Goal: Task Accomplishment & Management: Complete application form

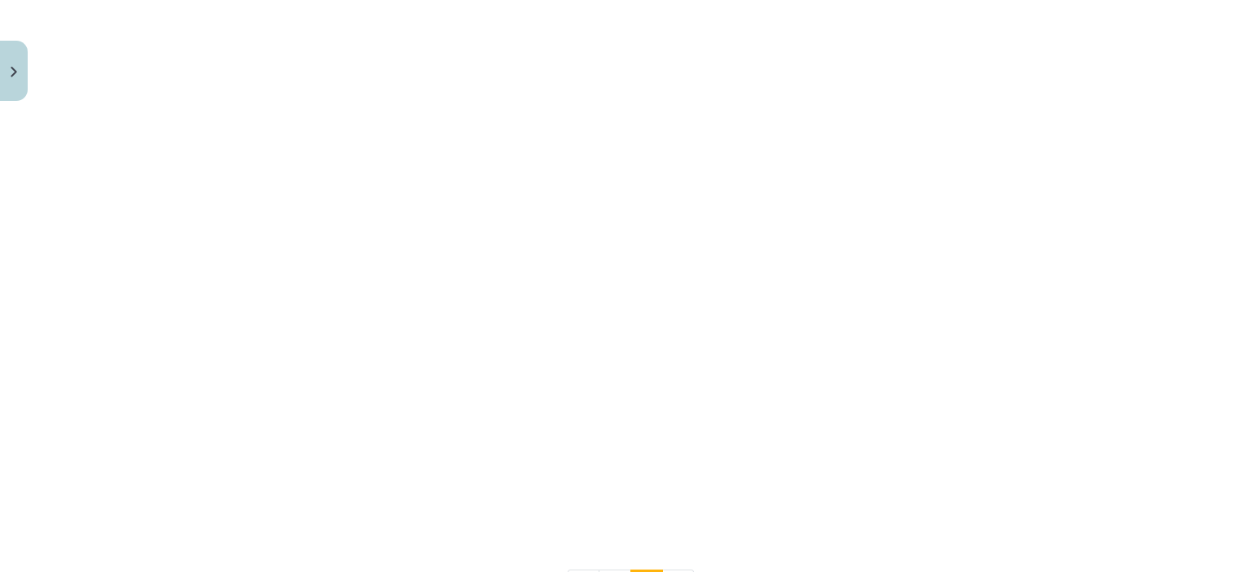
scroll to position [1845, 0]
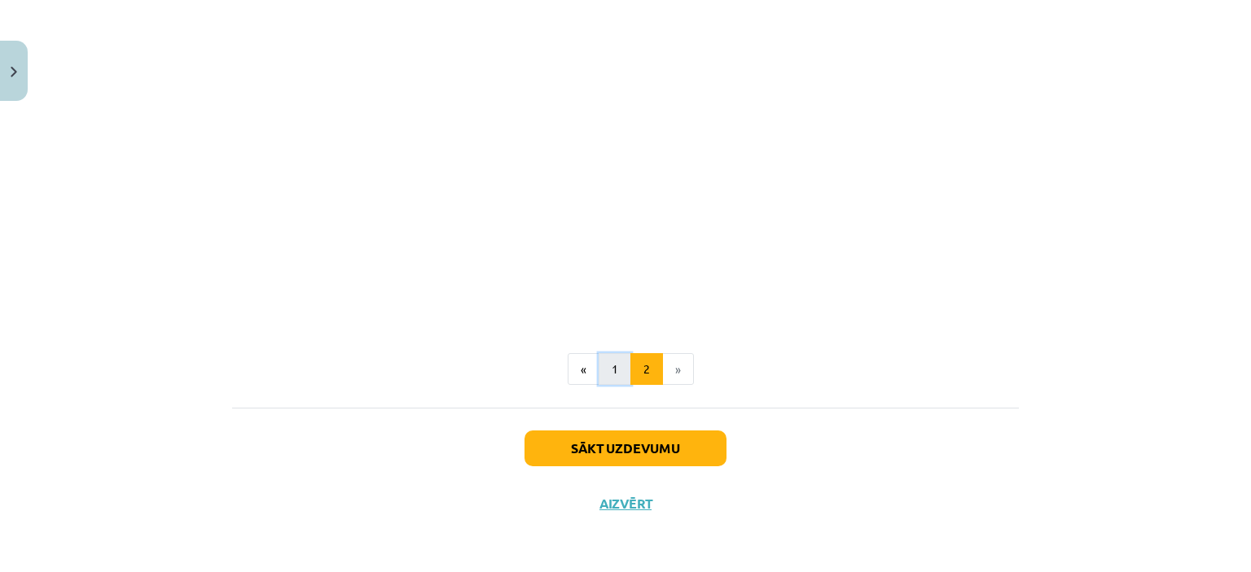
click at [606, 384] on button "1" at bounding box center [615, 369] width 33 height 33
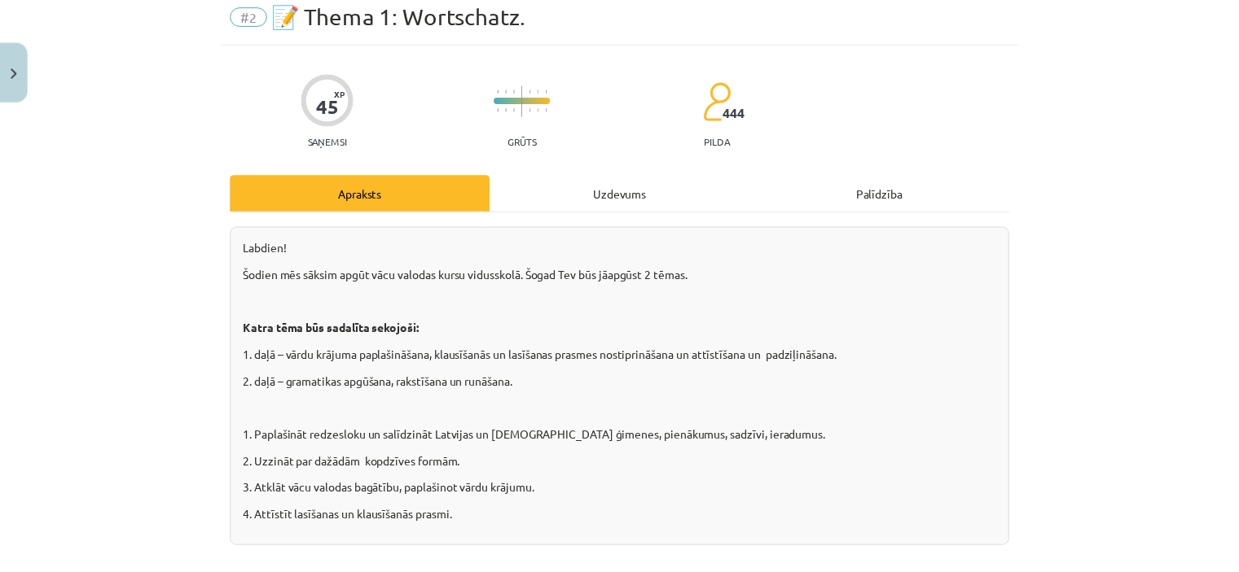
scroll to position [0, 0]
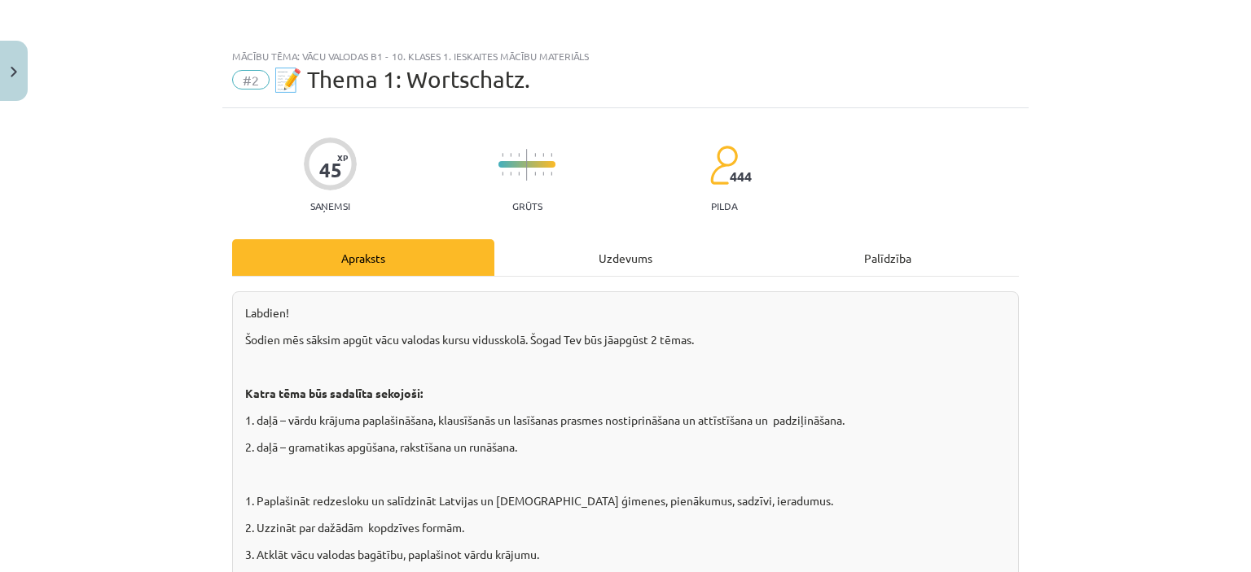
click at [252, 90] on div "#2 📝 Thema 1: Wortschatz." at bounding box center [625, 80] width 787 height 26
click at [232, 72] on span "#2" at bounding box center [250, 80] width 37 height 20
click at [248, 76] on span "#2" at bounding box center [250, 80] width 37 height 20
click at [300, 58] on div "Mācību tēma: Vācu valodas b1 - 10. klases 1. ieskaites mācību materiāls" at bounding box center [625, 55] width 787 height 11
click at [21, 61] on button "Close" at bounding box center [14, 71] width 28 height 60
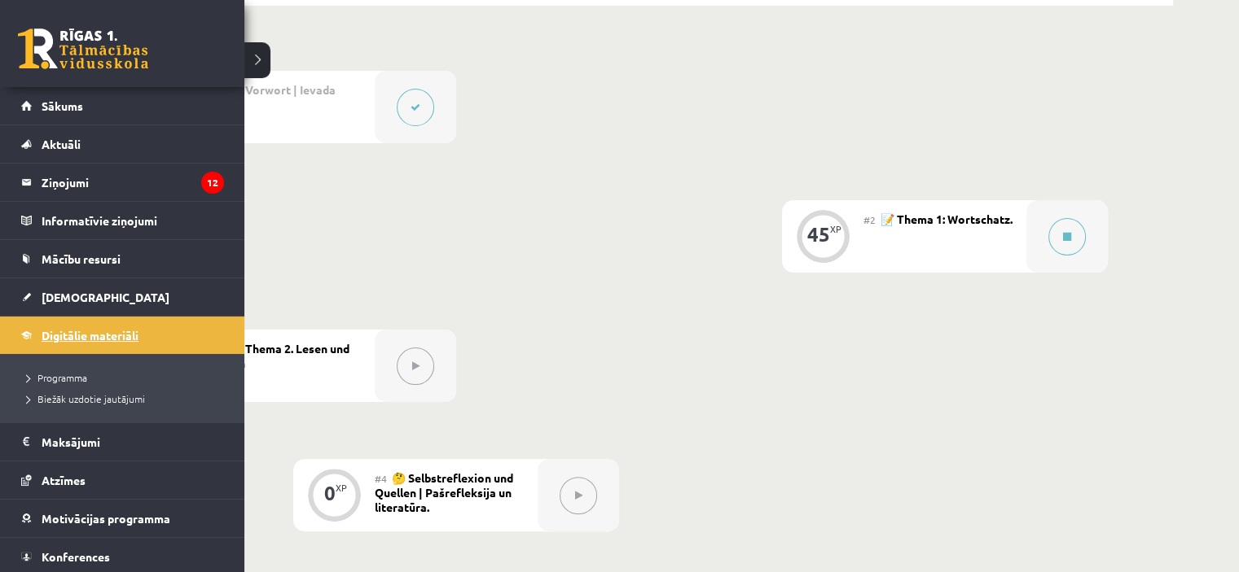
click at [107, 328] on span "Digitālie materiāli" at bounding box center [90, 335] width 97 height 15
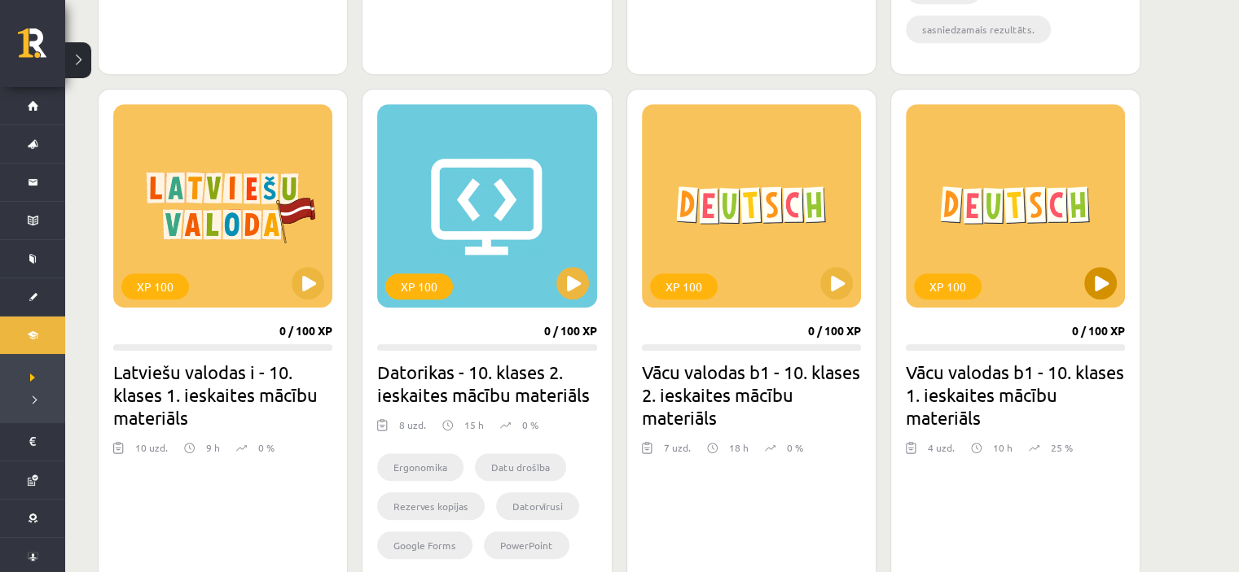
scroll to position [814, 0]
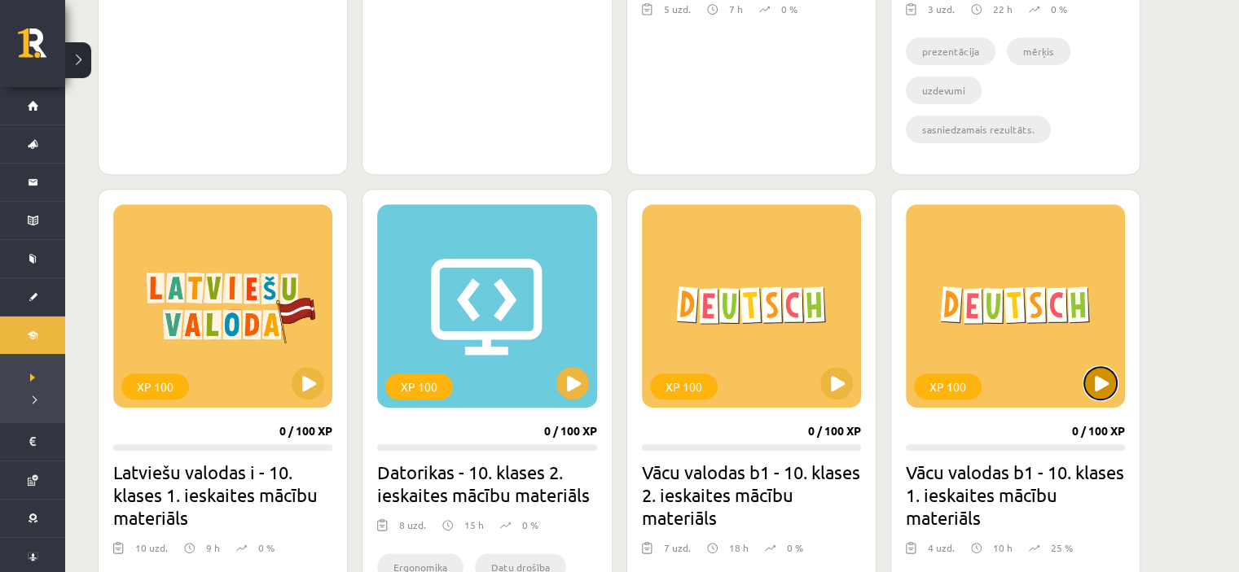
click at [1111, 382] on button at bounding box center [1100, 383] width 33 height 33
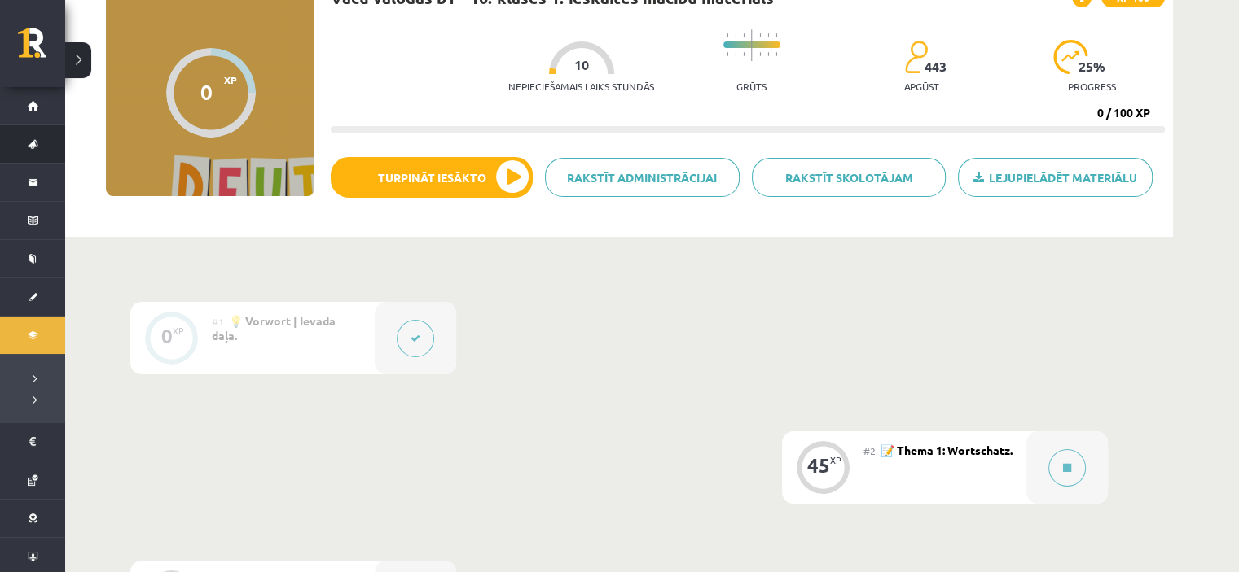
scroll to position [42, 0]
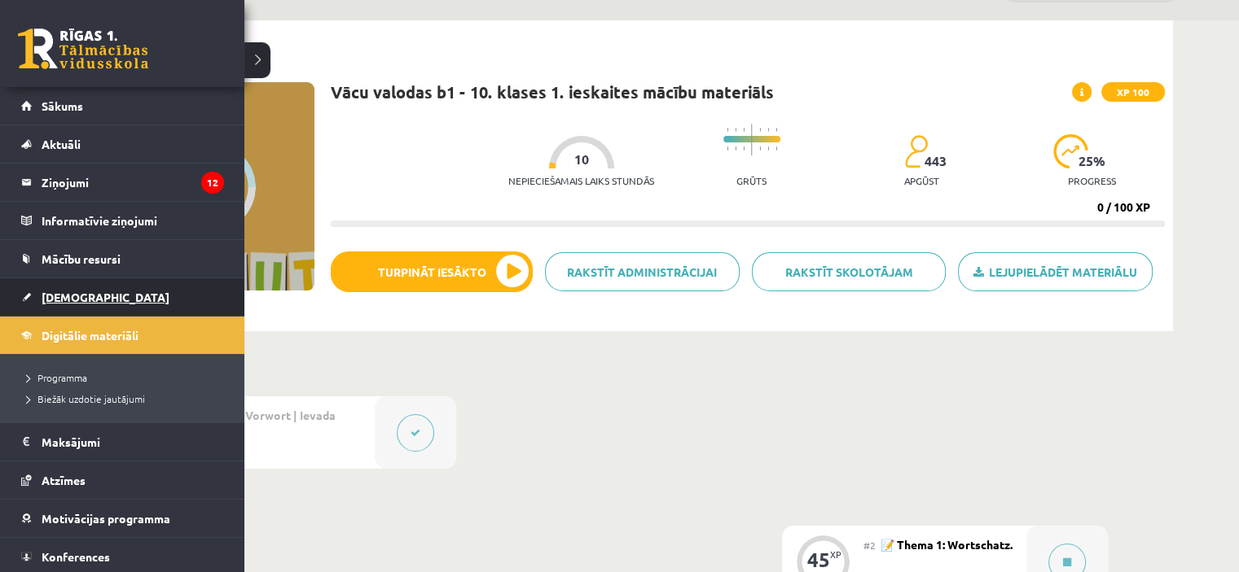
click at [88, 296] on span "[DEMOGRAPHIC_DATA]" at bounding box center [106, 297] width 128 height 15
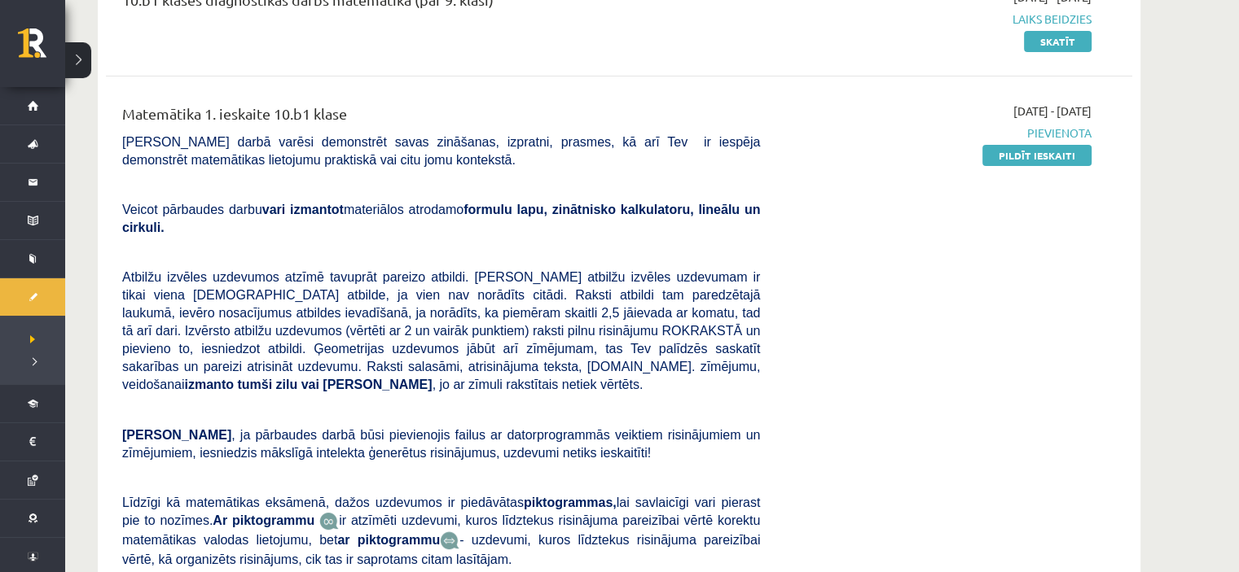
scroll to position [163, 0]
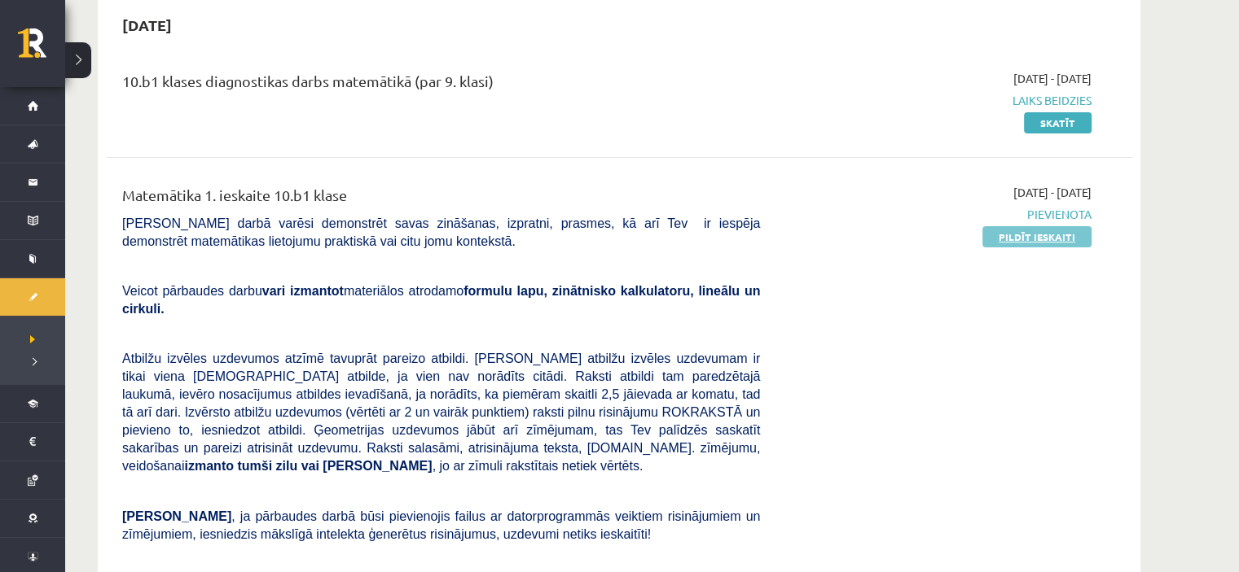
click at [1024, 239] on link "Pildīt ieskaiti" at bounding box center [1036, 236] width 109 height 21
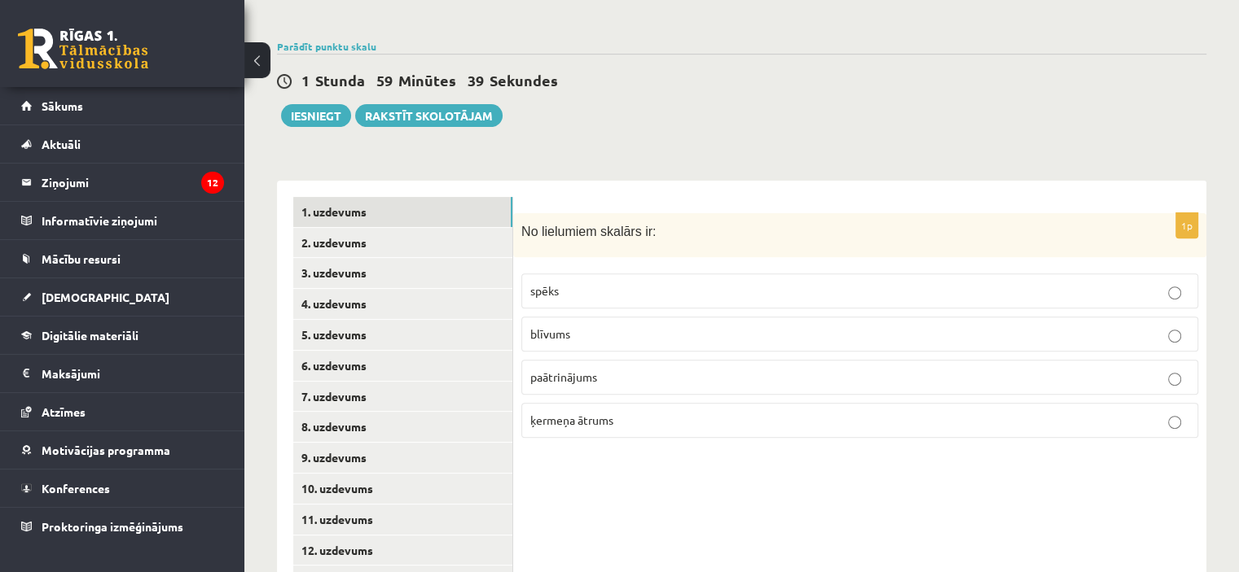
scroll to position [581, 0]
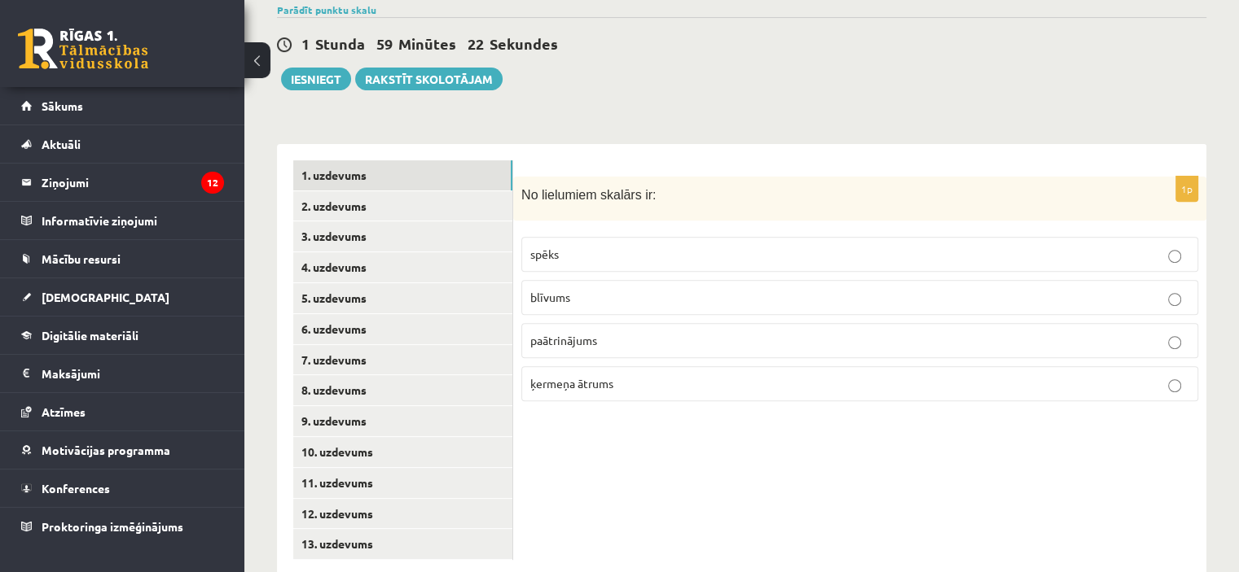
click at [603, 332] on p "paātrinājums" at bounding box center [859, 340] width 659 height 17
click at [559, 290] on span "blīvums" at bounding box center [550, 297] width 40 height 15
click at [439, 191] on link "2. uzdevums" at bounding box center [402, 206] width 219 height 30
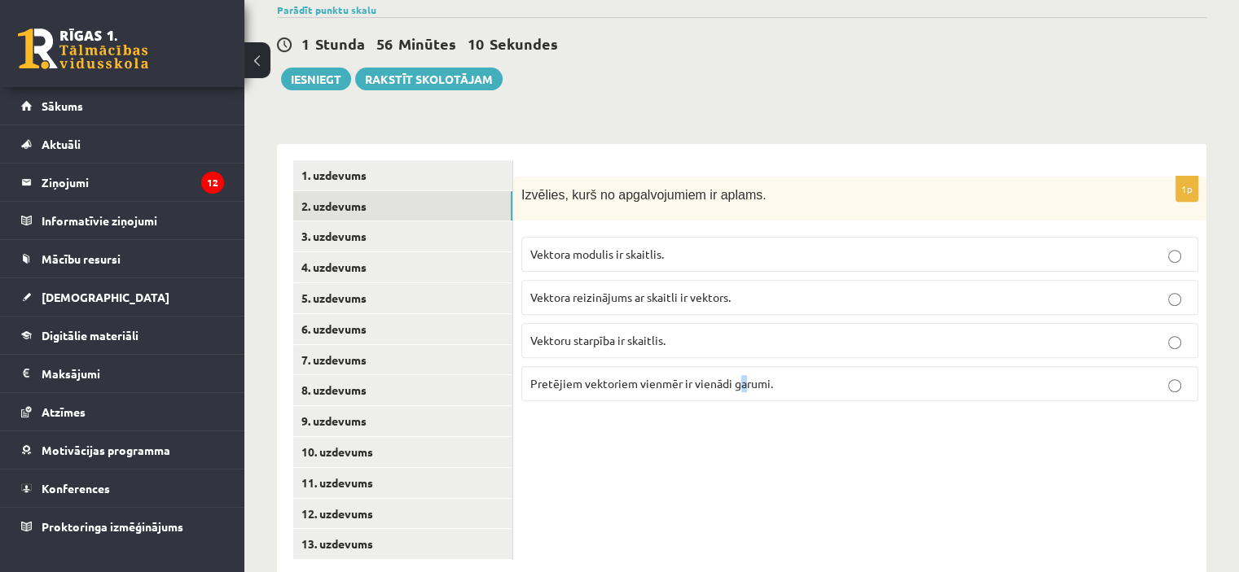
click at [743, 366] on label "Pretējiem vektoriem vienmēr ir vienādi garumi." at bounding box center [859, 383] width 677 height 35
click at [798, 375] on p "Pretējiem vektoriem vienmēr ir vienādi garumi." at bounding box center [859, 383] width 659 height 17
click at [405, 221] on link "3. uzdevums" at bounding box center [402, 236] width 219 height 30
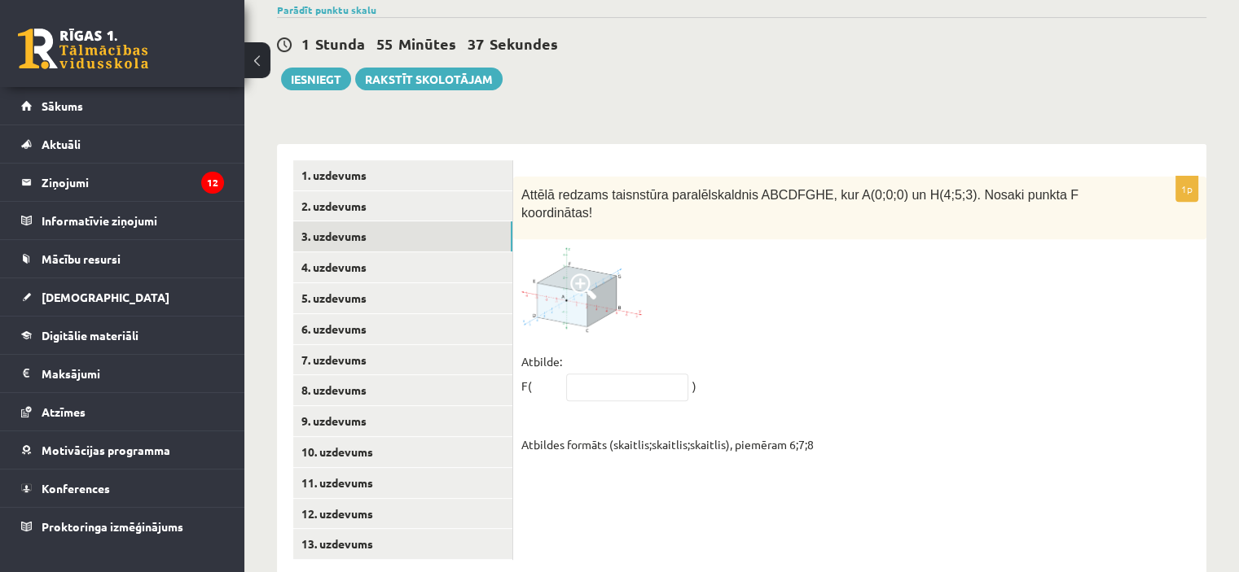
click at [567, 248] on img at bounding box center [582, 291] width 122 height 86
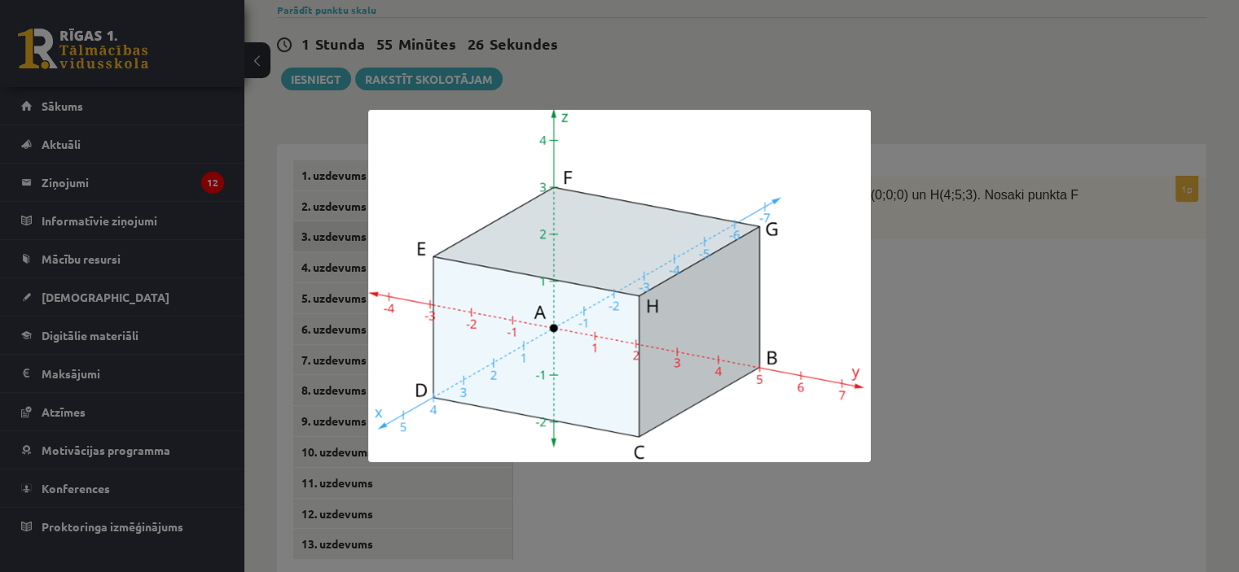
click at [963, 219] on div at bounding box center [619, 286] width 1239 height 572
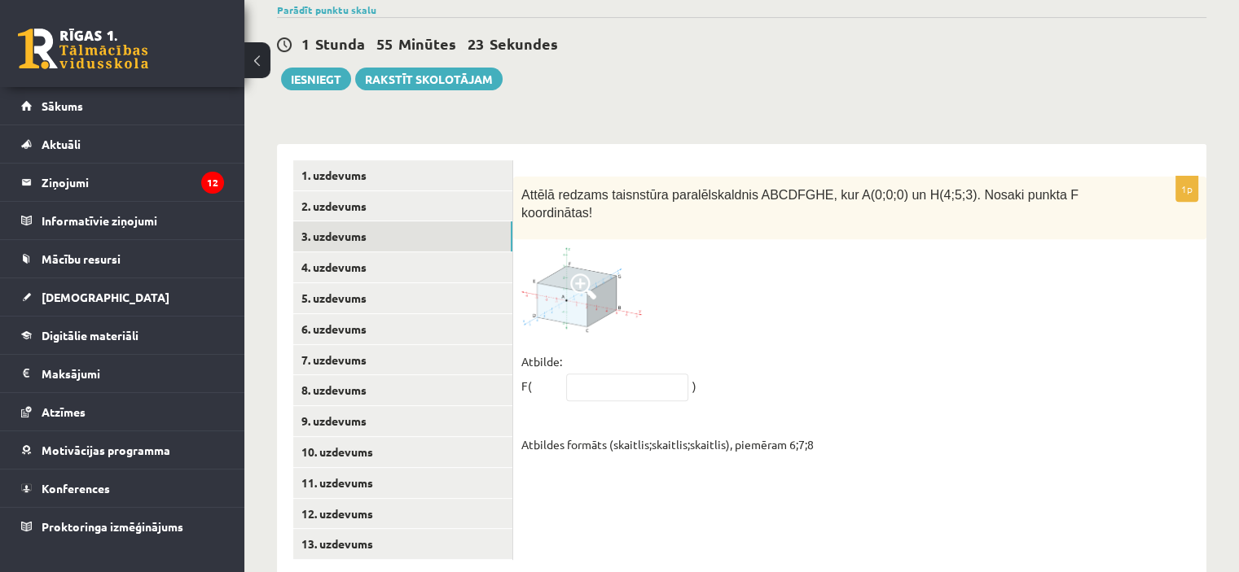
click at [582, 274] on span at bounding box center [583, 287] width 26 height 26
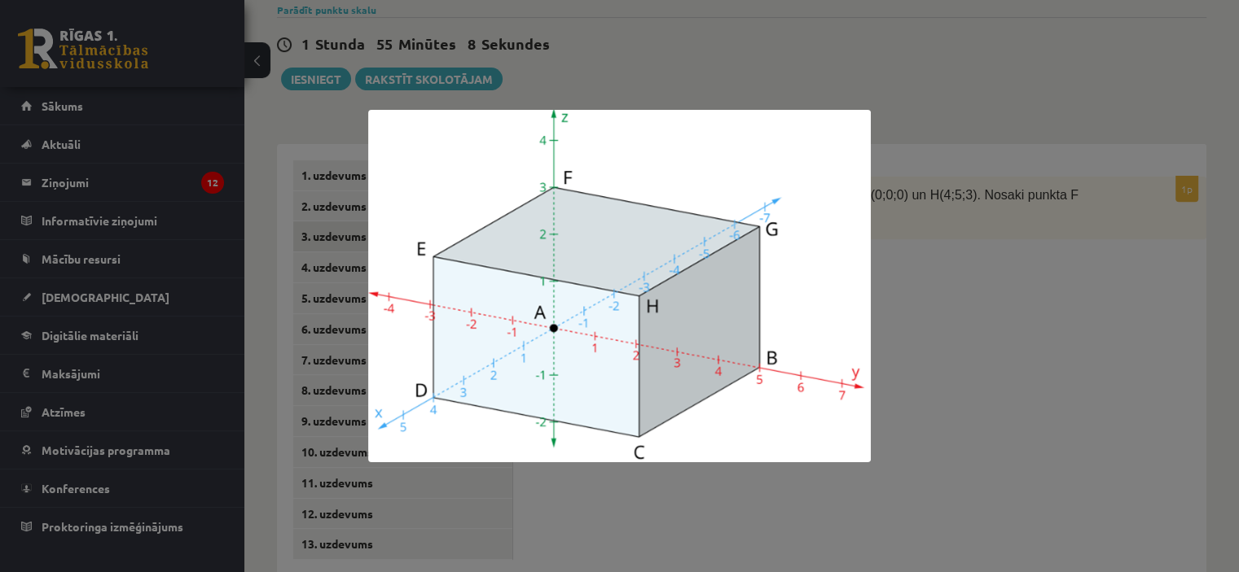
click at [974, 298] on div at bounding box center [619, 286] width 1239 height 572
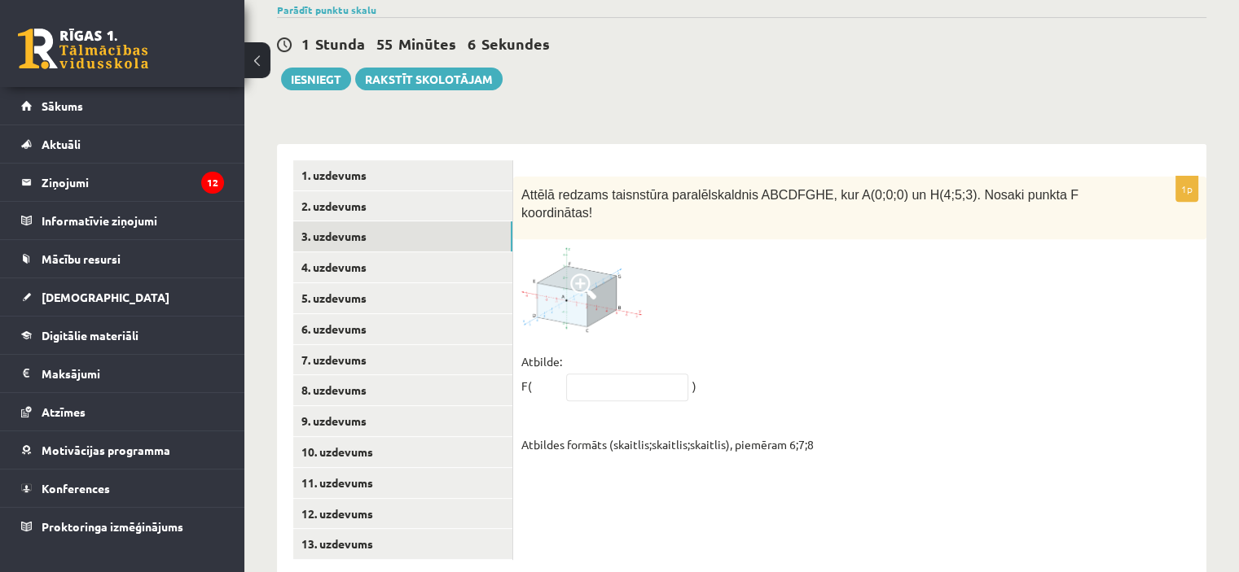
click at [564, 264] on img at bounding box center [582, 291] width 122 height 86
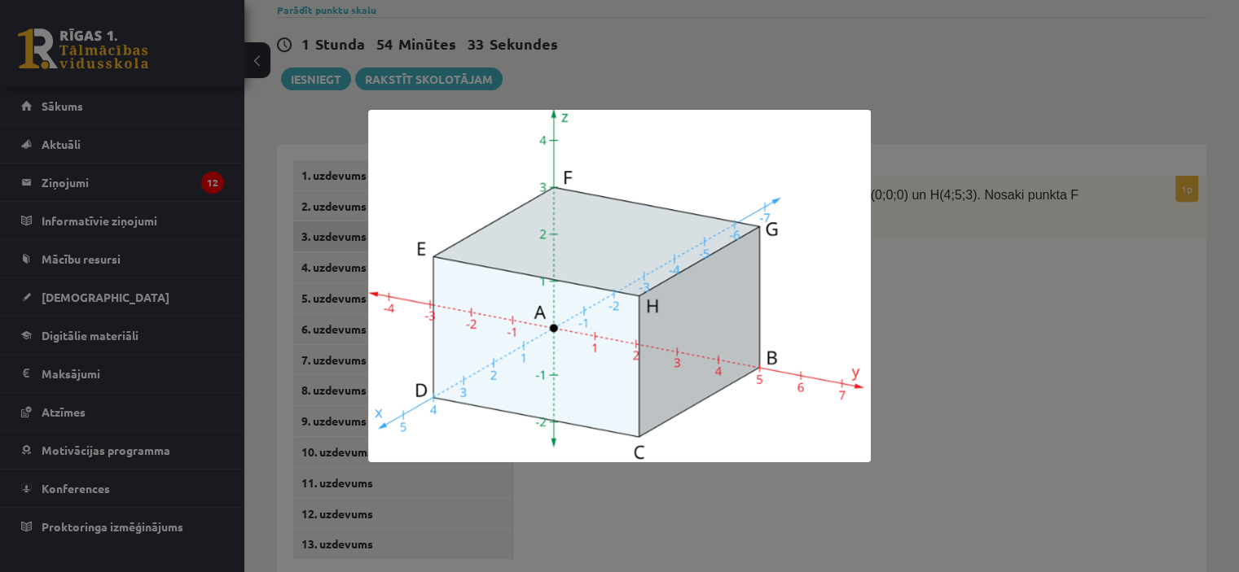
click at [940, 214] on div at bounding box center [619, 286] width 1239 height 572
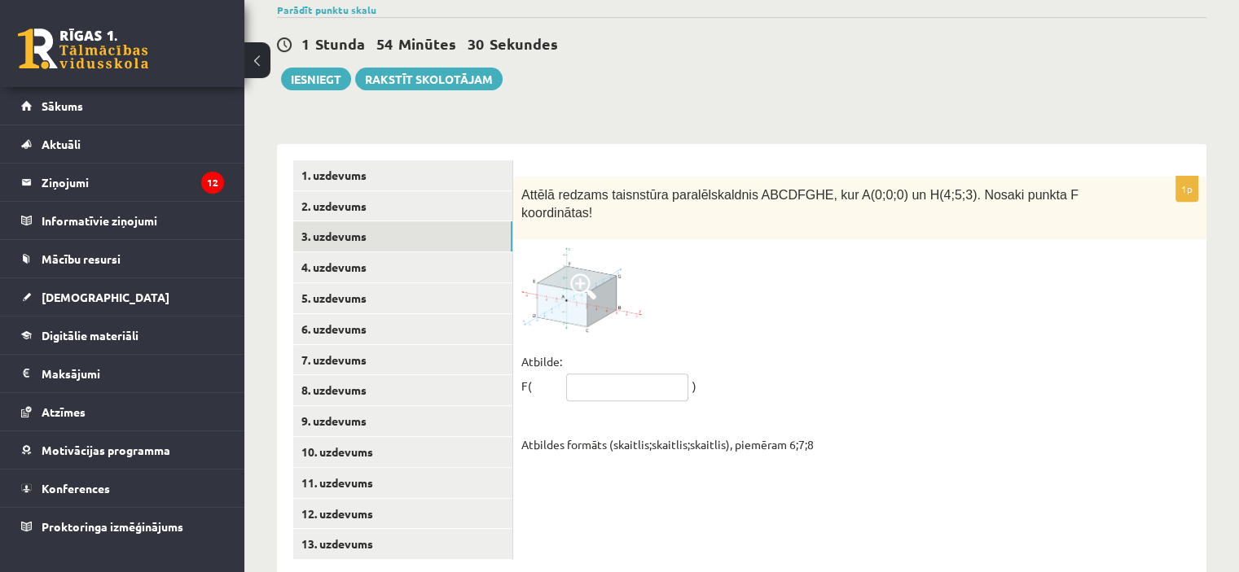
click at [576, 374] on input "text" at bounding box center [627, 388] width 122 height 28
type input "*****"
click at [596, 248] on img at bounding box center [582, 291] width 122 height 86
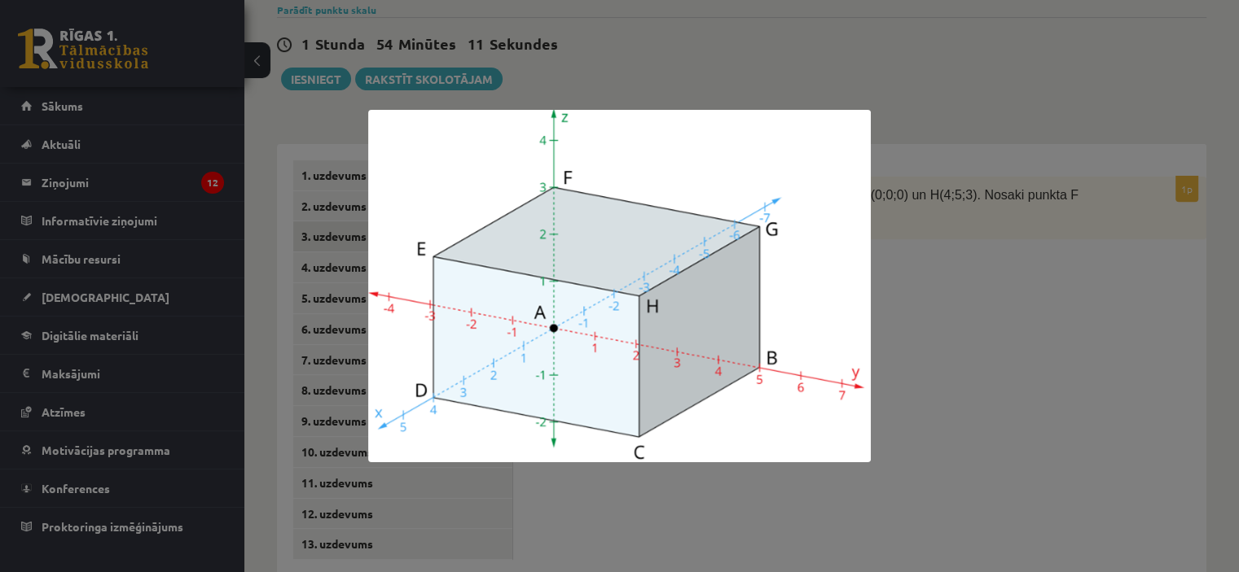
click at [1030, 292] on div at bounding box center [619, 286] width 1239 height 572
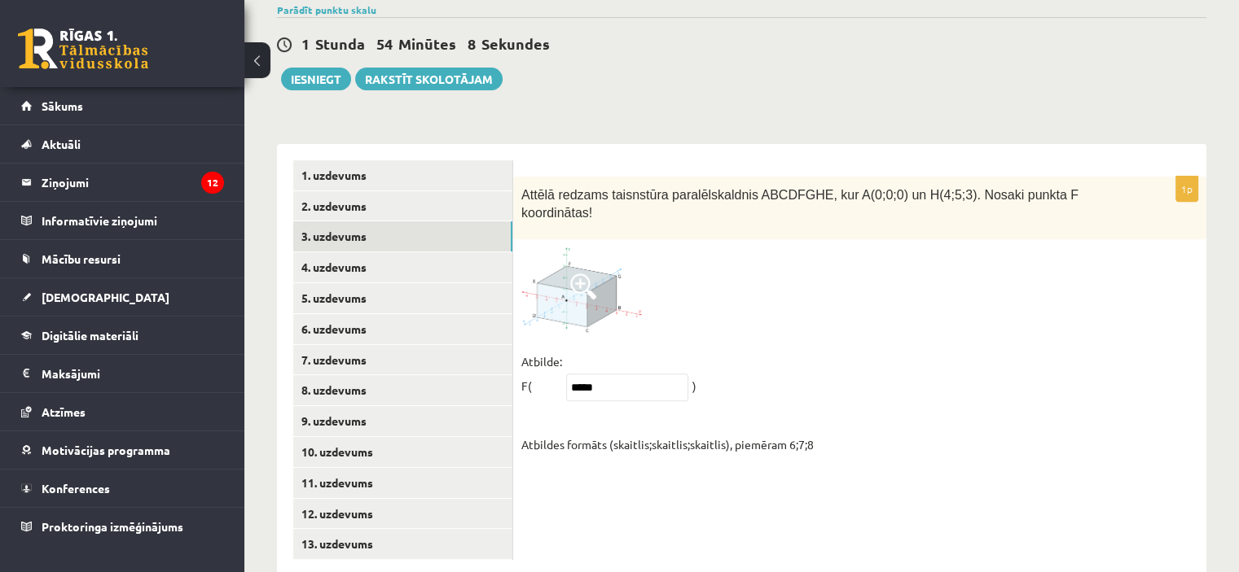
click at [570, 257] on img at bounding box center [582, 291] width 122 height 86
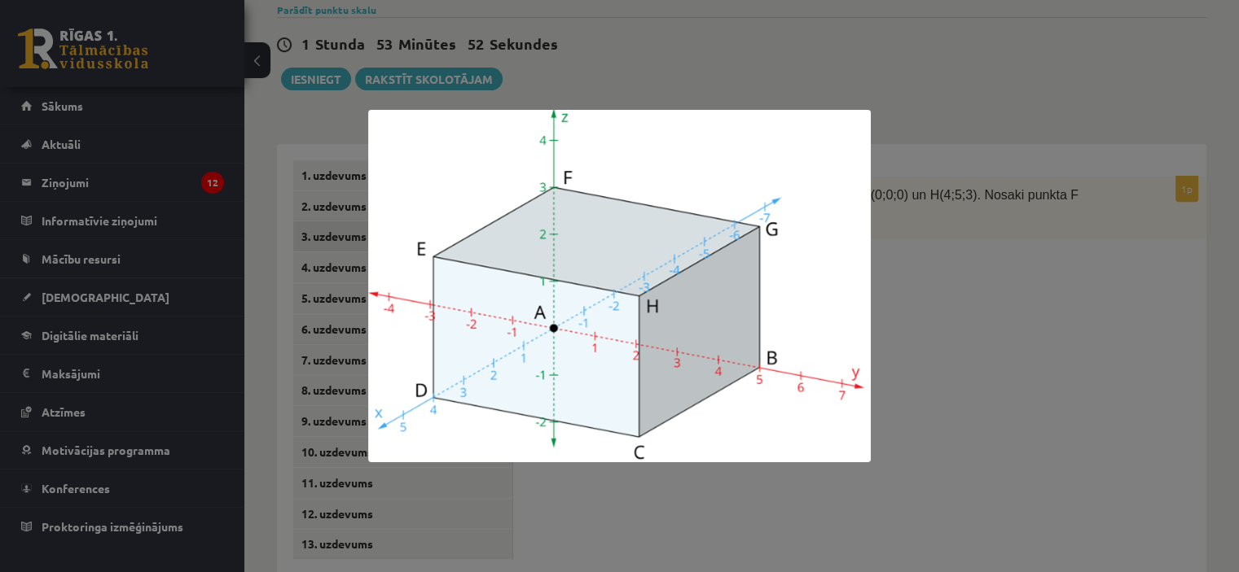
click at [969, 259] on div at bounding box center [619, 286] width 1239 height 572
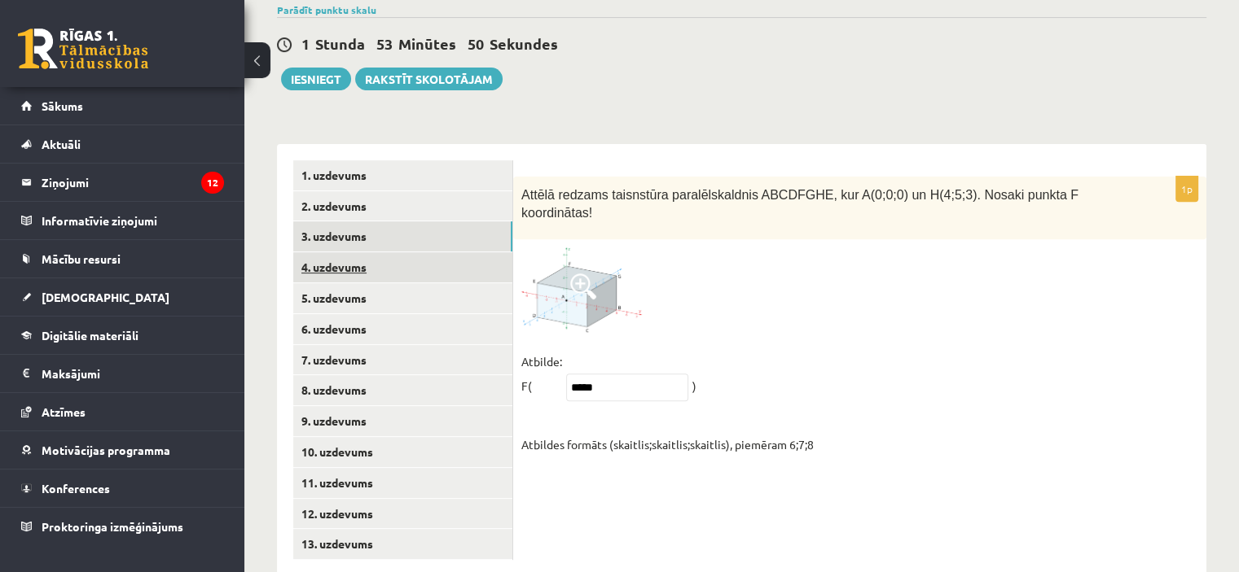
click at [375, 252] on link "4. uzdevums" at bounding box center [402, 267] width 219 height 30
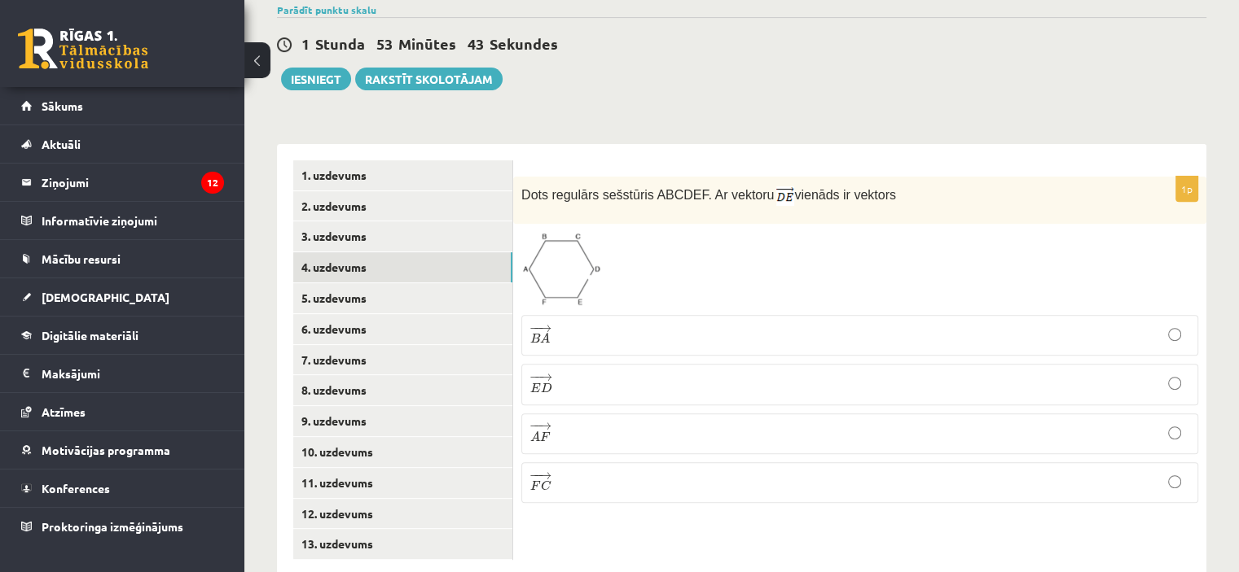
click at [540, 248] on img at bounding box center [561, 269] width 80 height 75
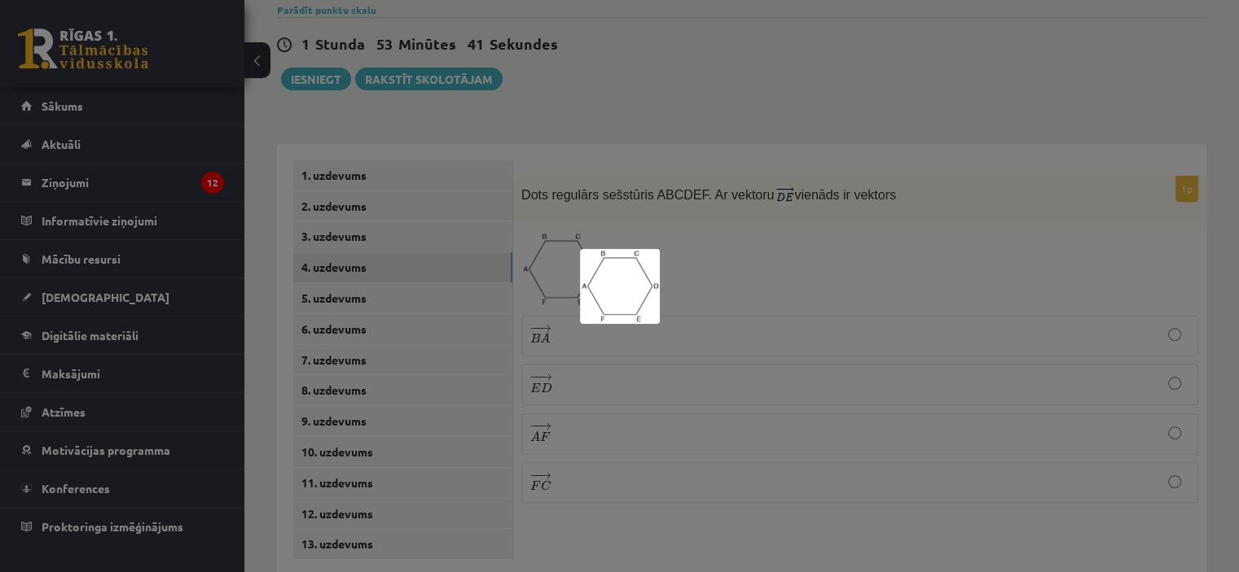
click at [752, 230] on div at bounding box center [619, 286] width 1239 height 572
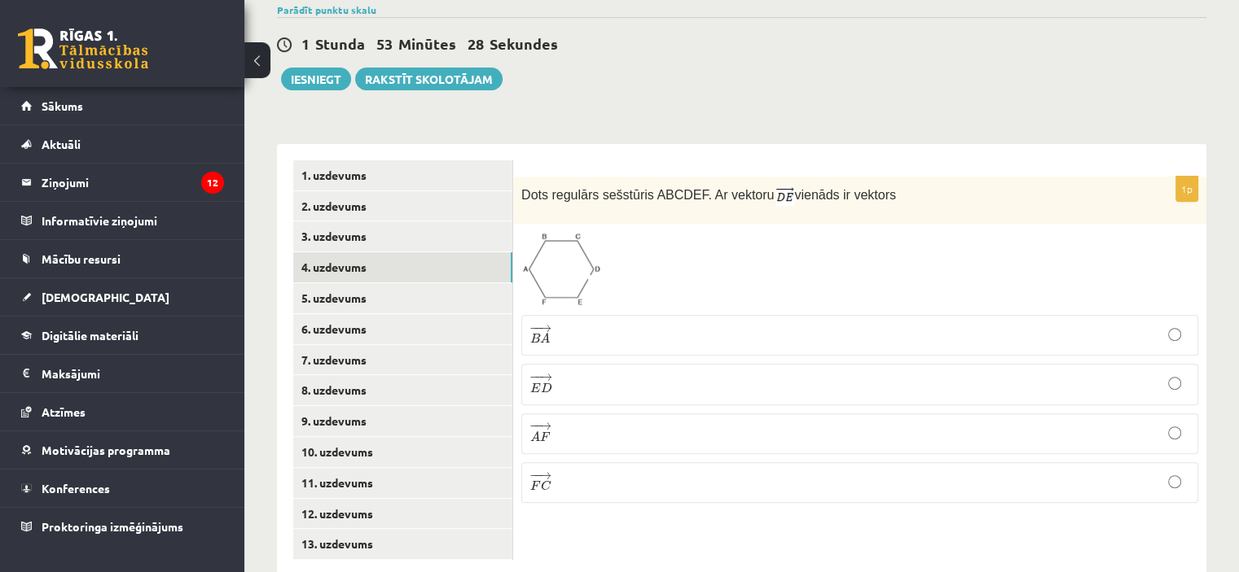
click at [592, 258] on span at bounding box center [583, 271] width 26 height 26
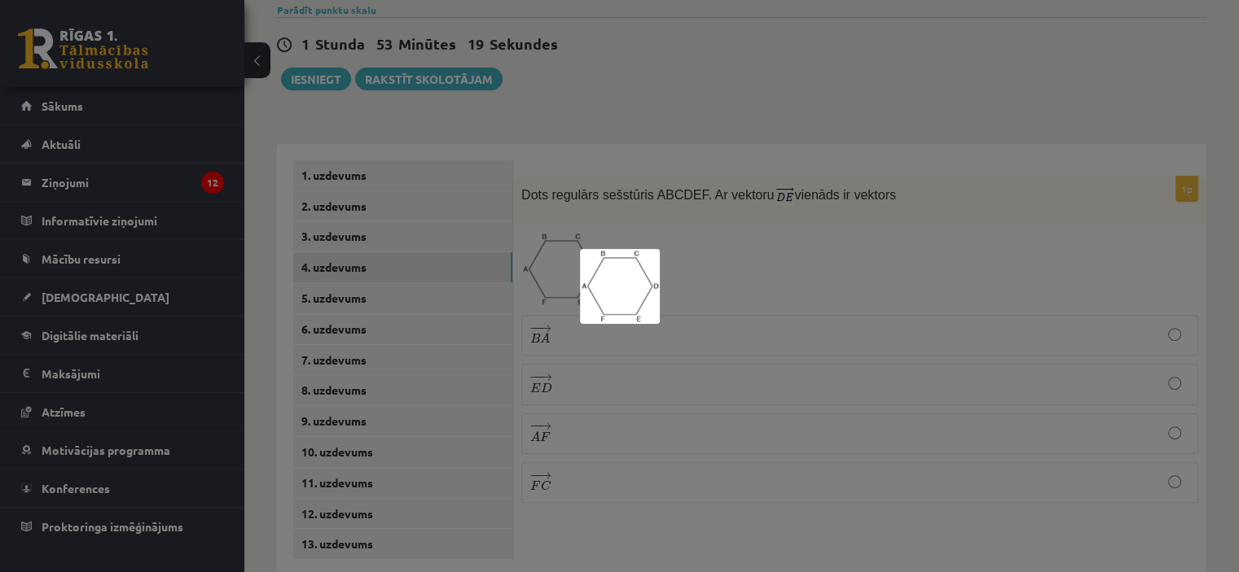
click at [749, 221] on div at bounding box center [619, 286] width 1239 height 572
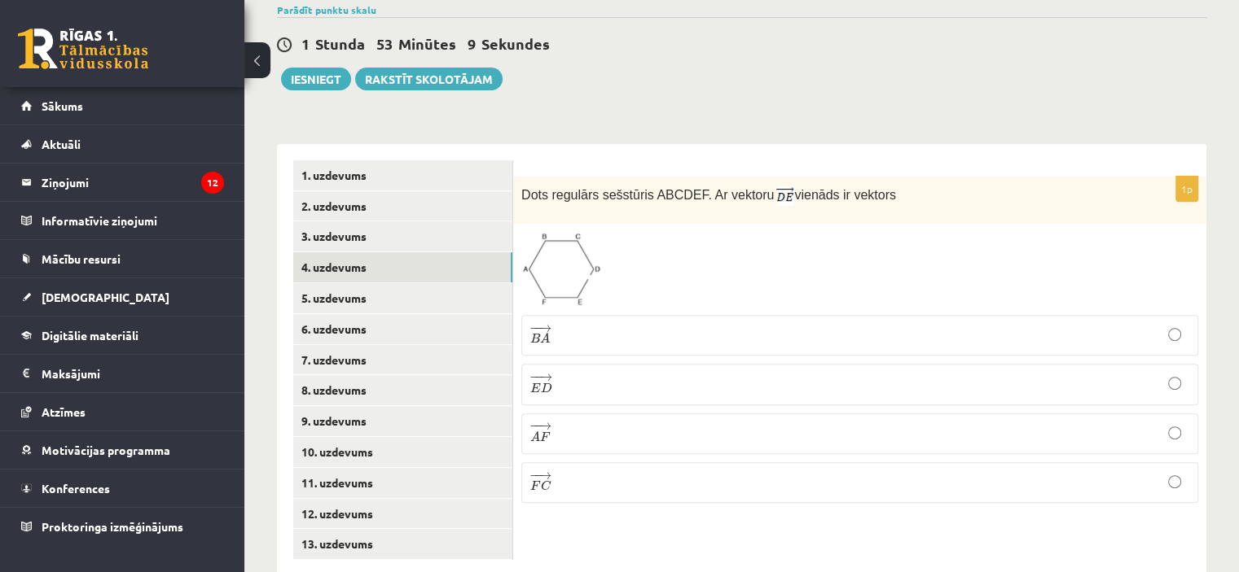
drag, startPoint x: 616, startPoint y: 293, endPoint x: 599, endPoint y: 298, distance: 17.8
click at [599, 324] on p "− − → B A B A →" at bounding box center [859, 335] width 659 height 23
click at [708, 373] on p "− − → E D E D →" at bounding box center [859, 384] width 659 height 23
drag, startPoint x: 767, startPoint y: 300, endPoint x: 774, endPoint y: 293, distance: 9.2
click at [768, 324] on p "− − → B A B A →" at bounding box center [859, 335] width 659 height 23
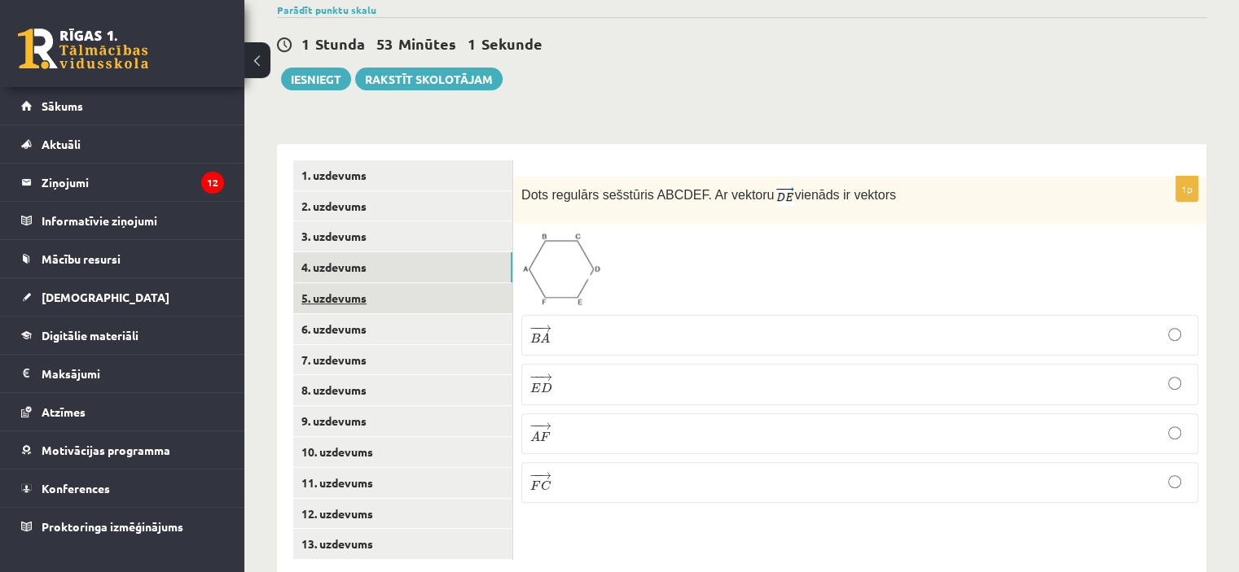
click at [400, 283] on link "5. uzdevums" at bounding box center [402, 298] width 219 height 30
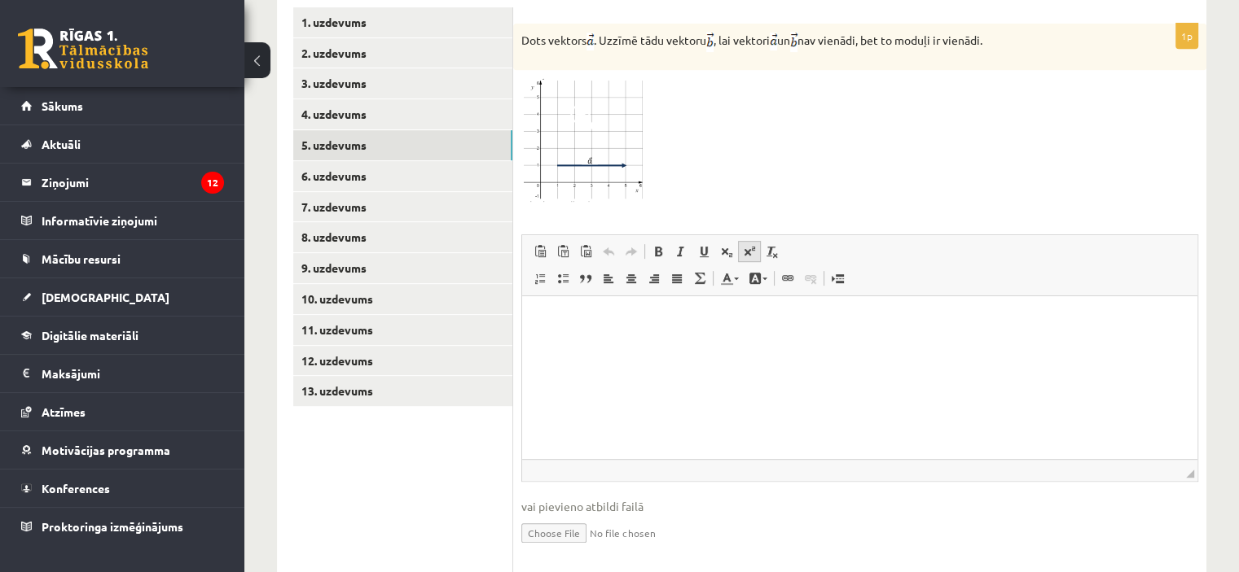
scroll to position [743, 0]
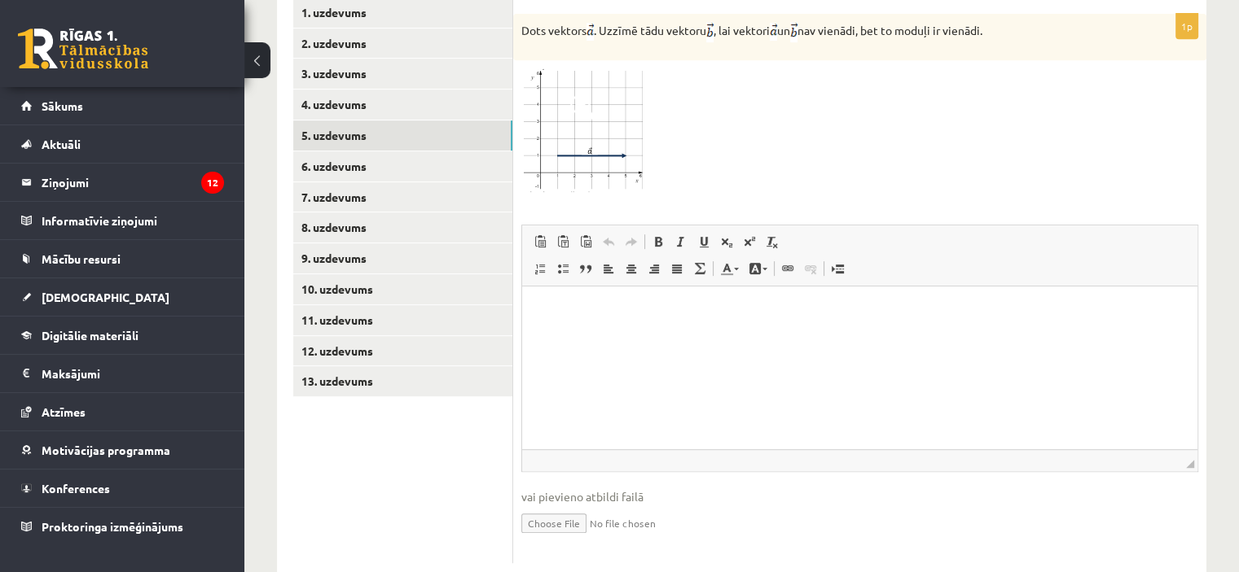
click at [580, 506] on input "file" at bounding box center [859, 522] width 677 height 33
type input "**********"
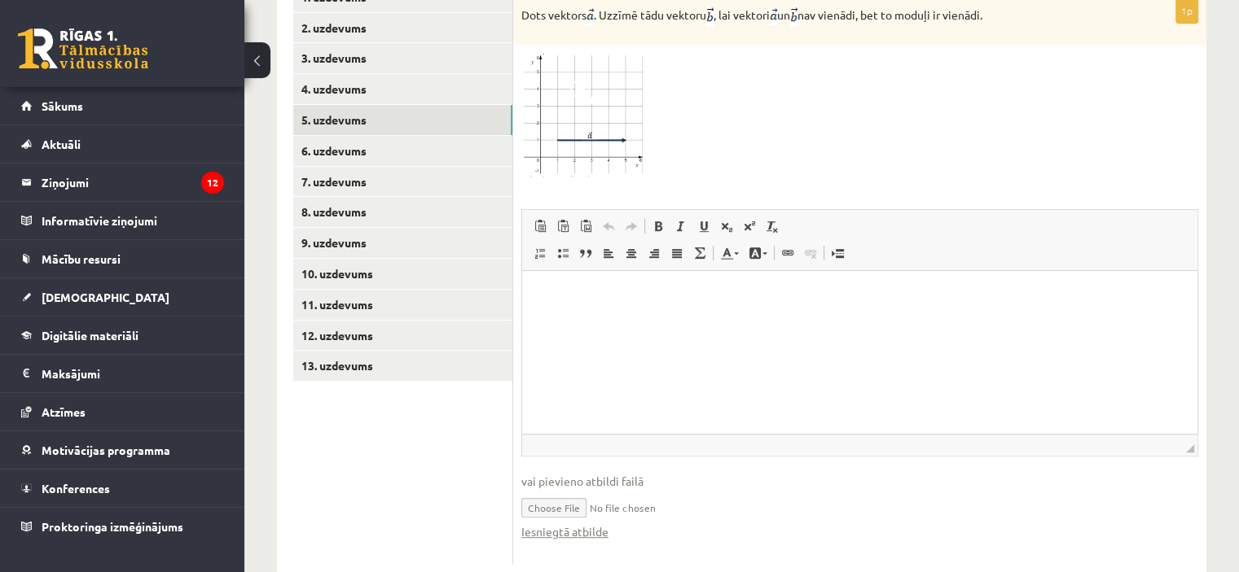
scroll to position [763, 0]
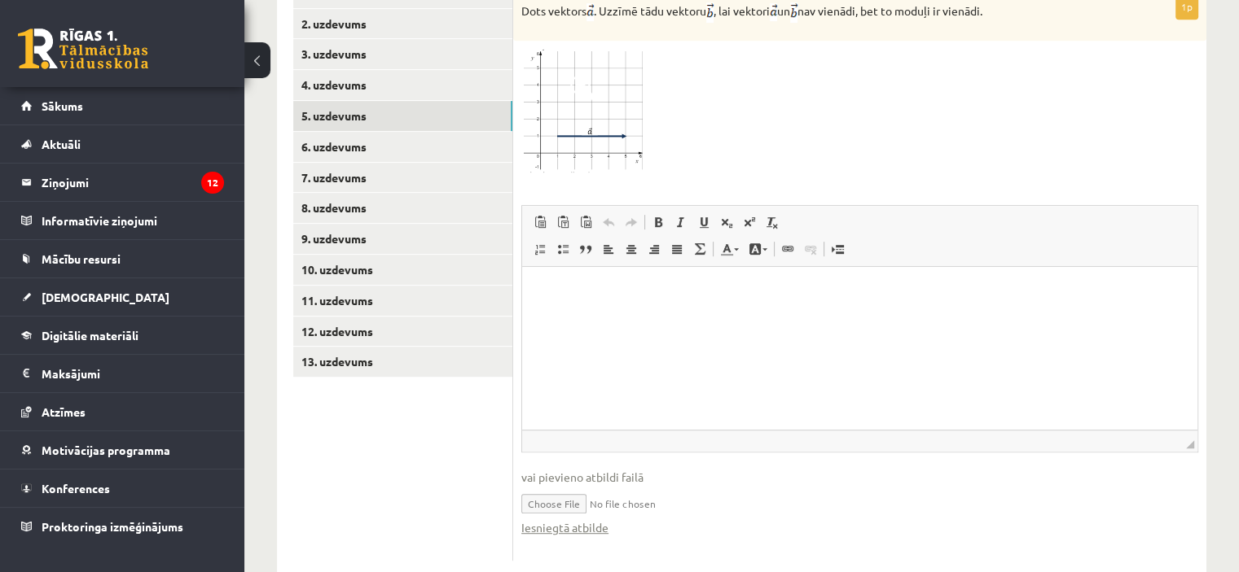
click at [659, 486] on input "file" at bounding box center [859, 502] width 677 height 33
click at [571, 486] on input "file" at bounding box center [859, 502] width 677 height 33
type input "**********"
click at [475, 132] on link "6. uzdevums" at bounding box center [402, 147] width 219 height 30
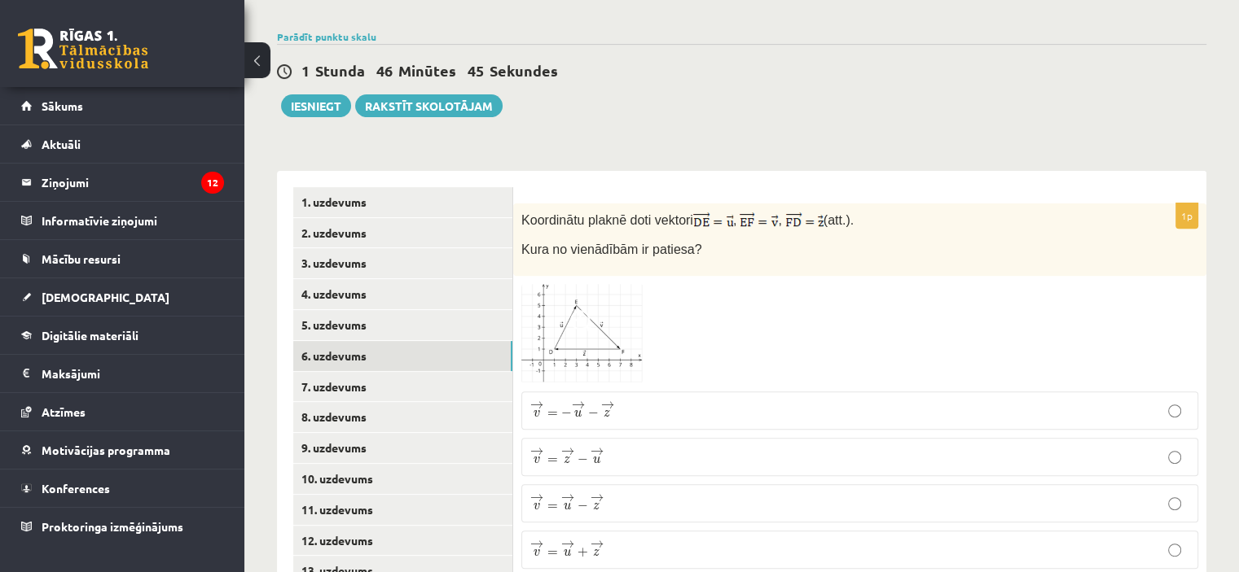
scroll to position [581, 0]
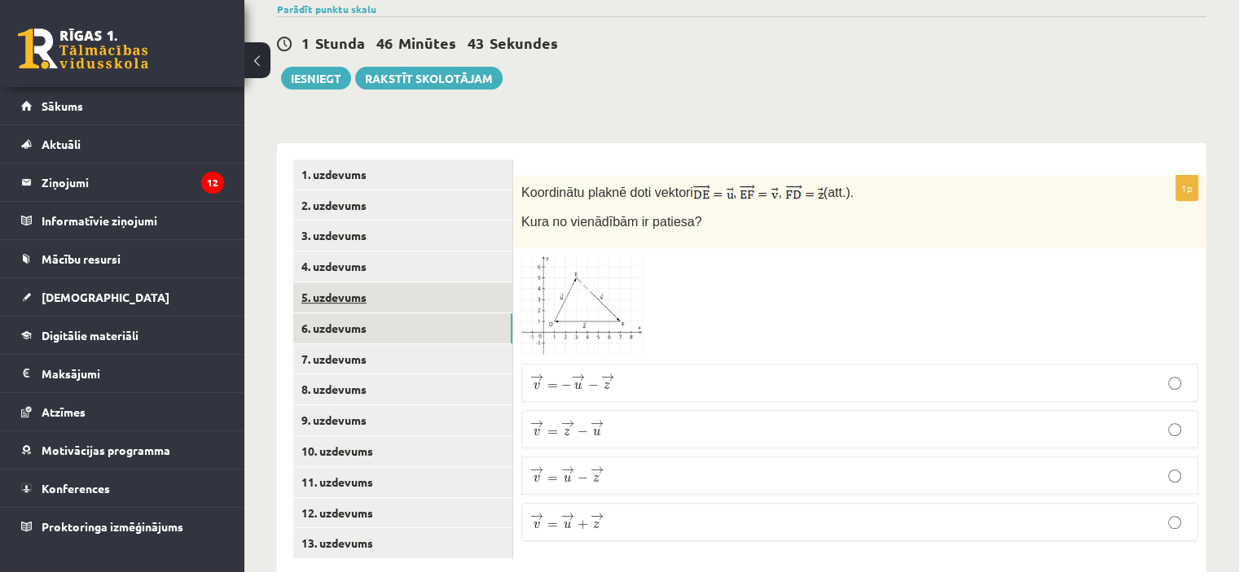
click at [439, 283] on link "5. uzdevums" at bounding box center [402, 298] width 219 height 30
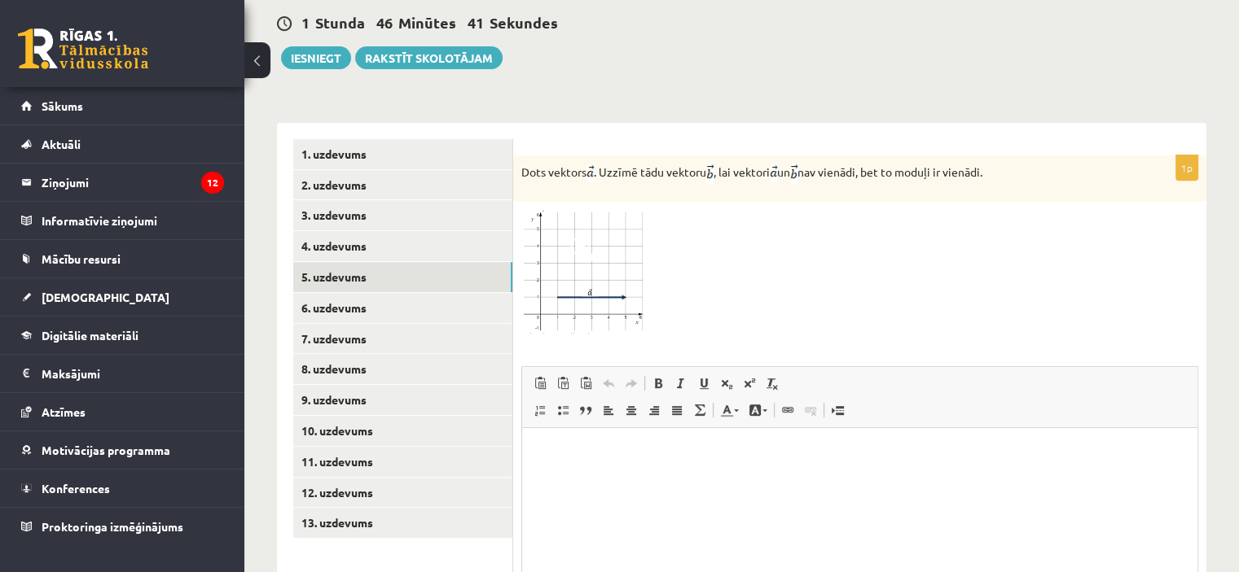
scroll to position [763, 0]
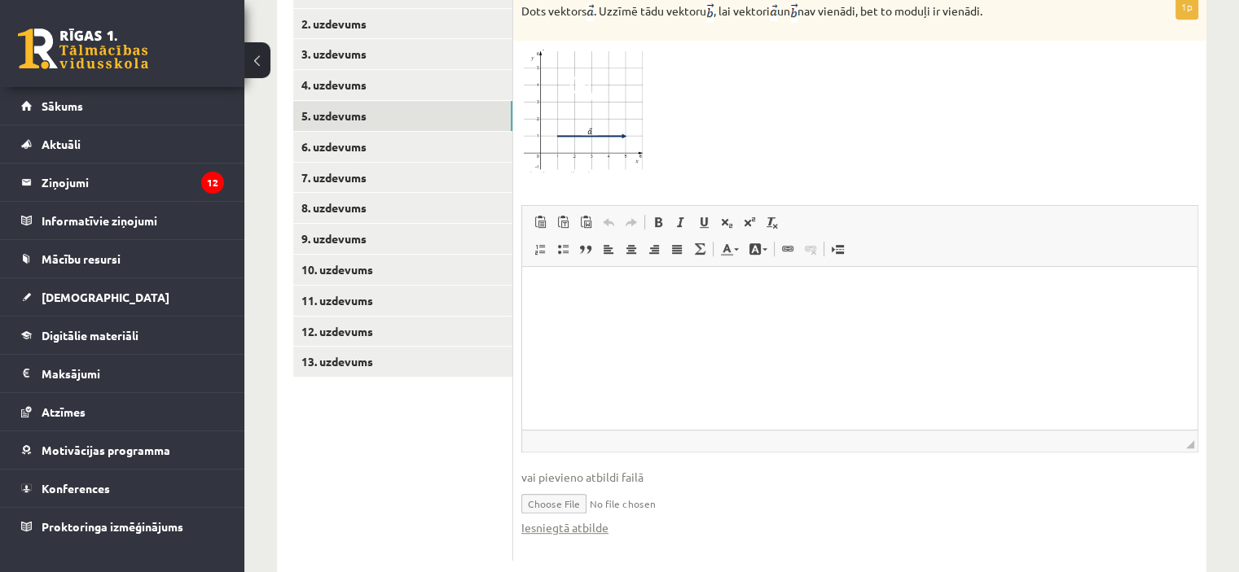
click at [574, 486] on input "file" at bounding box center [859, 502] width 677 height 33
type input "**********"
click at [580, 520] on link "Iesniegtā atbilde" at bounding box center [564, 528] width 87 height 17
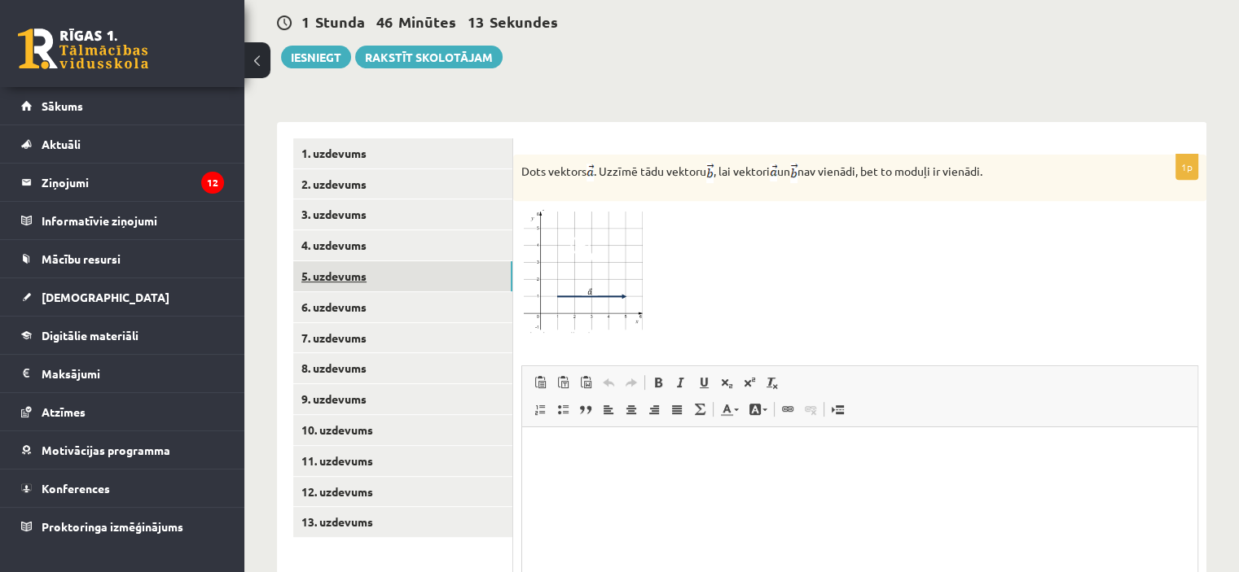
scroll to position [682, 0]
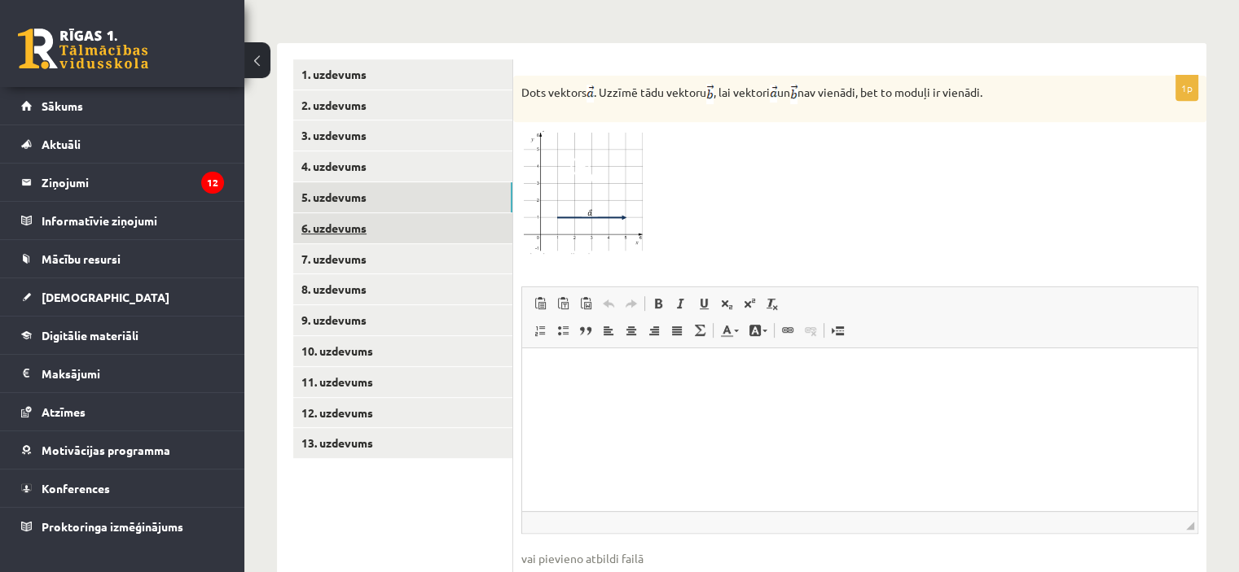
click at [383, 213] on link "6. uzdevums" at bounding box center [402, 228] width 219 height 30
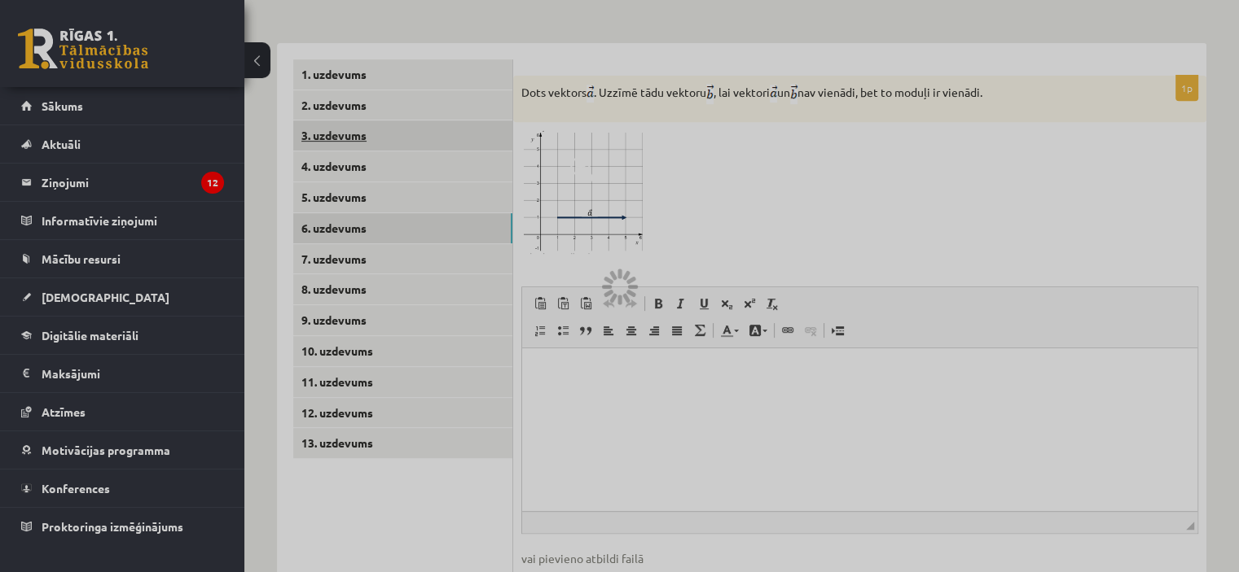
scroll to position [581, 0]
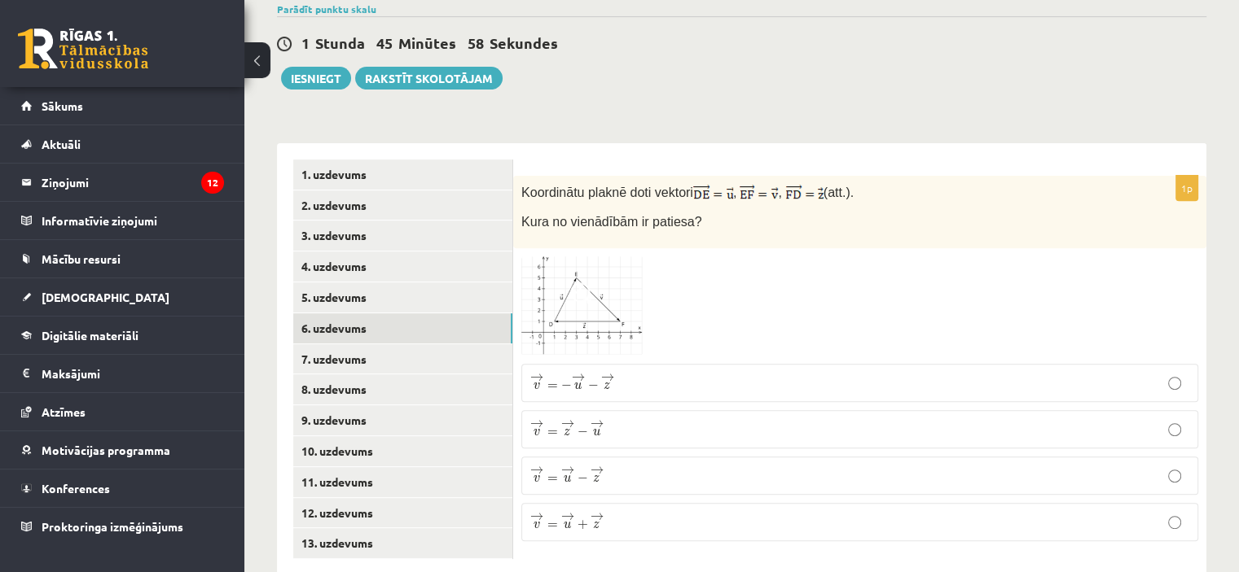
click at [586, 289] on img at bounding box center [582, 307] width 122 height 100
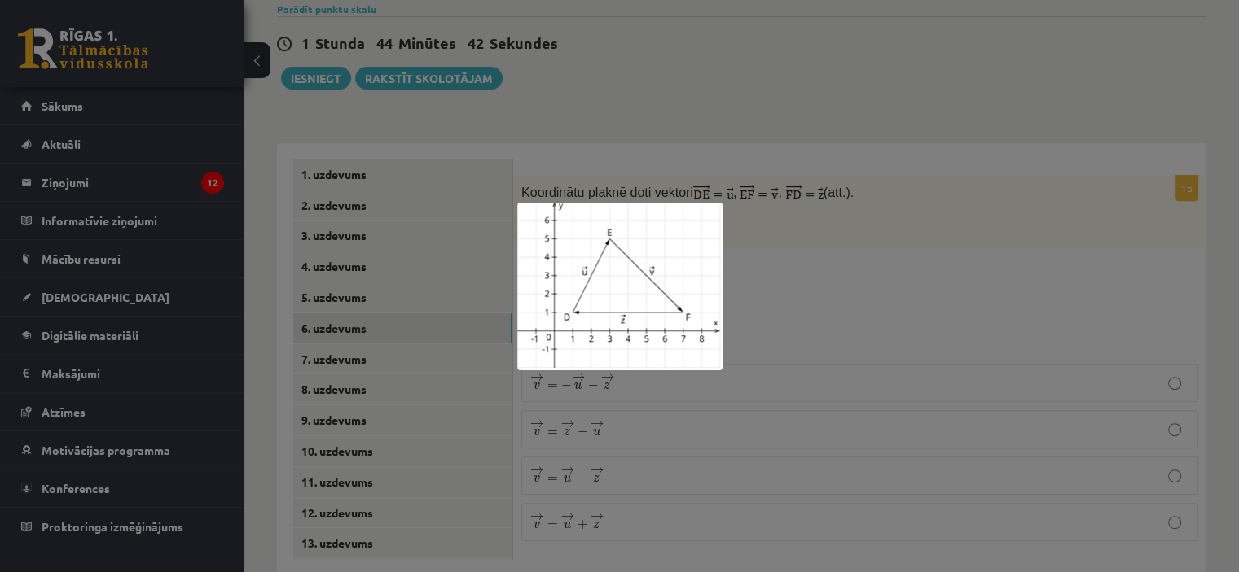
click at [757, 289] on div at bounding box center [619, 286] width 1239 height 572
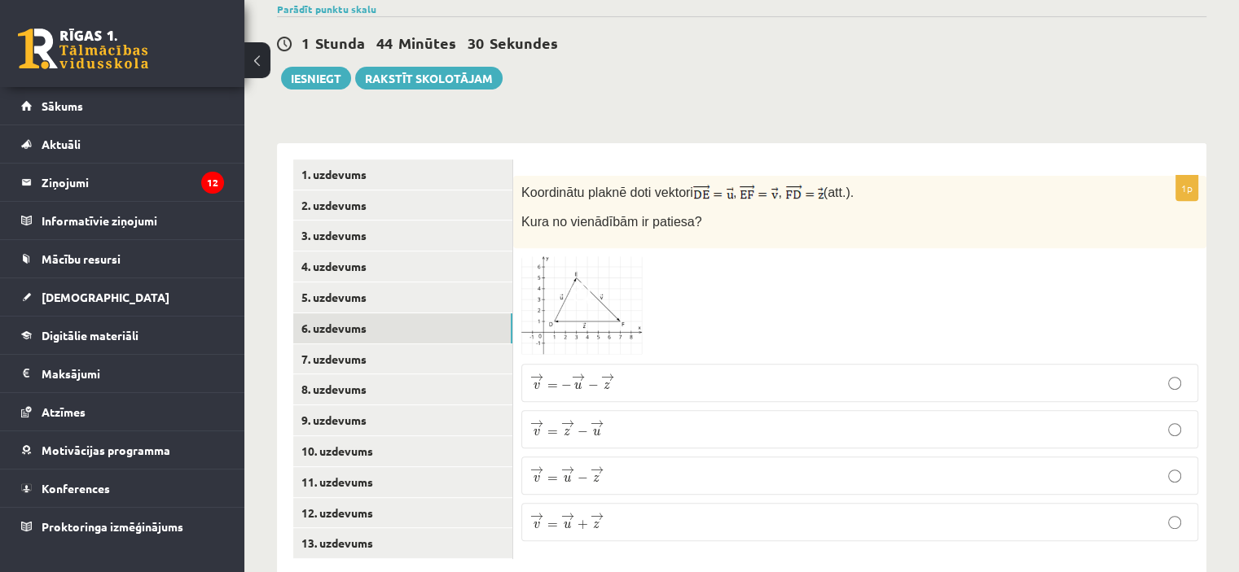
click at [599, 279] on img at bounding box center [582, 307] width 122 height 100
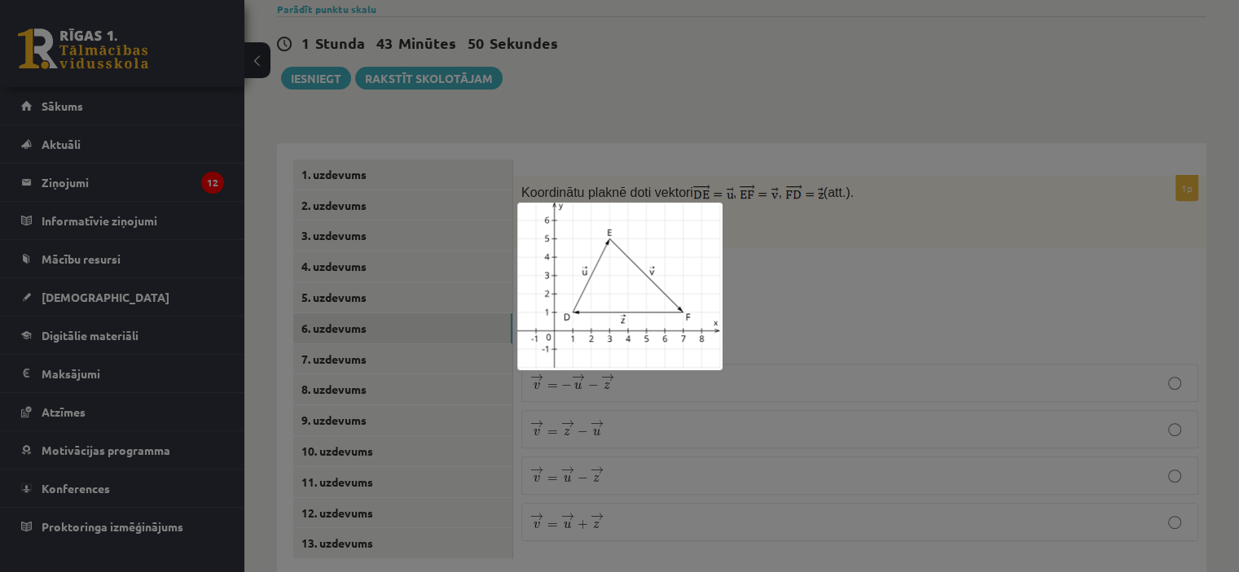
click at [737, 305] on div at bounding box center [619, 286] width 1239 height 572
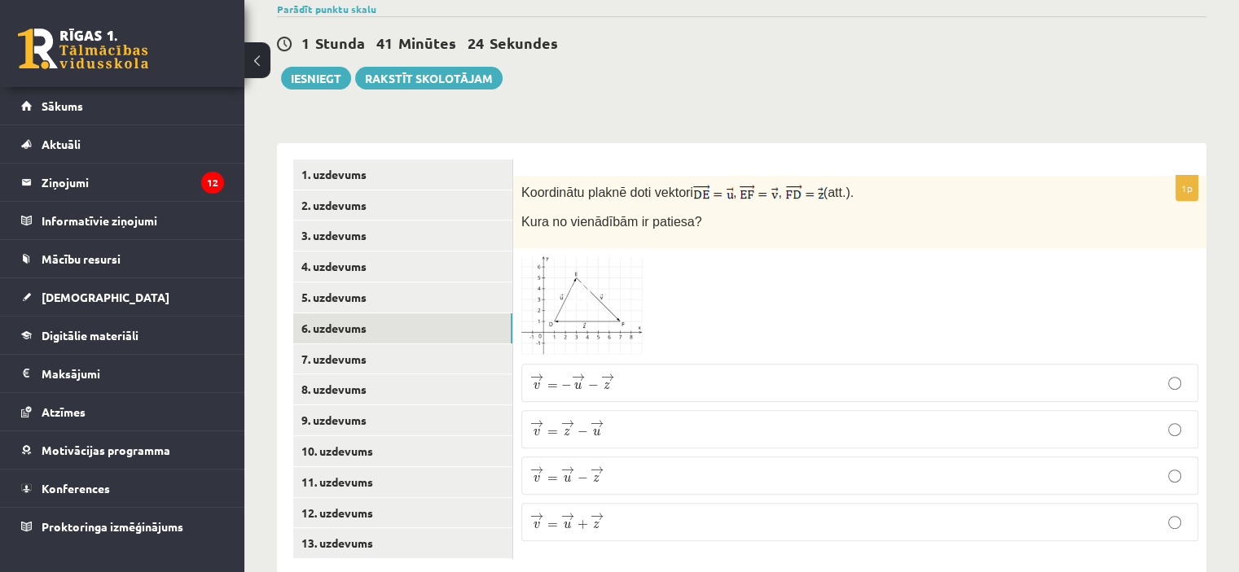
click at [628, 373] on p "→ v = − → u − → z v → = − u → − z →" at bounding box center [859, 383] width 659 height 20
click at [596, 276] on img at bounding box center [582, 307] width 122 height 100
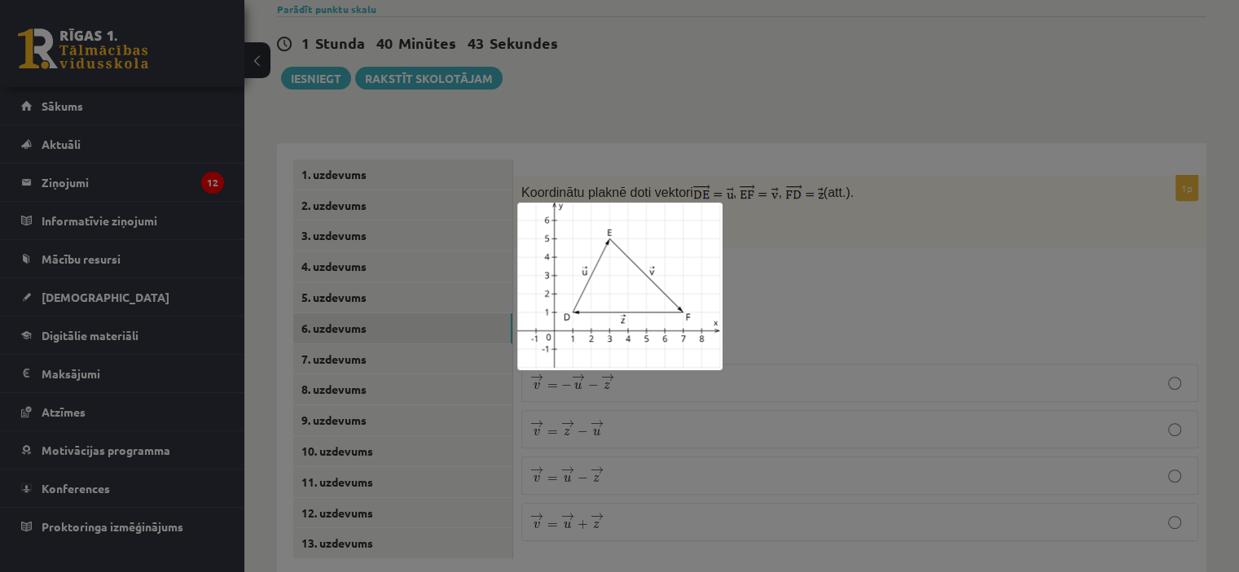
click at [846, 268] on div at bounding box center [619, 286] width 1239 height 572
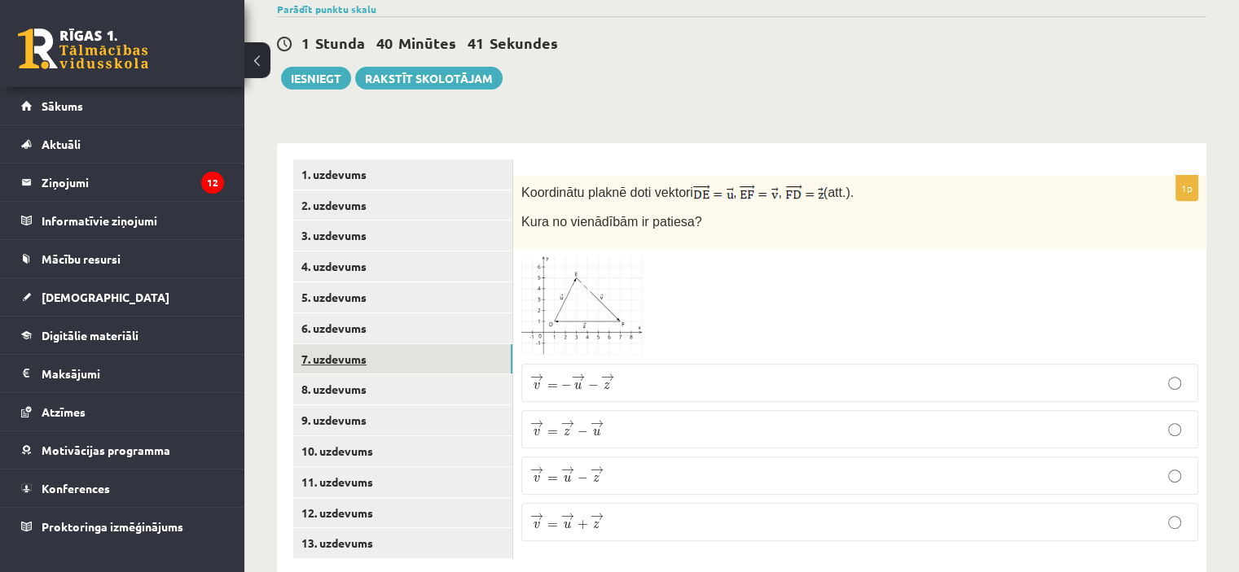
click at [423, 344] on link "7. uzdevums" at bounding box center [402, 359] width 219 height 30
click at [561, 258] on img at bounding box center [582, 302] width 122 height 88
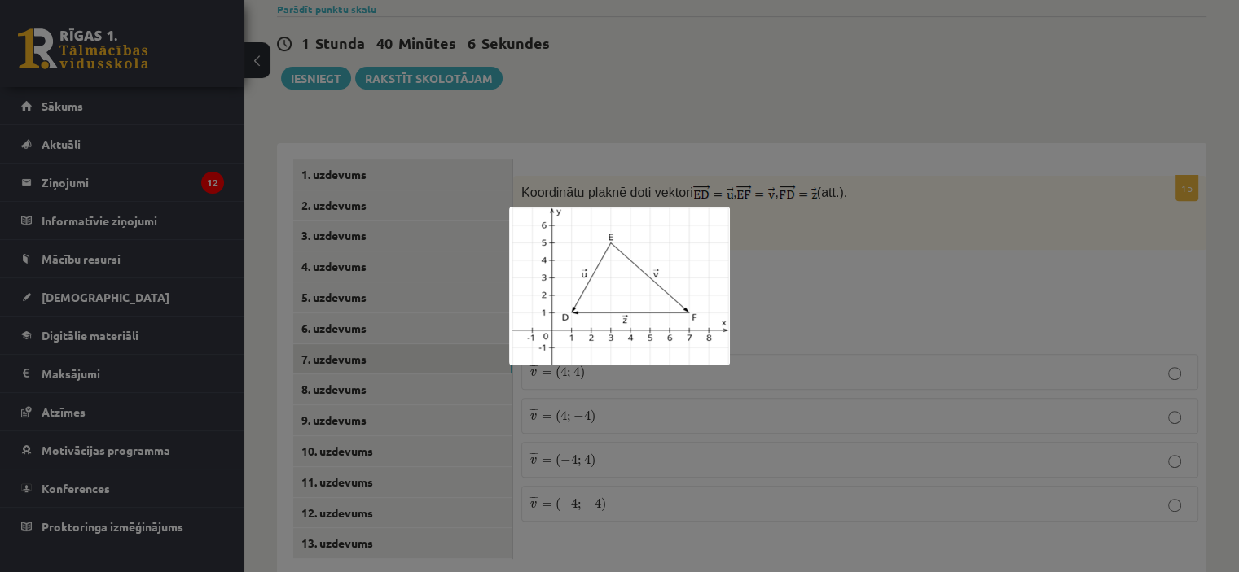
click at [757, 292] on div at bounding box center [619, 286] width 1239 height 572
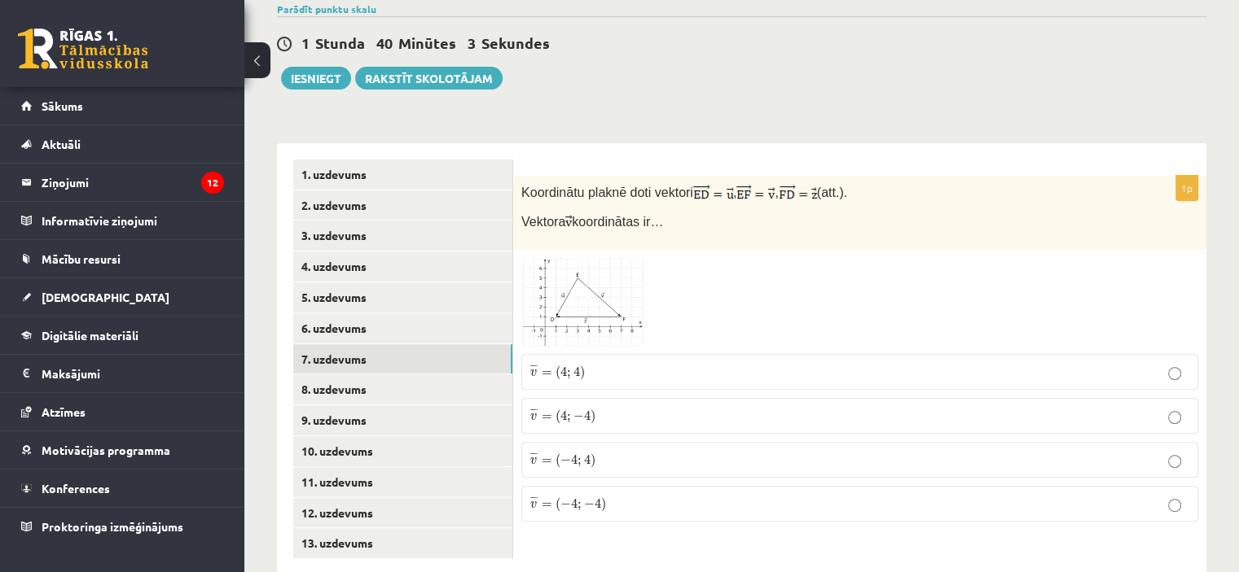
click at [607, 265] on img at bounding box center [582, 302] width 122 height 88
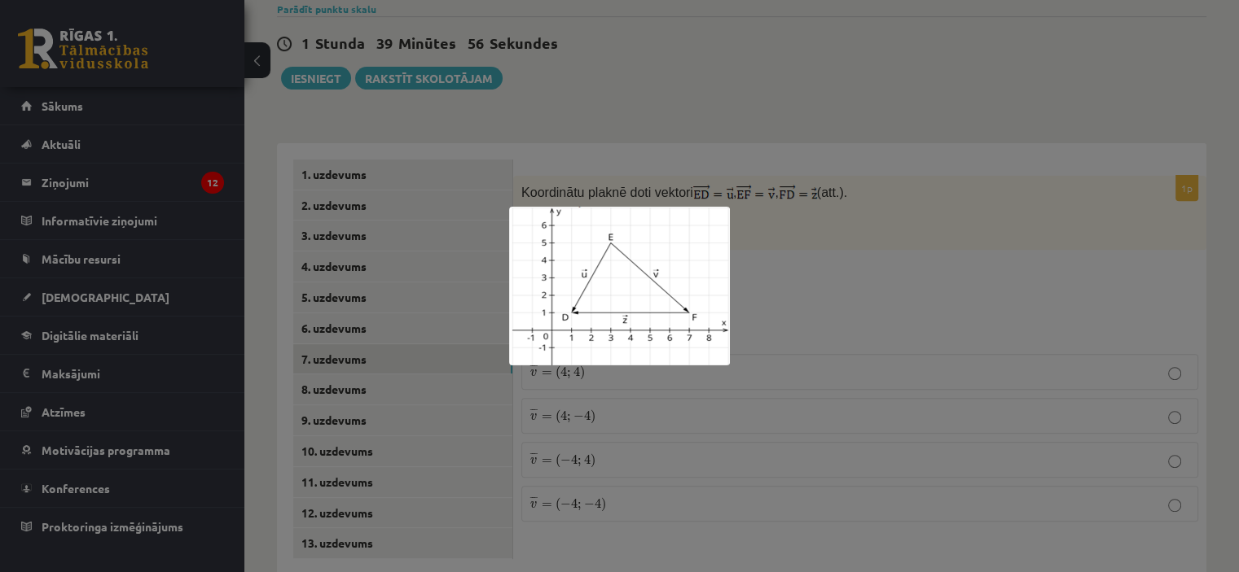
click at [772, 270] on div at bounding box center [619, 286] width 1239 height 572
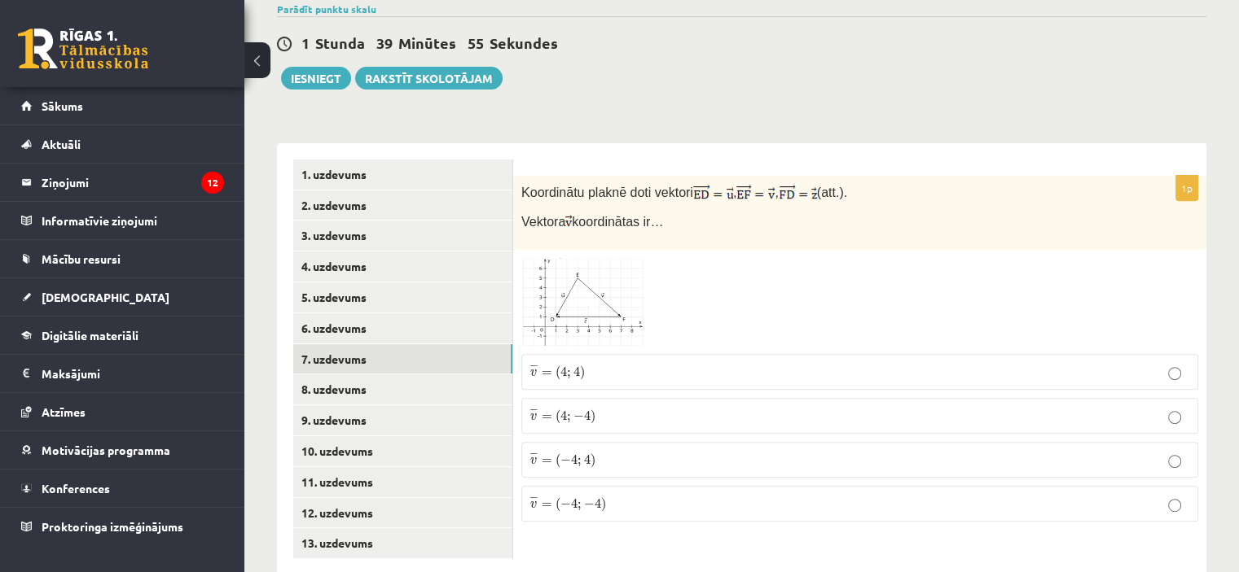
click at [616, 278] on img at bounding box center [582, 302] width 122 height 88
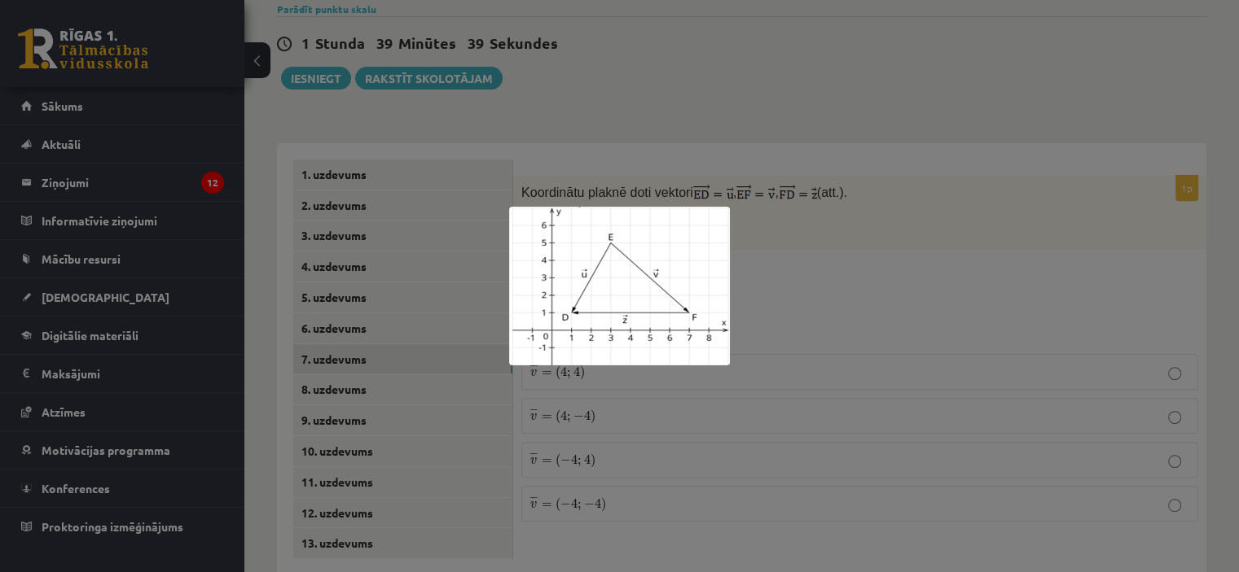
click at [767, 270] on div at bounding box center [619, 286] width 1239 height 572
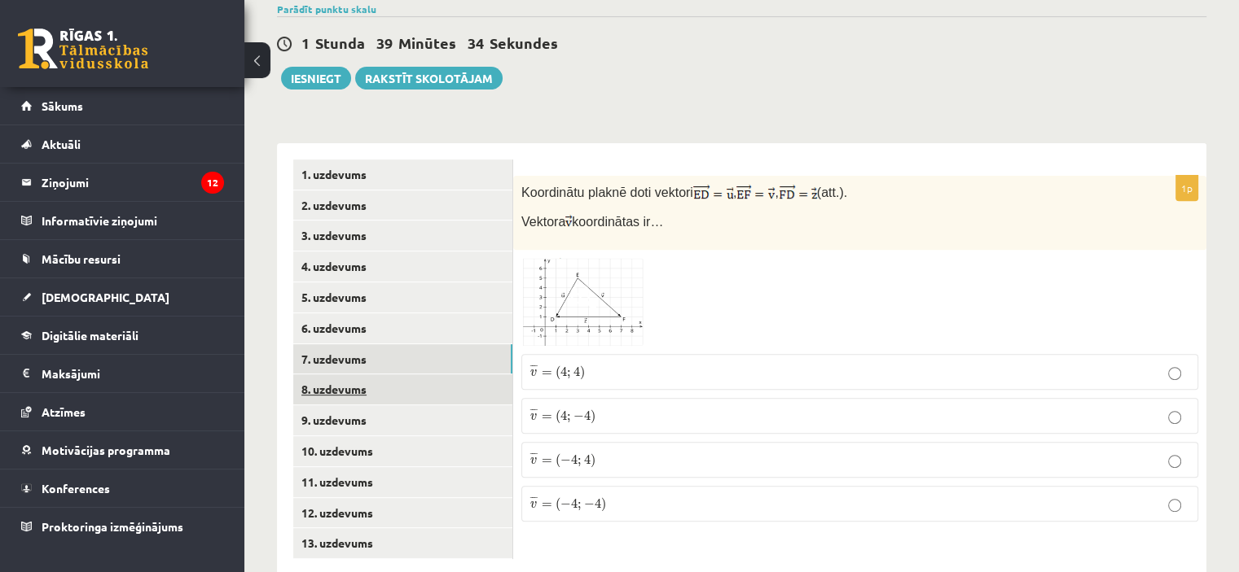
click at [459, 375] on link "8. uzdevums" at bounding box center [402, 390] width 219 height 30
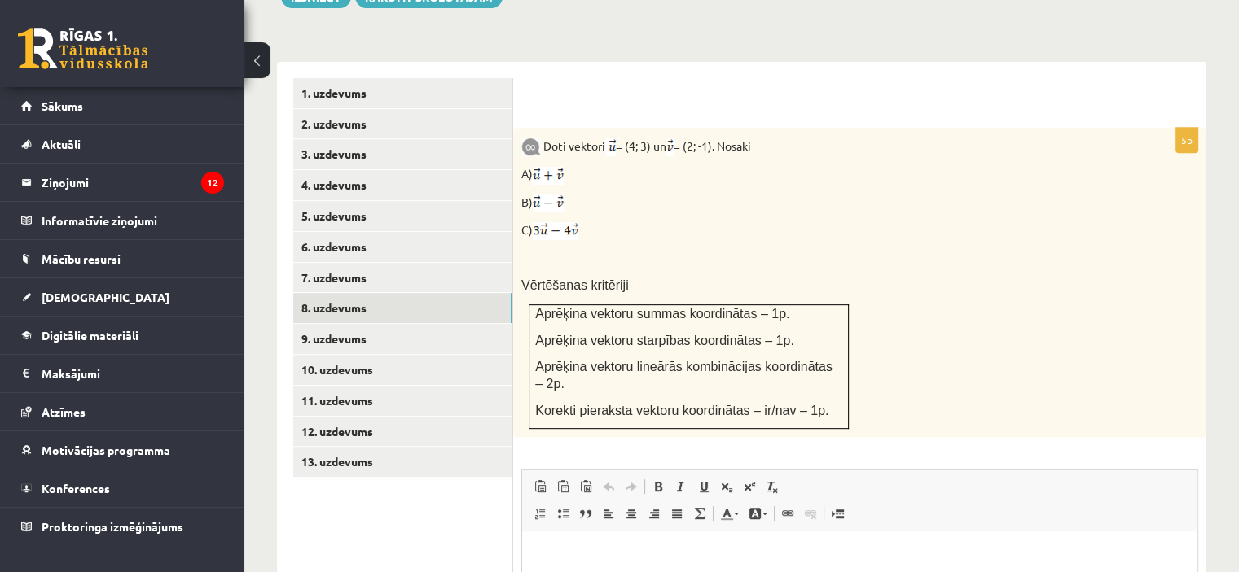
scroll to position [0, 0]
click at [458, 263] on link "7. uzdevums" at bounding box center [402, 278] width 219 height 30
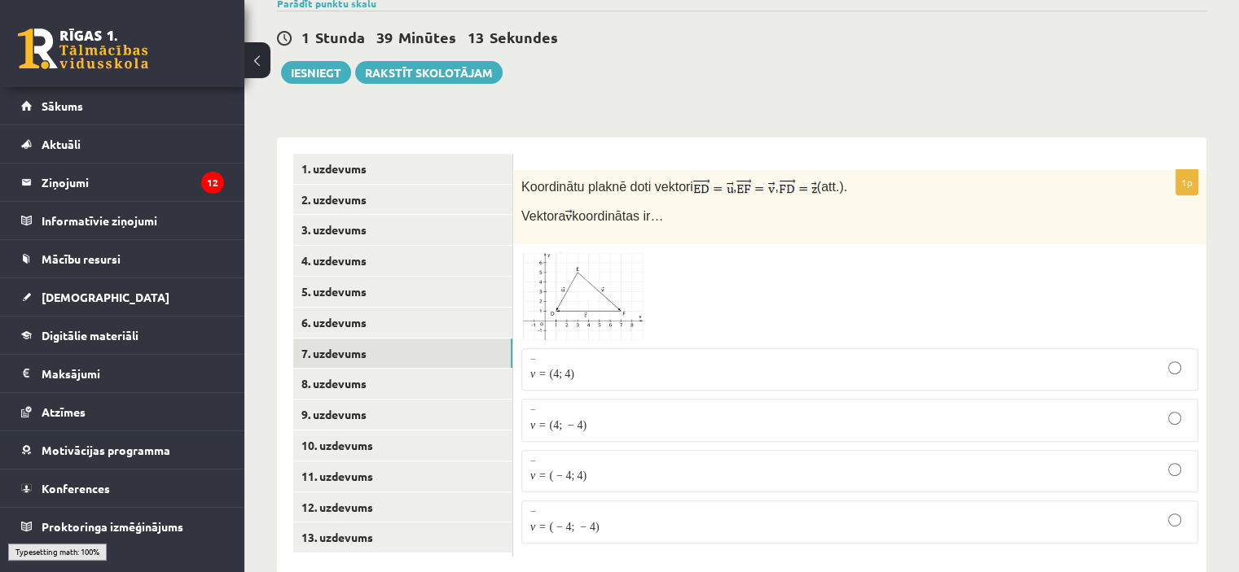
scroll to position [581, 0]
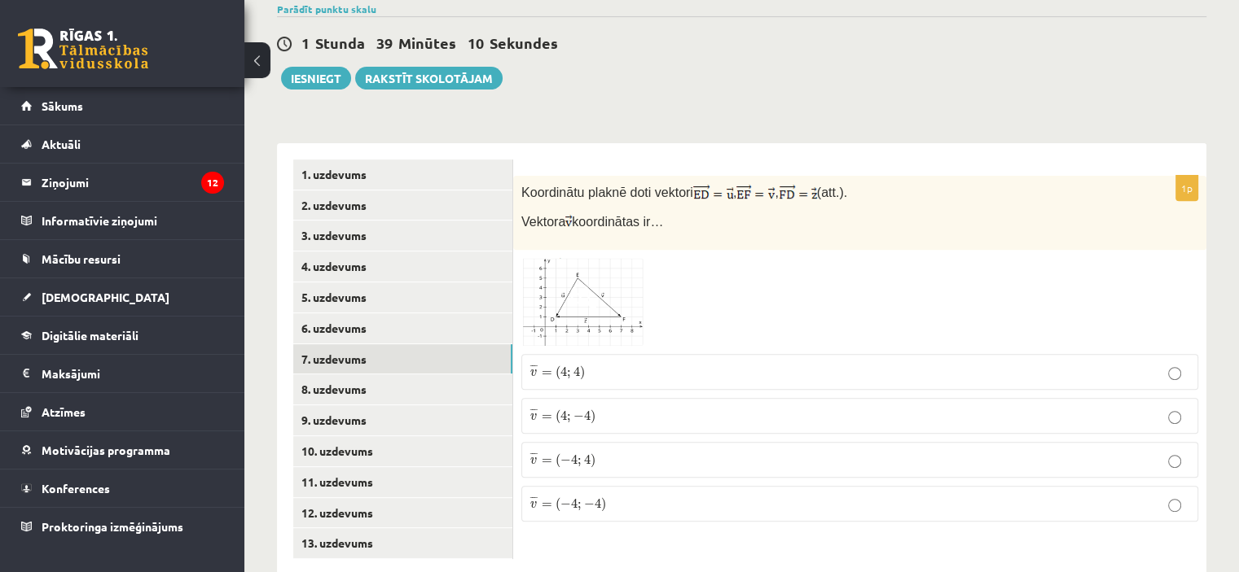
click at [599, 258] on img at bounding box center [582, 302] width 122 height 88
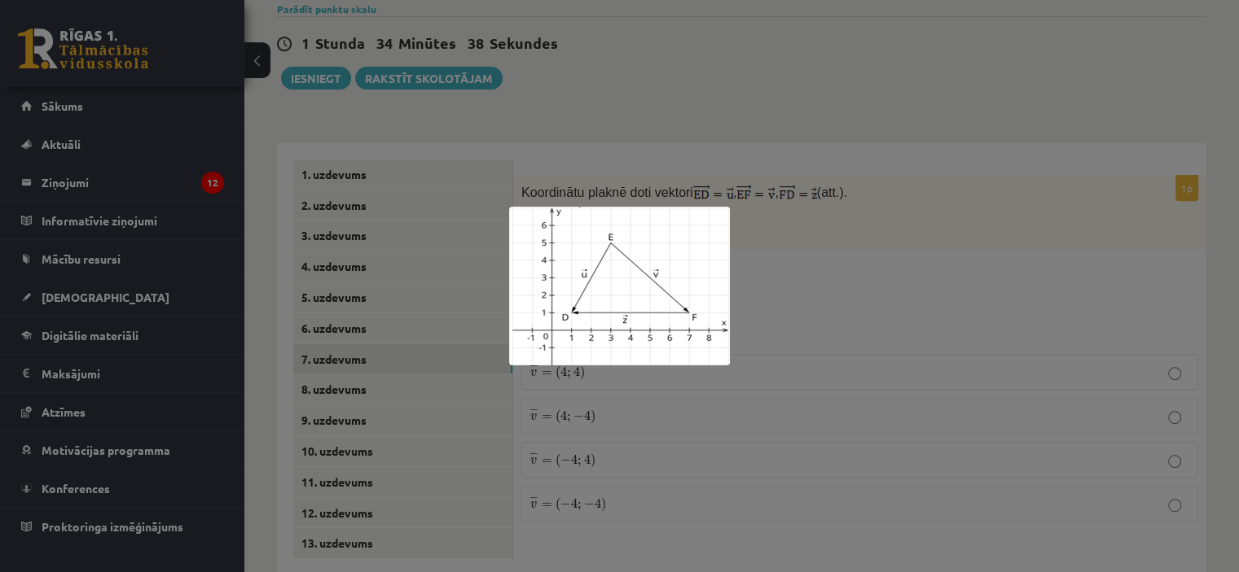
click at [835, 208] on div at bounding box center [619, 286] width 1239 height 572
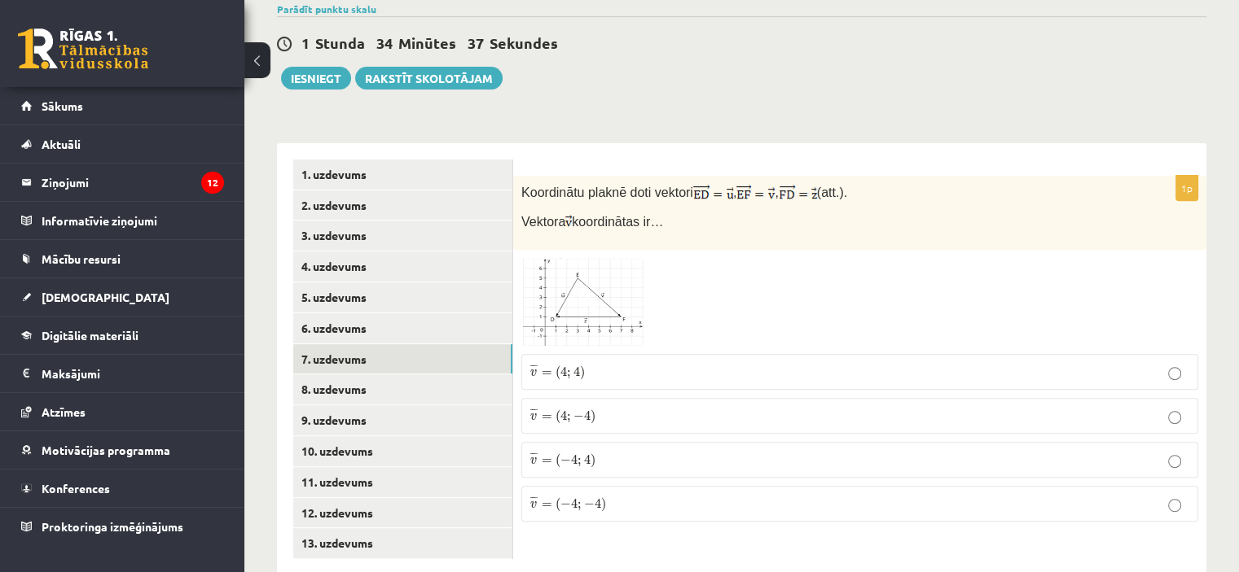
click at [656, 407] on p "¯ ¯ ¯ v = ( 4 ; − 4 ) v ¯ = ( 4 ; − 4 )" at bounding box center [859, 416] width 659 height 18
click at [564, 258] on img at bounding box center [582, 302] width 122 height 88
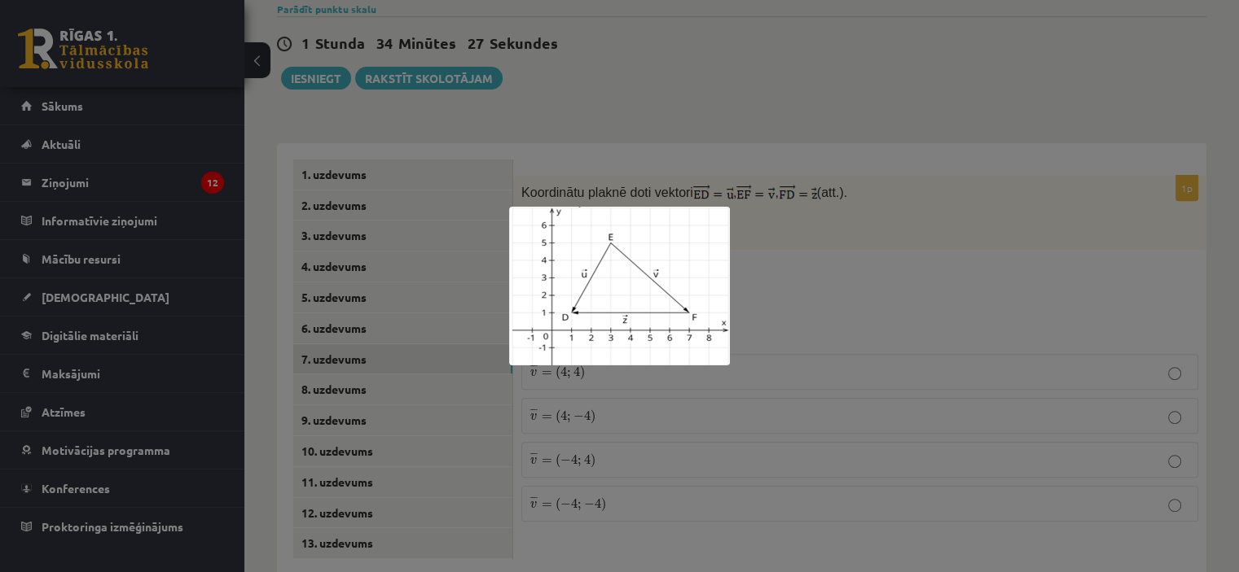
click at [790, 259] on div at bounding box center [619, 286] width 1239 height 572
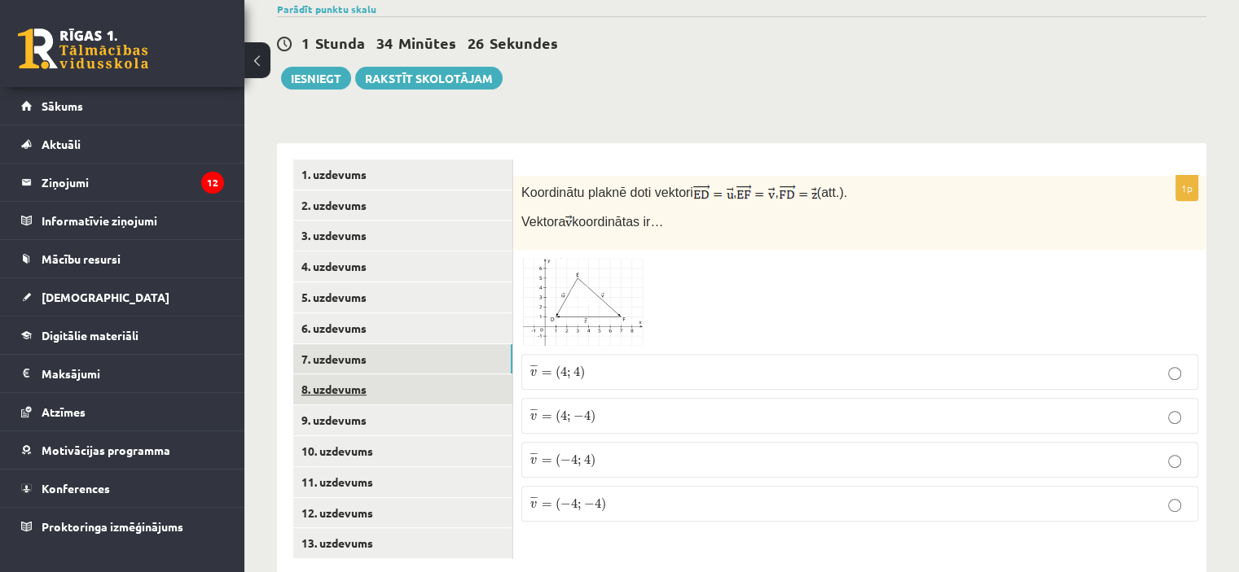
click at [428, 375] on link "8. uzdevums" at bounding box center [402, 390] width 219 height 30
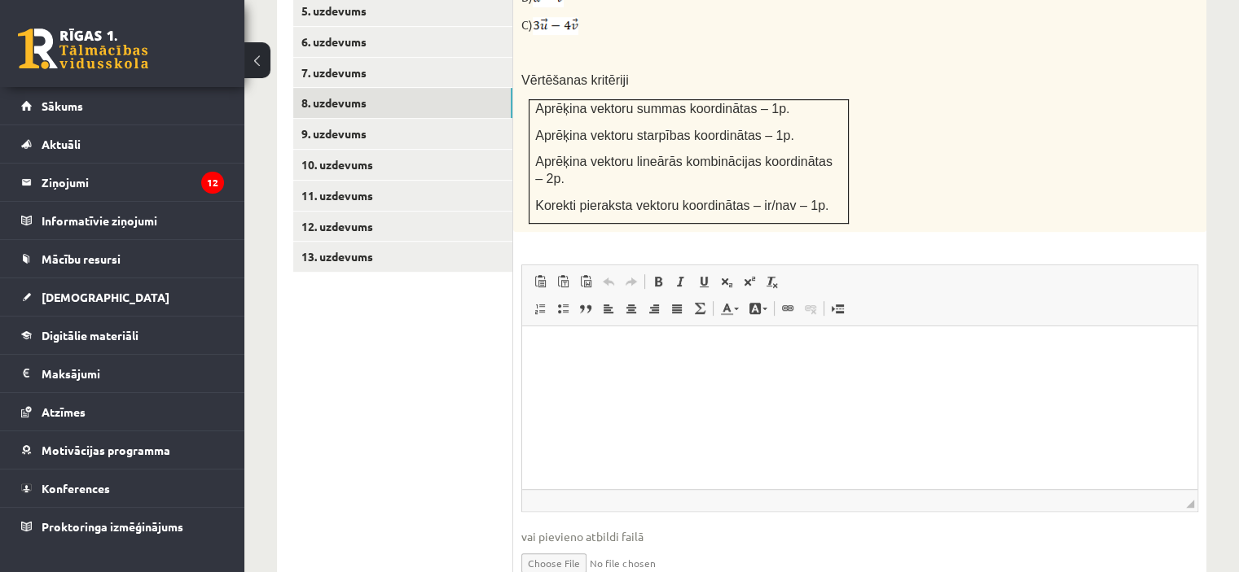
scroll to position [892, 0]
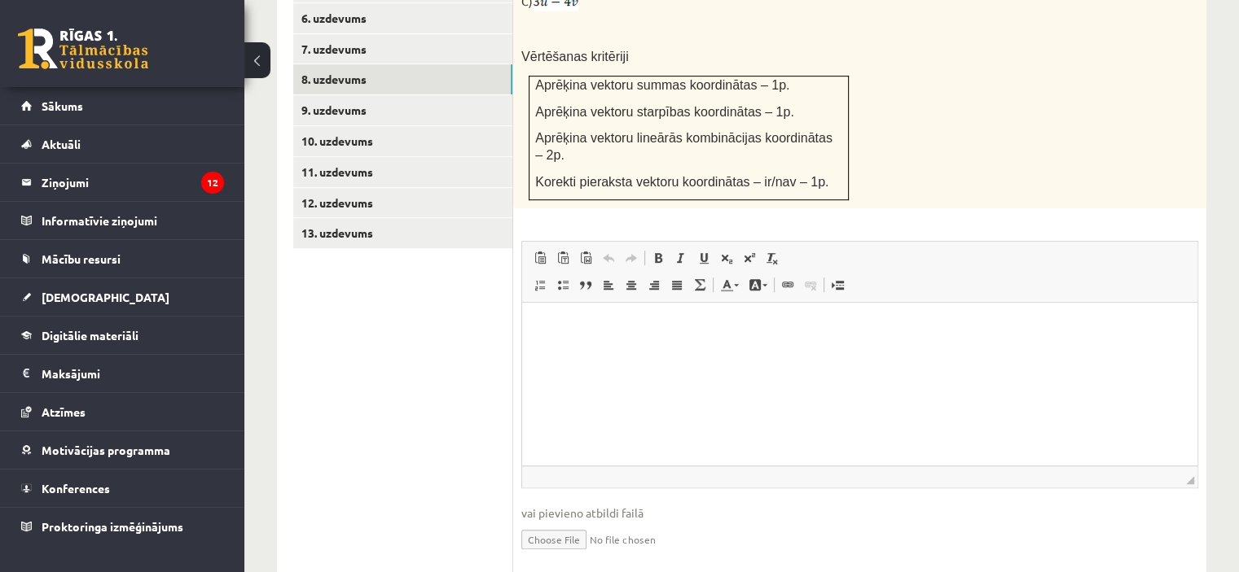
click at [545, 522] on input "file" at bounding box center [859, 538] width 677 height 33
type input "**********"
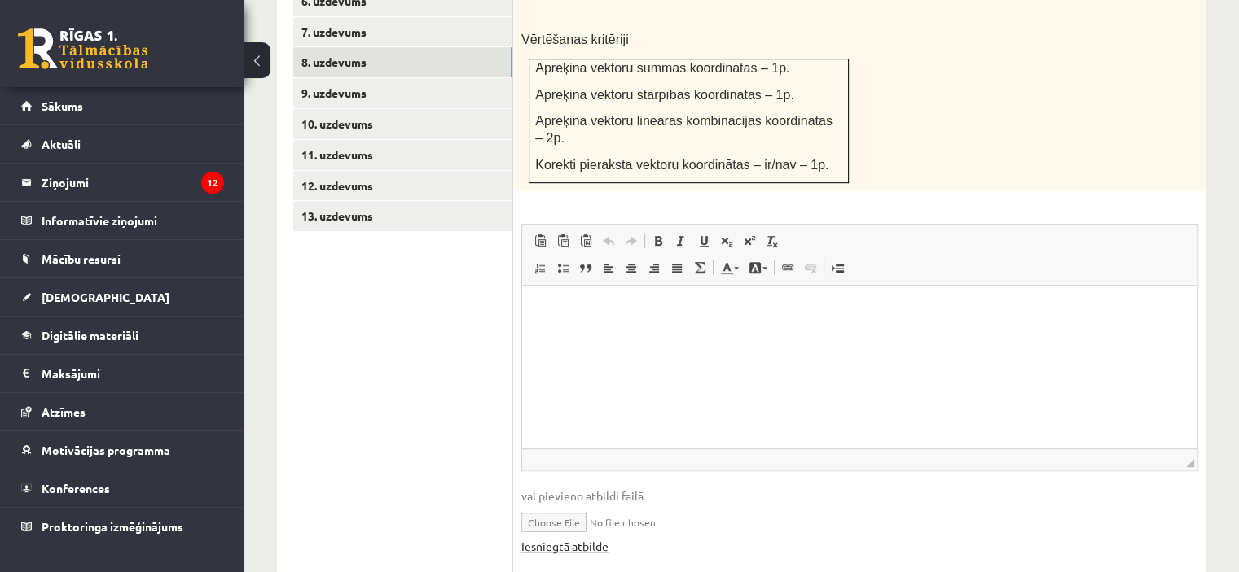
click at [568, 538] on link "Iesniegtā atbilde" at bounding box center [564, 546] width 87 height 17
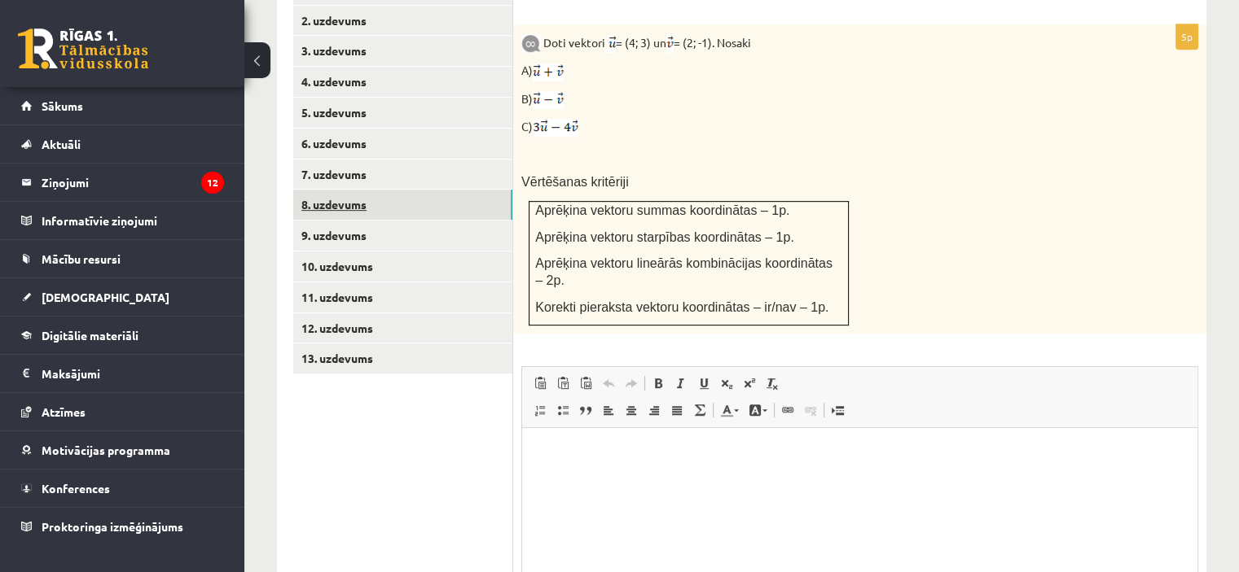
scroll to position [746, 0]
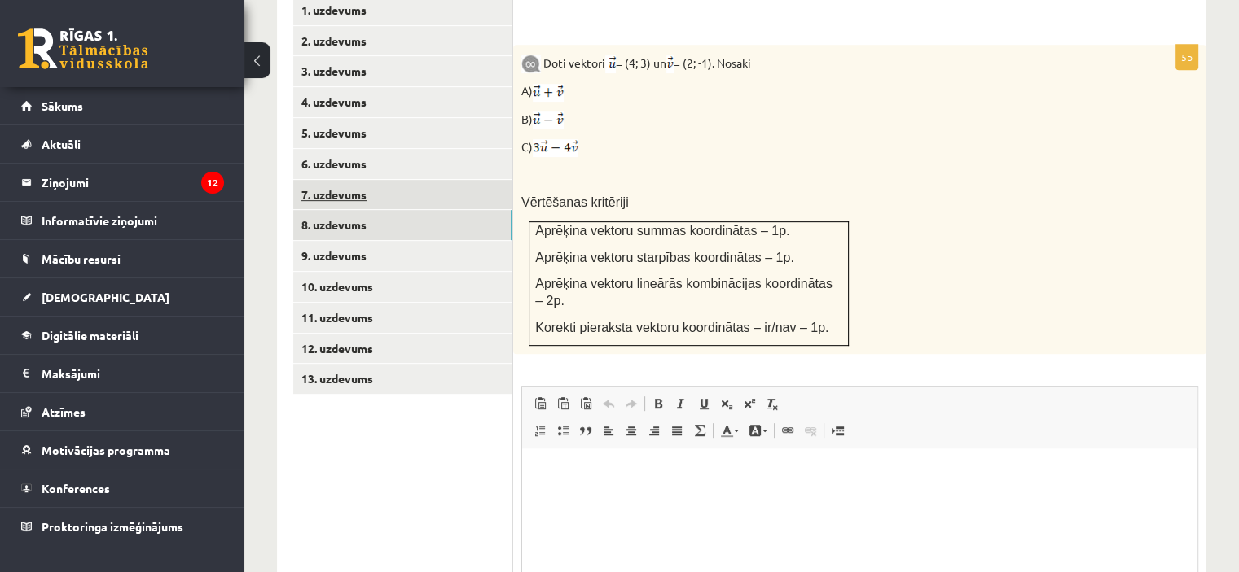
click at [399, 180] on link "7. uzdevums" at bounding box center [402, 195] width 219 height 30
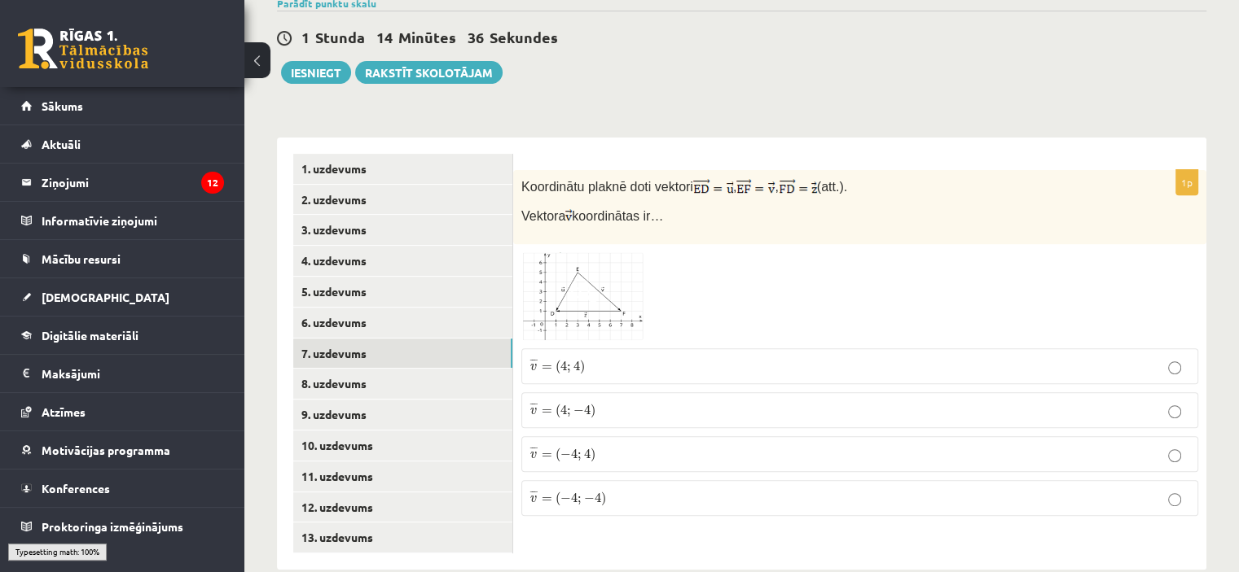
scroll to position [581, 0]
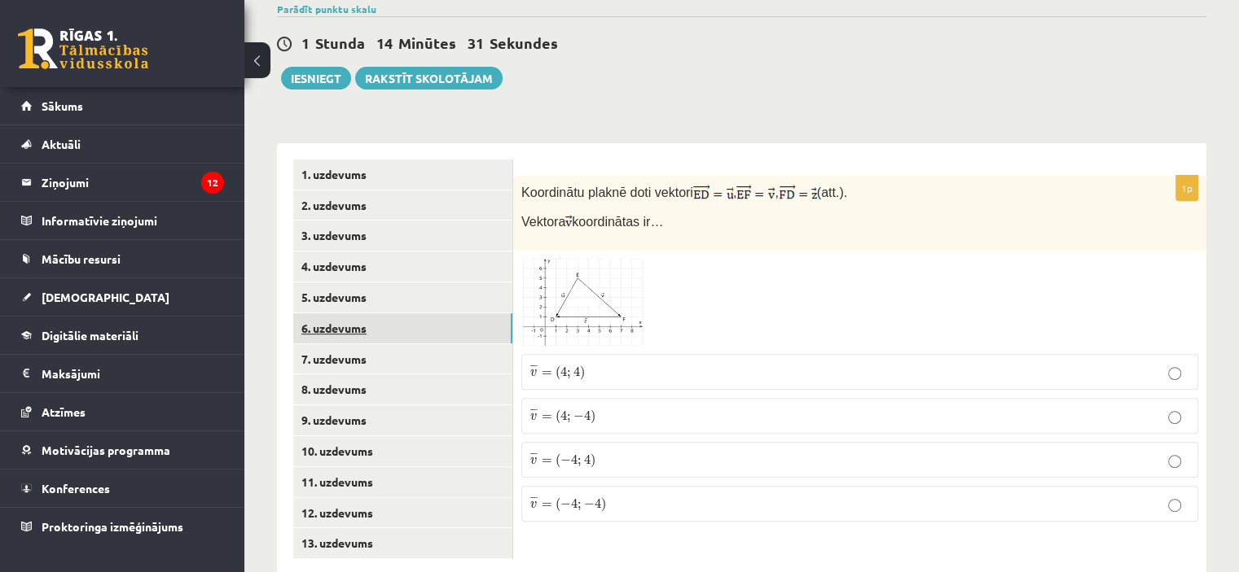
click at [471, 314] on link "6. uzdevums" at bounding box center [402, 329] width 219 height 30
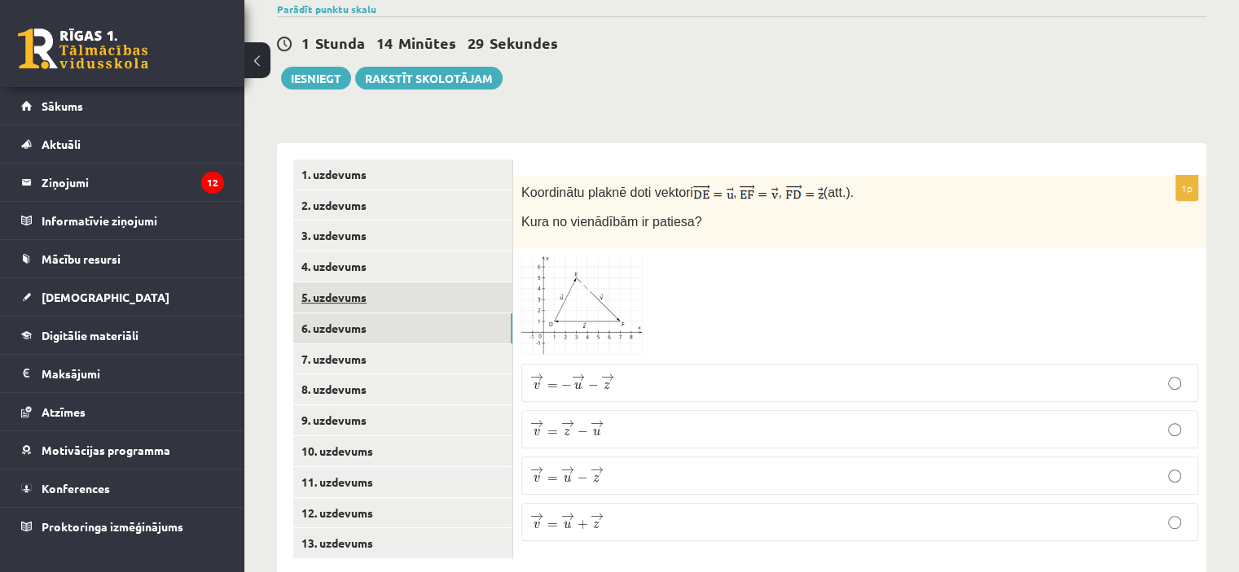
click at [417, 283] on link "5. uzdevums" at bounding box center [402, 298] width 219 height 30
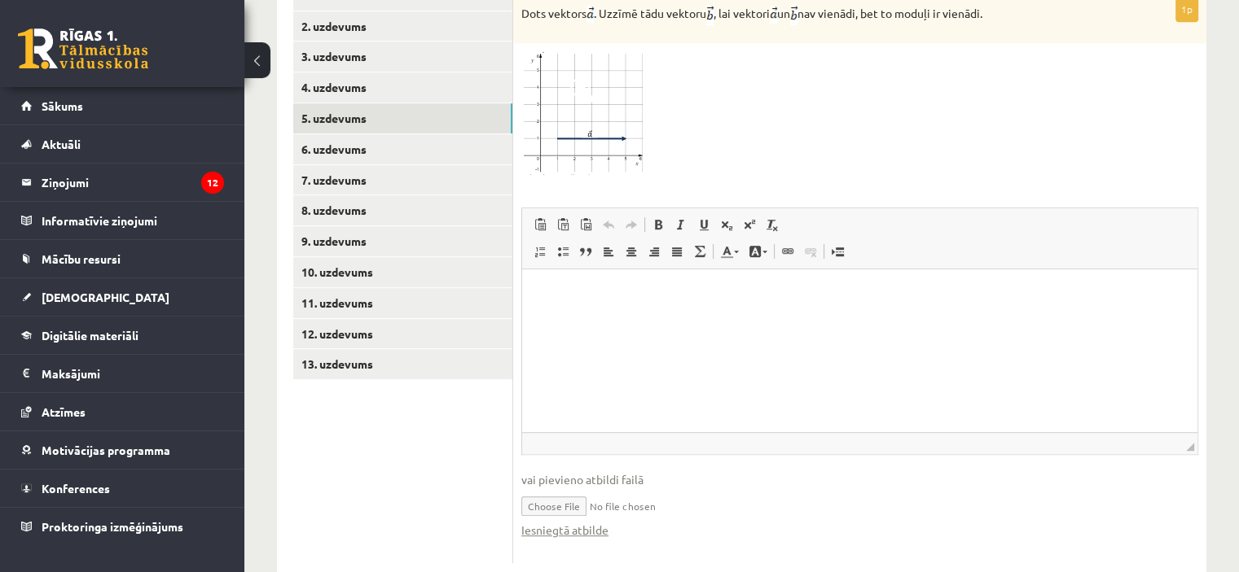
scroll to position [763, 0]
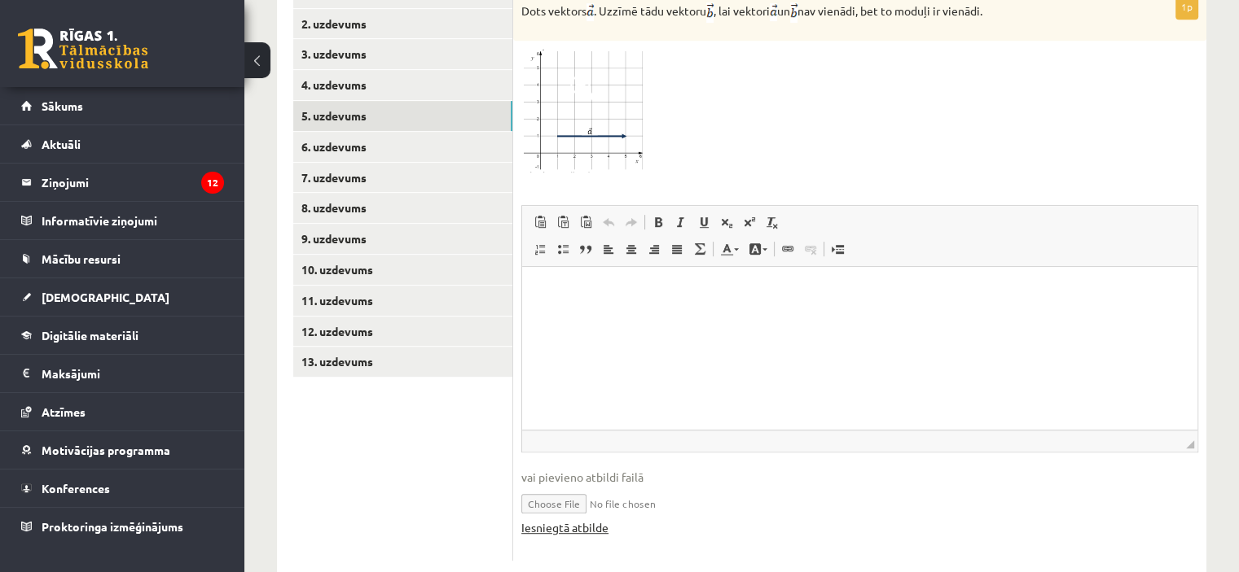
click at [557, 520] on link "Iesniegtā atbilde" at bounding box center [564, 528] width 87 height 17
click at [382, 132] on link "6. uzdevums" at bounding box center [402, 147] width 219 height 30
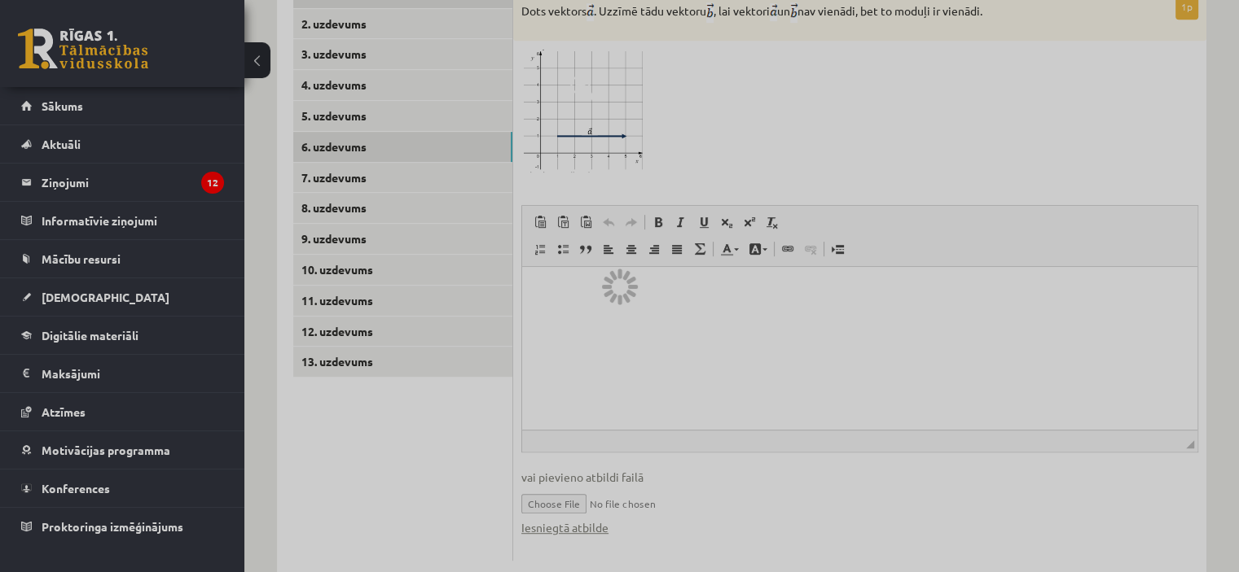
scroll to position [581, 0]
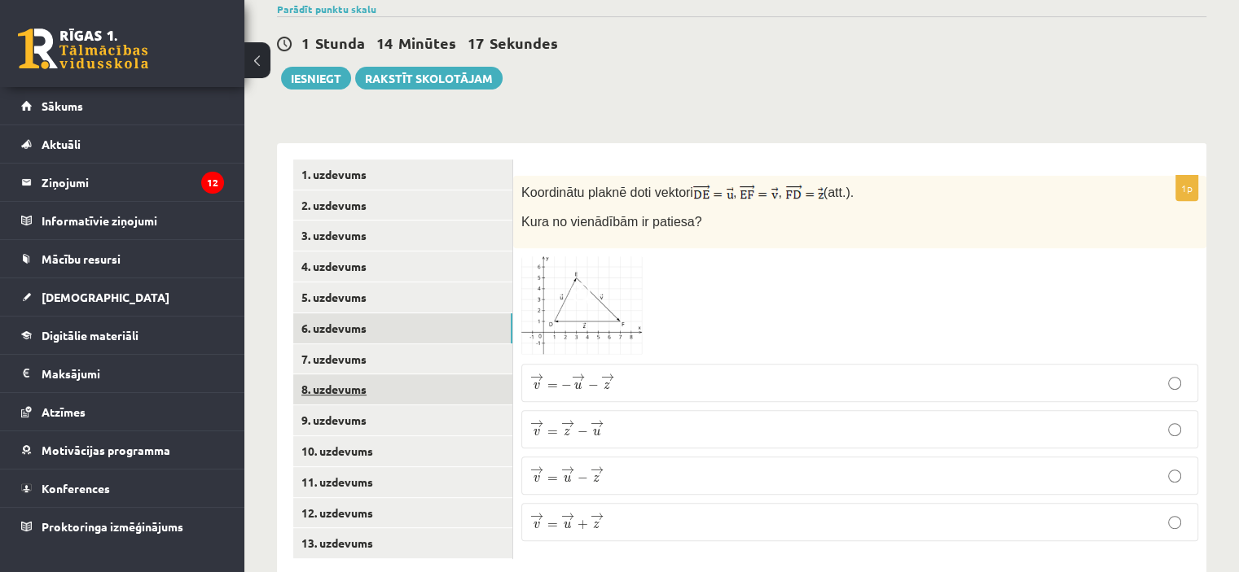
click at [411, 375] on link "8. uzdevums" at bounding box center [402, 390] width 219 height 30
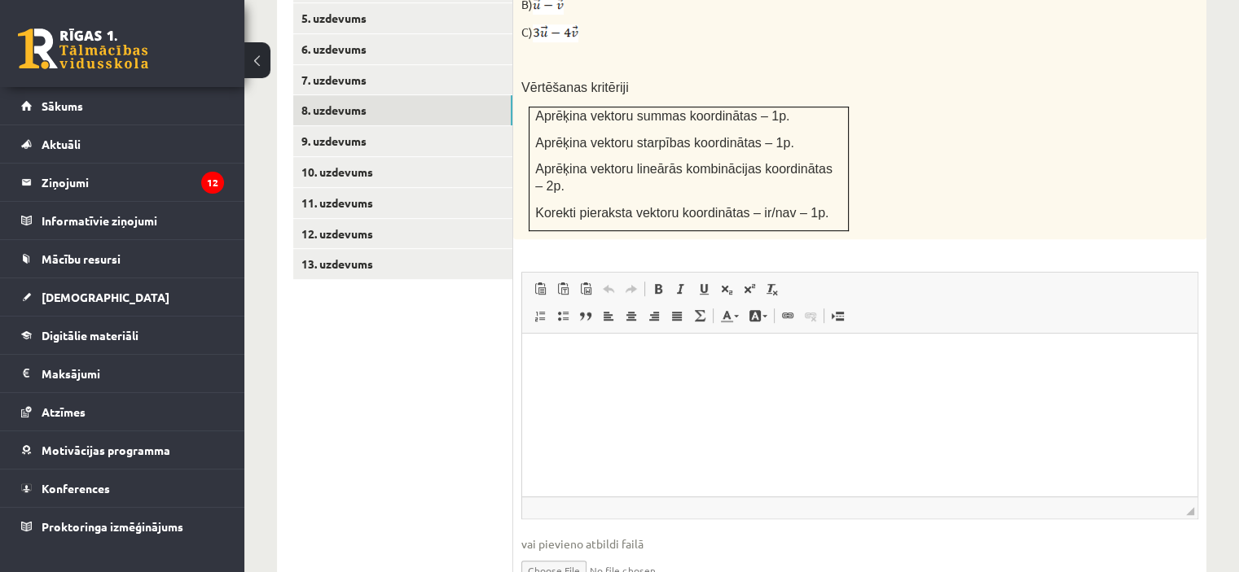
scroll to position [909, 0]
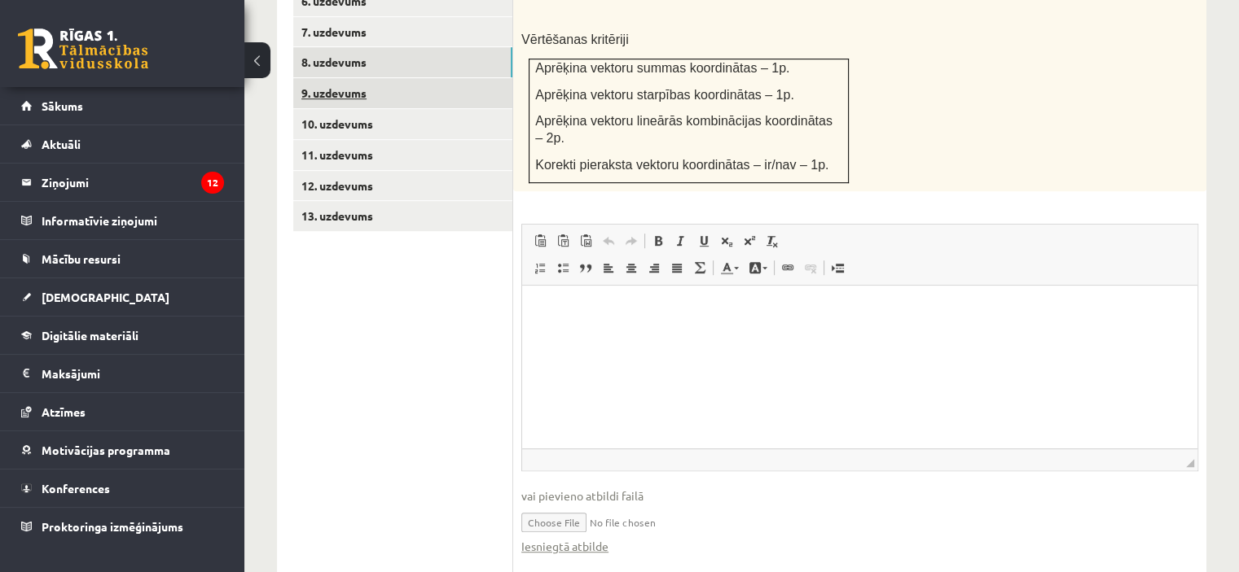
click at [399, 78] on link "9. uzdevums" at bounding box center [402, 93] width 219 height 30
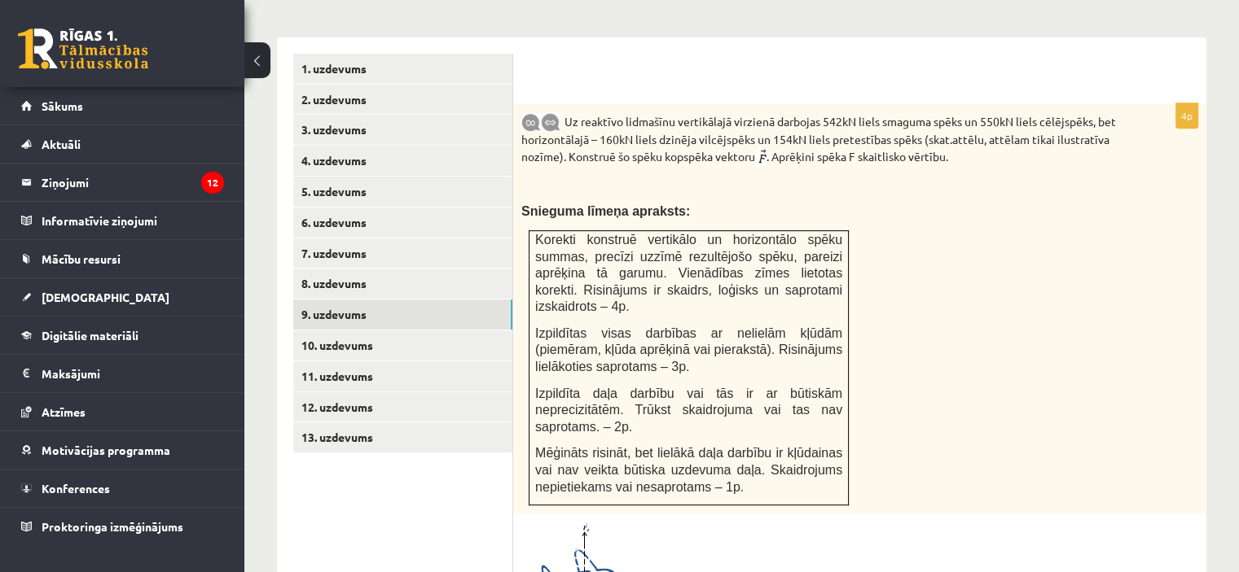
scroll to position [711, 0]
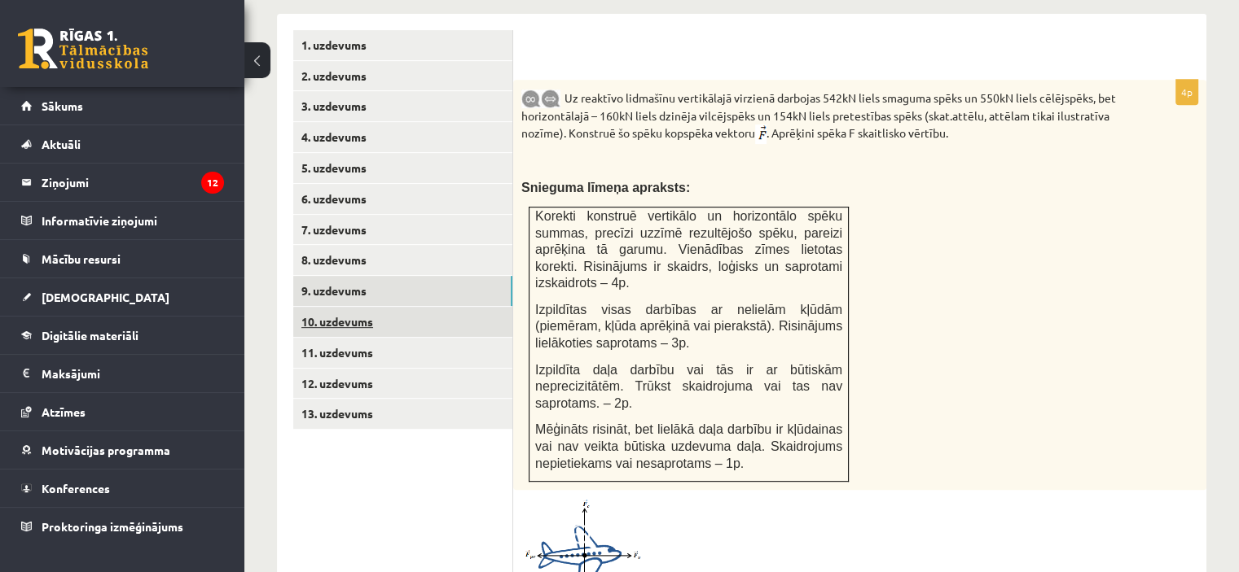
click at [393, 307] on link "10. uzdevums" at bounding box center [402, 322] width 219 height 30
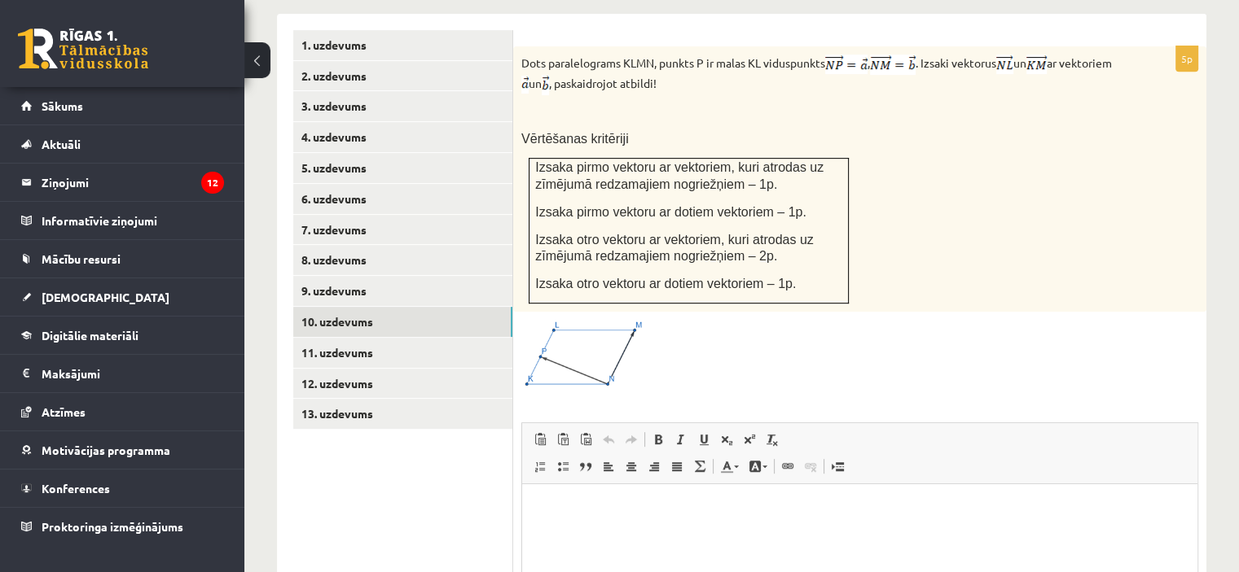
click at [594, 346] on span at bounding box center [583, 359] width 26 height 26
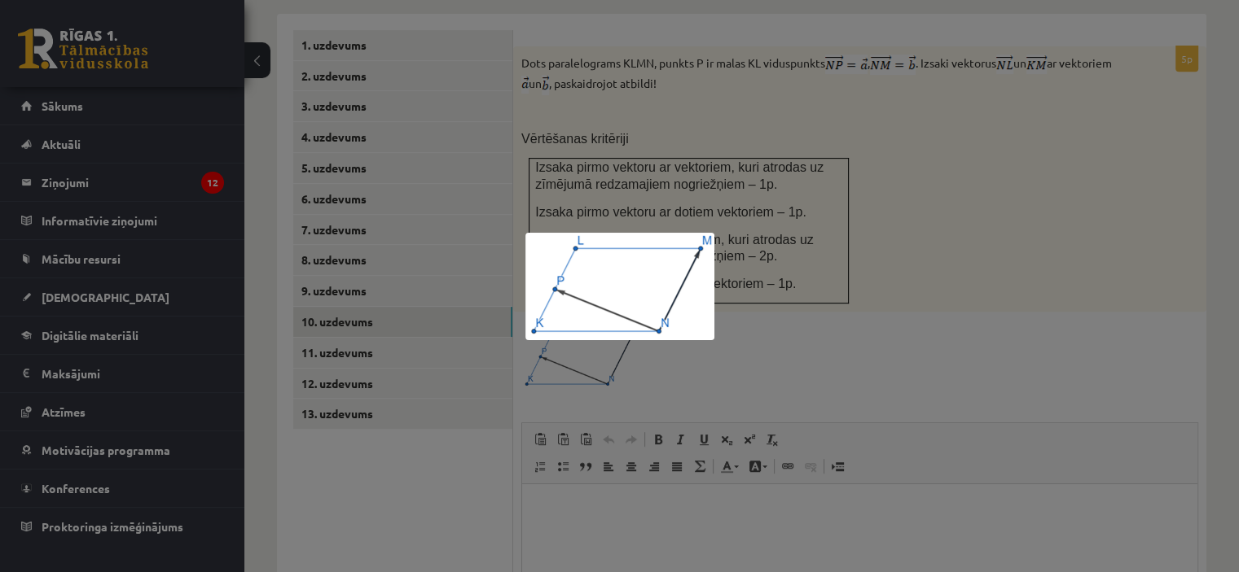
click at [979, 239] on div at bounding box center [619, 286] width 1239 height 572
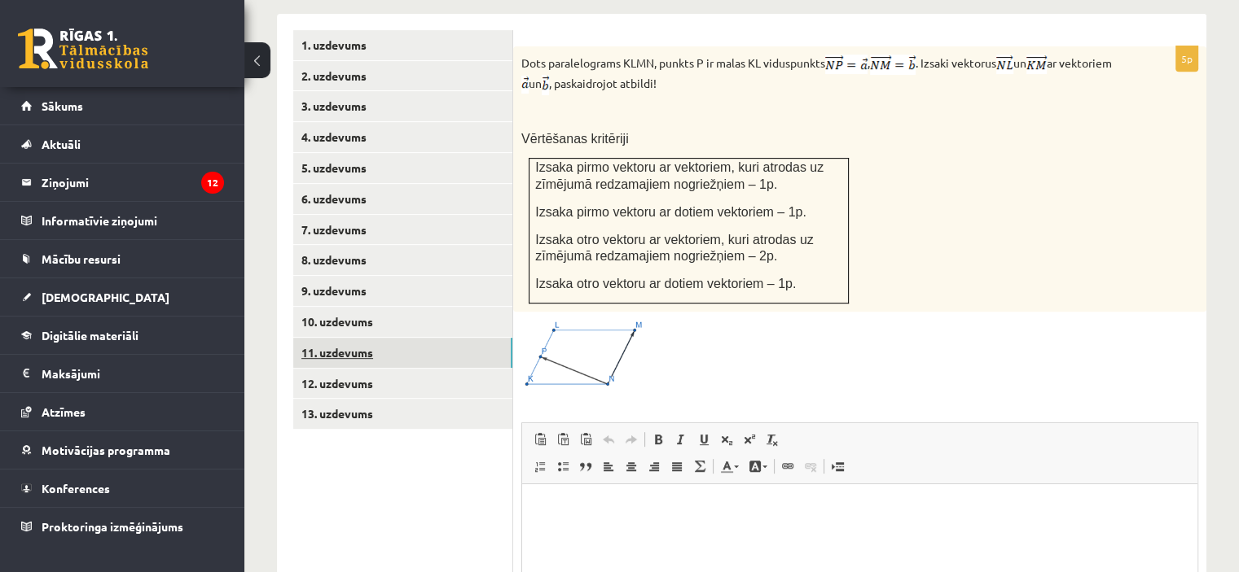
click at [458, 338] on link "11. uzdevums" at bounding box center [402, 353] width 219 height 30
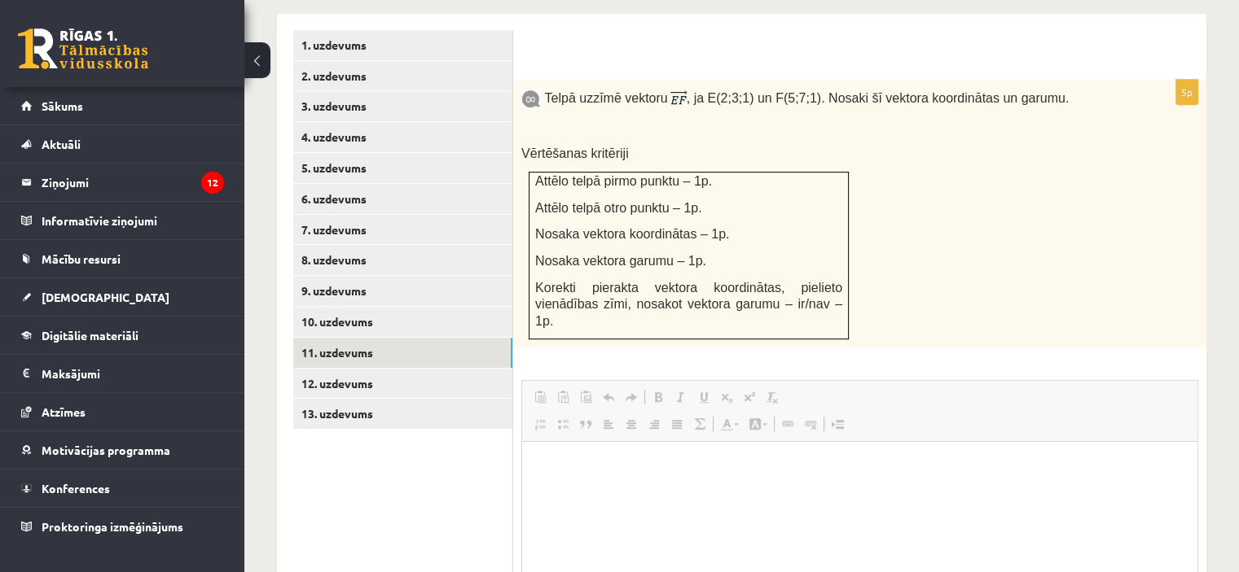
scroll to position [0, 0]
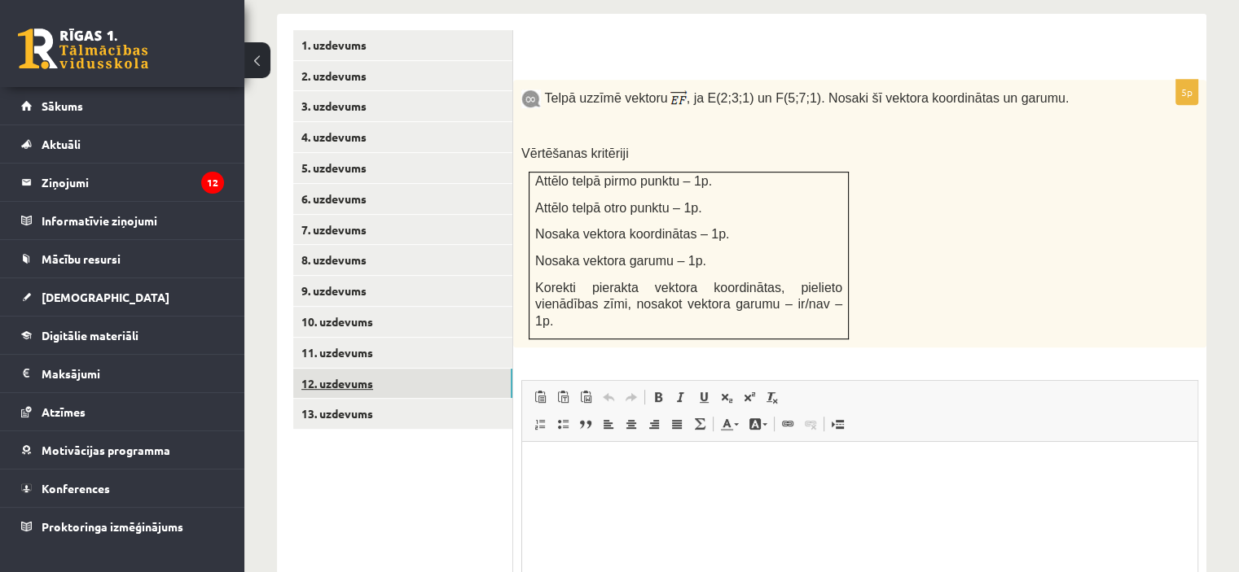
click at [480, 369] on link "12. uzdevums" at bounding box center [402, 384] width 219 height 30
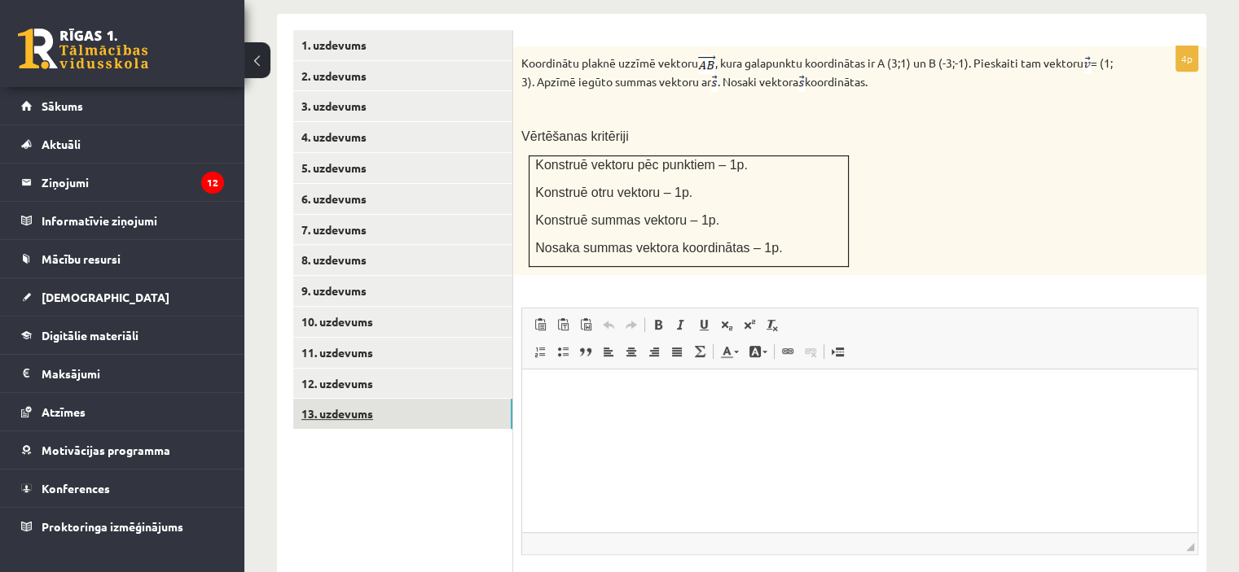
click at [398, 399] on link "13. uzdevums" at bounding box center [402, 414] width 219 height 30
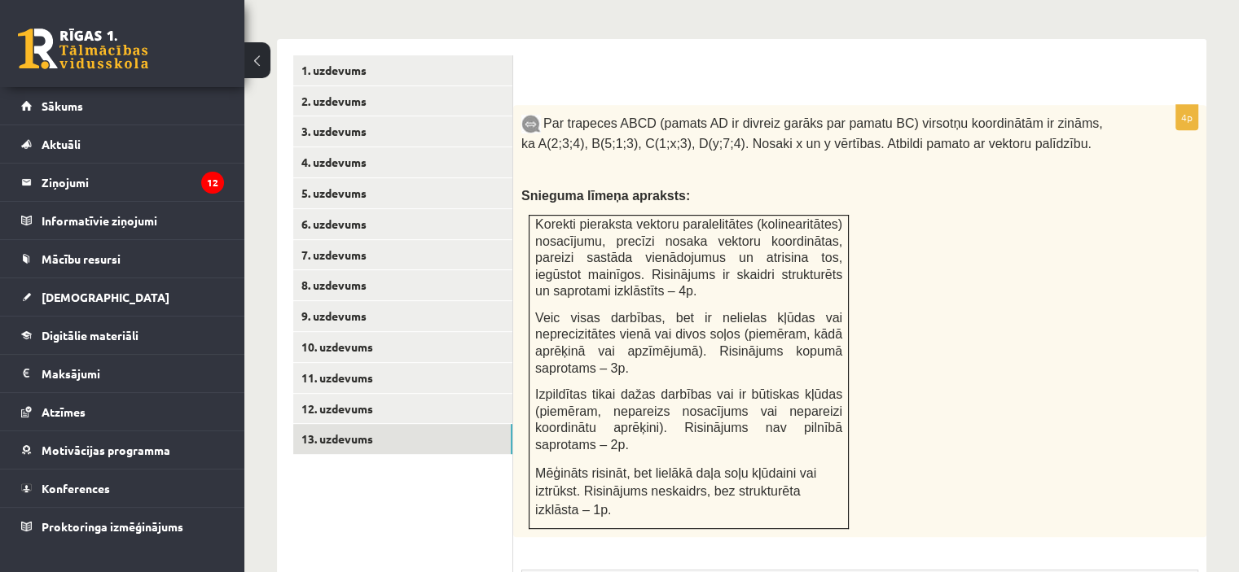
scroll to position [711, 0]
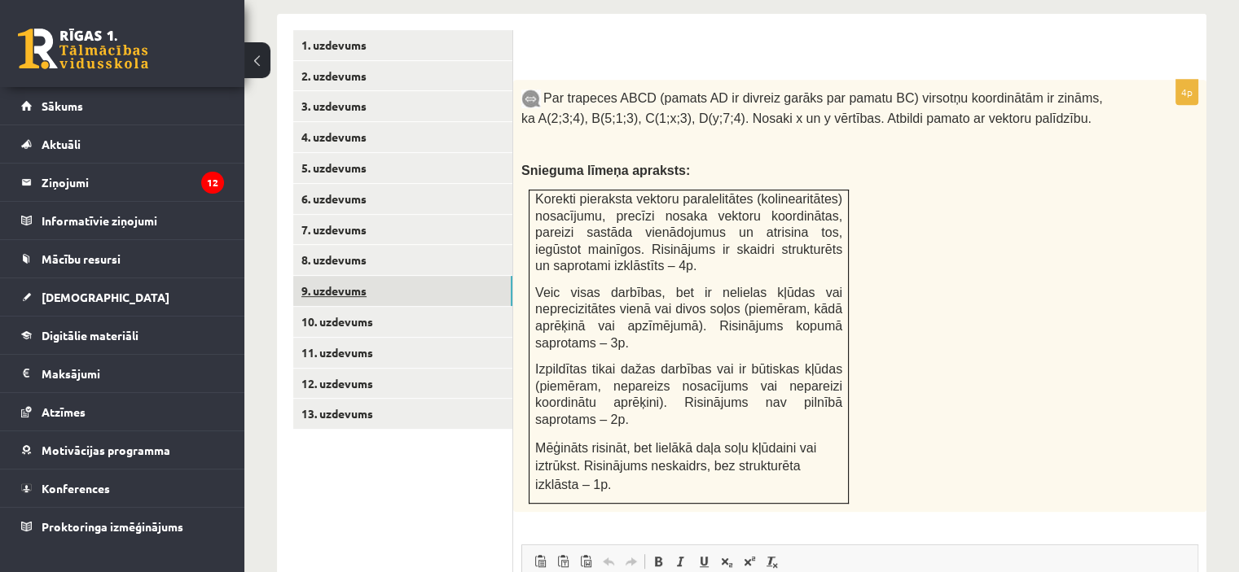
click at [442, 276] on link "9. uzdevums" at bounding box center [402, 291] width 219 height 30
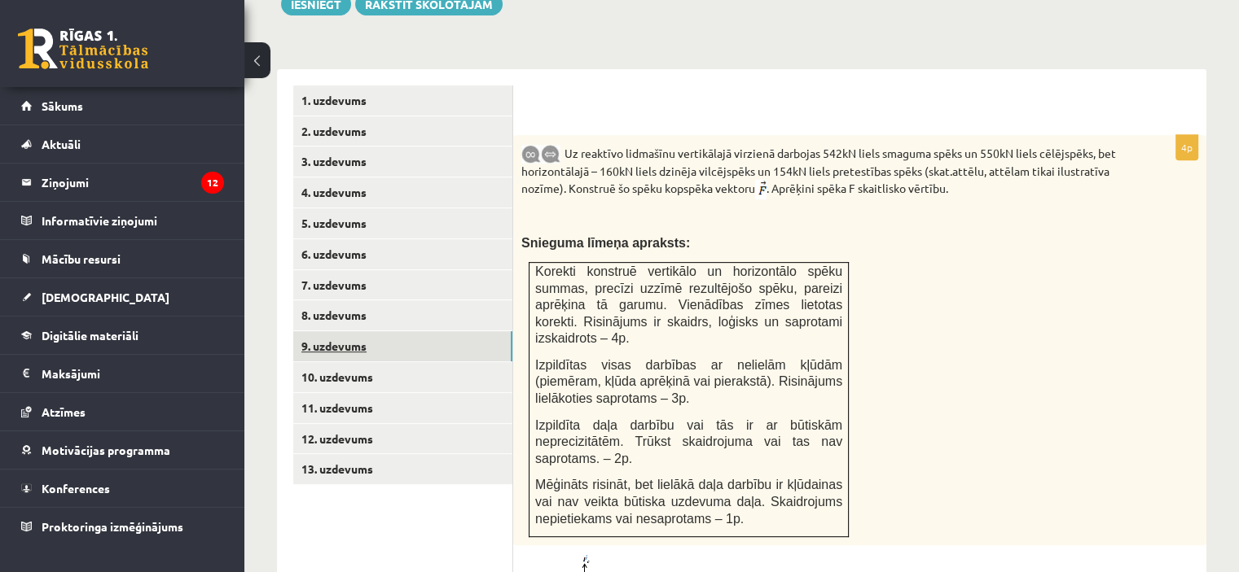
scroll to position [629, 0]
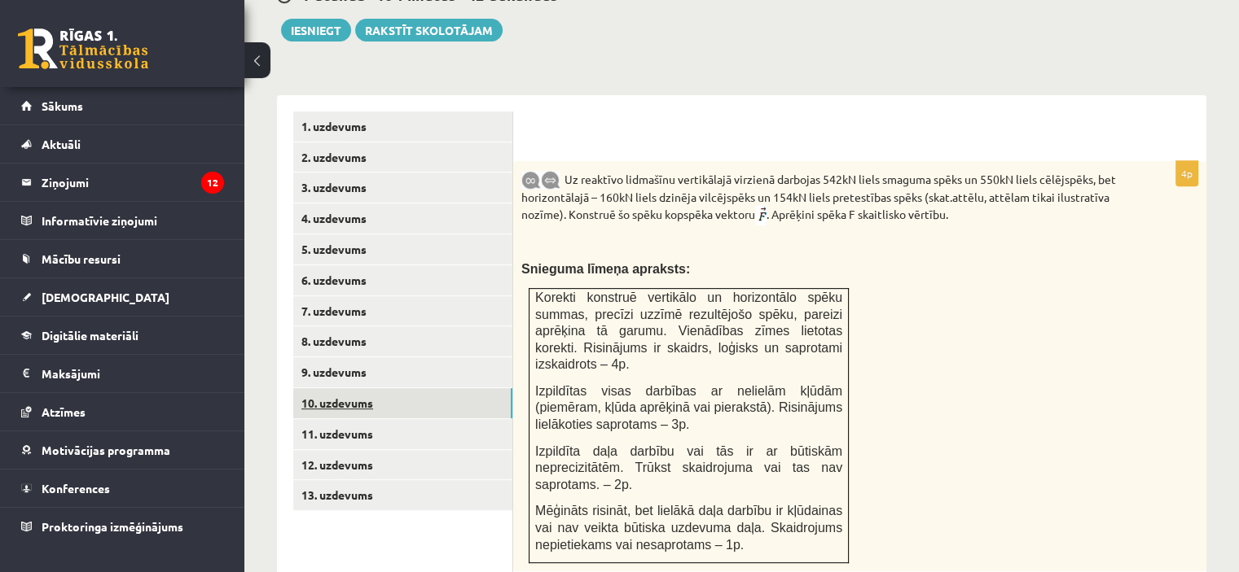
click at [400, 388] on link "10. uzdevums" at bounding box center [402, 403] width 219 height 30
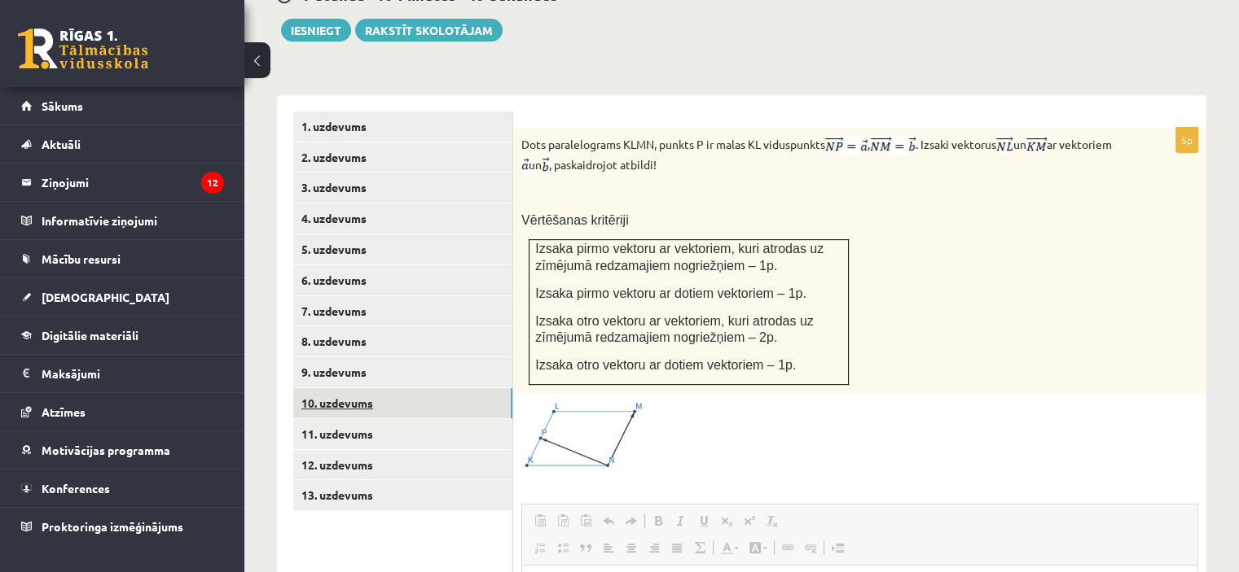
scroll to position [0, 0]
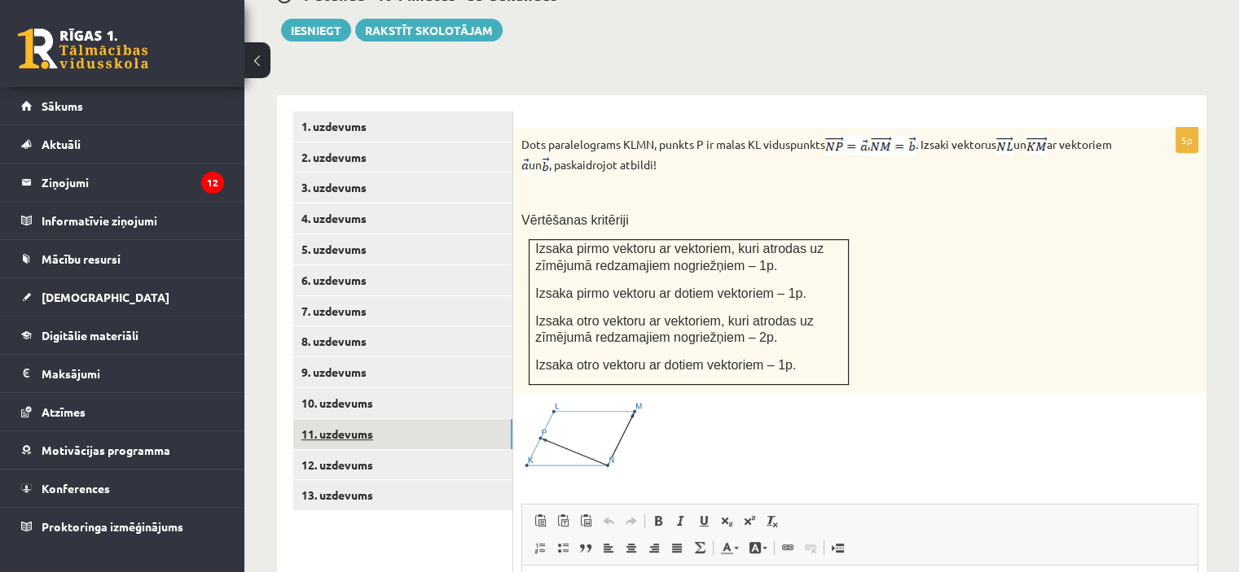
click at [427, 419] on link "11. uzdevums" at bounding box center [402, 434] width 219 height 30
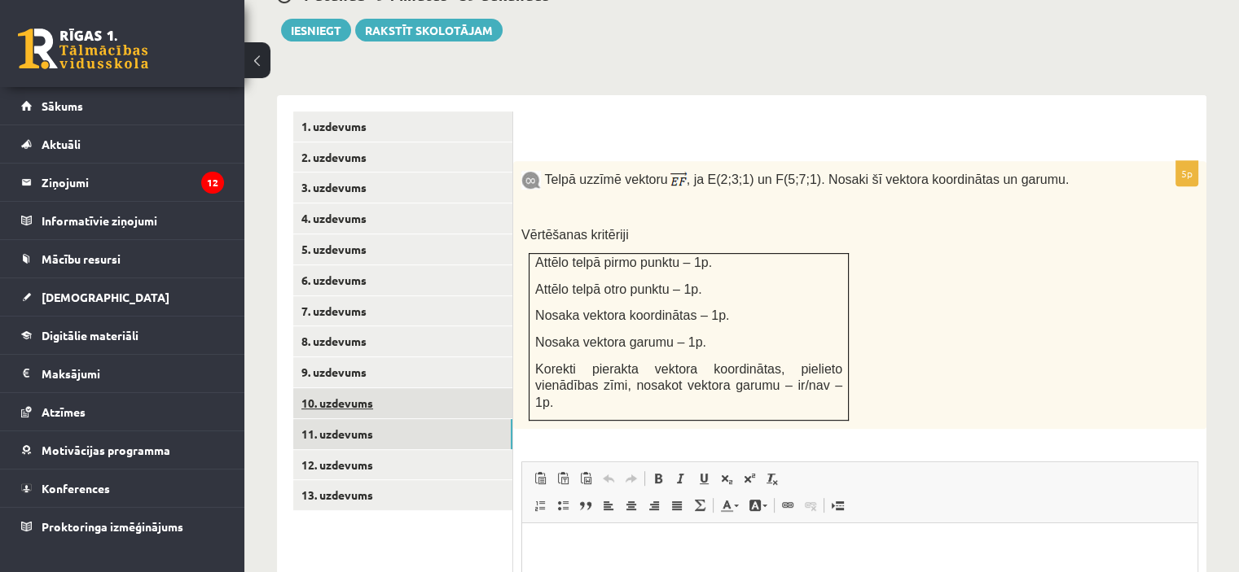
click at [414, 388] on link "10. uzdevums" at bounding box center [402, 403] width 219 height 30
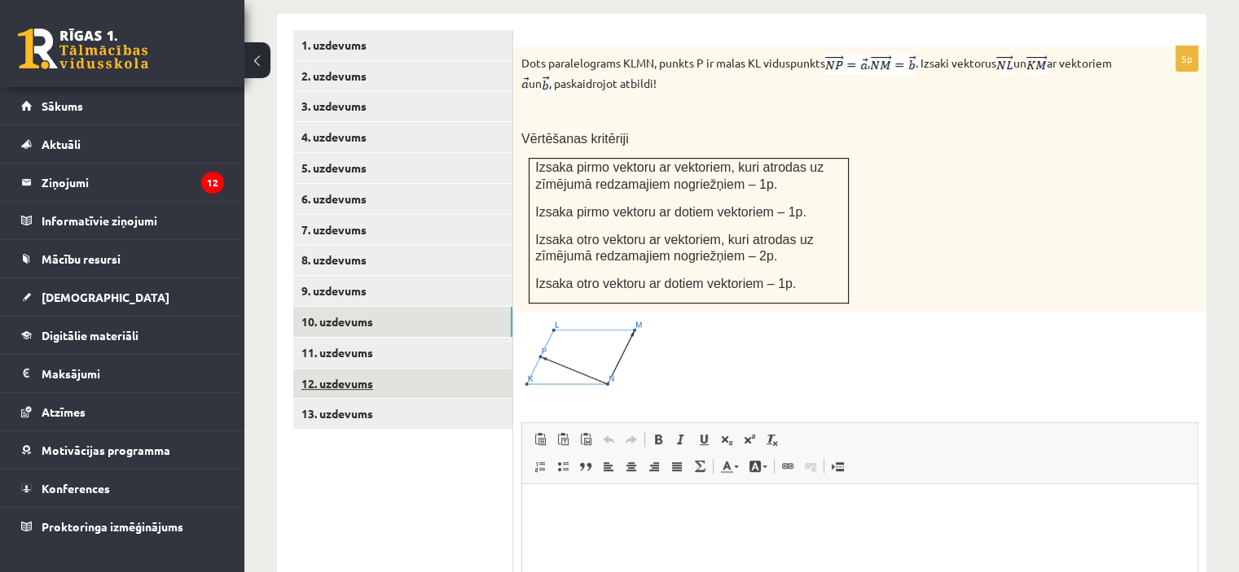
click at [391, 369] on link "12. uzdevums" at bounding box center [402, 384] width 219 height 30
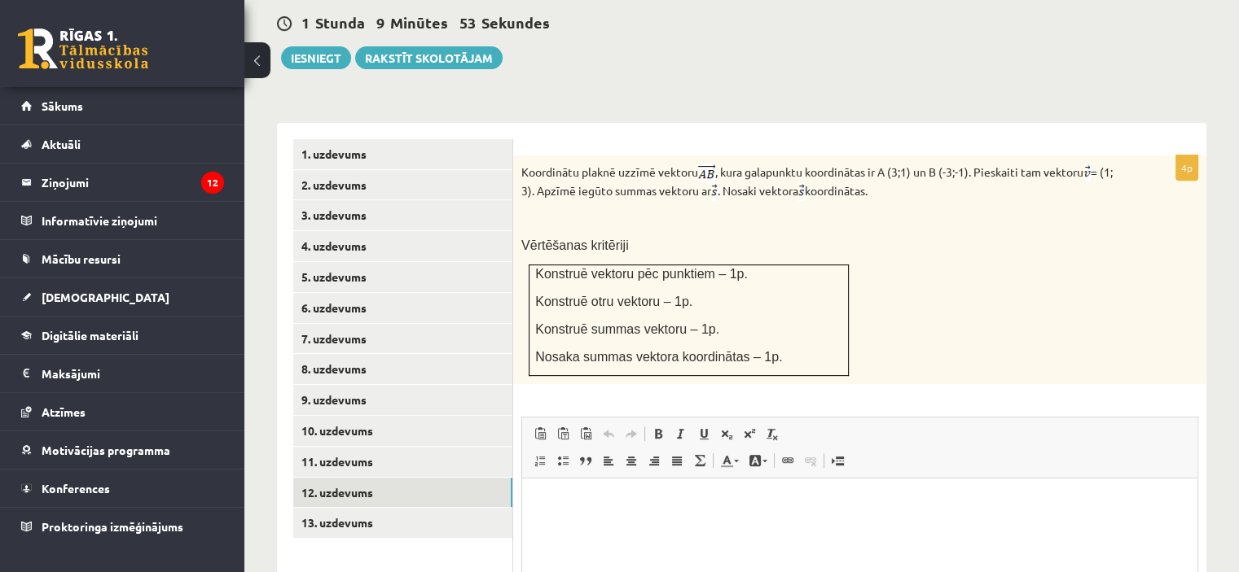
scroll to position [629, 0]
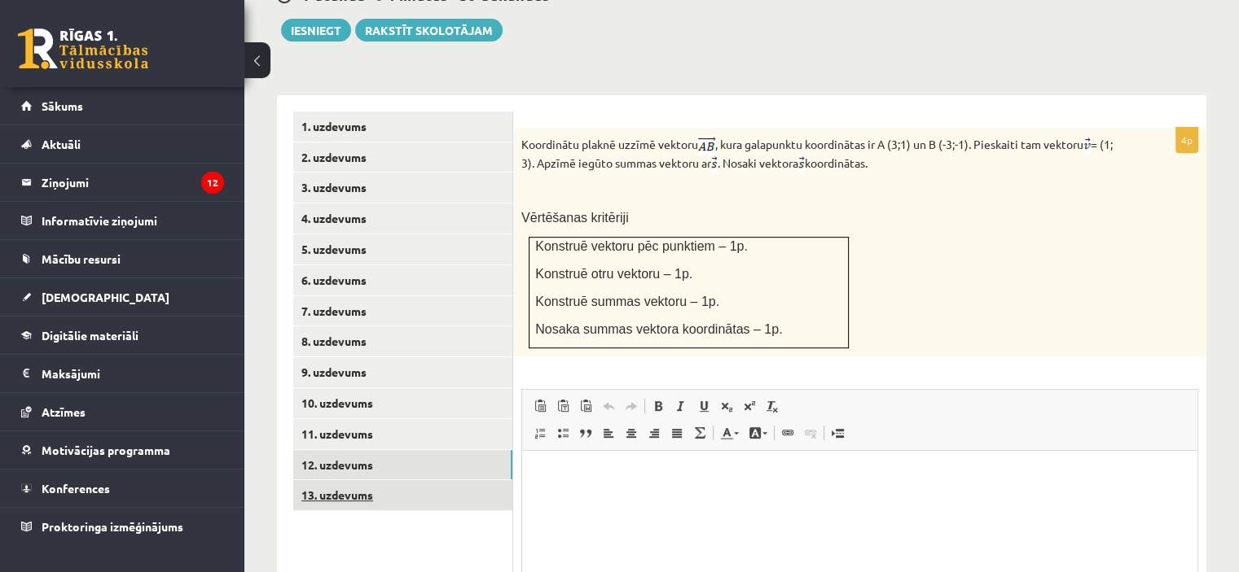
click at [378, 480] on link "13. uzdevums" at bounding box center [402, 495] width 219 height 30
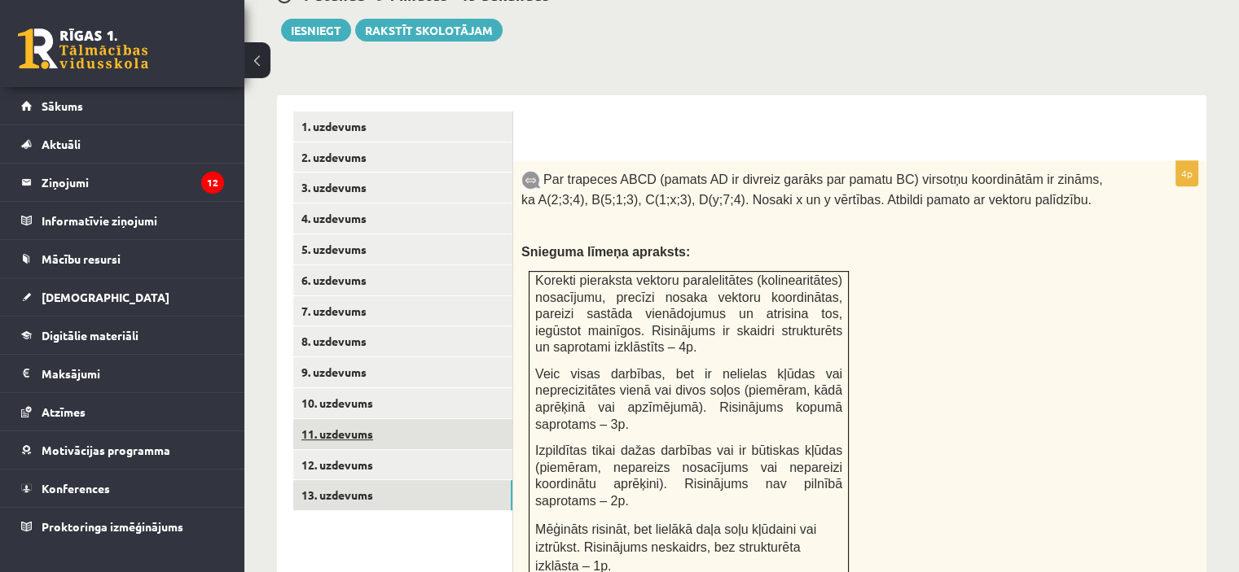
scroll to position [0, 0]
click at [397, 419] on link "11. uzdevums" at bounding box center [402, 434] width 219 height 30
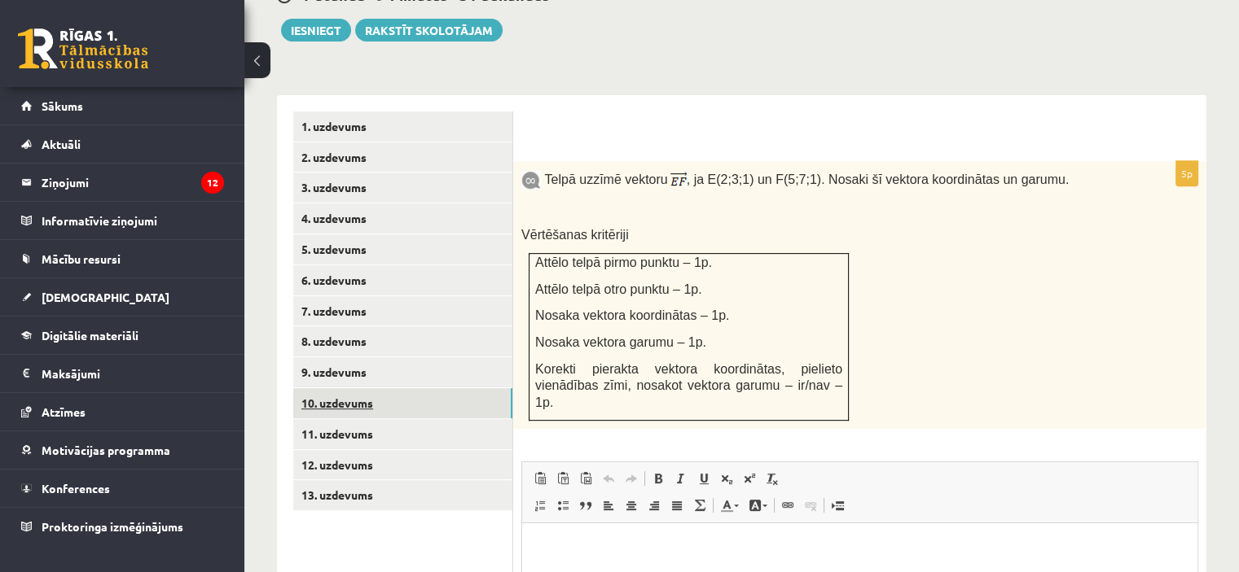
click at [392, 388] on link "10. uzdevums" at bounding box center [402, 403] width 219 height 30
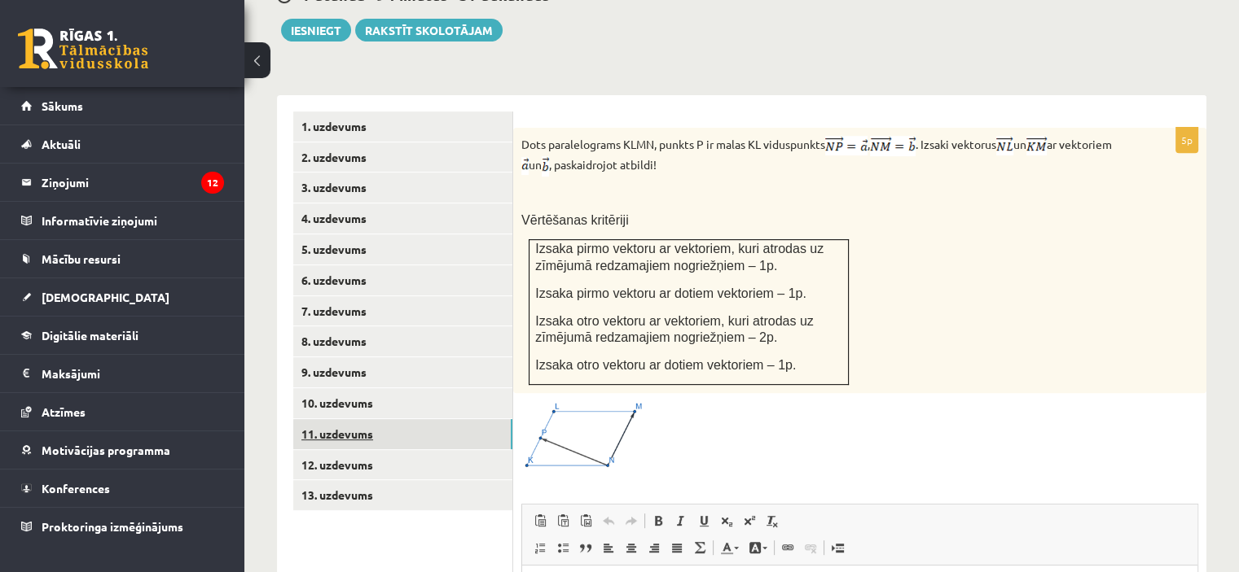
click at [380, 419] on link "11. uzdevums" at bounding box center [402, 434] width 219 height 30
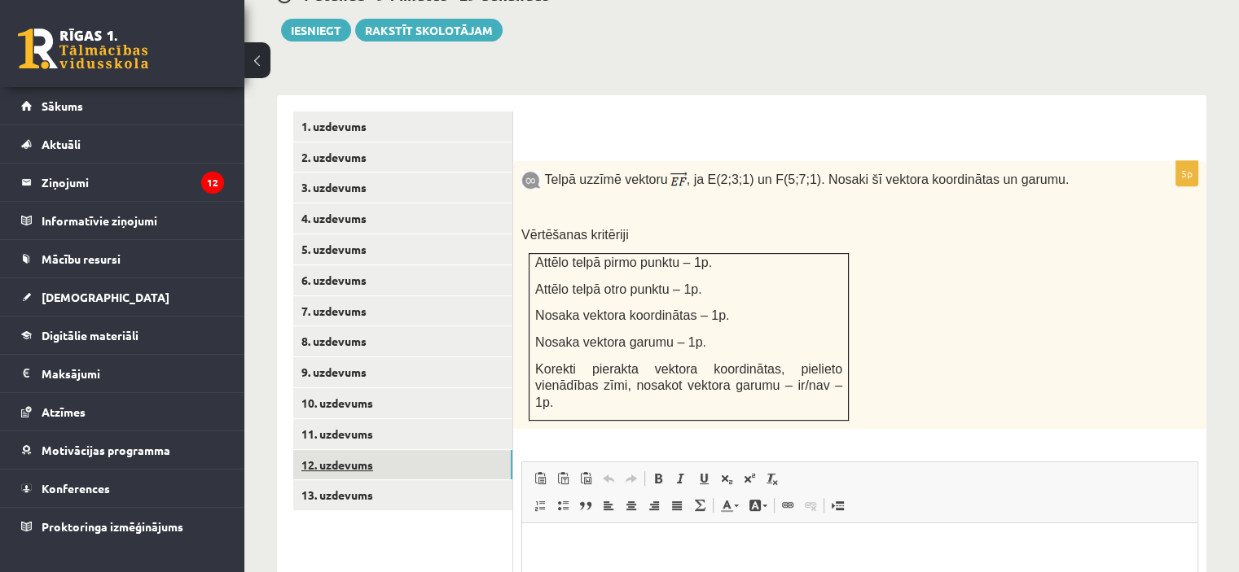
click at [397, 450] on link "12. uzdevums" at bounding box center [402, 465] width 219 height 30
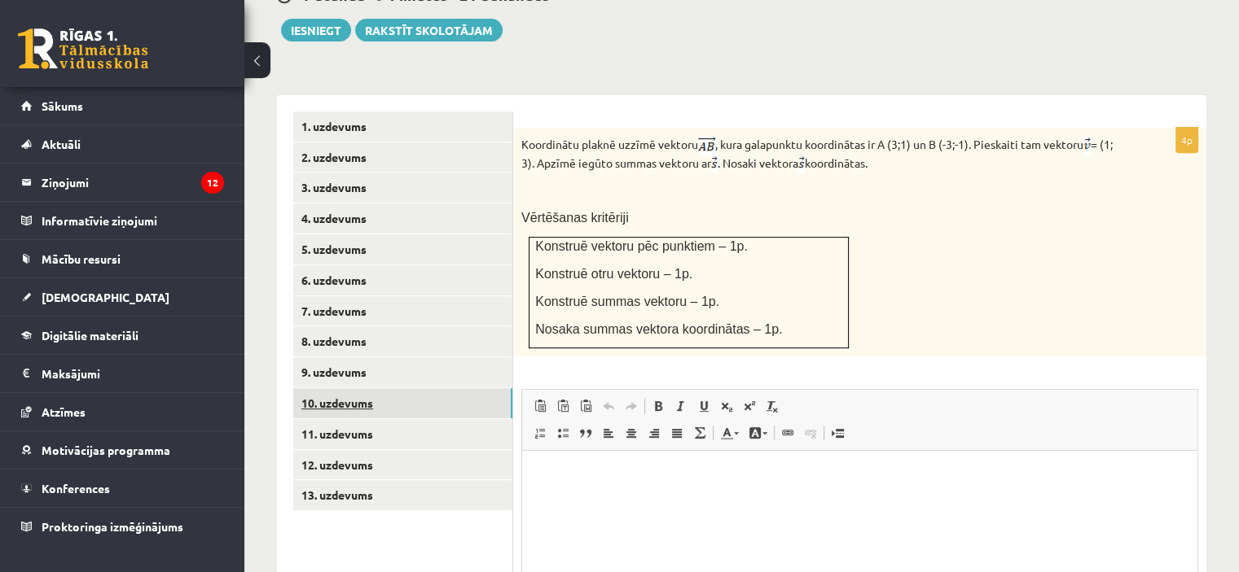
click at [404, 388] on link "10. uzdevums" at bounding box center [402, 403] width 219 height 30
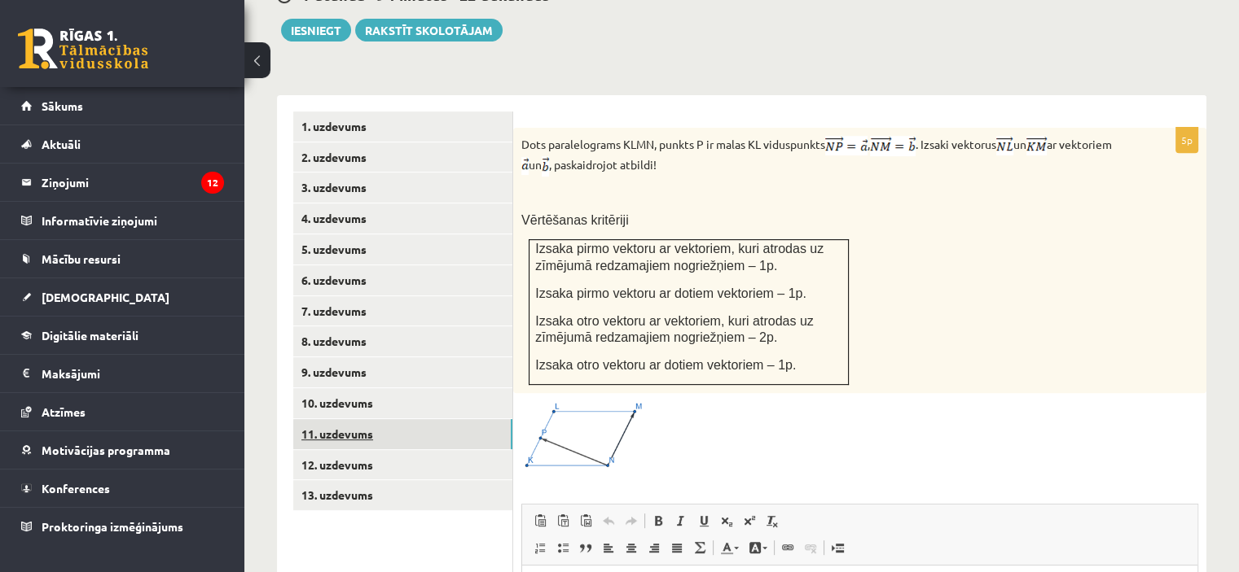
click at [407, 419] on link "11. uzdevums" at bounding box center [402, 434] width 219 height 30
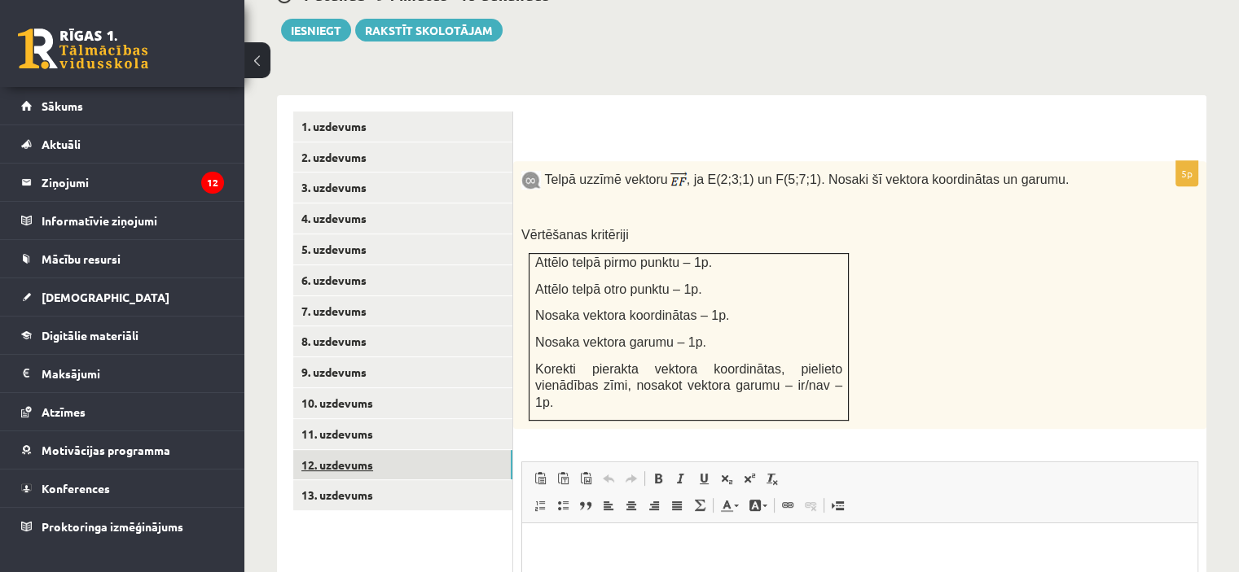
click at [420, 450] on link "12. uzdevums" at bounding box center [402, 465] width 219 height 30
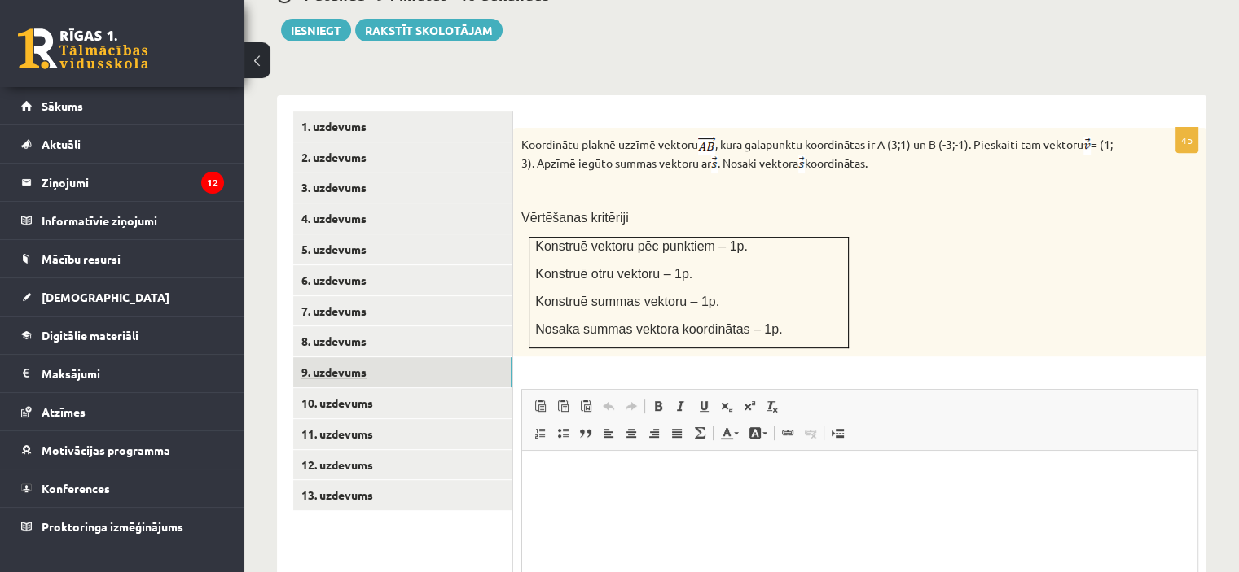
click at [399, 357] on link "9. uzdevums" at bounding box center [402, 372] width 219 height 30
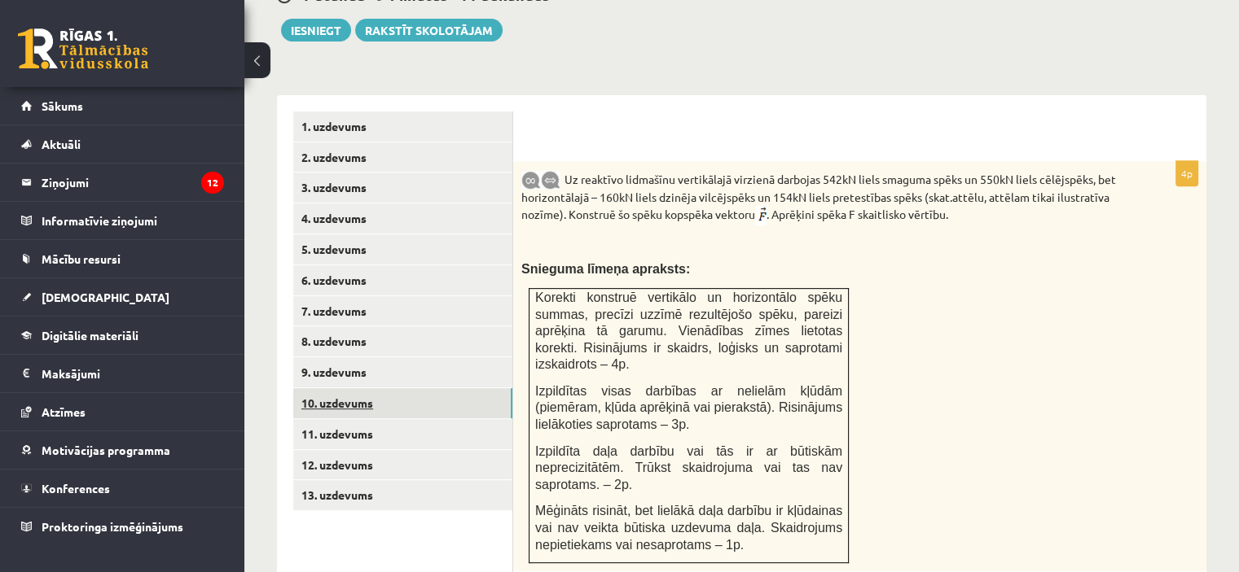
click at [402, 388] on link "10. uzdevums" at bounding box center [402, 403] width 219 height 30
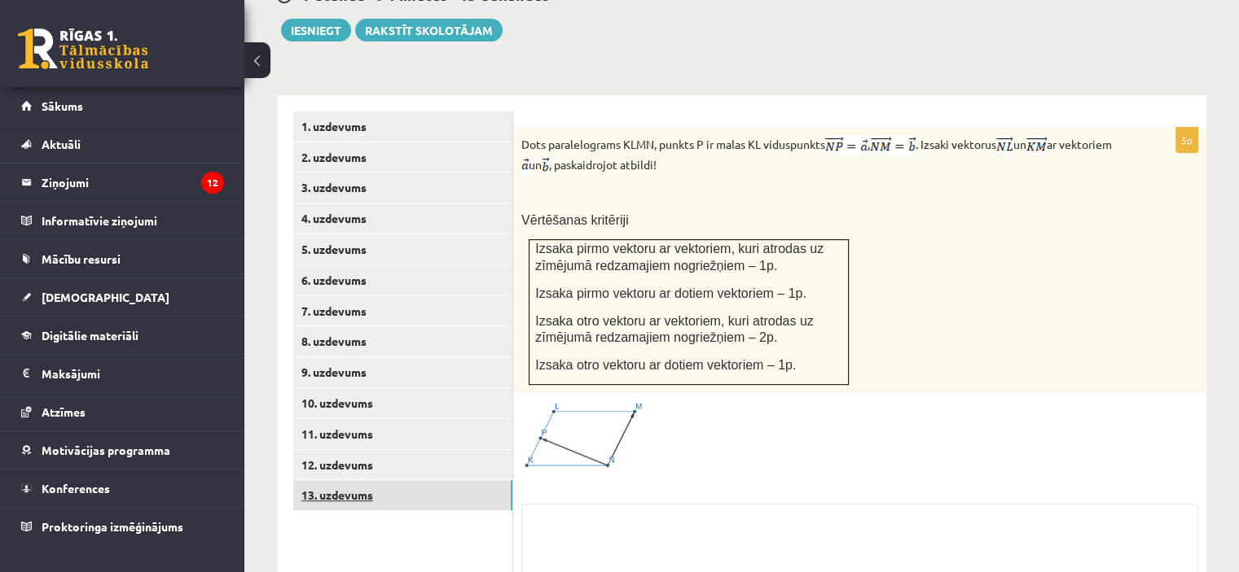
click at [428, 480] on link "13. uzdevums" at bounding box center [402, 495] width 219 height 30
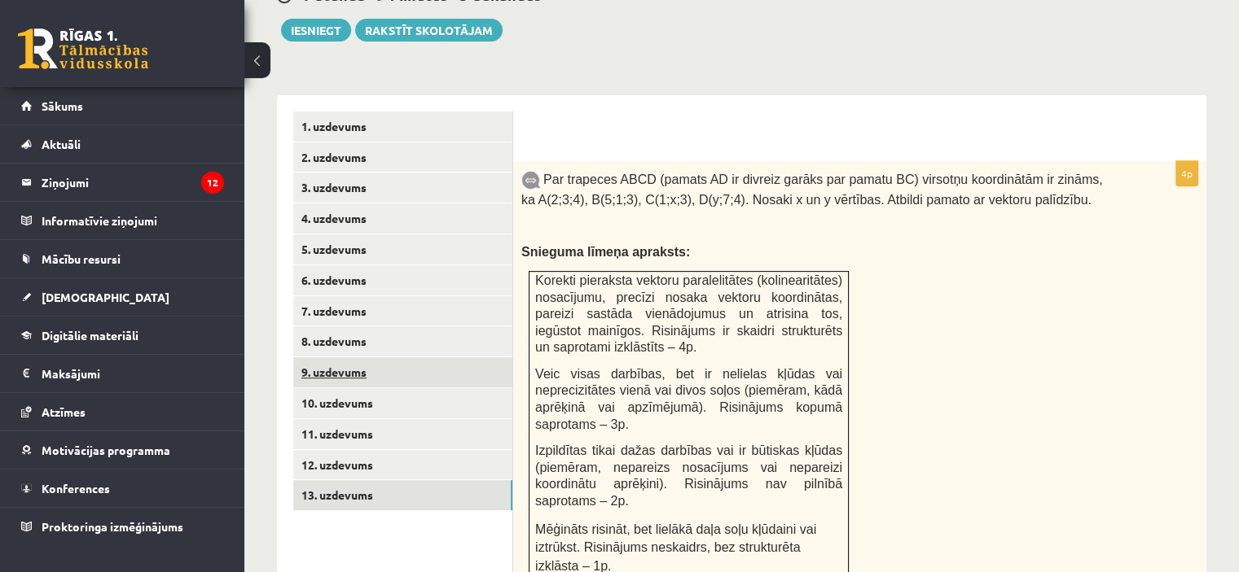
click at [339, 357] on link "9. uzdevums" at bounding box center [402, 372] width 219 height 30
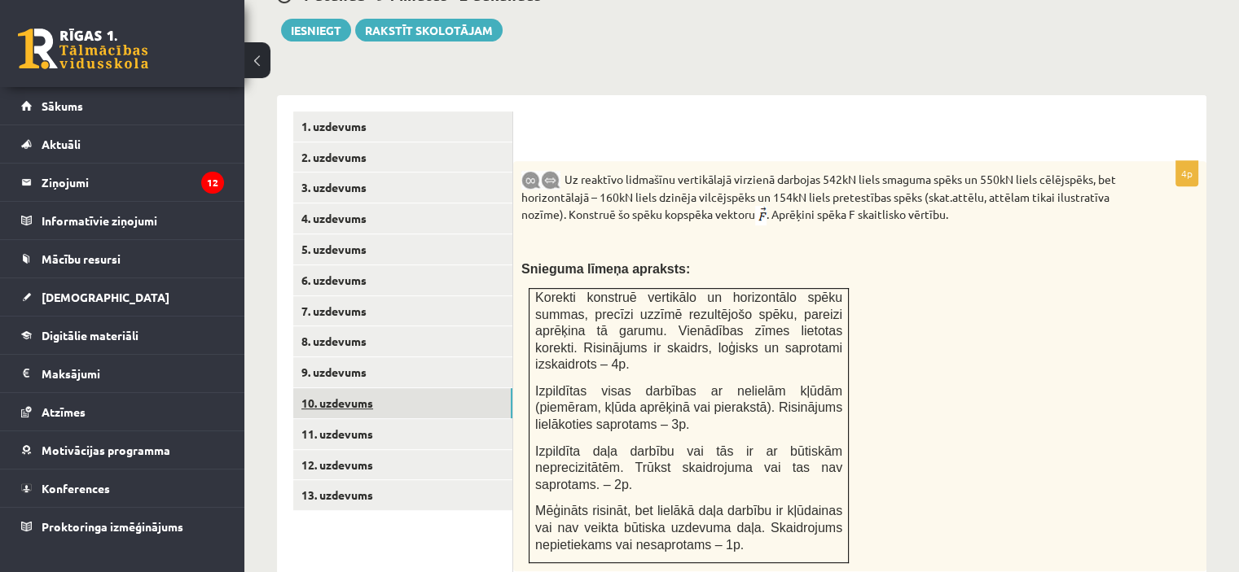
click at [340, 388] on link "10. uzdevums" at bounding box center [402, 403] width 219 height 30
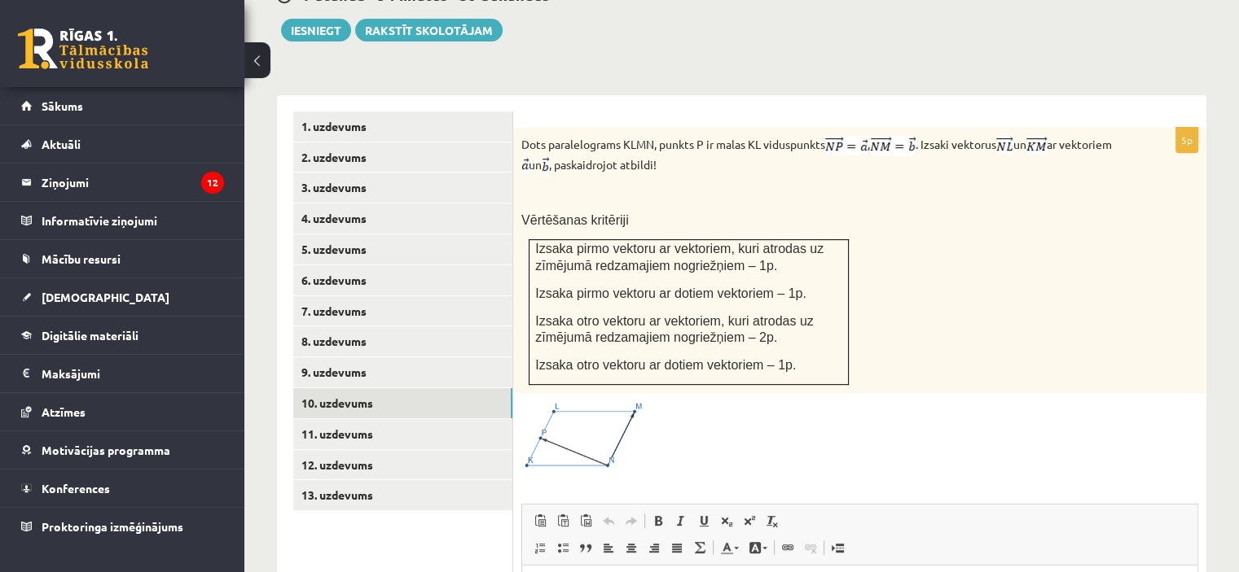
click at [612, 413] on img at bounding box center [582, 435] width 122 height 69
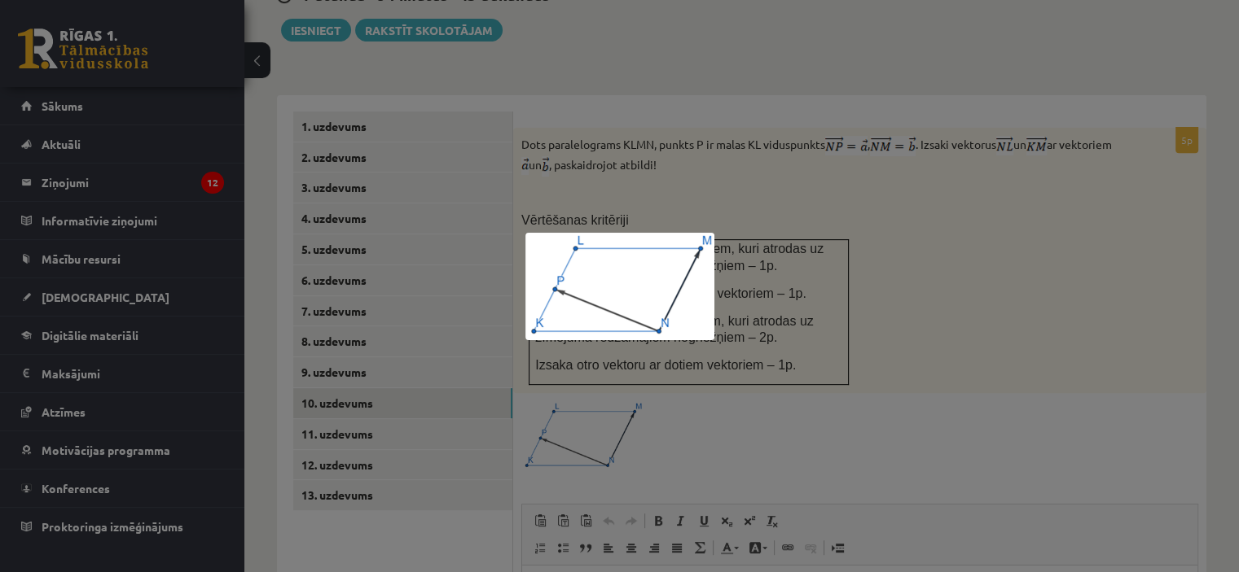
click at [951, 213] on div at bounding box center [619, 286] width 1239 height 572
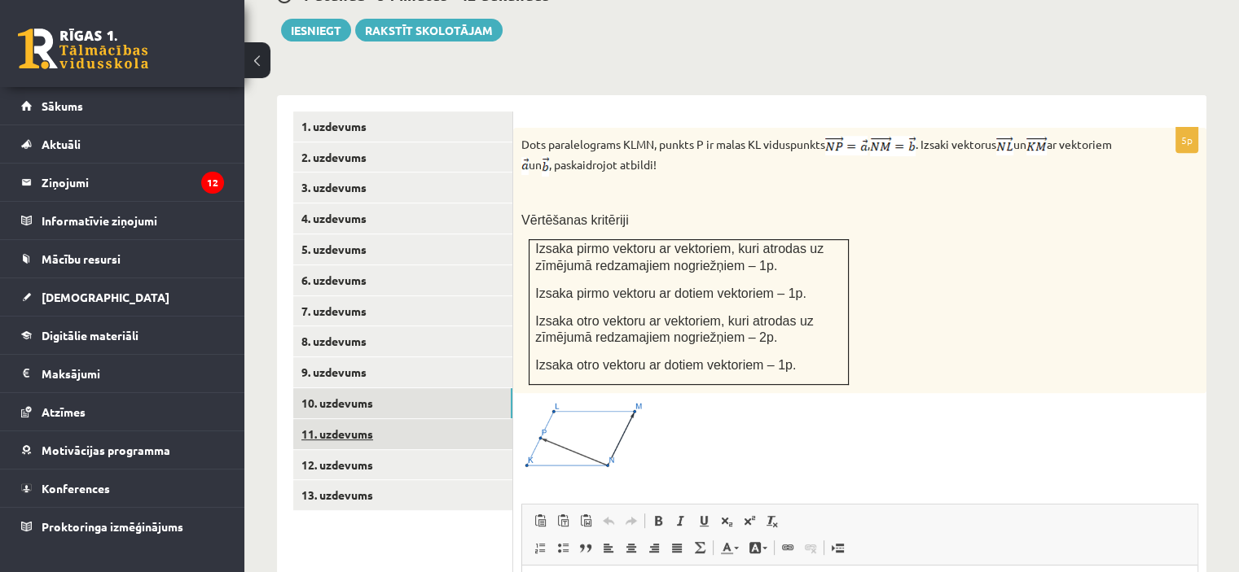
click at [458, 419] on link "11. uzdevums" at bounding box center [402, 434] width 219 height 30
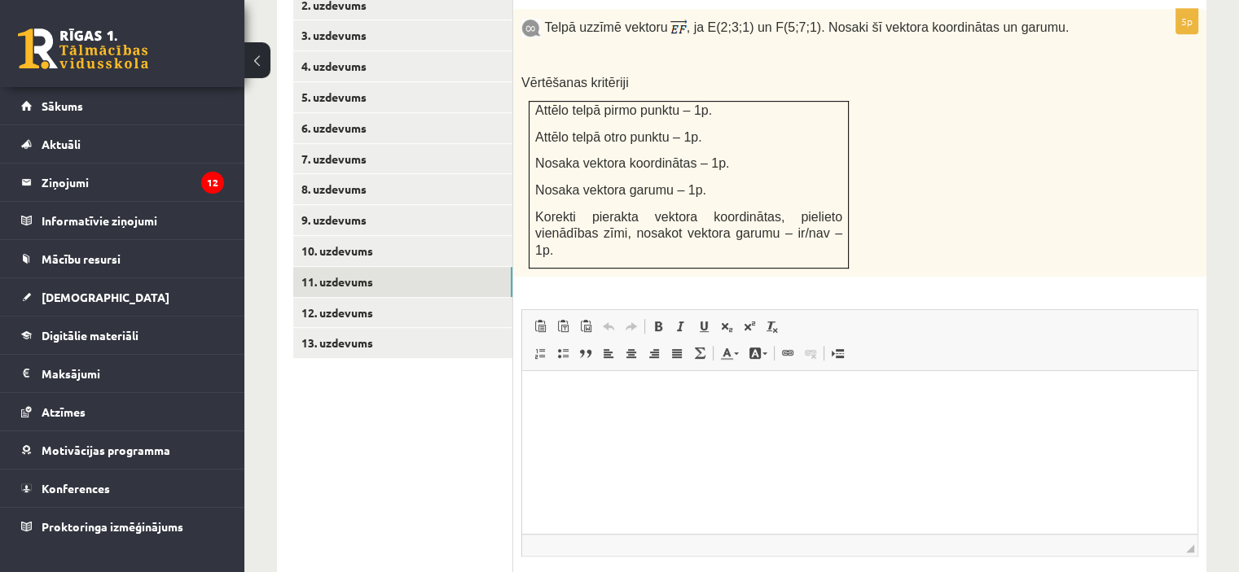
scroll to position [850, 0]
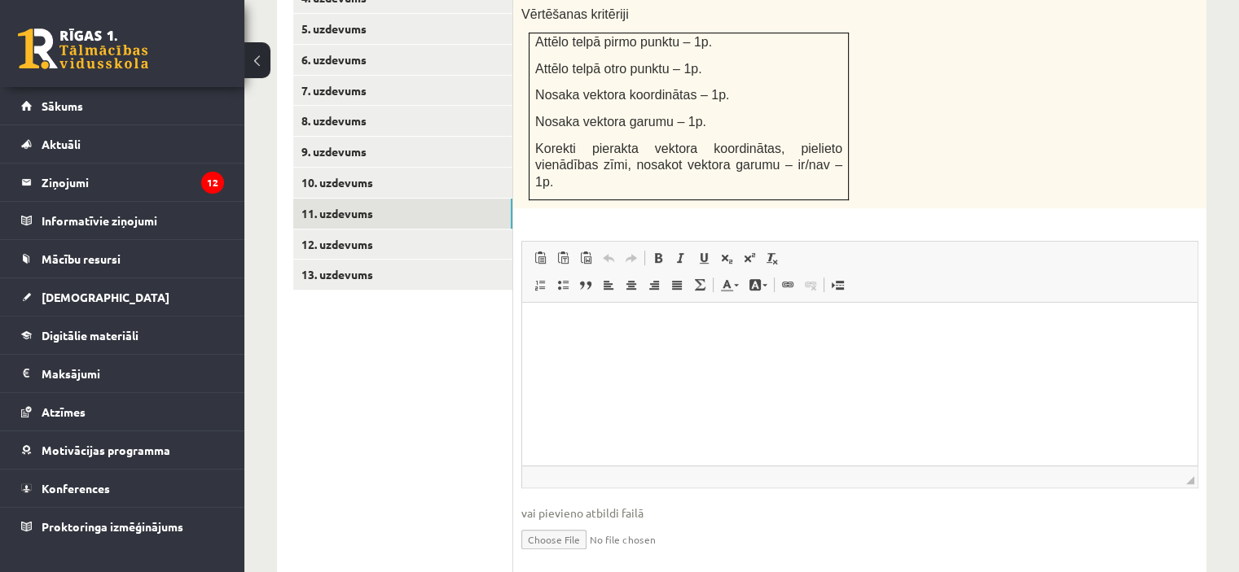
click at [548, 522] on input "file" at bounding box center [859, 538] width 677 height 33
type input "**********"
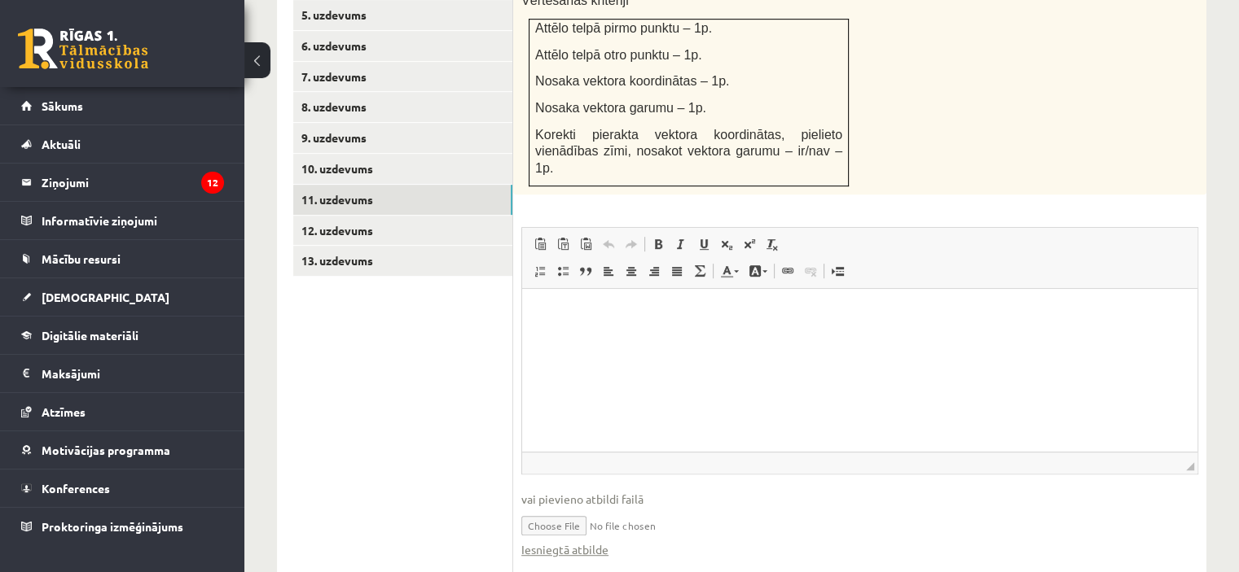
scroll to position [868, 0]
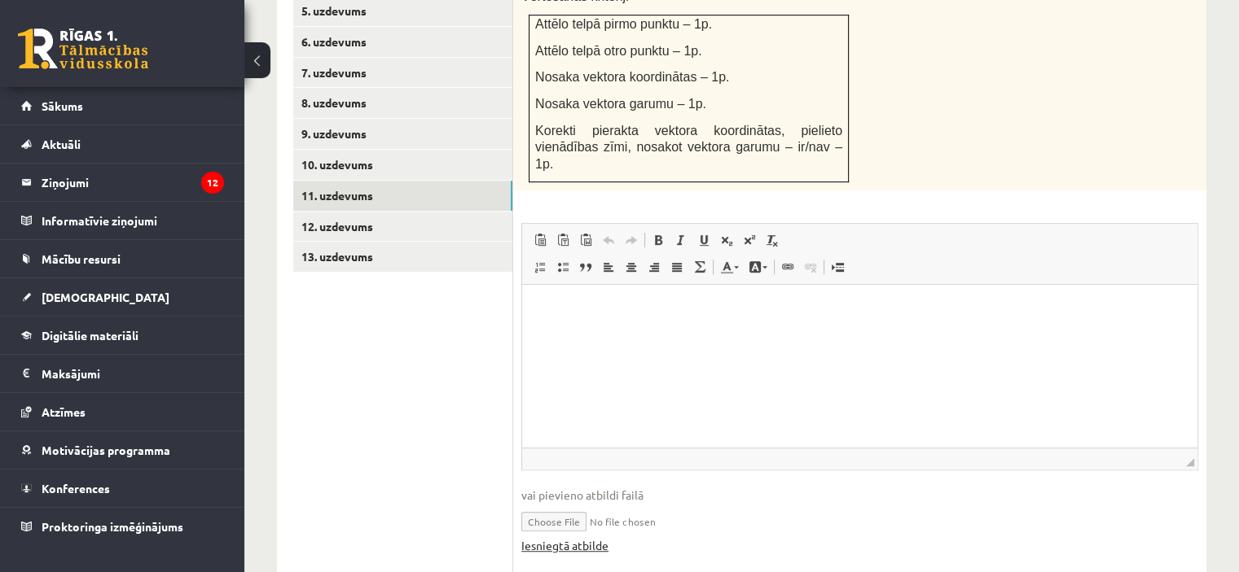
click at [585, 537] on link "Iesniegtā atbilde" at bounding box center [564, 545] width 87 height 17
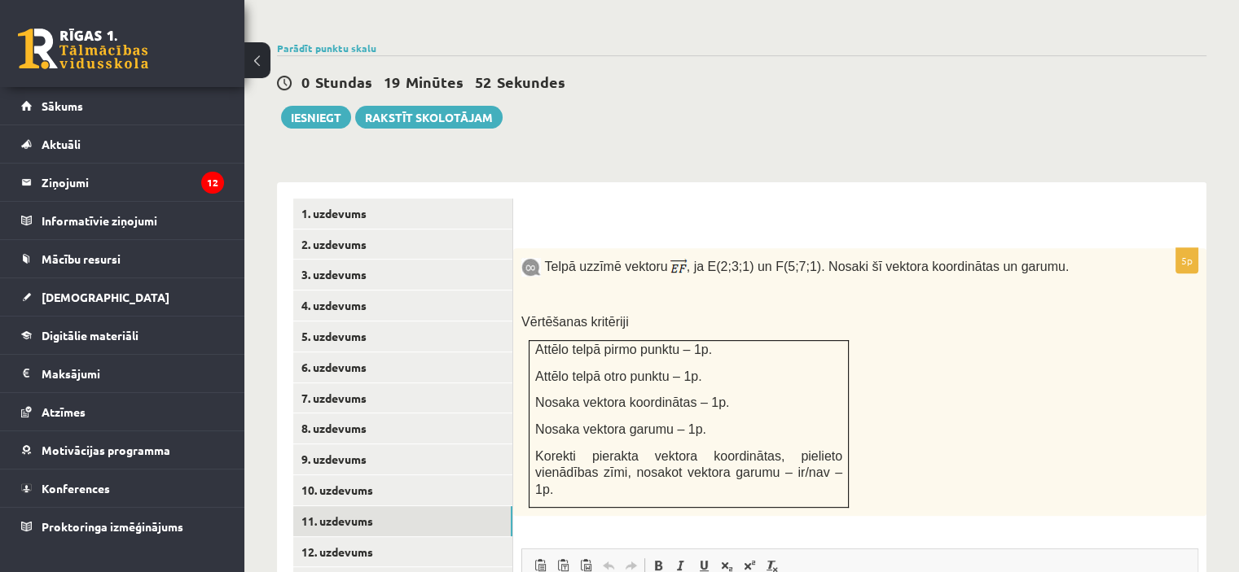
scroll to position [705, 0]
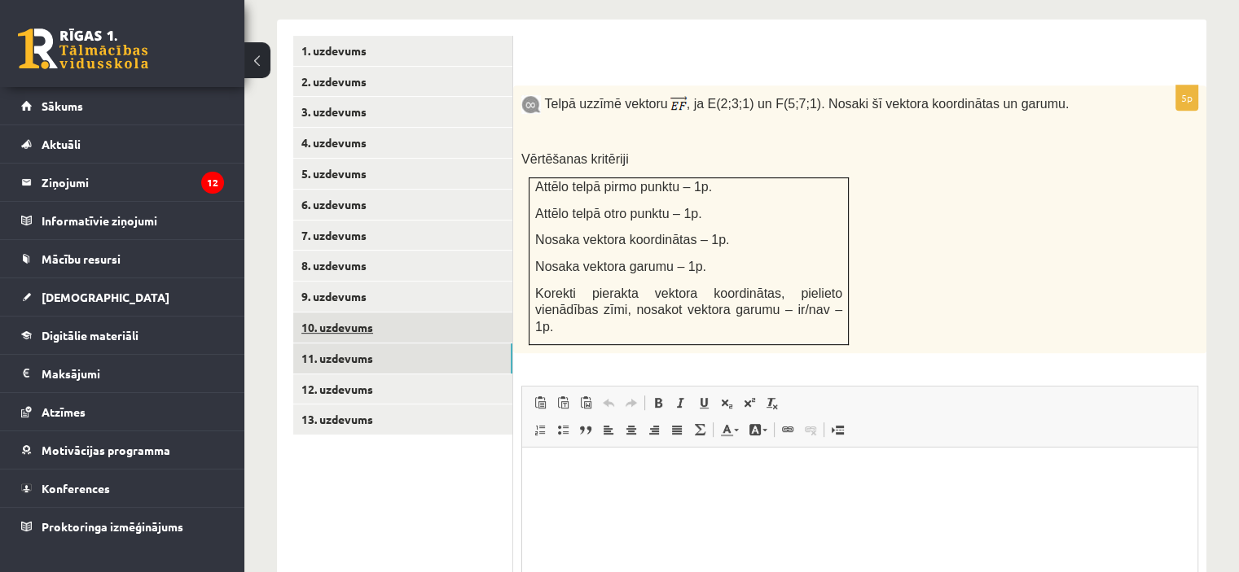
click at [394, 313] on link "10. uzdevums" at bounding box center [402, 328] width 219 height 30
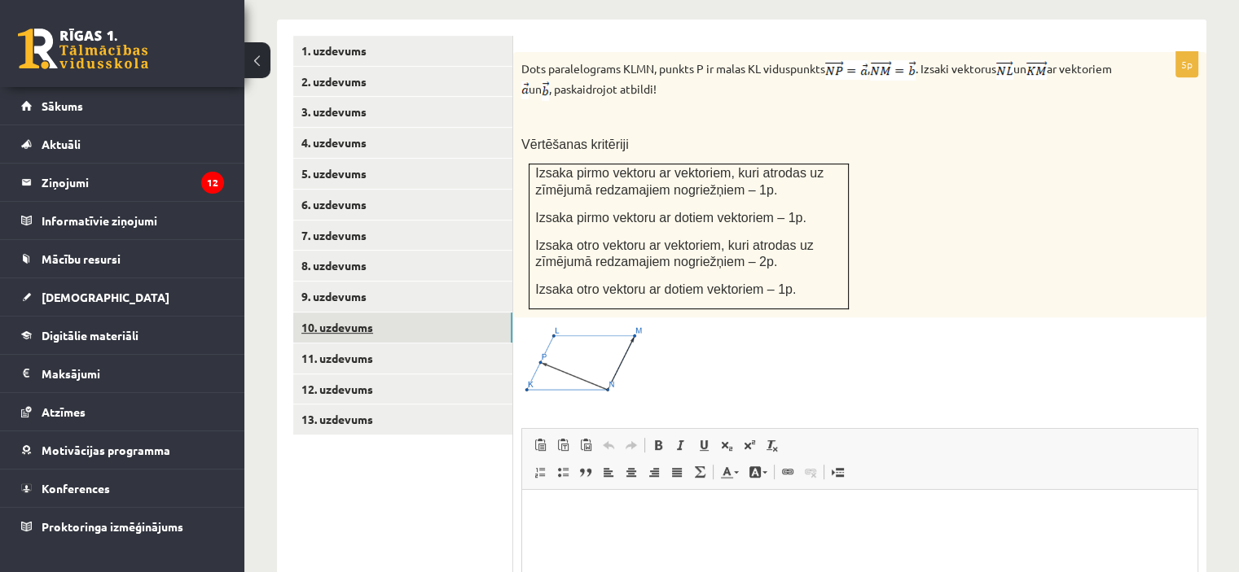
scroll to position [0, 0]
click at [580, 352] on span at bounding box center [583, 365] width 26 height 26
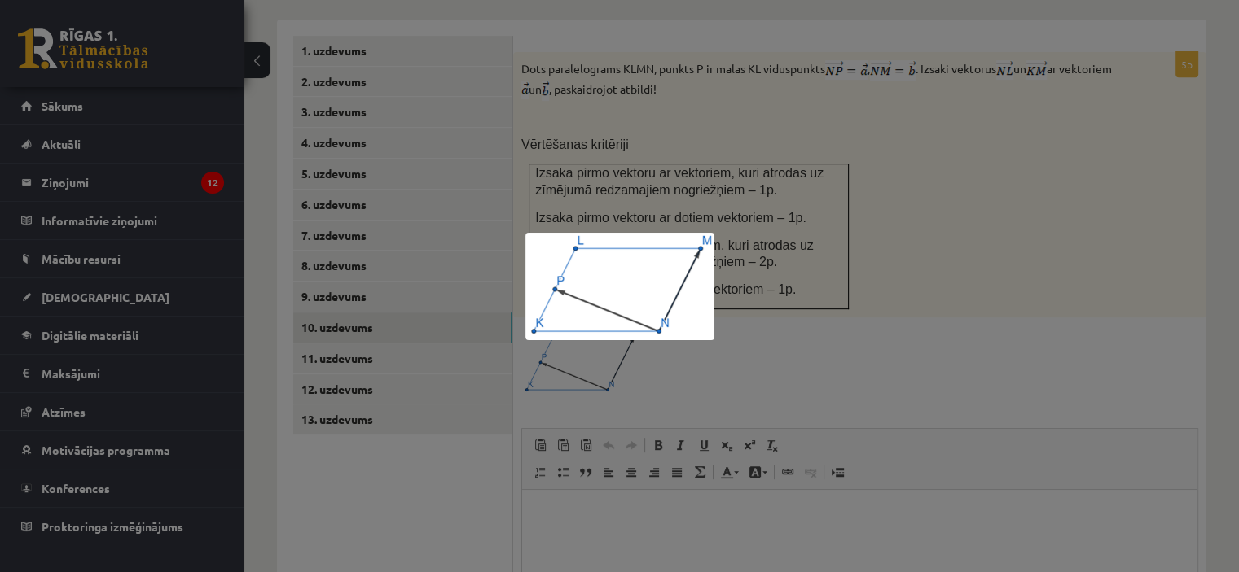
click at [800, 324] on div at bounding box center [619, 286] width 1239 height 572
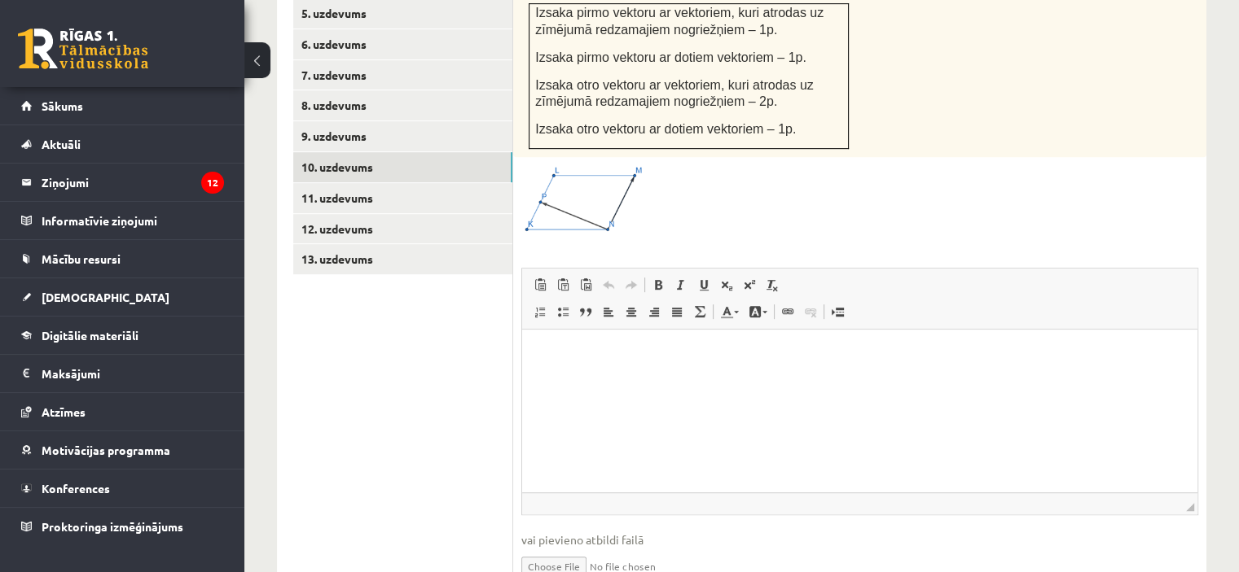
scroll to position [910, 0]
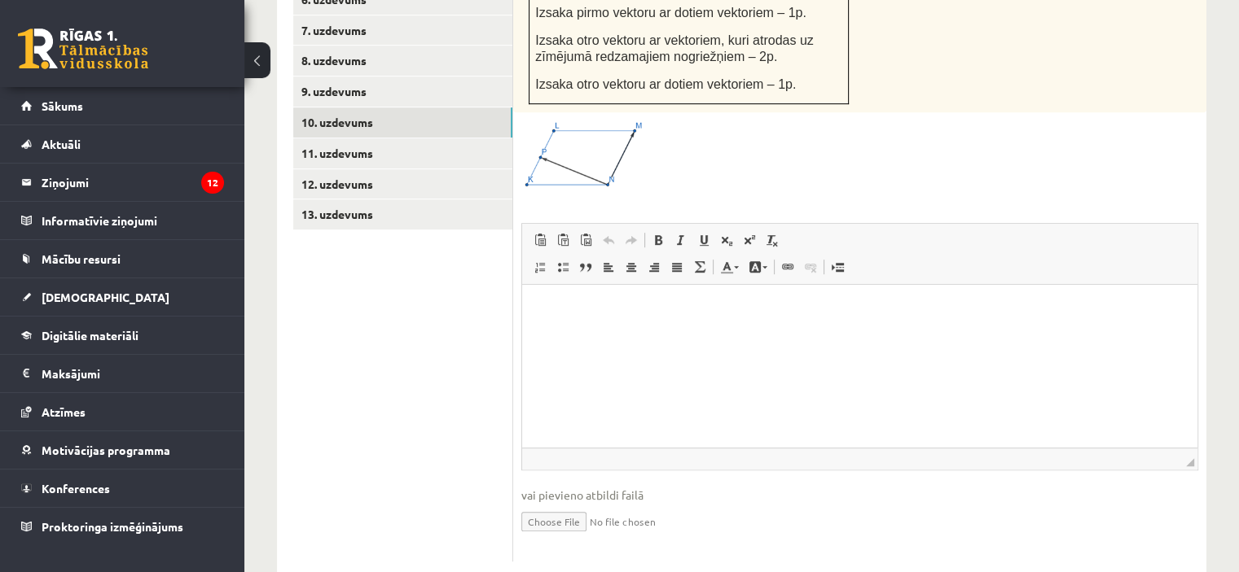
click at [562, 504] on input "file" at bounding box center [859, 520] width 677 height 33
type input "**********"
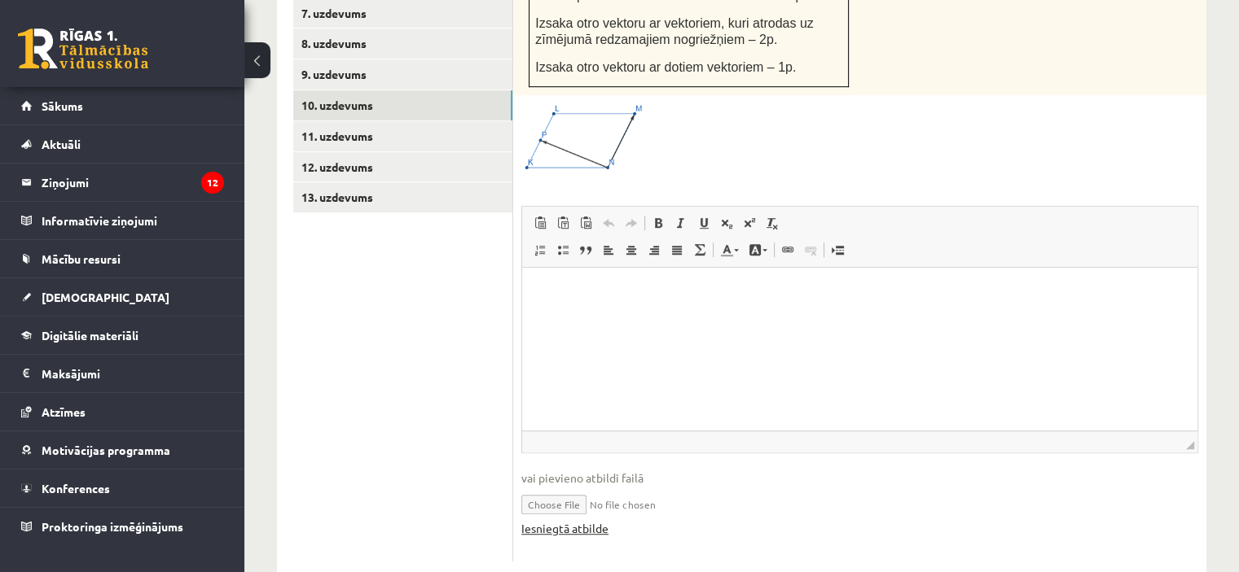
click at [596, 520] on link "Iesniegtā atbilde" at bounding box center [564, 528] width 87 height 17
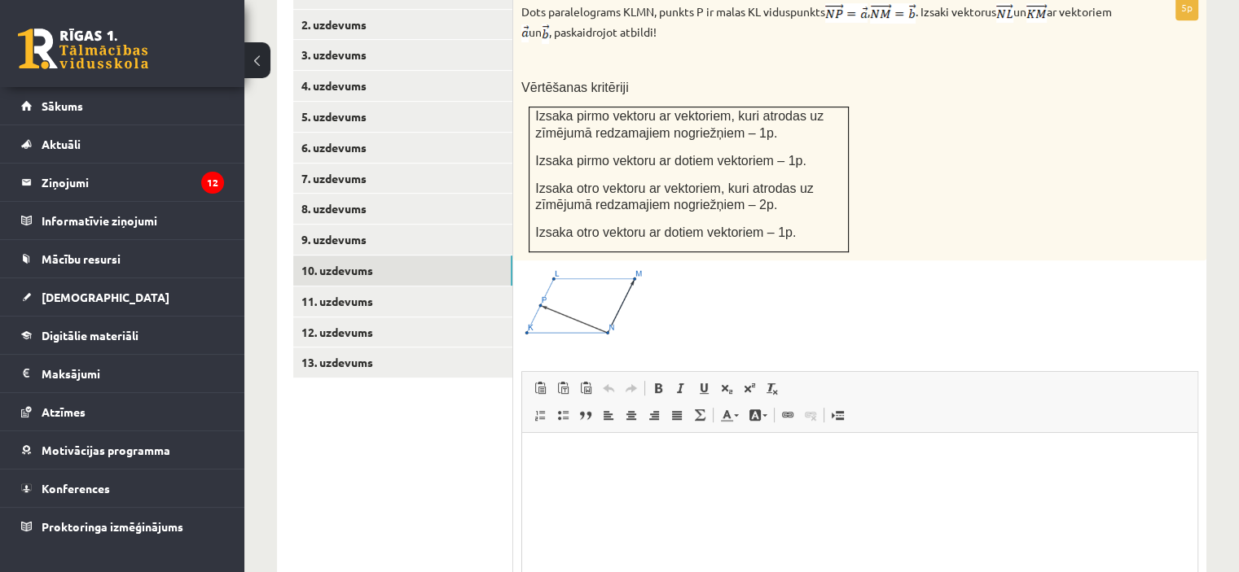
scroll to position [602, 0]
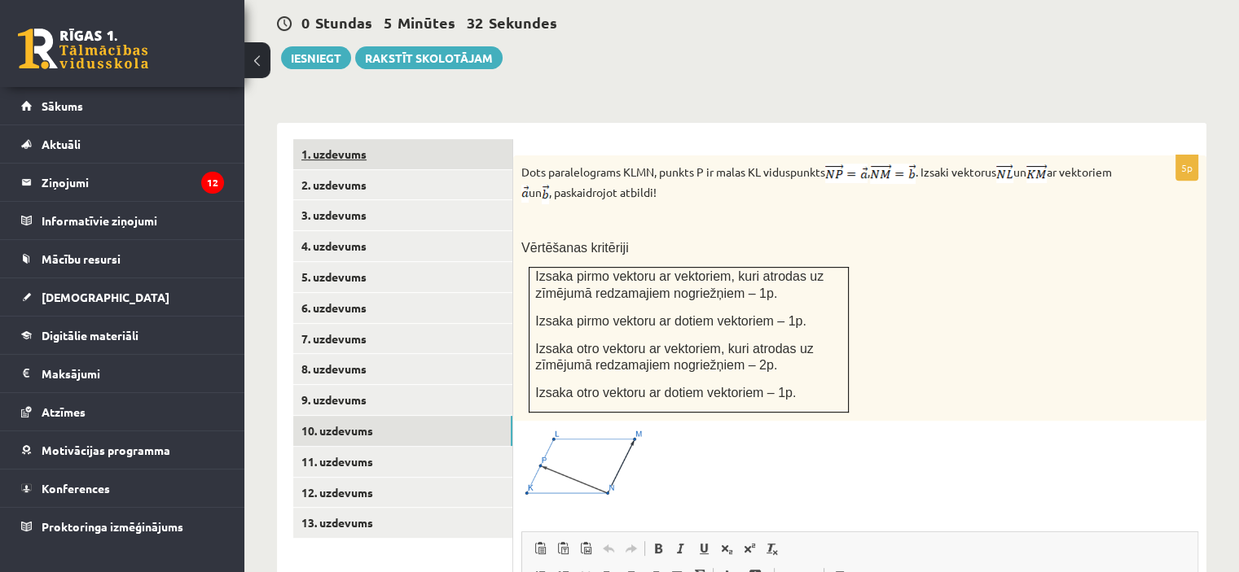
click at [409, 139] on link "1. uzdevums" at bounding box center [402, 154] width 219 height 30
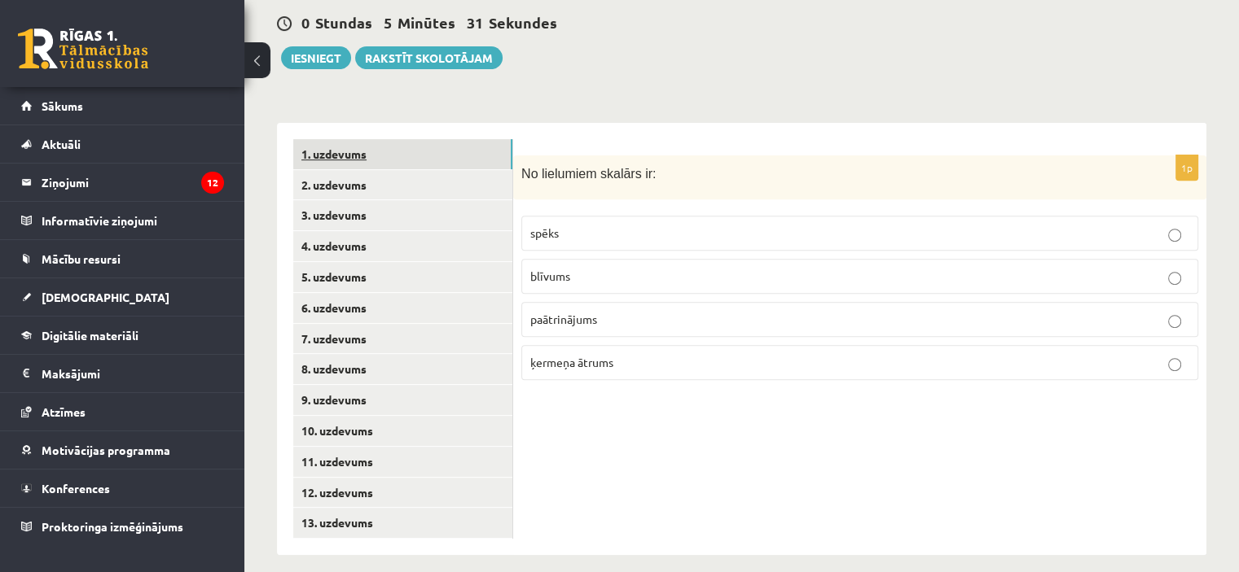
scroll to position [581, 0]
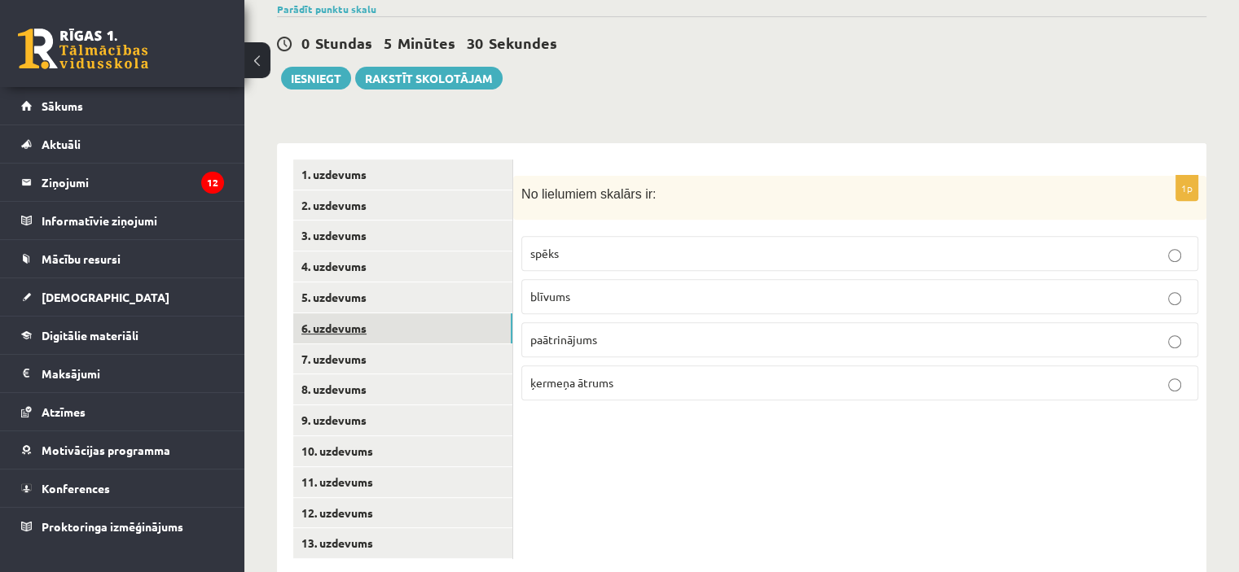
click at [419, 314] on link "6. uzdevums" at bounding box center [402, 329] width 219 height 30
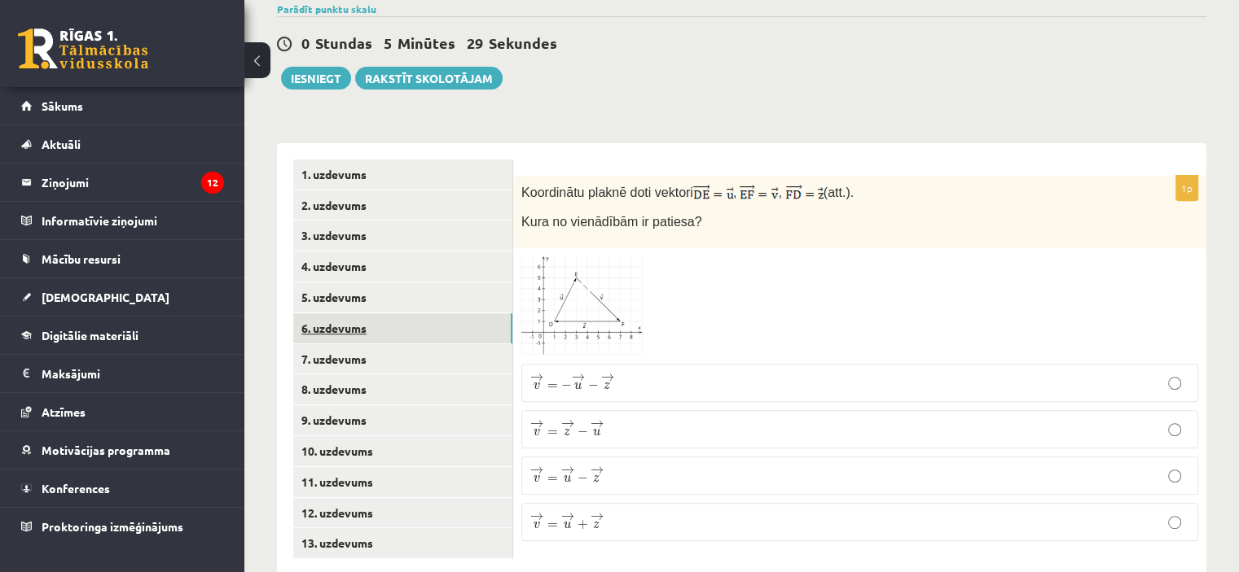
click at [414, 314] on link "6. uzdevums" at bounding box center [402, 329] width 219 height 30
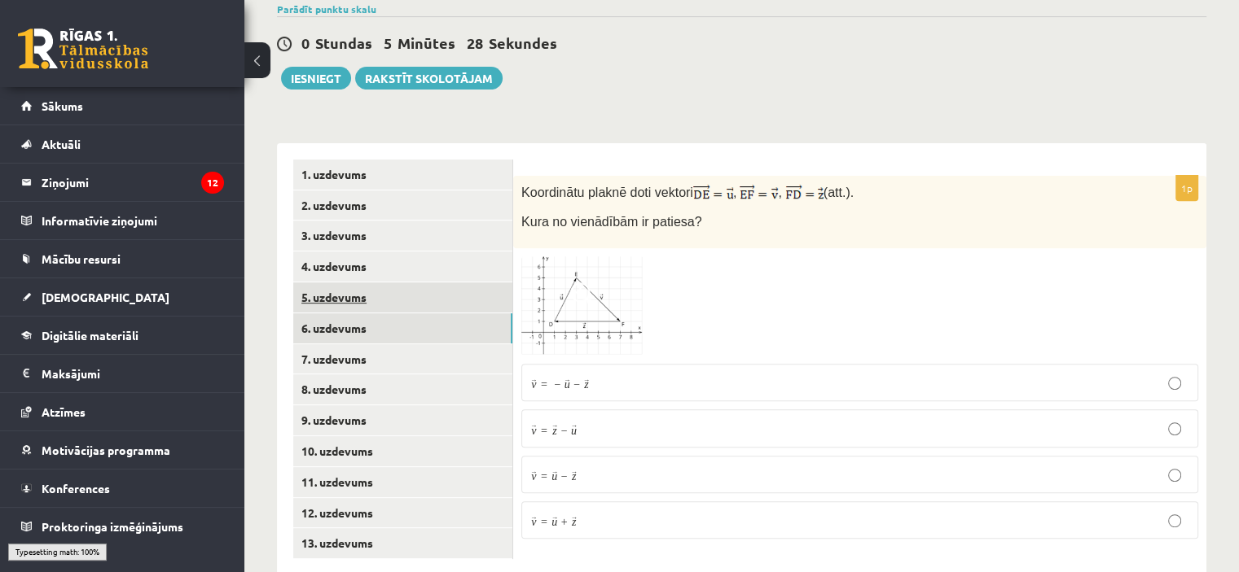
click at [414, 283] on link "5. uzdevums" at bounding box center [402, 298] width 219 height 30
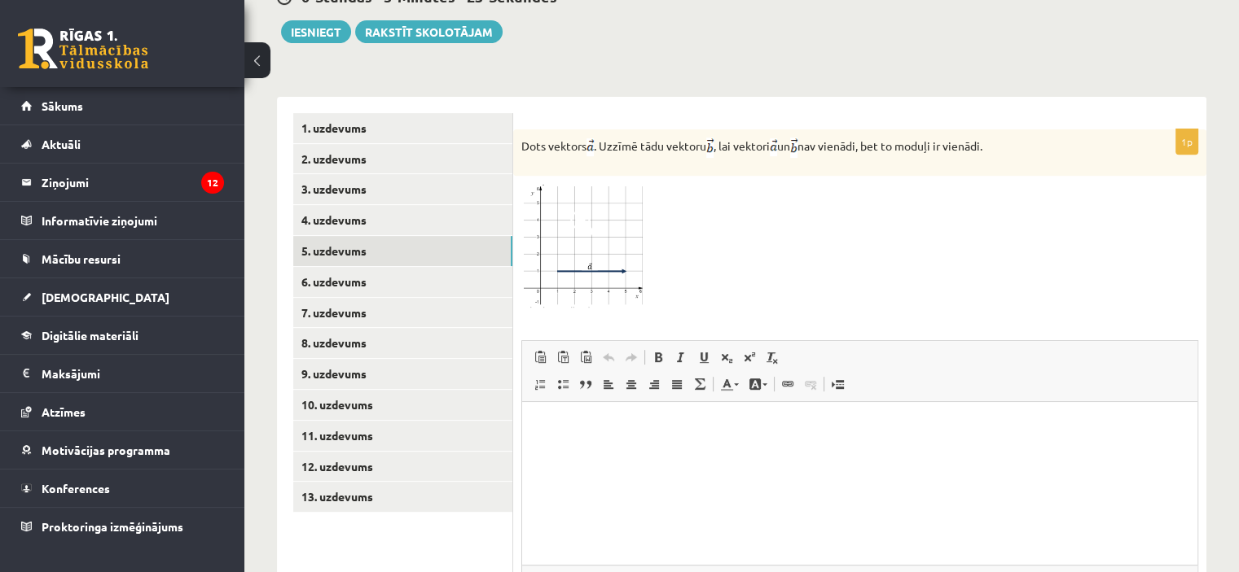
scroll to position [519, 0]
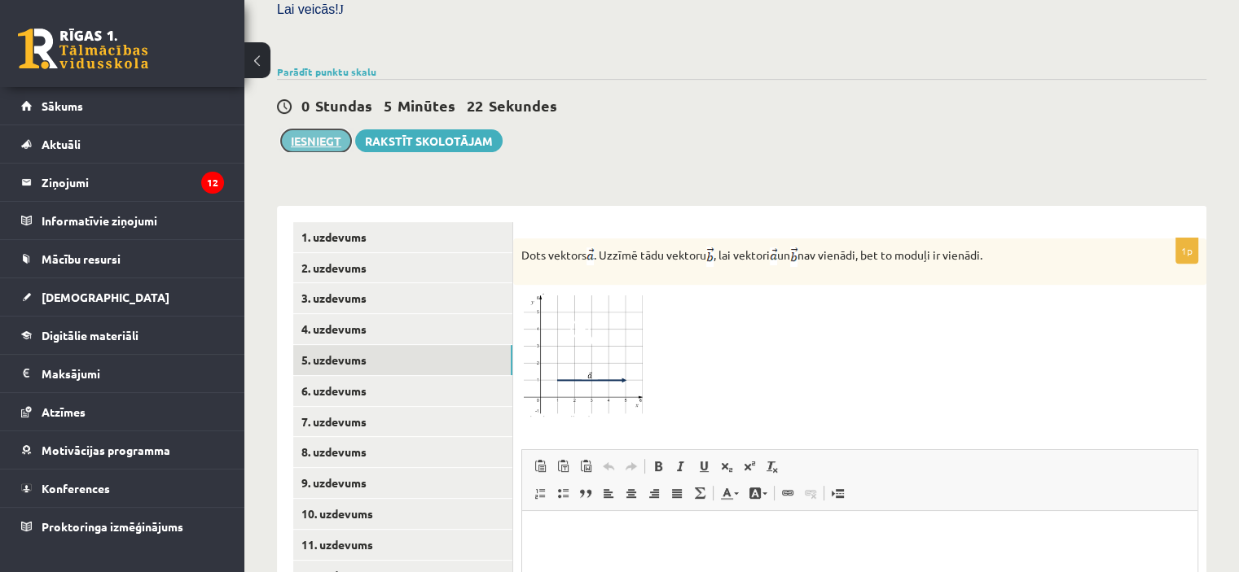
click at [321, 129] on button "Iesniegt" at bounding box center [316, 140] width 70 height 23
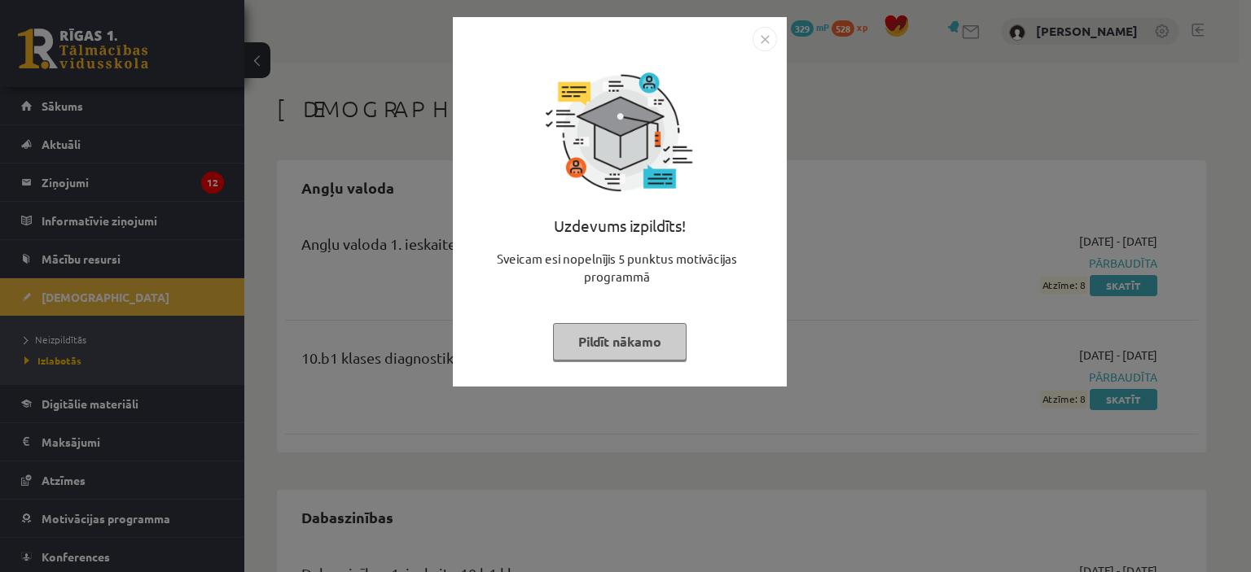
click at [629, 339] on button "Pildīt nākamo" at bounding box center [620, 341] width 134 height 37
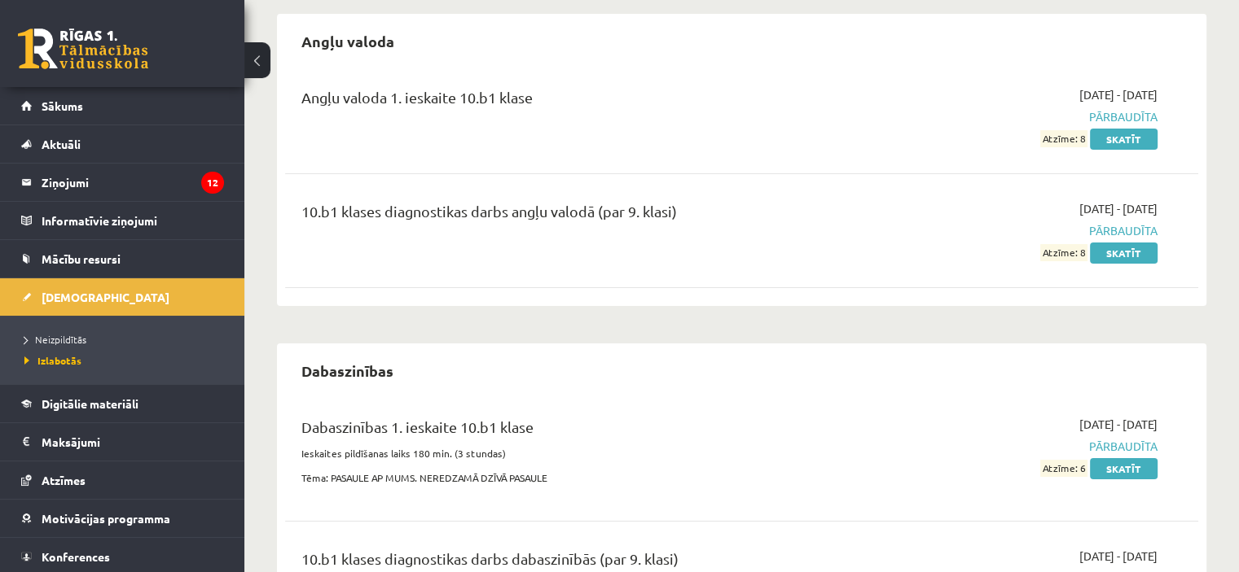
scroll to position [244, 0]
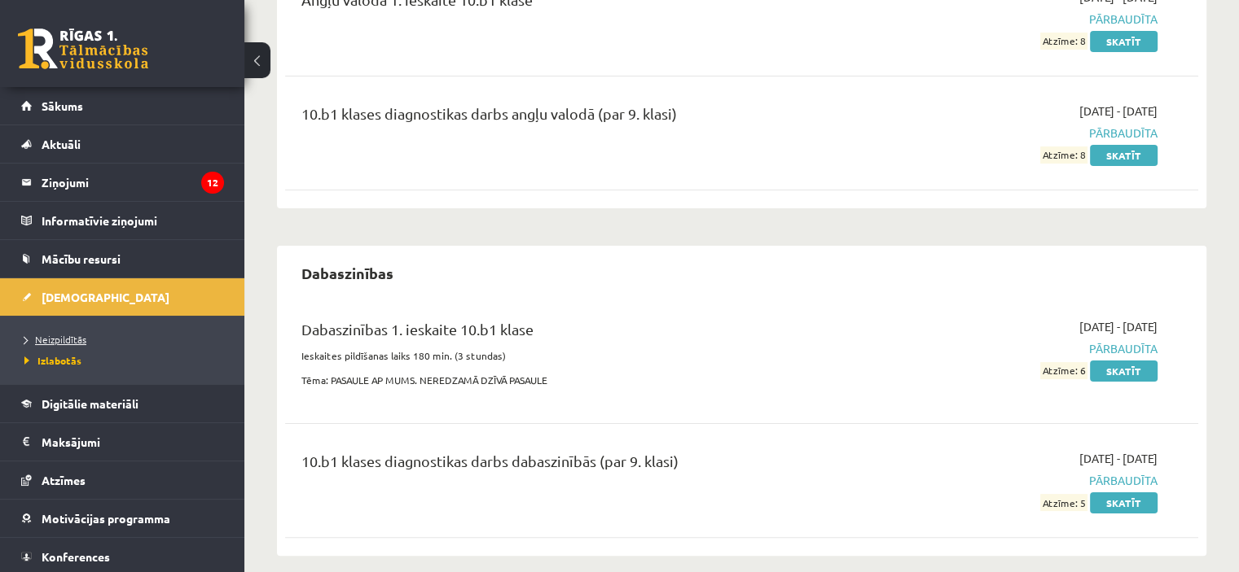
click at [37, 337] on span "Neizpildītās" at bounding box center [55, 339] width 62 height 13
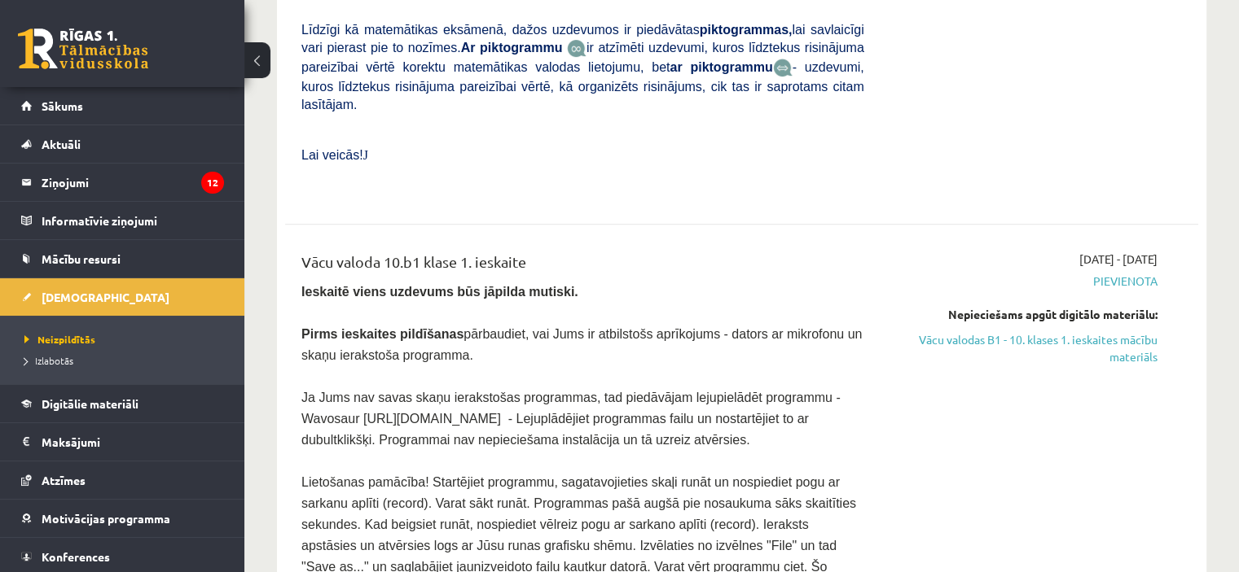
scroll to position [570, 0]
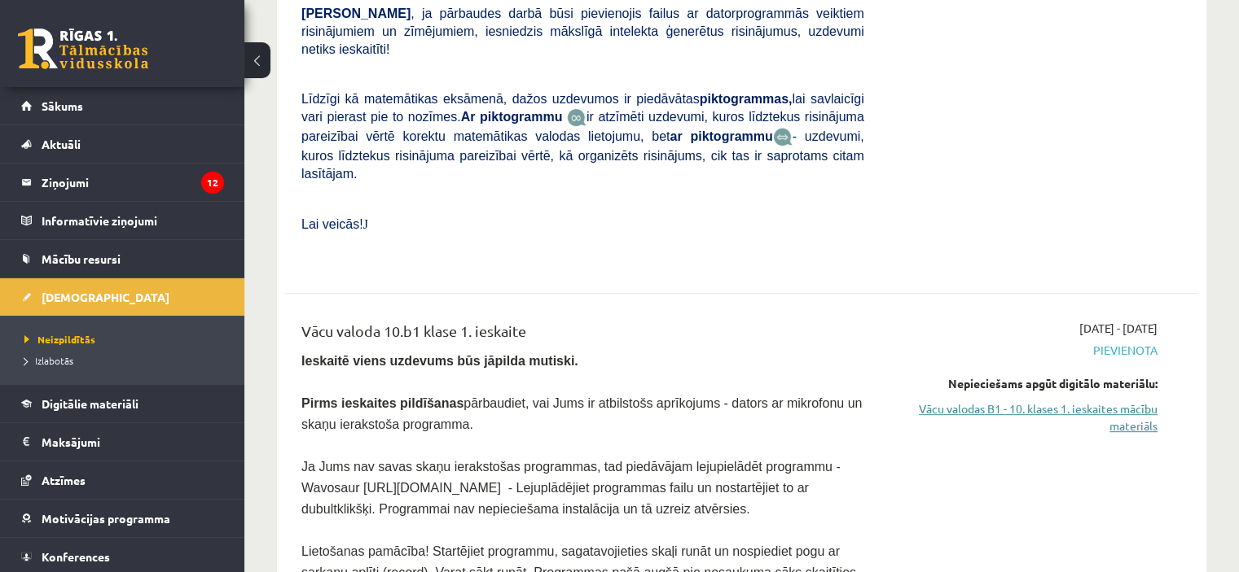
click at [980, 401] on link "Vācu valodas B1 - 10. klases 1. ieskaites mācību materiāls" at bounding box center [1022, 418] width 269 height 34
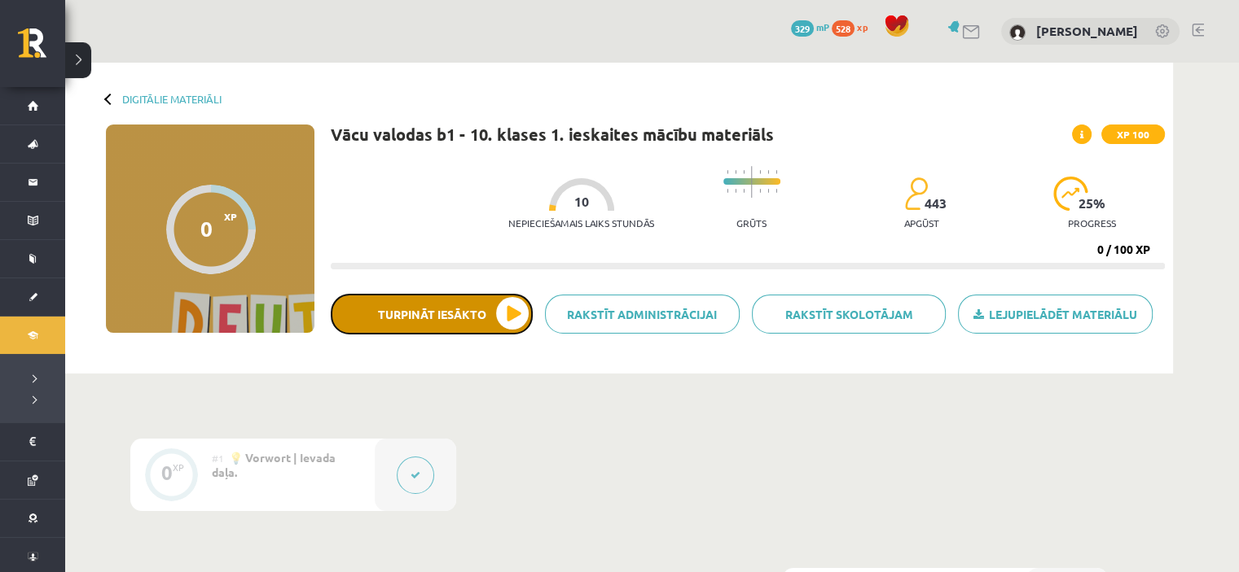
click at [463, 328] on button "Turpināt iesākto" at bounding box center [432, 314] width 202 height 41
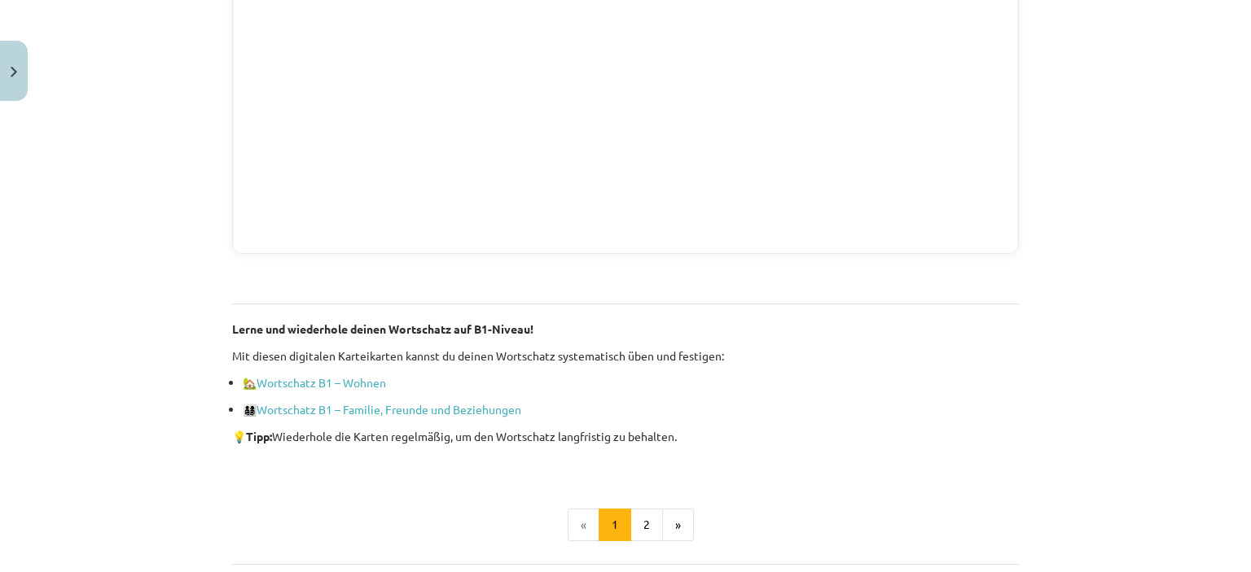
scroll to position [1140, 0]
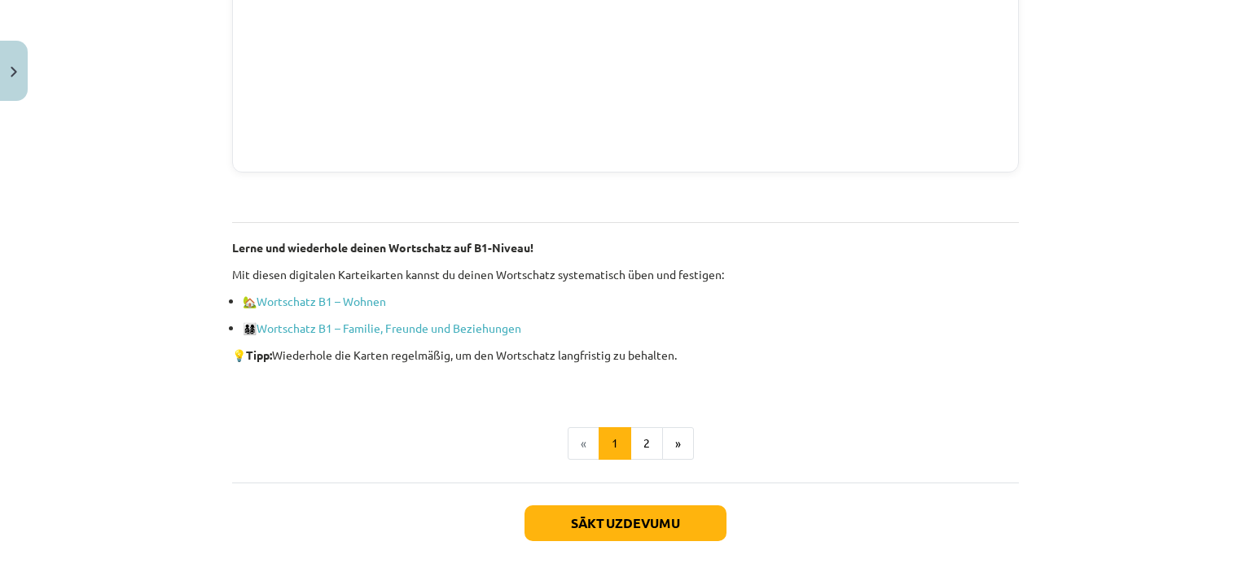
drag, startPoint x: 206, startPoint y: 234, endPoint x: 694, endPoint y: 361, distance: 504.1
click at [694, 361] on div "Mācību tēma: Vācu valodas b1 - 10. klases 1. ieskaites mācību materiāls #2 📝 Th…" at bounding box center [625, 286] width 1251 height 572
click at [1066, 224] on div "Mācību tēma: Vācu valodas b1 - 10. klases 1. ieskaites mācību materiāls #2 📝 Th…" at bounding box center [625, 286] width 1251 height 572
click at [630, 442] on button "2" at bounding box center [646, 444] width 33 height 33
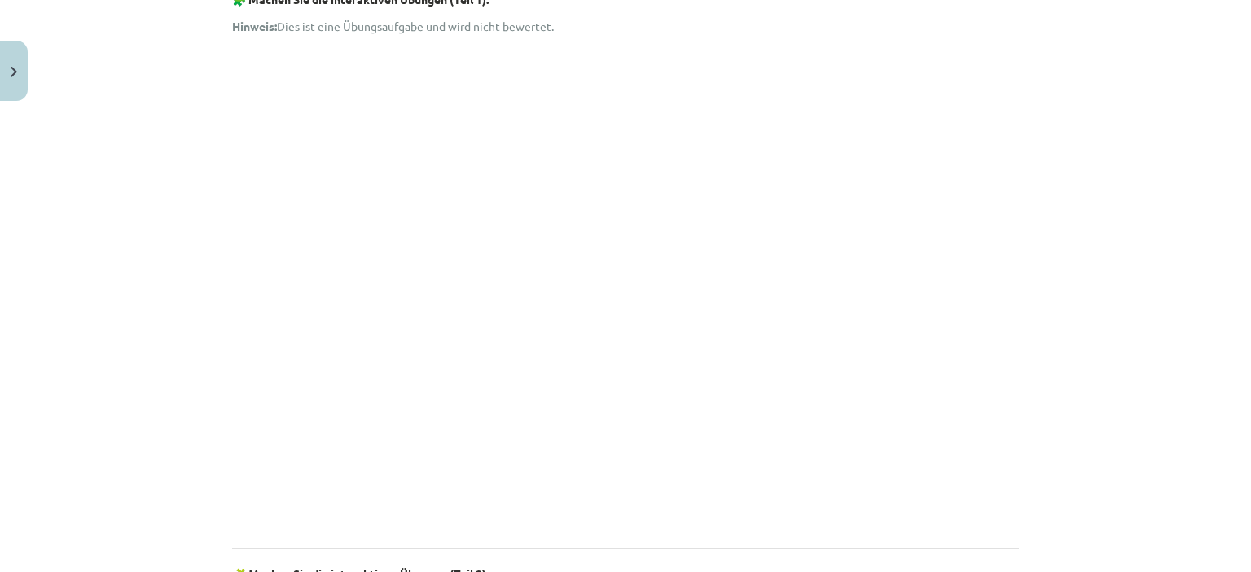
scroll to position [291, 0]
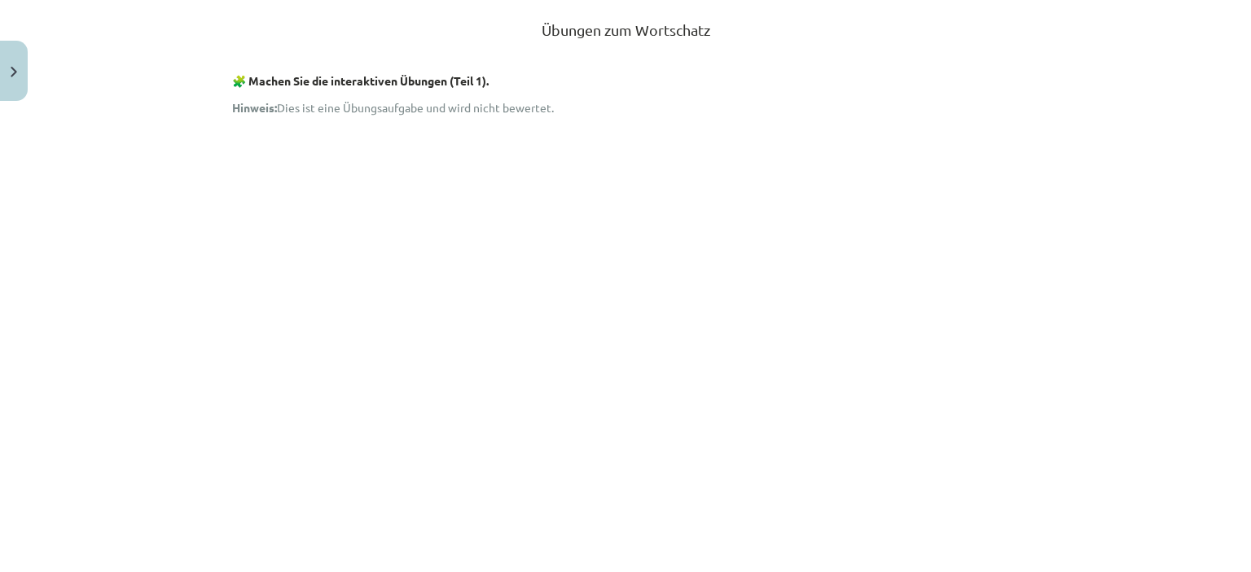
drag, startPoint x: 206, startPoint y: 121, endPoint x: 1214, endPoint y: 368, distance: 1037.9
click at [1214, 368] on div "Mācību tēma: Vācu valodas b1 - 10. klases 1. ieskaites mācību materiāls #2 📝 Th…" at bounding box center [625, 286] width 1251 height 572
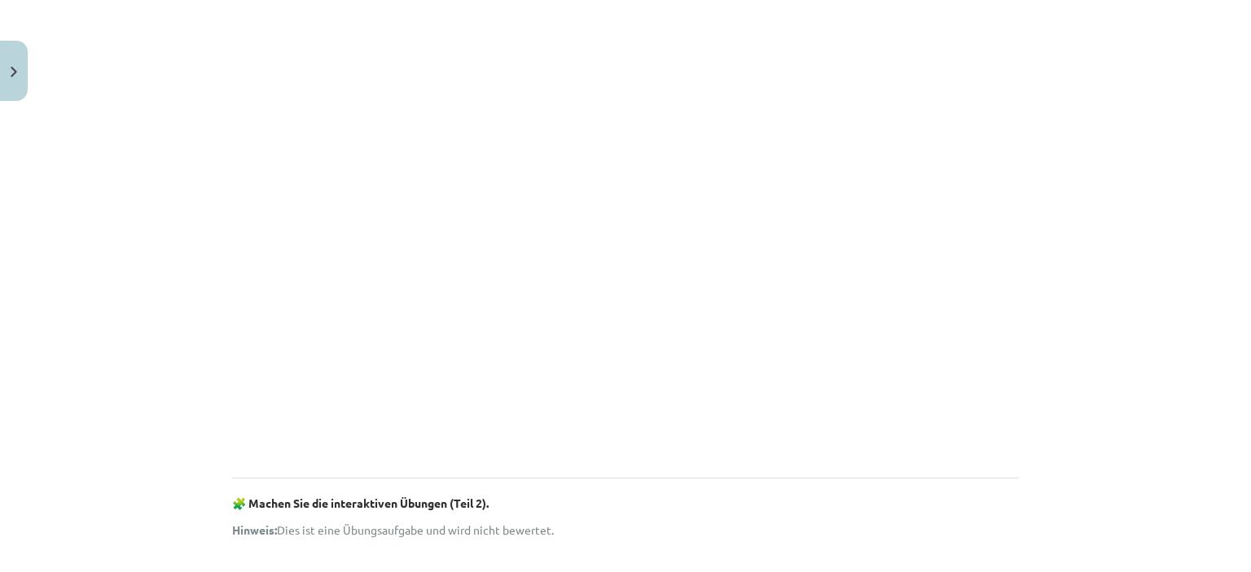
scroll to position [454, 0]
click at [1048, 254] on div "Mācību tēma: Vācu valodas b1 - 10. klases 1. ieskaites mācību materiāls #2 📝 1.…" at bounding box center [625, 286] width 1251 height 572
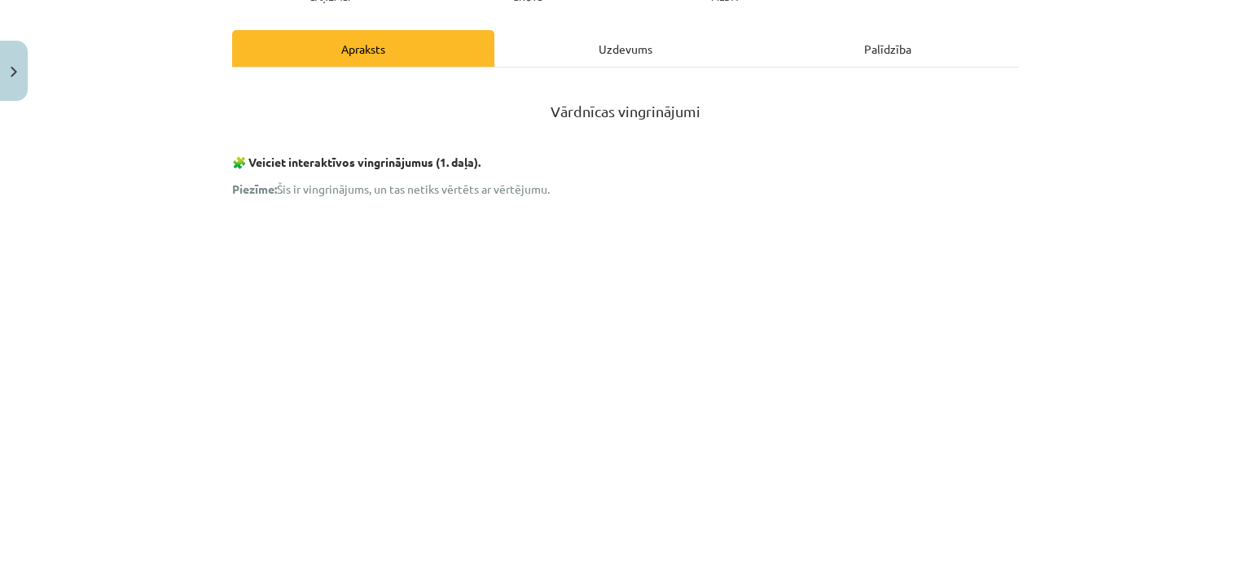
scroll to position [372, 0]
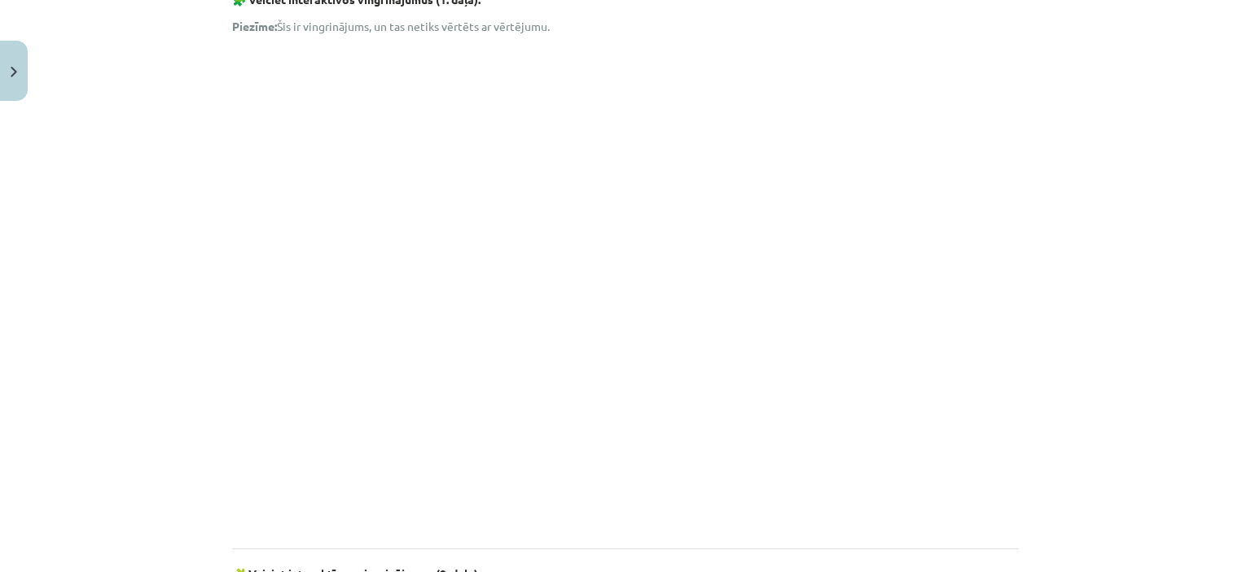
click at [1137, 223] on div "Mācību tēma: Vācu valodas b1 - 10. klases 1. ieskaites mācību materiāls #2 📝 1.…" at bounding box center [625, 286] width 1251 height 572
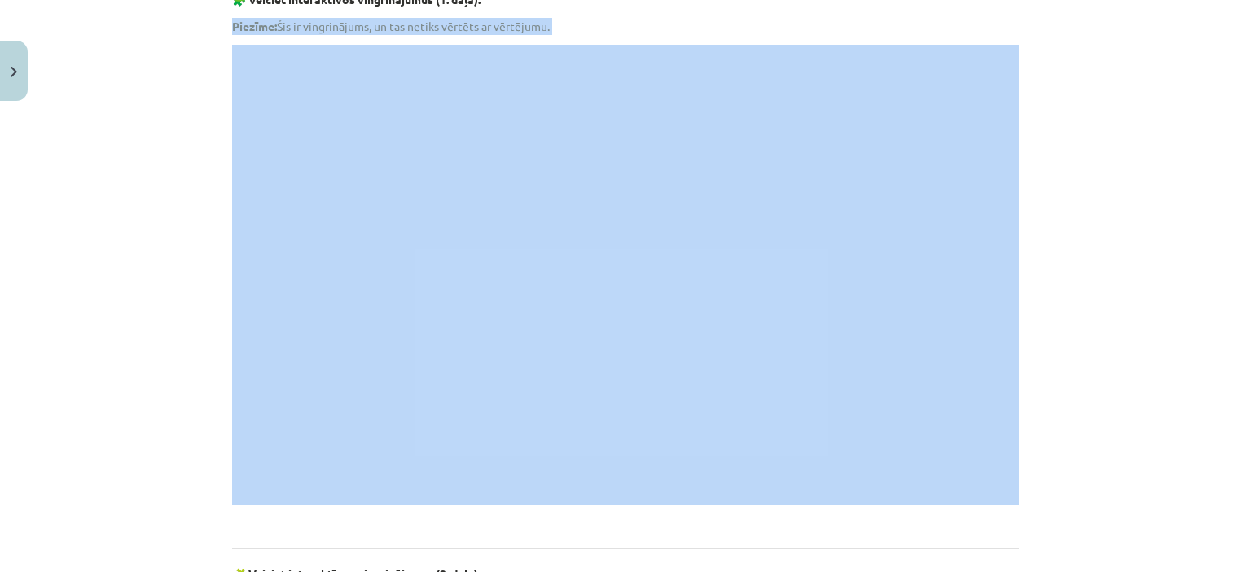
drag, startPoint x: 153, startPoint y: 193, endPoint x: 1081, endPoint y: 344, distance: 939.8
click at [1081, 344] on div "Mācību tēma: Vācu valodas b1 - 10. klases 1. ieskaites mācību materiāls #2 📝 1.…" at bounding box center [625, 286] width 1251 height 572
click at [1086, 266] on div "Mācību tēma: Vācu valodas b1 - 10. klases 1. ieskaites mācību materiāls #2 📝 1.…" at bounding box center [625, 286] width 1251 height 572
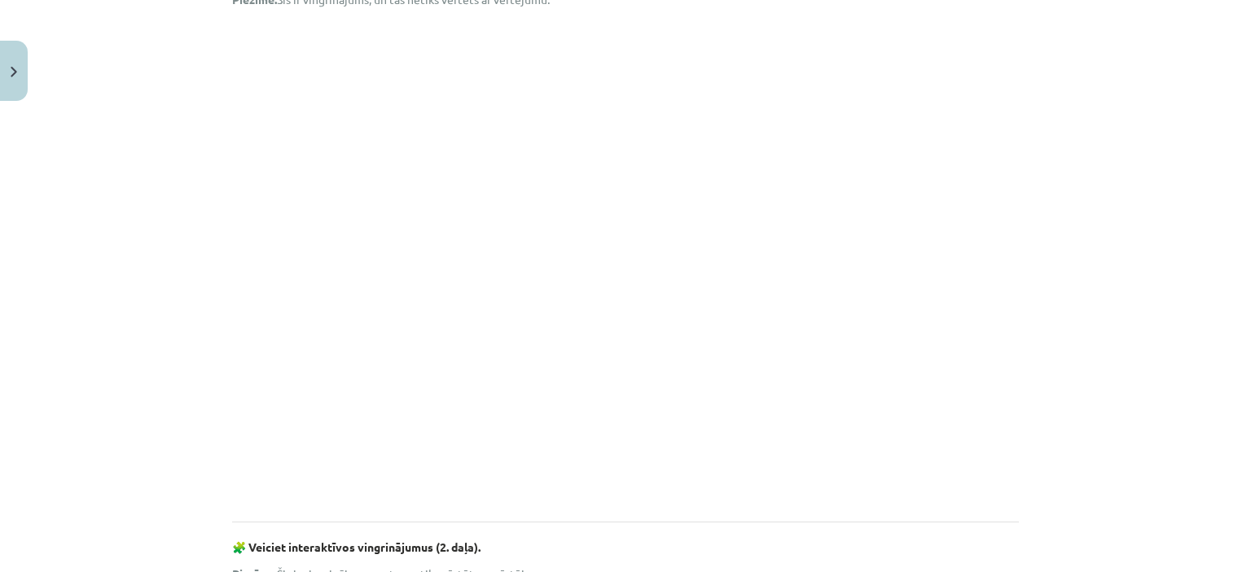
scroll to position [298, 0]
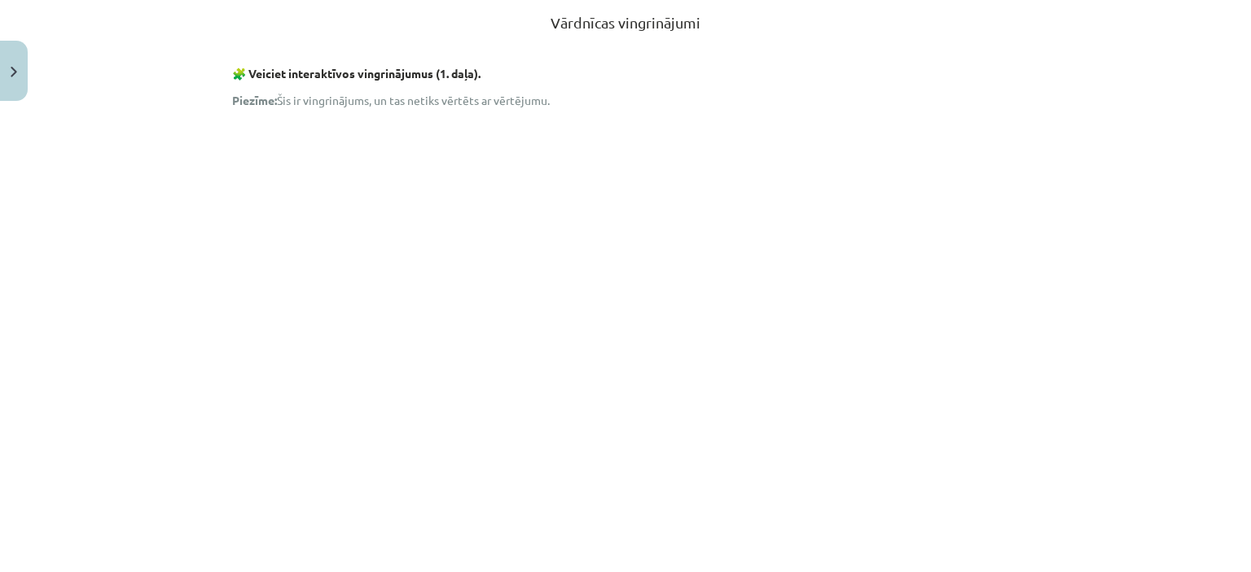
click at [1137, 361] on div "Mācību tēma: Vācu valodas b1 - 10. klases 1. ieskaites mācību materiāls #2 📝 1.…" at bounding box center [625, 286] width 1251 height 572
drag, startPoint x: 184, startPoint y: 236, endPoint x: 1154, endPoint y: 325, distance: 973.9
click at [1154, 325] on div "Mācību tēma: Vācu valodas b1 - 10. klases 1. ieskaites mācību materiāls #2 📝 1.…" at bounding box center [625, 286] width 1251 height 572
click at [149, 308] on div "Mācību tēma: Vācu valodas b1 - 10. klases 1. ieskaites mācību materiāls #2 📝 1.…" at bounding box center [625, 286] width 1251 height 572
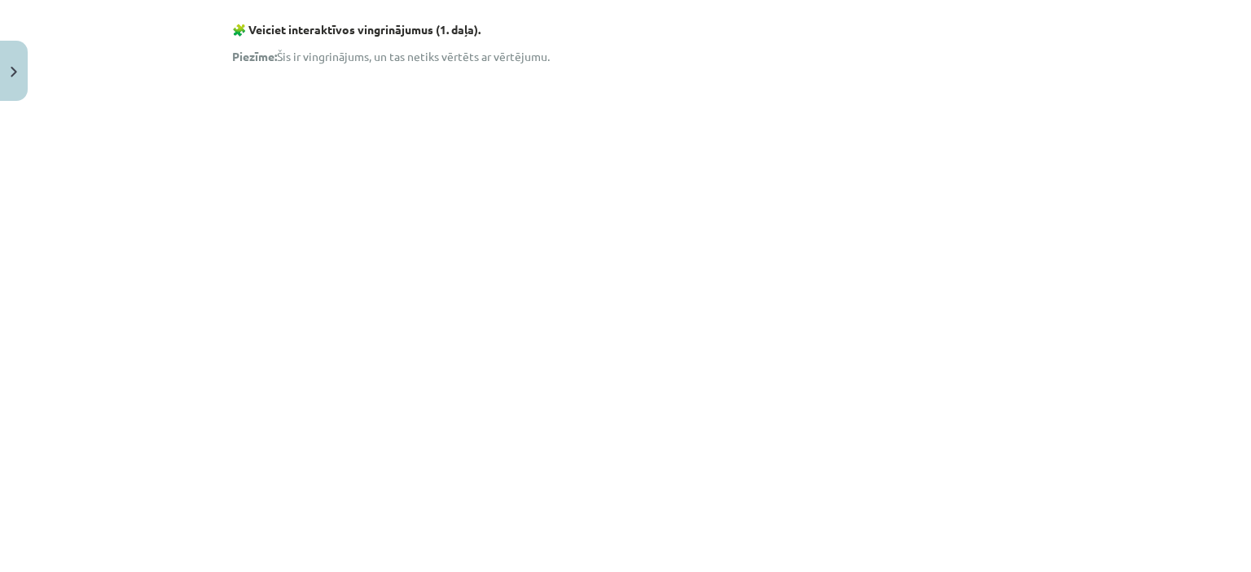
scroll to position [379, 0]
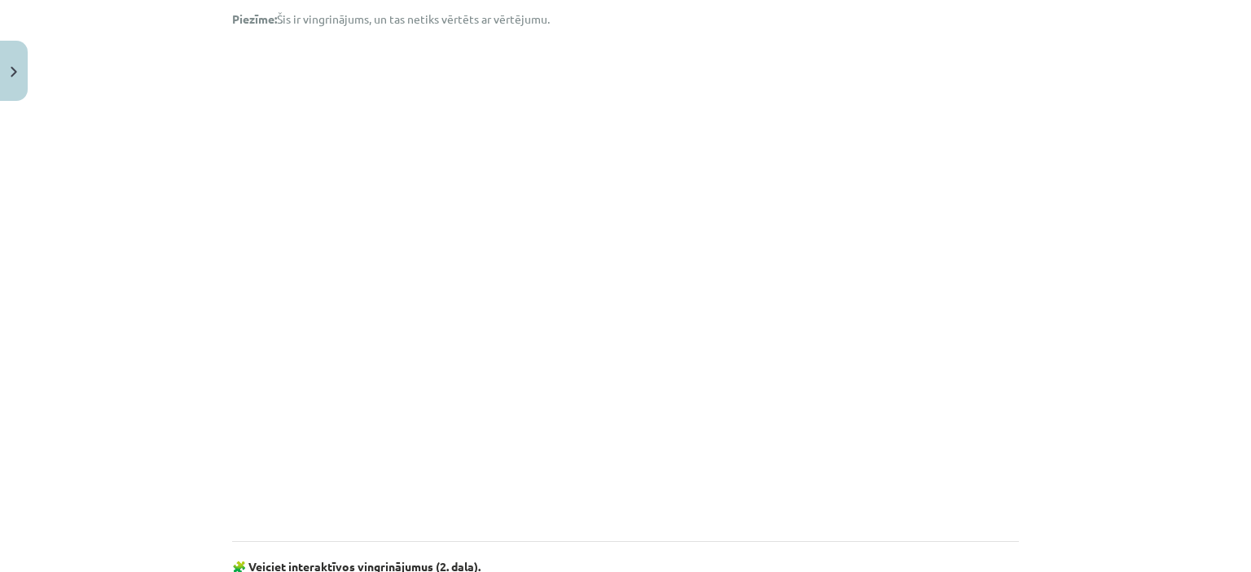
click at [1093, 291] on div "Mācību tēma: Vācu valodas b1 - 10. klases 1. ieskaites mācību materiāls #2 📝 1.…" at bounding box center [625, 286] width 1251 height 572
click at [1088, 291] on div "Mācību tēma: Vācu valodas b1 - 10. klases 1. ieskaites mācību materiāls #2 📝 1.…" at bounding box center [625, 286] width 1251 height 572
click at [1090, 393] on div "Mācību tēma: Vācu valodas b1 - 10. klases 1. ieskaites mācību materiāls #2 📝 1.…" at bounding box center [625, 286] width 1251 height 572
drag, startPoint x: 1011, startPoint y: 386, endPoint x: 1075, endPoint y: 172, distance: 223.6
click at [1075, 172] on div "Mācību tēma: Vācu valodas b1 - 10. klases 1. ieskaites mācību materiāls #2 📝 1.…" at bounding box center [625, 286] width 1251 height 572
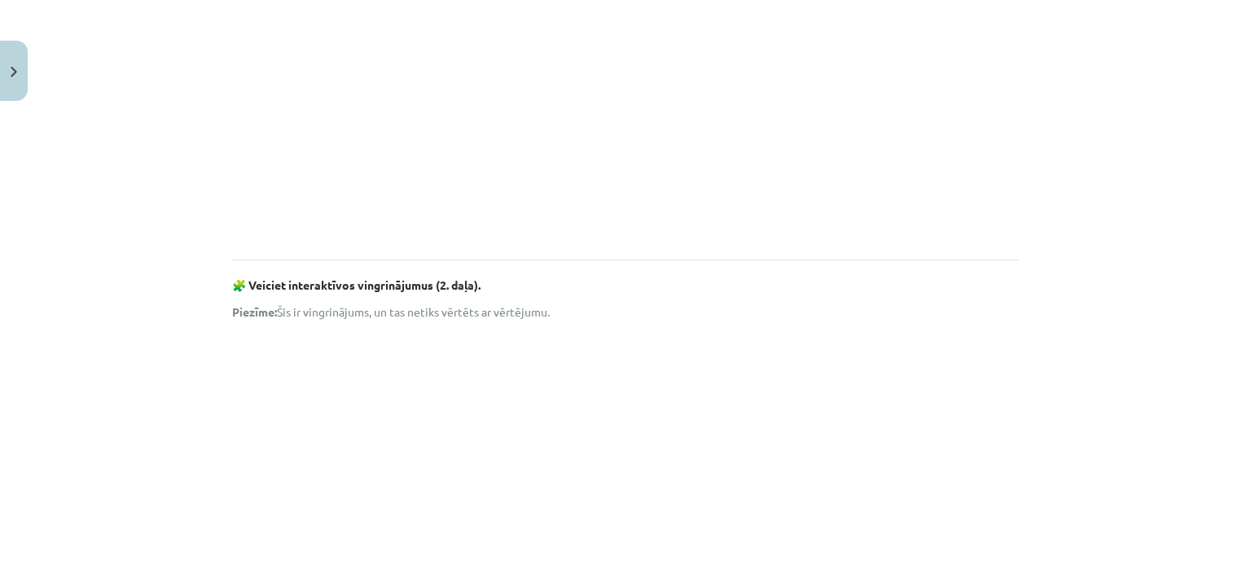
scroll to position [705, 0]
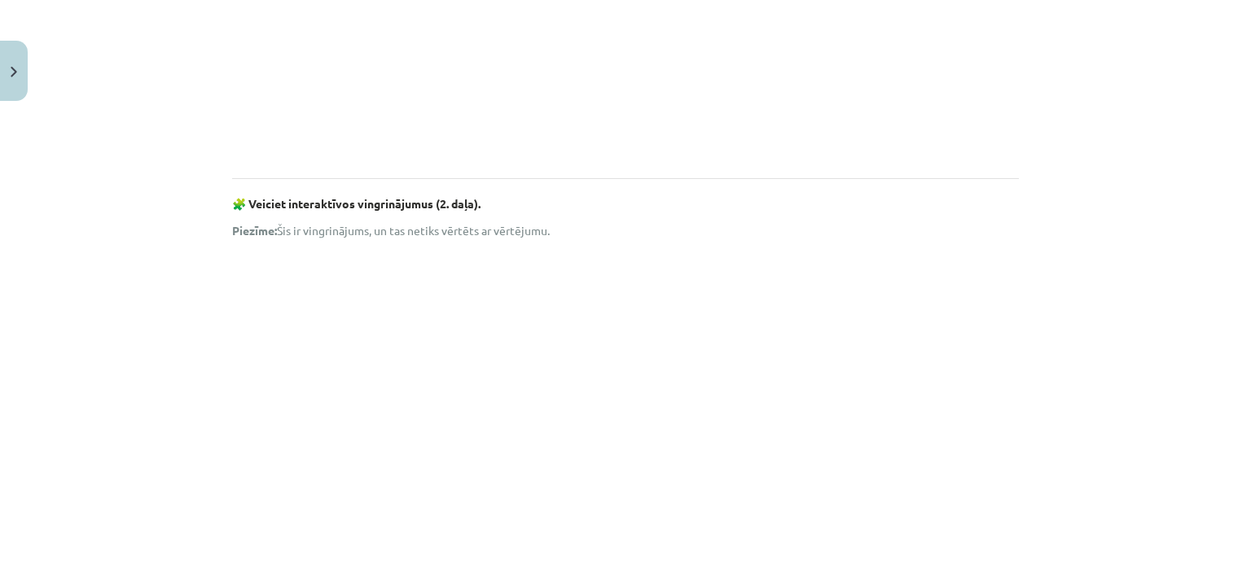
click at [1204, 226] on div "Mācību tēma: Vācu valodas b1 - 10. klases 1. ieskaites mācību materiāls #2 📝 1.…" at bounding box center [625, 286] width 1251 height 572
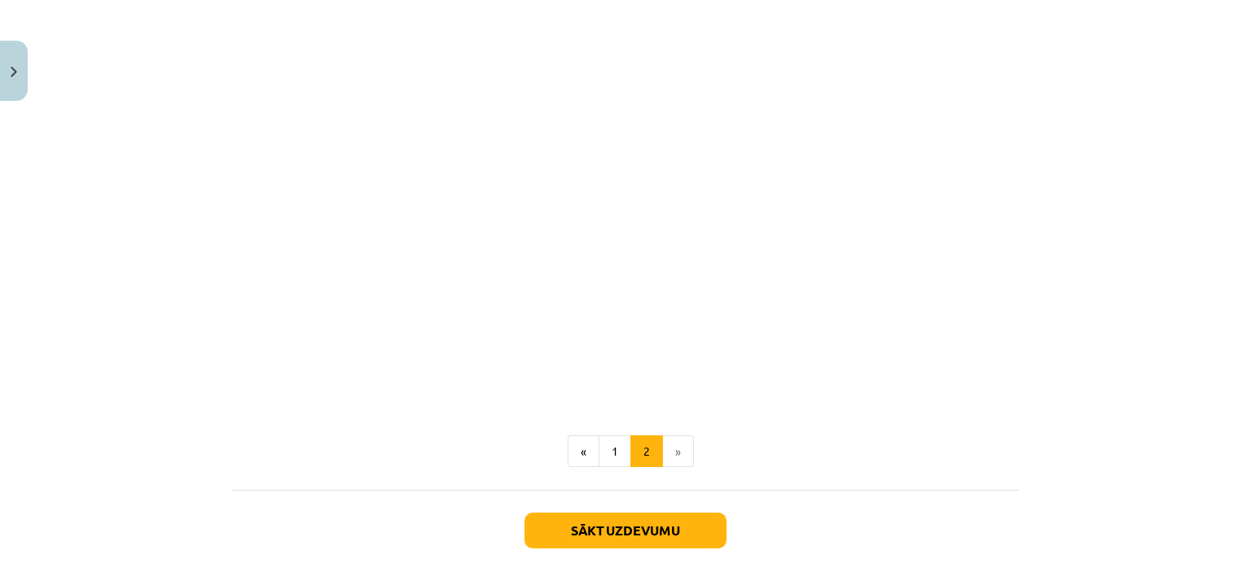
scroll to position [1808, 0]
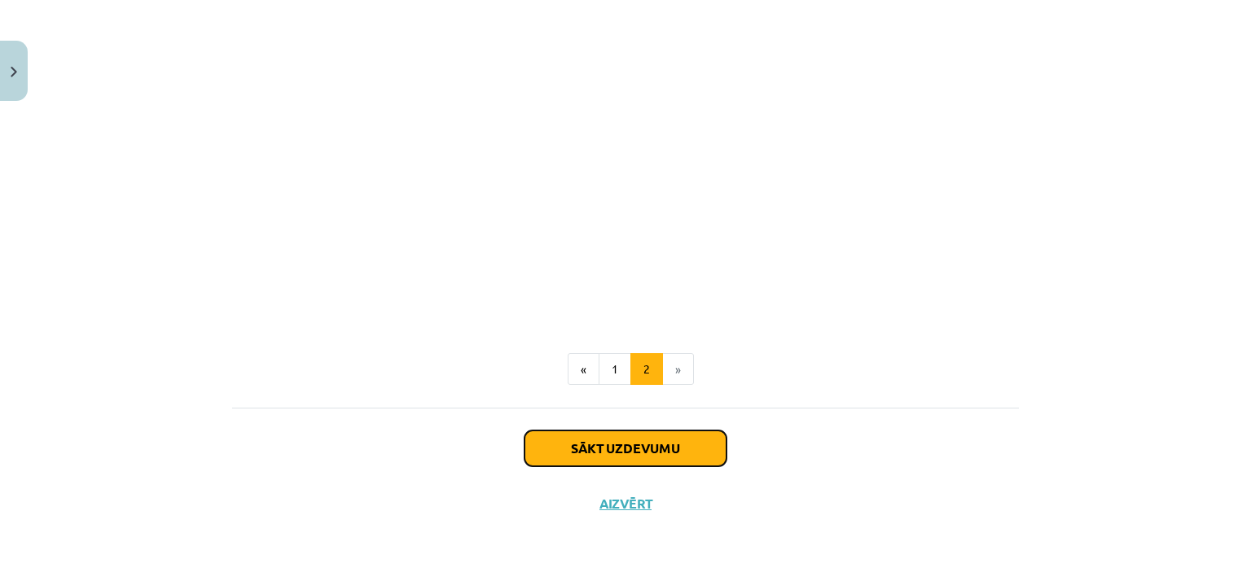
click at [635, 455] on button "Sākt uzdevumu" at bounding box center [625, 449] width 202 height 36
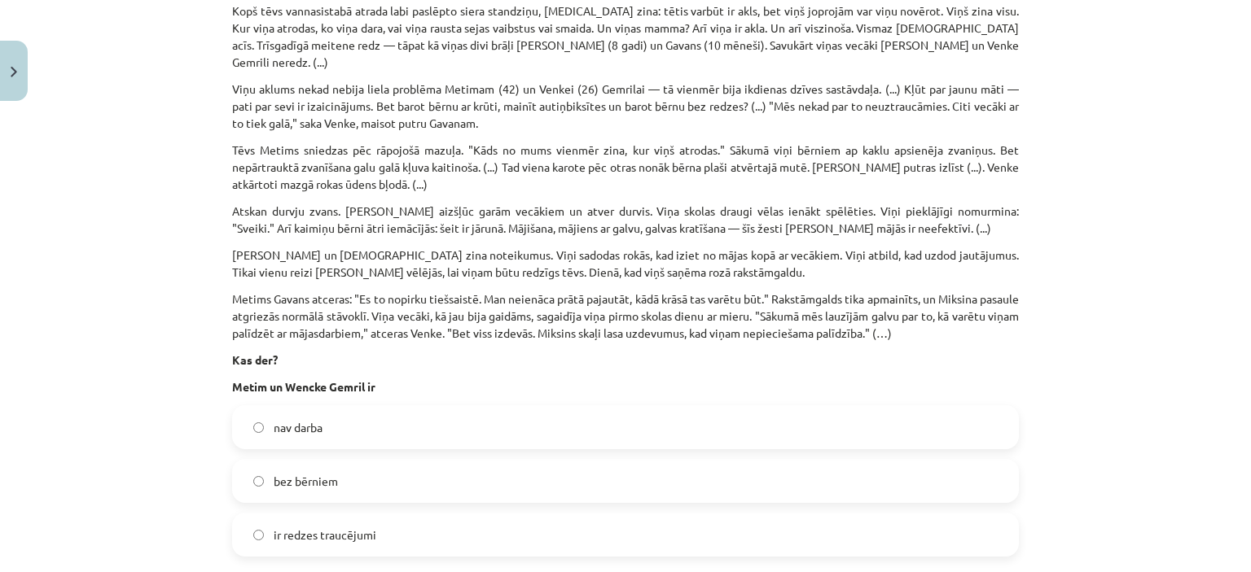
scroll to position [529, 0]
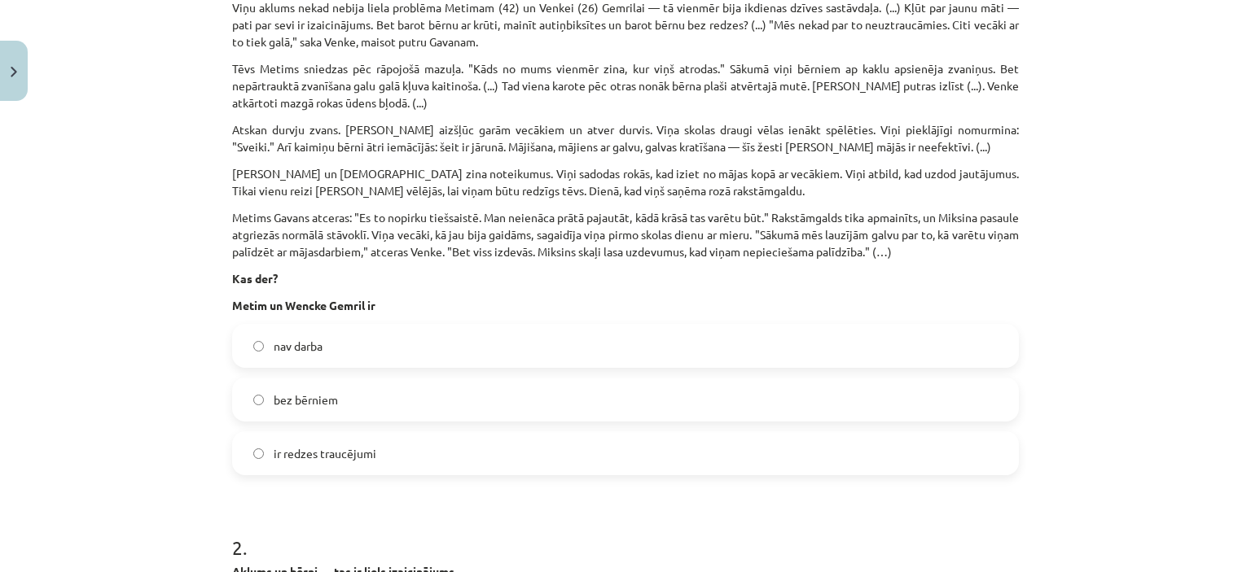
click at [382, 450] on label "ir redzes traucējumi" at bounding box center [625, 453] width 783 height 41
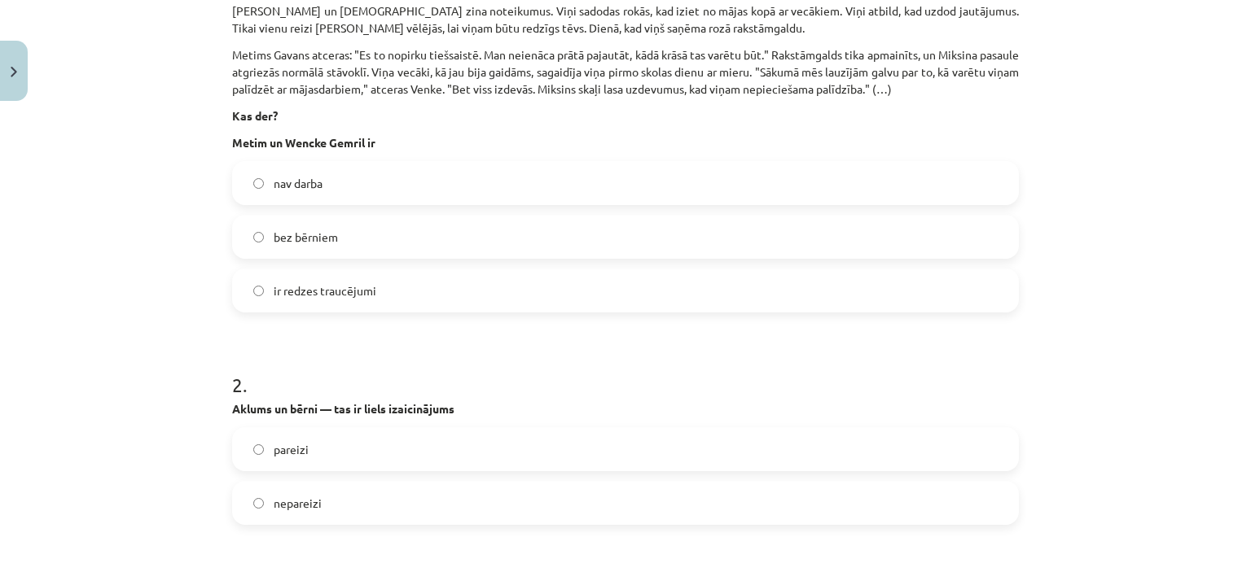
scroll to position [774, 0]
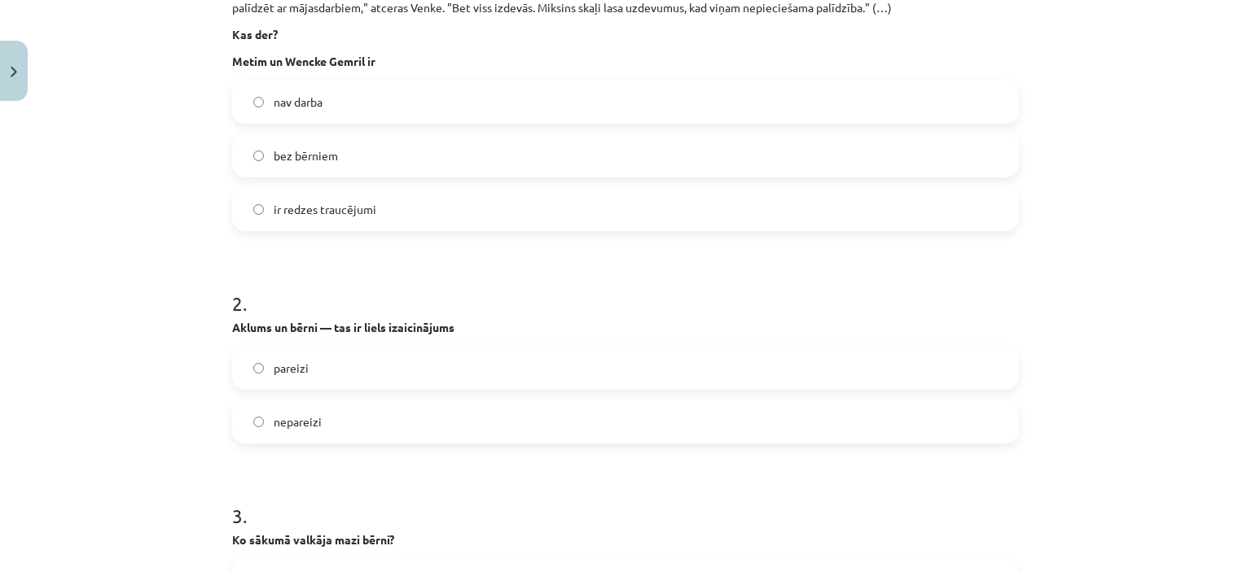
click at [313, 348] on label "pareizi" at bounding box center [625, 368] width 783 height 41
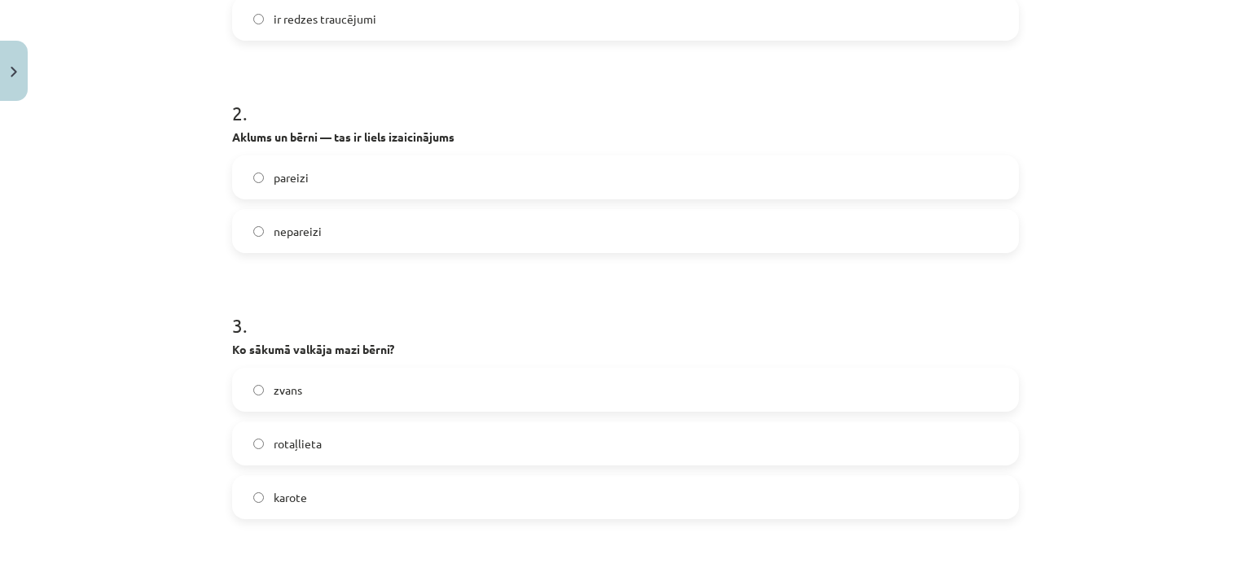
scroll to position [1099, 0]
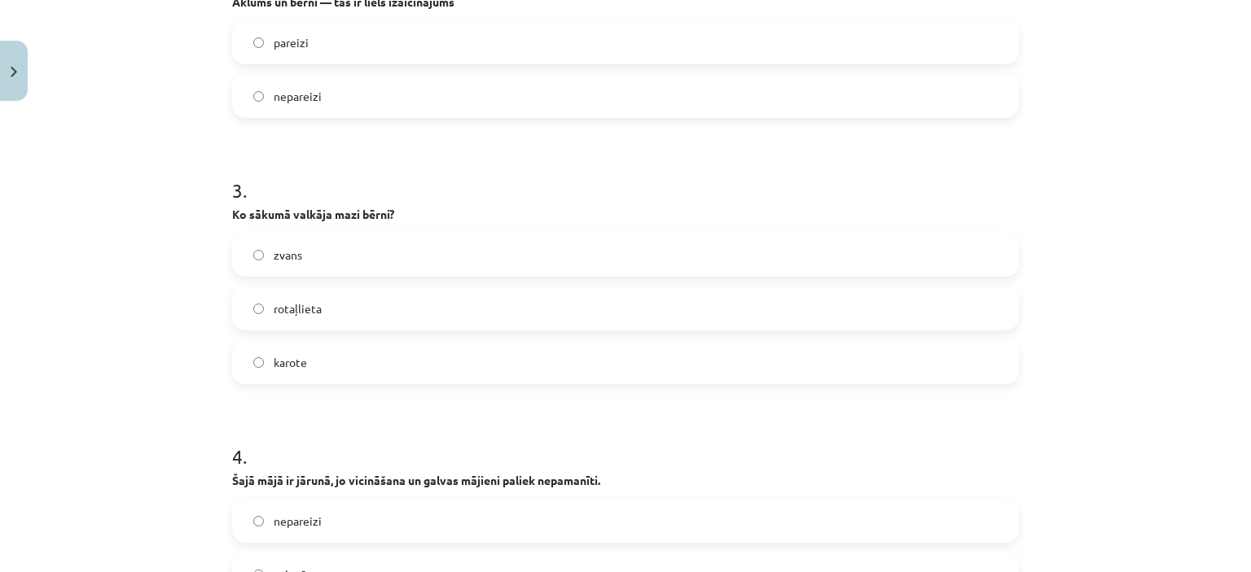
click at [329, 235] on label "zvans" at bounding box center [625, 255] width 783 height 41
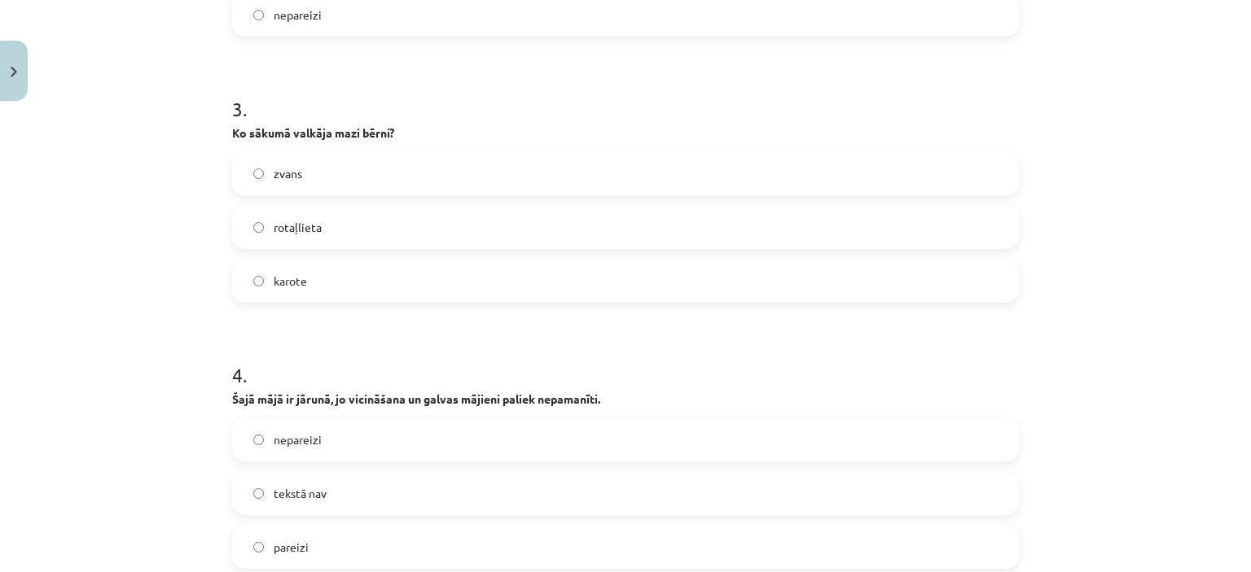
scroll to position [1344, 0]
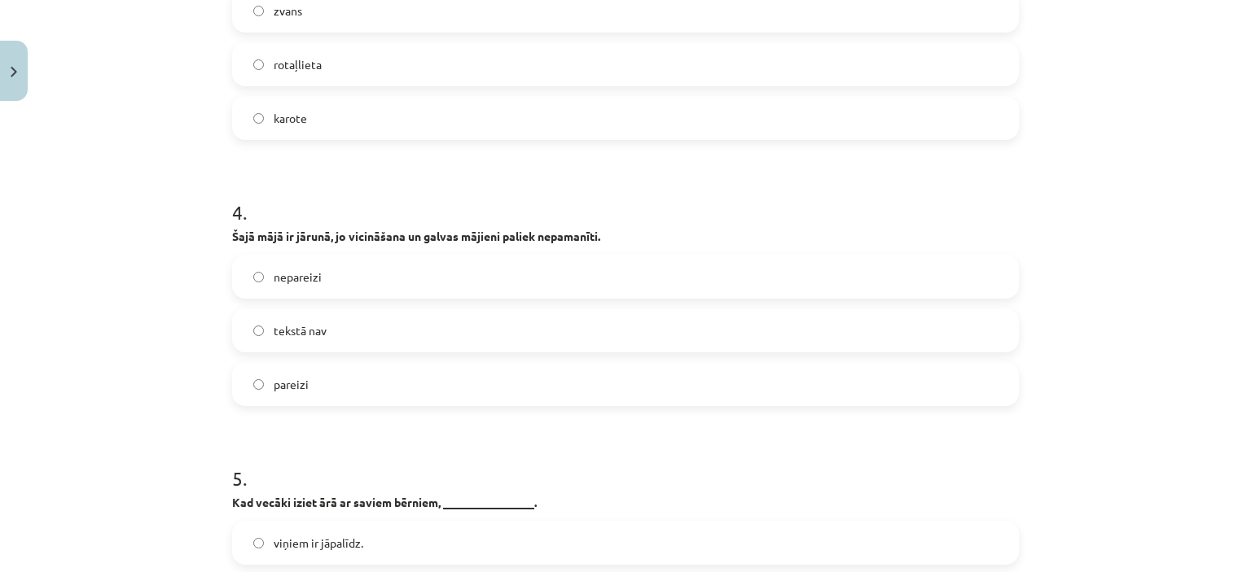
click at [292, 364] on label "pareizi" at bounding box center [625, 384] width 783 height 41
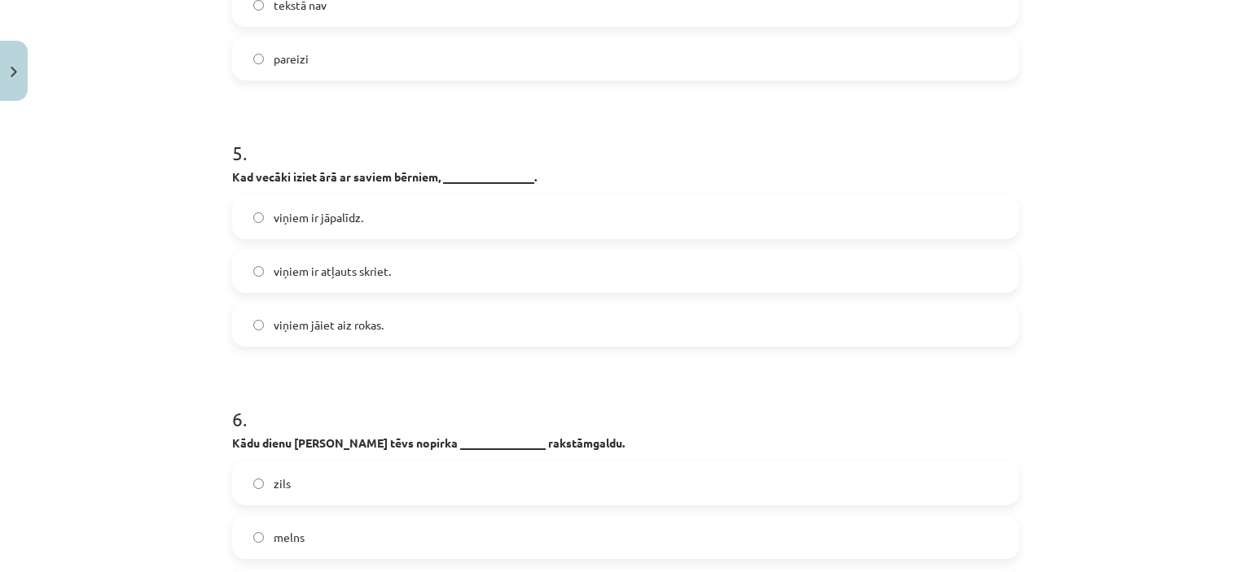
scroll to position [1751, 0]
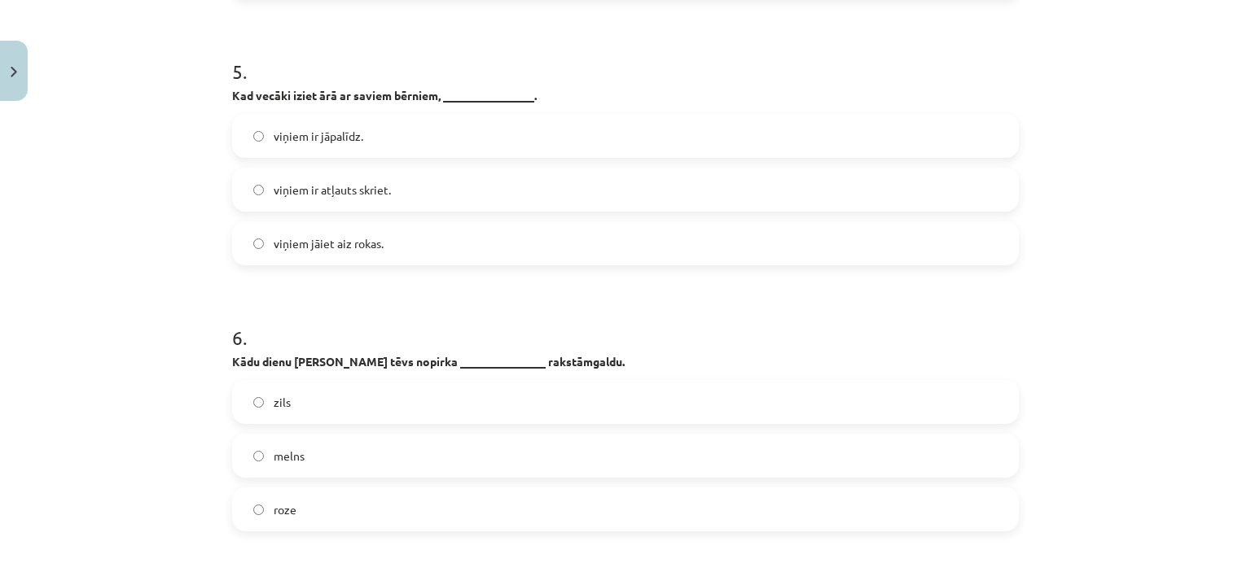
click at [270, 236] on label "viņiem jāiet aiz rokas." at bounding box center [625, 243] width 783 height 41
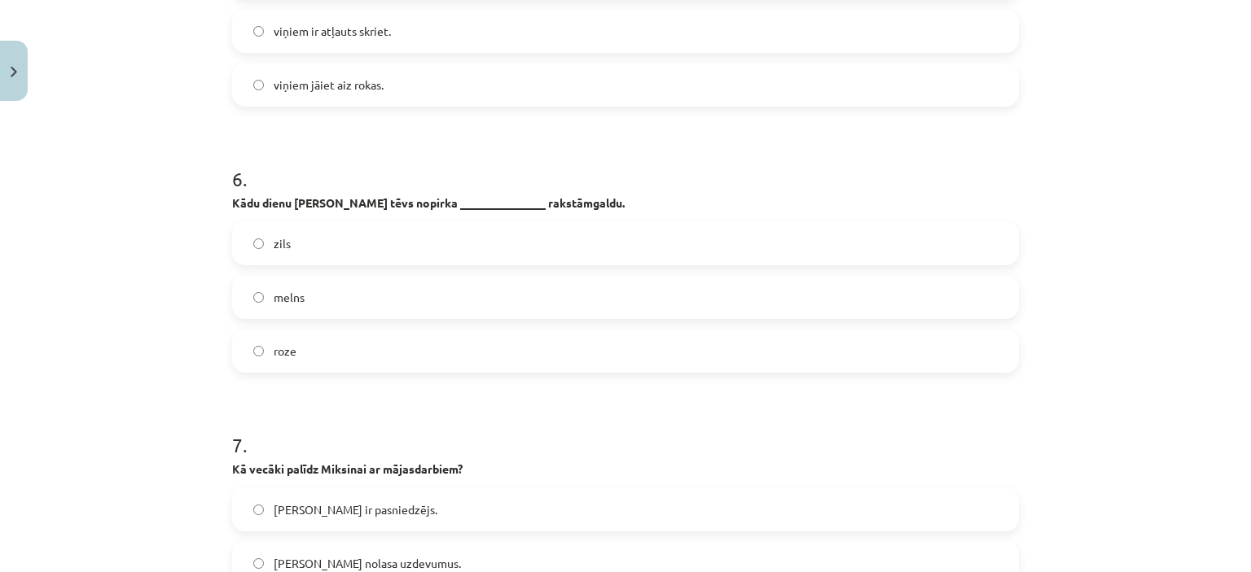
scroll to position [1914, 0]
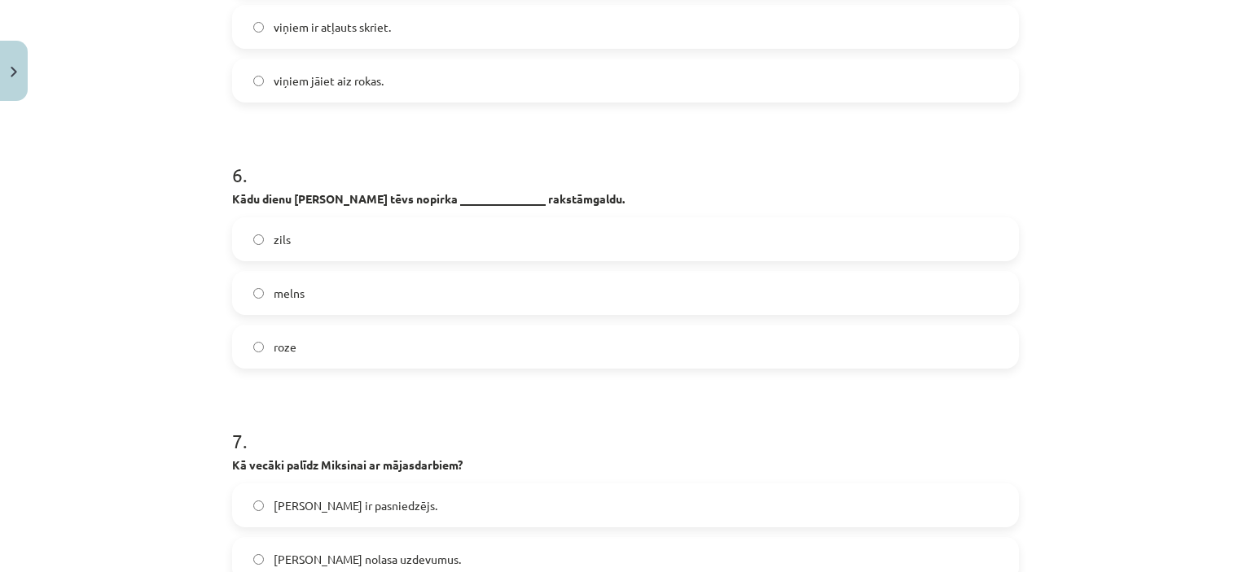
click at [243, 332] on label "roze" at bounding box center [625, 347] width 783 height 41
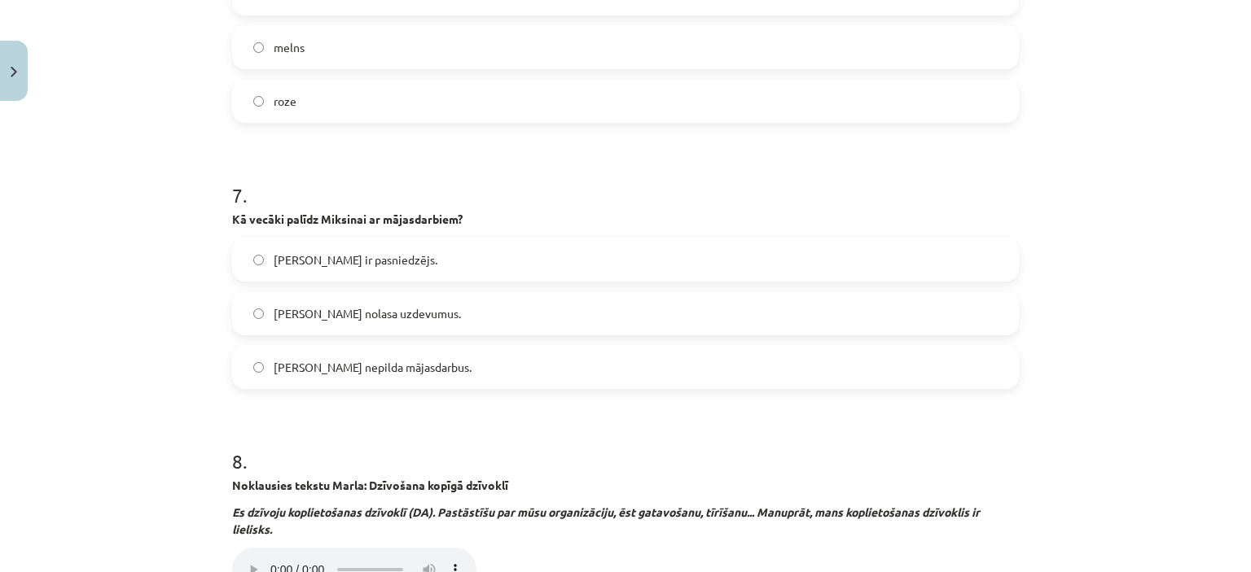
scroll to position [2239, 0]
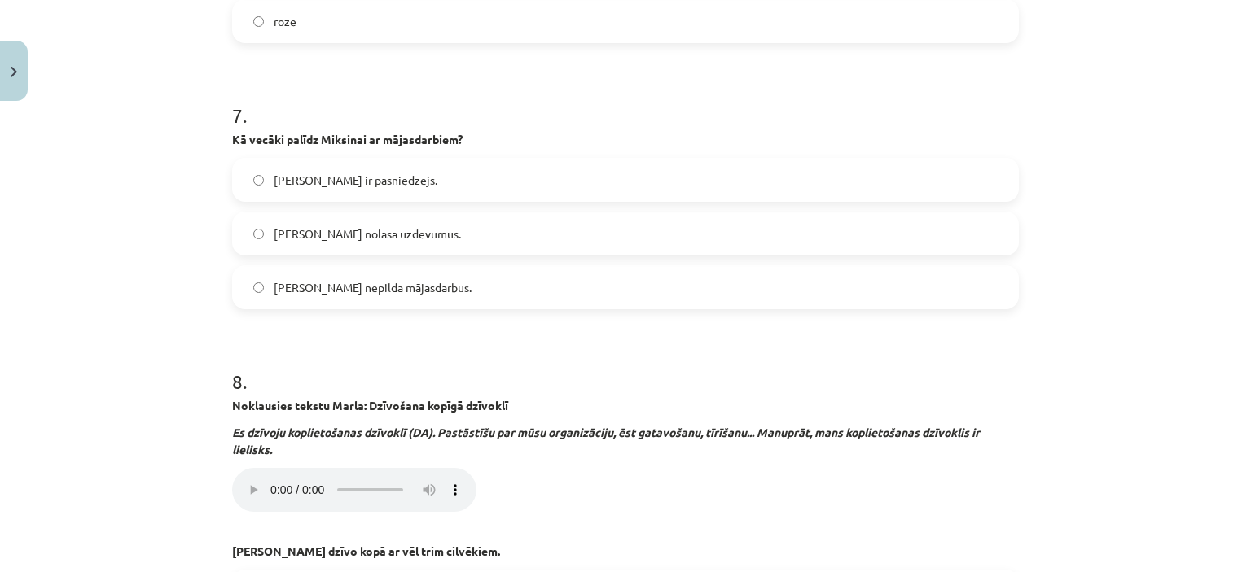
click at [278, 244] on div "Miksinam ir pasniedzējs. Miksins nolasa uzdevumus. Miksins nepilda mājasdarbus." at bounding box center [625, 233] width 787 height 151
click at [276, 226] on font "Miksins nolasa uzdevumus." at bounding box center [367, 233] width 187 height 15
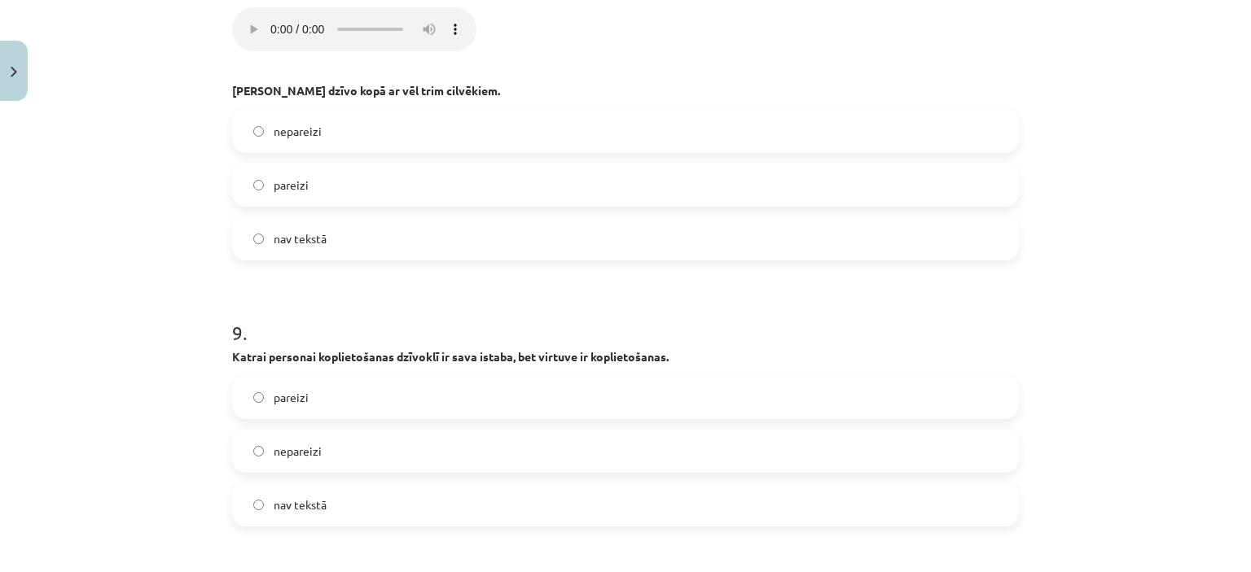
scroll to position [2728, 0]
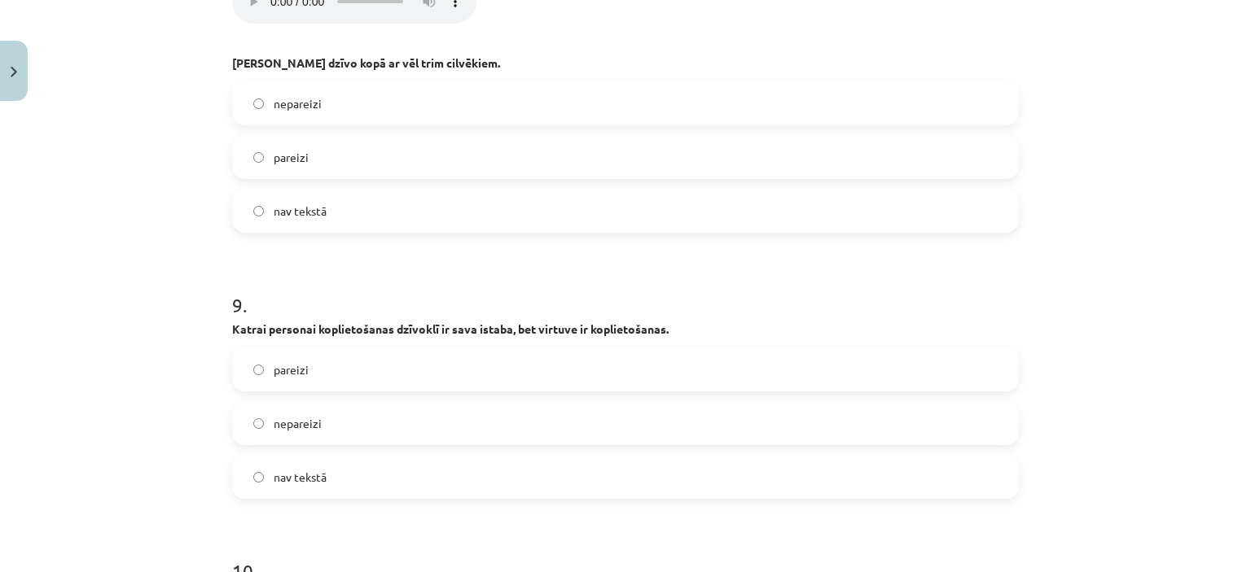
click at [1149, 348] on div "Mācību tēma: Vācu valodas b1 - 10. klases 1. ieskaites mācību materiāls #2 📝 1.…" at bounding box center [625, 286] width 1251 height 572
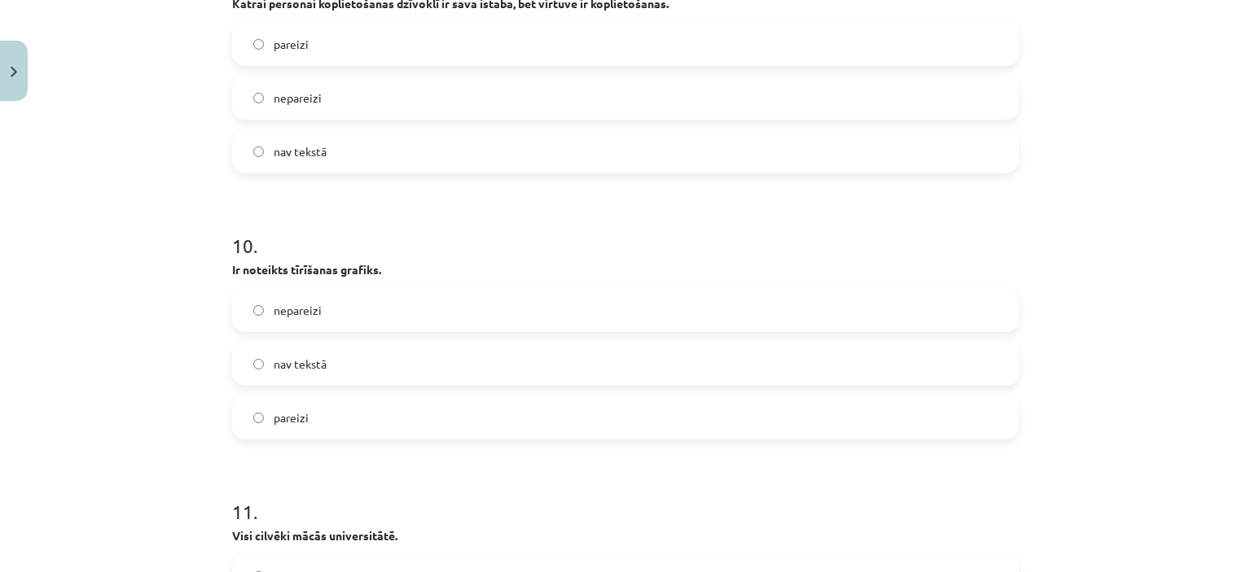
scroll to position [2972, 0]
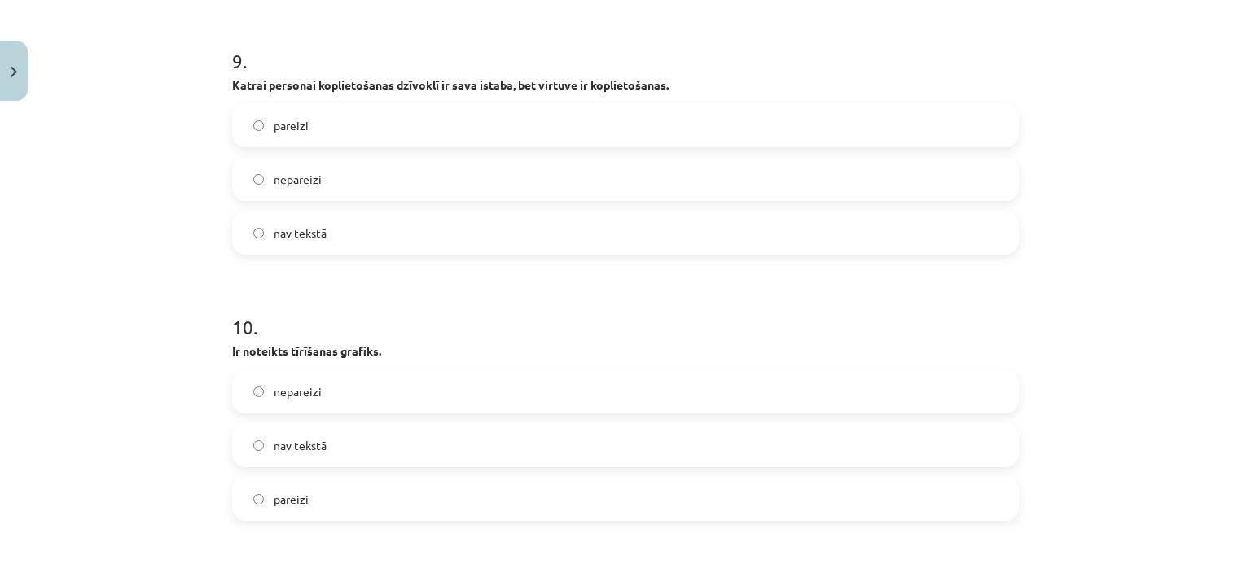
click at [524, 105] on label "pareizi" at bounding box center [625, 125] width 783 height 41
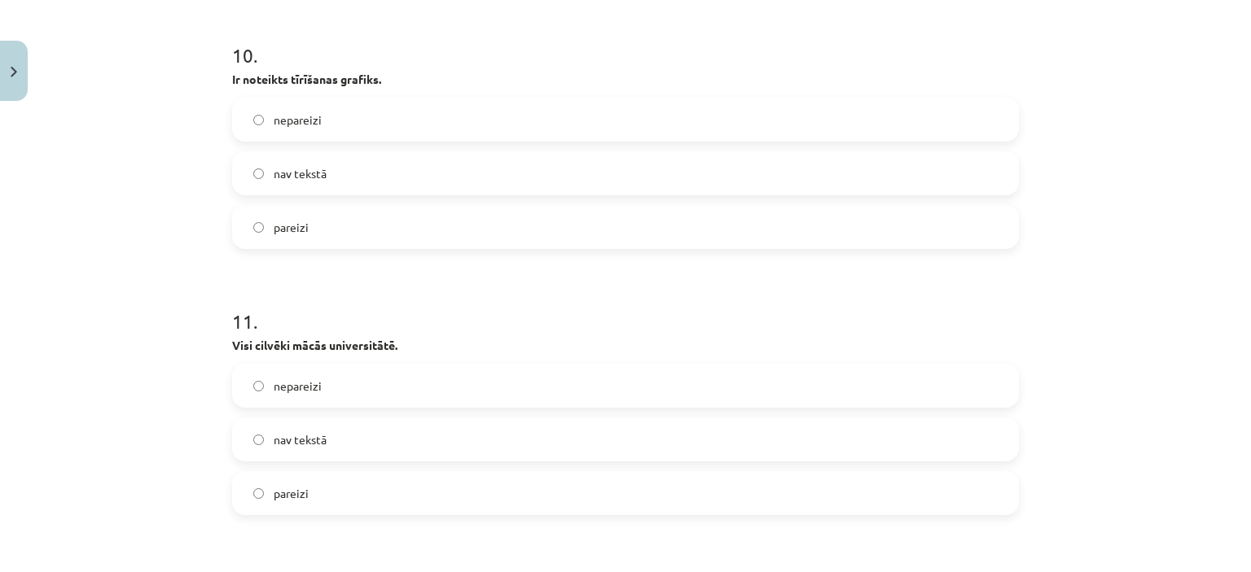
scroll to position [3217, 0]
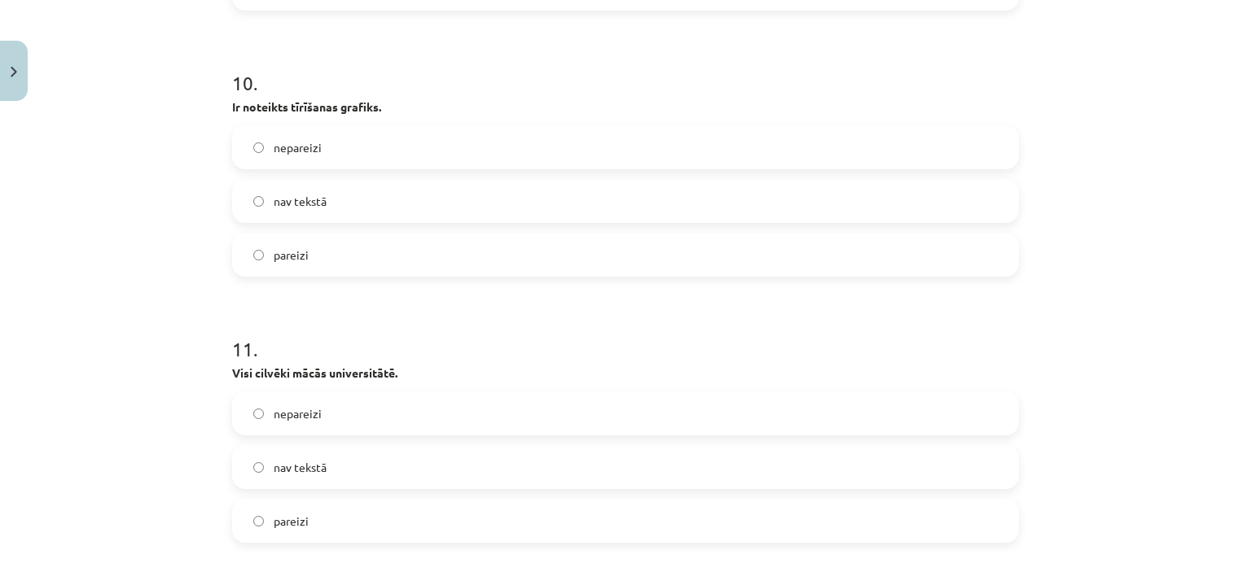
click at [382, 136] on label "nepareizi" at bounding box center [625, 147] width 783 height 41
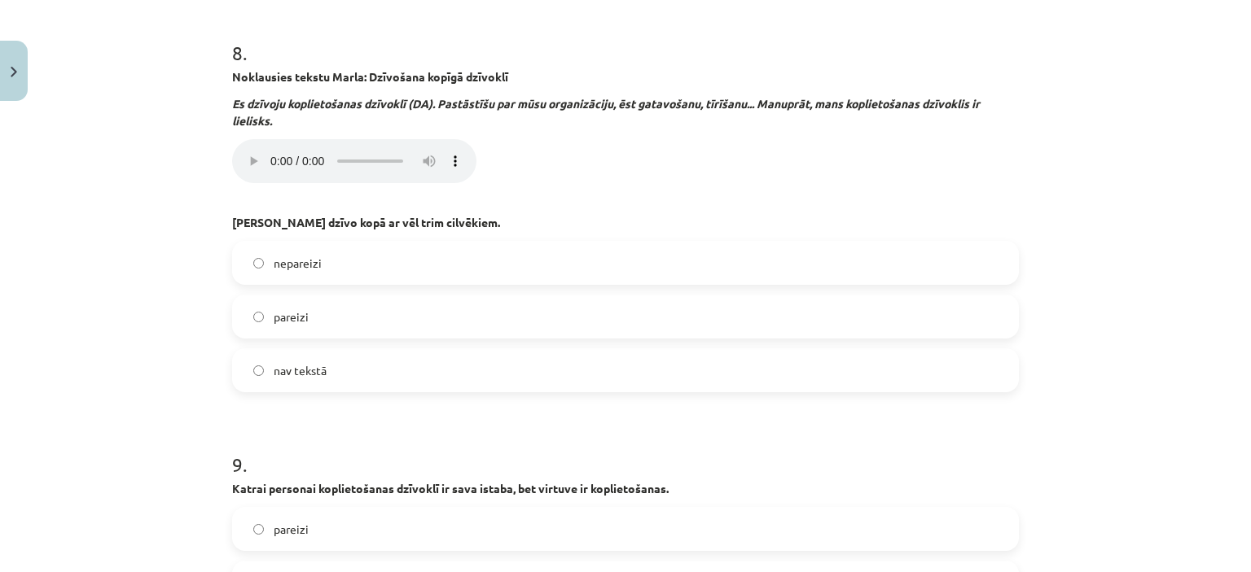
scroll to position [2647, 0]
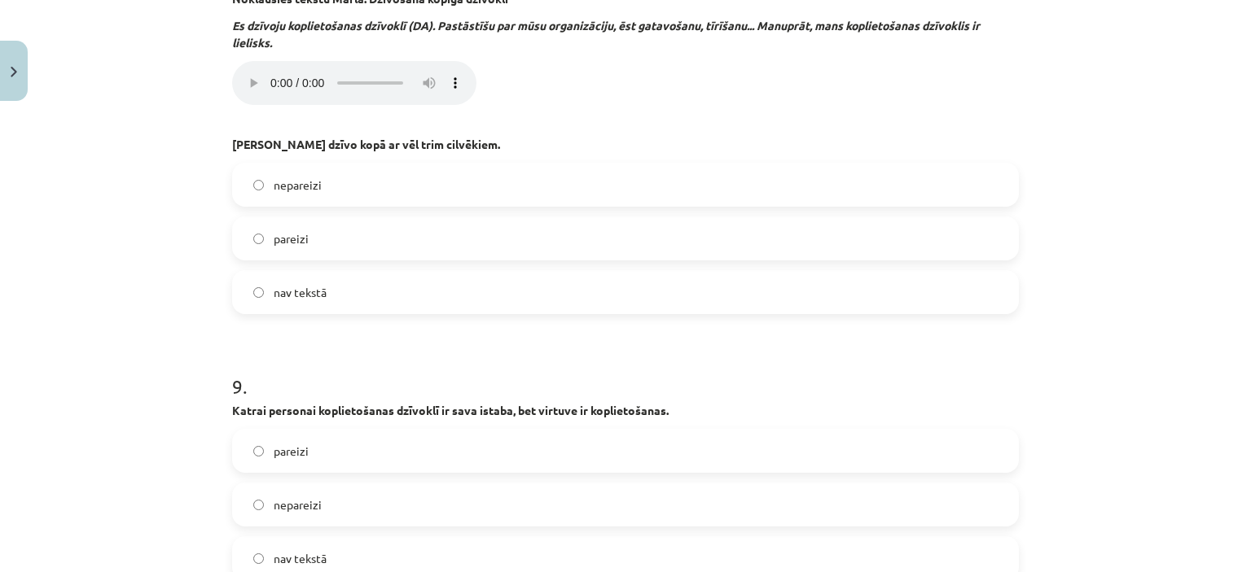
drag, startPoint x: 202, startPoint y: 355, endPoint x: 289, endPoint y: 366, distance: 87.8
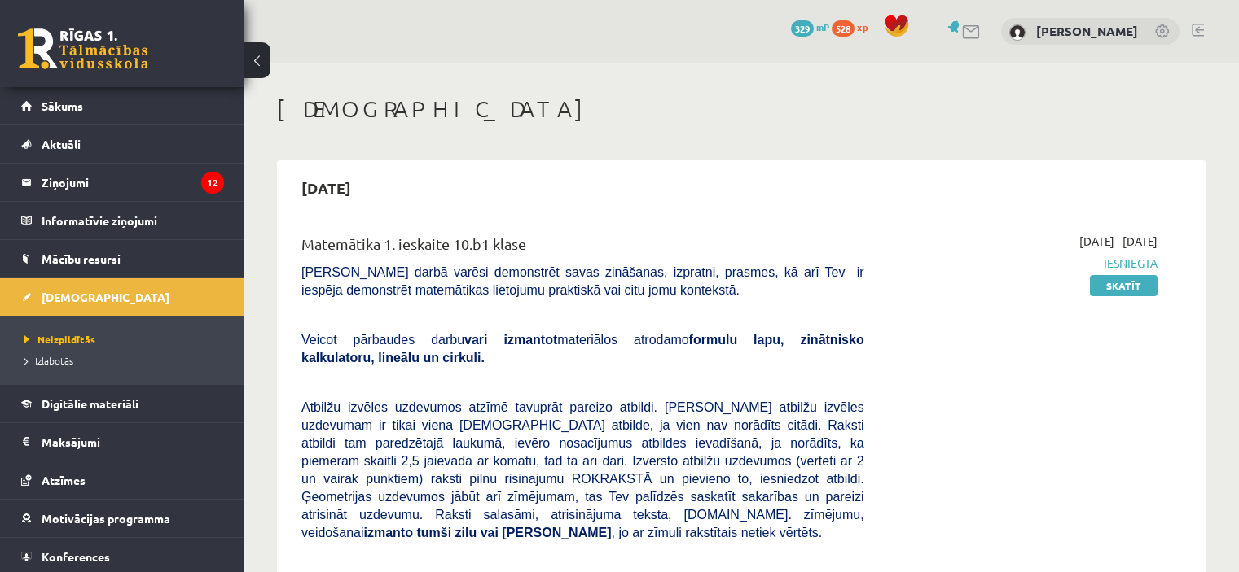
scroll to position [570, 0]
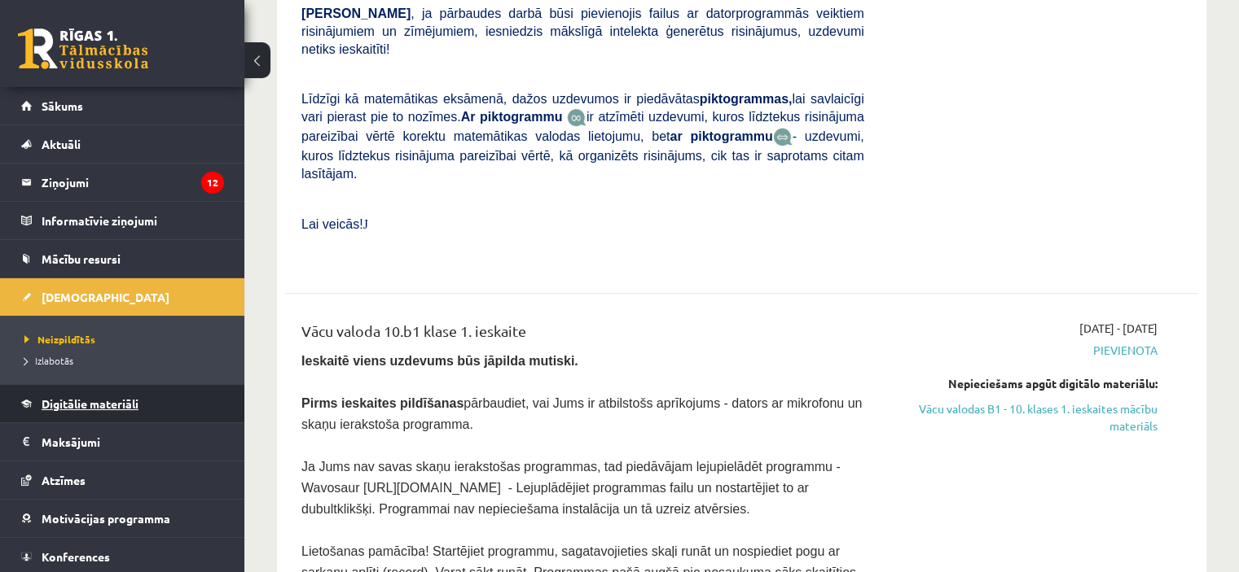
click at [134, 407] on span "Digitālie materiāli" at bounding box center [90, 404] width 97 height 15
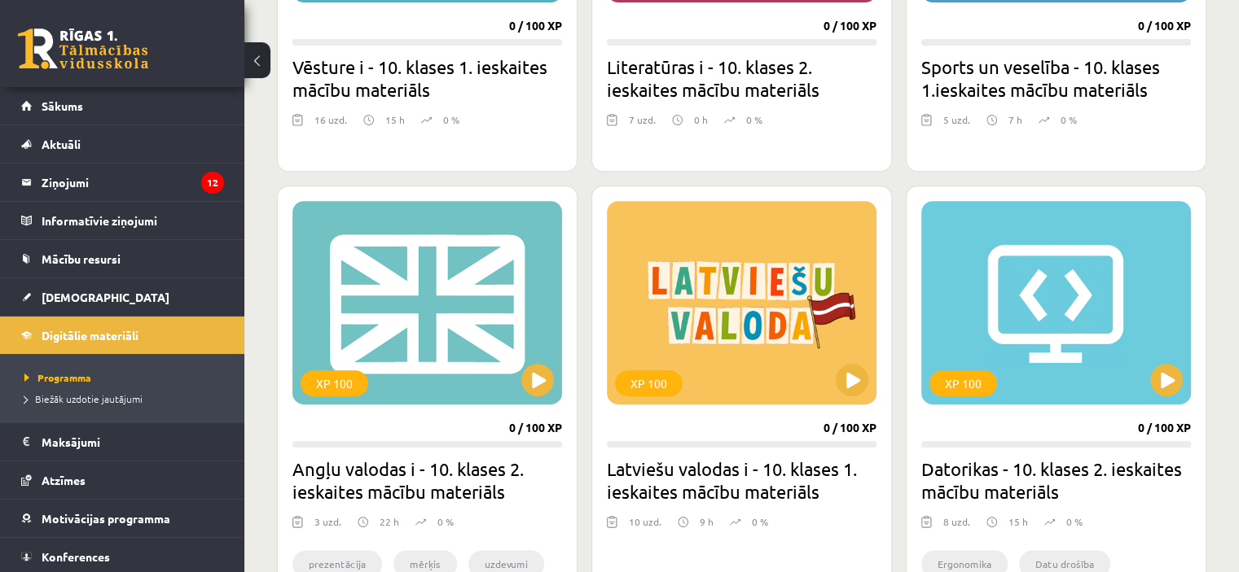
scroll to position [733, 0]
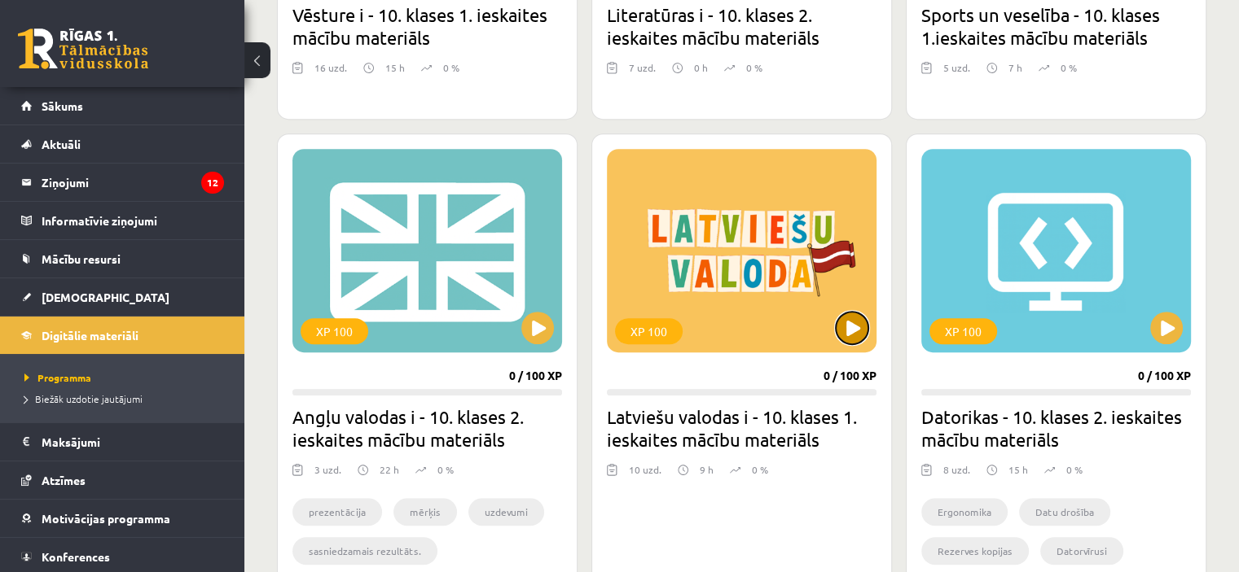
click at [853, 337] on button at bounding box center [851, 328] width 33 height 33
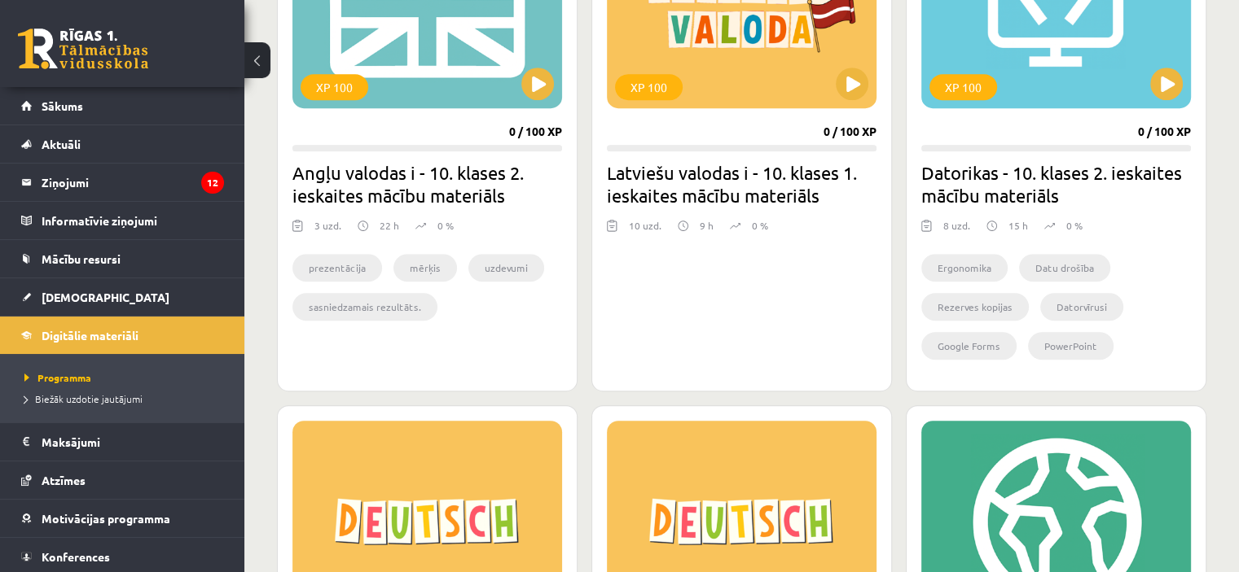
scroll to position [1221, 0]
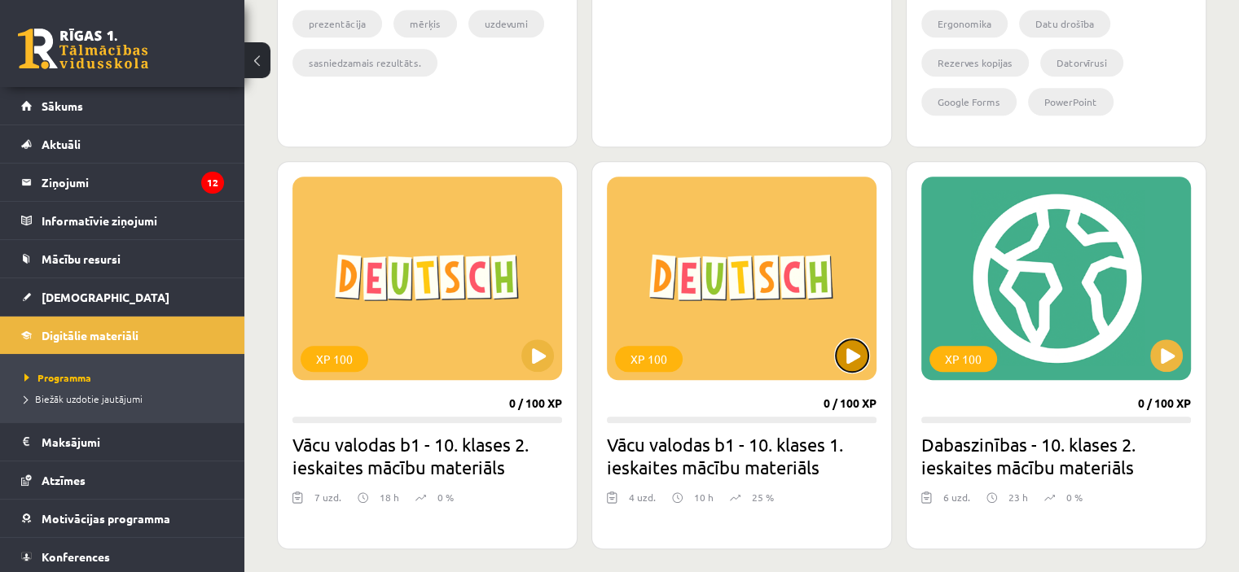
click at [840, 365] on button at bounding box center [851, 356] width 33 height 33
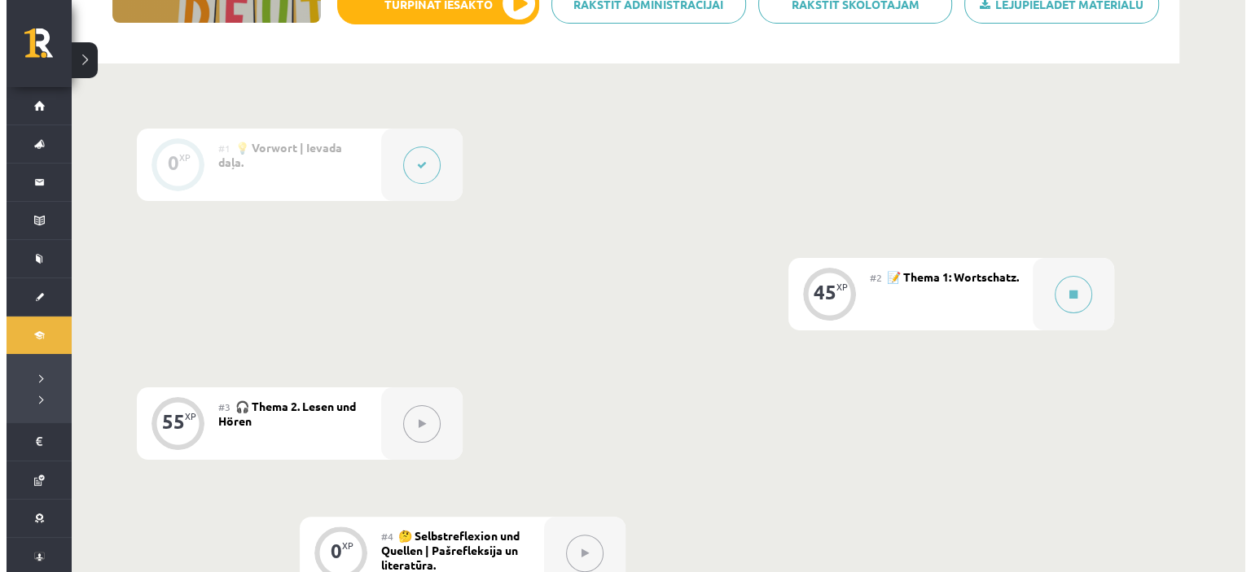
scroll to position [407, 0]
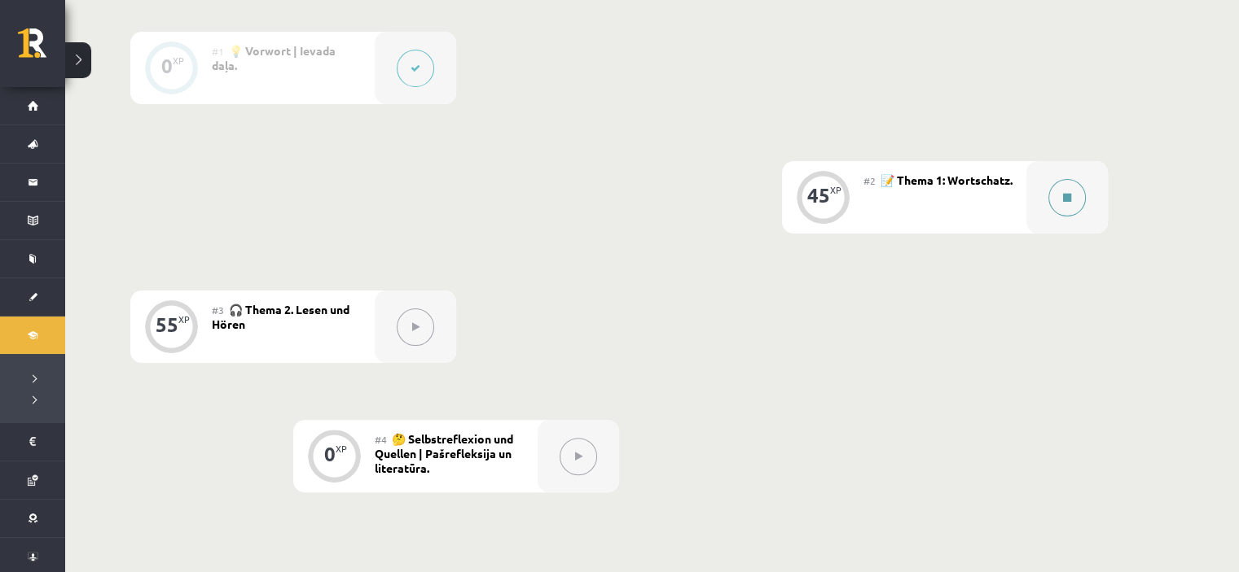
click at [1066, 190] on button at bounding box center [1066, 197] width 37 height 37
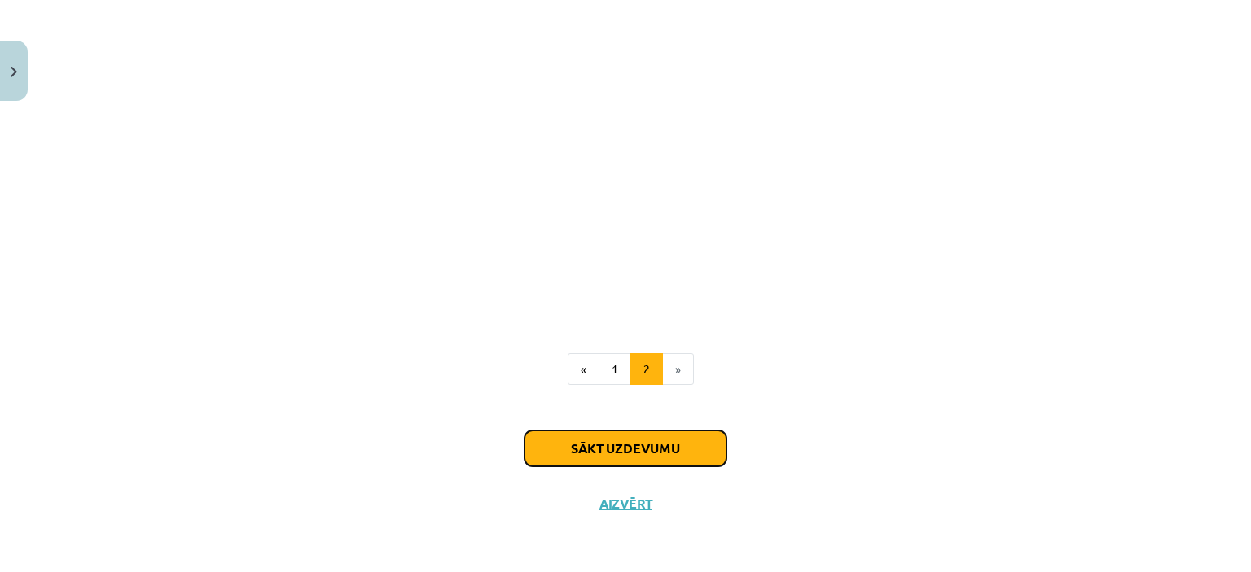
click at [629, 442] on button "Sākt uzdevumu" at bounding box center [625, 449] width 202 height 36
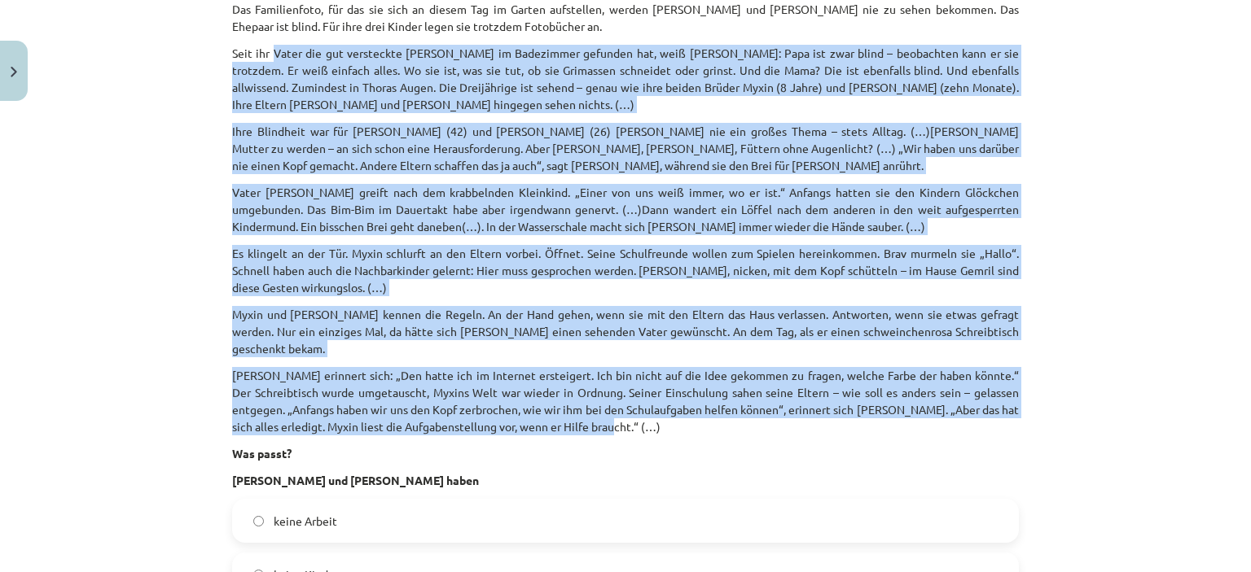
scroll to position [366, 0]
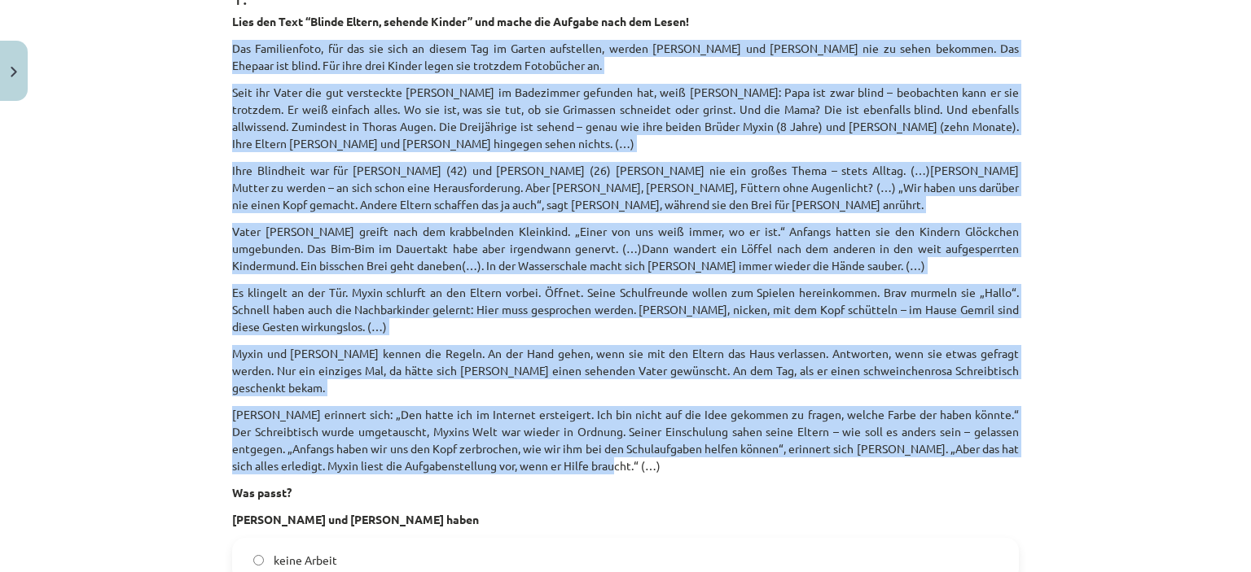
drag, startPoint x: 638, startPoint y: 198, endPoint x: 217, endPoint y: 44, distance: 449.0
copy div "Lor Ipsumdolorsi, ame con adi elit se doeius Tem in Utlabo etdolorema, aliqua E…"
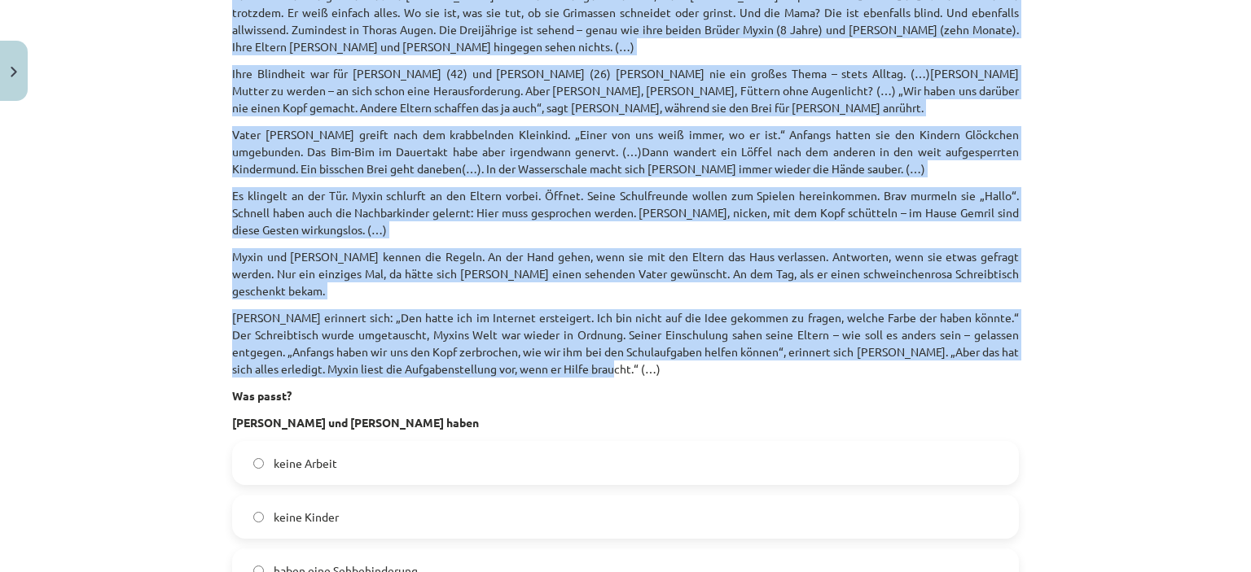
scroll to position [611, 0]
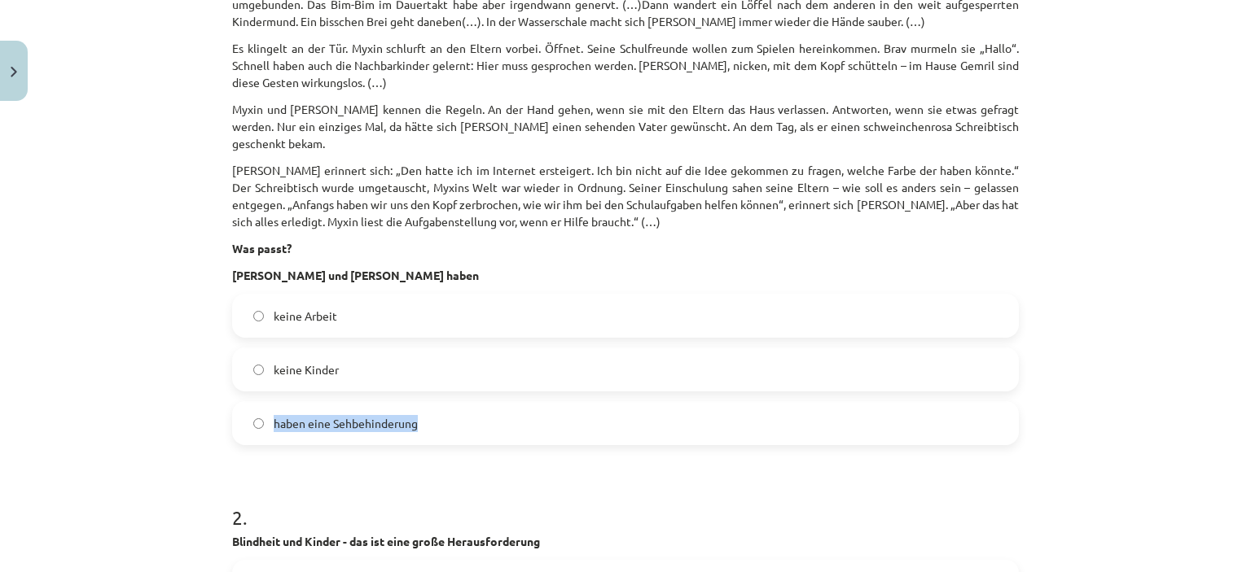
click at [256, 403] on label "haben eine Sehbehinderung" at bounding box center [625, 423] width 783 height 41
copy label "haben eine Sehbehinderung"
click at [252, 412] on label "haben eine Sehbehinderung" at bounding box center [625, 423] width 783 height 41
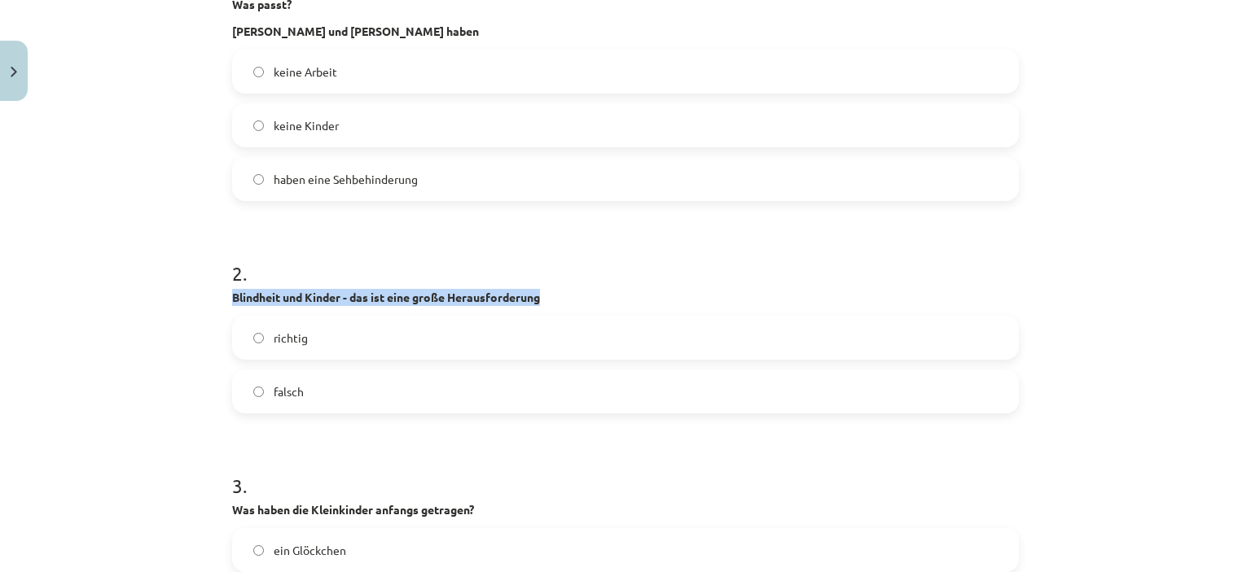
drag, startPoint x: 414, startPoint y: 280, endPoint x: 205, endPoint y: 267, distance: 208.9
click at [205, 267] on div "Mācību tēma: Vācu valodas b1 - 10. klases 1. ieskaites mācību materiāls #2 📝 Th…" at bounding box center [625, 286] width 1251 height 572
click at [304, 318] on label "richtig" at bounding box center [625, 338] width 783 height 41
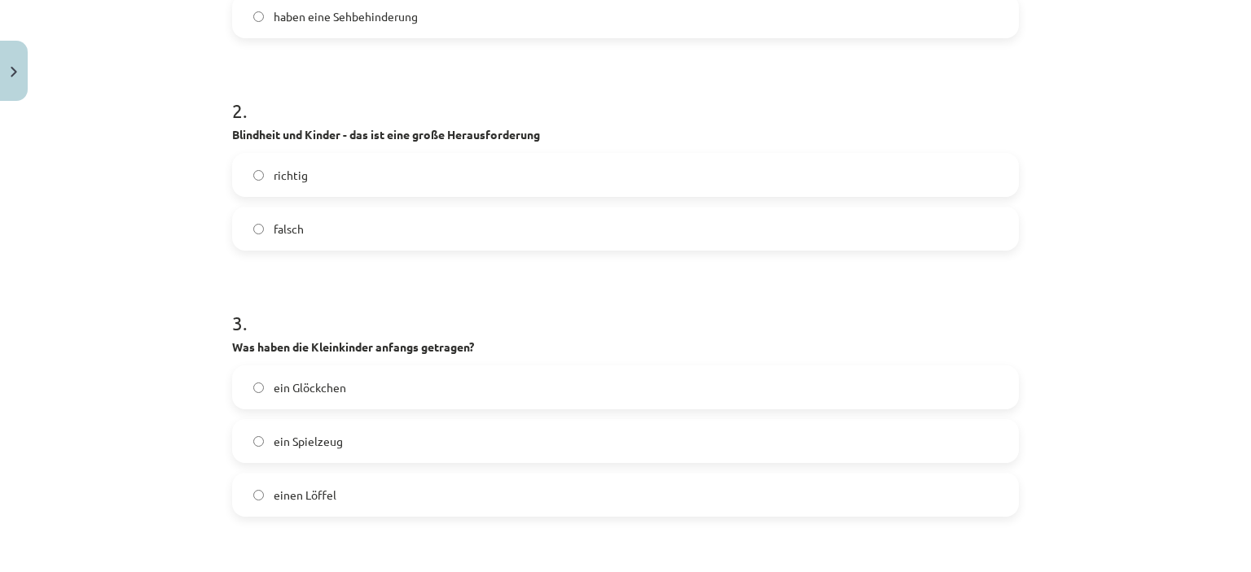
scroll to position [1099, 0]
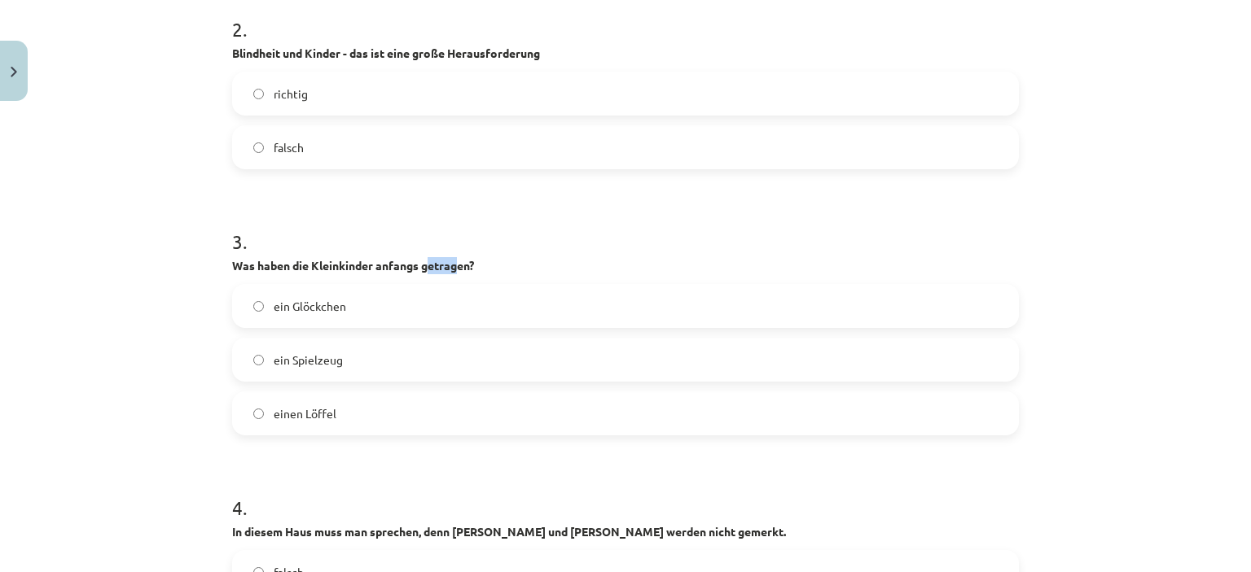
drag, startPoint x: 457, startPoint y: 242, endPoint x: 422, endPoint y: 242, distance: 35.0
click at [422, 258] on strong "Was haben die Kleinkinder anfangs getragen?" at bounding box center [353, 265] width 242 height 15
drag, startPoint x: 487, startPoint y: 243, endPoint x: 210, endPoint y: 236, distance: 277.0
click at [210, 236] on div "Mācību tēma: Vācu valodas b1 - 10. klases 1. ieskaites mācību materiāls #2 📝 Th…" at bounding box center [625, 286] width 1251 height 572
copy strong "Was haben die Kleinkinder anfangs getragen?"
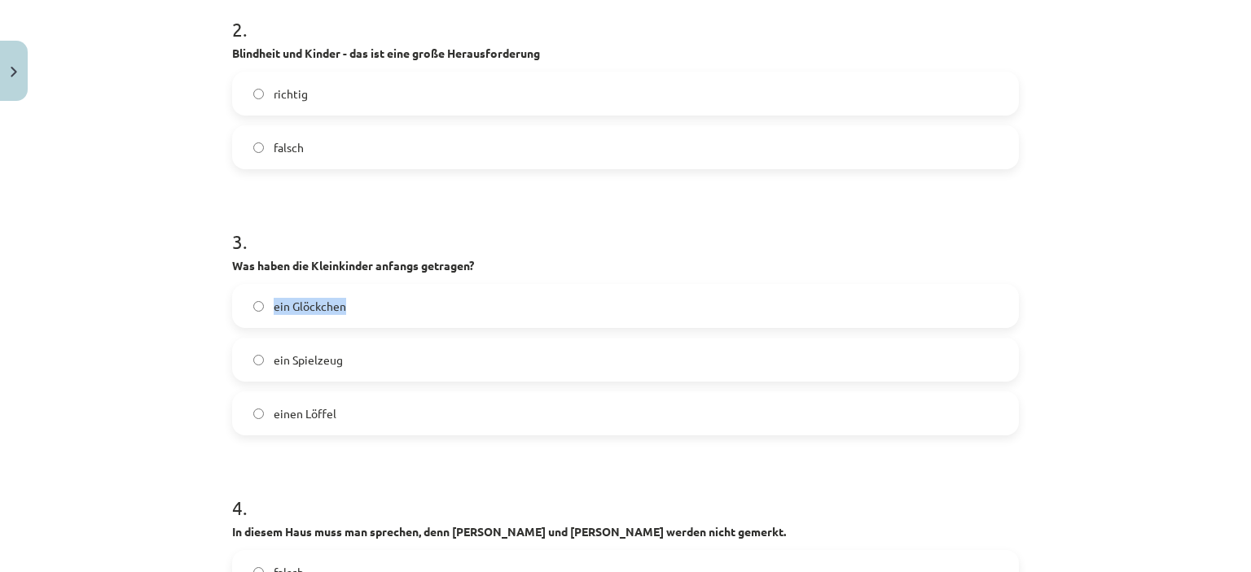
drag, startPoint x: 363, startPoint y: 291, endPoint x: 261, endPoint y: 291, distance: 102.6
click at [261, 291] on label "ein Glöckchen" at bounding box center [625, 306] width 783 height 41
copy label "ein Glöckchen"
click at [244, 286] on label "ein Glöckchen" at bounding box center [625, 306] width 783 height 41
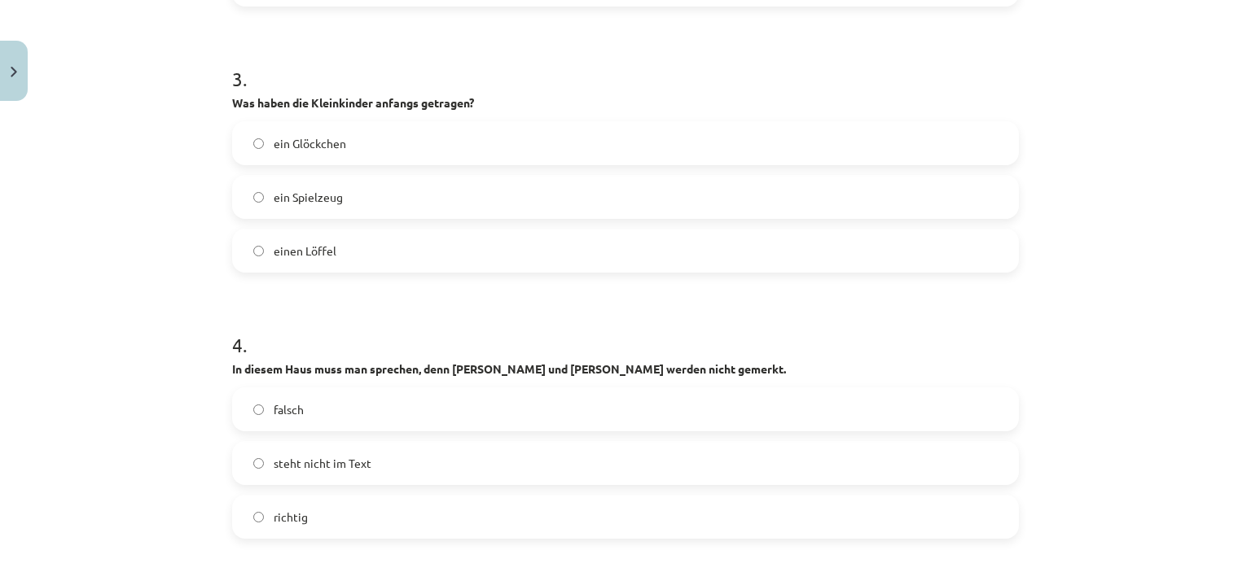
scroll to position [1425, 0]
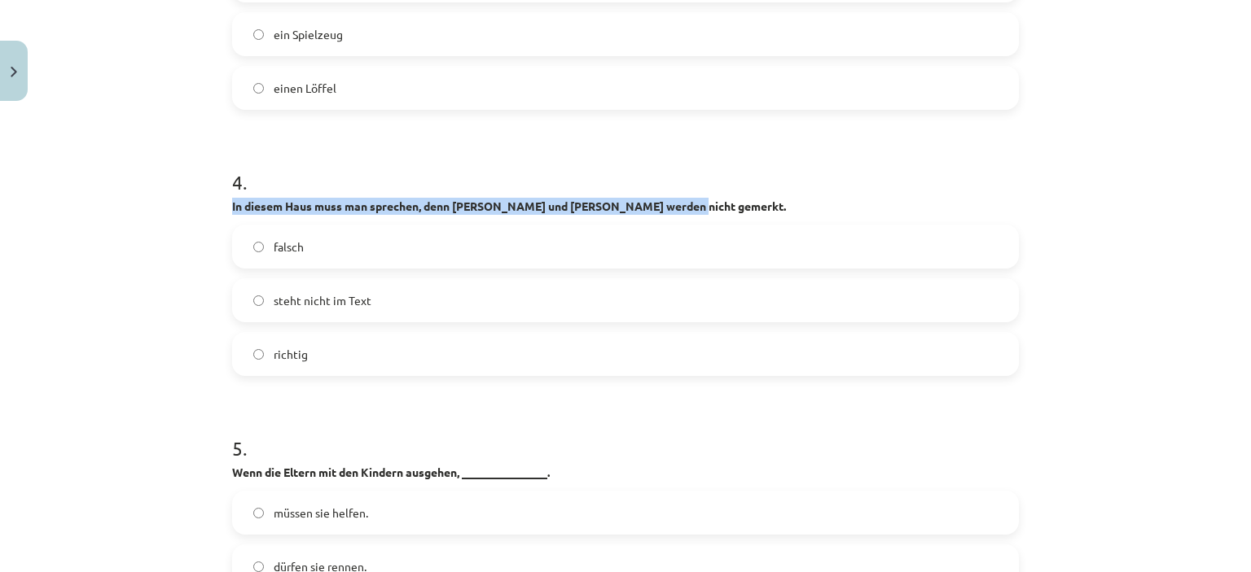
drag, startPoint x: 712, startPoint y: 191, endPoint x: 217, endPoint y: 182, distance: 494.4
copy strong "In diesem Haus muss man sprechen, denn [PERSON_NAME] und [PERSON_NAME] werden n…"
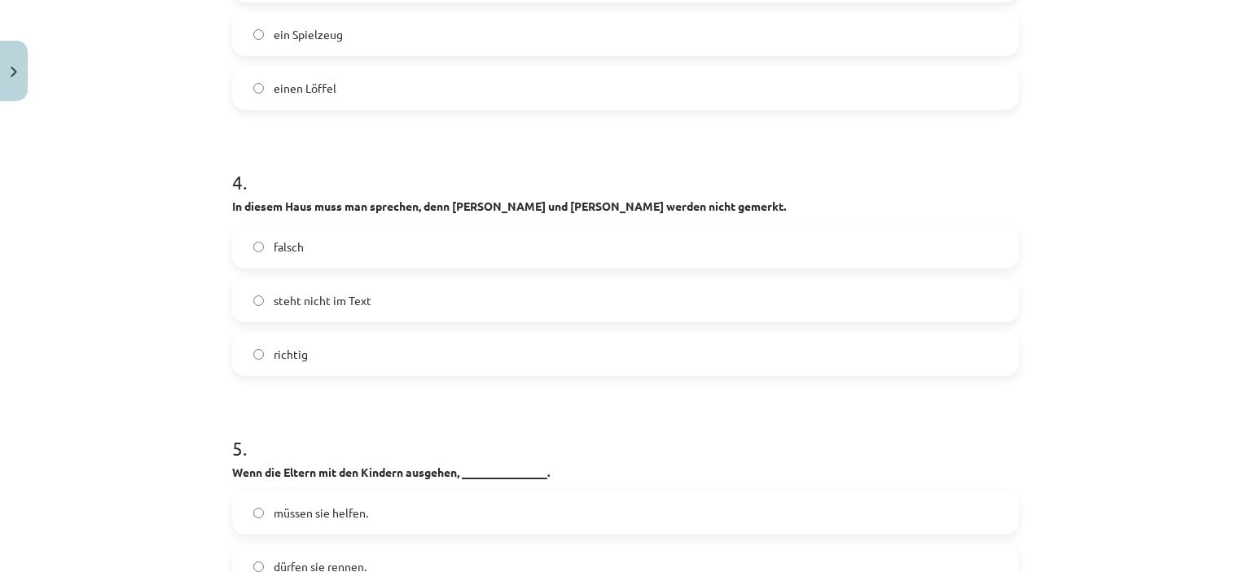
click at [289, 334] on label "richtig" at bounding box center [625, 354] width 783 height 41
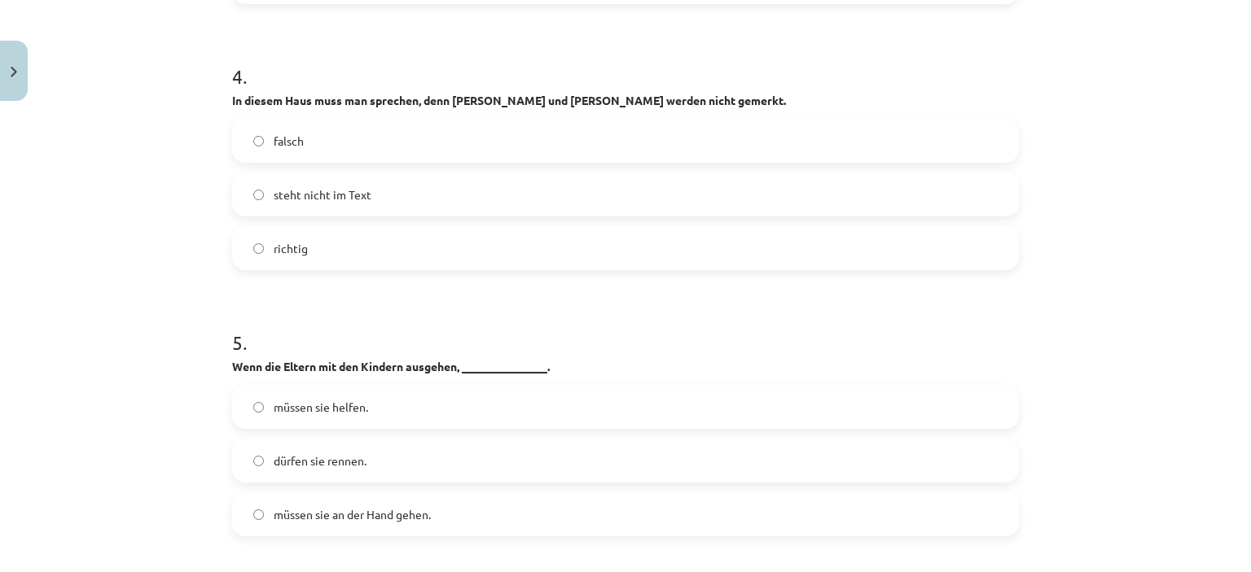
scroll to position [1588, 0]
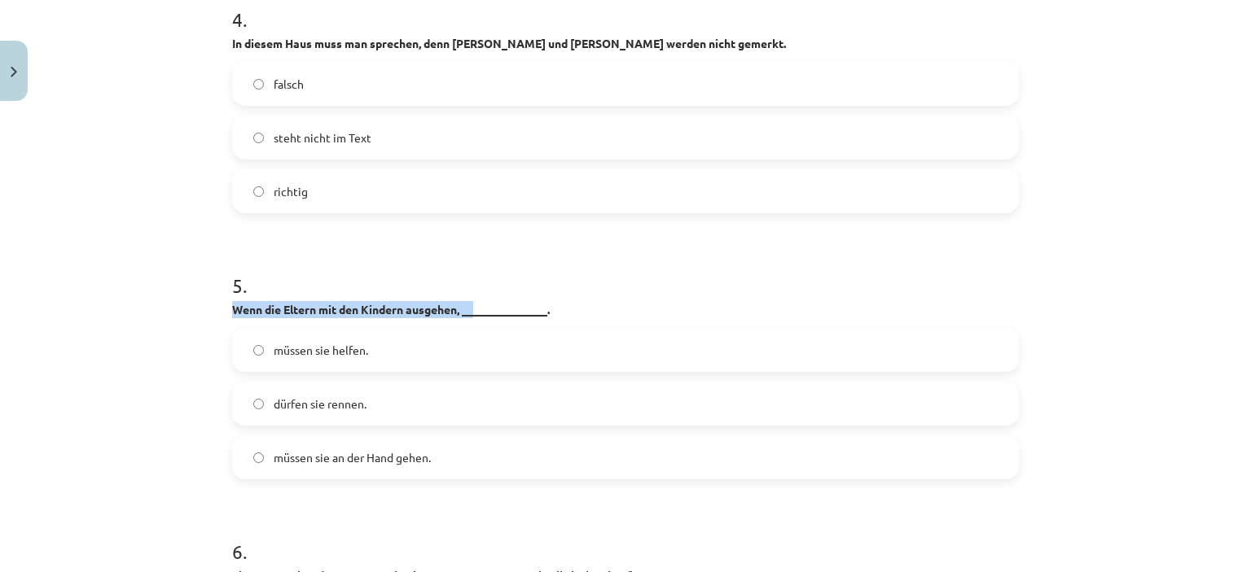
drag, startPoint x: 471, startPoint y: 294, endPoint x: 193, endPoint y: 285, distance: 278.6
click at [193, 285] on div "Mācību tēma: Vācu valodas b1 - 10. klases 1. ieskaites mācību materiāls #2 📝 Th…" at bounding box center [625, 286] width 1251 height 572
copy strong "Wenn die Eltern mit den Kindern ausgehen, __"
click at [167, 309] on div "Mācību tēma: Vācu valodas b1 - 10. klases 1. ieskaites mācību materiāls #2 📝 Th…" at bounding box center [625, 286] width 1251 height 572
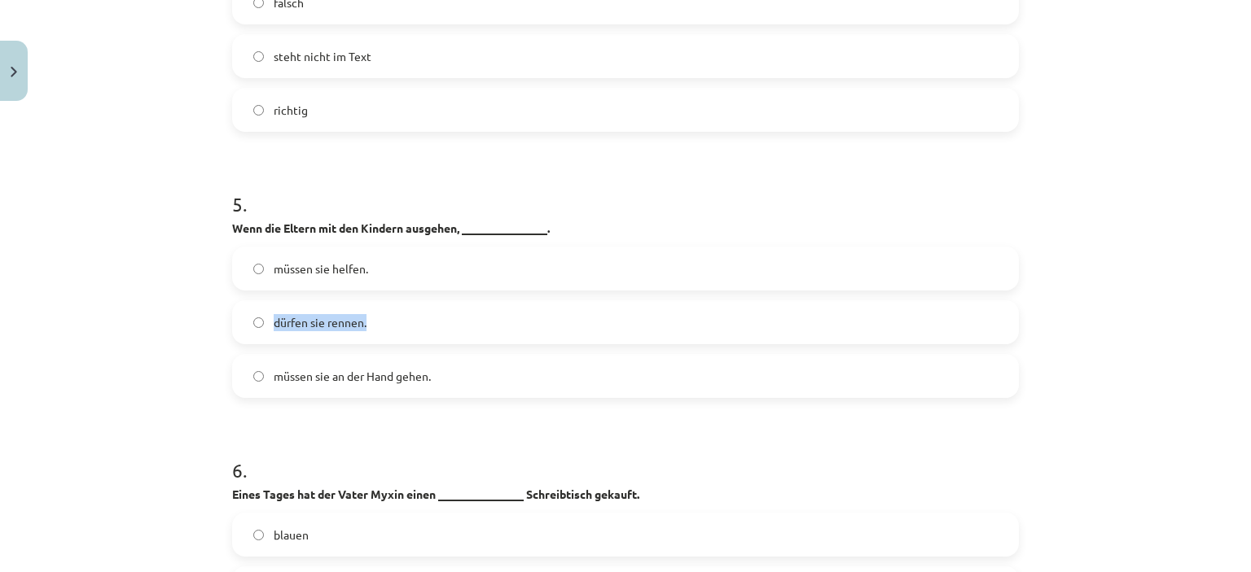
drag, startPoint x: 388, startPoint y: 309, endPoint x: 265, endPoint y: 309, distance: 123.8
click at [265, 309] on label "dürfen sie rennen." at bounding box center [625, 322] width 783 height 41
copy span "dürfen sie rennen."
drag, startPoint x: 433, startPoint y: 350, endPoint x: 262, endPoint y: 351, distance: 171.0
click at [262, 356] on label "müssen sie an der Hand gehen." at bounding box center [625, 376] width 783 height 41
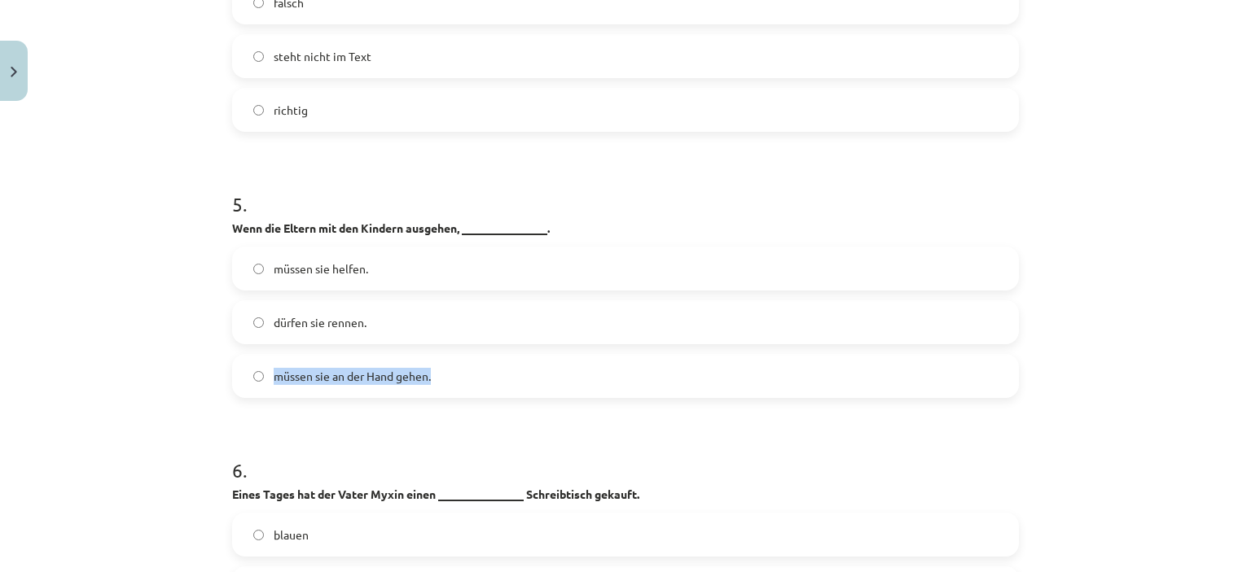
copy span "müssen sie an der Hand gehen."
click at [274, 368] on span "müssen sie an der Hand gehen." at bounding box center [352, 376] width 157 height 17
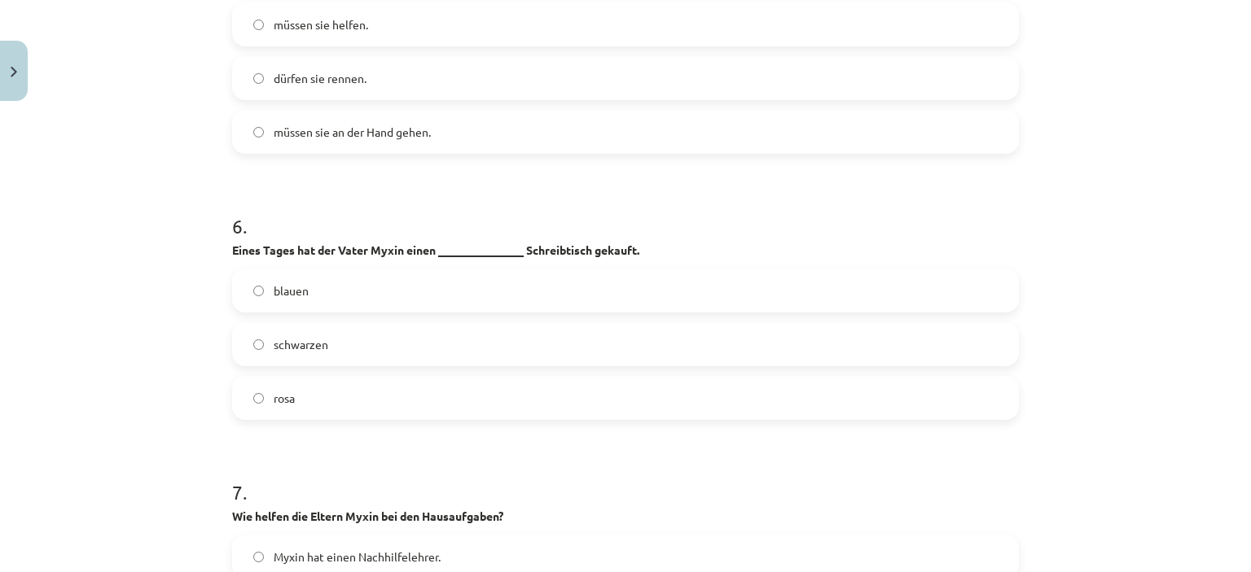
click at [280, 390] on span "rosa" at bounding box center [284, 398] width 21 height 17
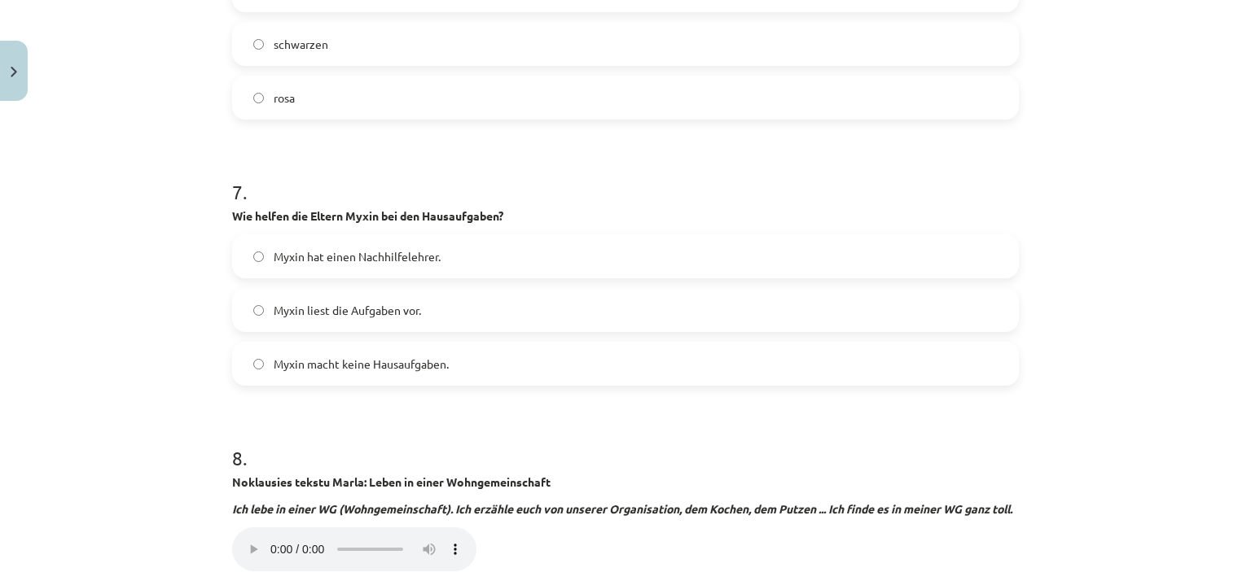
scroll to position [2239, 0]
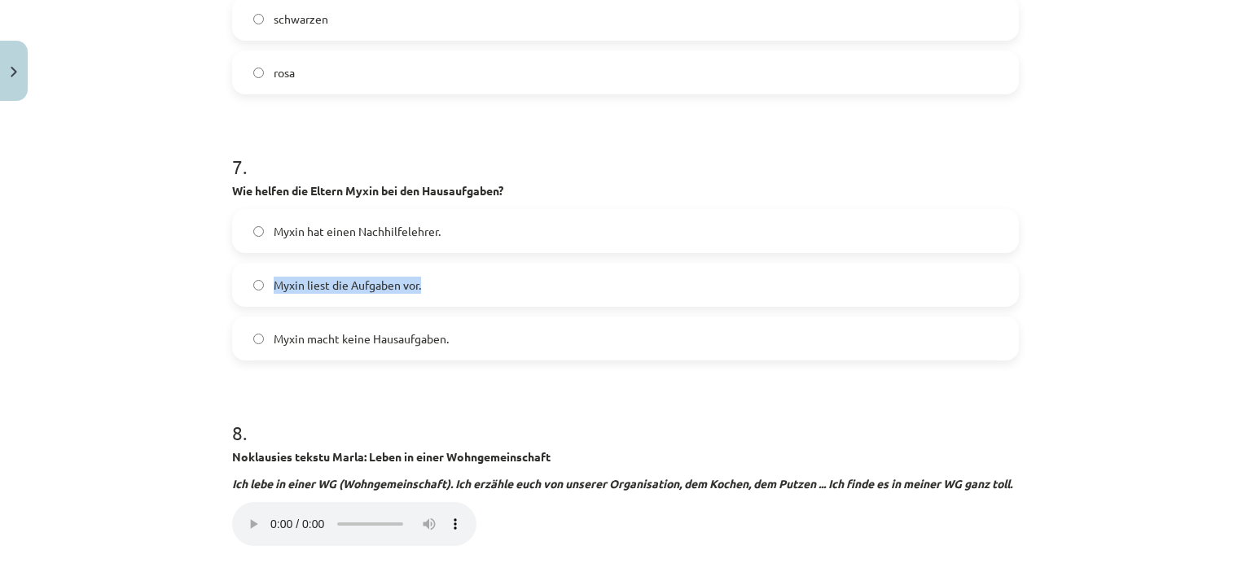
click at [257, 266] on label "Myxin liest die Aufgaben vor." at bounding box center [625, 285] width 783 height 41
copy label "Myxin liest die Aufgaben vor."
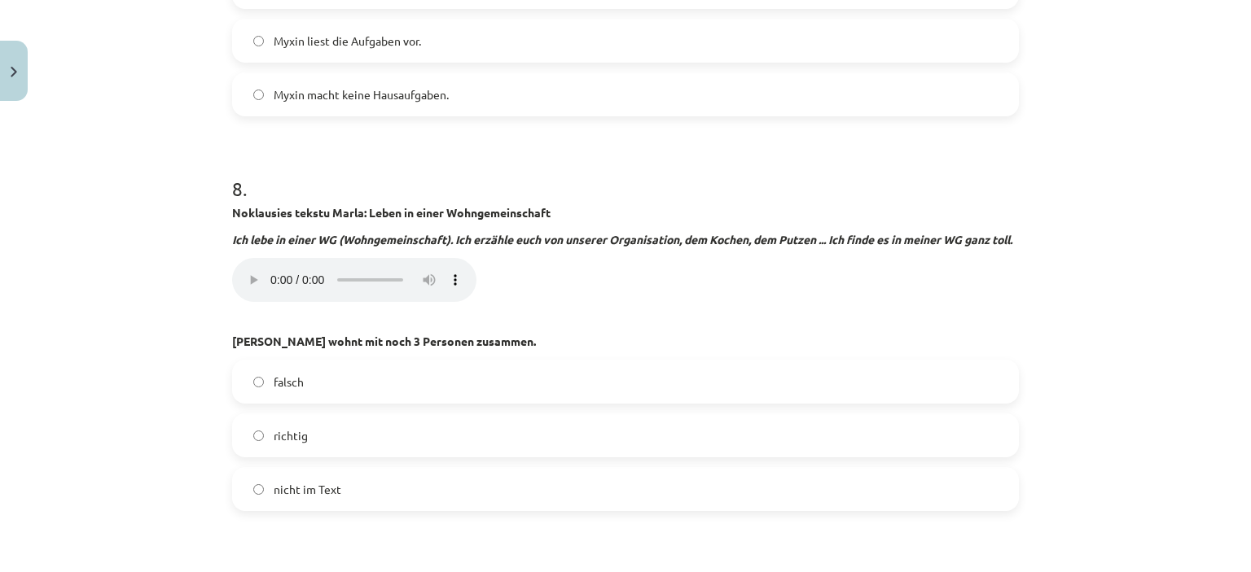
click at [125, 217] on div "Mācību tēma: Vācu valodas b1 - 10. klases 1. ieskaites mācību materiāls #2 📝 Th…" at bounding box center [625, 286] width 1251 height 572
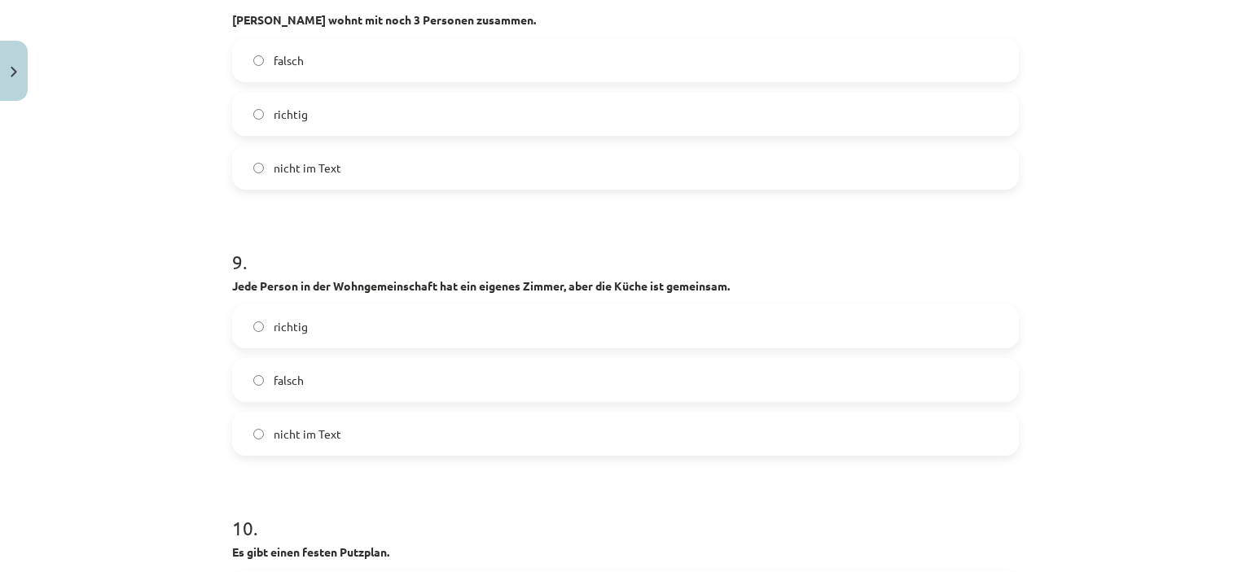
scroll to position [2809, 0]
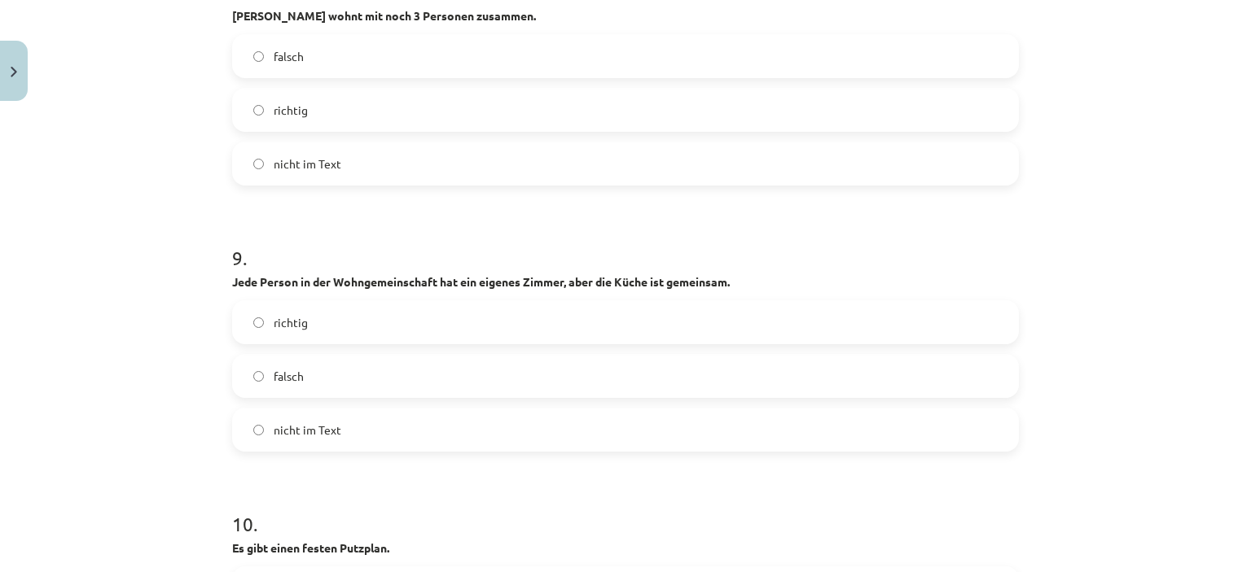
click at [261, 318] on label "richtig" at bounding box center [625, 322] width 783 height 41
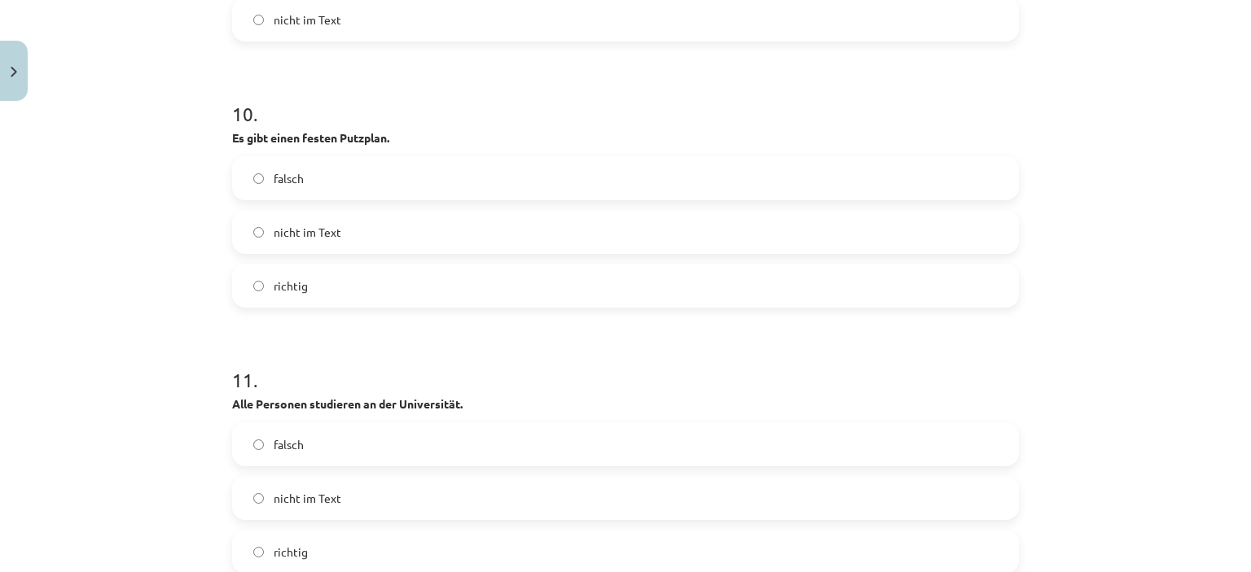
scroll to position [3217, 0]
click at [340, 181] on label "falsch" at bounding box center [625, 181] width 783 height 41
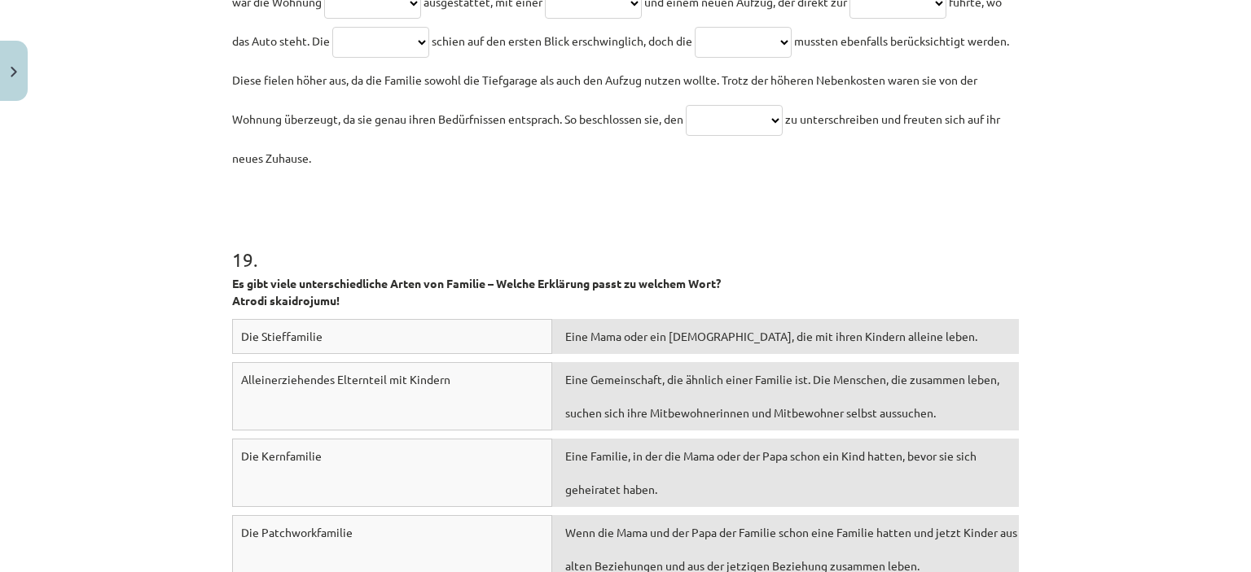
scroll to position [5741, 0]
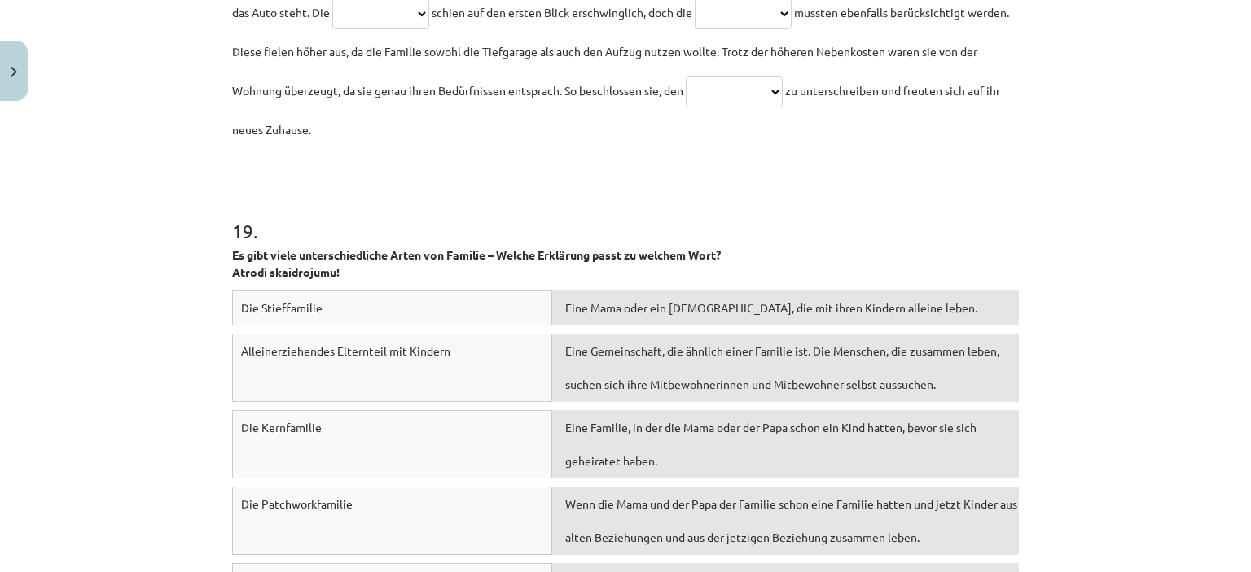
drag, startPoint x: 125, startPoint y: 44, endPoint x: 126, endPoint y: 33, distance: 11.4
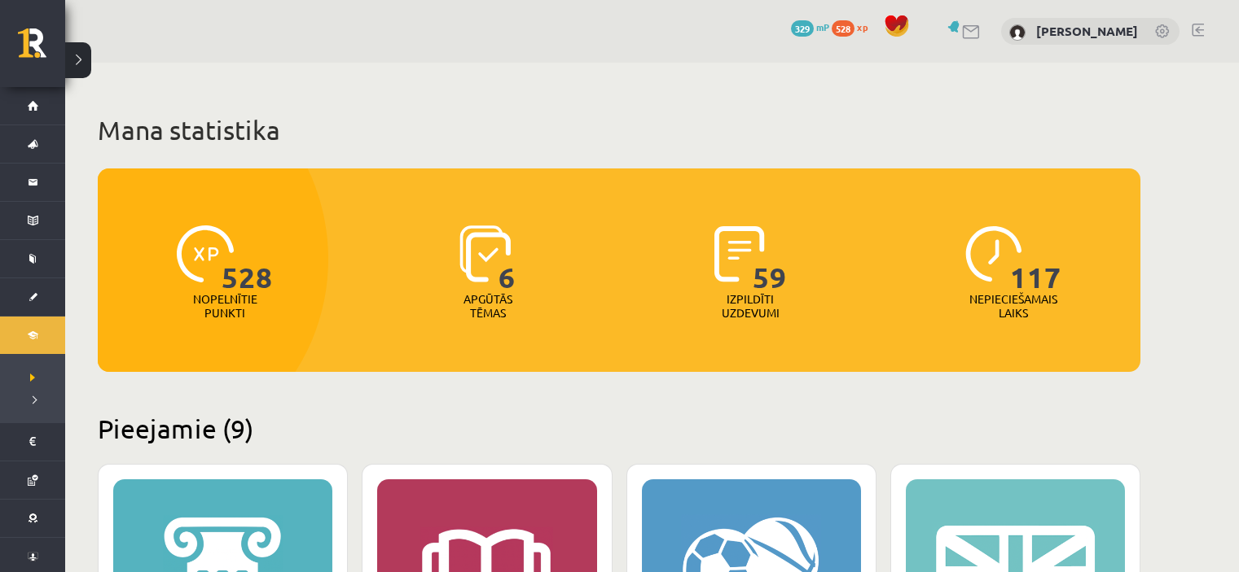
scroll to position [842, 0]
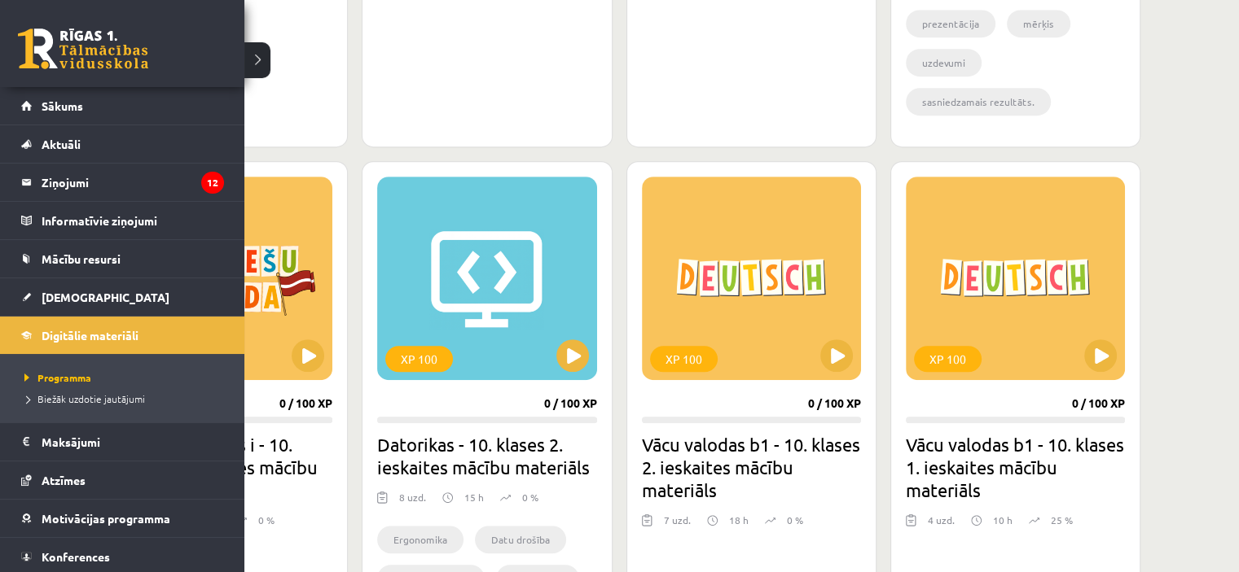
drag, startPoint x: 0, startPoint y: 67, endPoint x: 0, endPoint y: 76, distance: 9.0
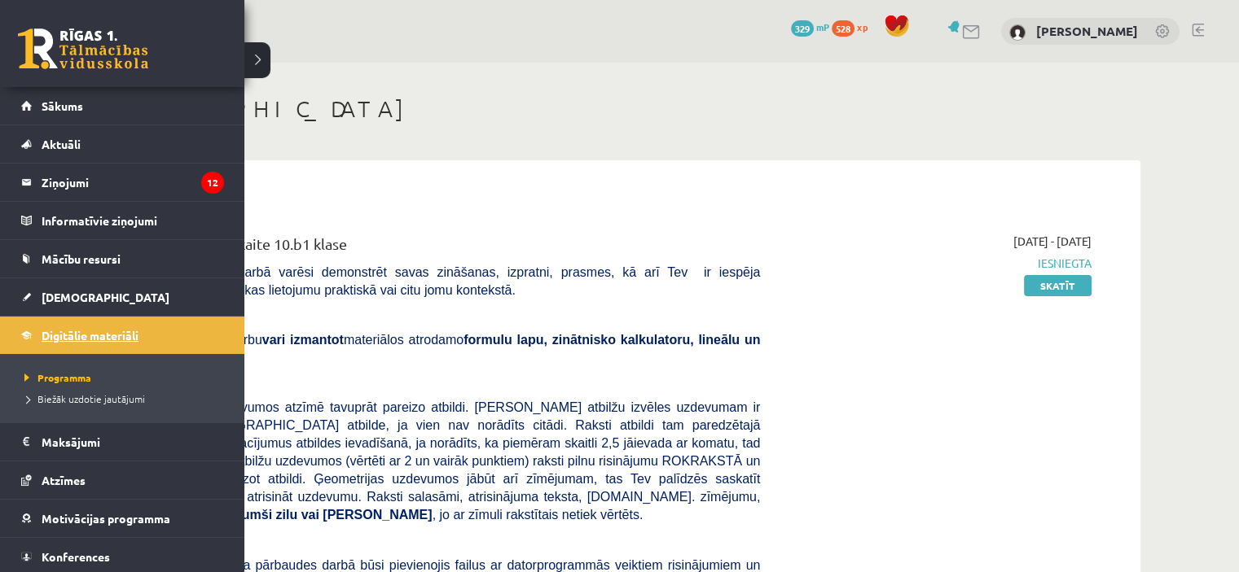
click at [73, 339] on span "Digitālie materiāli" at bounding box center [90, 335] width 97 height 15
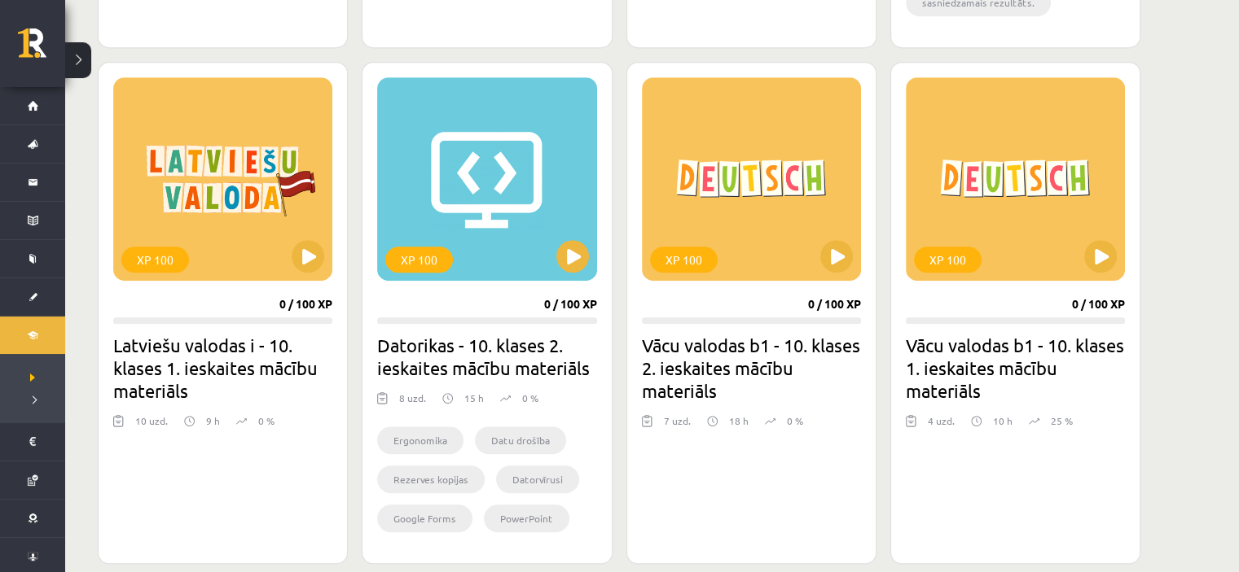
scroll to position [977, 0]
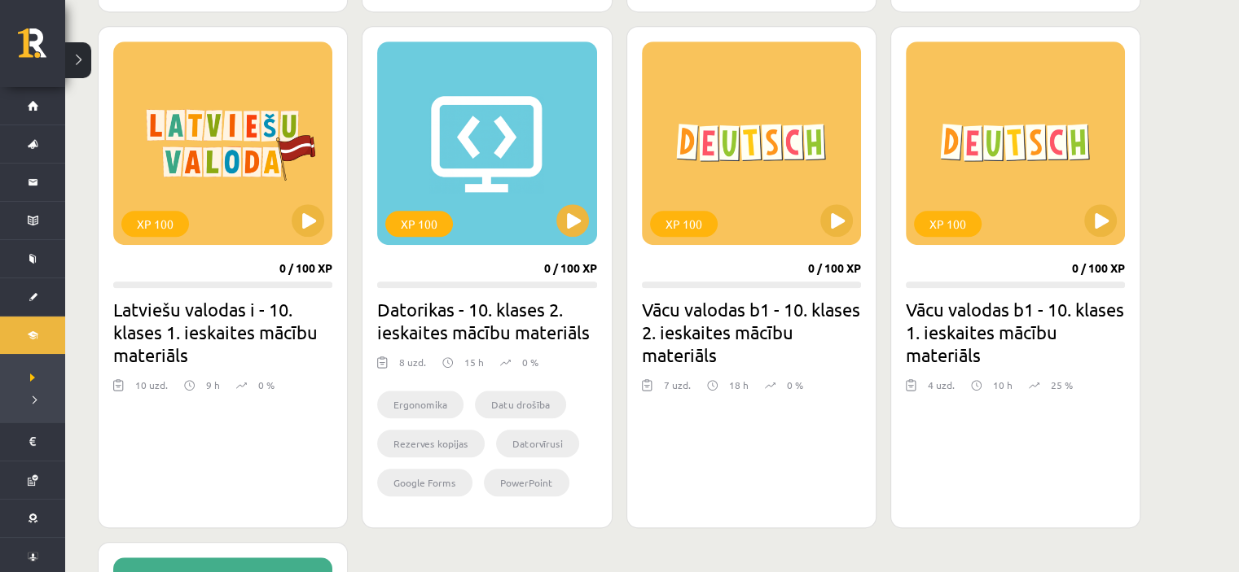
click at [946, 322] on h2 "Vācu valodas b1 - 10. klases 1. ieskaites mācību materiāls" at bounding box center [1015, 332] width 219 height 68
click at [1098, 237] on div "XP 100" at bounding box center [1015, 144] width 219 height 204
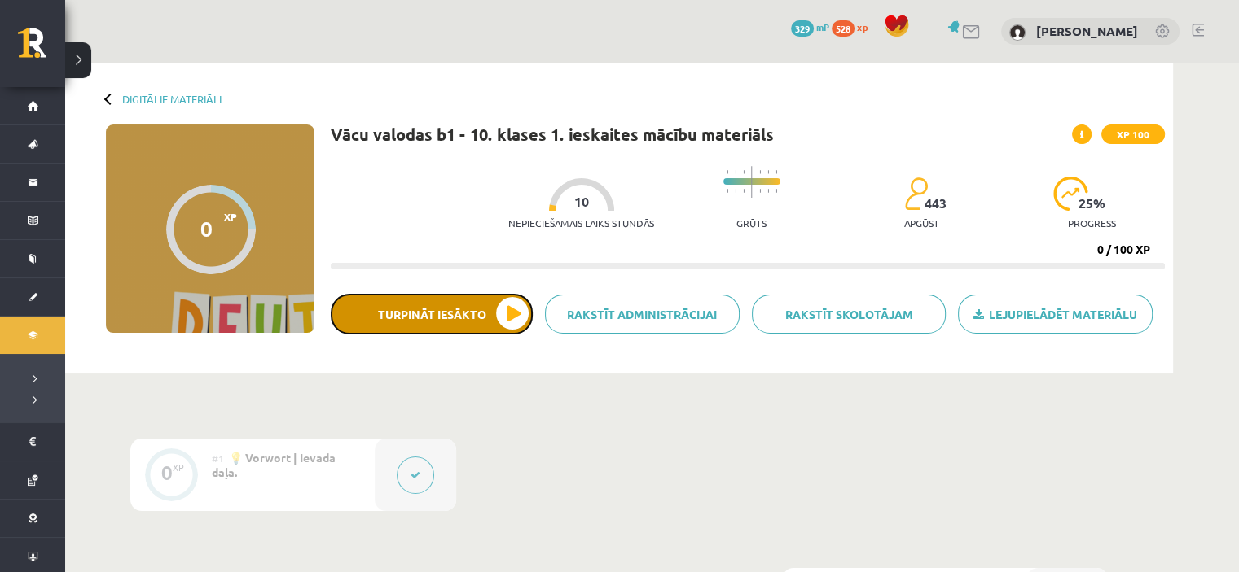
click at [397, 314] on button "Turpināt iesākto" at bounding box center [432, 314] width 202 height 41
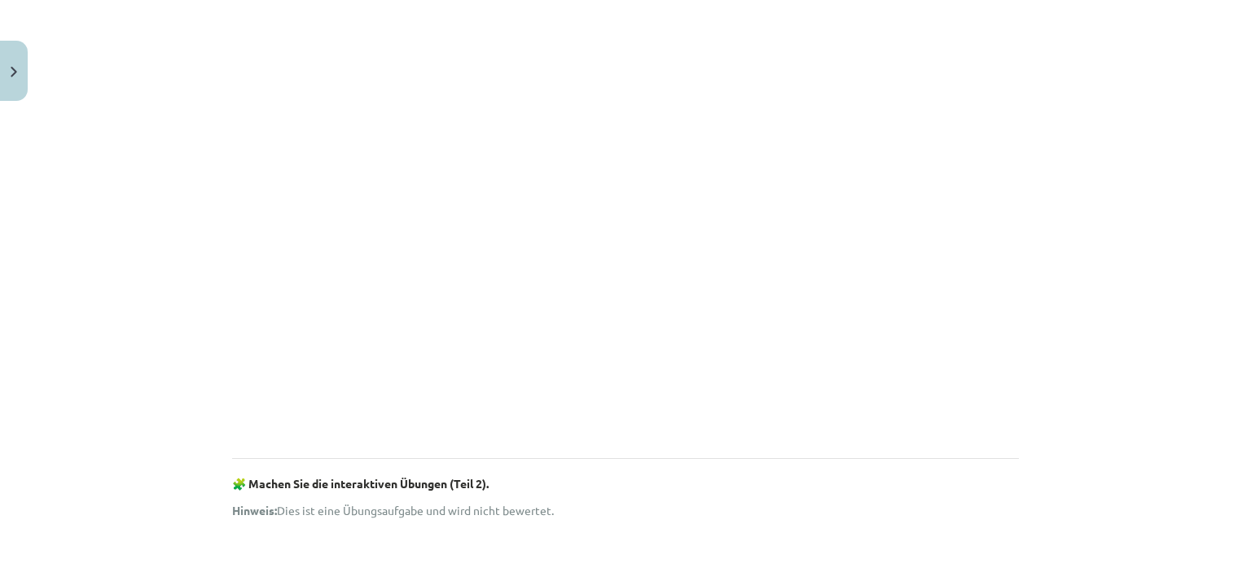
scroll to position [489, 0]
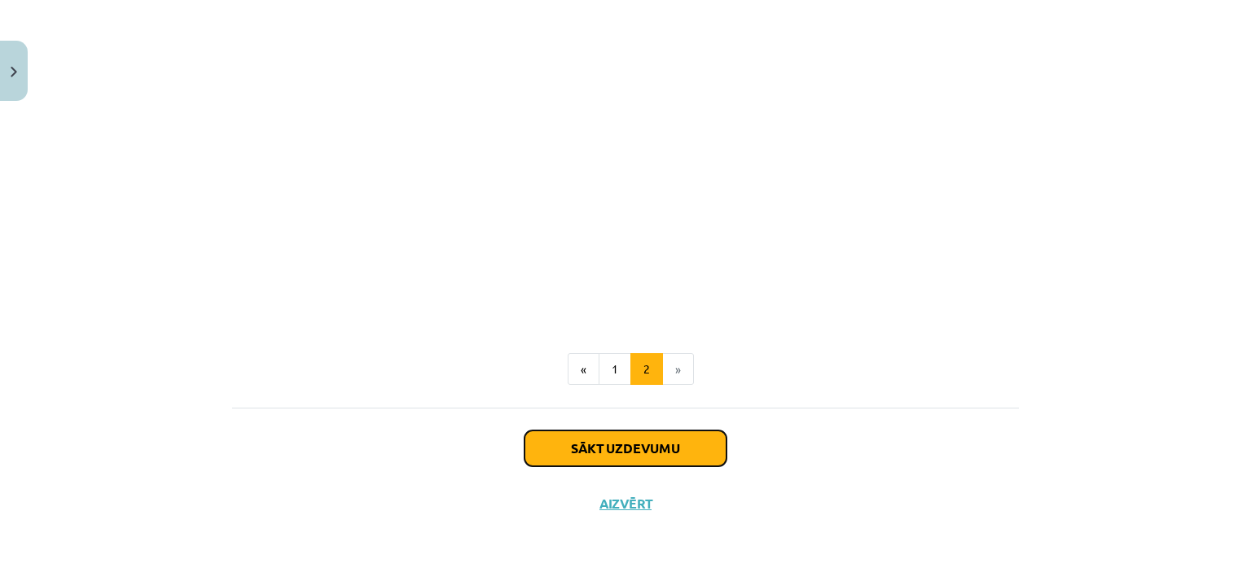
click at [607, 455] on button "Sākt uzdevumu" at bounding box center [625, 449] width 202 height 36
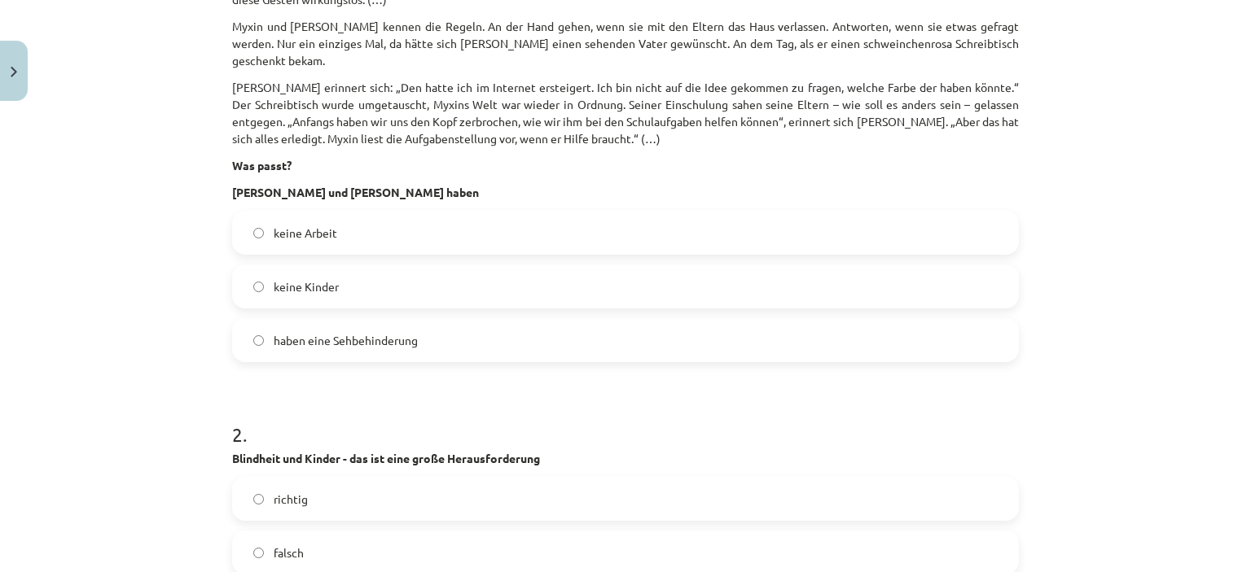
scroll to position [736, 0]
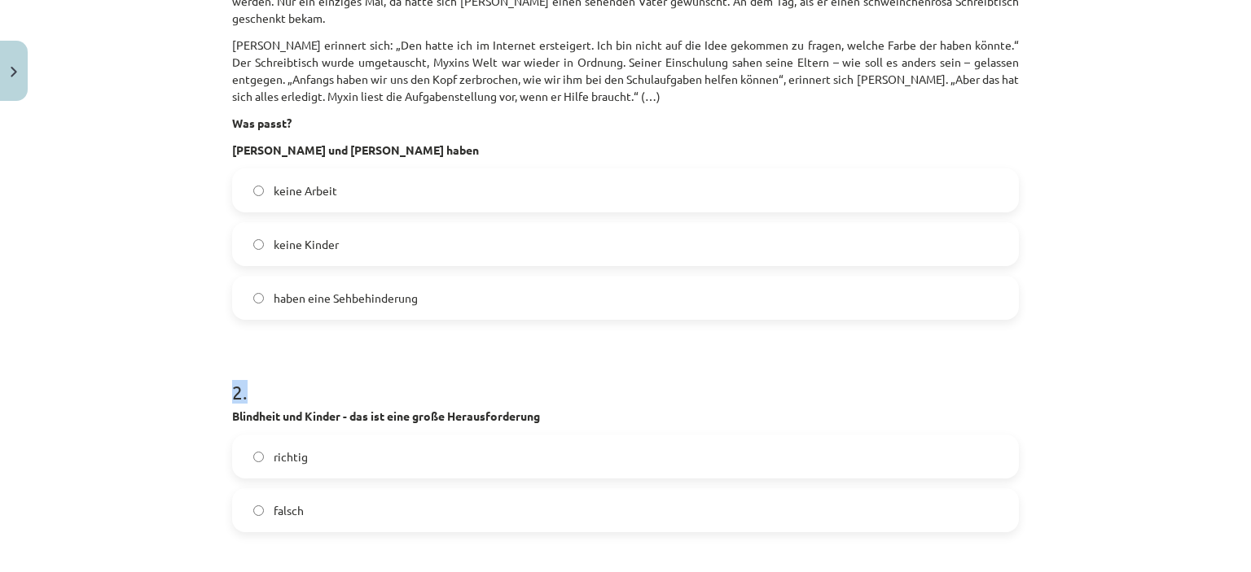
drag, startPoint x: 456, startPoint y: 281, endPoint x: 458, endPoint y: 315, distance: 34.3
drag, startPoint x: 278, startPoint y: 296, endPoint x: 280, endPoint y: 304, distance: 8.3
click at [240, 291] on label "haben eine Sehbehinderung" at bounding box center [625, 298] width 783 height 41
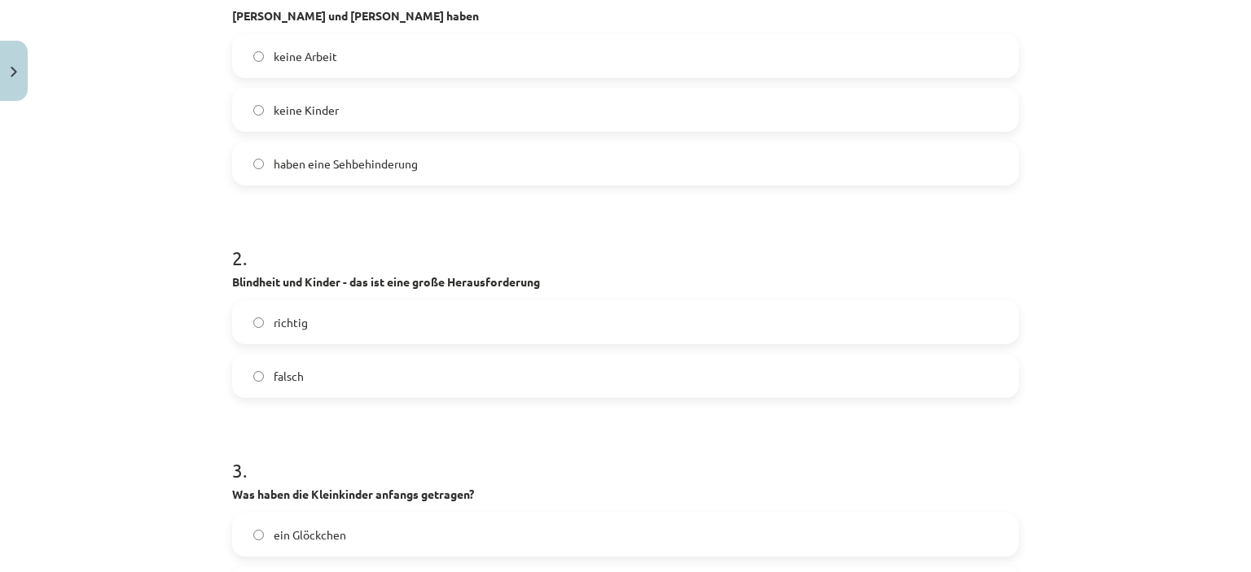
scroll to position [899, 0]
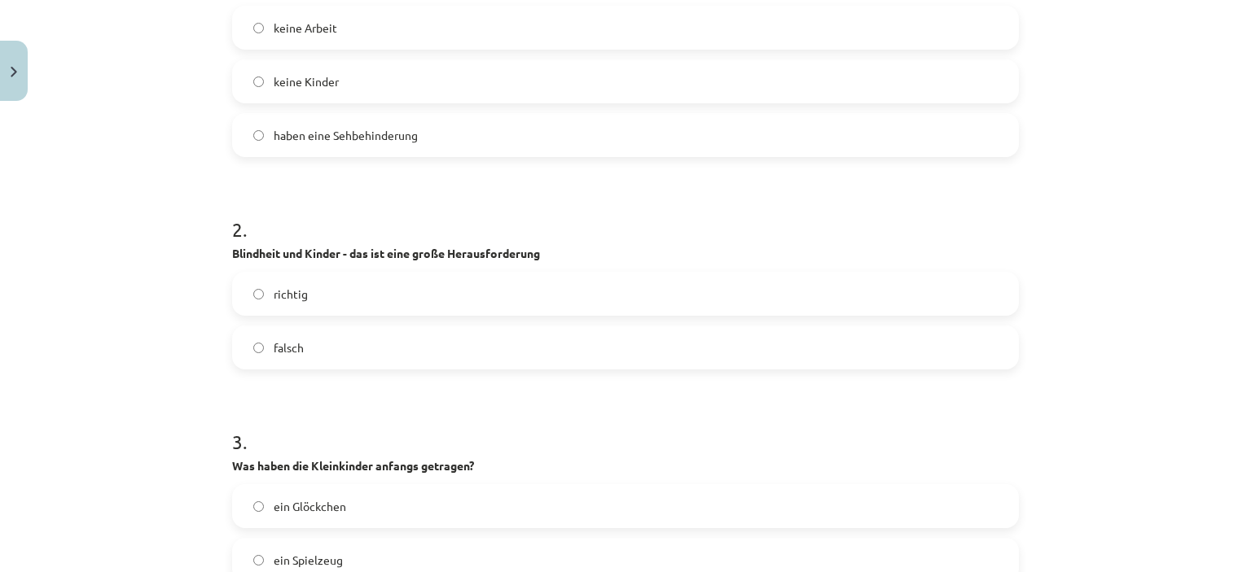
click at [251, 286] on label "richtig" at bounding box center [625, 294] width 783 height 41
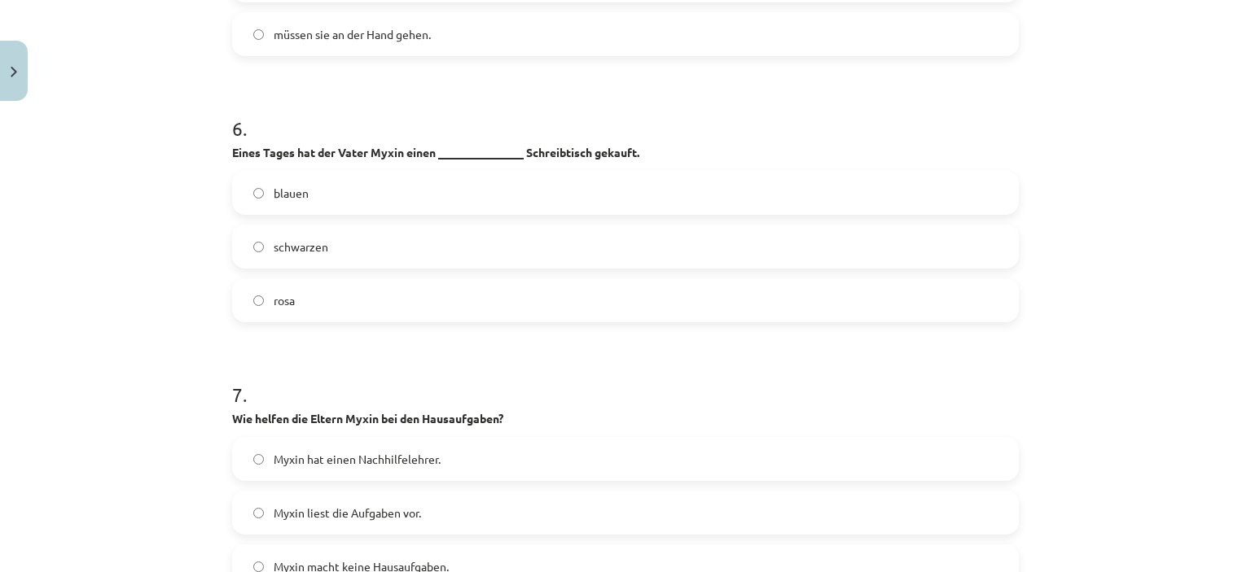
scroll to position [2039, 0]
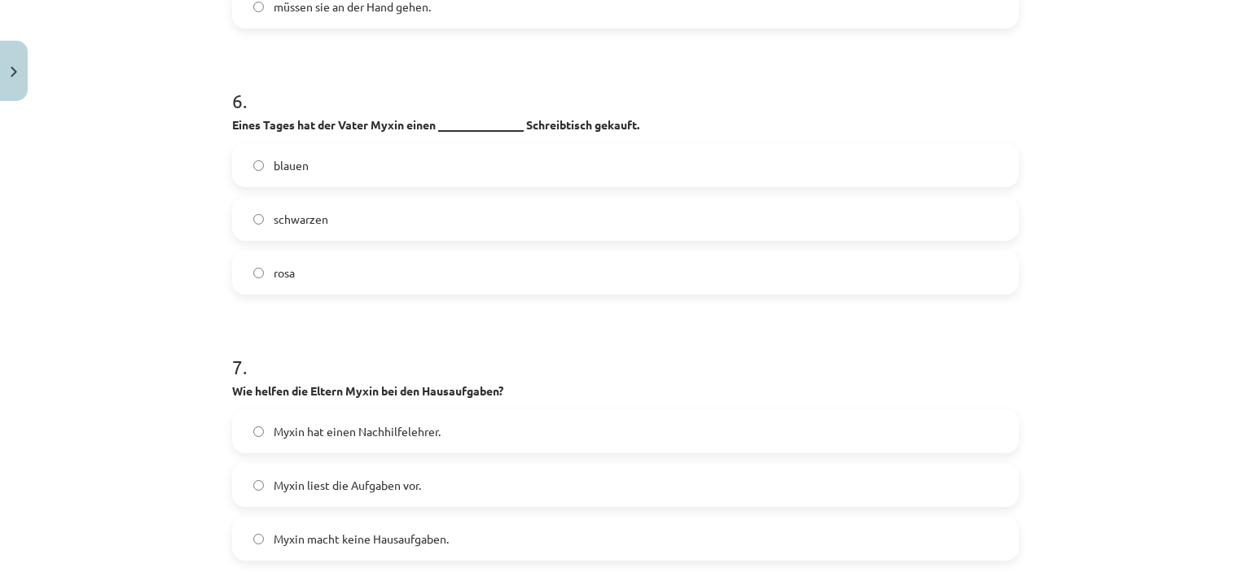
click at [243, 260] on label "rosa" at bounding box center [625, 272] width 783 height 41
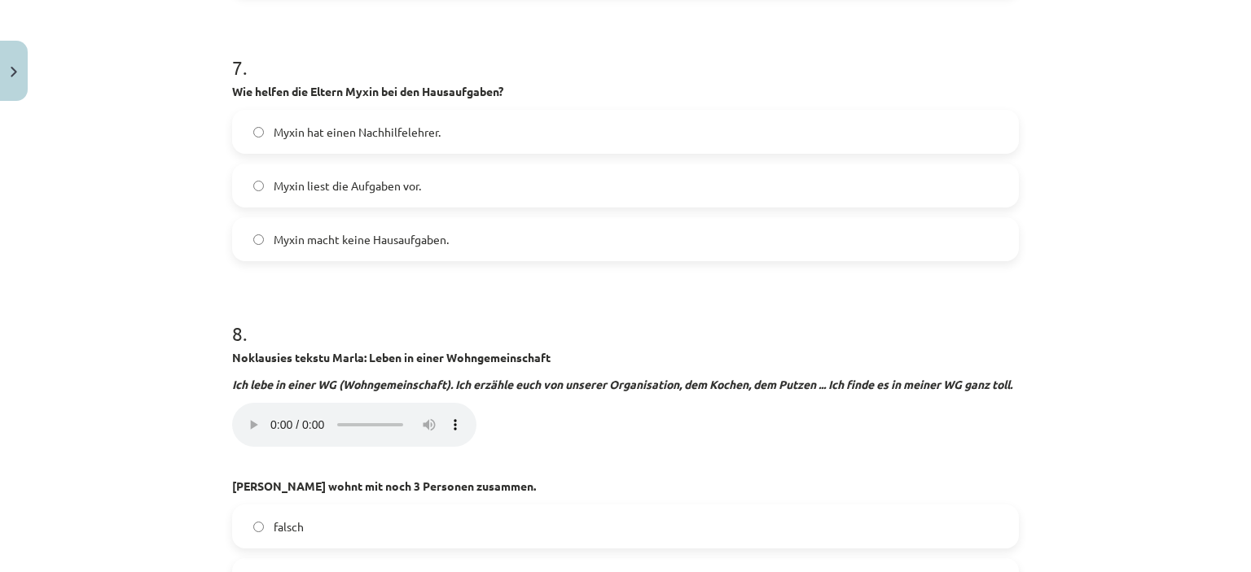
scroll to position [2365, 0]
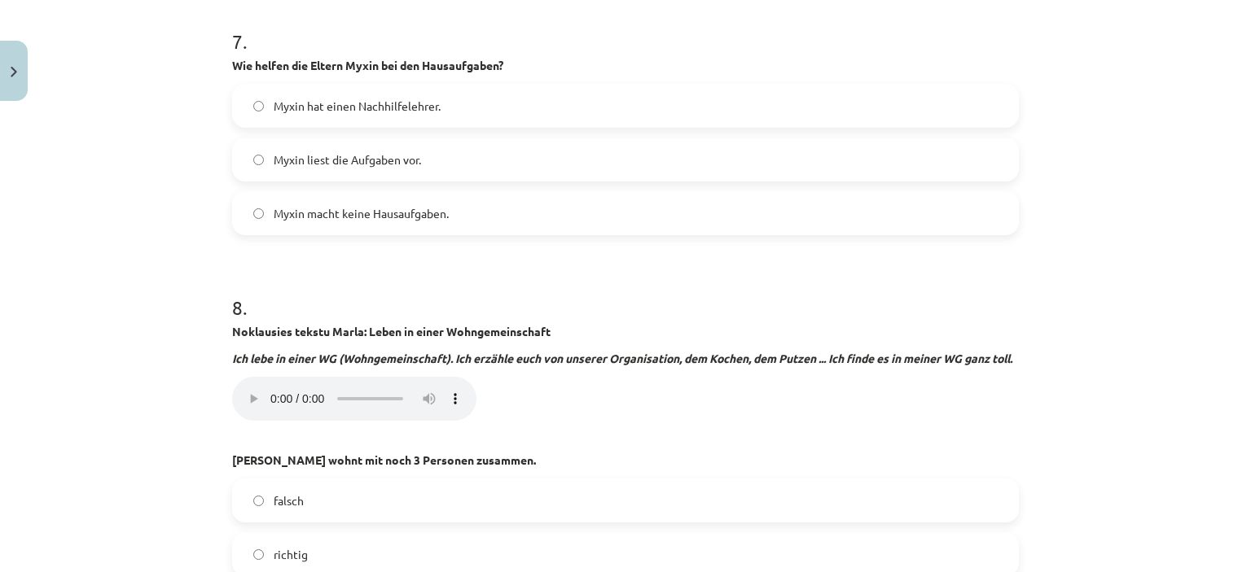
click at [276, 151] on span "Myxin liest die Aufgaben vor." at bounding box center [347, 159] width 147 height 17
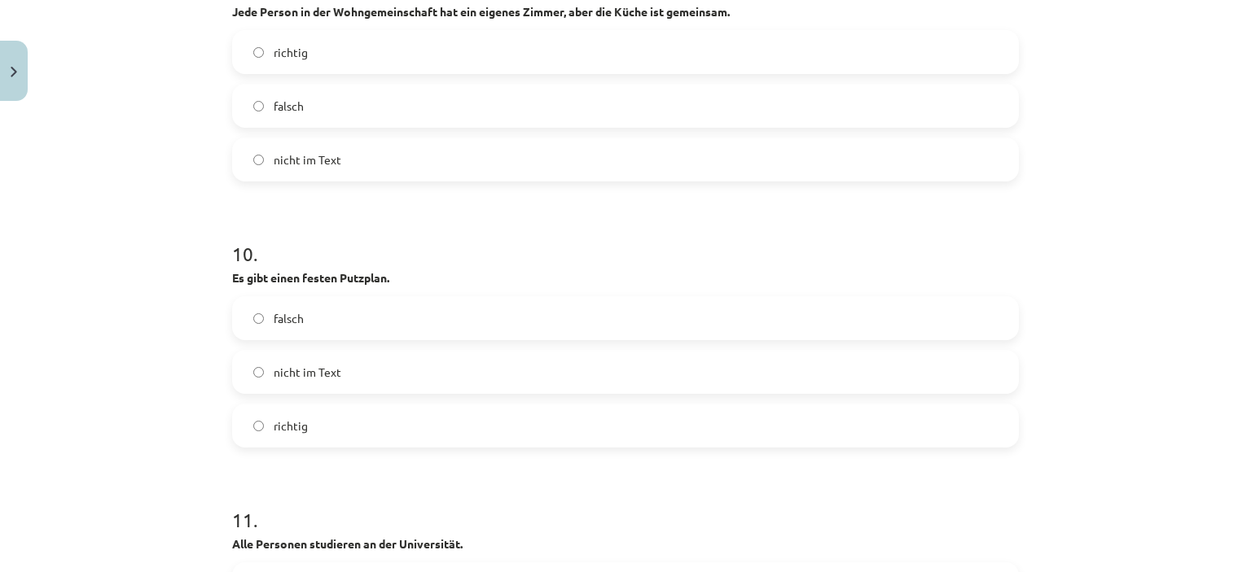
scroll to position [3179, 0]
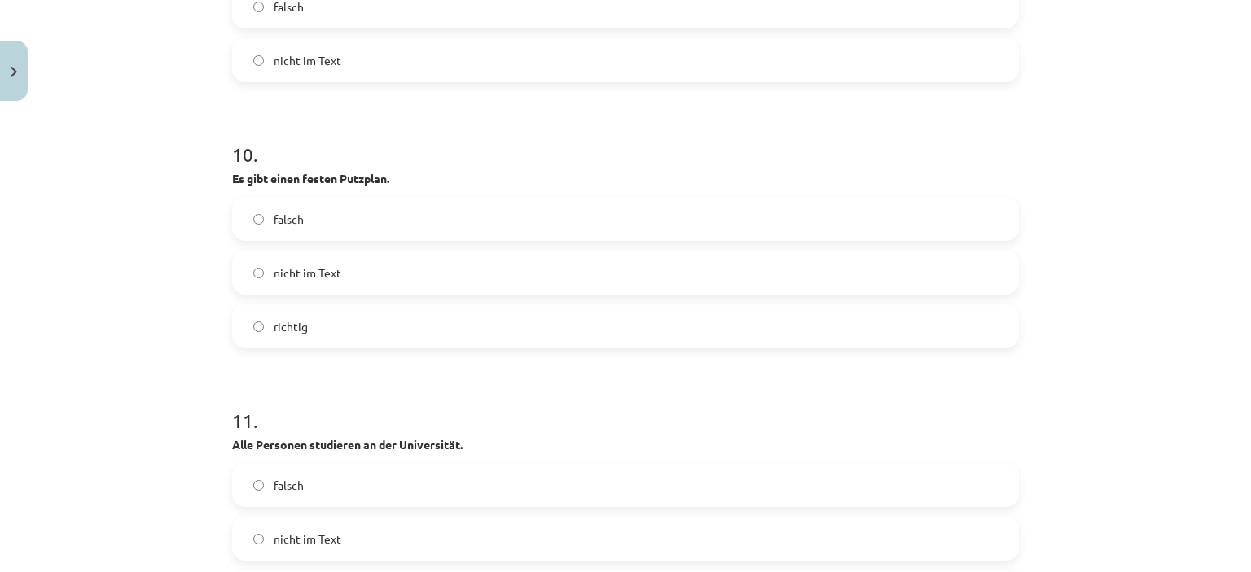
click at [252, 211] on label "falsch" at bounding box center [625, 219] width 783 height 41
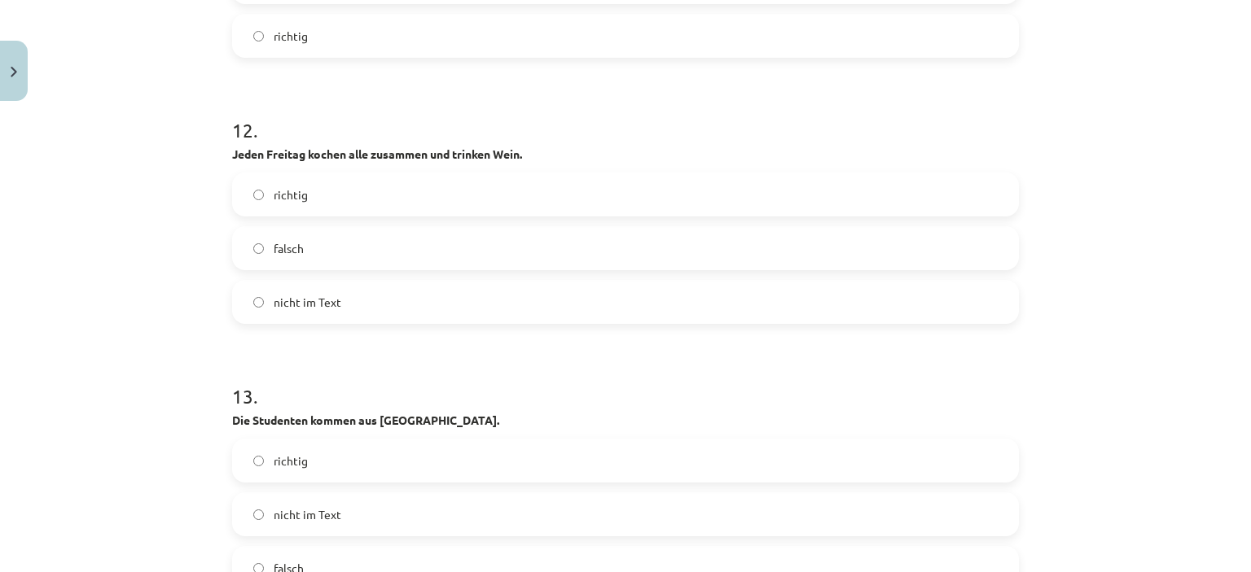
scroll to position [3749, 0]
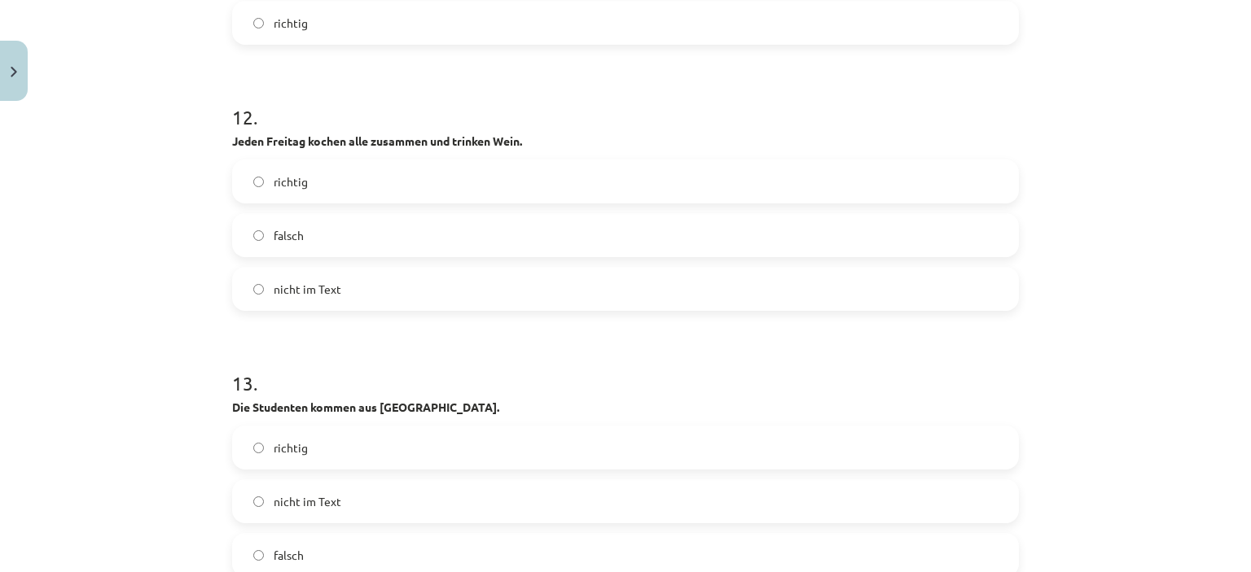
click at [274, 289] on span "nicht im Text" at bounding box center [308, 289] width 68 height 17
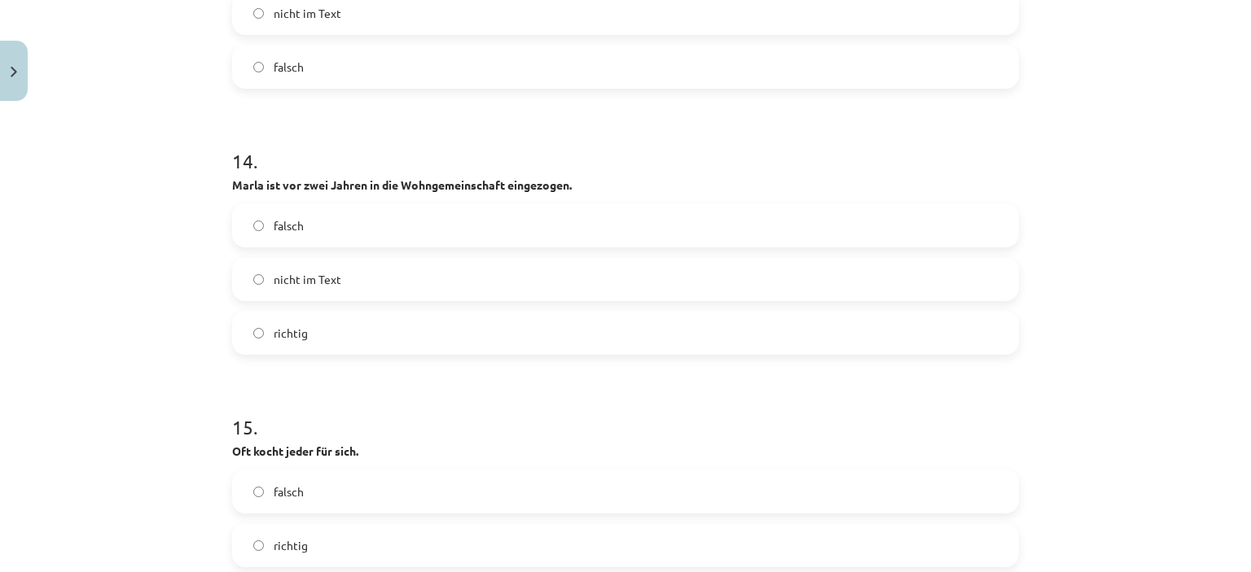
scroll to position [4319, 0]
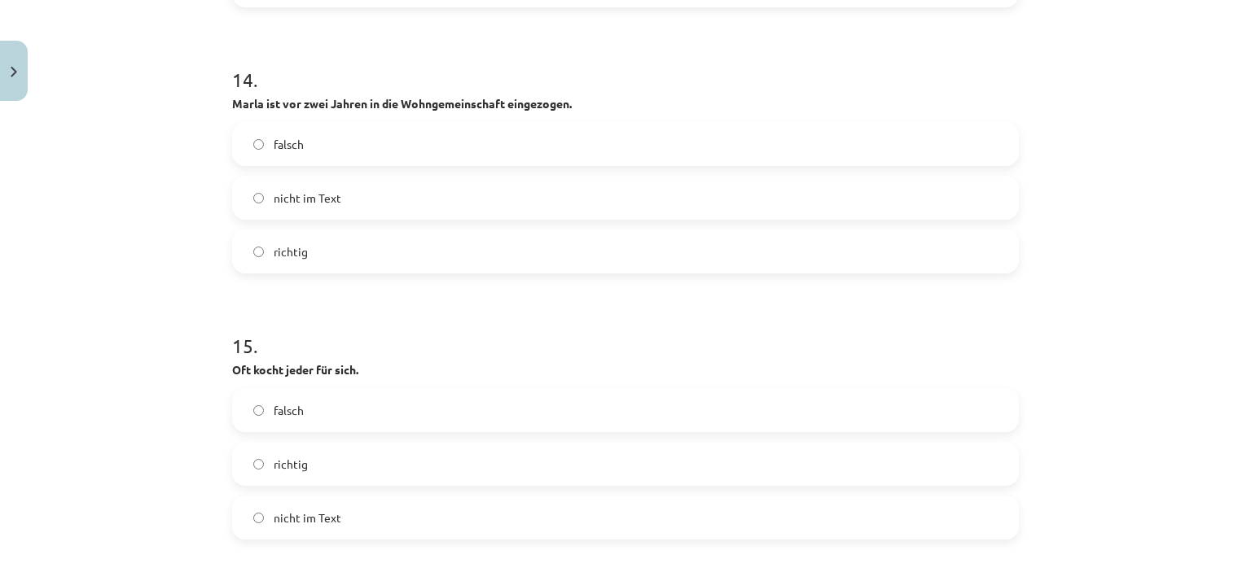
click at [245, 251] on label "richtig" at bounding box center [625, 251] width 783 height 41
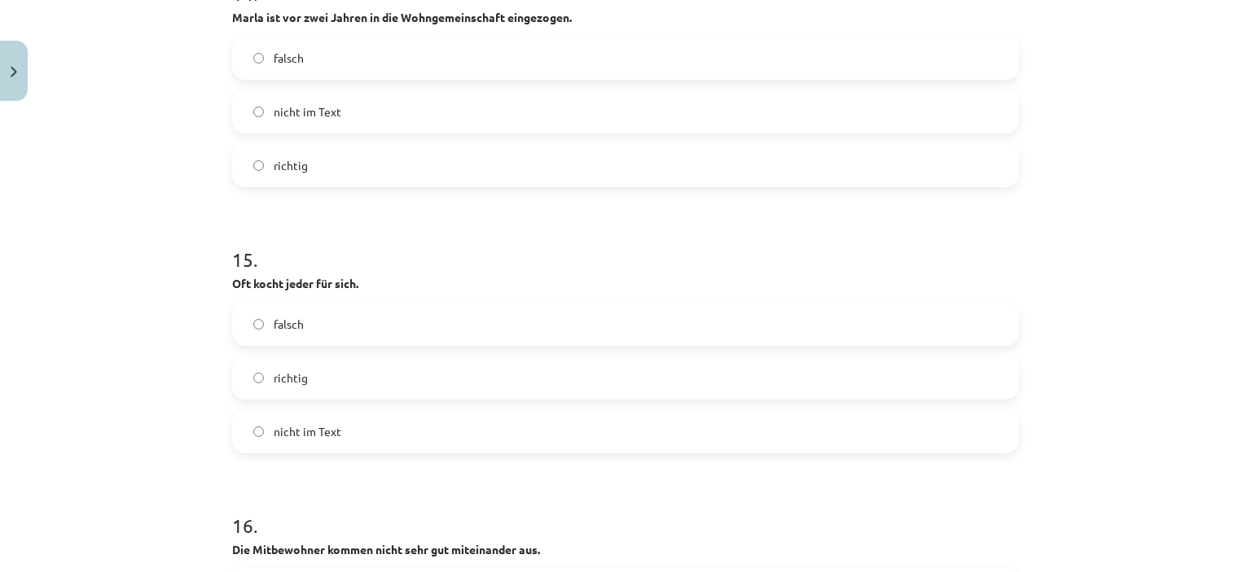
scroll to position [4563, 0]
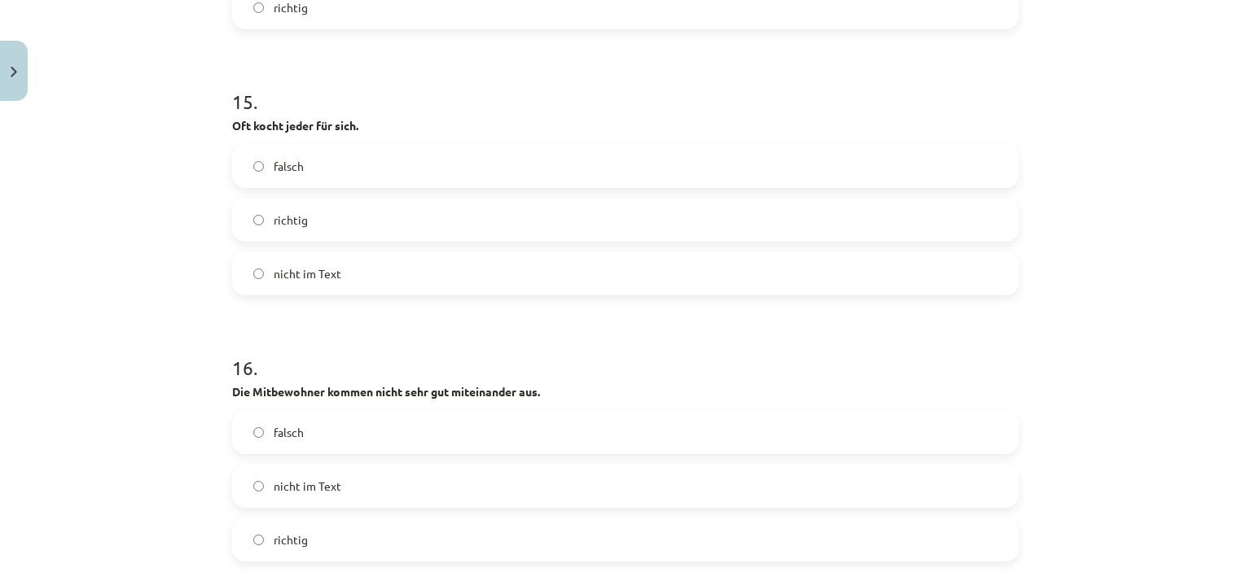
click at [245, 167] on label "falsch" at bounding box center [625, 166] width 783 height 41
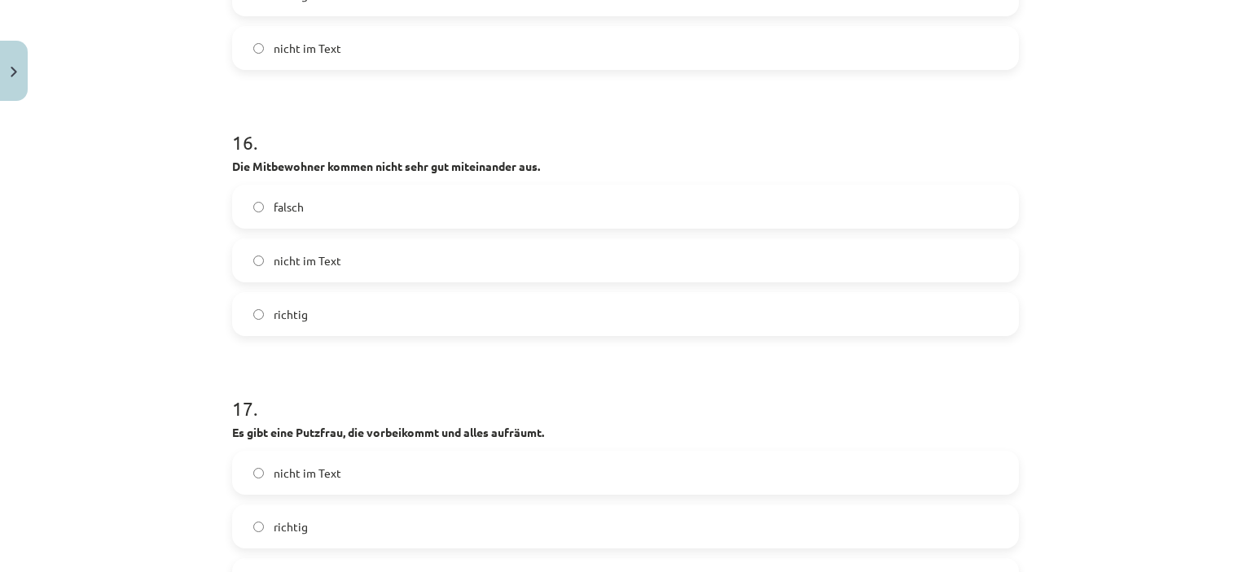
scroll to position [4808, 0]
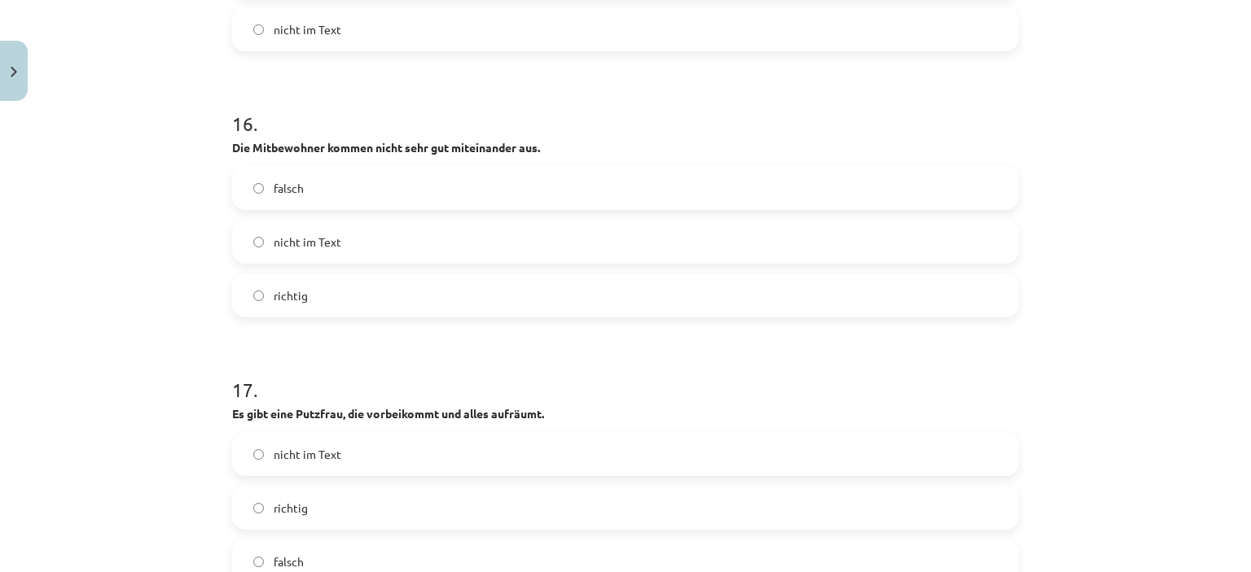
click at [265, 253] on label "nicht im Text" at bounding box center [625, 241] width 783 height 41
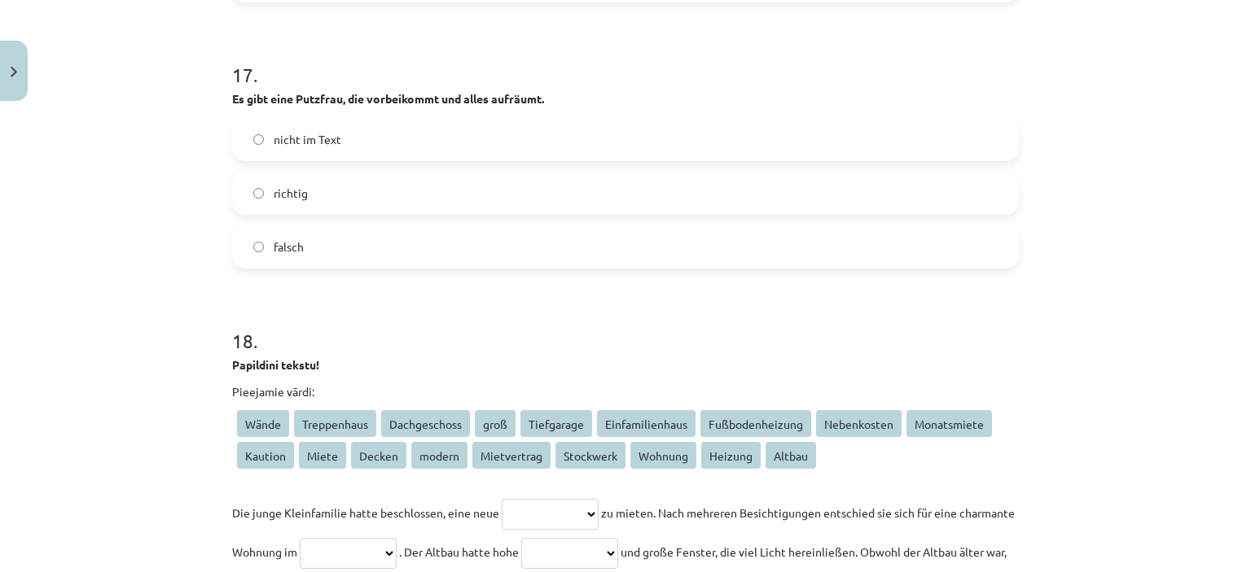
scroll to position [5134, 0]
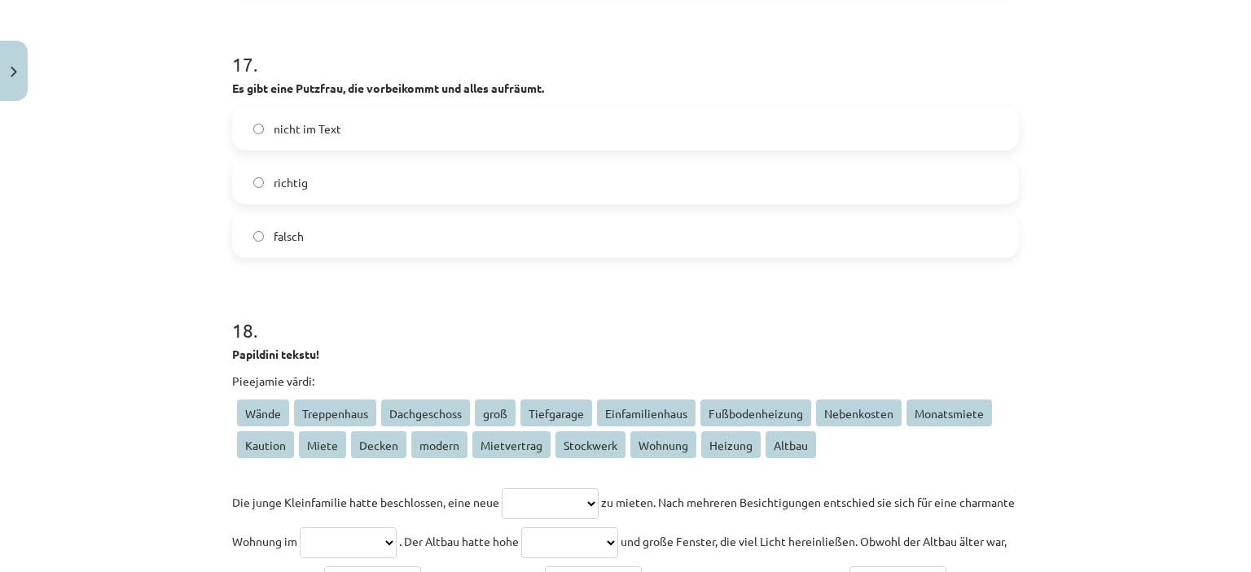
click at [263, 240] on label "falsch" at bounding box center [625, 236] width 783 height 41
click at [236, 192] on label "richtig" at bounding box center [625, 182] width 783 height 41
drag, startPoint x: 265, startPoint y: 253, endPoint x: 265, endPoint y: 239, distance: 14.7
click at [265, 246] on label "falsch" at bounding box center [625, 236] width 783 height 41
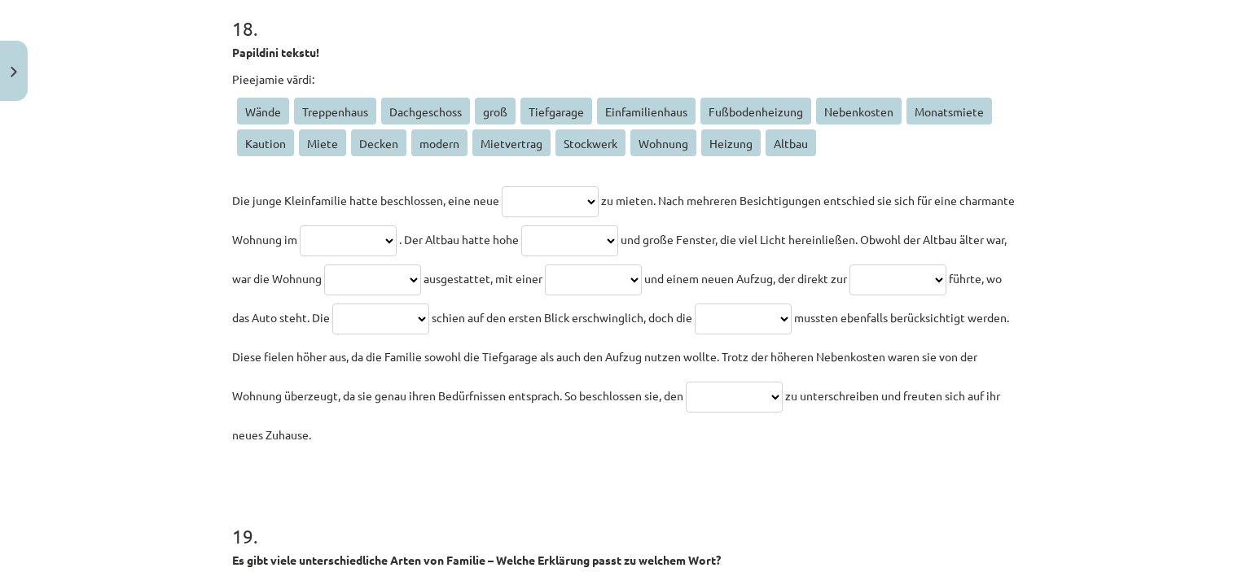
scroll to position [5459, 0]
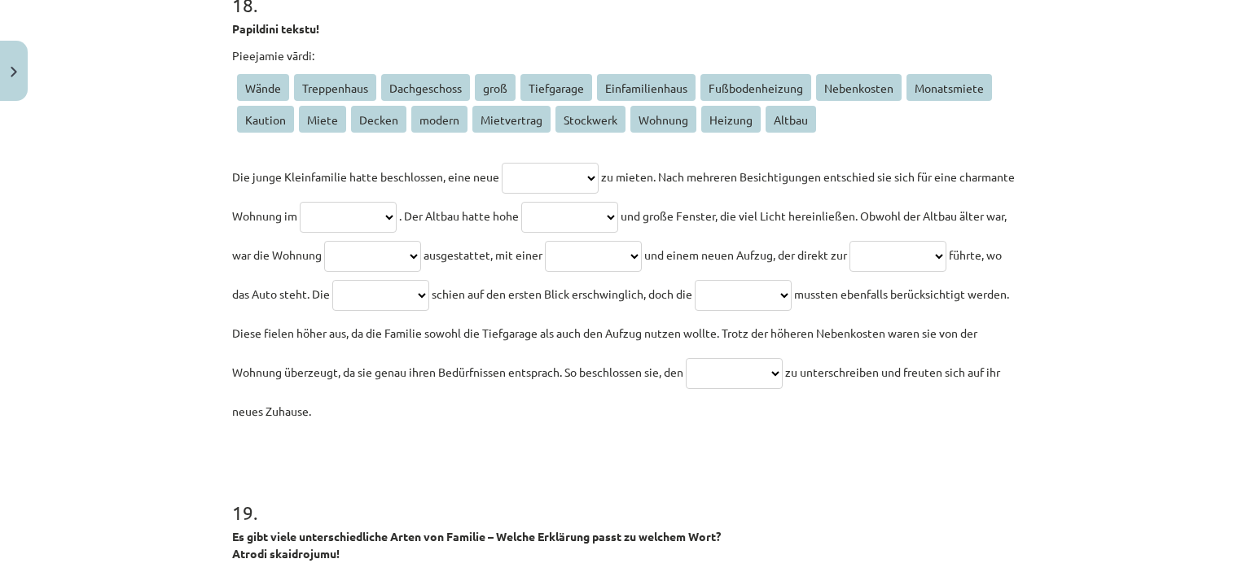
drag, startPoint x: 213, startPoint y: 161, endPoint x: 756, endPoint y: 405, distance: 595.2
click at [756, 405] on div "Mācību tēma: Vācu valodas b1 - 10. klases 1. ieskaites mācību materiāls #2 📝 Th…" at bounding box center [625, 286] width 1251 height 572
copy p "**********"
click at [107, 210] on div "Mācību tēma: Vācu valodas b1 - 10. klases 1. ieskaites mācību materiāls #2 📝 Th…" at bounding box center [625, 286] width 1251 height 572
click at [572, 169] on select "**********" at bounding box center [550, 178] width 97 height 31
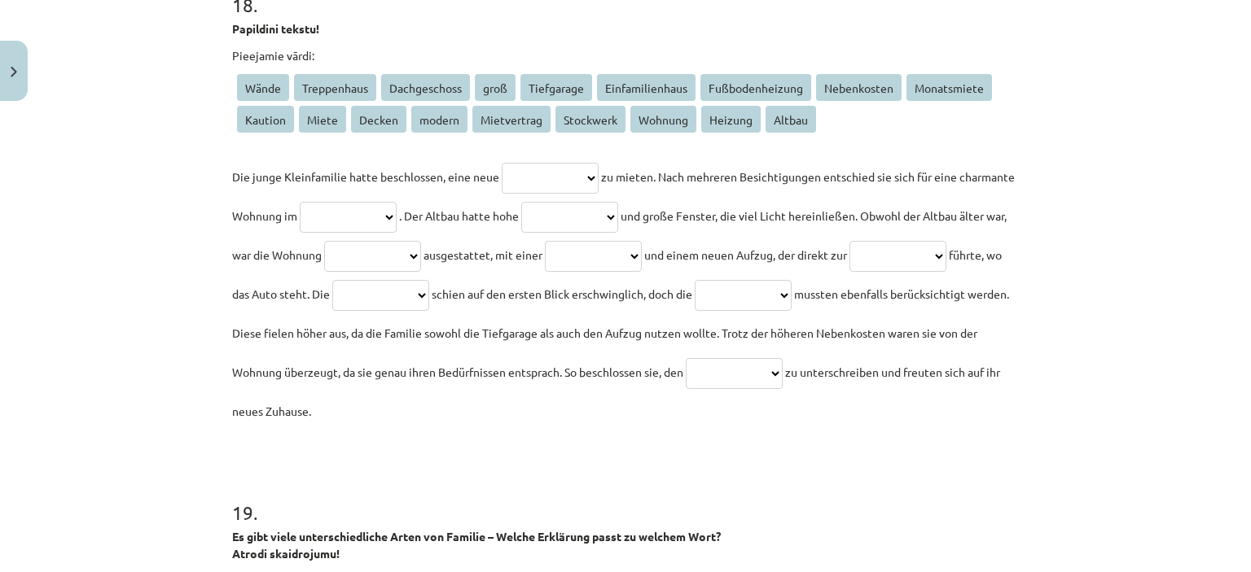
drag, startPoint x: 364, startPoint y: 125, endPoint x: 505, endPoint y: 143, distance: 142.0
click at [505, 143] on div "**********" at bounding box center [625, 239] width 787 height 384
click at [145, 191] on div "Mācību tēma: Vācu valodas b1 - 10. klases 1. ieskaites mācību materiāls #2 📝 Th…" at bounding box center [625, 286] width 1251 height 572
click at [526, 158] on p "**********" at bounding box center [625, 294] width 787 height 274
click at [528, 163] on select "**********" at bounding box center [550, 178] width 97 height 31
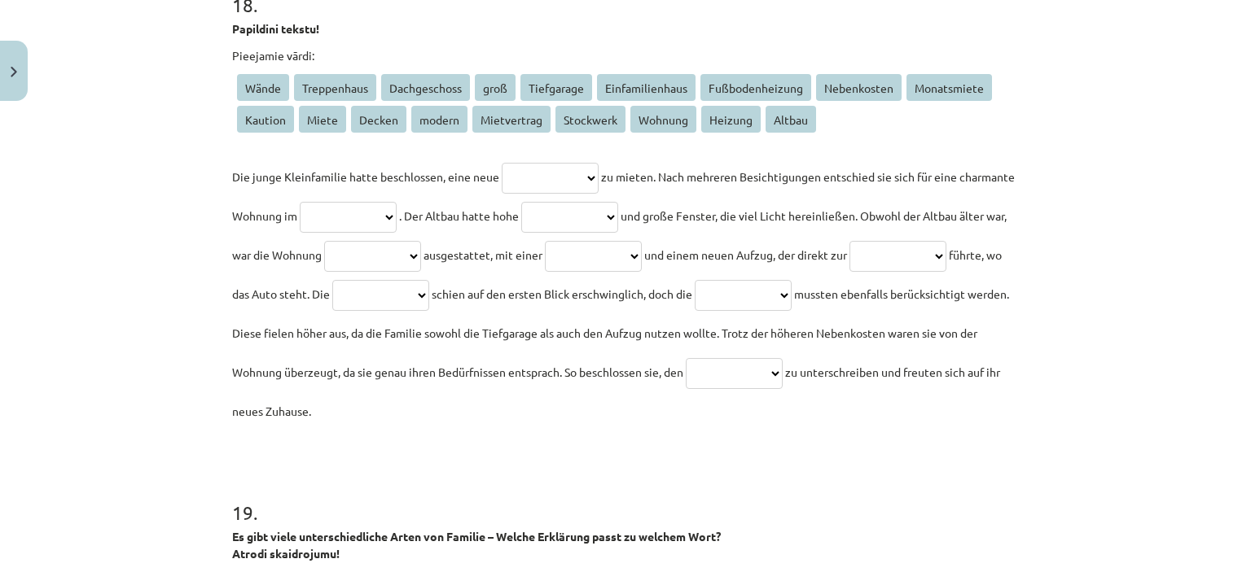
select select "******"
click at [502, 163] on select "**********" at bounding box center [550, 178] width 97 height 31
click at [397, 216] on select "**********" at bounding box center [348, 217] width 97 height 31
click at [156, 225] on div "Mācību tēma: Vācu valodas b1 - 10. klases 1. ieskaites mācību materiāls #2 📝 Th…" at bounding box center [625, 286] width 1251 height 572
click at [397, 209] on select "**********" at bounding box center [348, 217] width 97 height 31
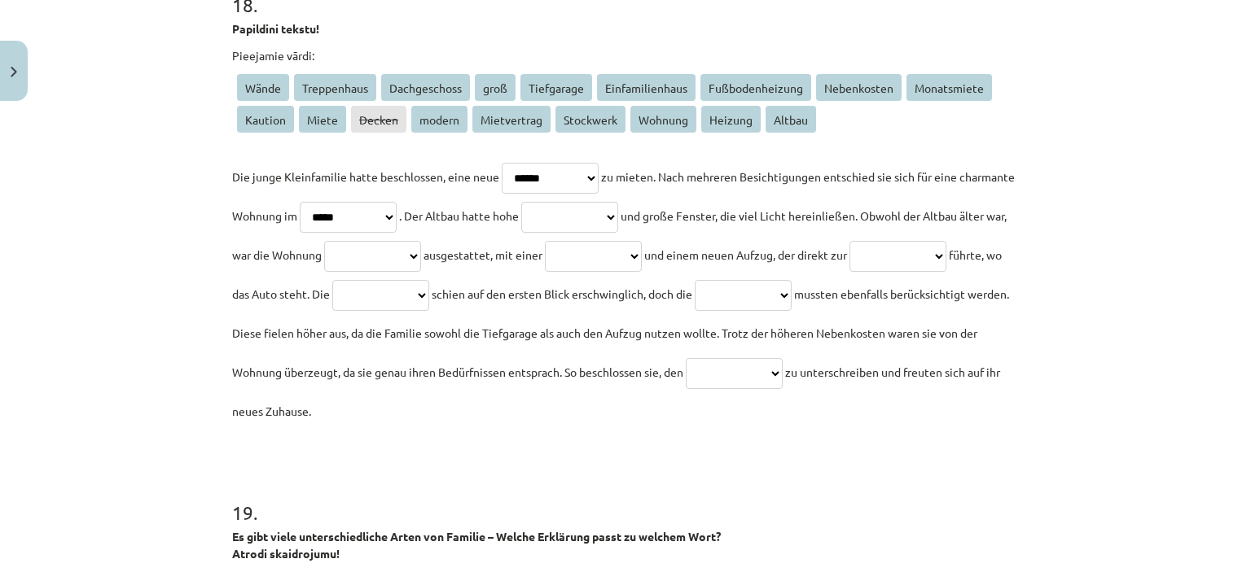
click at [353, 202] on select "**********" at bounding box center [348, 217] width 97 height 31
click at [397, 202] on select "**********" at bounding box center [348, 217] width 97 height 31
select select "******"
click at [353, 202] on select "**********" at bounding box center [348, 217] width 97 height 31
click at [596, 178] on select "**********" at bounding box center [550, 178] width 97 height 31
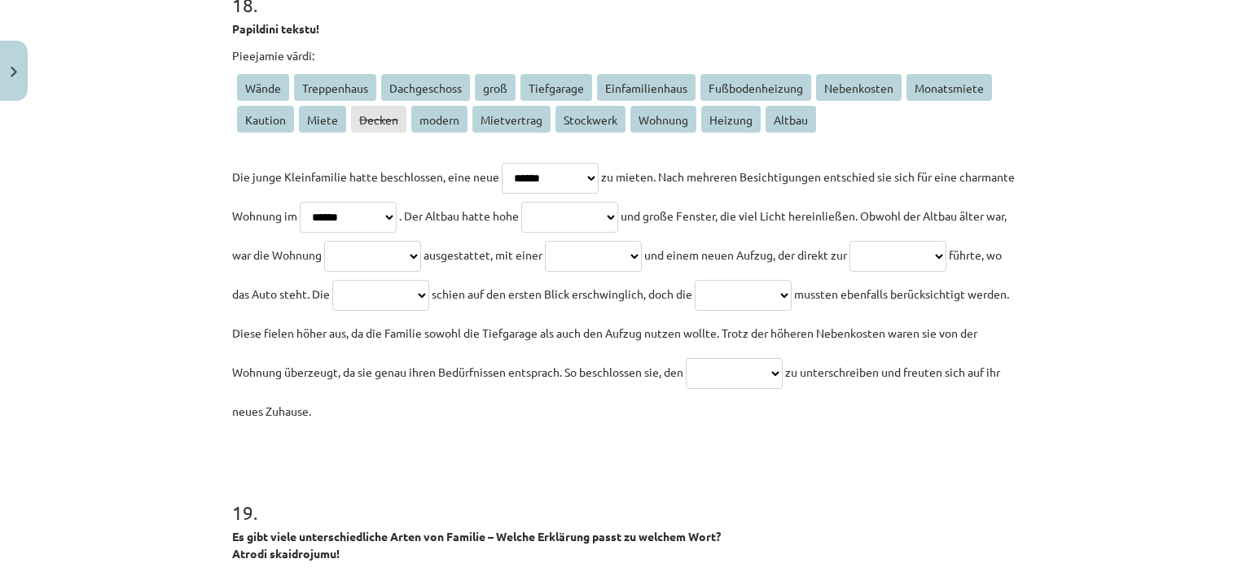
select select "*******"
click at [502, 163] on select "**********" at bounding box center [550, 178] width 97 height 31
click at [397, 224] on select "**********" at bounding box center [348, 217] width 97 height 31
select select "******"
click at [353, 202] on select "**********" at bounding box center [348, 217] width 97 height 31
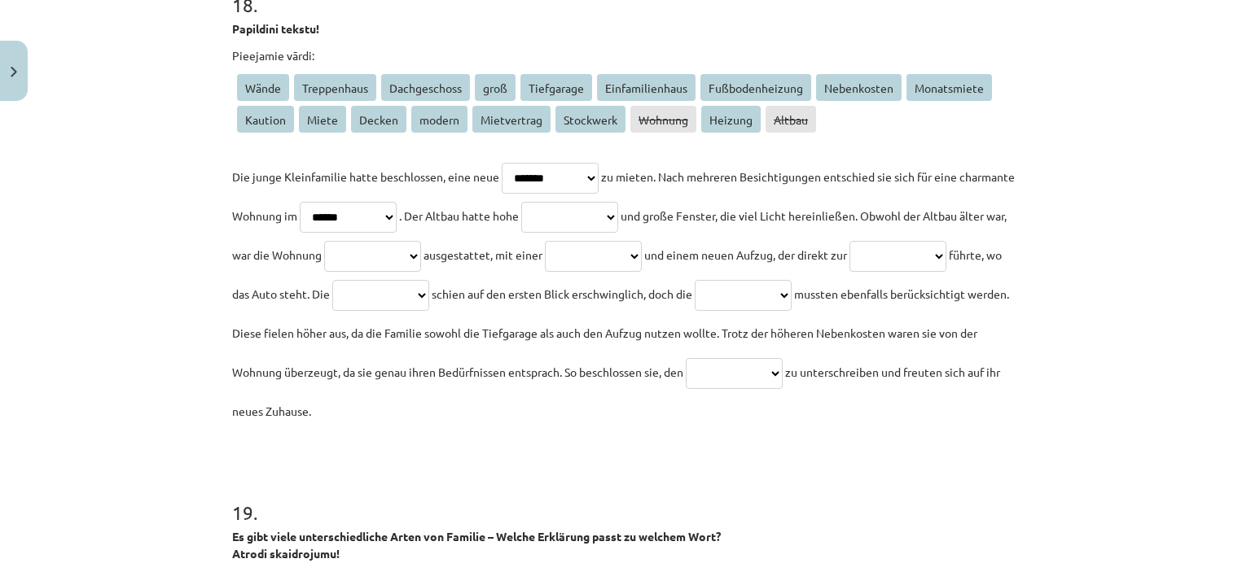
click at [618, 221] on select "**********" at bounding box center [569, 217] width 97 height 31
select select "******"
click at [610, 202] on select "**********" at bounding box center [569, 217] width 97 height 31
click at [421, 255] on select "**********" at bounding box center [372, 256] width 97 height 31
select select "******"
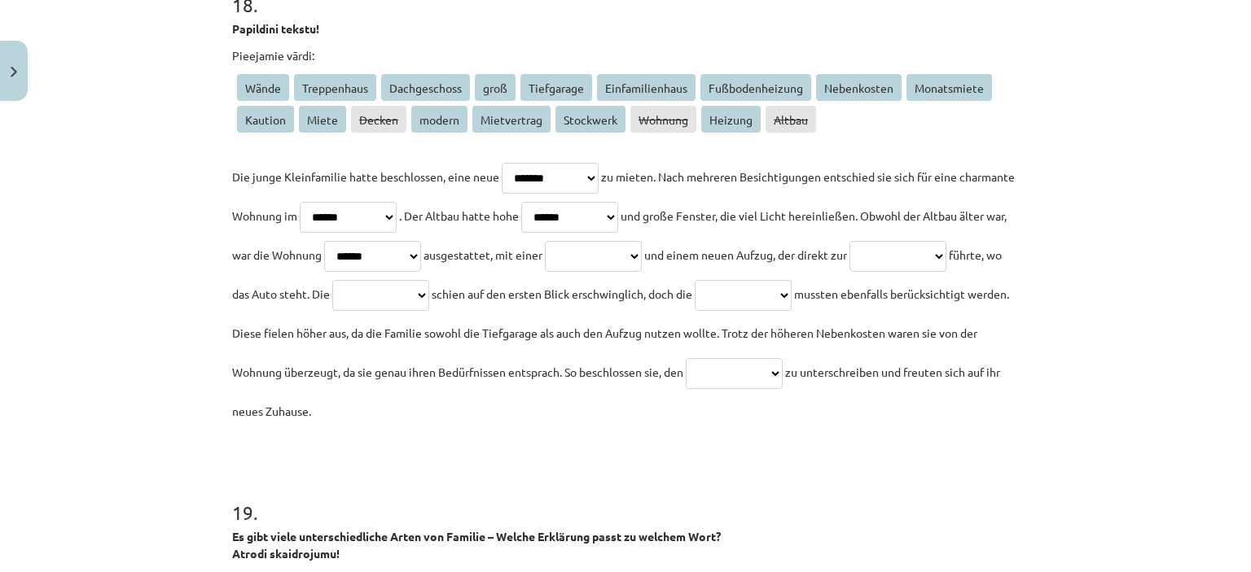
click at [421, 241] on select "**********" at bounding box center [372, 256] width 97 height 31
click at [849, 272] on select "**********" at bounding box center [897, 256] width 97 height 31
select select "**********"
click at [849, 272] on select "**********" at bounding box center [897, 256] width 97 height 31
drag, startPoint x: 685, startPoint y: 413, endPoint x: 234, endPoint y: 68, distance: 568.1
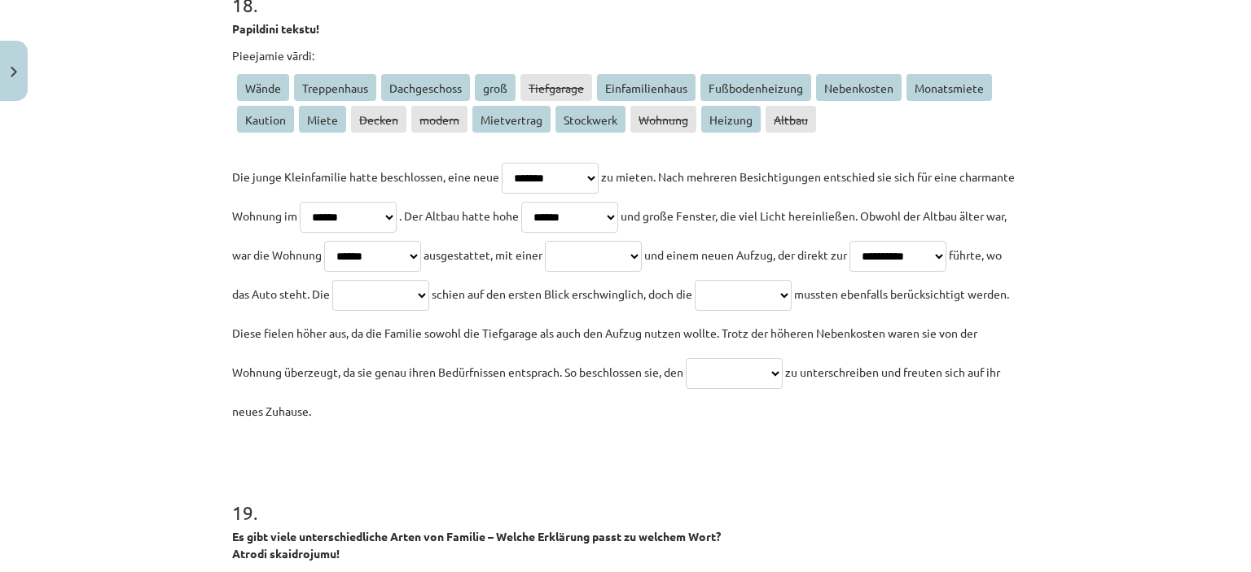
click at [234, 68] on div "**********" at bounding box center [625, 239] width 787 height 384
copy div "**********"
click at [1104, 318] on div "Mācību tēma: Vācu valodas b1 - 10. klases 1. ieskaites mācību materiāls #2 📝 Th…" at bounding box center [625, 286] width 1251 height 572
click at [1129, 247] on div "Mācību tēma: Vācu valodas b1 - 10. klases 1. ieskaites mācību materiāls #2 📝 Th…" at bounding box center [625, 286] width 1251 height 572
click at [642, 251] on select "**********" at bounding box center [593, 256] width 97 height 31
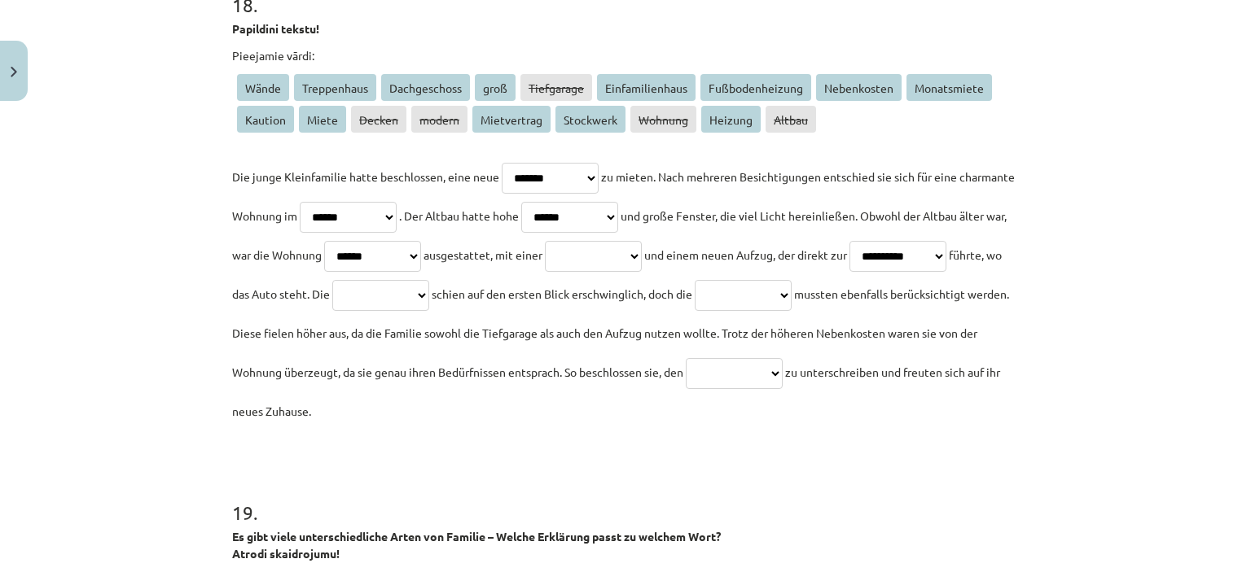
select select "**********"
click at [642, 241] on select "**********" at bounding box center [593, 256] width 97 height 31
click at [429, 301] on select "**********" at bounding box center [380, 295] width 97 height 31
select select "*****"
click at [429, 280] on select "**********" at bounding box center [380, 295] width 97 height 31
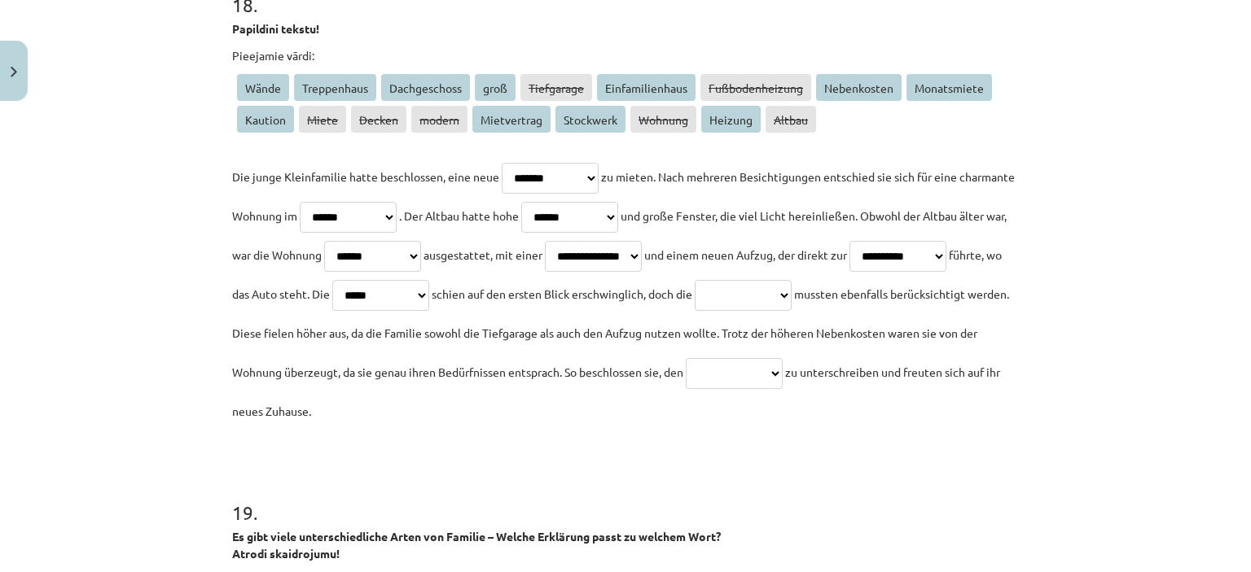
click at [695, 311] on select "**********" at bounding box center [743, 295] width 97 height 31
select select "**********"
click at [695, 311] on select "**********" at bounding box center [743, 295] width 97 height 31
click at [686, 389] on select "**********" at bounding box center [734, 373] width 97 height 31
select select "**********"
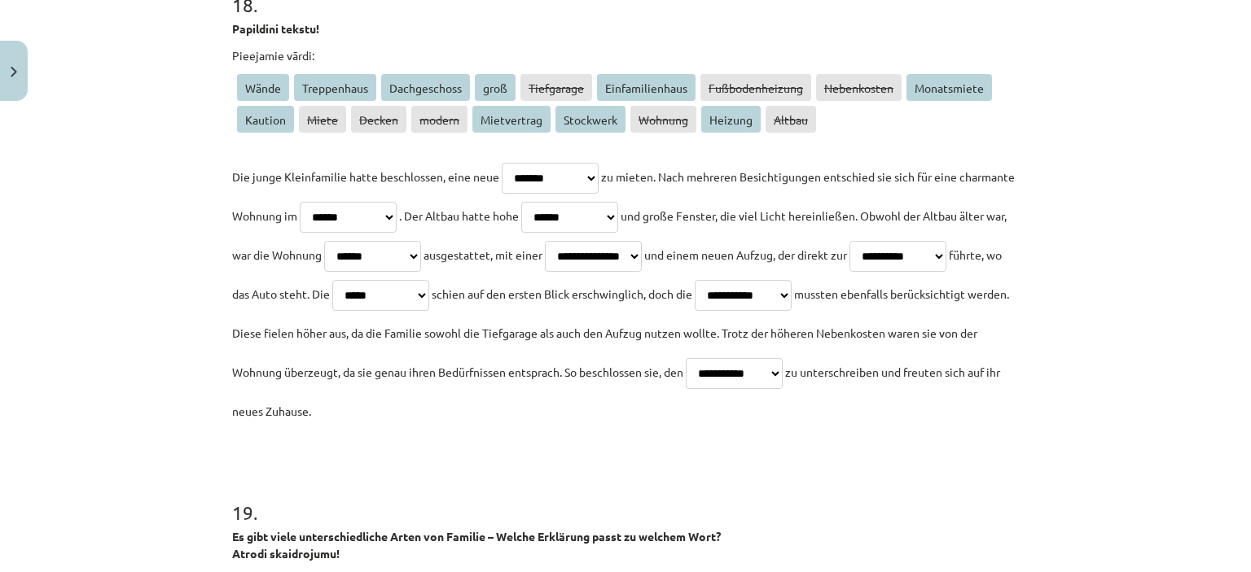
click at [686, 389] on select "**********" at bounding box center [734, 373] width 97 height 31
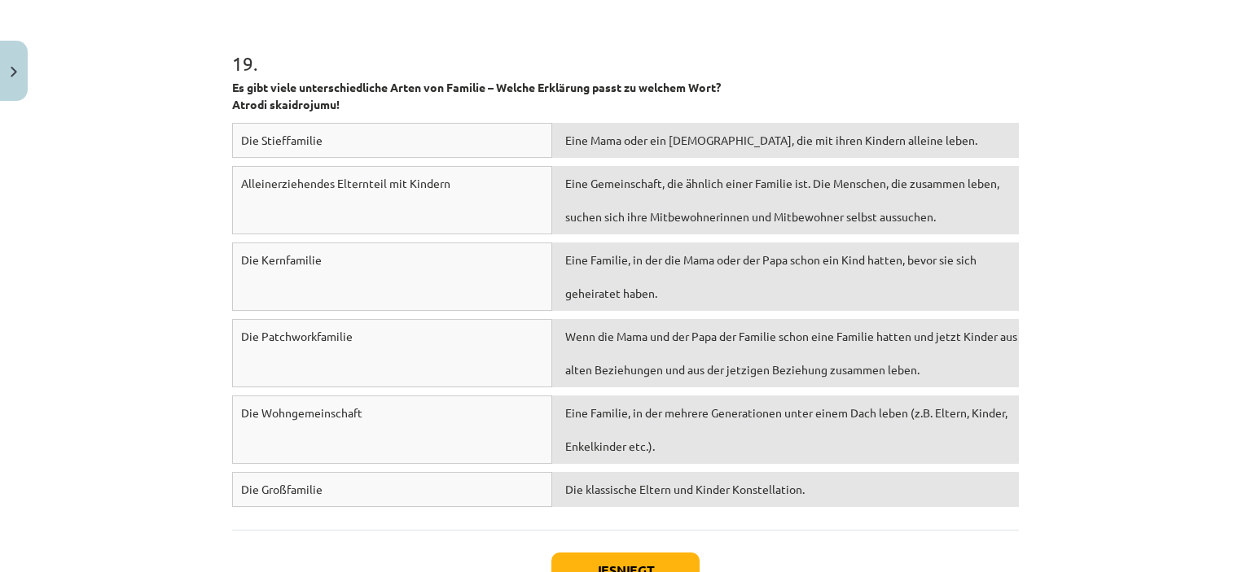
scroll to position [5948, 0]
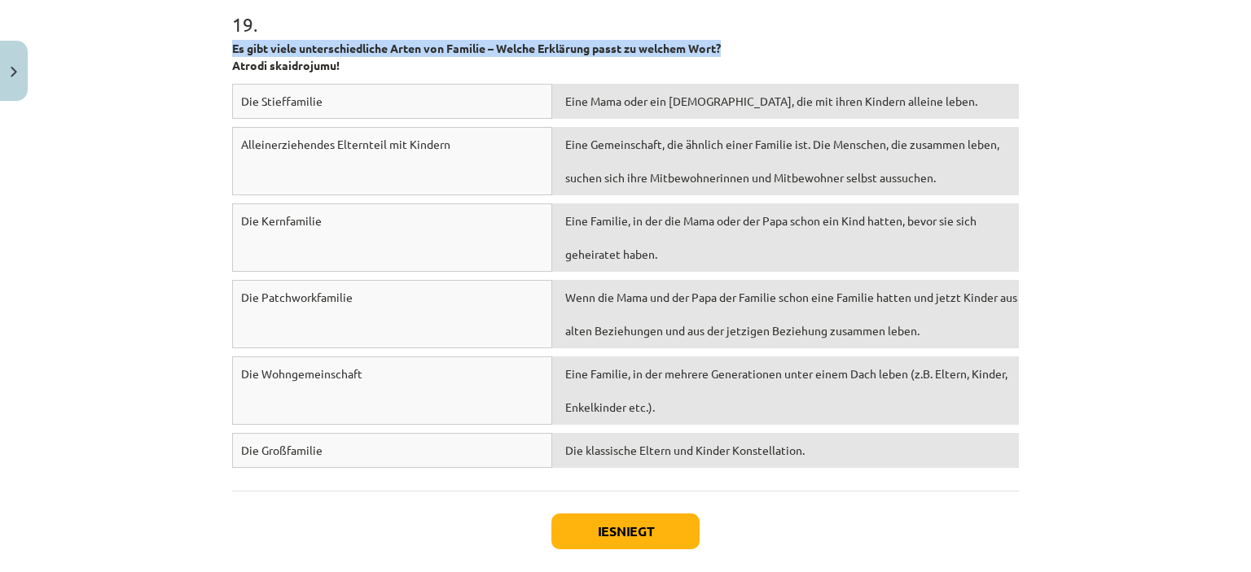
drag, startPoint x: 221, startPoint y: 49, endPoint x: 731, endPoint y: 46, distance: 510.6
copy strong "Es gibt viele unterschiedliche Arten von Familie – Welche Erklärung passt zu we…"
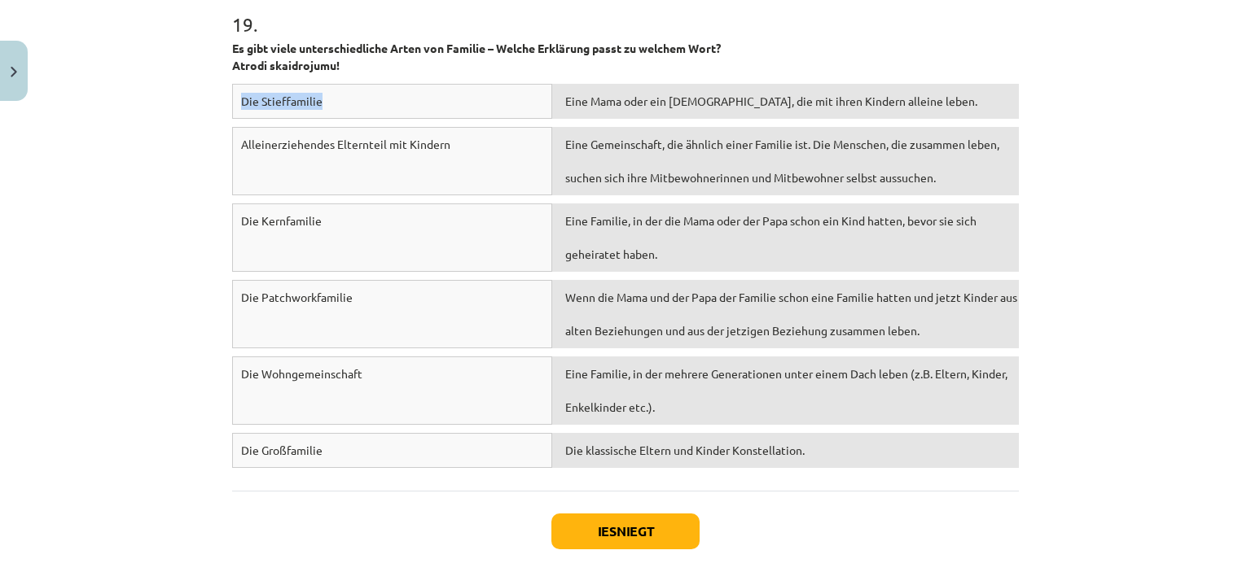
drag, startPoint x: 346, startPoint y: 99, endPoint x: 221, endPoint y: 99, distance: 125.4
copy span "Die Stieffamilie"
click at [175, 147] on div "Mācību tēma: Vācu valodas b1 - 10. klases 1. ieskaites mācību materiāls #2 📝 Th…" at bounding box center [625, 286] width 1251 height 572
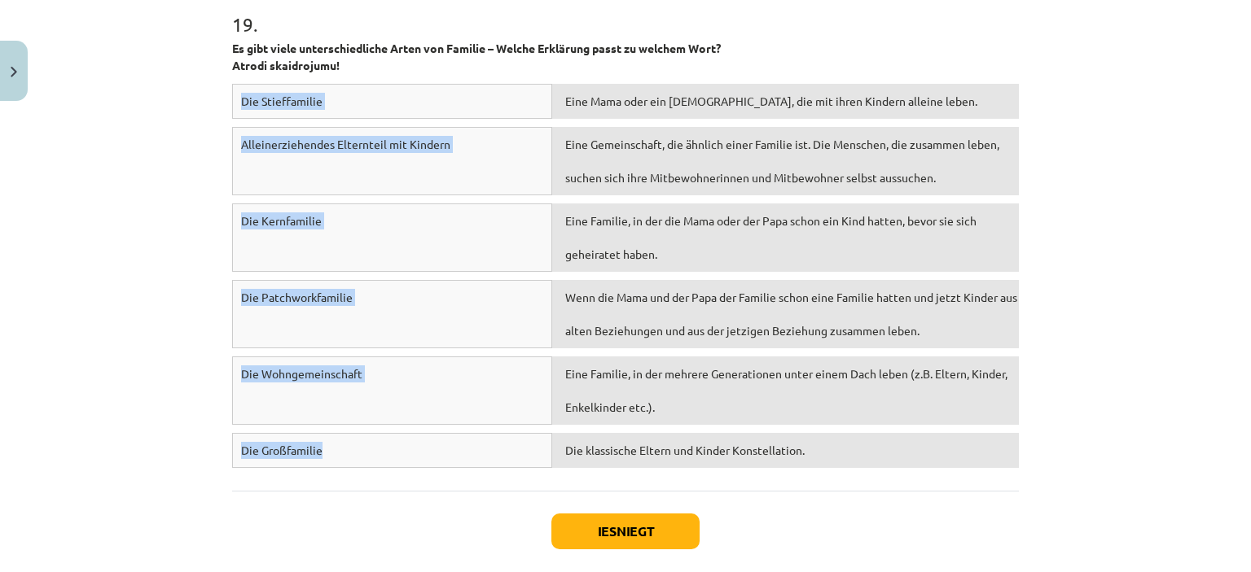
drag, startPoint x: 226, startPoint y: 101, endPoint x: 364, endPoint y: 441, distance: 366.7
click at [364, 441] on div "Die Stieffamilie Eine Mama oder ein Papa, die mit ihren Kindern alleine leben. …" at bounding box center [625, 280] width 787 height 393
copy div "Die Stieffamilie Eine Mama oder ein Papa, die mit ihren Kindern alleine leben. …"
click at [124, 223] on div "Mācību tēma: Vācu valodas b1 - 10. klases 1. ieskaites mācību materiāls #2 📝 Th…" at bounding box center [625, 286] width 1251 height 572
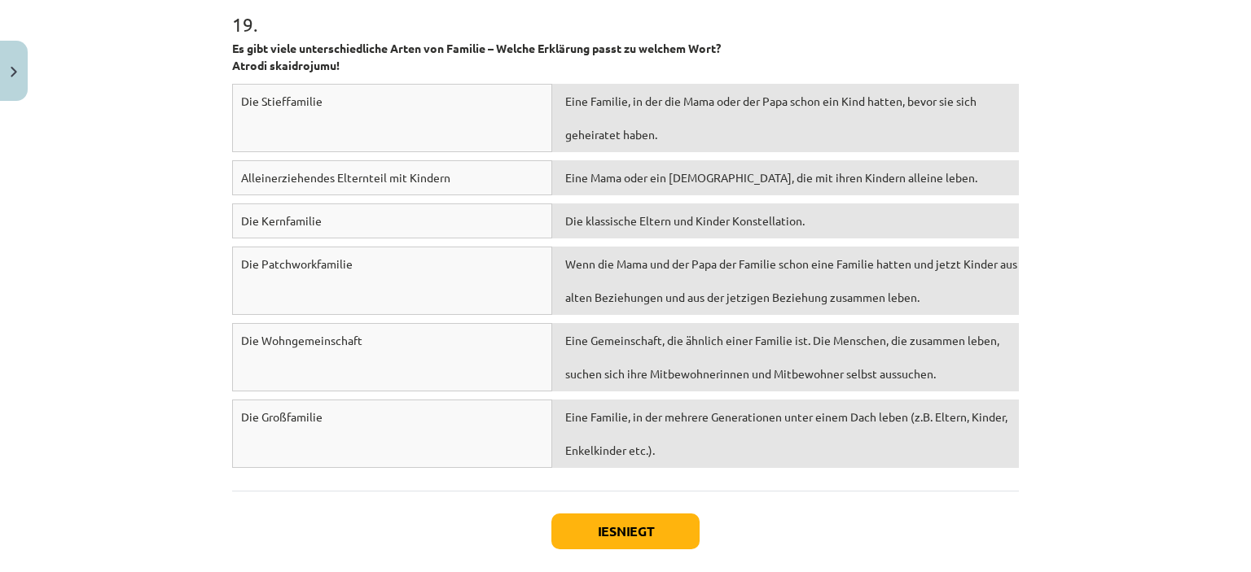
scroll to position [6029, 0]
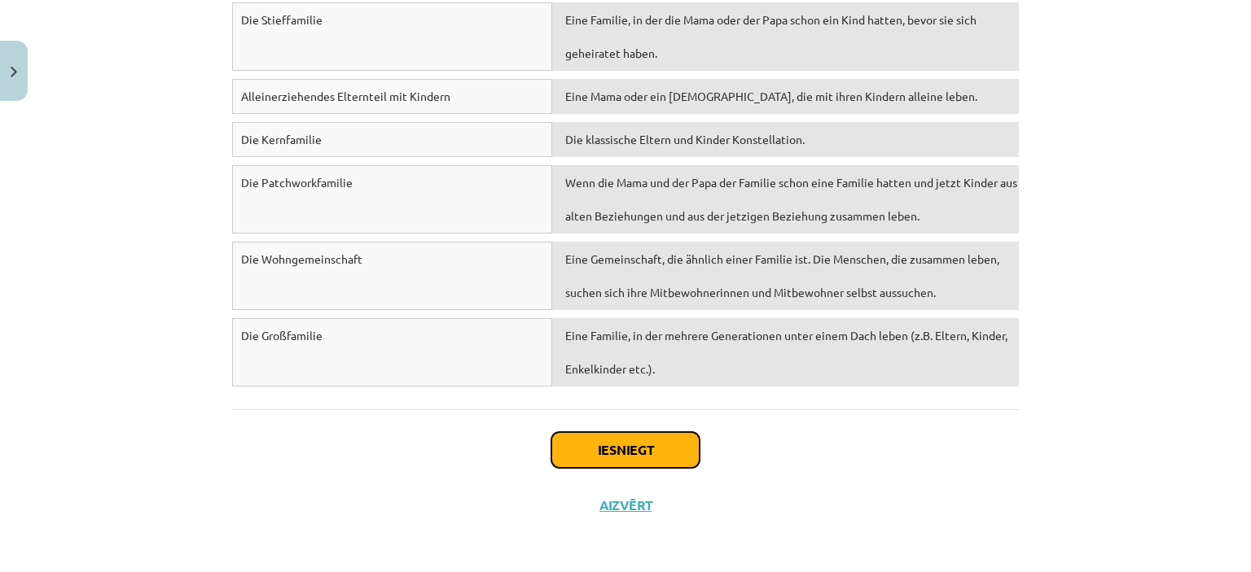
click at [577, 443] on button "Iesniegt" at bounding box center [625, 450] width 148 height 36
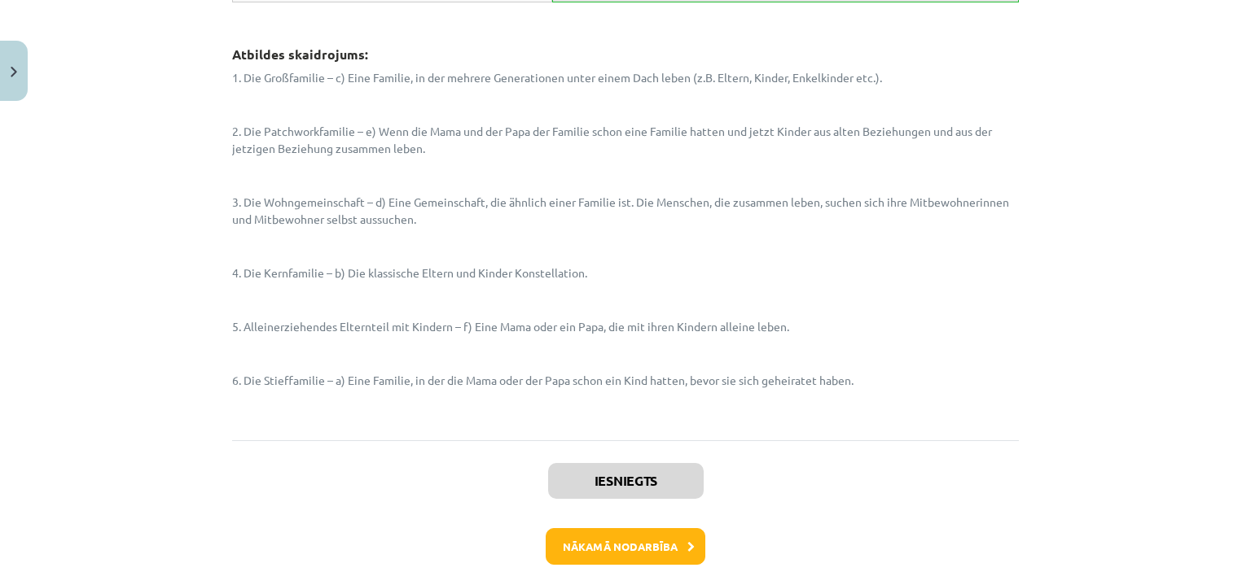
scroll to position [6708, 0]
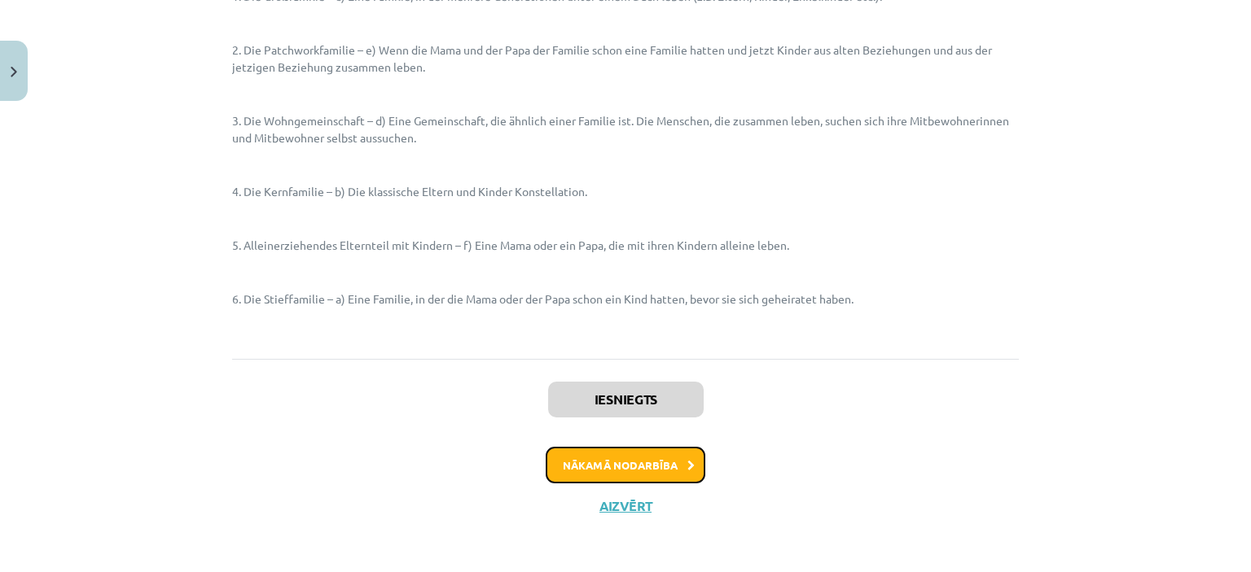
click at [658, 470] on button "Nākamā nodarbība" at bounding box center [626, 465] width 160 height 37
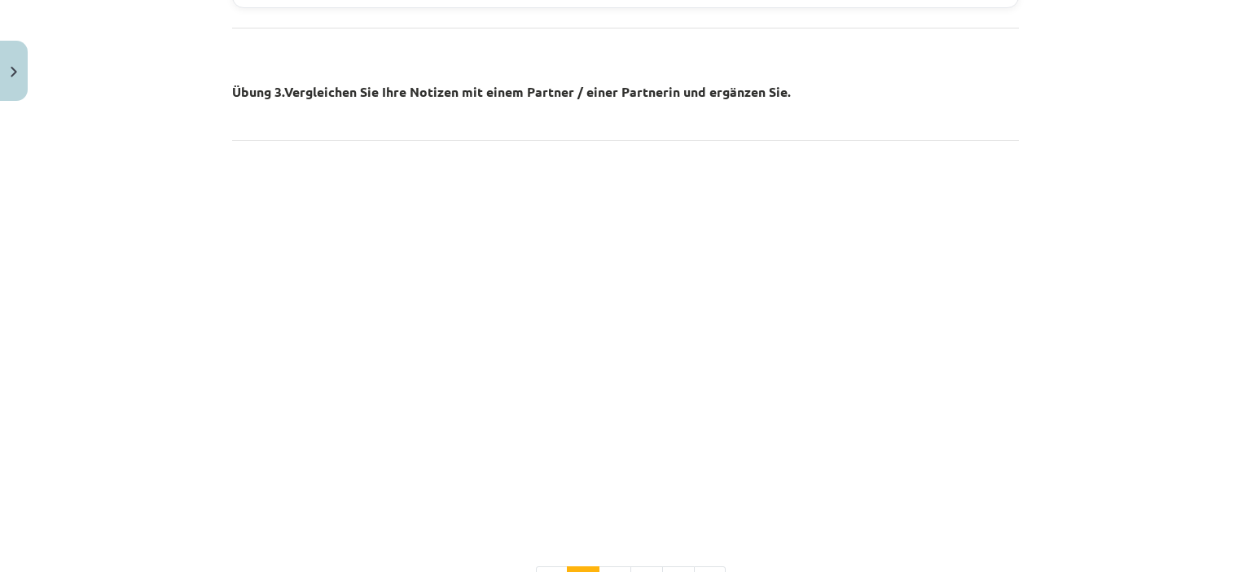
scroll to position [1797, 0]
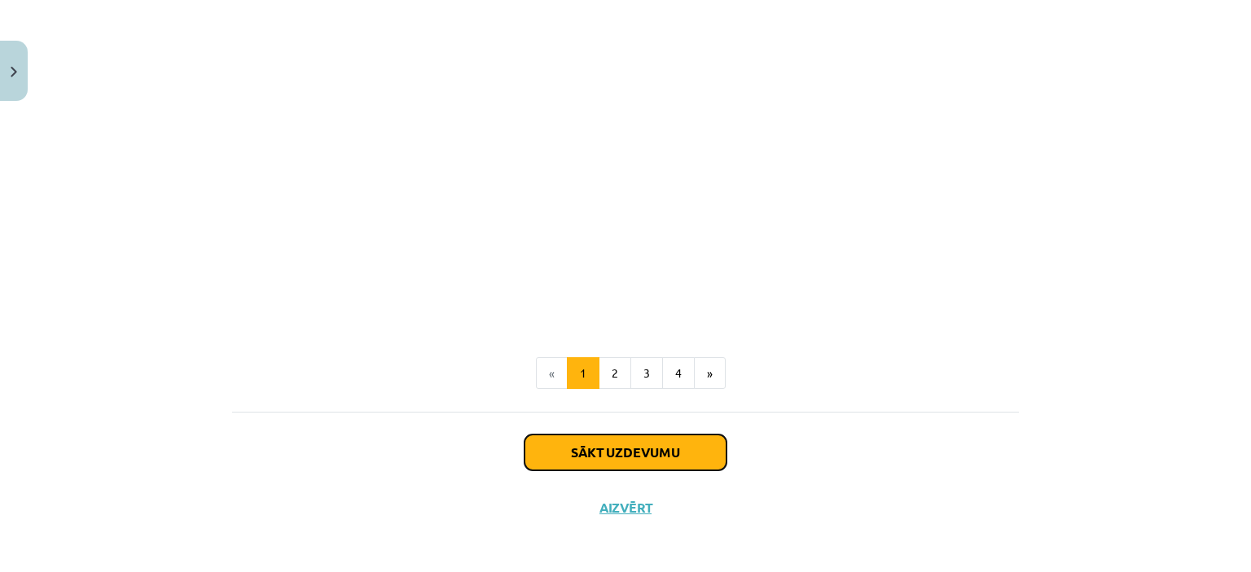
click at [608, 457] on button "Sākt uzdevumu" at bounding box center [625, 453] width 202 height 36
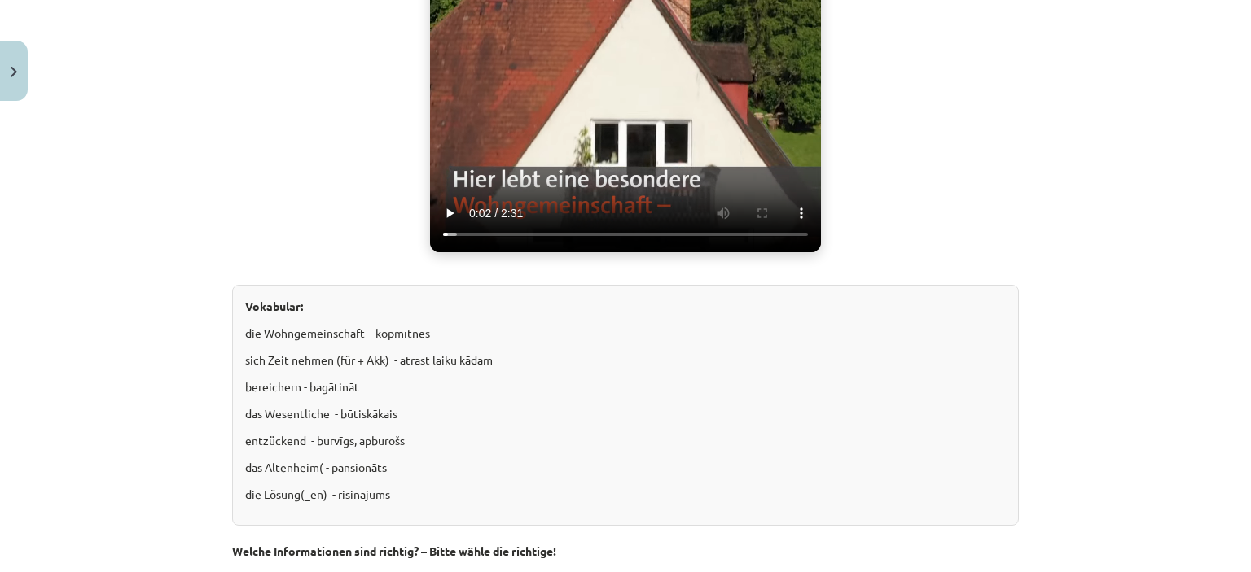
scroll to position [936, 0]
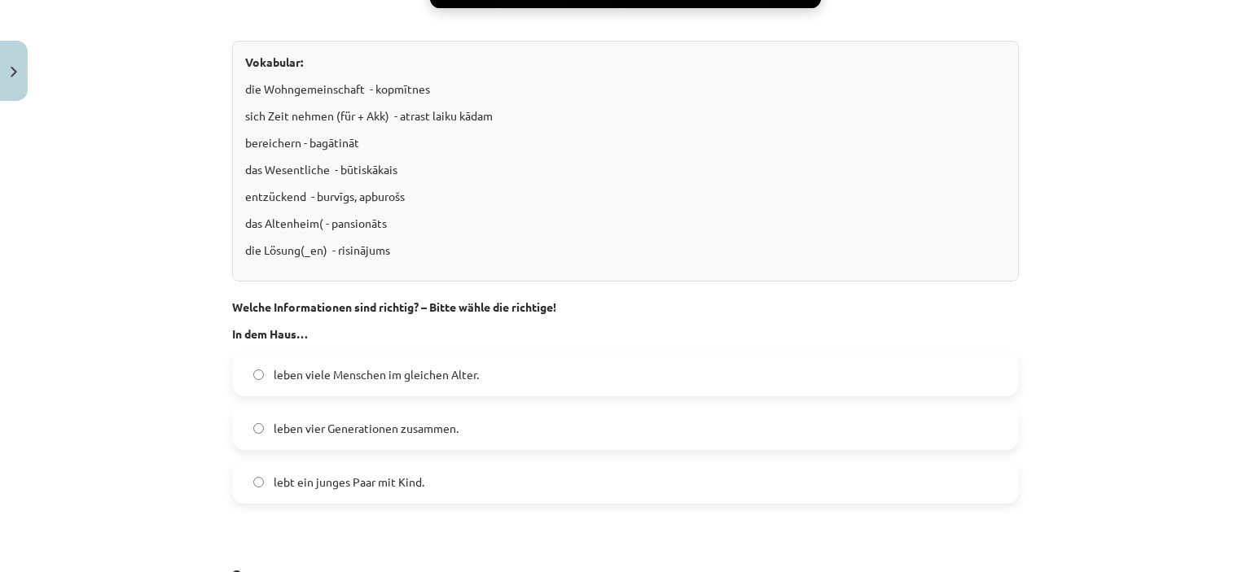
click at [351, 437] on label "leben vier Generationen zusammen." at bounding box center [625, 428] width 783 height 41
click at [160, 257] on div "Mācību tēma: Vācu valodas b1 - 10. klases 1. ieskaites mācību materiāls #3 🎧 Th…" at bounding box center [625, 286] width 1251 height 572
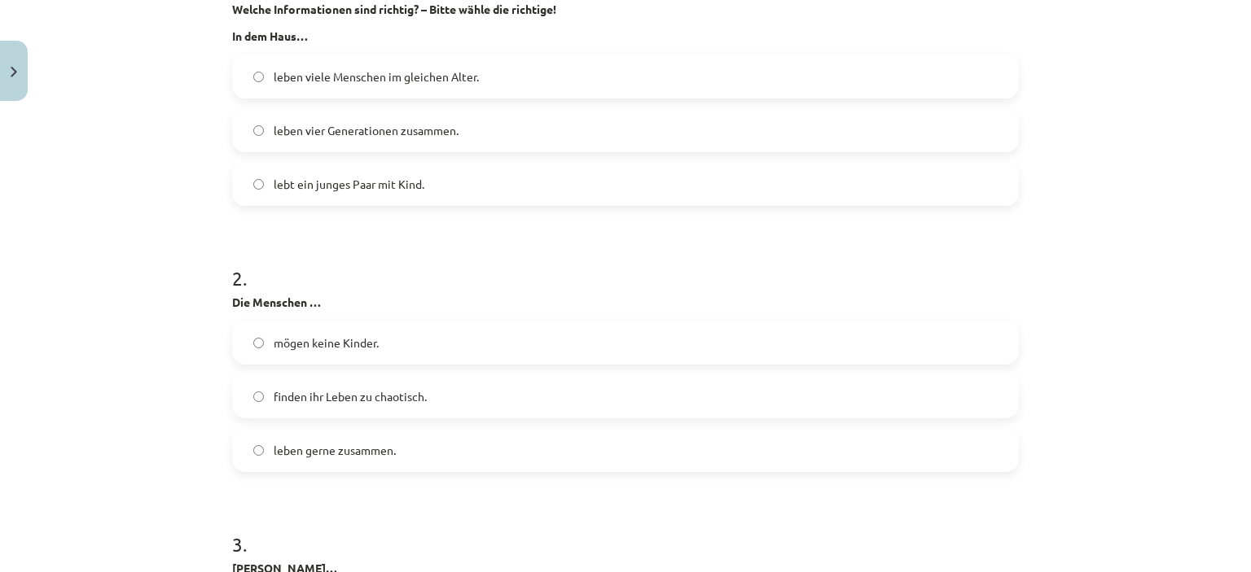
scroll to position [1262, 0]
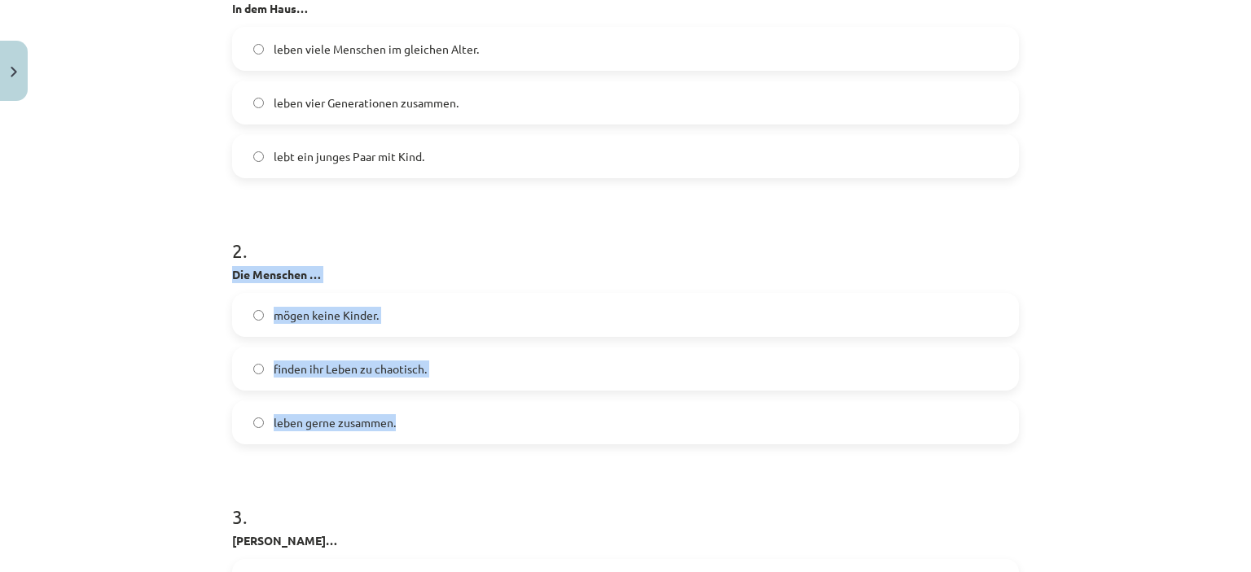
drag, startPoint x: 225, startPoint y: 270, endPoint x: 402, endPoint y: 443, distance: 248.2
copy div "Die Menschen … mögen keine Kinder. finden ihr Leben zu chaotisch. leben gerne z…"
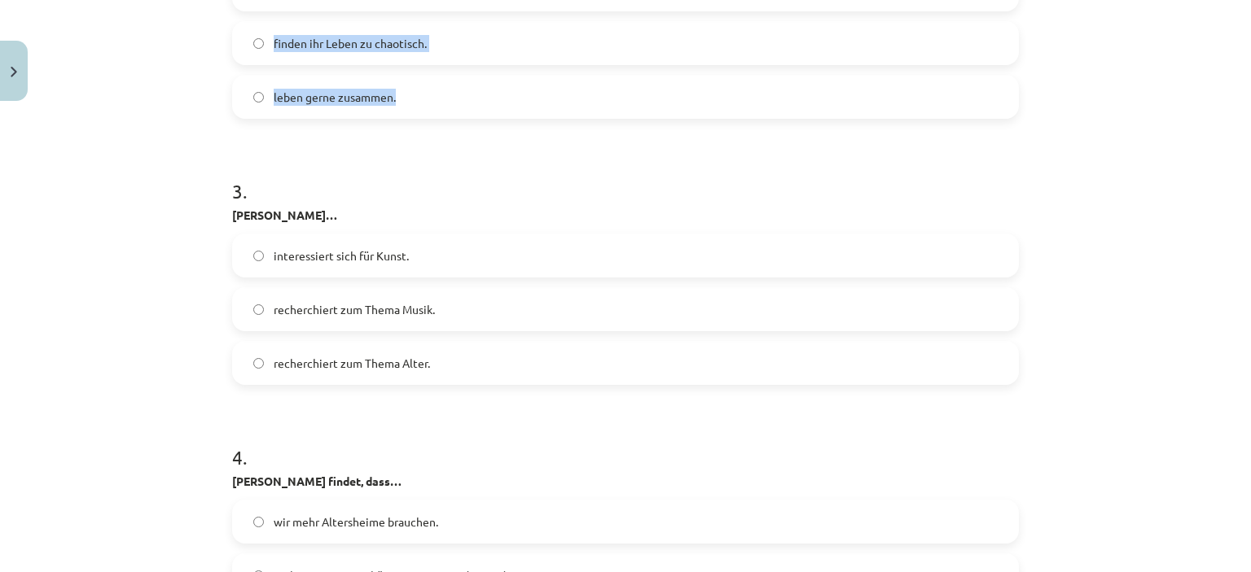
scroll to position [1425, 0]
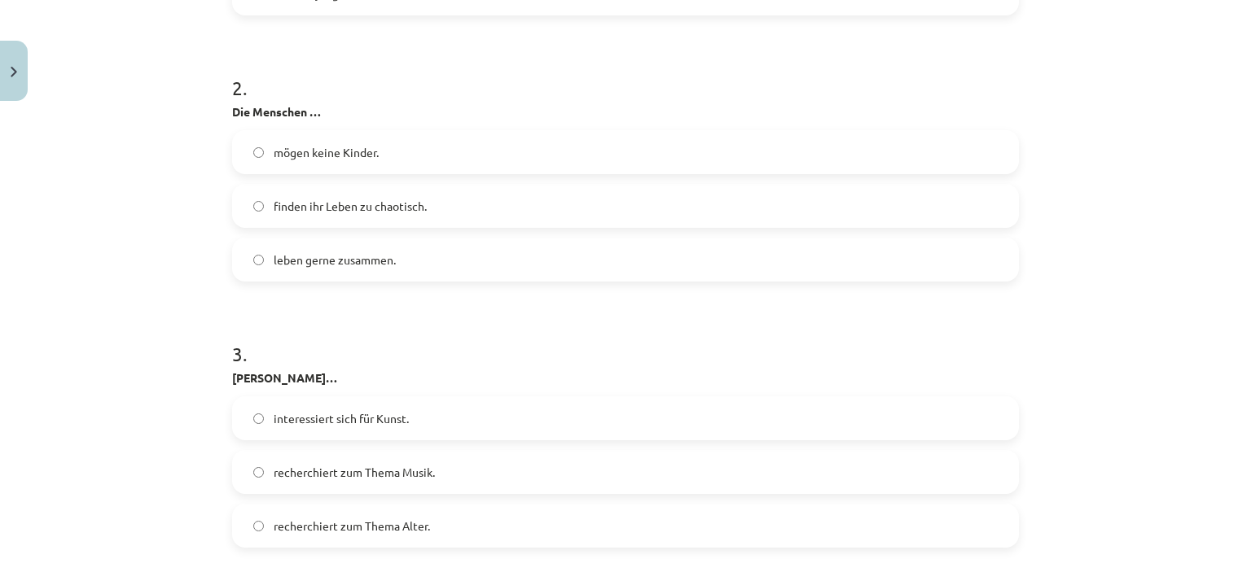
click at [112, 411] on div "Mācību tēma: Vācu valodas b1 - 10. klases 1. ieskaites mācību materiāls #3 🎧 Th…" at bounding box center [625, 286] width 1251 height 572
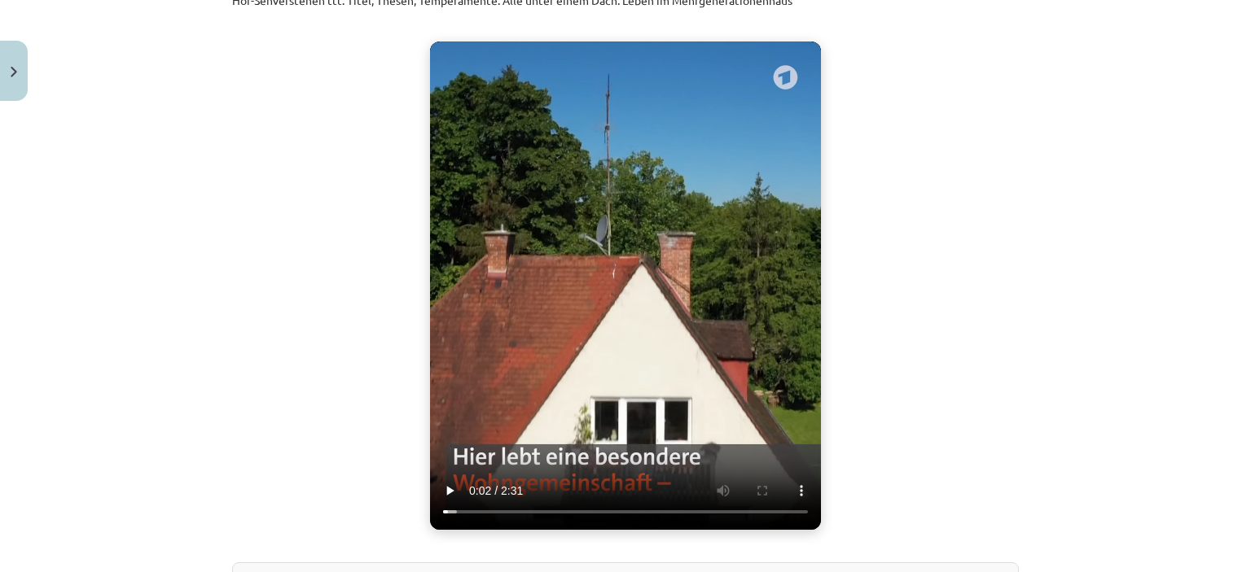
scroll to position [448, 0]
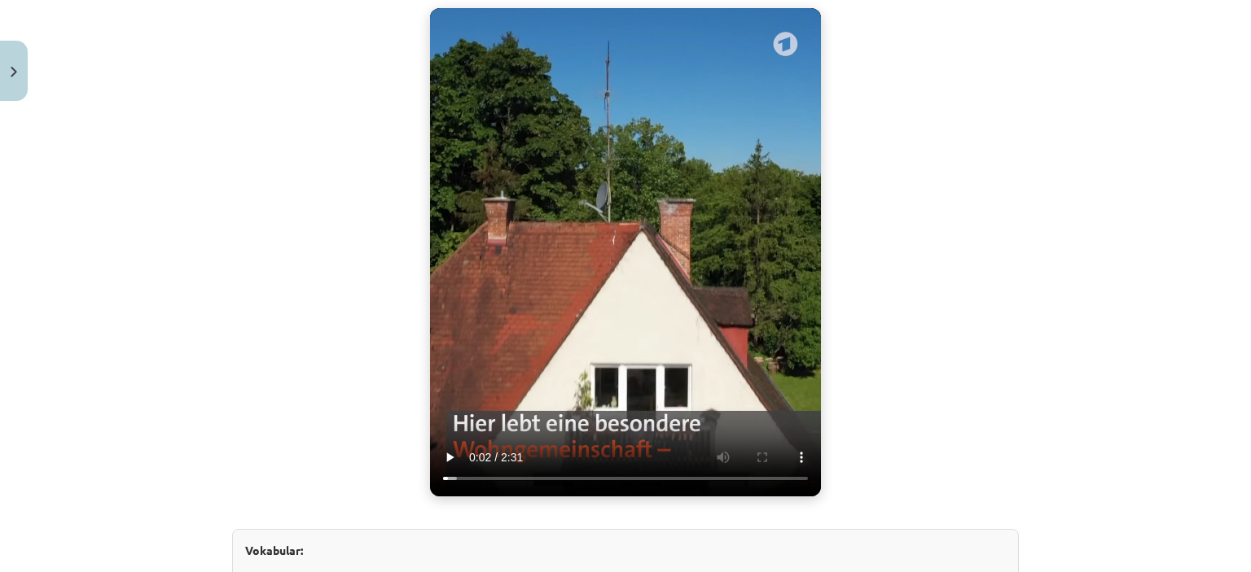
click at [855, 436] on div "Noskaties un noklausīes tekstu un izpildi uzdevumu! Hör-Sehverstehen ttt: Titel…" at bounding box center [625, 382] width 787 height 900
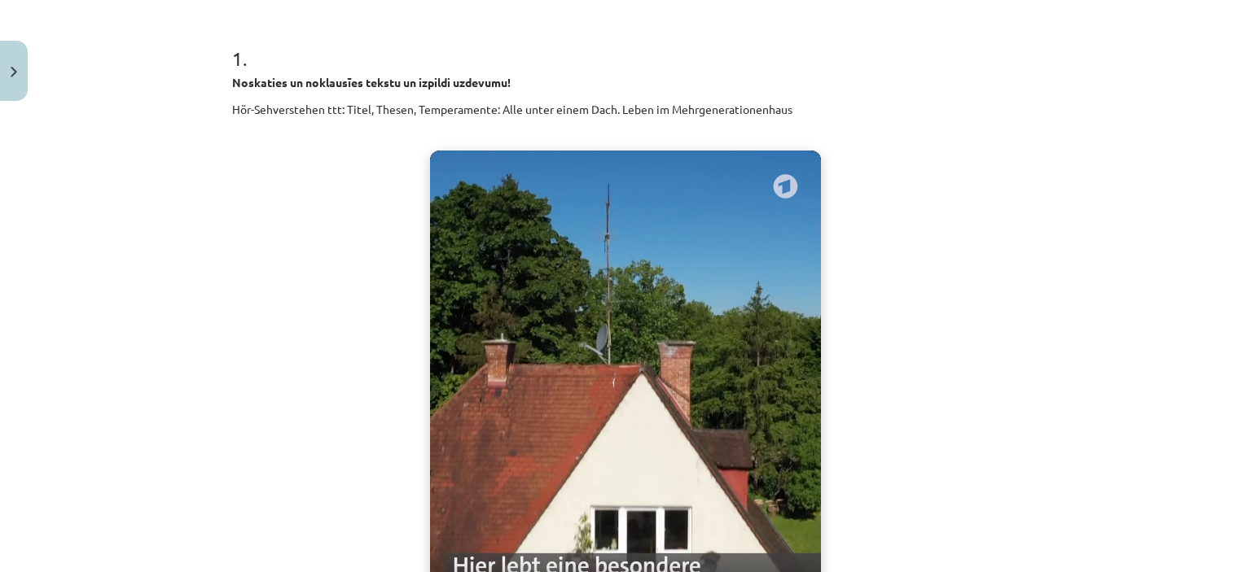
scroll to position [122, 0]
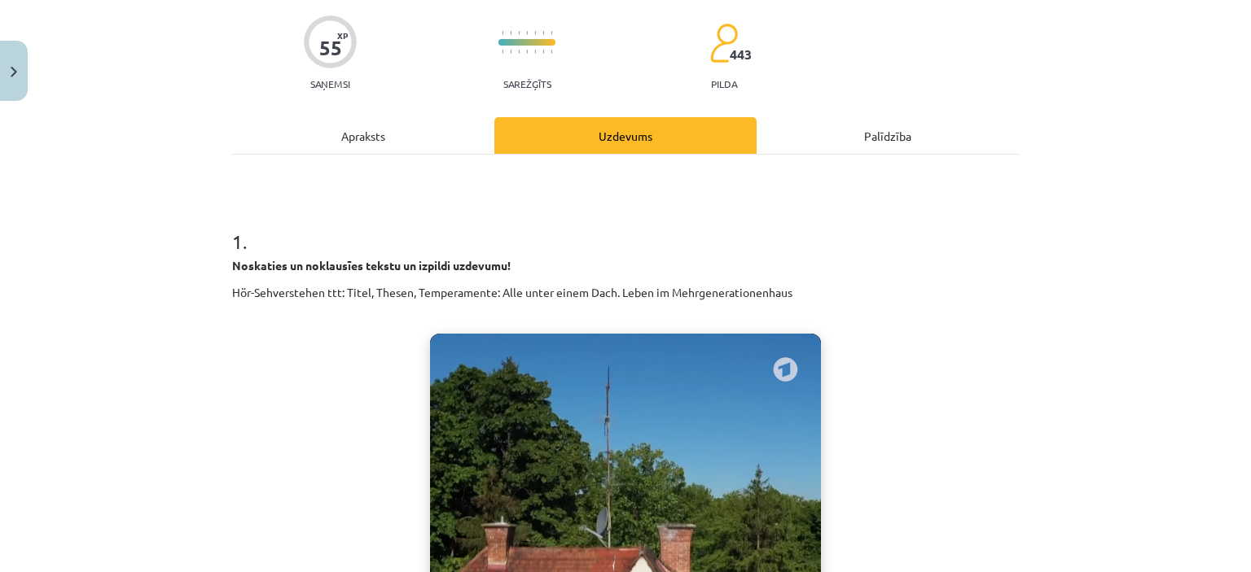
drag, startPoint x: 797, startPoint y: 296, endPoint x: 215, endPoint y: 287, distance: 582.3
click at [215, 287] on div "Mācību tēma: Vācu valodas b1 - 10. klases 1. ieskaites mācību materiāls #3 🎧 Th…" at bounding box center [625, 286] width 1251 height 572
copy p "Hör-Sehverstehen ttt: Titel, Thesen, Temperamente: Alle unter einem Dach. Leben…"
click at [182, 330] on div "Mācību tēma: Vācu valodas b1 - 10. klases 1. ieskaites mācību materiāls #3 🎧 Th…" at bounding box center [625, 286] width 1251 height 572
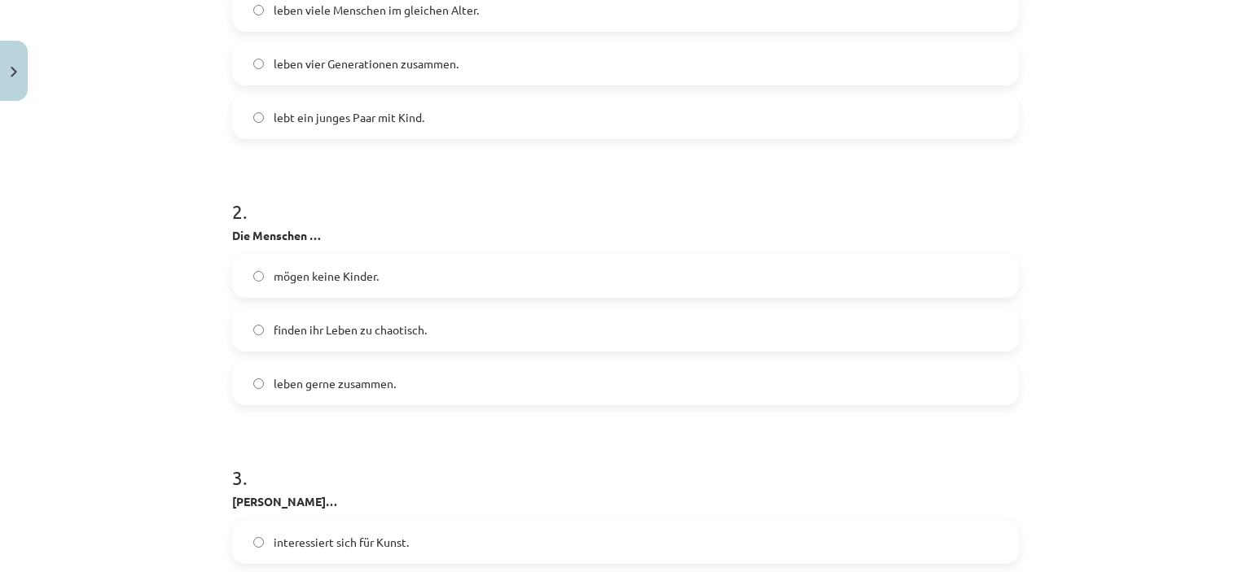
scroll to position [1425, 0]
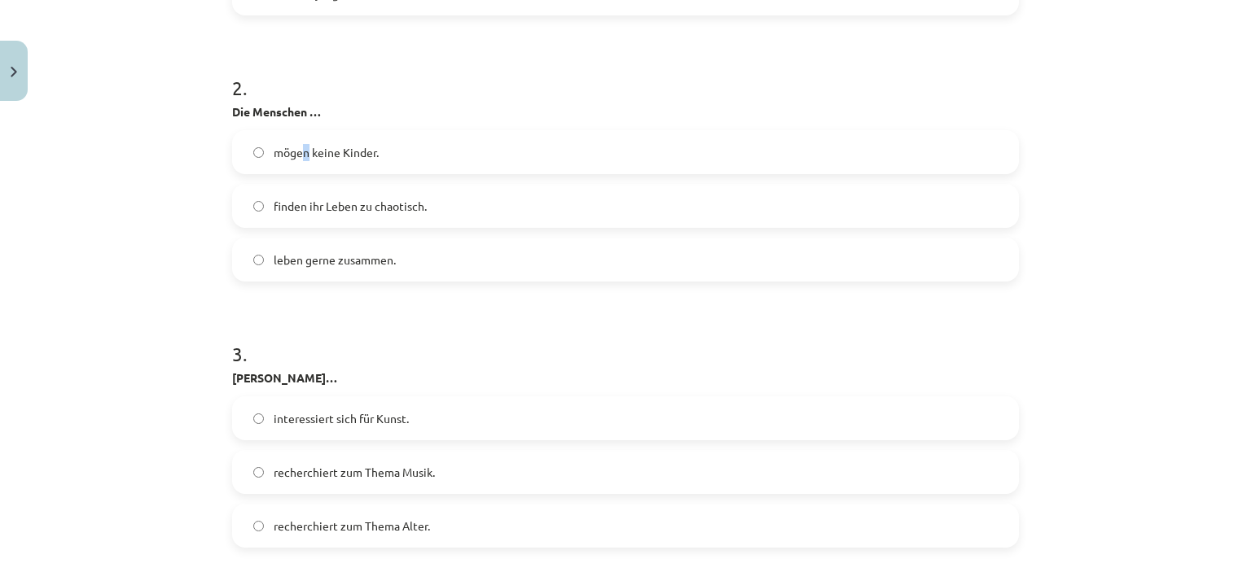
click at [293, 120] on div "2 . Die Menschen … mögen keine Kinder. finden ihr Leben zu chaotisch. leben ger…" at bounding box center [625, 165] width 787 height 234
drag, startPoint x: 290, startPoint y: 109, endPoint x: 230, endPoint y: 106, distance: 59.5
click at [232, 106] on p "Die Menschen …" at bounding box center [625, 111] width 787 height 17
click at [193, 99] on div "Mācību tēma: Vācu valodas b1 - 10. klases 1. ieskaites mācību materiāls #3 🎧 Th…" at bounding box center [625, 286] width 1251 height 572
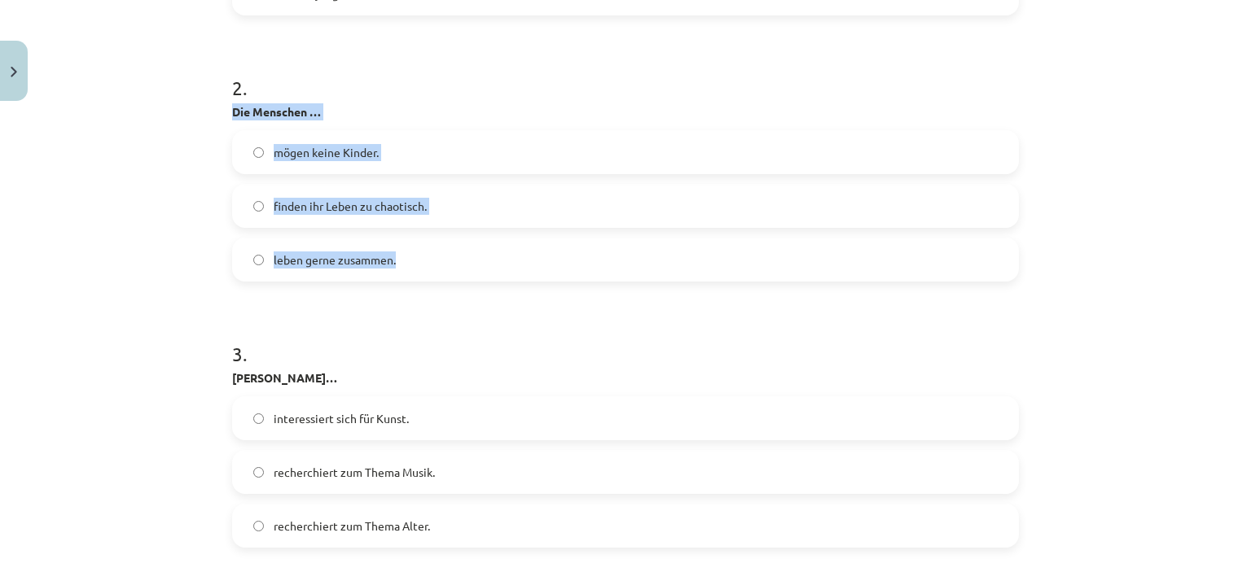
drag, startPoint x: 216, startPoint y: 105, endPoint x: 411, endPoint y: 261, distance: 250.3
copy div "Die Menschen … mögen keine Kinder. finden ihr Leben zu chaotisch. leben gerne z…"
click at [401, 265] on label "leben gerne zusammen." at bounding box center [625, 259] width 783 height 41
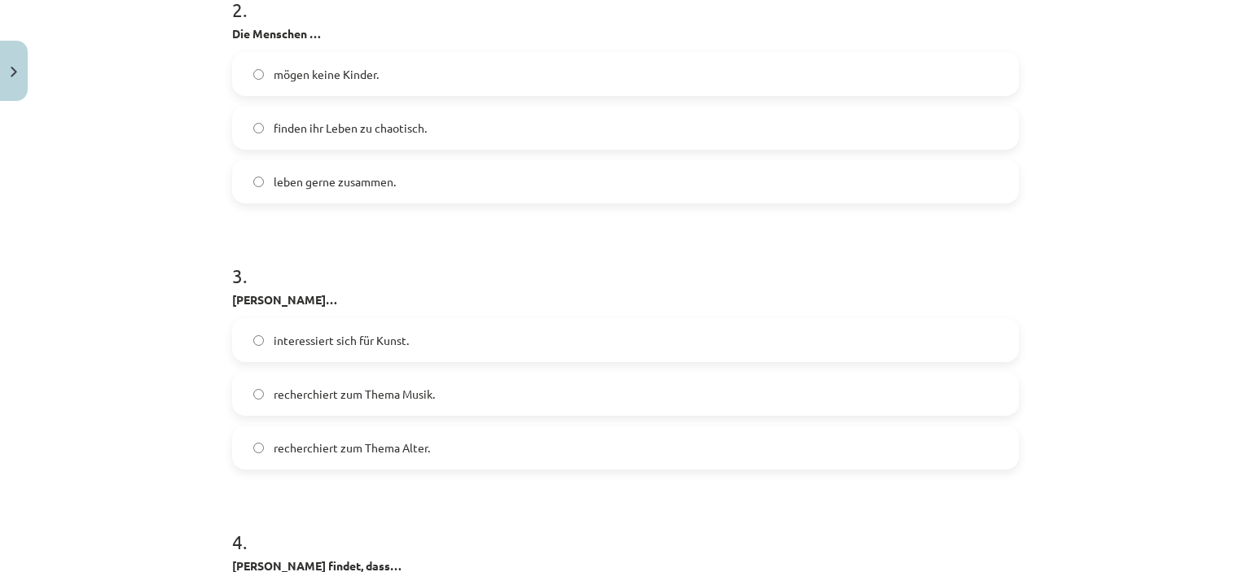
scroll to position [1588, 0]
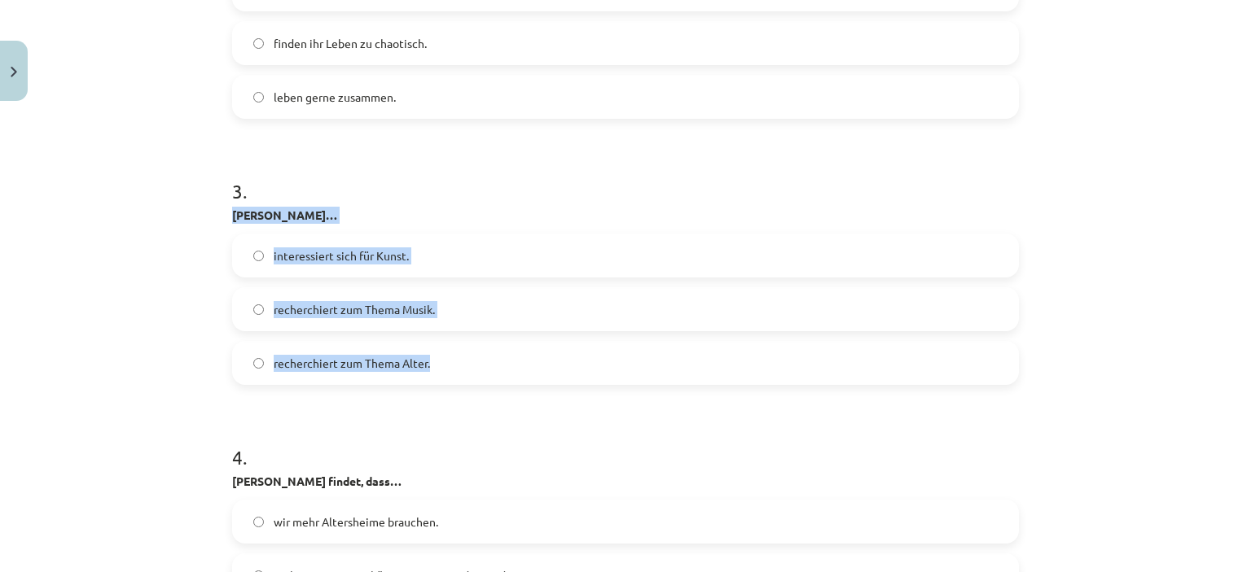
drag, startPoint x: 237, startPoint y: 216, endPoint x: 436, endPoint y: 366, distance: 249.3
copy div "Lorenz… interessiert sich für Kunst. recherchiert zum Thema Musik. recherchiert…"
click at [366, 367] on span "recherchiert zum Thema Alter." at bounding box center [352, 363] width 156 height 17
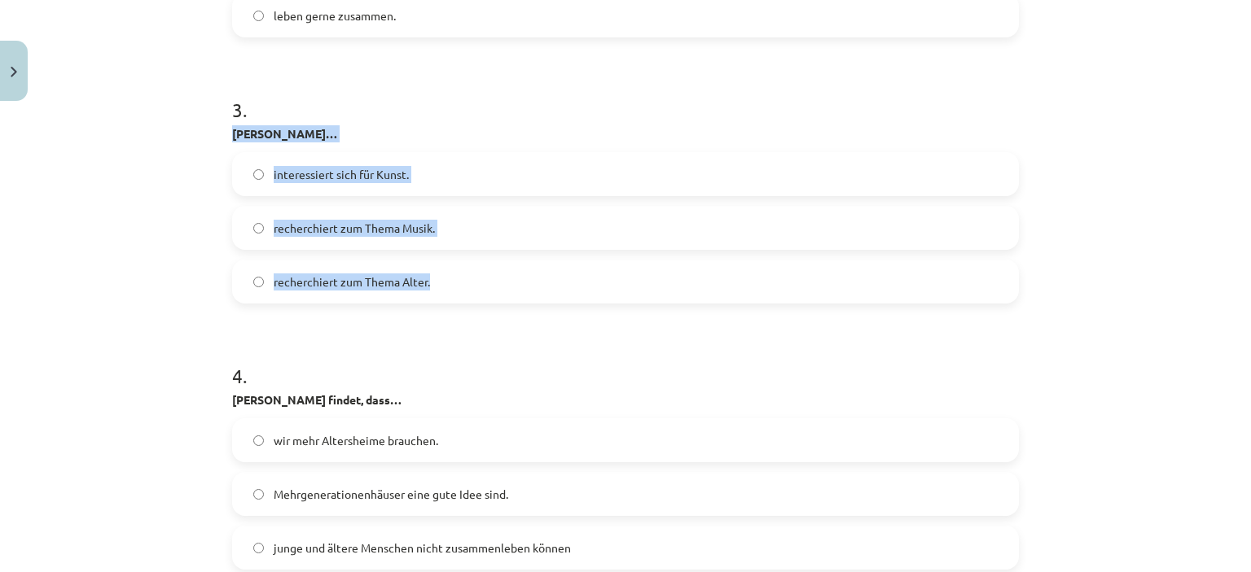
click at [100, 289] on div "Mācību tēma: Vācu valodas b1 - 10. klases 1. ieskaites mācību materiāls #3 🎧 Th…" at bounding box center [625, 286] width 1251 height 572
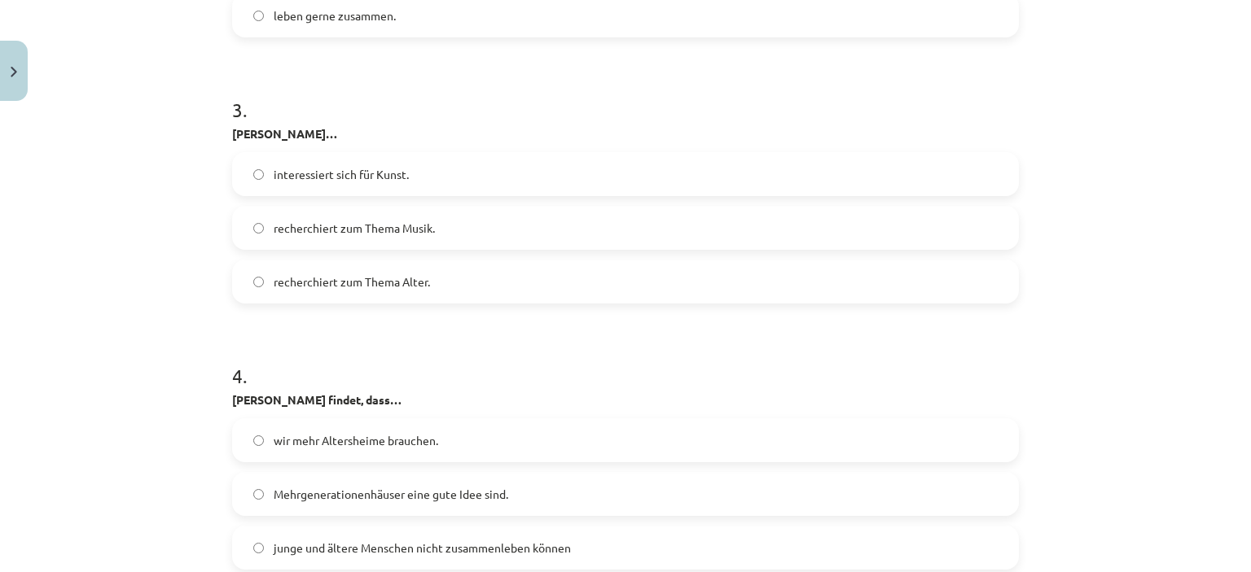
scroll to position [1832, 0]
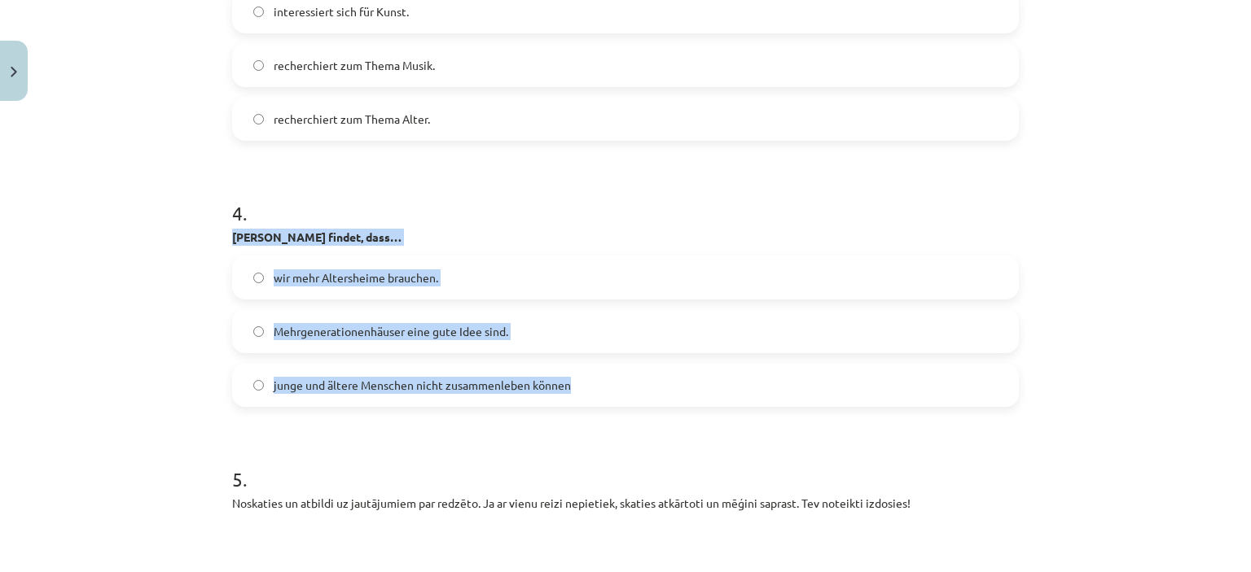
drag, startPoint x: 226, startPoint y: 227, endPoint x: 581, endPoint y: 401, distance: 394.8
click at [581, 401] on div "4 . Lorenz findet, dass… wir mehr Altersheime brauchen. Mehrgenerationenhäuser …" at bounding box center [625, 290] width 787 height 234
copy div "Lorenz findet, dass… wir mehr Altersheime brauchen. Mehrgenerationenhäuser eine…"
click at [432, 336] on span "Mehrgenerationenhäuser eine gute Idee sind." at bounding box center [391, 331] width 235 height 17
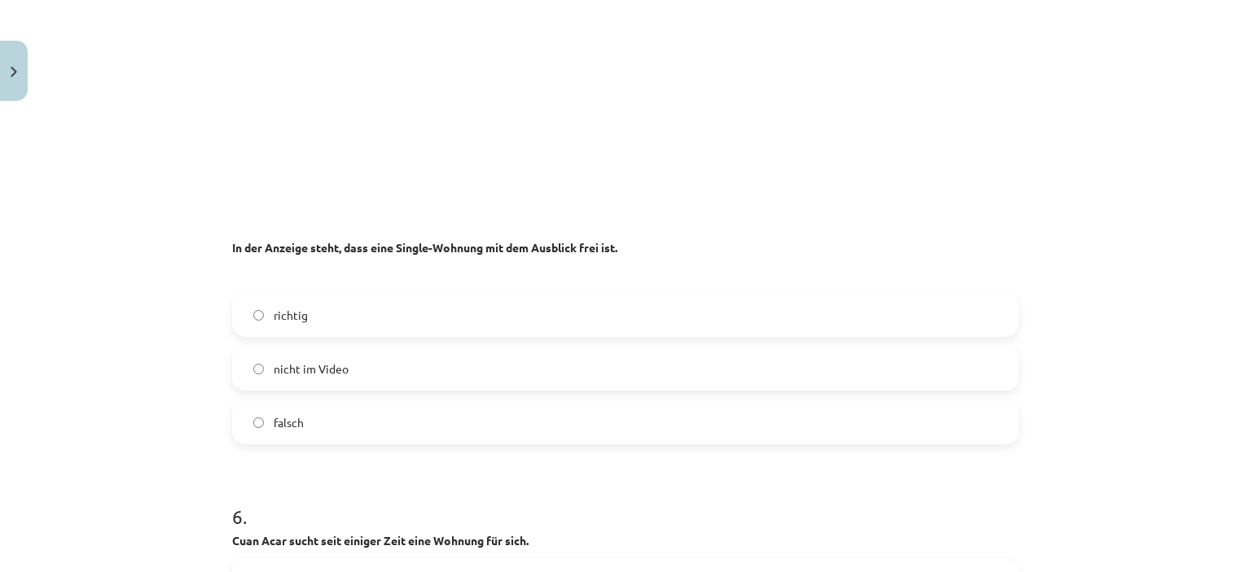
scroll to position [2484, 0]
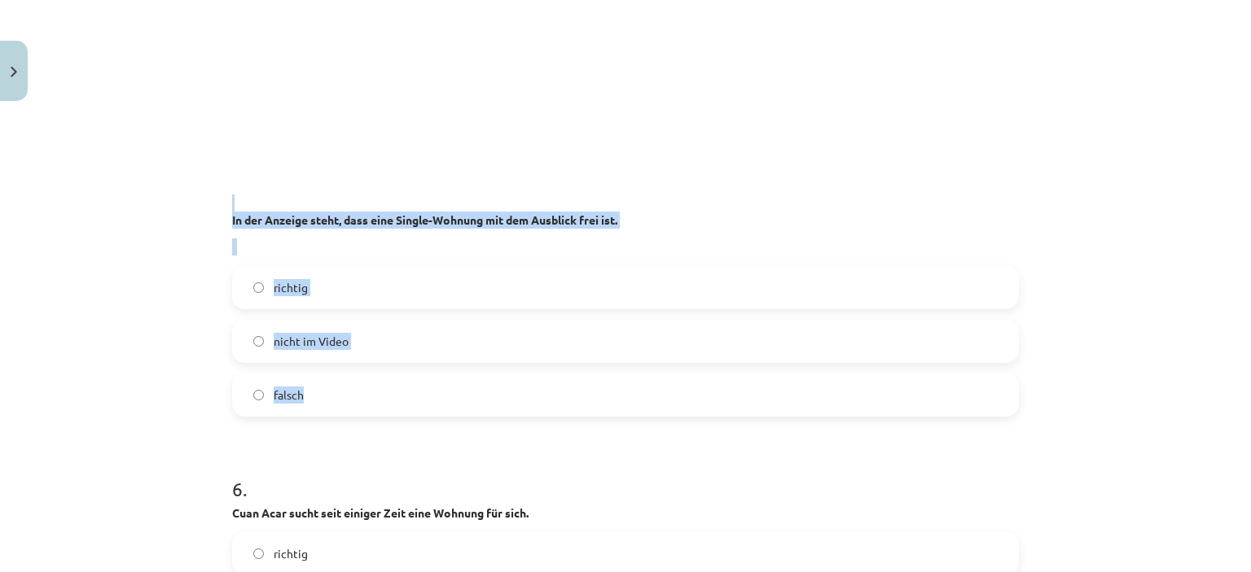
drag, startPoint x: 219, startPoint y: 209, endPoint x: 324, endPoint y: 402, distance: 219.7
click at [322, 276] on label "richtig" at bounding box center [625, 287] width 783 height 41
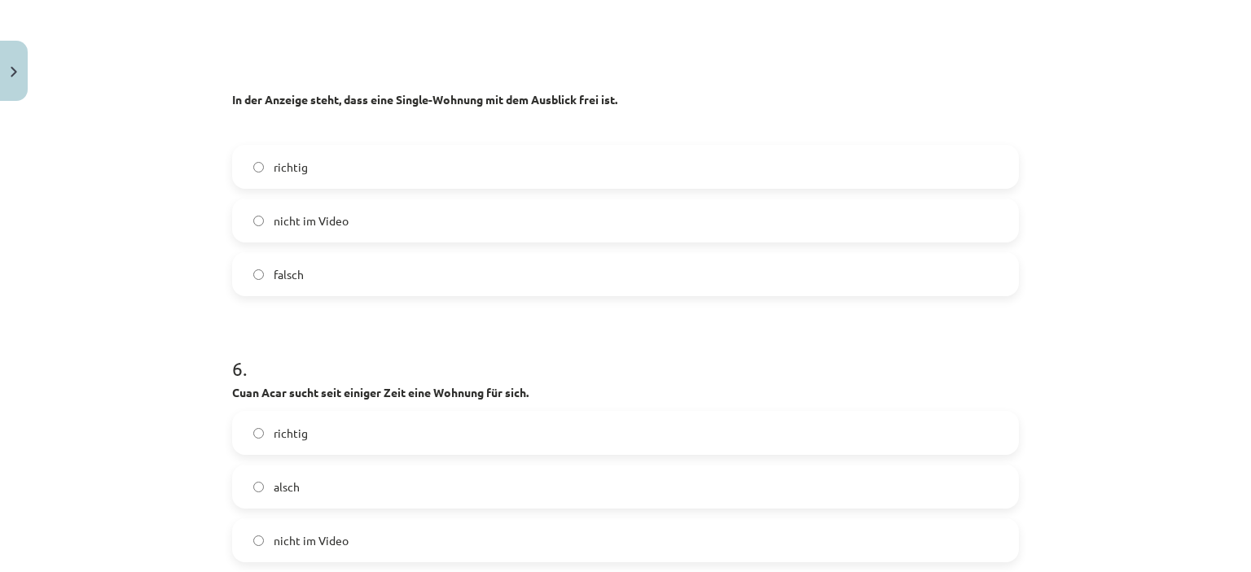
scroll to position [2728, 0]
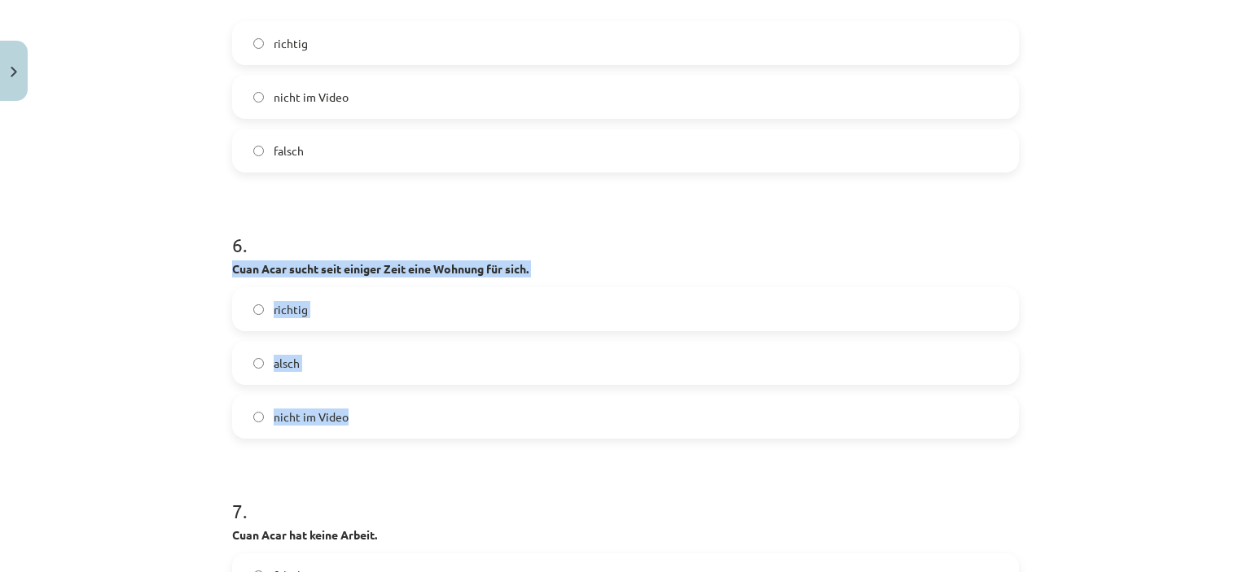
drag, startPoint x: 215, startPoint y: 260, endPoint x: 358, endPoint y: 430, distance: 222.5
click at [358, 430] on div "Mācību tēma: Vācu valodas b1 - 10. klases 1. ieskaites mācību materiāls #3 🎧 Th…" at bounding box center [625, 286] width 1251 height 572
click at [355, 309] on label "richtig" at bounding box center [625, 309] width 783 height 41
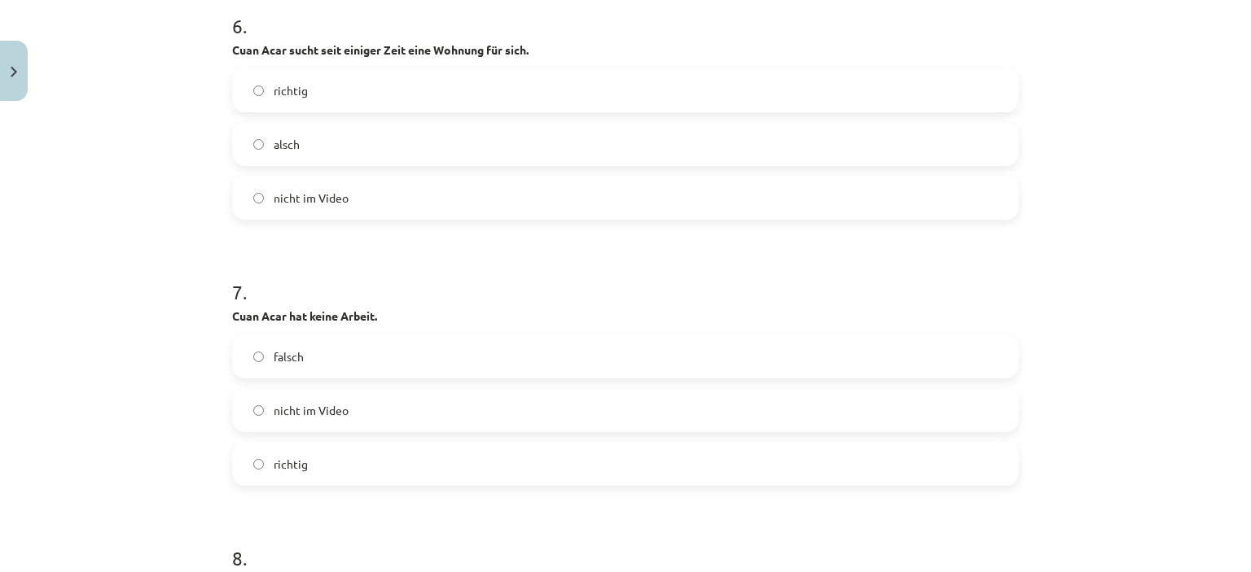
scroll to position [3054, 0]
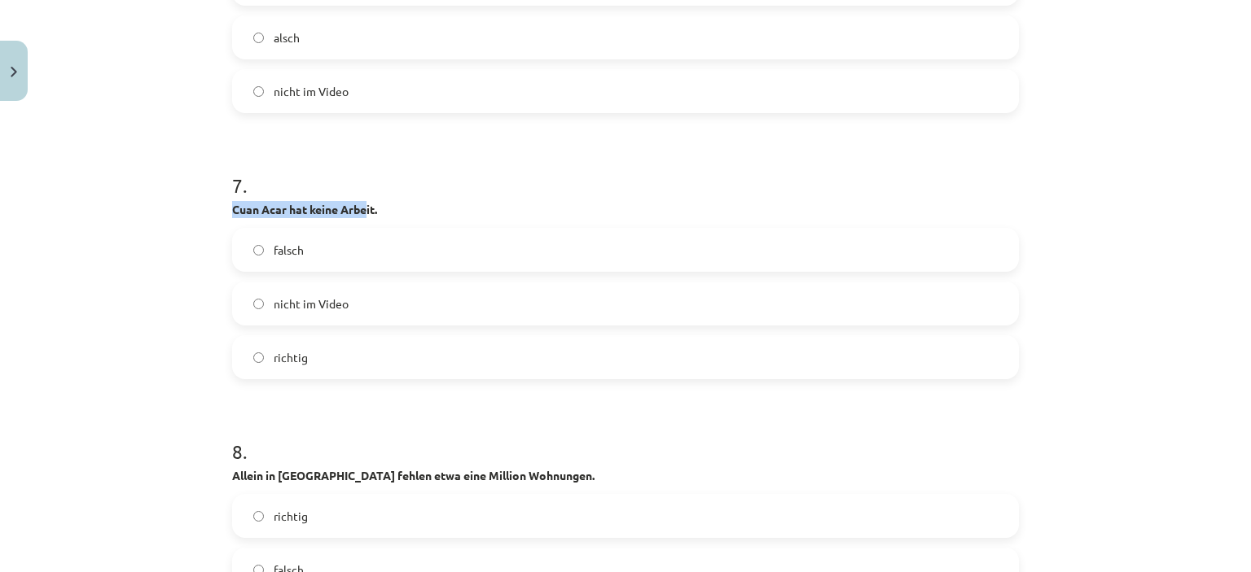
drag, startPoint x: 223, startPoint y: 210, endPoint x: 360, endPoint y: 203, distance: 137.0
drag, startPoint x: 450, startPoint y: 199, endPoint x: 375, endPoint y: 485, distance: 295.5
click at [453, 199] on div "7 . Cuan Acar hat keine Arbeit. falsch nicht im Video richtig" at bounding box center [625, 263] width 787 height 234
click at [318, 250] on label "falsch" at bounding box center [625, 250] width 783 height 41
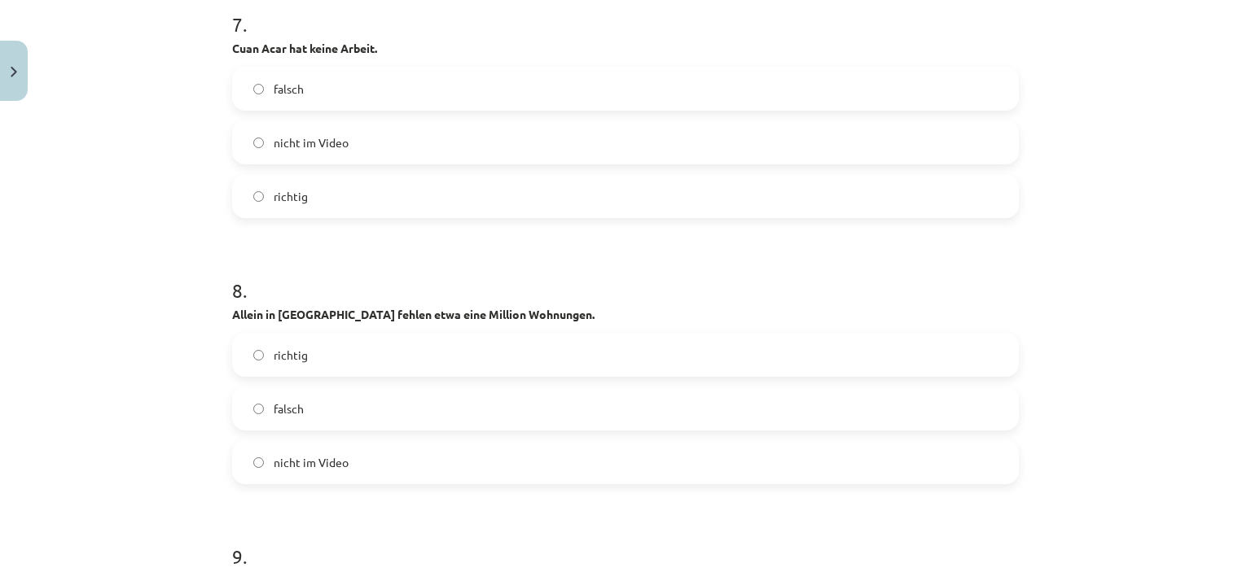
scroll to position [3298, 0]
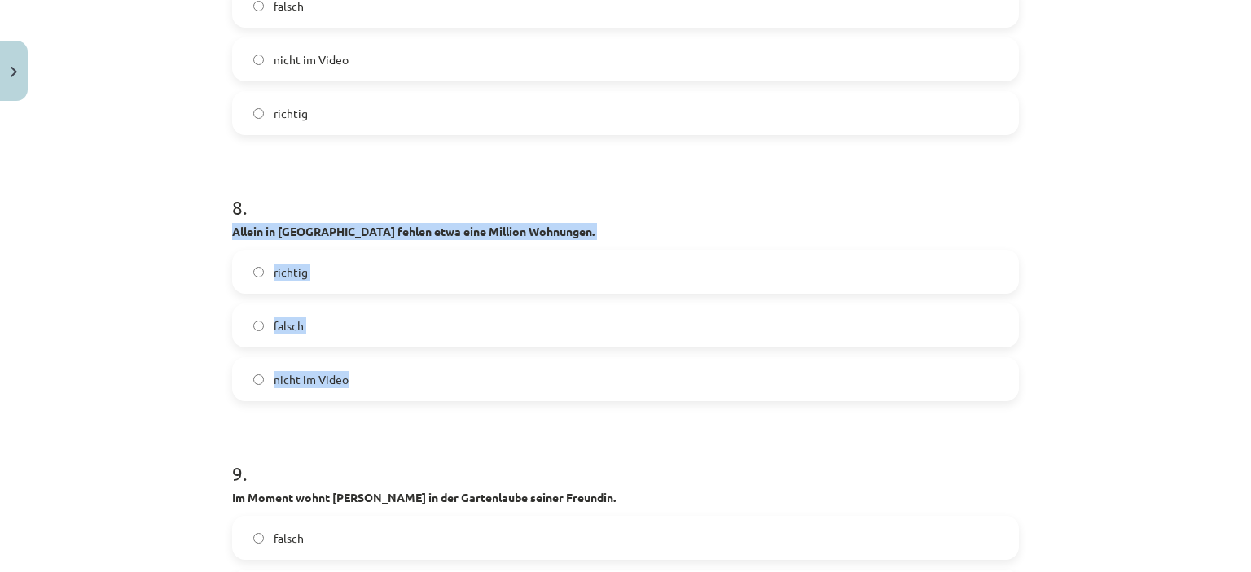
drag, startPoint x: 221, startPoint y: 224, endPoint x: 371, endPoint y: 387, distance: 221.9
click at [295, 325] on span "falsch" at bounding box center [289, 326] width 30 height 17
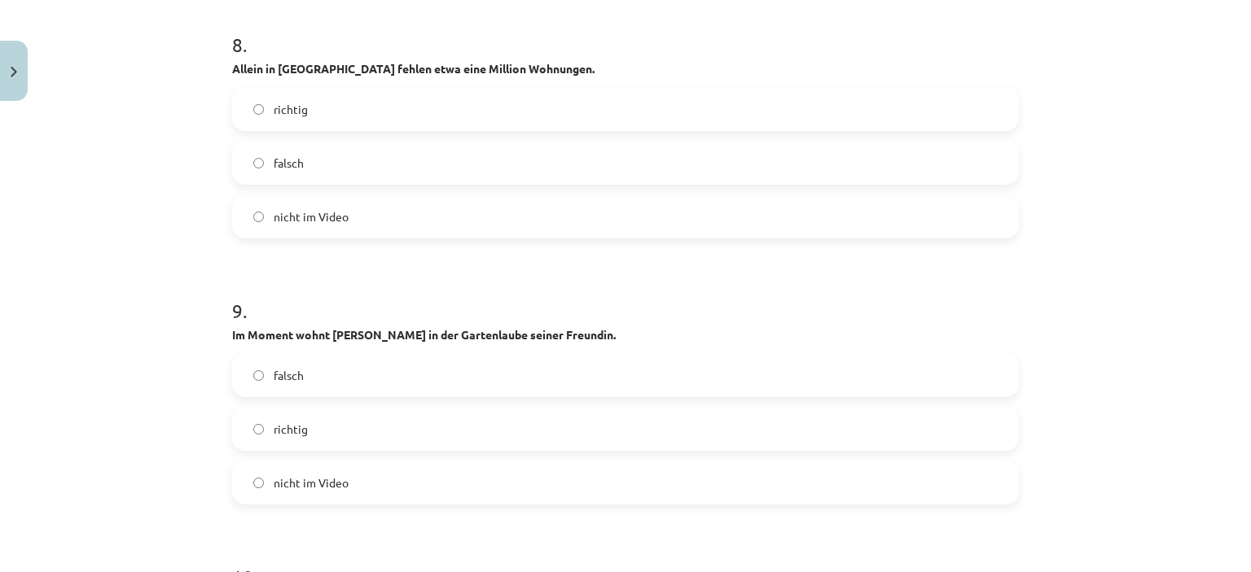
scroll to position [3542, 0]
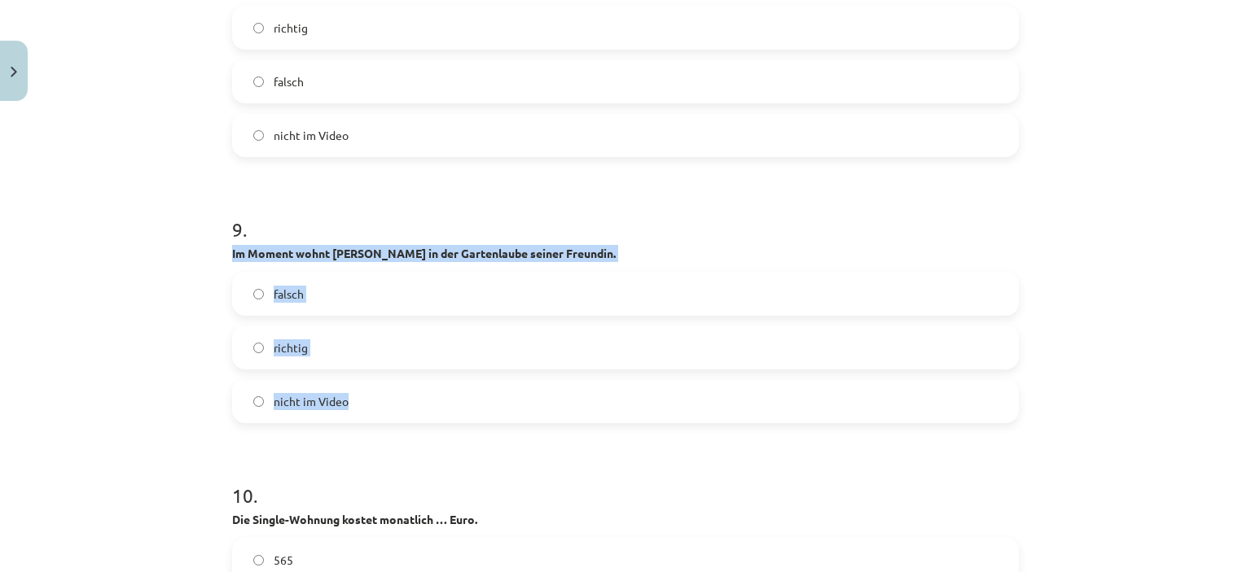
drag, startPoint x: 223, startPoint y: 253, endPoint x: 393, endPoint y: 414, distance: 234.4
click at [393, 414] on div "55 XP Saņemsi Sarežģīts 443 pilda Apraksts Uzdevums Palīdzība 1 . Noskaties un …" at bounding box center [625, 517] width 806 height 7902
click at [314, 286] on label "falsch" at bounding box center [625, 294] width 783 height 41
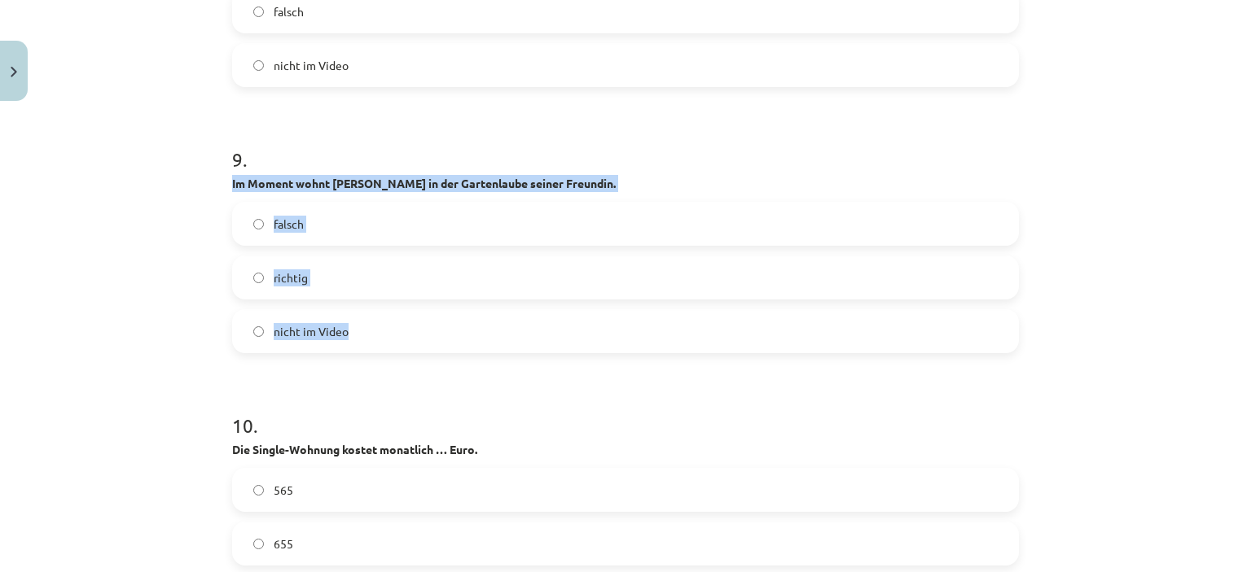
scroll to position [3787, 0]
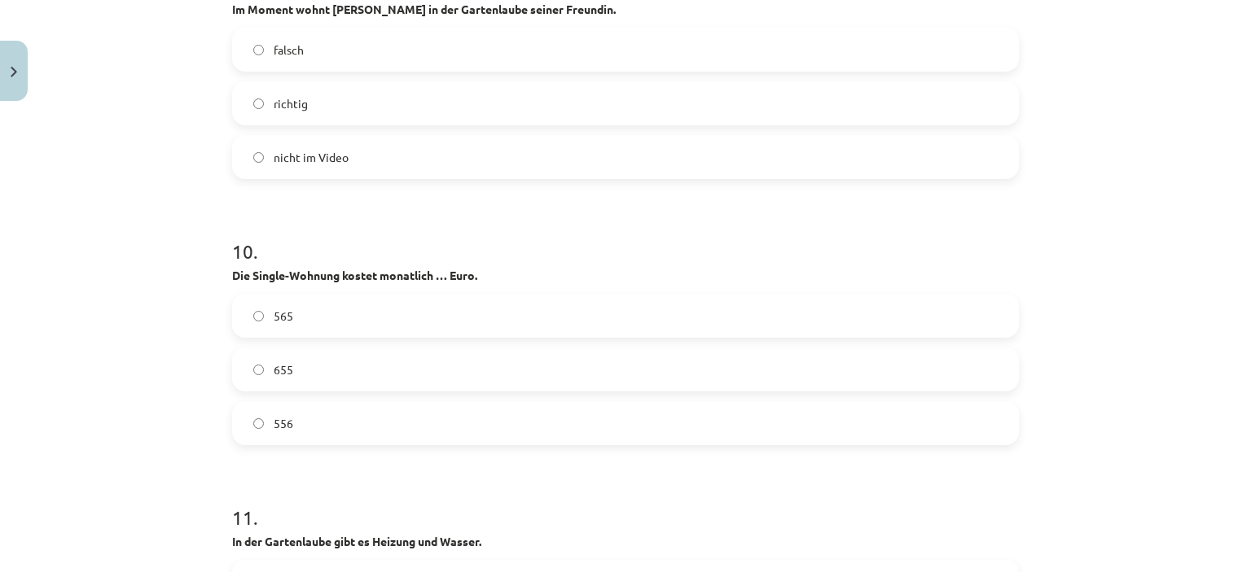
click at [309, 315] on label "565" at bounding box center [625, 316] width 783 height 41
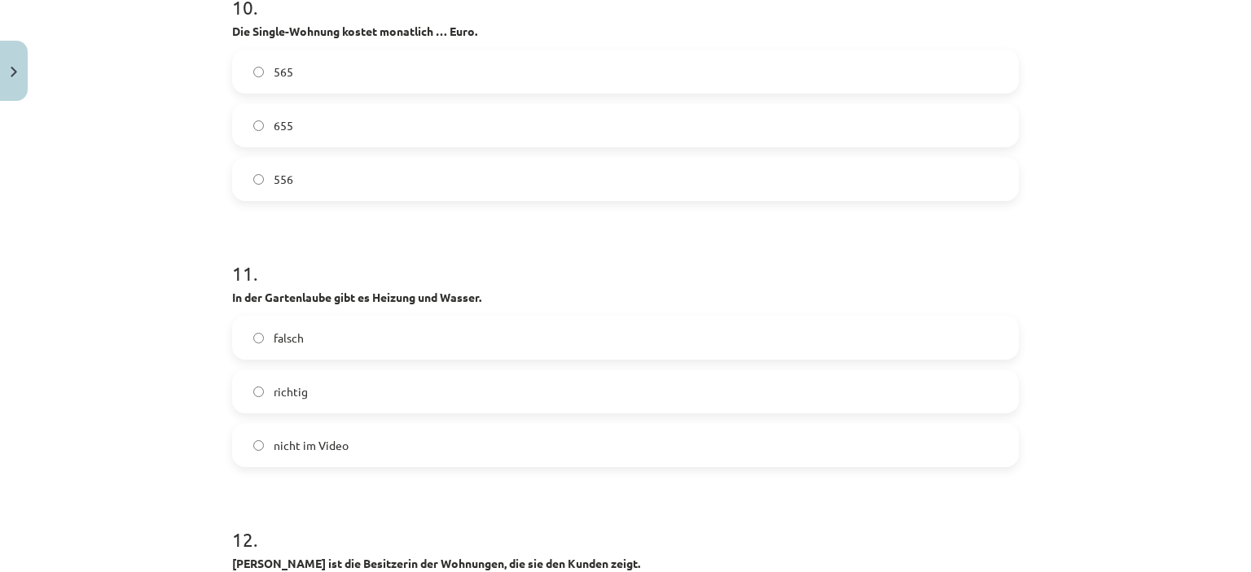
scroll to position [4112, 0]
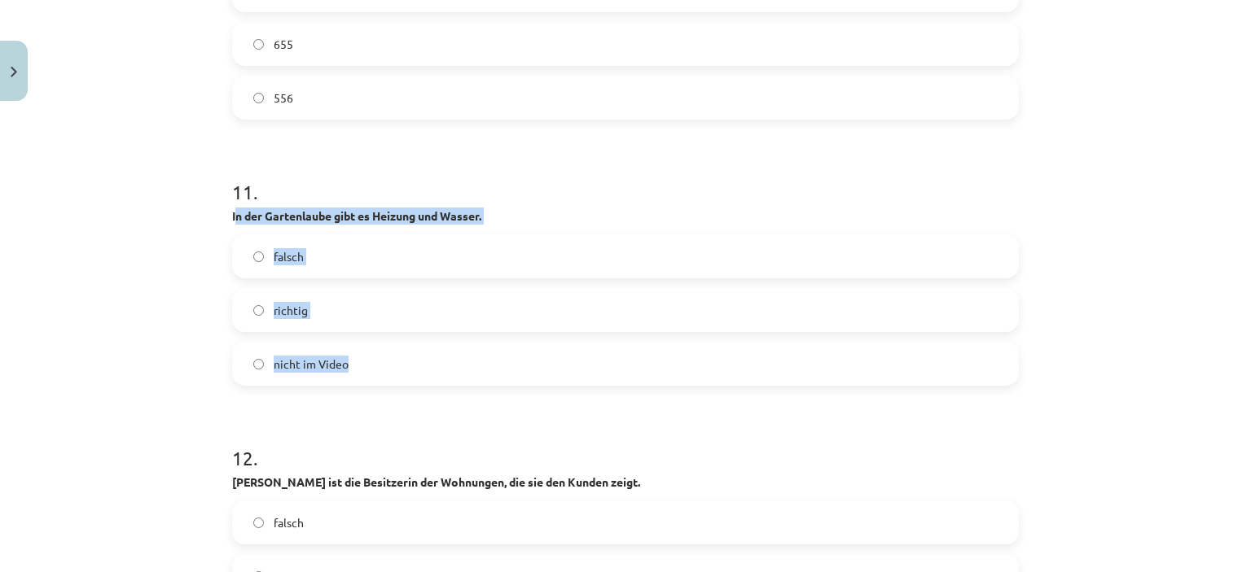
drag, startPoint x: 230, startPoint y: 213, endPoint x: 375, endPoint y: 362, distance: 207.3
click at [375, 362] on div "11 . In der Gartenlaube gibt es Heizung und Wasser. falsch richtig nicht im Vid…" at bounding box center [625, 269] width 787 height 234
click at [327, 248] on label "falsch" at bounding box center [625, 256] width 783 height 41
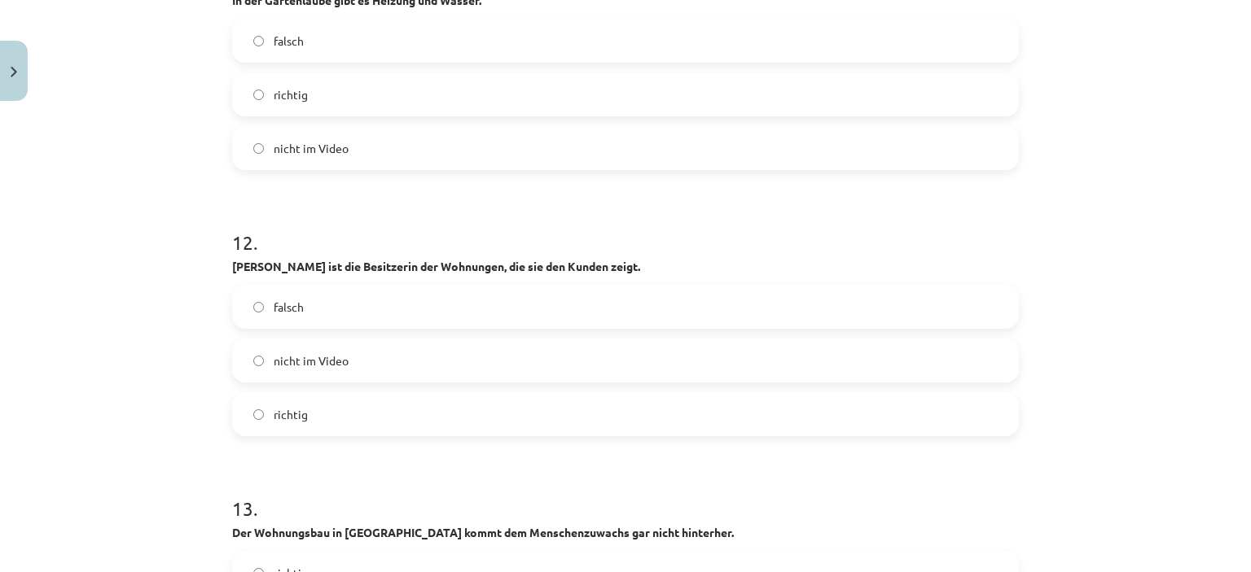
scroll to position [4357, 0]
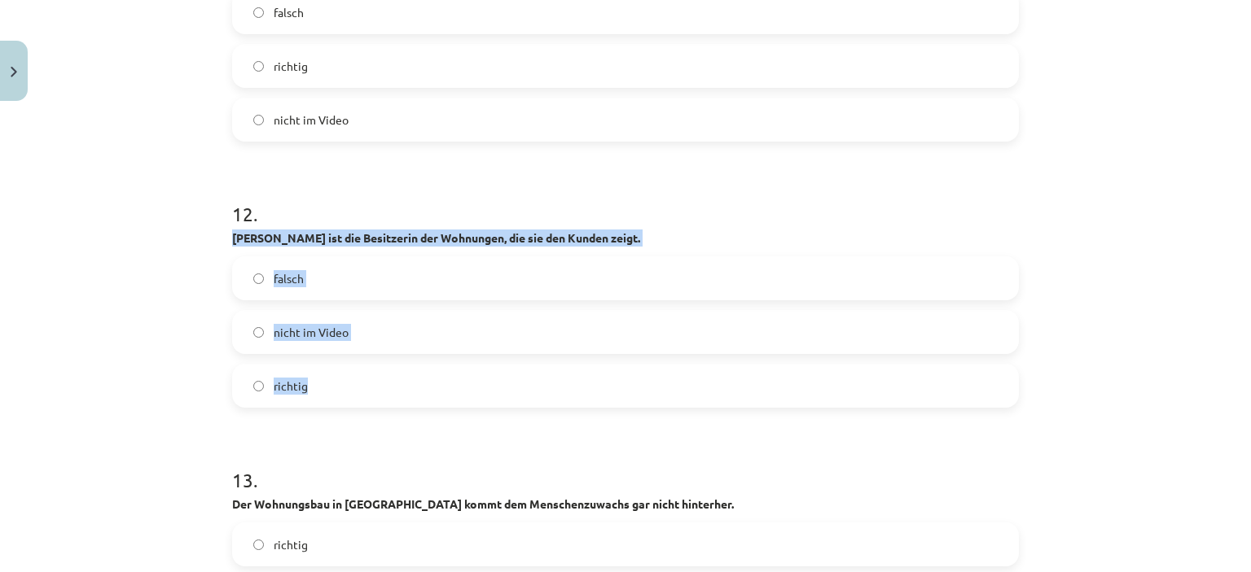
drag, startPoint x: 217, startPoint y: 234, endPoint x: 333, endPoint y: 396, distance: 199.1
click at [345, 278] on label "falsch" at bounding box center [625, 278] width 783 height 41
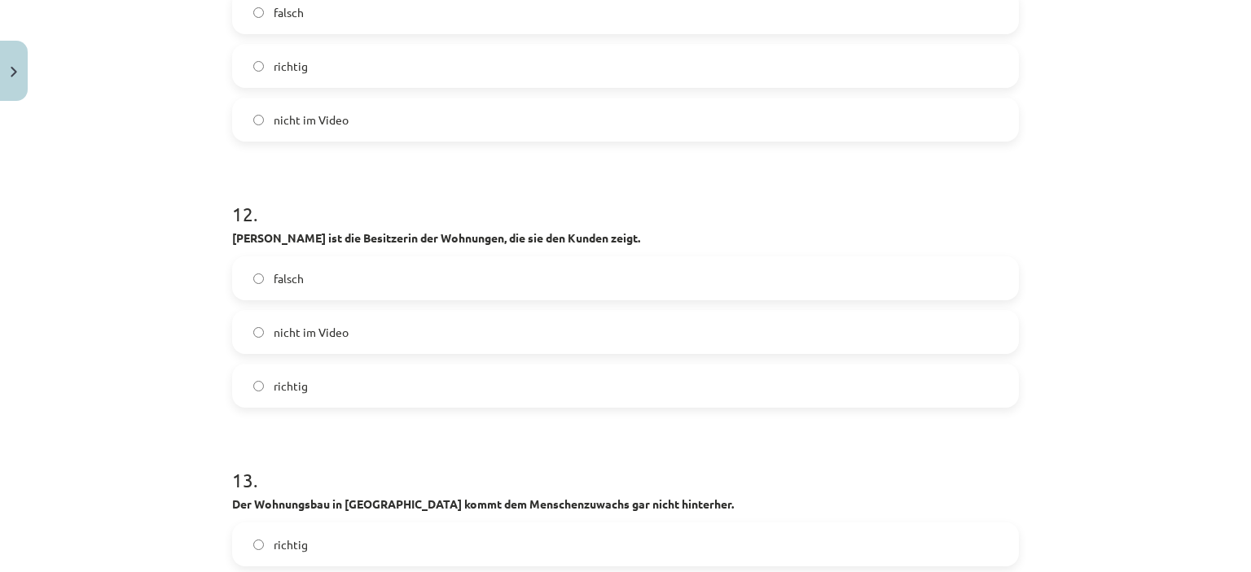
scroll to position [4601, 0]
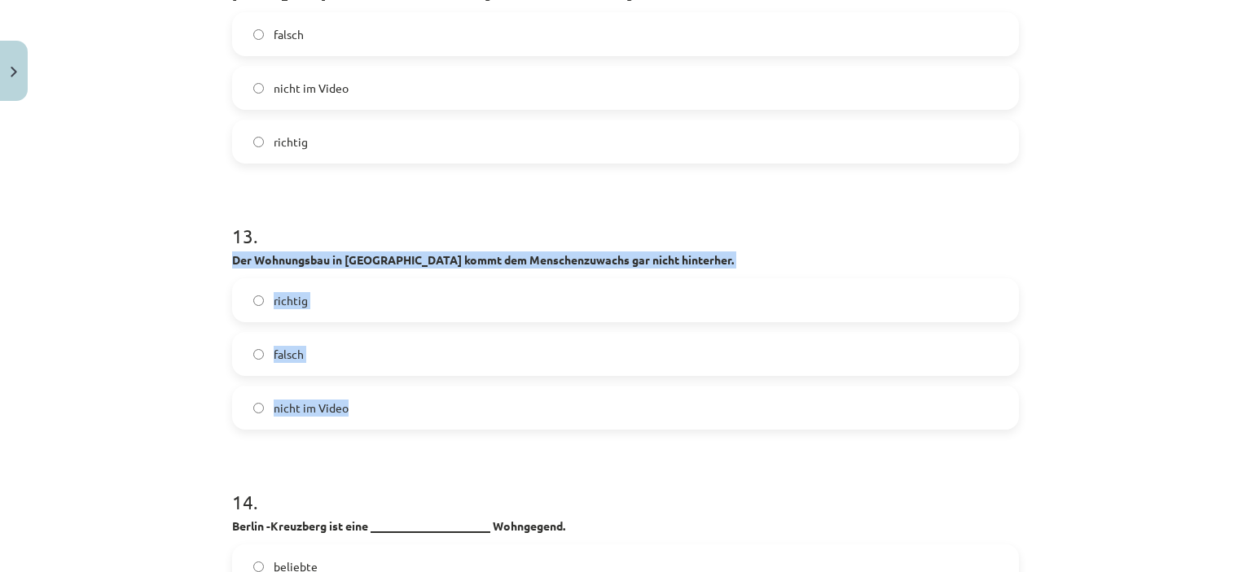
drag, startPoint x: 225, startPoint y: 256, endPoint x: 362, endPoint y: 413, distance: 208.4
drag, startPoint x: 305, startPoint y: 312, endPoint x: 207, endPoint y: 278, distance: 103.5
click at [305, 312] on label "richtig" at bounding box center [625, 300] width 783 height 41
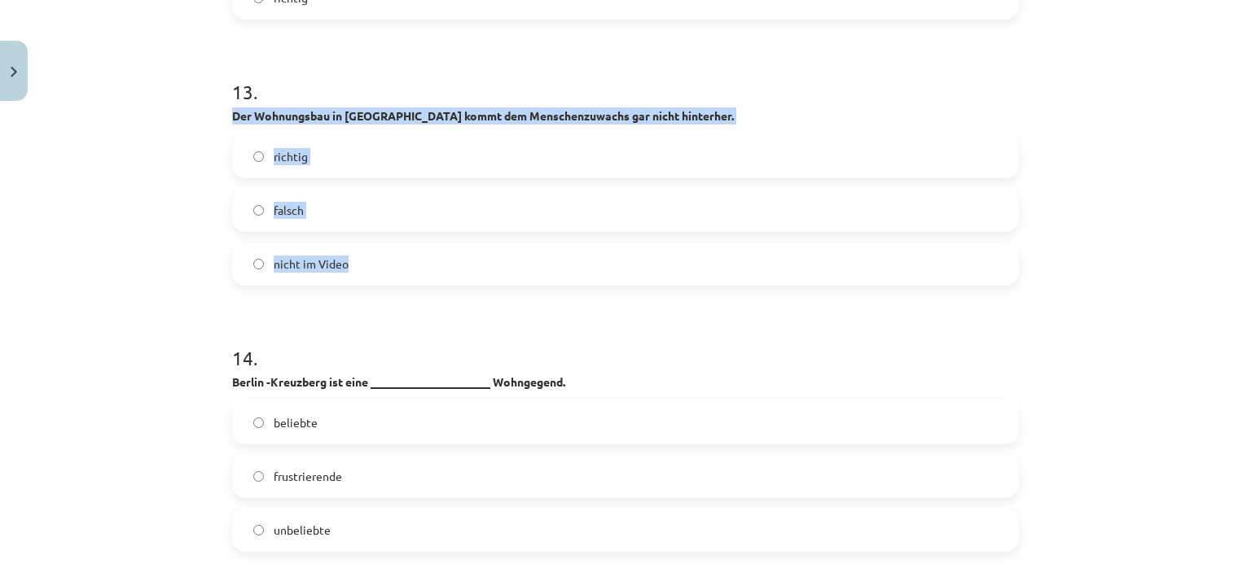
scroll to position [4845, 0]
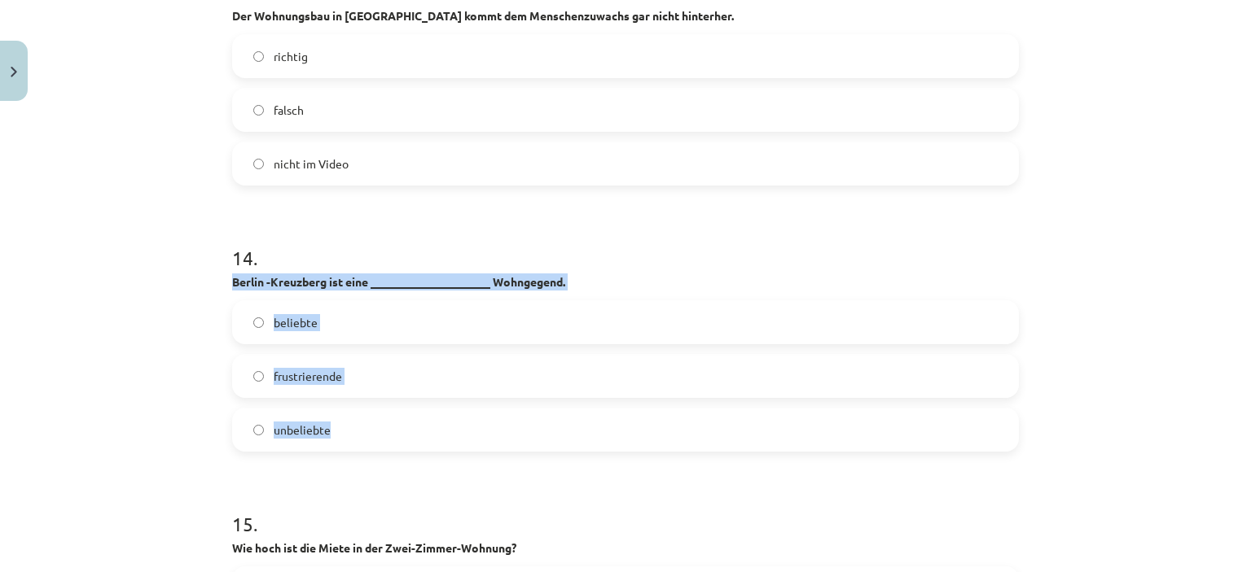
drag, startPoint x: 212, startPoint y: 272, endPoint x: 363, endPoint y: 439, distance: 225.4
click at [363, 439] on div "Mācību tēma: Vācu valodas b1 - 10. klases 1. ieskaites mācību materiāls #3 🎧 Th…" at bounding box center [625, 286] width 1251 height 572
click at [343, 325] on label "beliebte" at bounding box center [625, 322] width 783 height 41
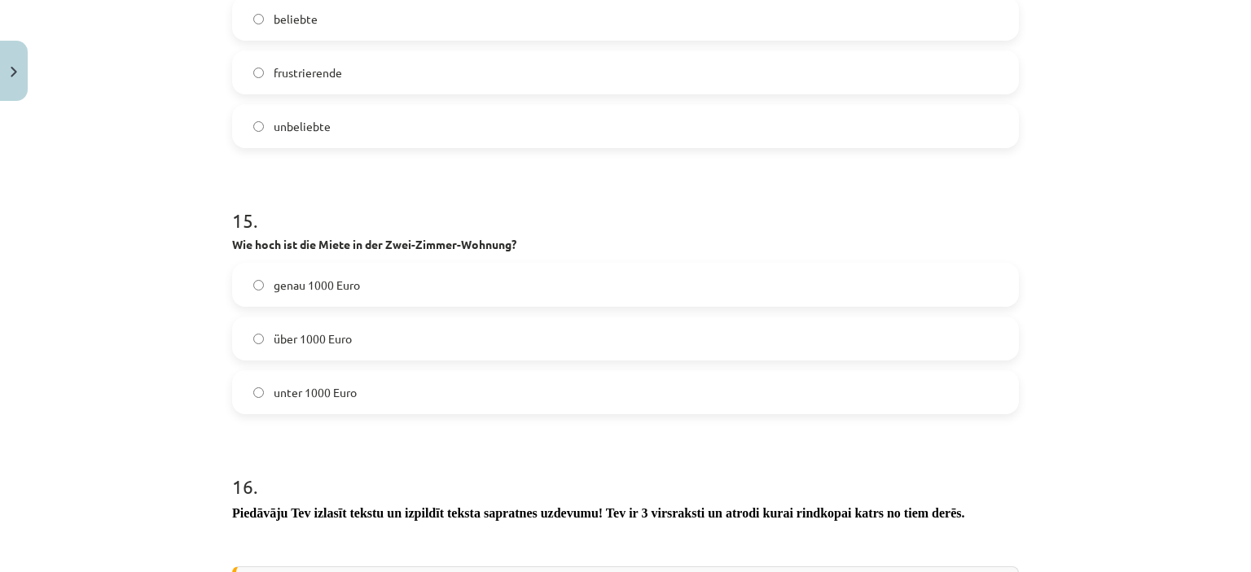
scroll to position [5171, 0]
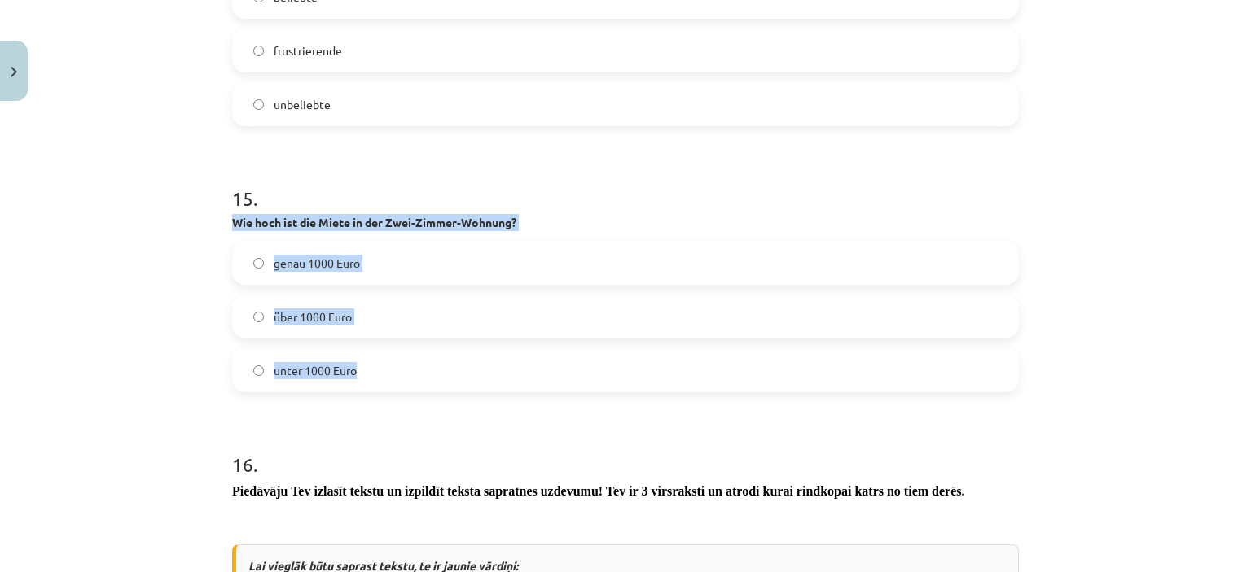
drag, startPoint x: 226, startPoint y: 225, endPoint x: 375, endPoint y: 374, distance: 210.2
click at [375, 374] on div "15 . Wie hoch ist die Miete in der Zwei-Zimmer-Wohnung? genau 1000 Euro über 10…" at bounding box center [625, 276] width 787 height 234
click at [333, 305] on label "über 1000 Euro" at bounding box center [625, 316] width 783 height 41
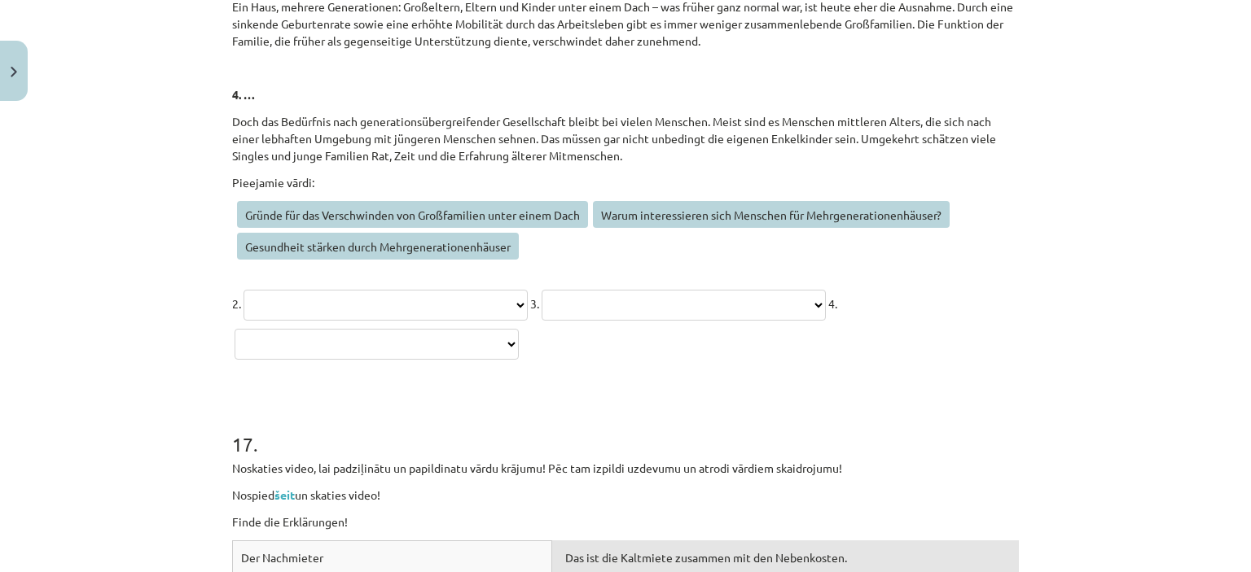
scroll to position [6881, 0]
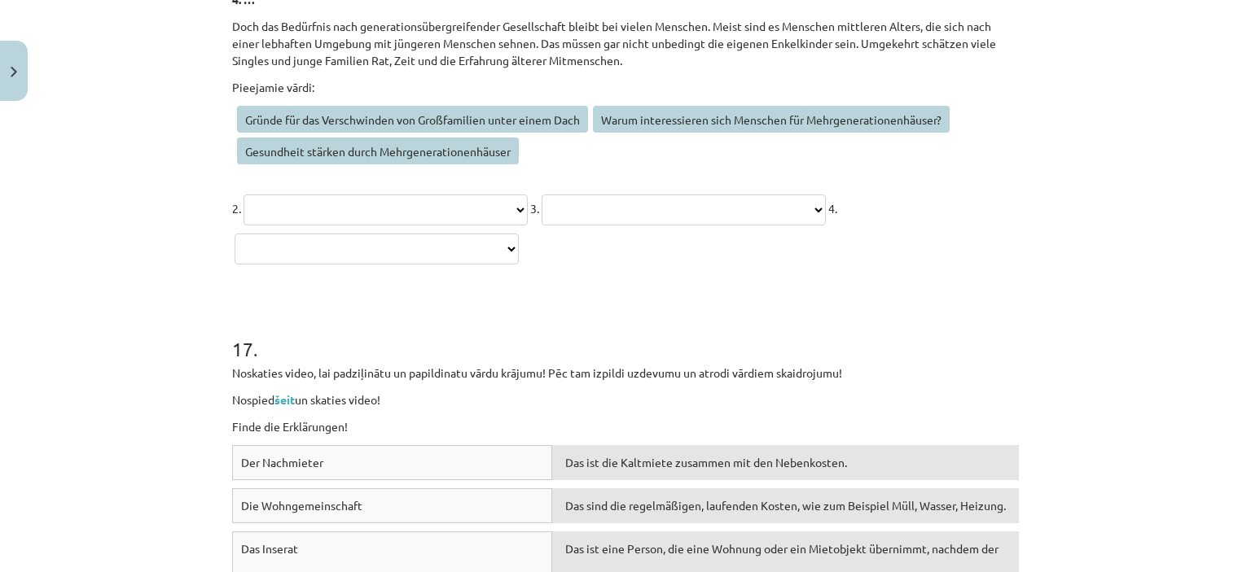
click at [379, 203] on select "**********" at bounding box center [385, 210] width 284 height 31
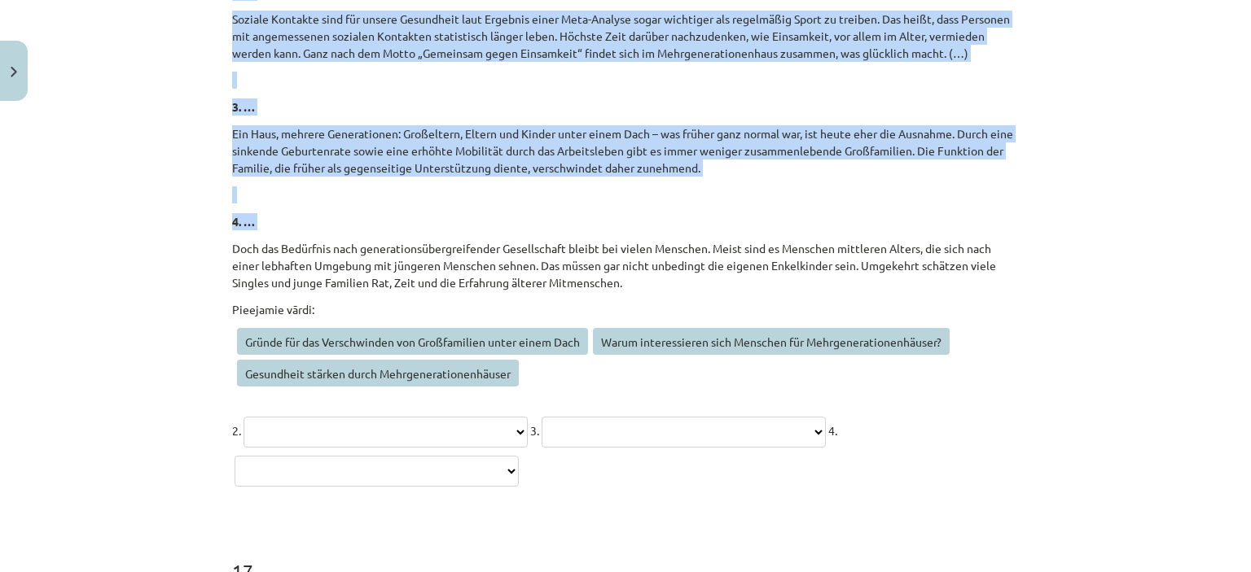
scroll to position [6660, 0]
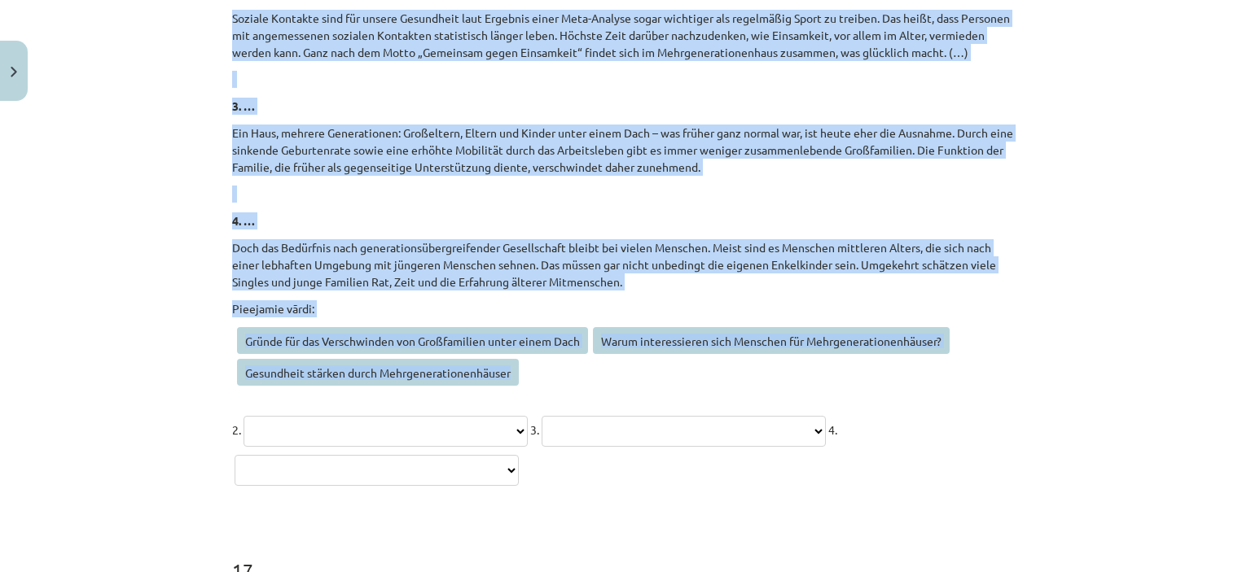
drag, startPoint x: 208, startPoint y: 182, endPoint x: 514, endPoint y: 361, distance: 354.7
click at [518, 373] on div "Mācību tēma: Vācu valodas b1 - 10. klases 1. ieskaites mācību materiāls #3 🎧 Th…" at bounding box center [625, 286] width 1251 height 572
click at [179, 366] on div "Mācību tēma: Vācu valodas b1 - 10. klases 1. ieskaites mācību materiāls #3 🎧 Th…" at bounding box center [625, 286] width 1251 height 572
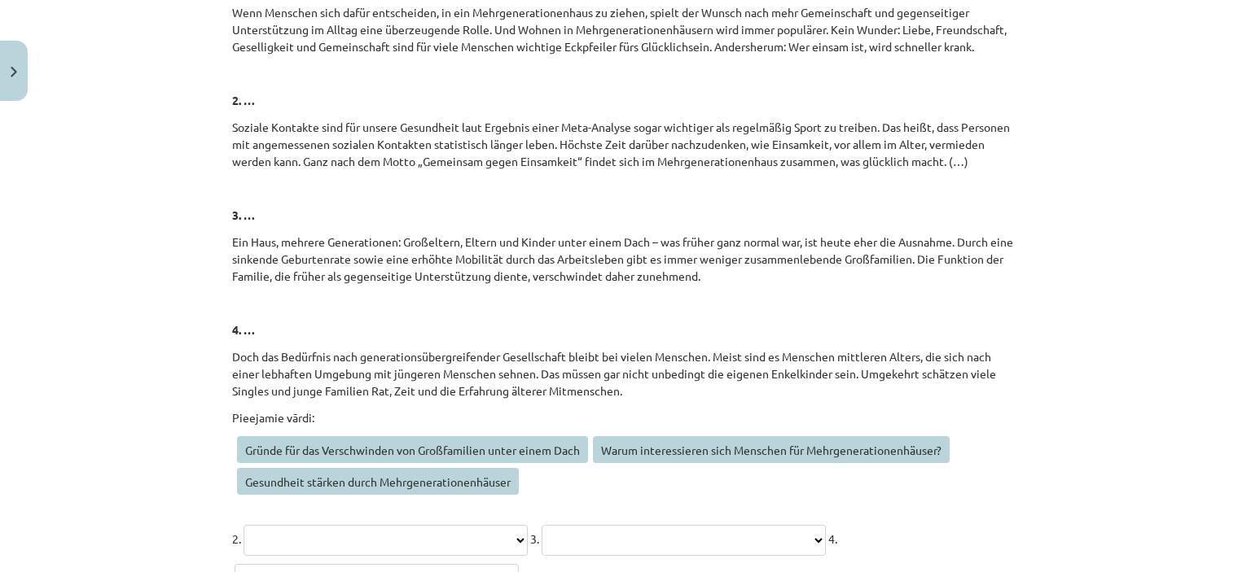
scroll to position [6578, 0]
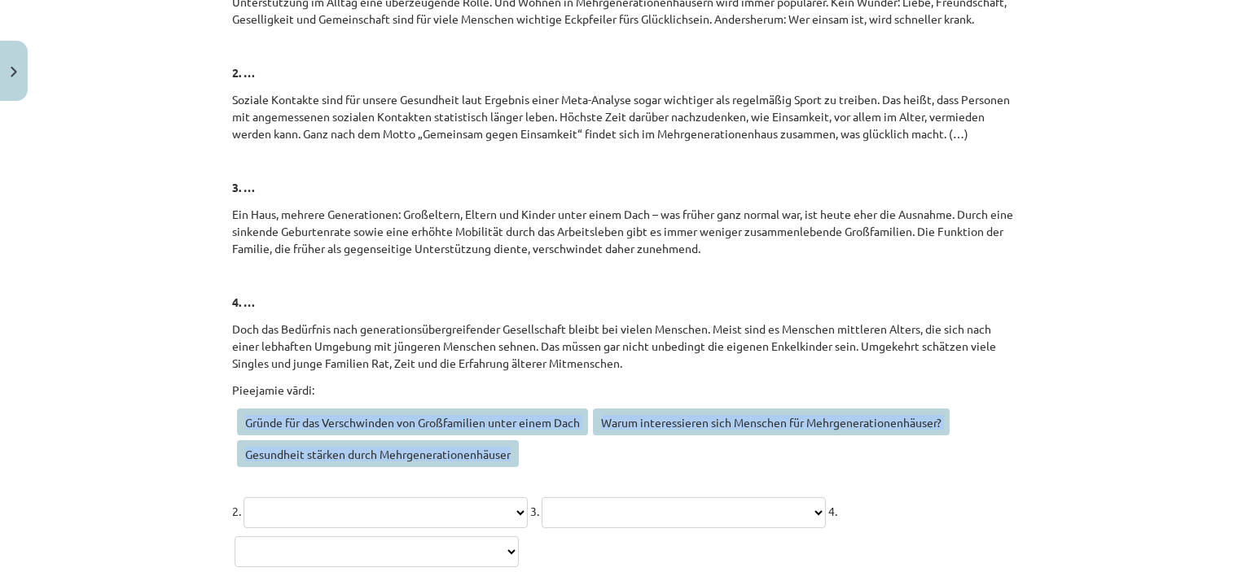
drag, startPoint x: 226, startPoint y: 417, endPoint x: 517, endPoint y: 455, distance: 294.0
click at [517, 455] on p "Gründe für das Verschwinden von Großfamilien unter einem Dach Warum interessier…" at bounding box center [625, 441] width 787 height 64
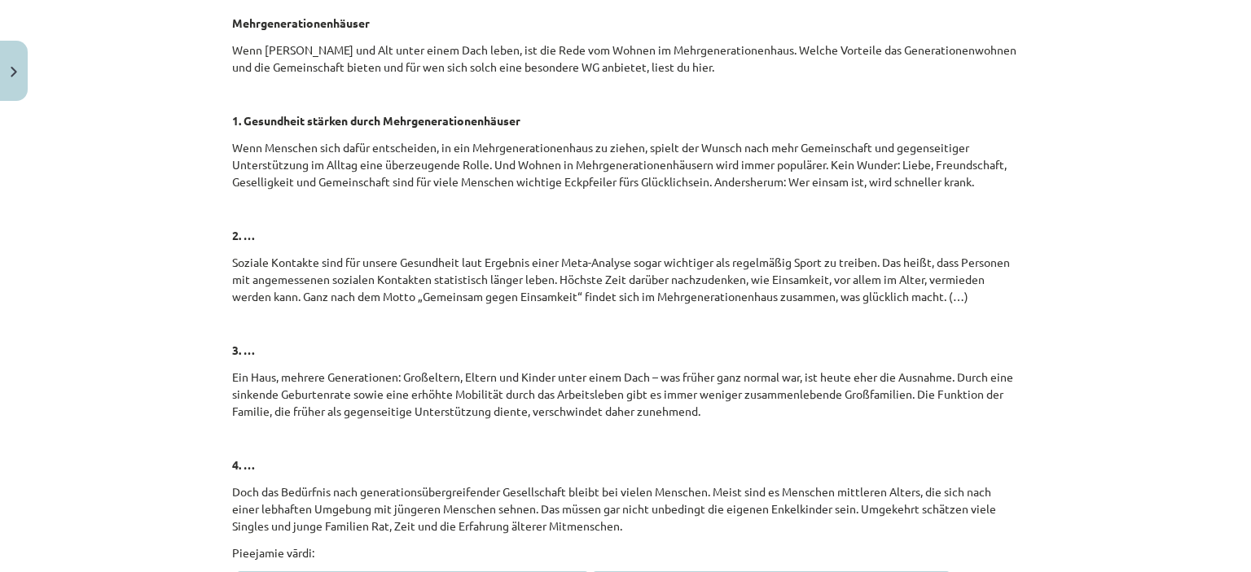
scroll to position [6660, 0]
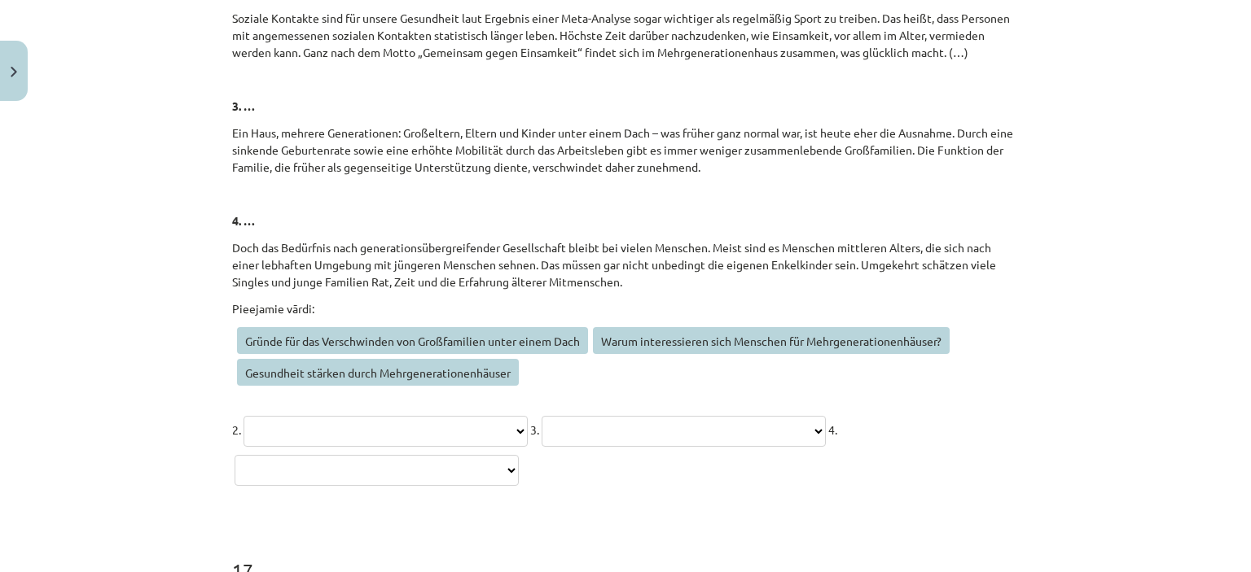
click at [55, 305] on div "Mācību tēma: Vācu valodas b1 - 10. klases 1. ieskaites mācību materiāls #3 🎧 Th…" at bounding box center [625, 286] width 1251 height 572
click at [339, 429] on select "**********" at bounding box center [385, 431] width 284 height 31
select select "**********"
click at [243, 416] on select "**********" at bounding box center [385, 431] width 284 height 31
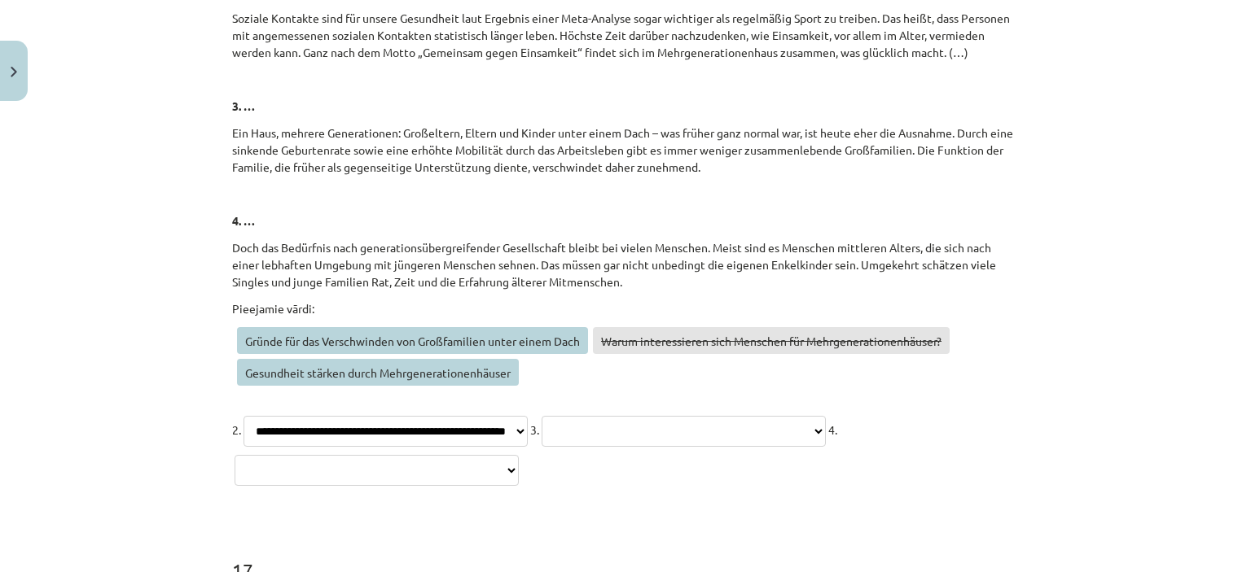
click at [542, 447] on select "**********" at bounding box center [684, 431] width 284 height 31
select select "**********"
click at [542, 447] on select "**********" at bounding box center [684, 431] width 284 height 31
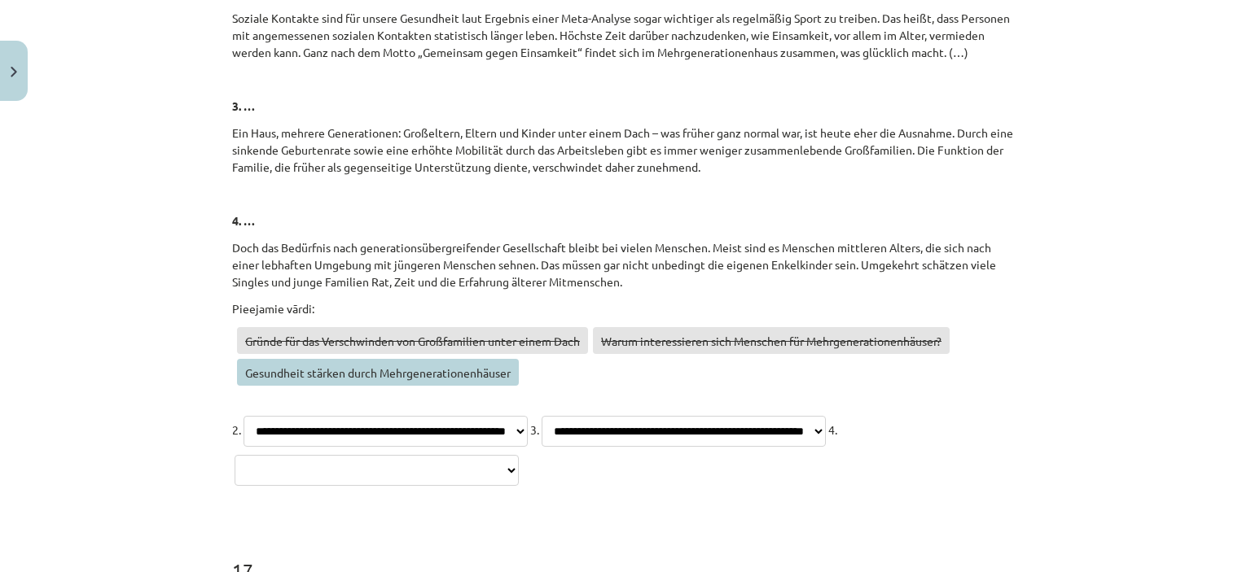
click at [519, 471] on select "**********" at bounding box center [377, 470] width 284 height 31
select select "**********"
click at [519, 455] on select "**********" at bounding box center [377, 470] width 284 height 31
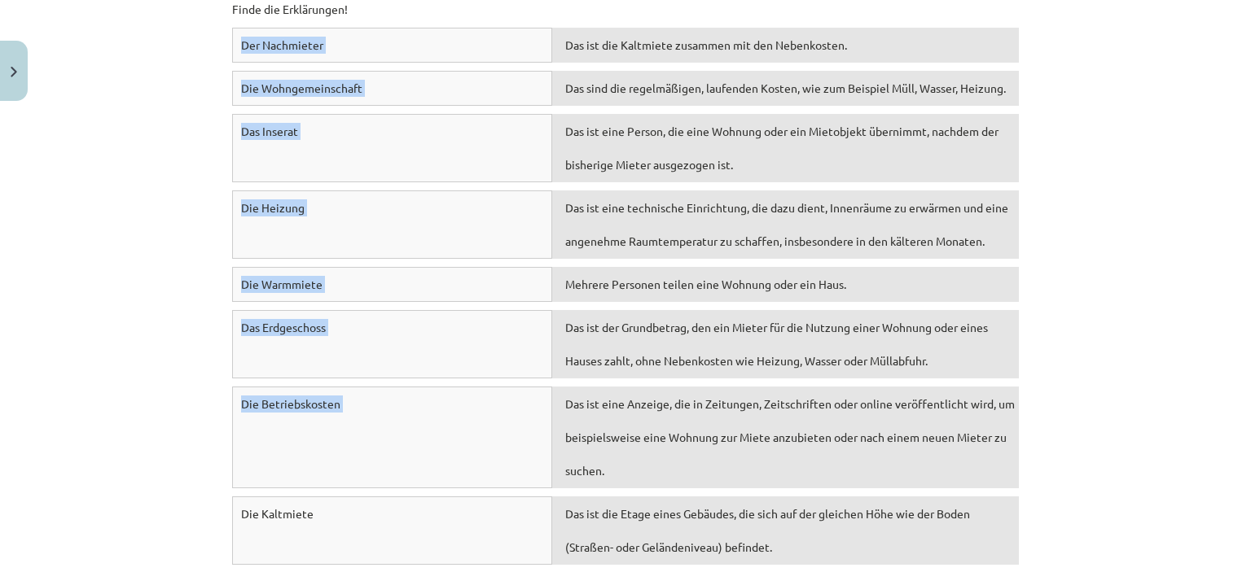
scroll to position [7474, 0]
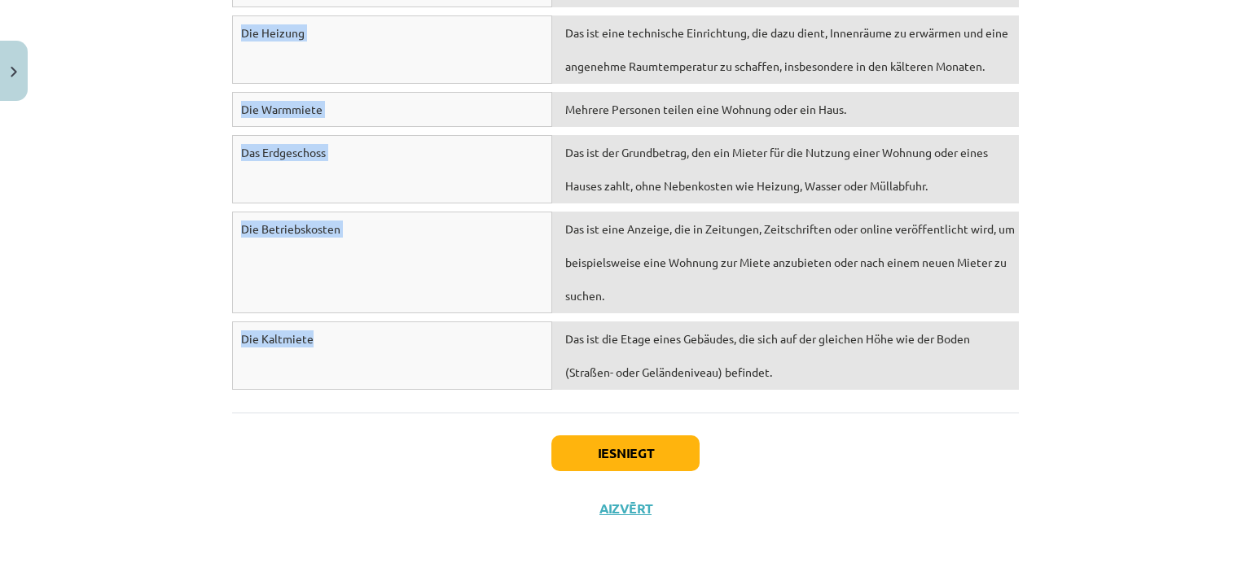
drag, startPoint x: 207, startPoint y: 116, endPoint x: 407, endPoint y: 324, distance: 289.1
click at [407, 324] on div "Mācību tēma: Vācu valodas b1 - 10. klases 1. ieskaites mācību materiāls #3 🎧 Th…" at bounding box center [625, 286] width 1251 height 572
click at [112, 308] on div "Mācību tēma: Vācu valodas b1 - 10. klases 1. ieskaites mācību materiāls #3 🎧 Th…" at bounding box center [625, 286] width 1251 height 572
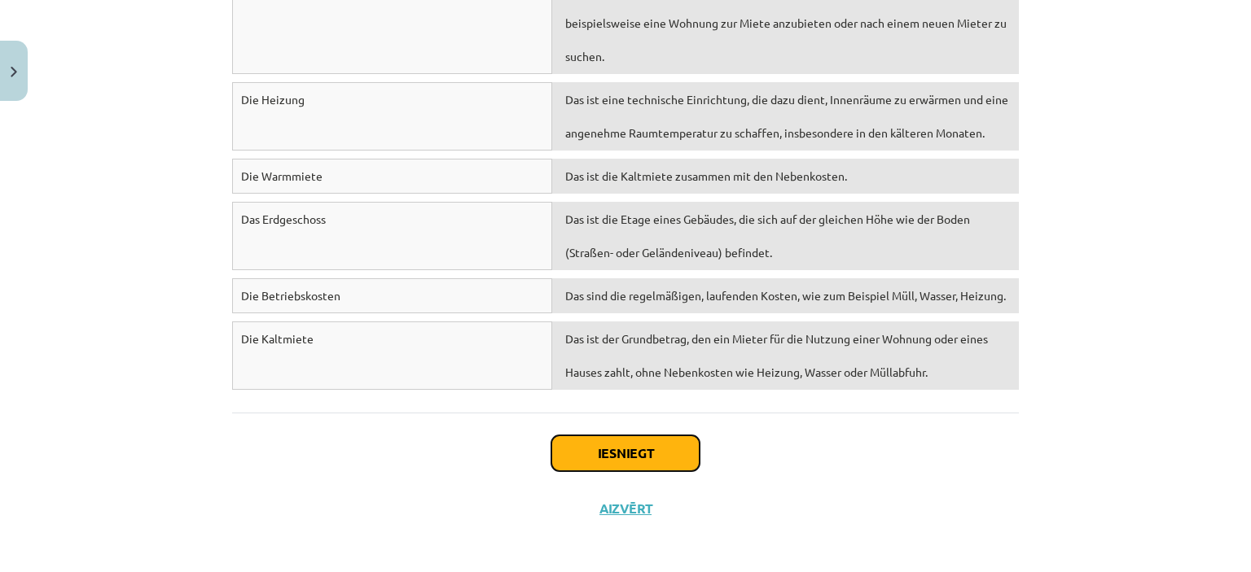
click at [627, 452] on button "Iesniegt" at bounding box center [625, 454] width 148 height 36
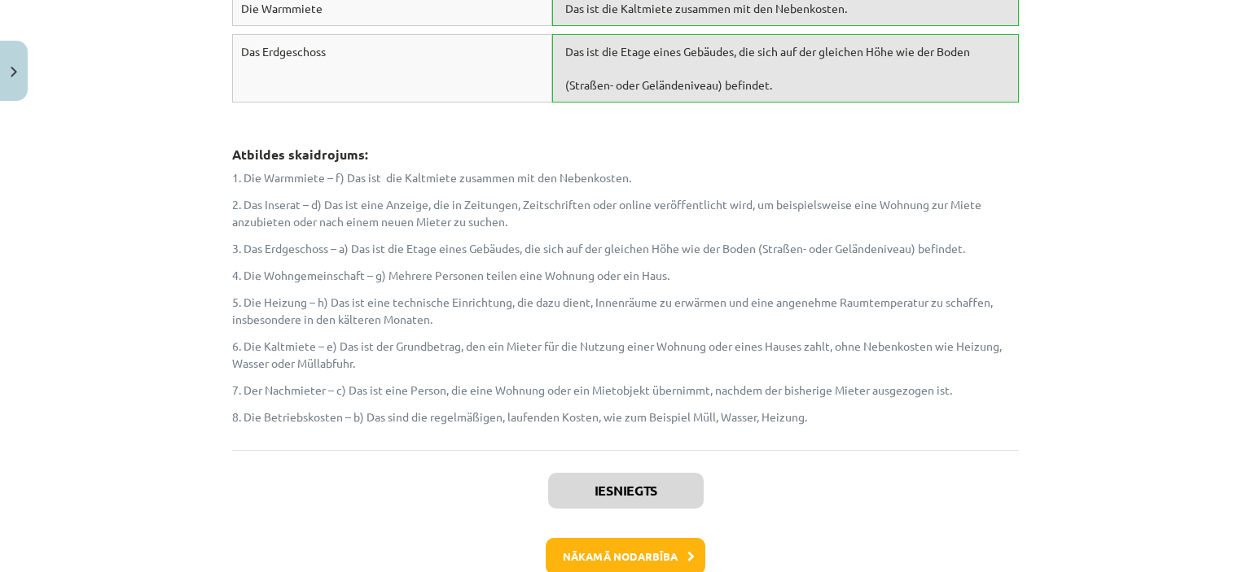
scroll to position [8003, 0]
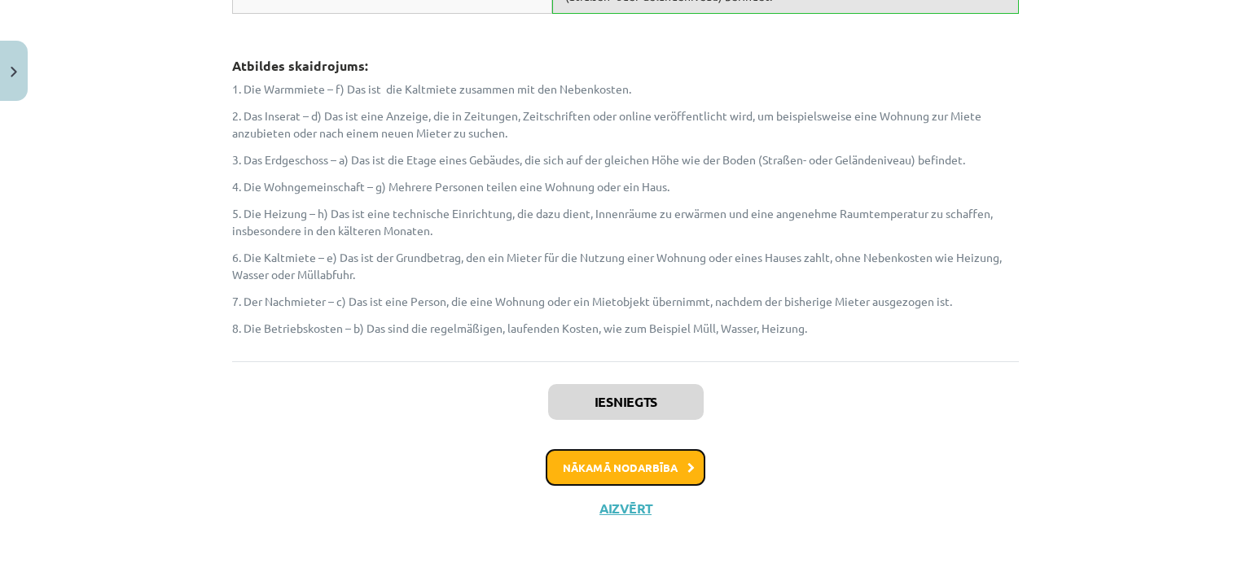
click at [625, 458] on button "Nākamā nodarbība" at bounding box center [626, 468] width 160 height 37
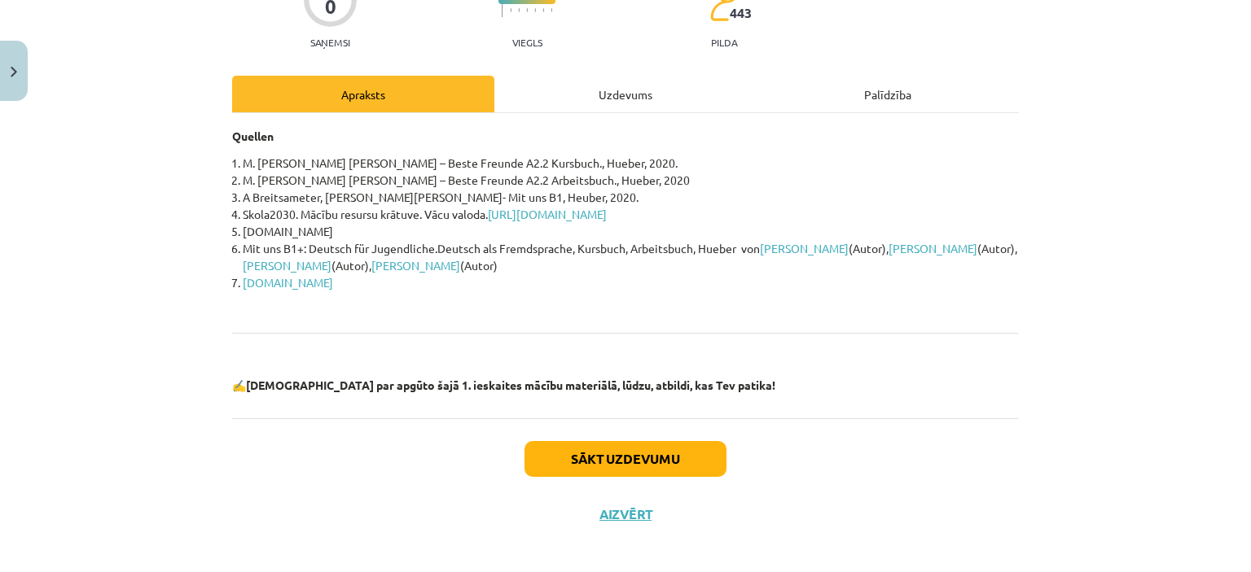
scroll to position [173, 0]
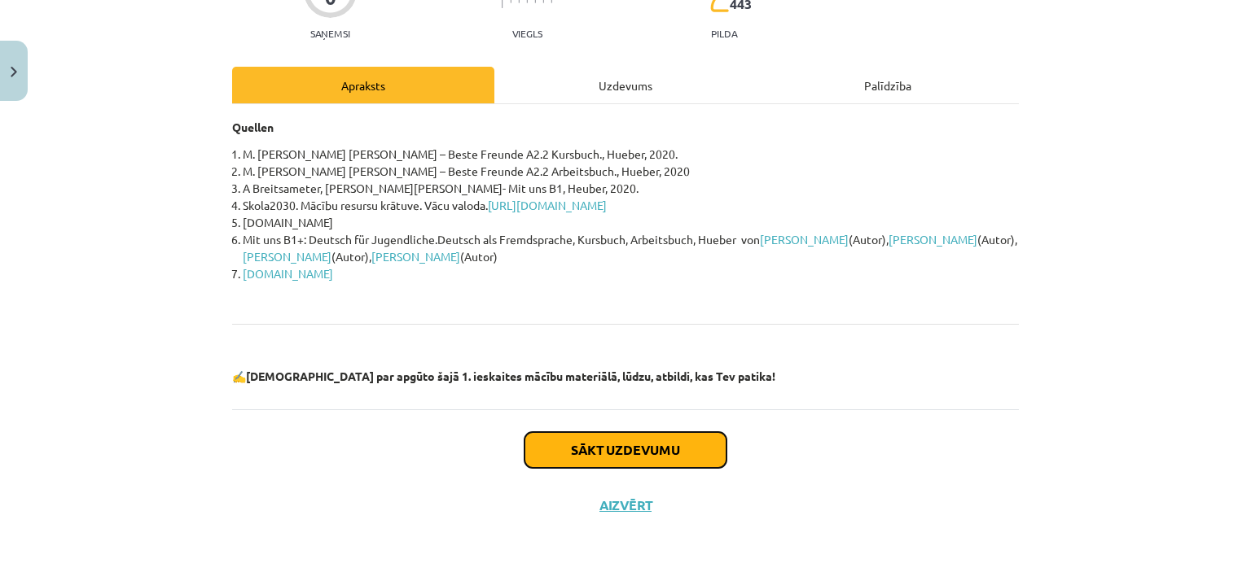
click at [612, 455] on button "Sākt uzdevumu" at bounding box center [625, 450] width 202 height 36
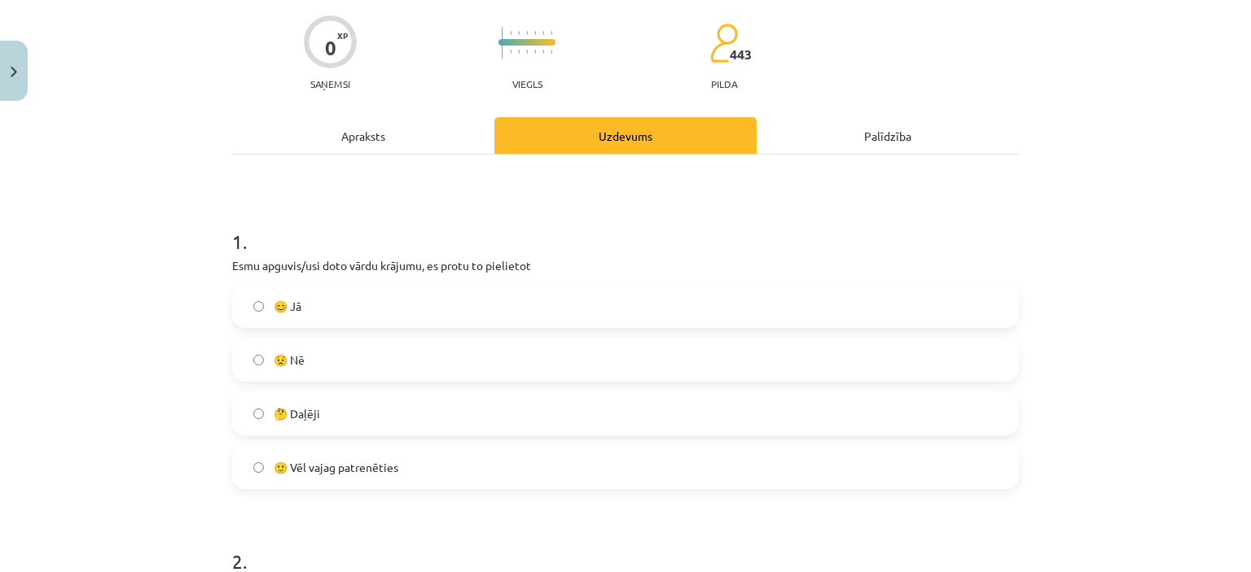
scroll to position [204, 0]
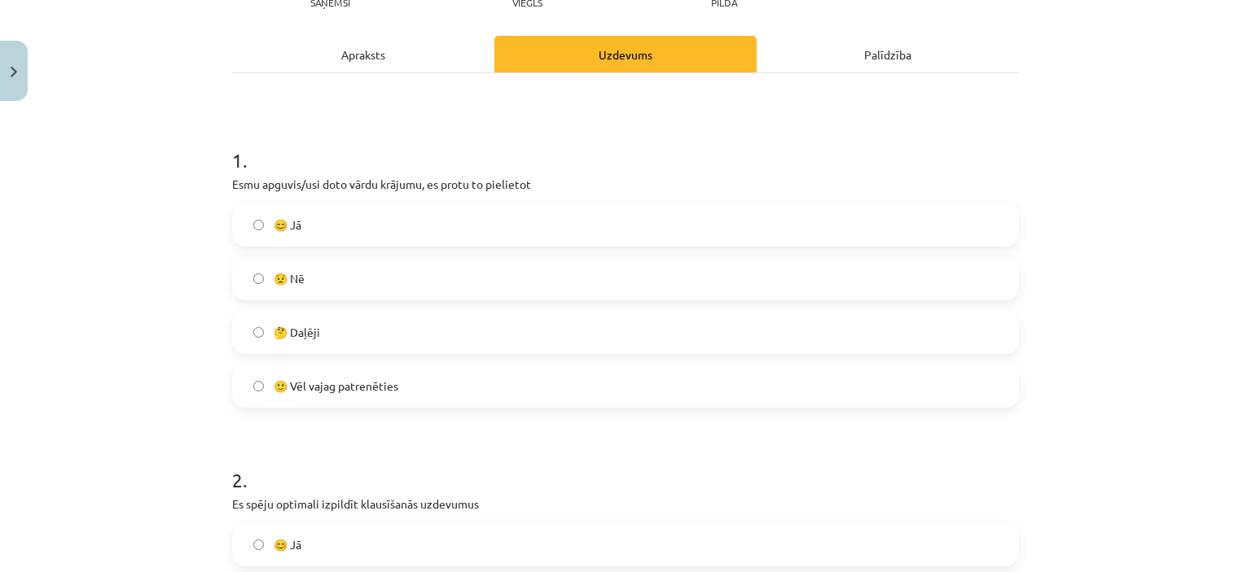
click at [282, 326] on span "🤔 Daļēji" at bounding box center [297, 332] width 46 height 17
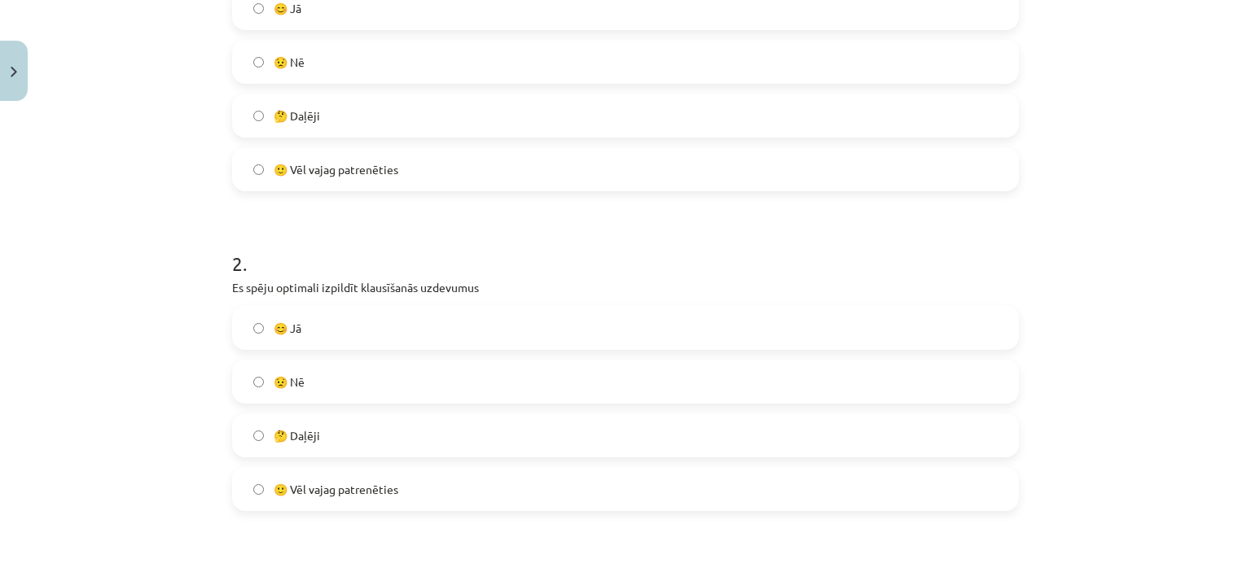
scroll to position [448, 0]
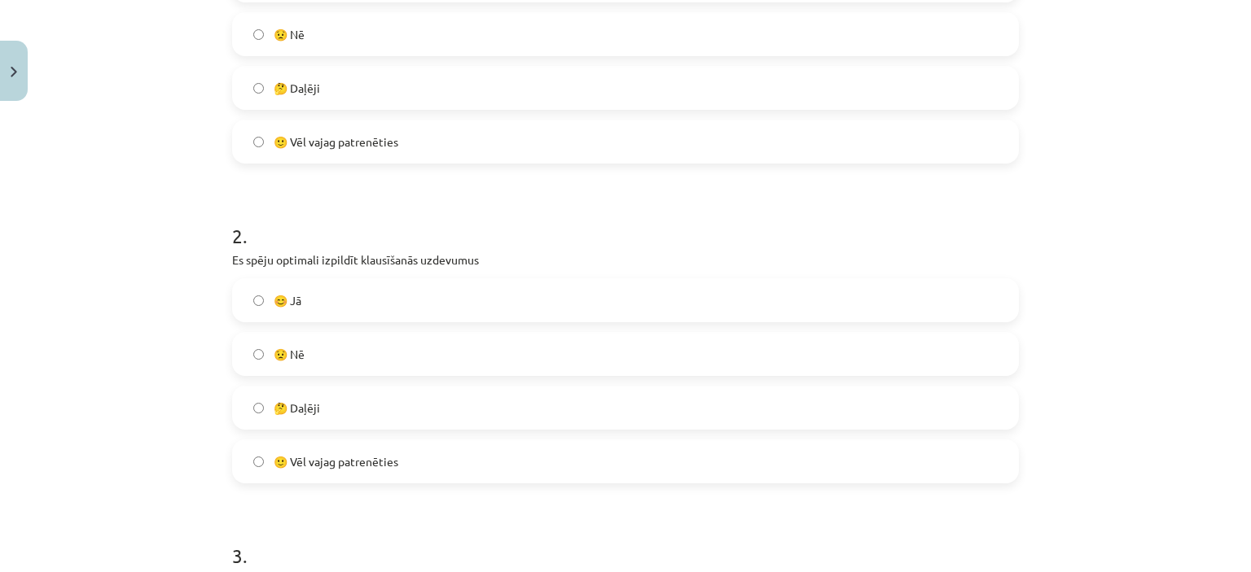
click at [320, 337] on label "😟 Nē" at bounding box center [625, 354] width 783 height 41
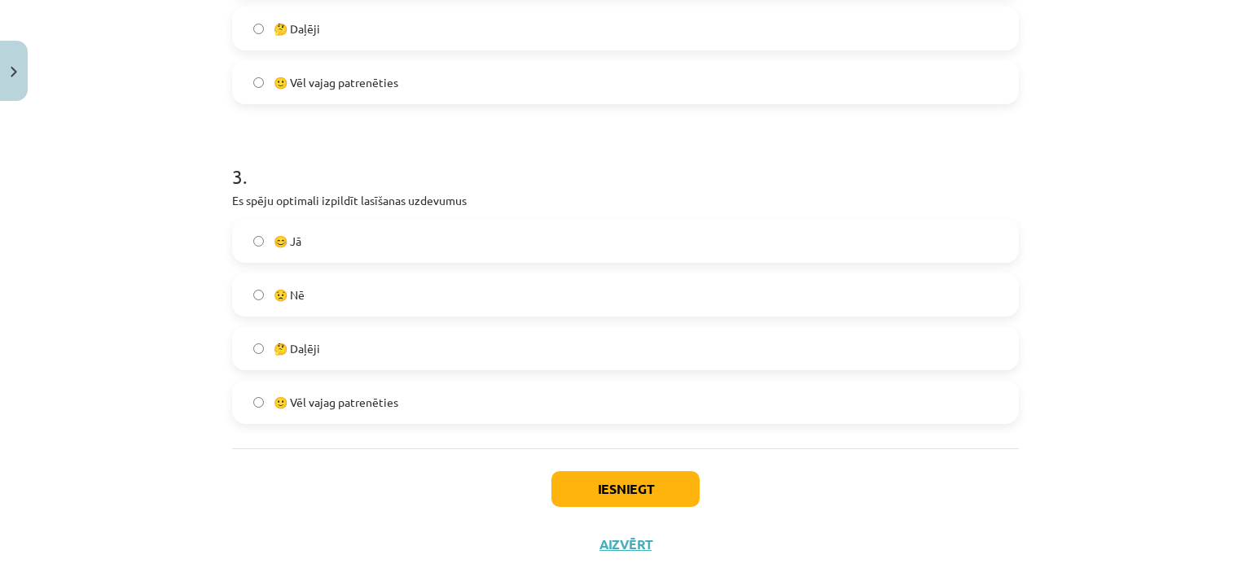
scroll to position [855, 0]
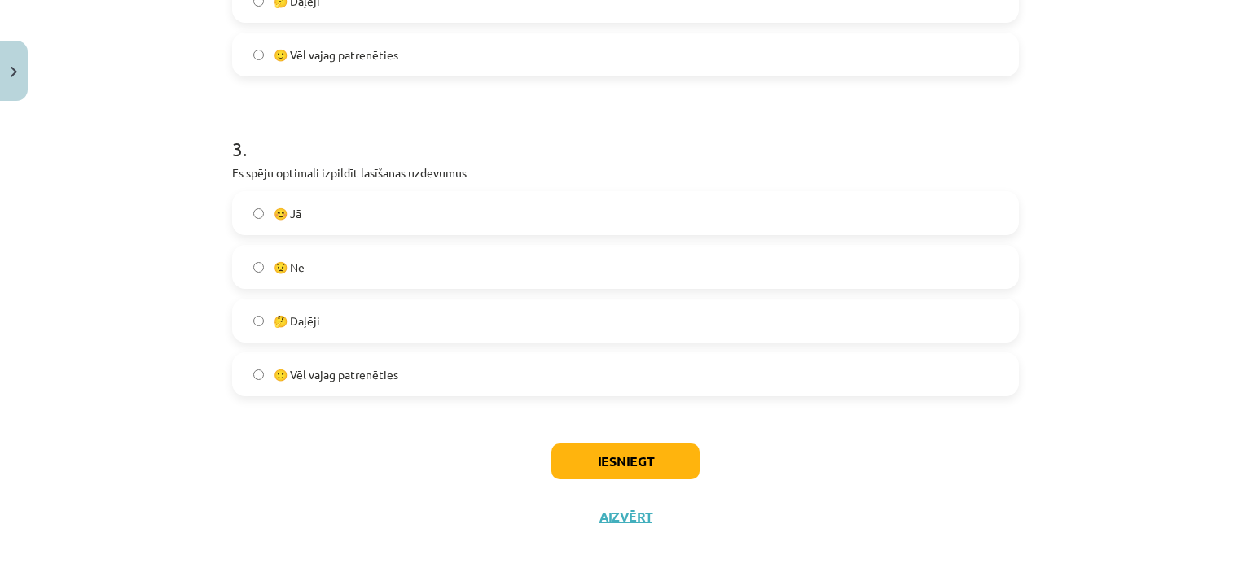
click at [316, 327] on label "🤔 Daļēji" at bounding box center [625, 320] width 783 height 41
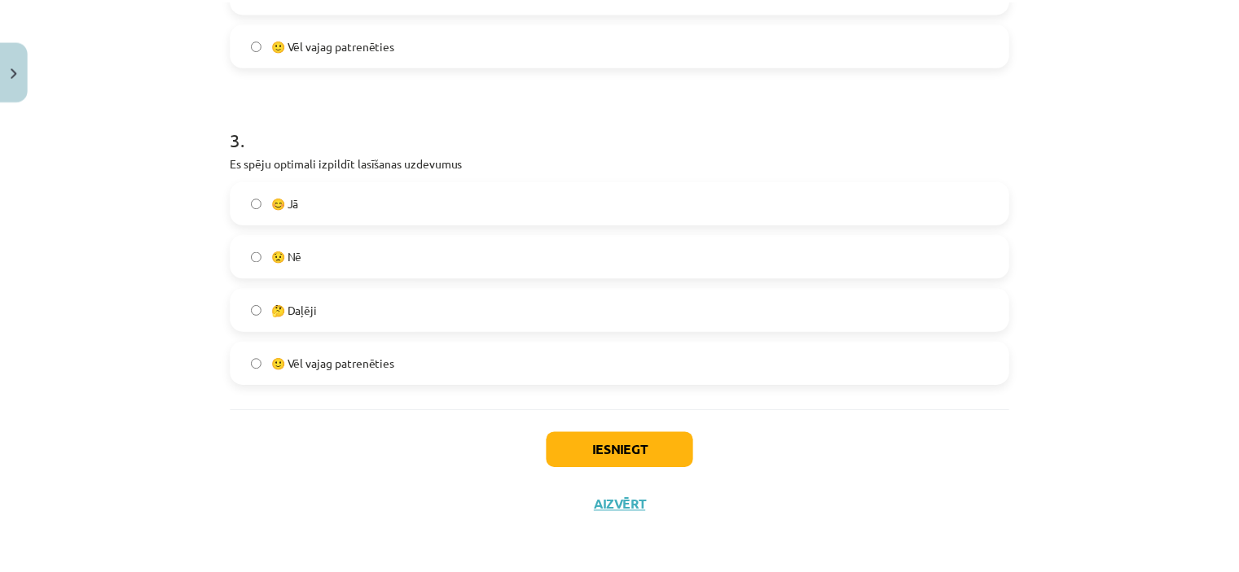
scroll to position [867, 0]
click at [634, 452] on button "Iesniegt" at bounding box center [625, 450] width 148 height 36
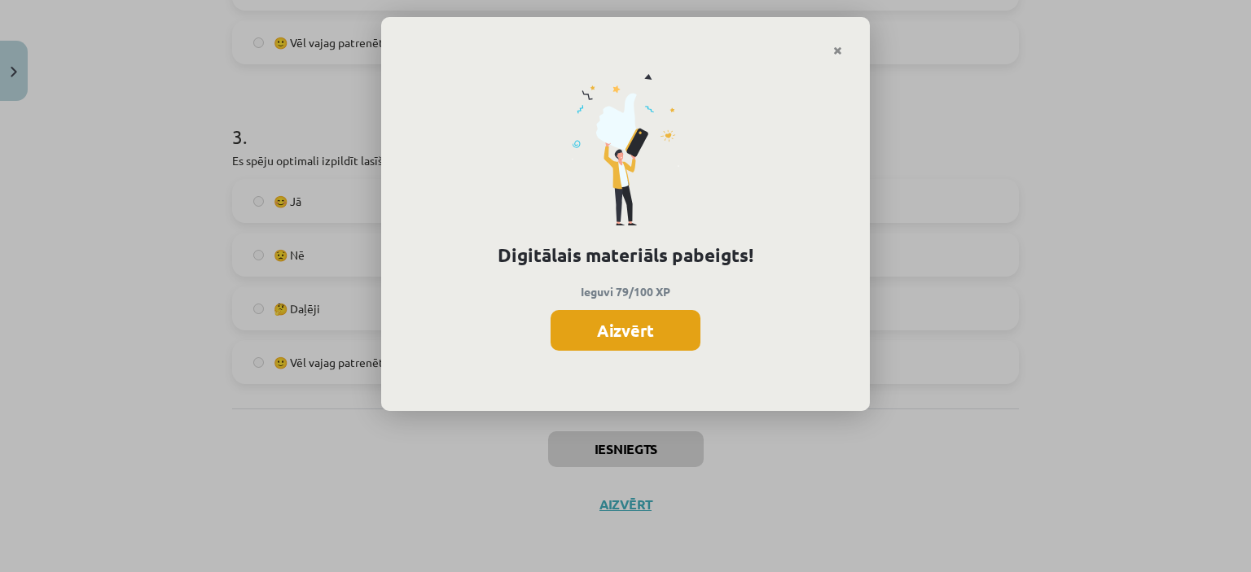
click at [593, 325] on button "Aizvērt" at bounding box center [625, 330] width 150 height 41
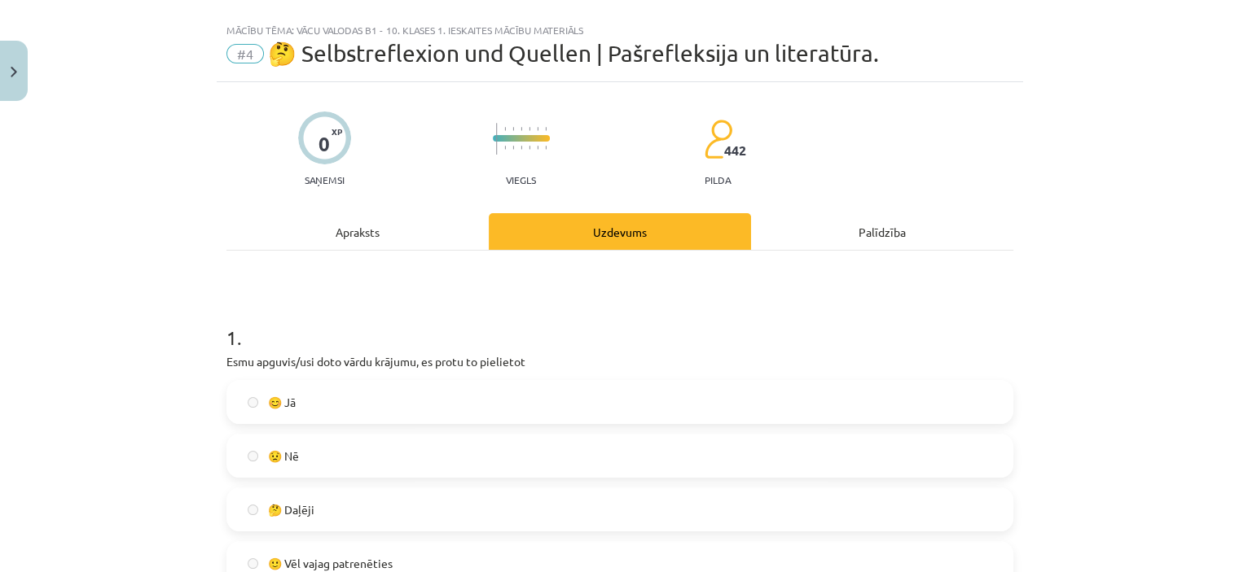
scroll to position [0, 0]
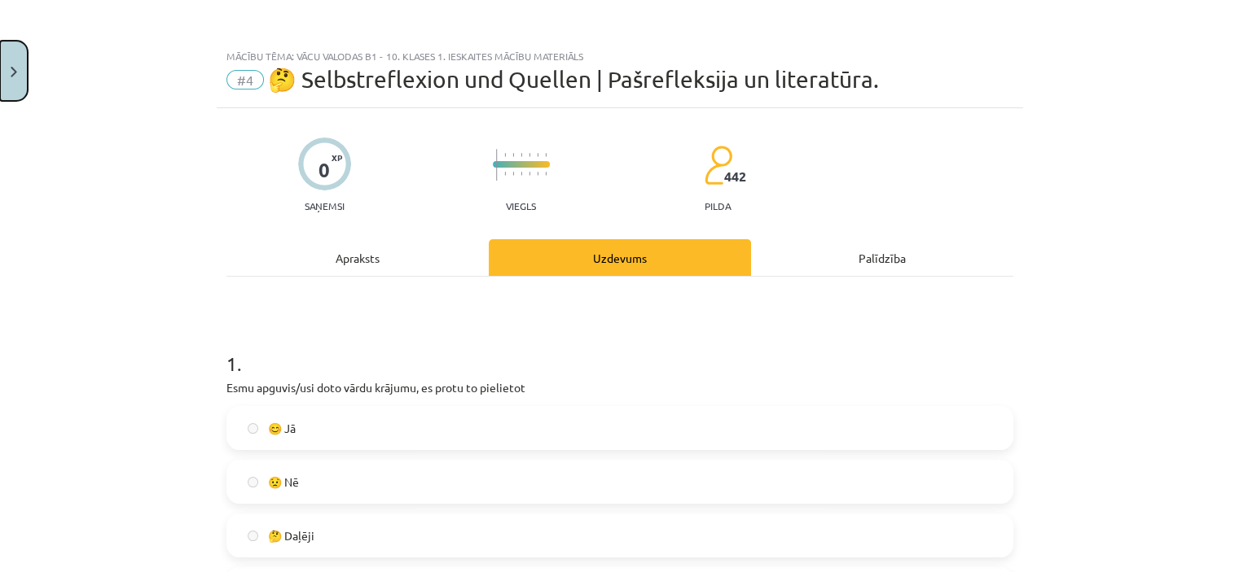
click at [5, 59] on button "Close" at bounding box center [14, 71] width 28 height 60
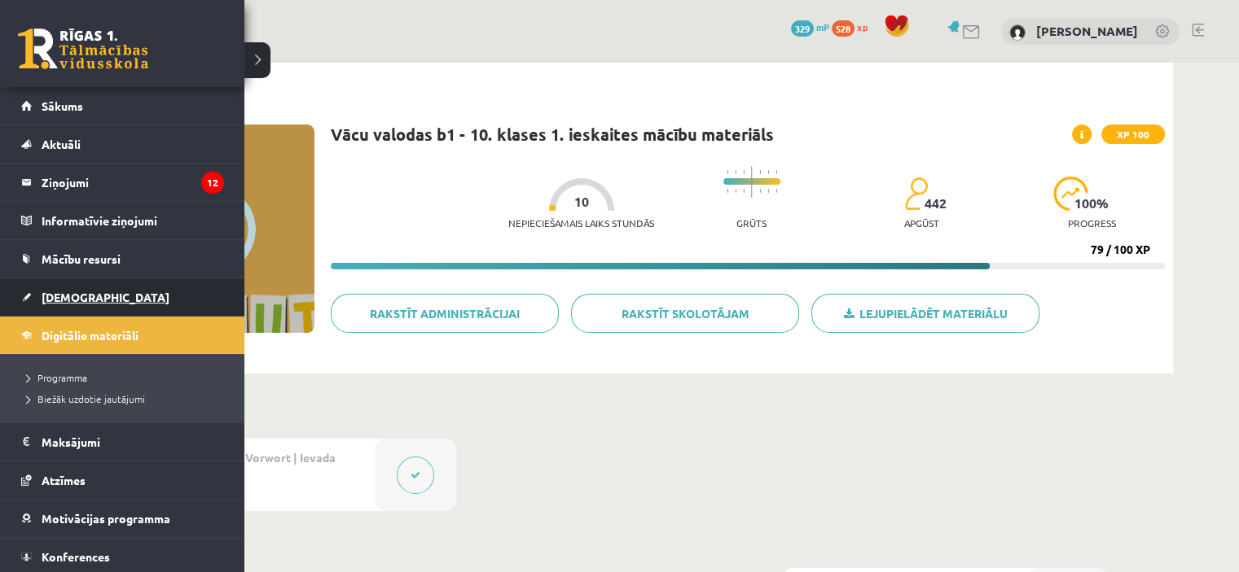
click at [65, 305] on link "[DEMOGRAPHIC_DATA]" at bounding box center [122, 296] width 203 height 37
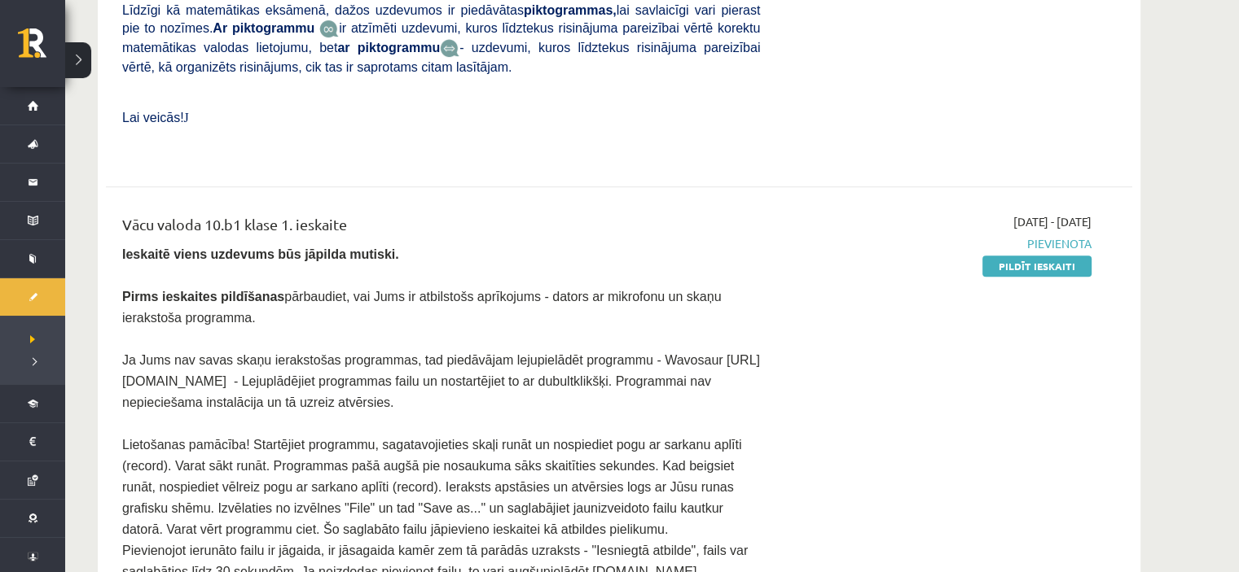
scroll to position [651, 0]
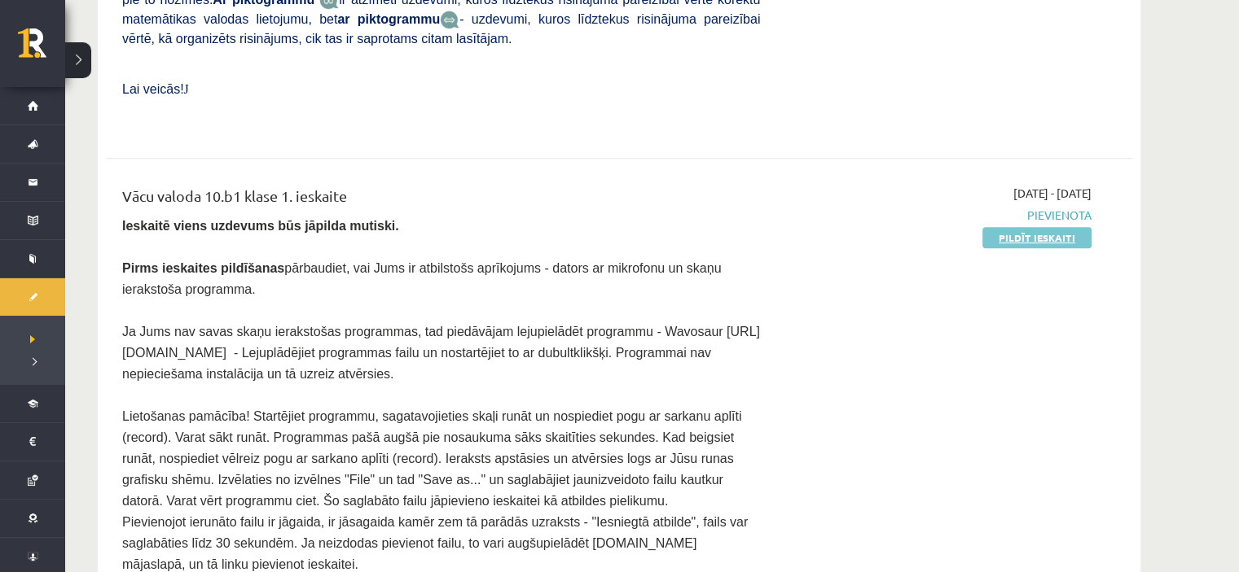
click at [1010, 227] on link "Pildīt ieskaiti" at bounding box center [1036, 237] width 109 height 21
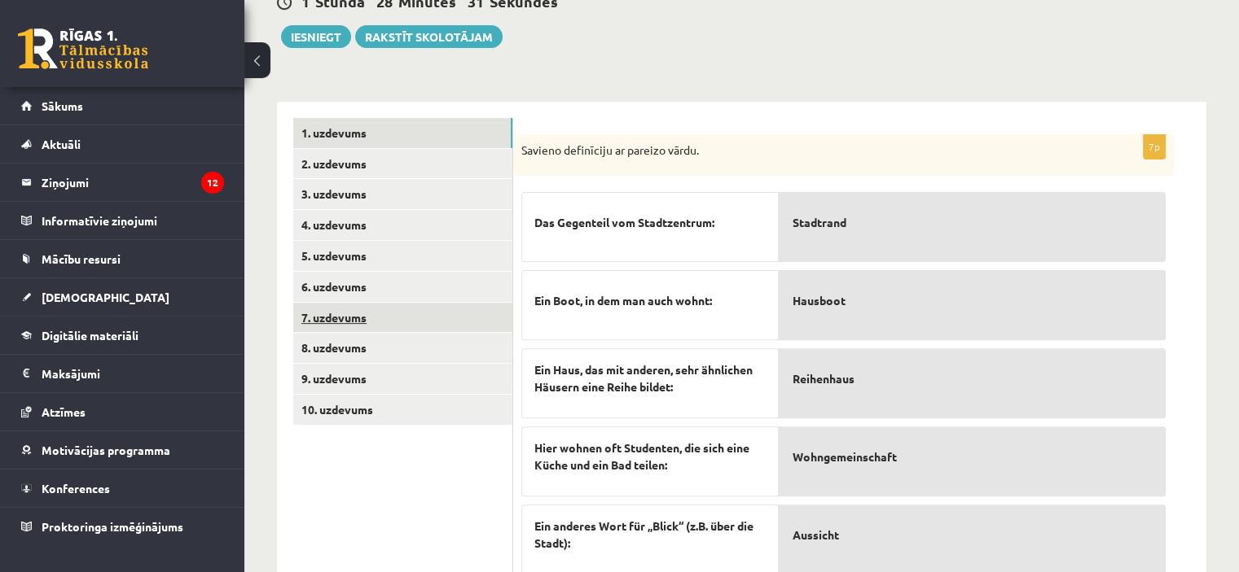
scroll to position [296, 0]
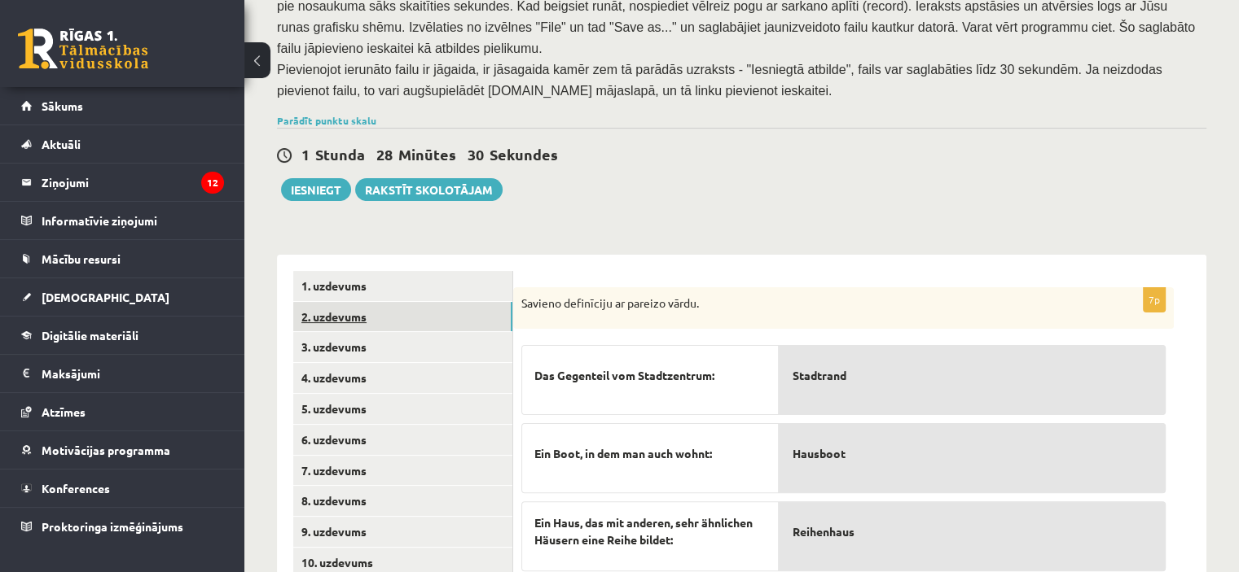
click at [375, 302] on link "2. uzdevums" at bounding box center [402, 317] width 219 height 30
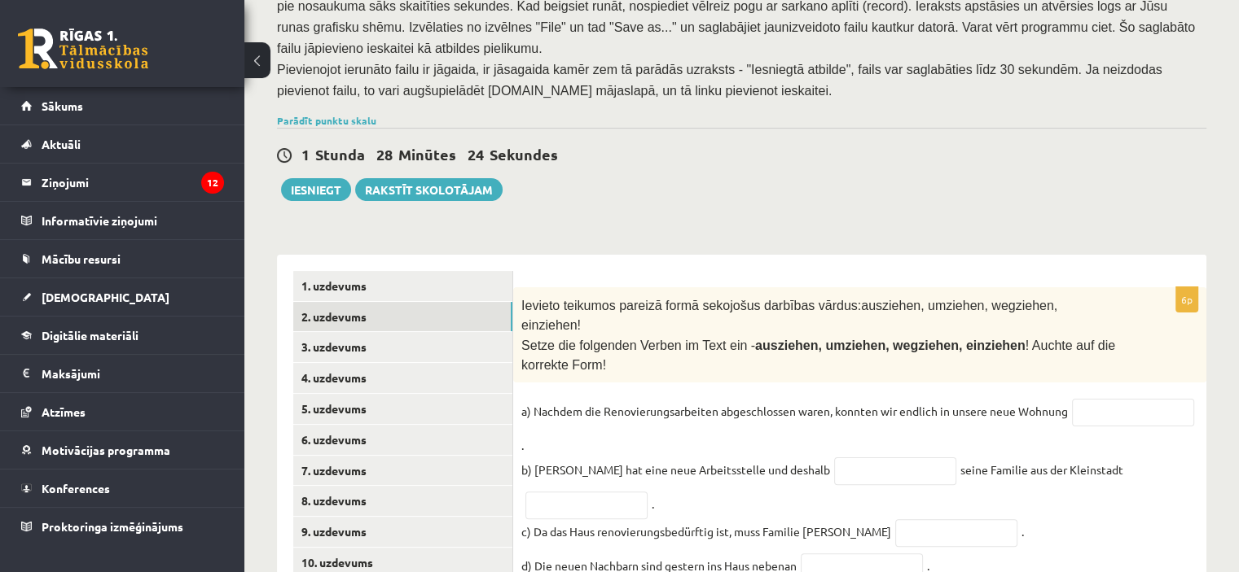
scroll to position [346, 0]
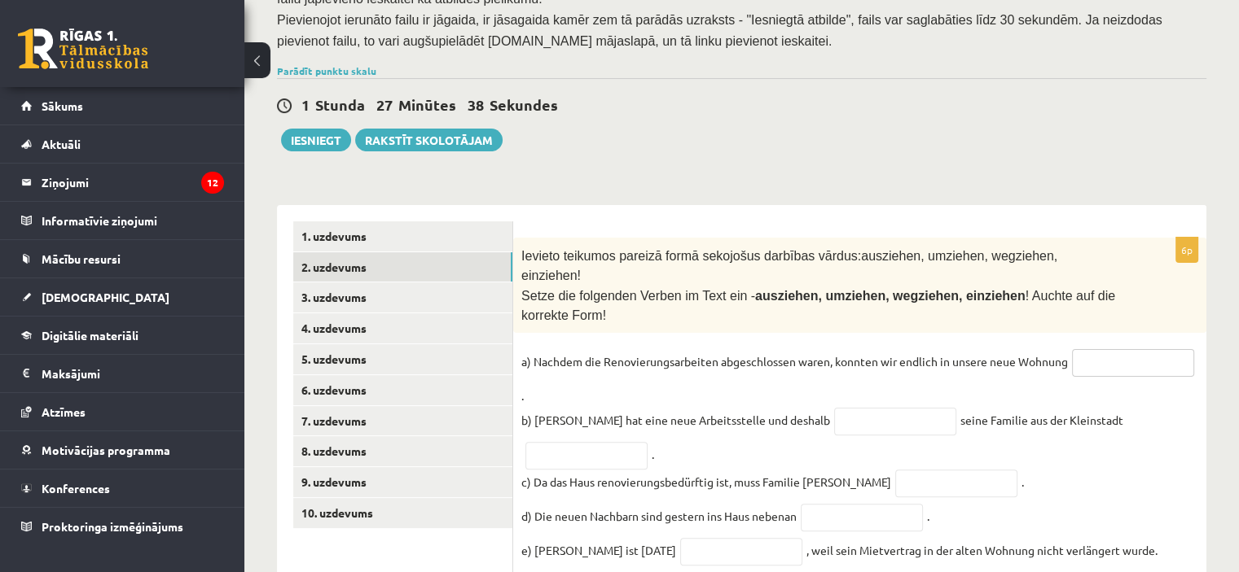
click at [1072, 349] on input "text" at bounding box center [1133, 363] width 122 height 28
type input "*********"
click at [834, 408] on input "text" at bounding box center [895, 422] width 122 height 28
click at [895, 470] on input "text" at bounding box center [956, 484] width 122 height 28
type input "*********"
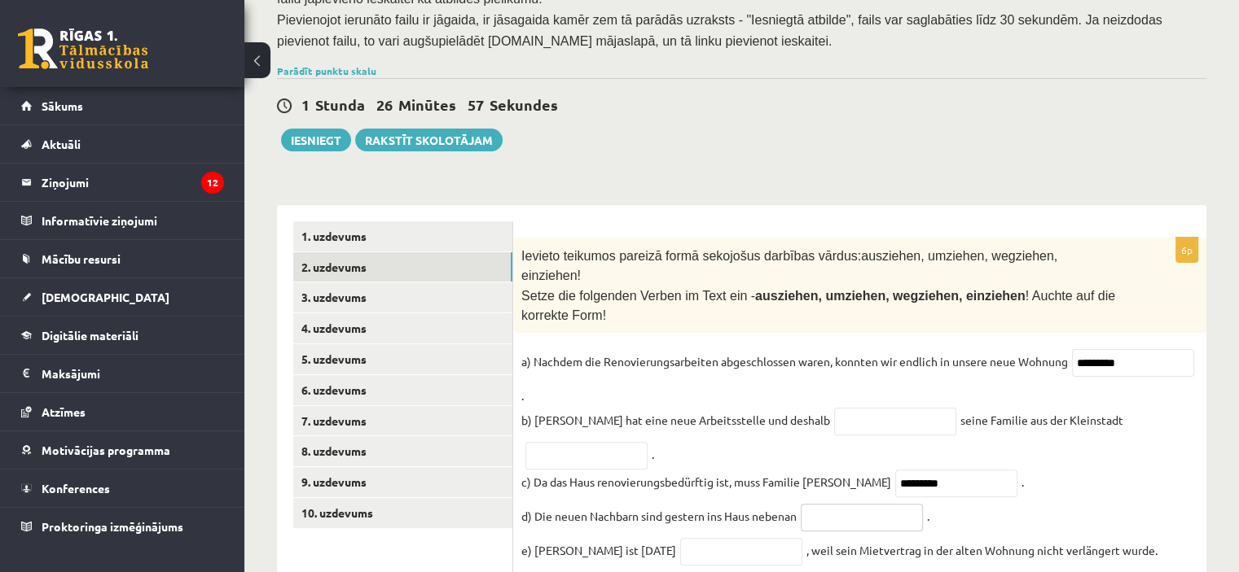
click at [814, 504] on input "text" at bounding box center [861, 518] width 122 height 28
type input "**********"
click at [693, 538] on input "text" at bounding box center [741, 552] width 122 height 28
type input "**********"
click at [837, 408] on input "text" at bounding box center [895, 422] width 122 height 28
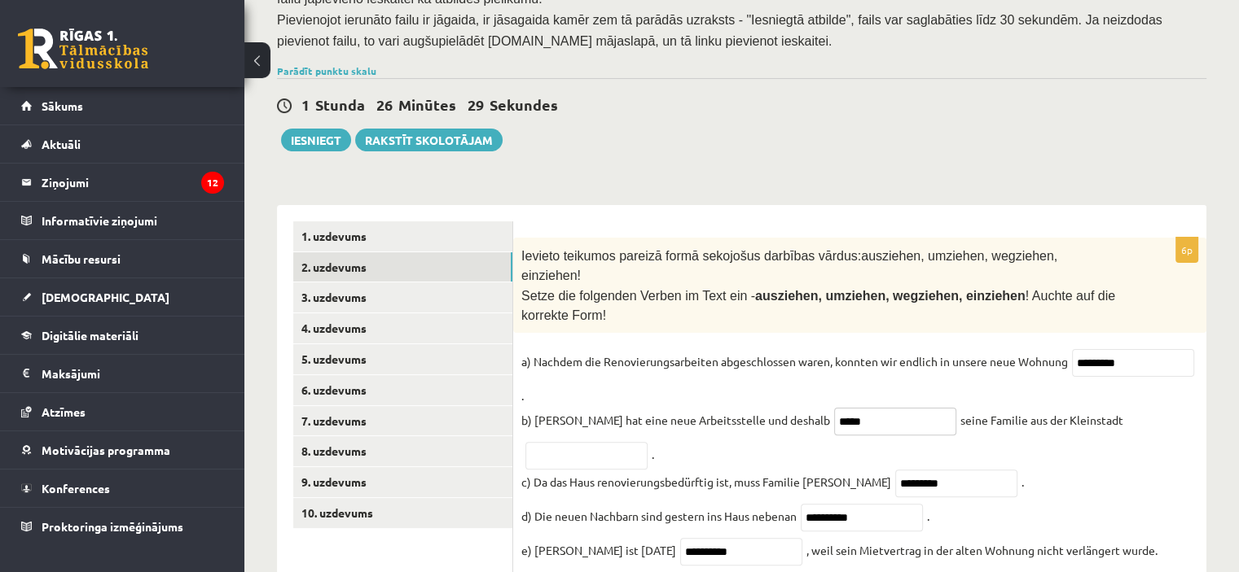
type input "*****"
click at [564, 442] on input "text" at bounding box center [586, 456] width 122 height 28
type input "***"
click at [398, 283] on link "3. uzdevums" at bounding box center [402, 298] width 219 height 30
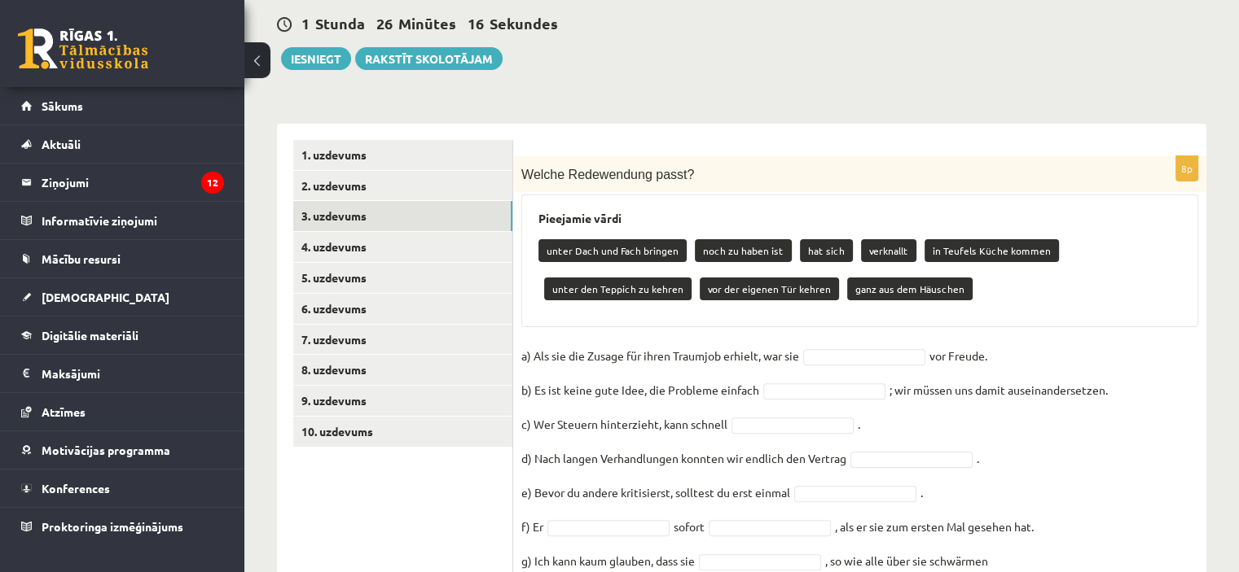
scroll to position [453, 0]
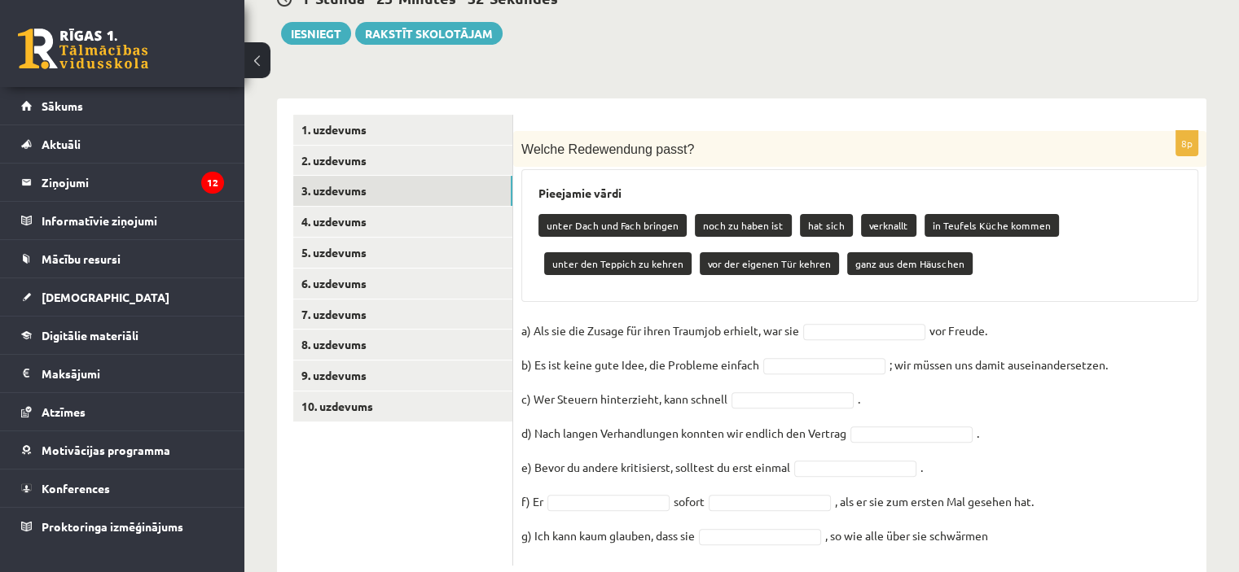
drag, startPoint x: 886, startPoint y: 218, endPoint x: 886, endPoint y: 230, distance: 11.4
click at [886, 252] on p "ganz aus dem Häuschen" at bounding box center [909, 263] width 125 height 23
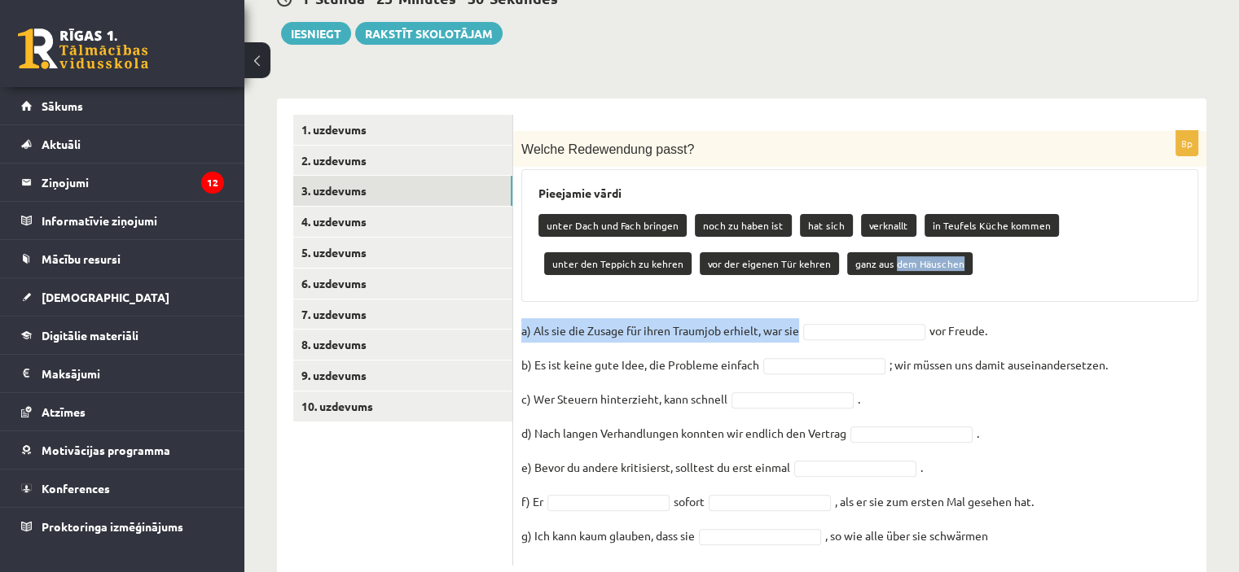
drag, startPoint x: 886, startPoint y: 218, endPoint x: 853, endPoint y: 288, distance: 77.6
click at [853, 288] on div "8p Welche Redewendung passt? Pieejamie vārdi unter [PERSON_NAME] und Fach bring…" at bounding box center [859, 348] width 693 height 435
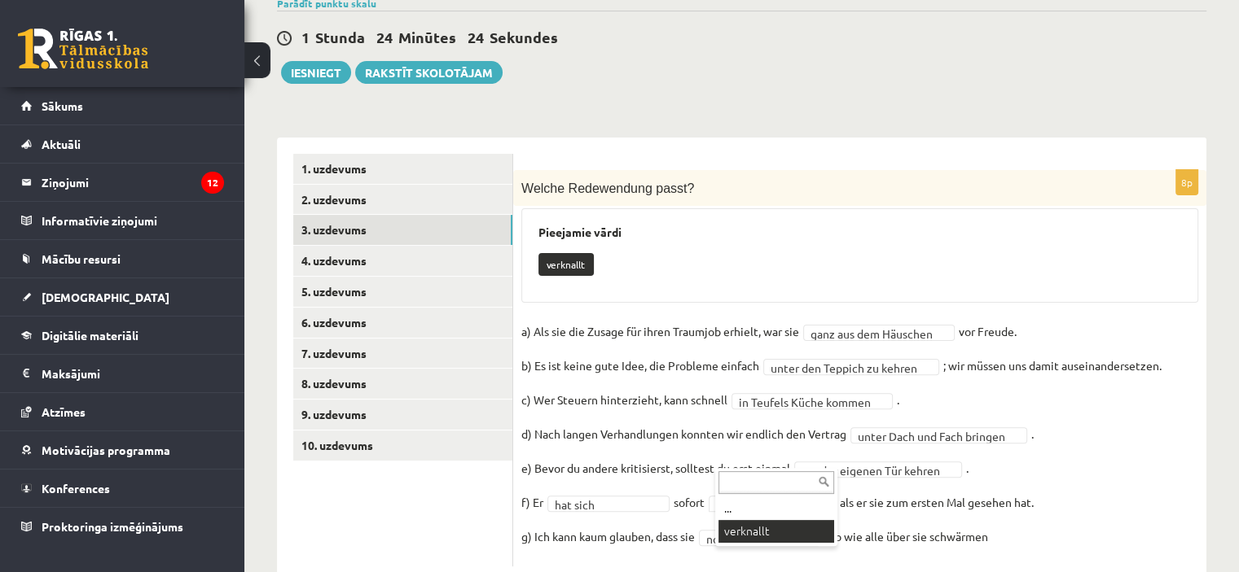
scroll to position [375, 0]
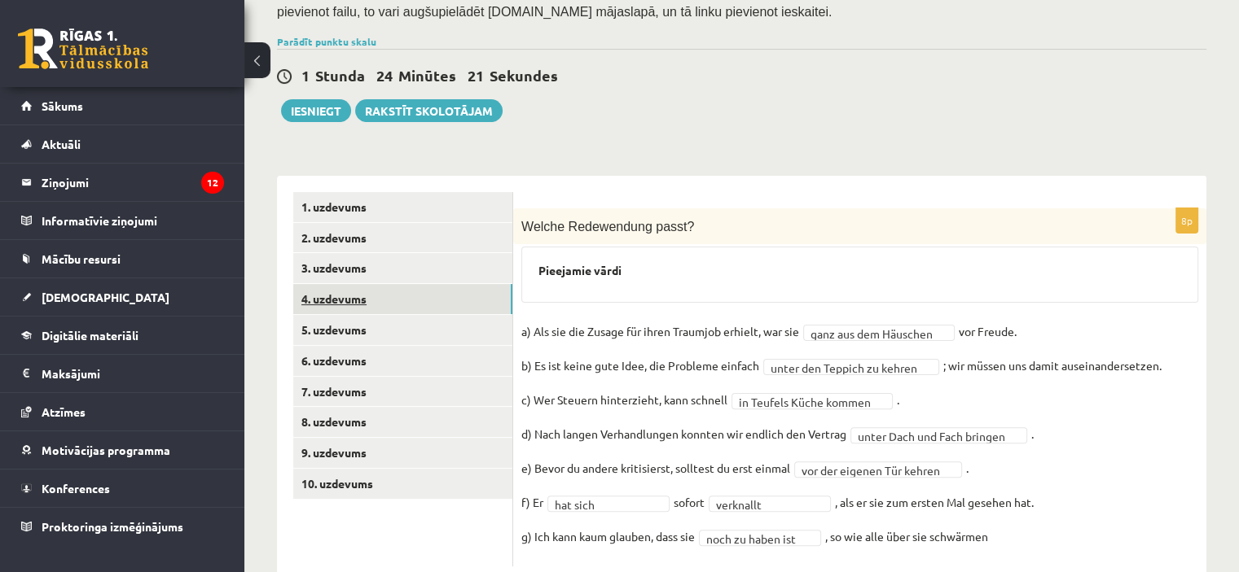
click at [364, 284] on link "4. uzdevums" at bounding box center [402, 299] width 219 height 30
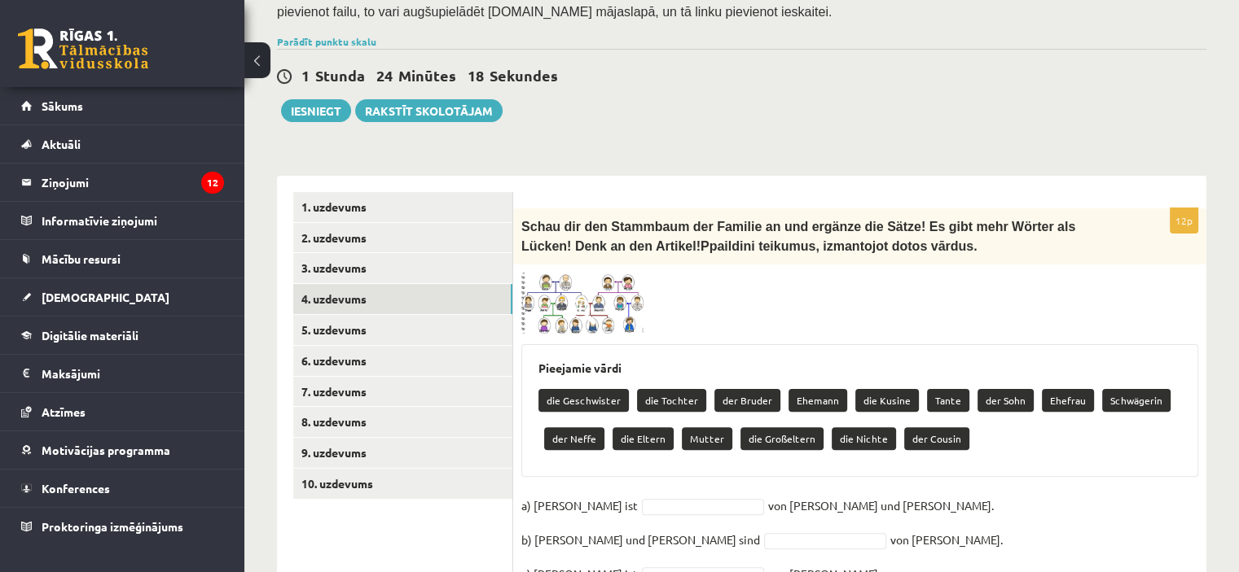
scroll to position [538, 0]
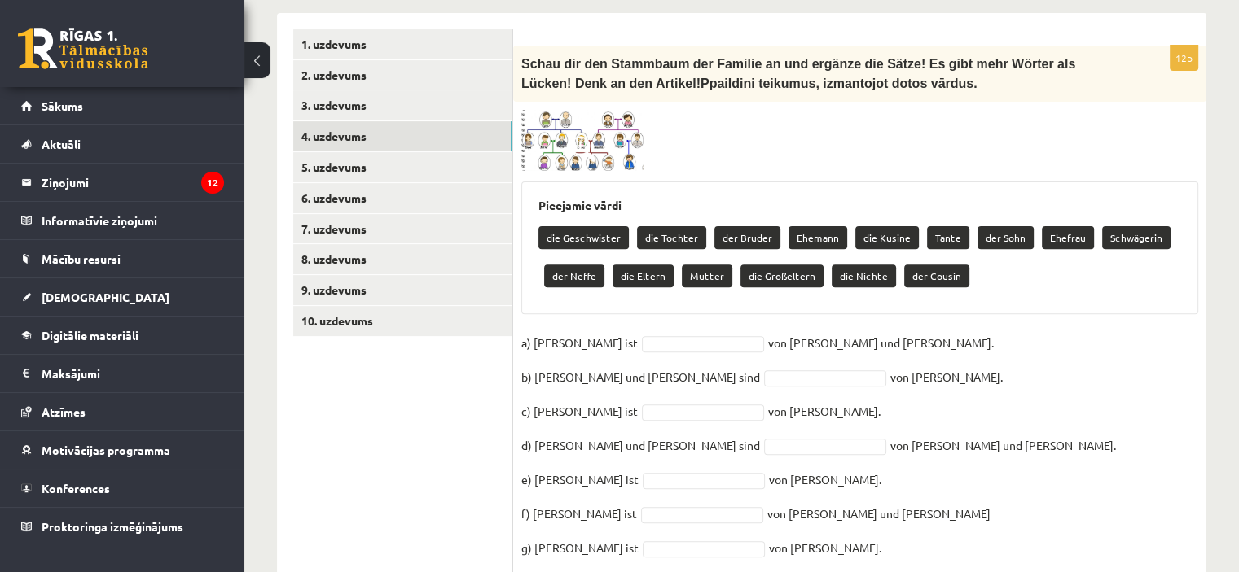
click at [606, 110] on img at bounding box center [582, 141] width 122 height 62
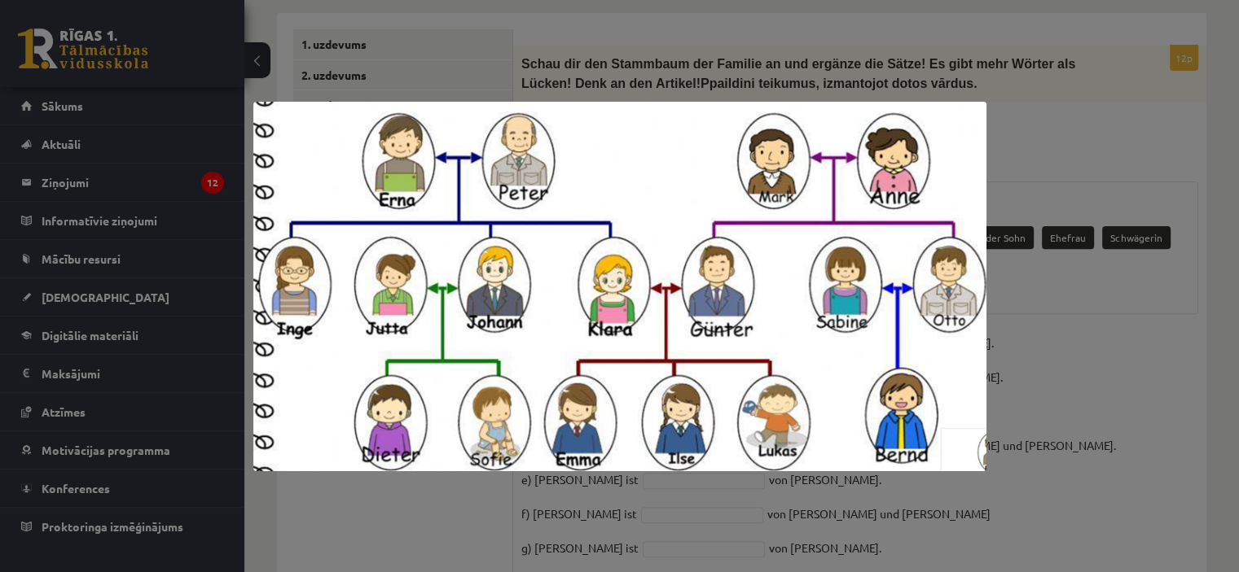
click at [1127, 299] on div at bounding box center [619, 286] width 1239 height 572
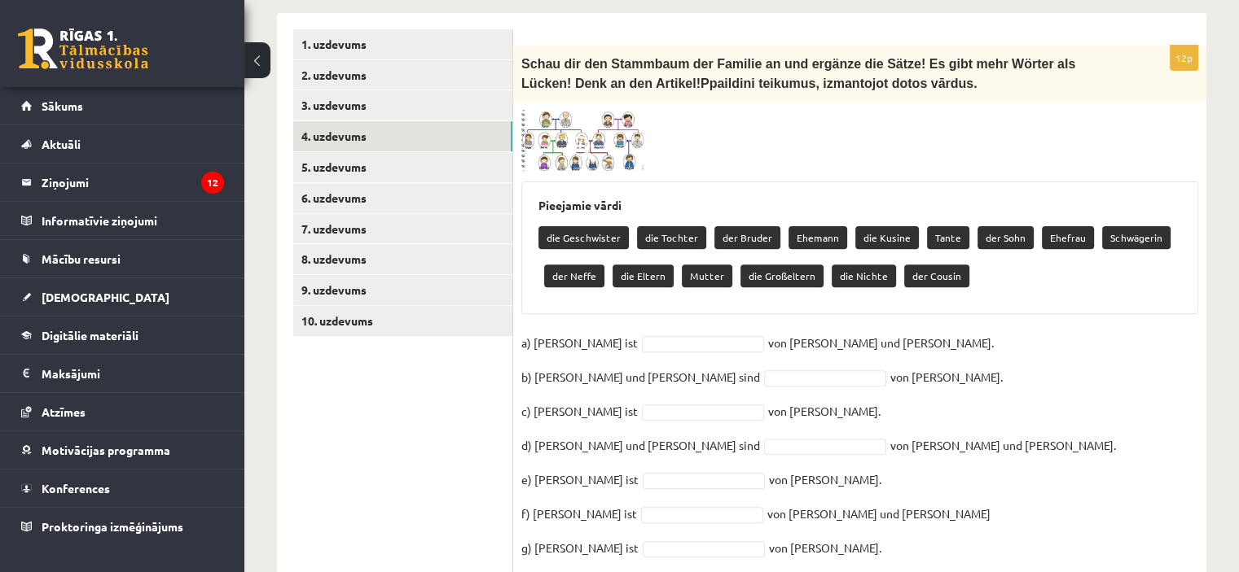
click at [567, 110] on img at bounding box center [582, 141] width 122 height 62
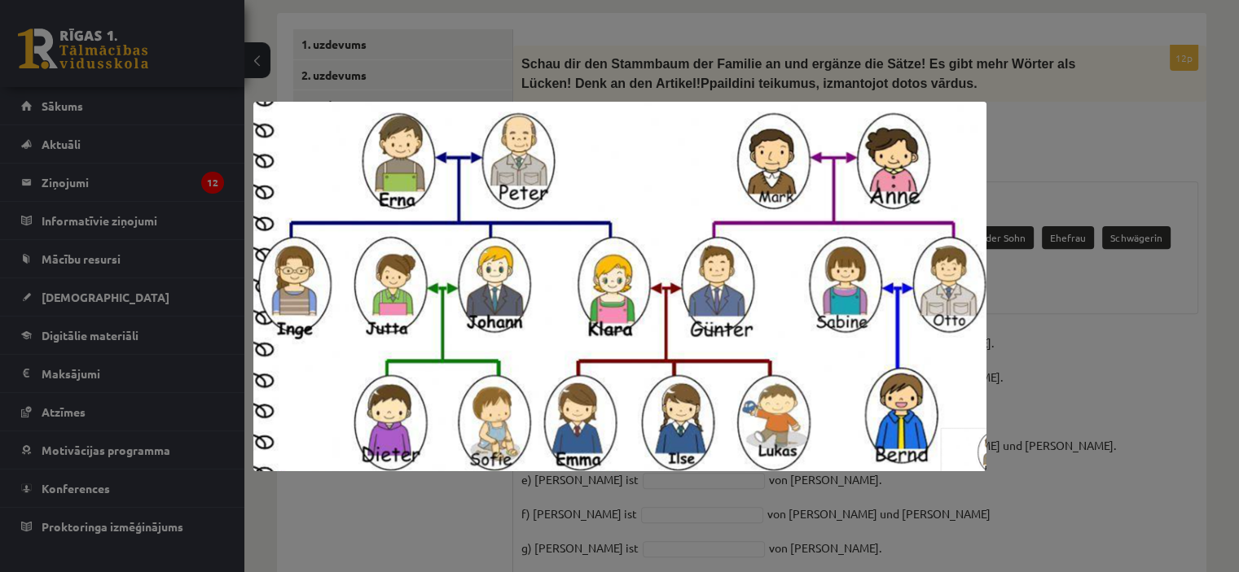
click at [1059, 289] on div at bounding box center [619, 286] width 1239 height 572
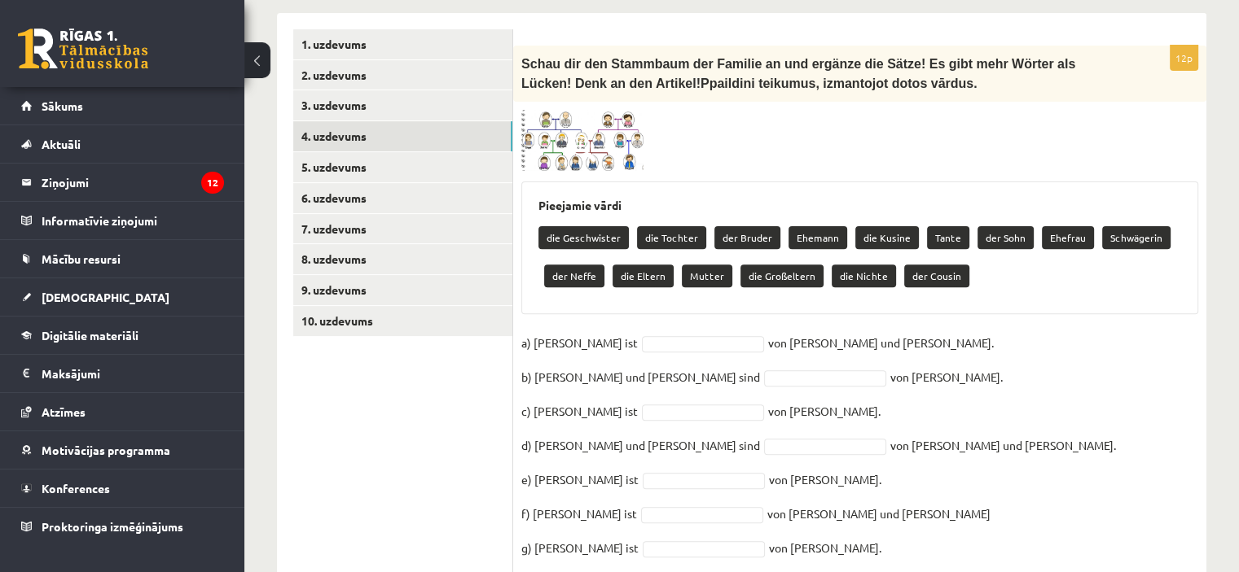
click at [998, 226] on p "der Sohn" at bounding box center [1005, 237] width 56 height 23
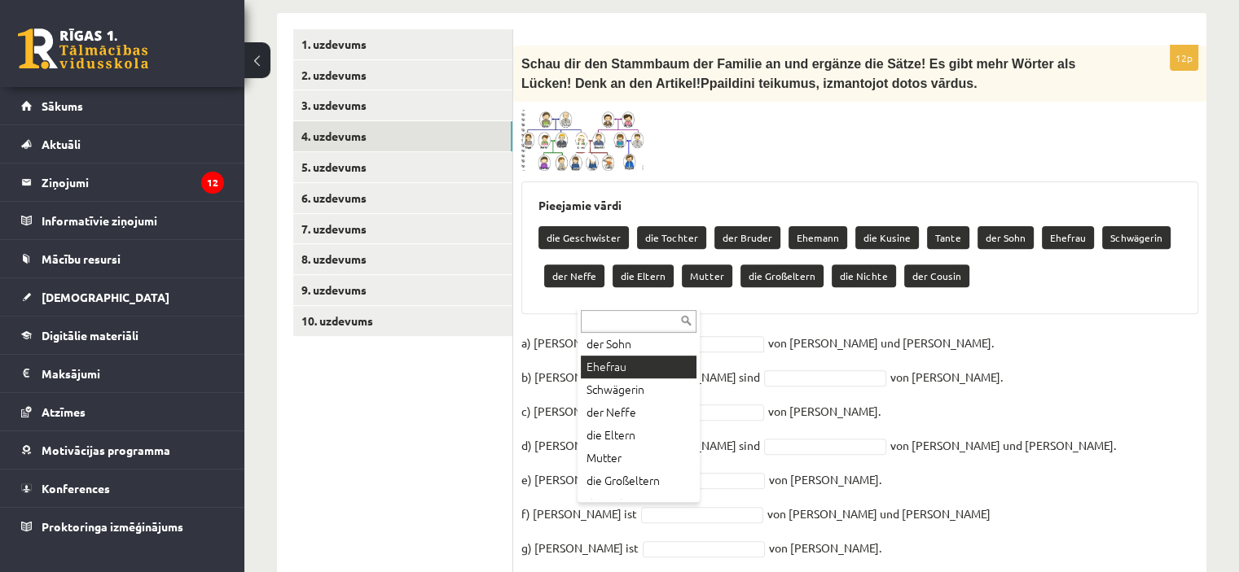
scroll to position [160, 0]
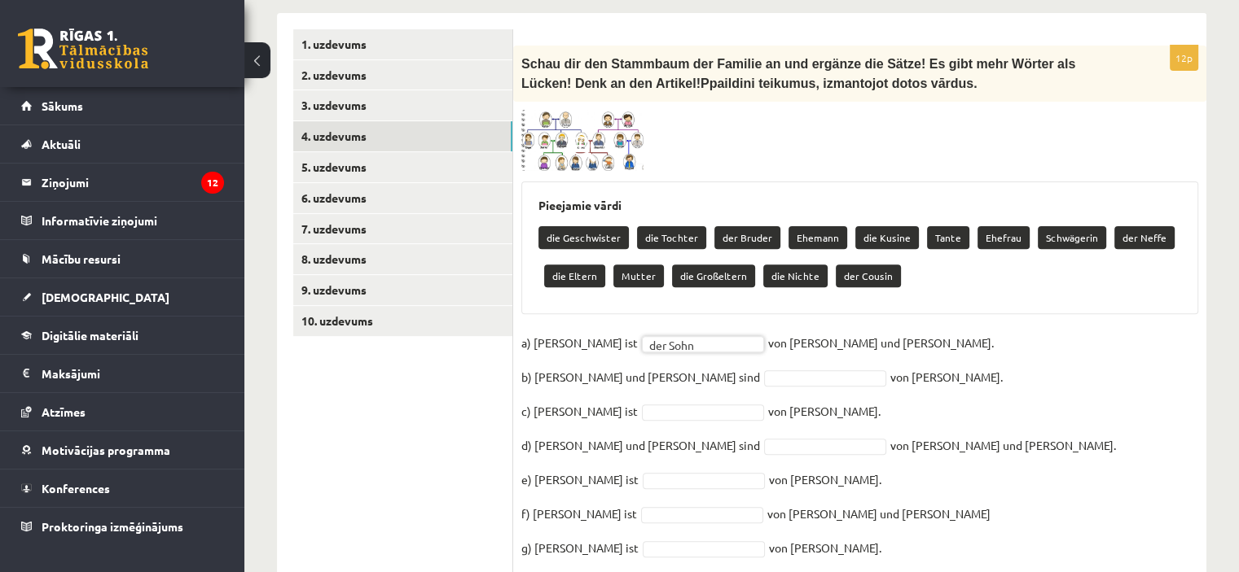
click at [600, 121] on img at bounding box center [582, 141] width 122 height 62
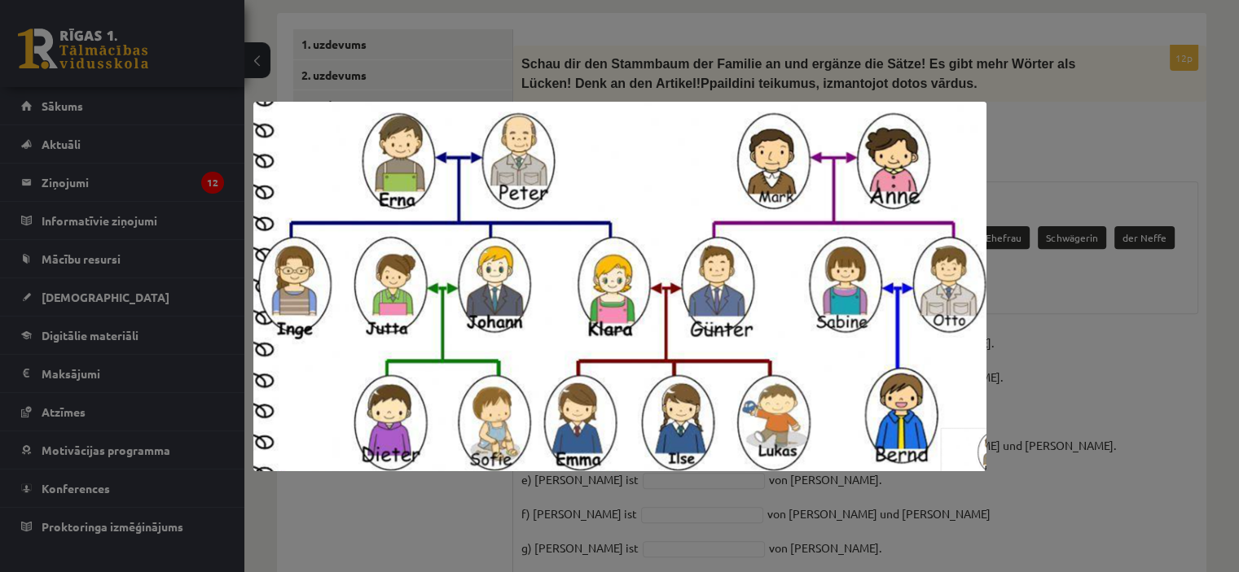
click at [1029, 357] on div at bounding box center [619, 286] width 1239 height 572
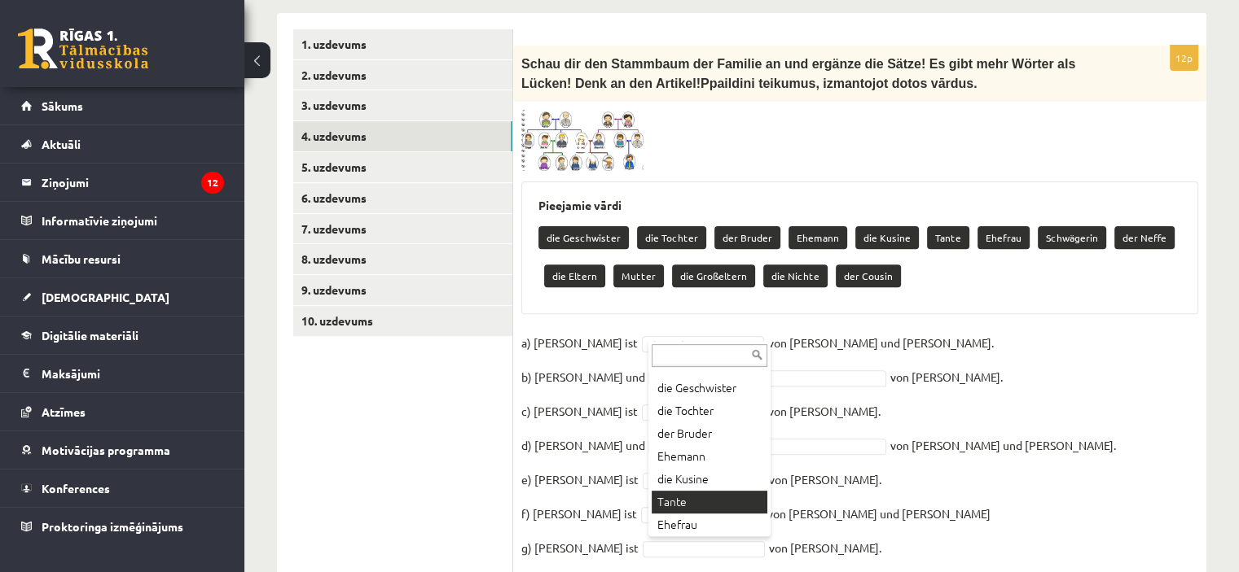
scroll to position [20, 0]
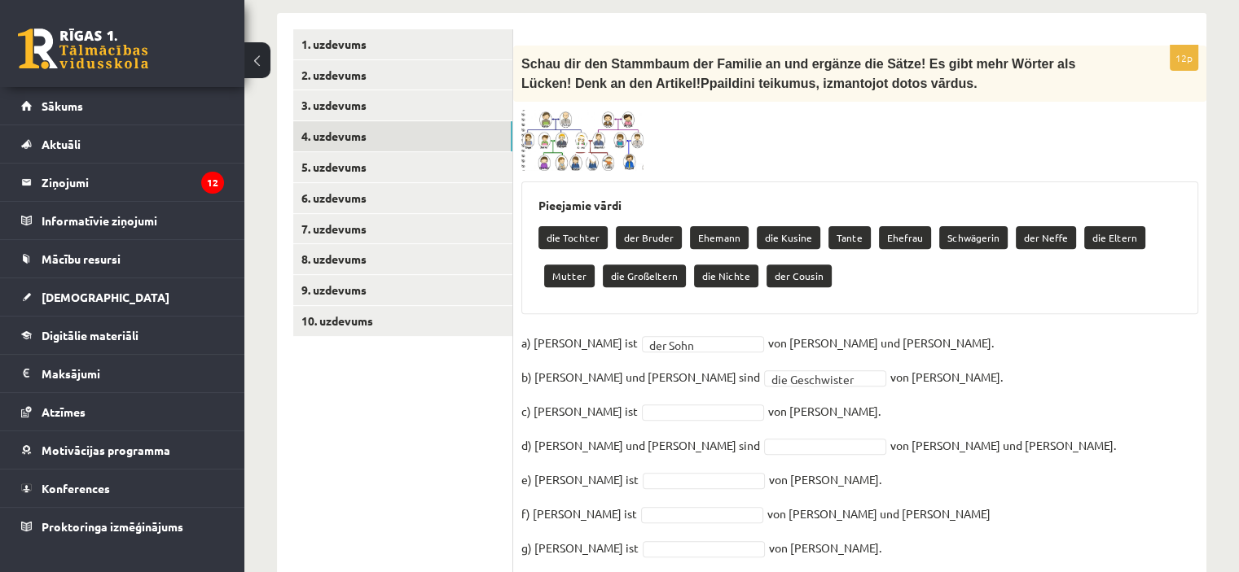
click at [593, 136] on span at bounding box center [583, 149] width 26 height 26
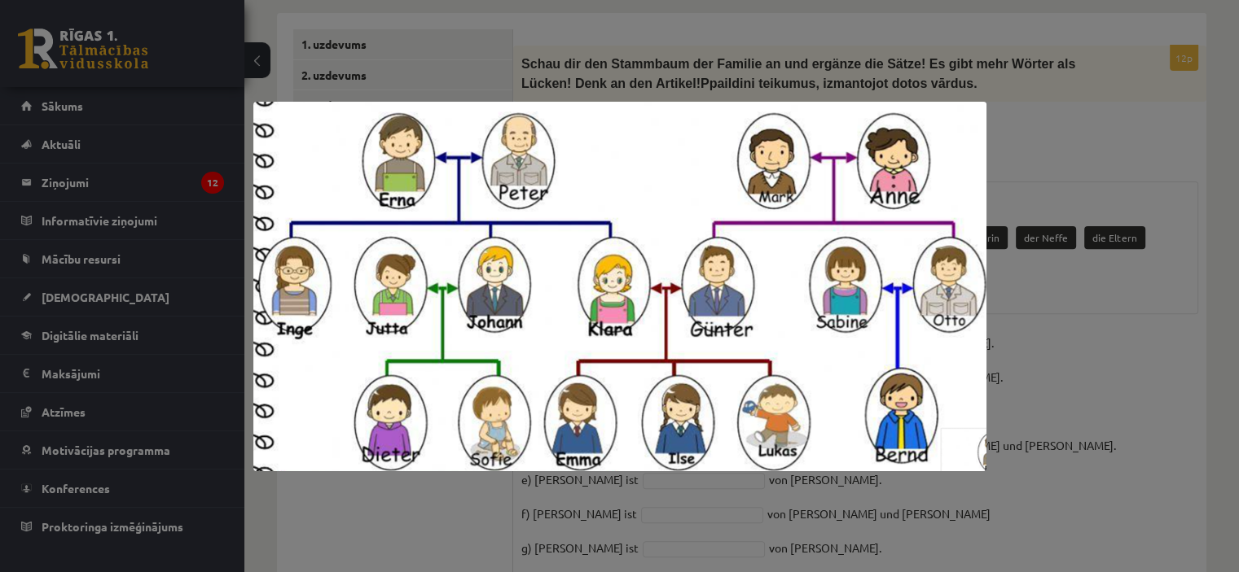
click at [1070, 322] on div at bounding box center [619, 286] width 1239 height 572
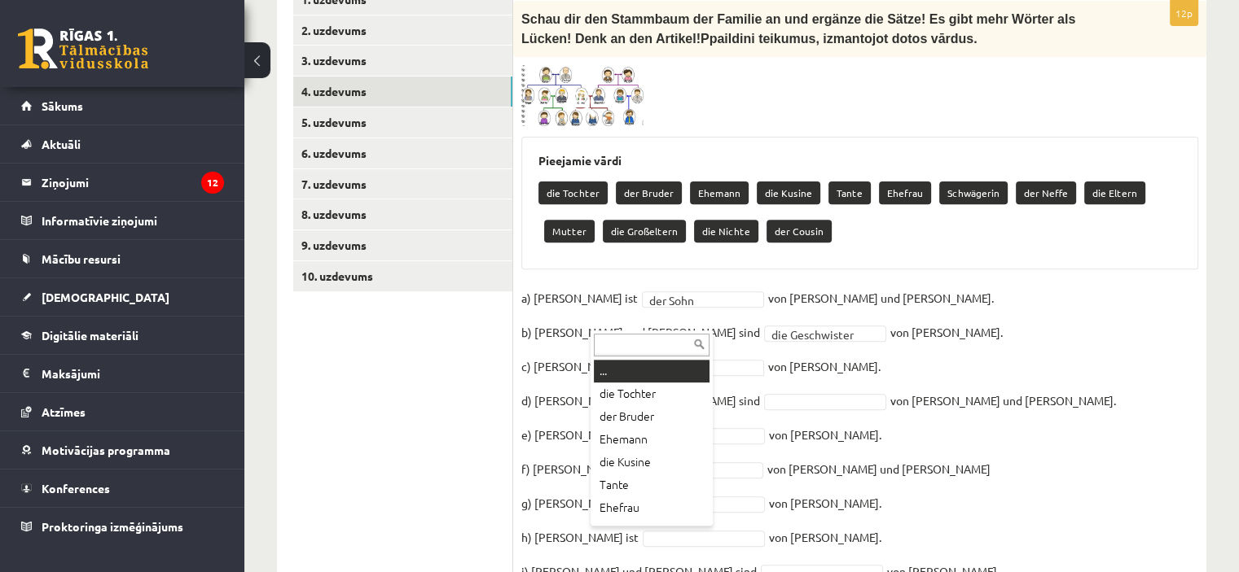
scroll to position [620, 0]
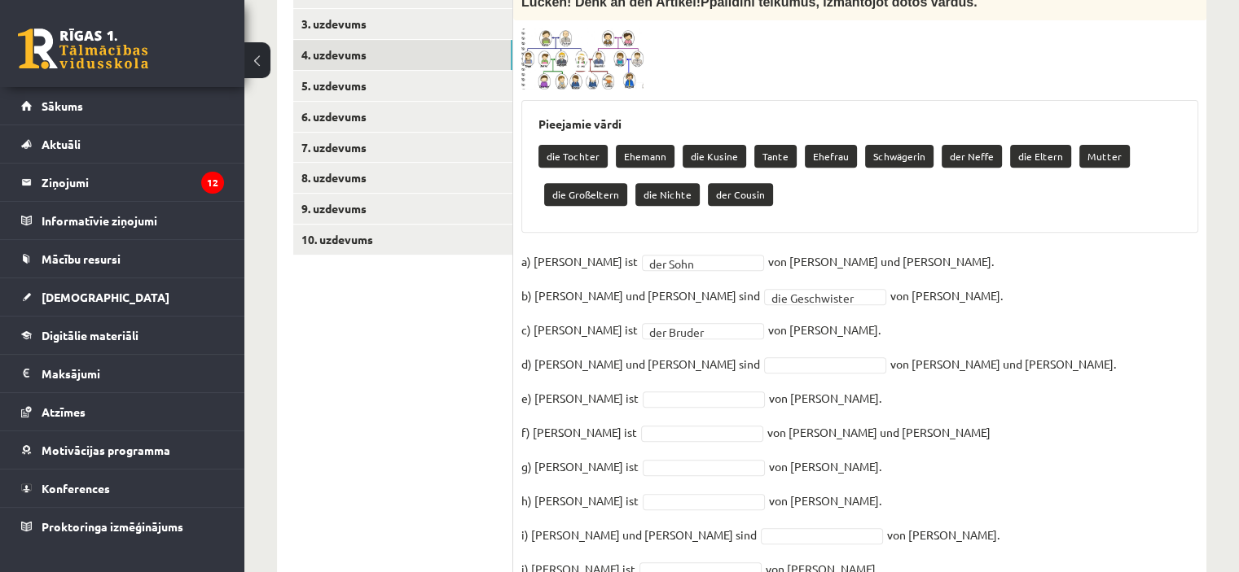
click at [594, 38] on img at bounding box center [582, 60] width 122 height 62
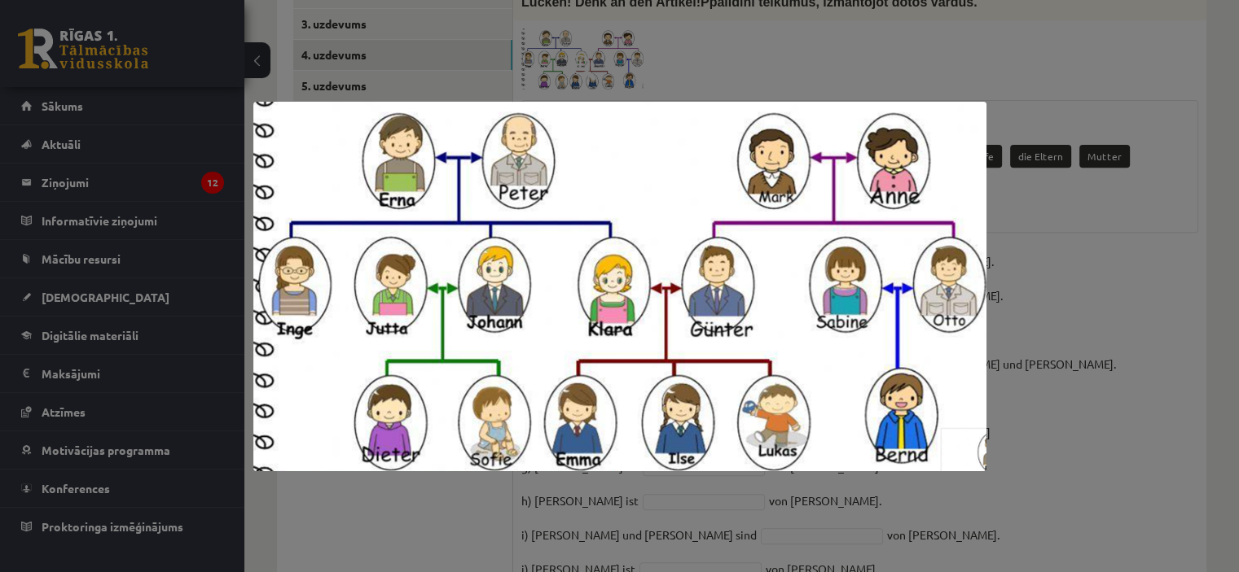
click at [1121, 305] on div at bounding box center [619, 286] width 1239 height 572
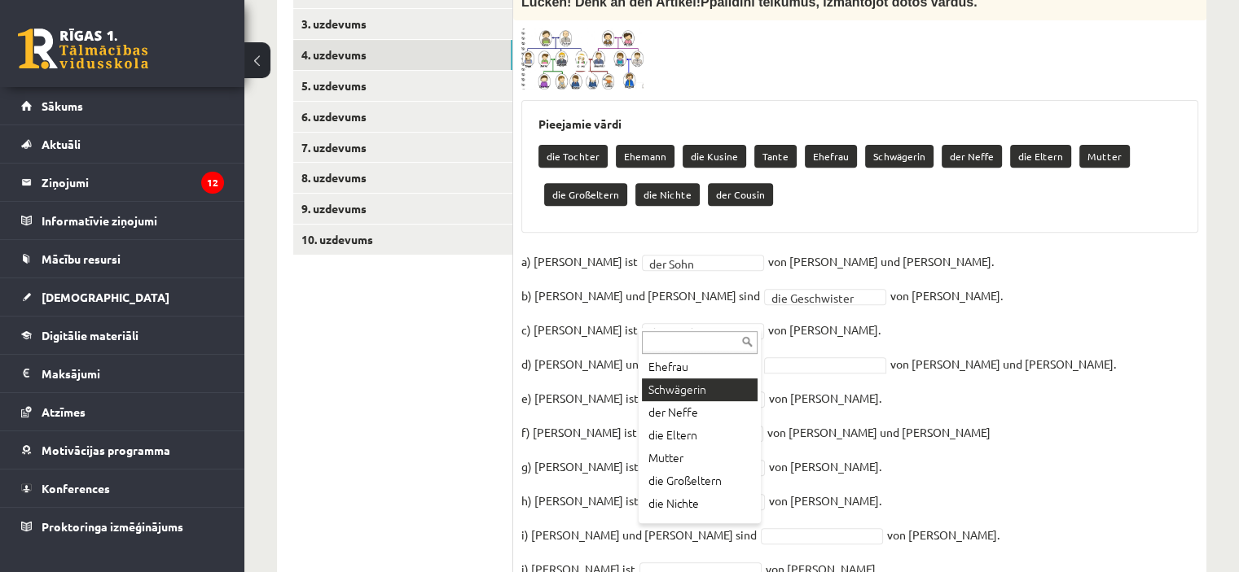
scroll to position [134, 0]
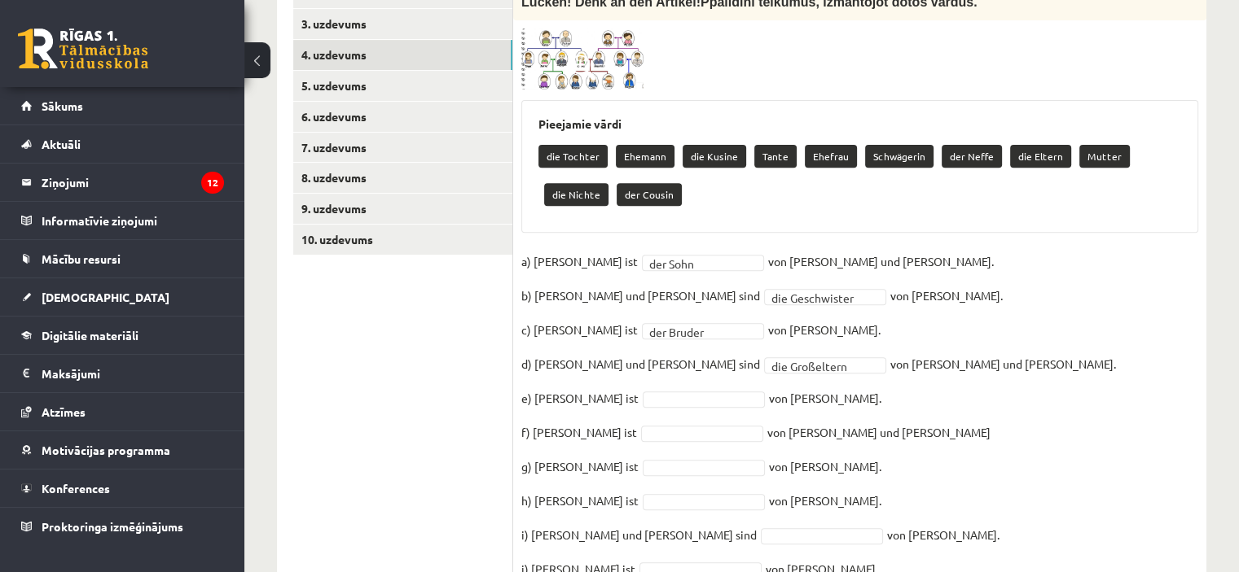
click at [564, 29] on img at bounding box center [582, 60] width 122 height 62
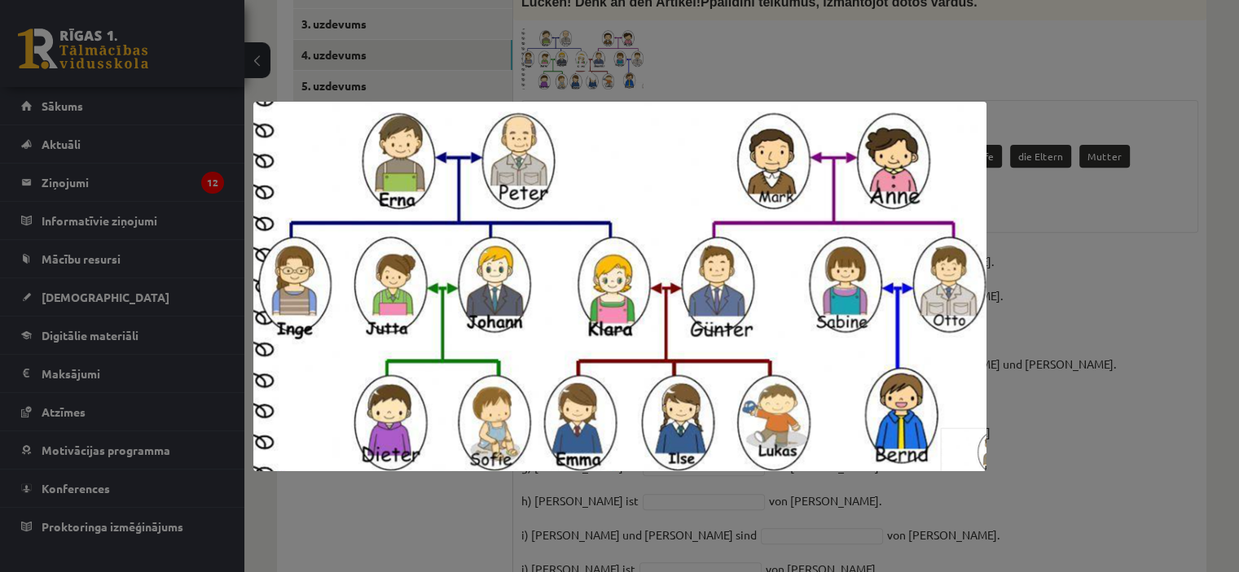
click at [1078, 289] on div at bounding box center [619, 286] width 1239 height 572
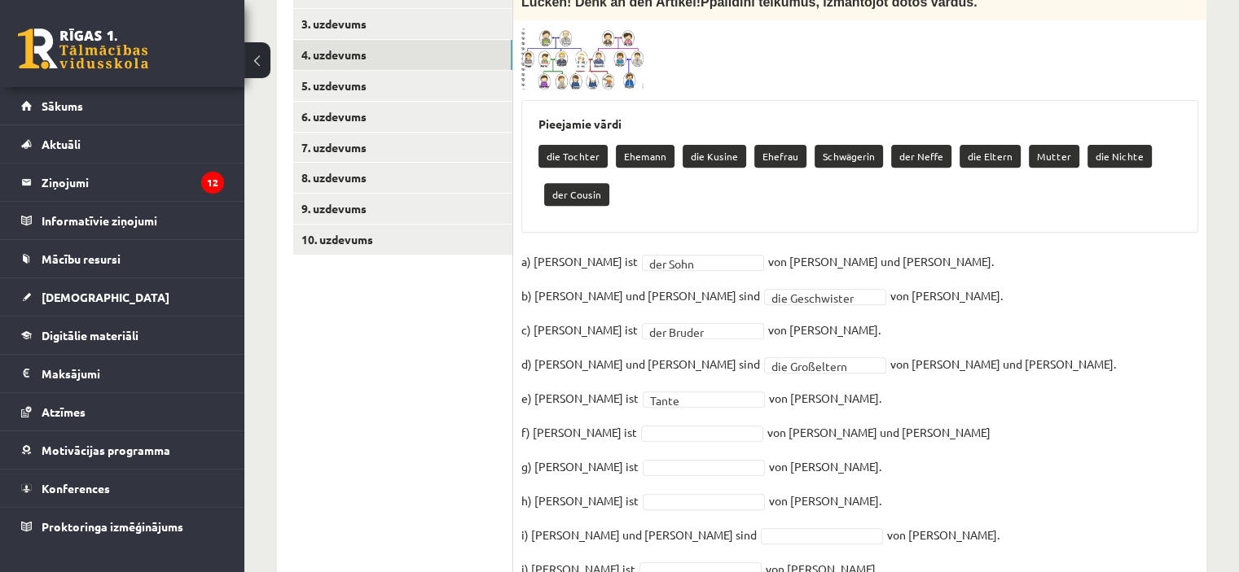
click at [589, 55] on span at bounding box center [583, 68] width 26 height 26
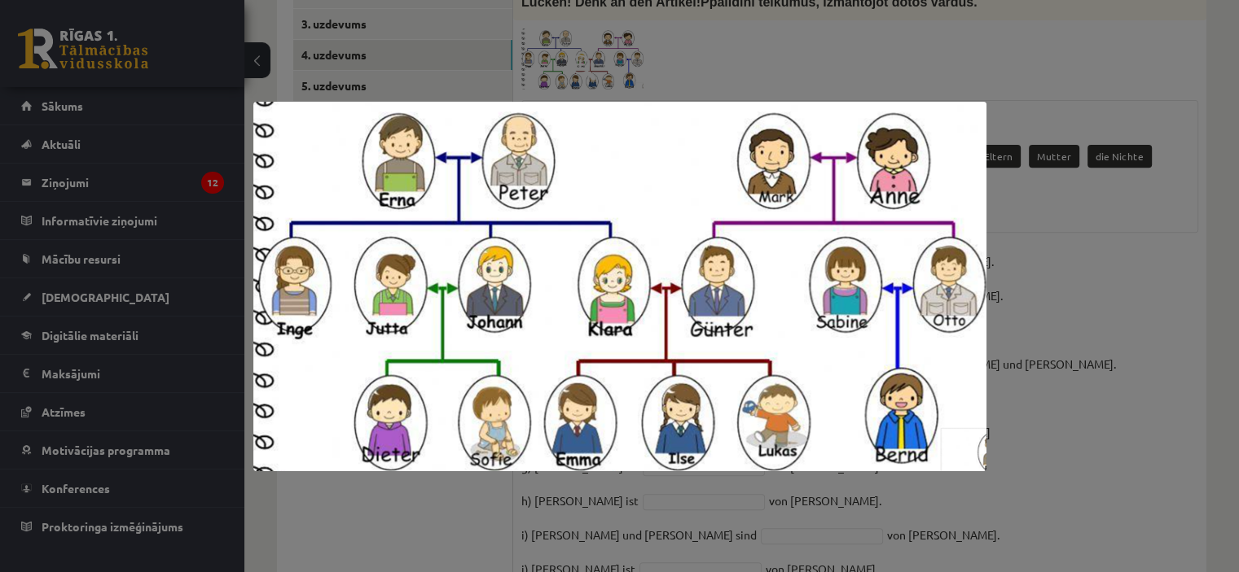
click at [1140, 278] on div at bounding box center [619, 286] width 1239 height 572
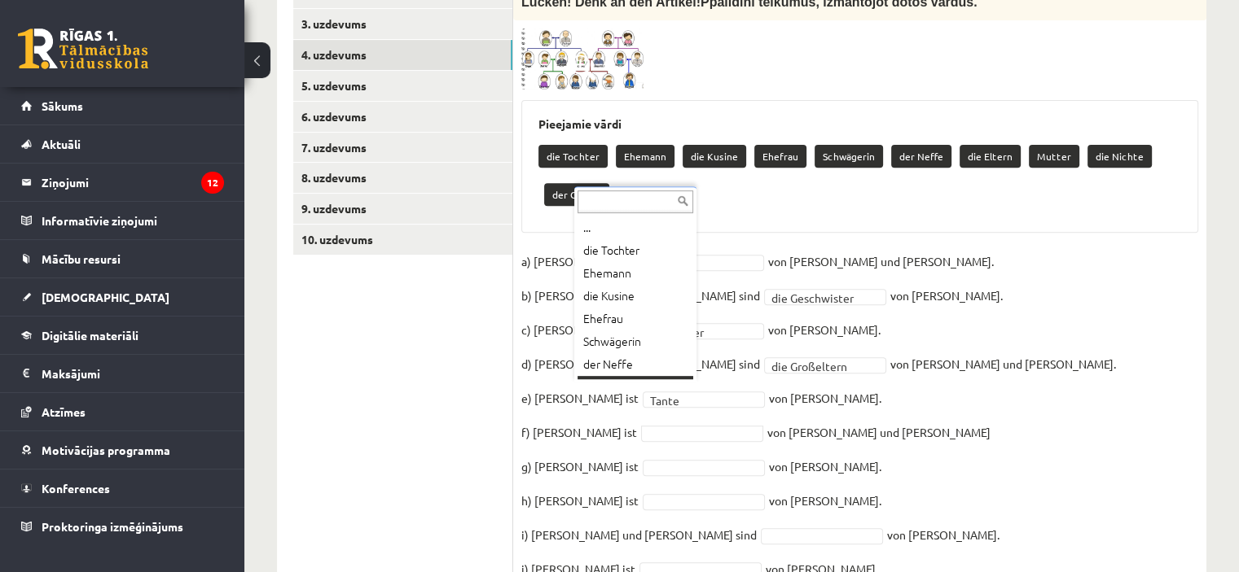
scroll to position [20, 0]
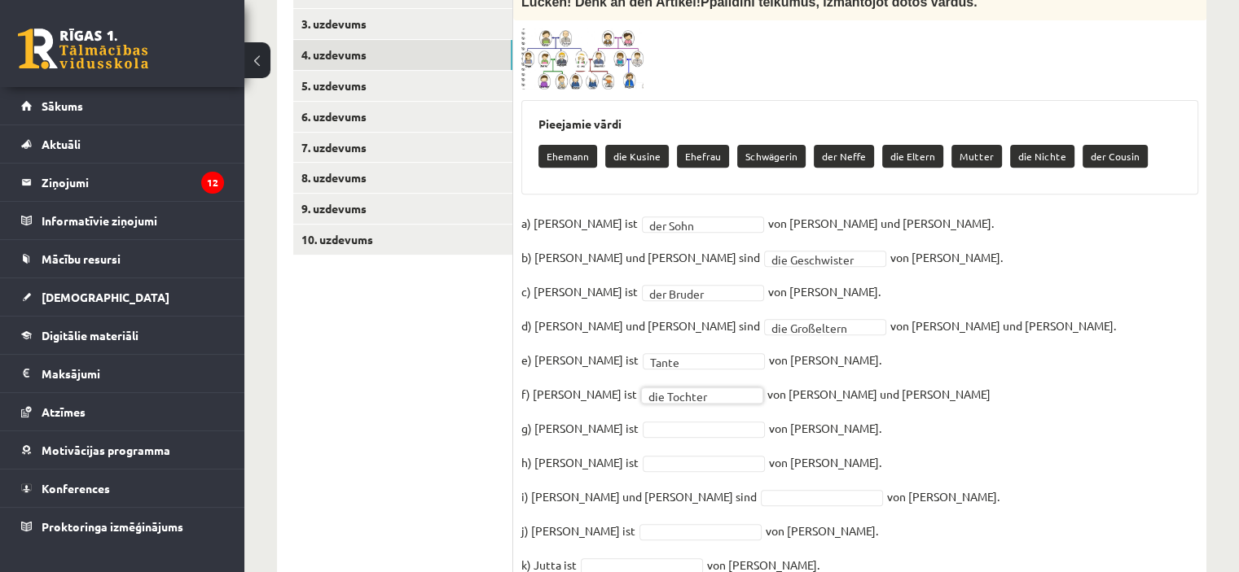
click at [613, 29] on img at bounding box center [582, 60] width 122 height 62
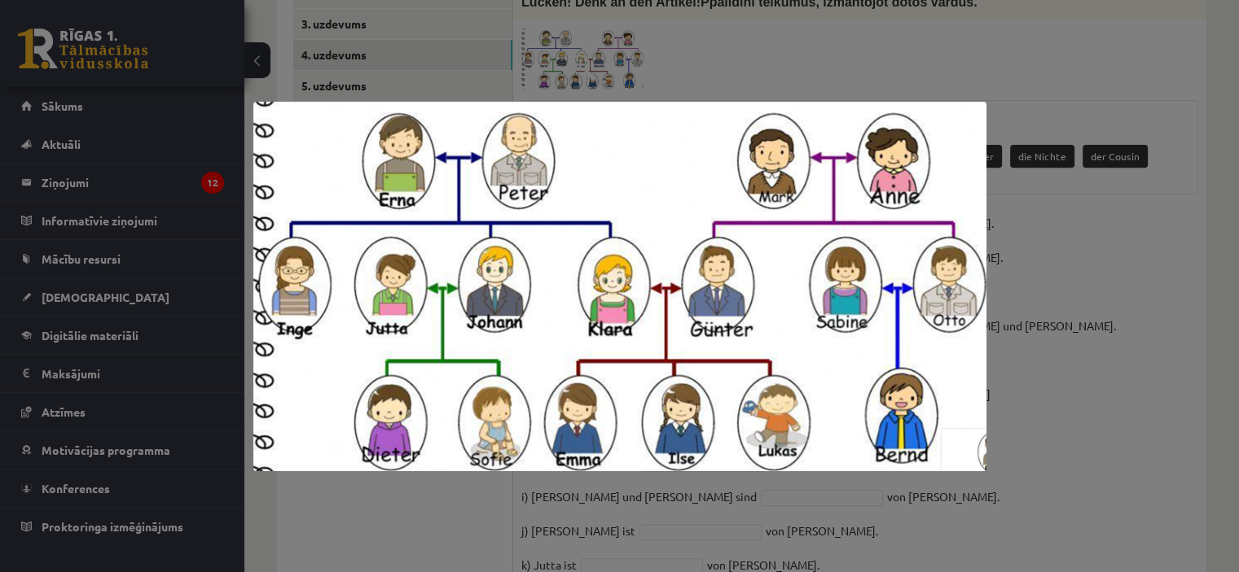
click at [1099, 371] on div at bounding box center [619, 286] width 1239 height 572
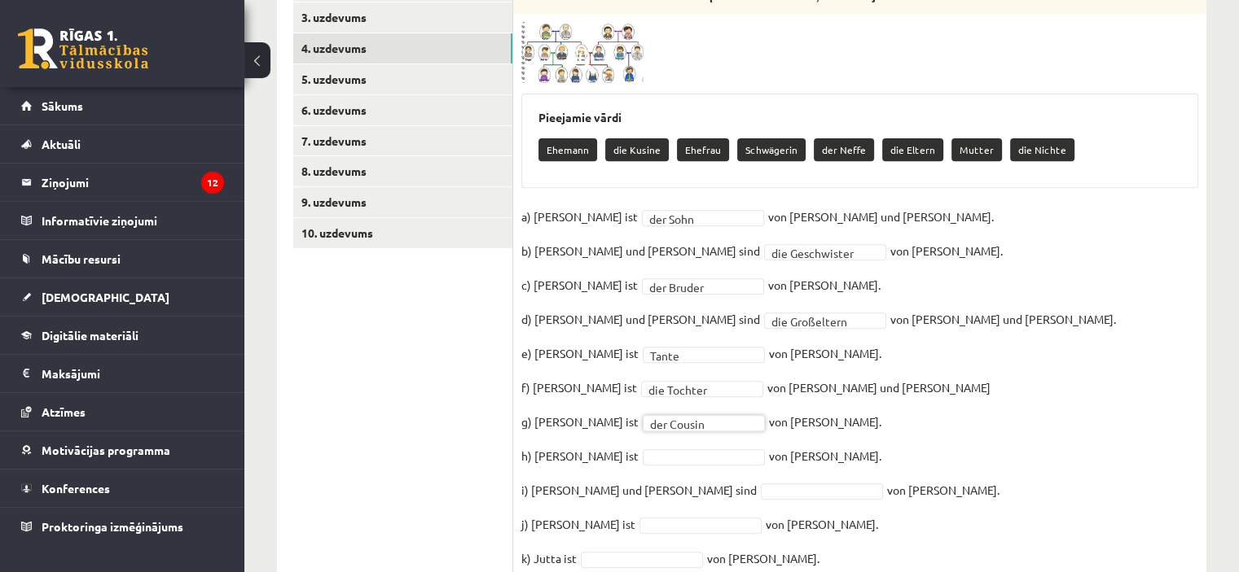
scroll to position [518, 0]
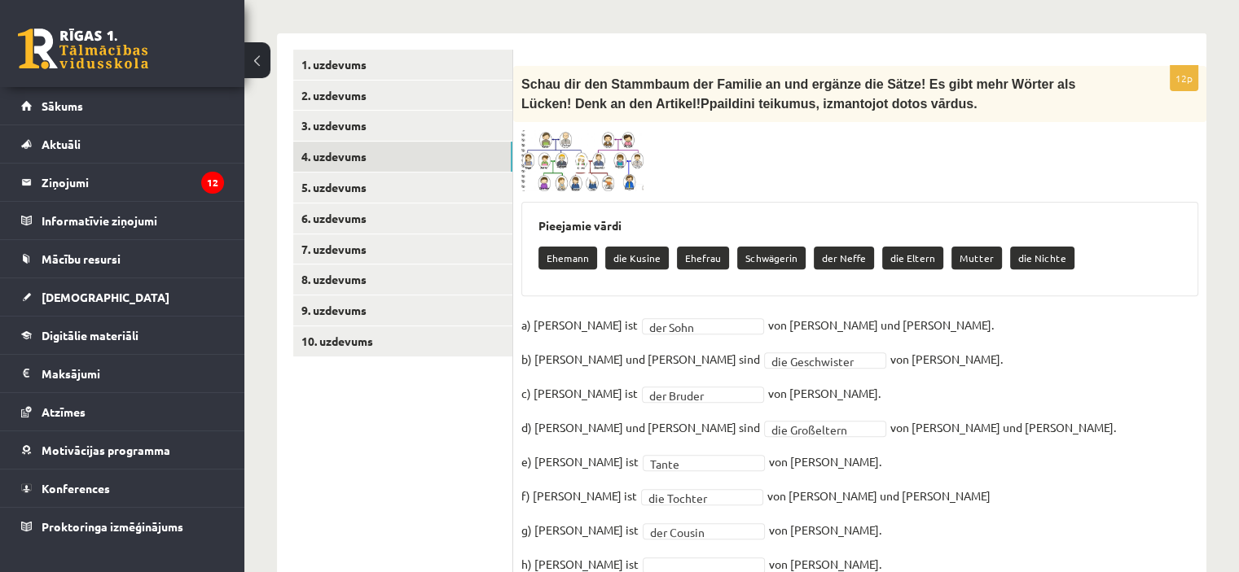
click at [603, 130] on img at bounding box center [582, 161] width 122 height 62
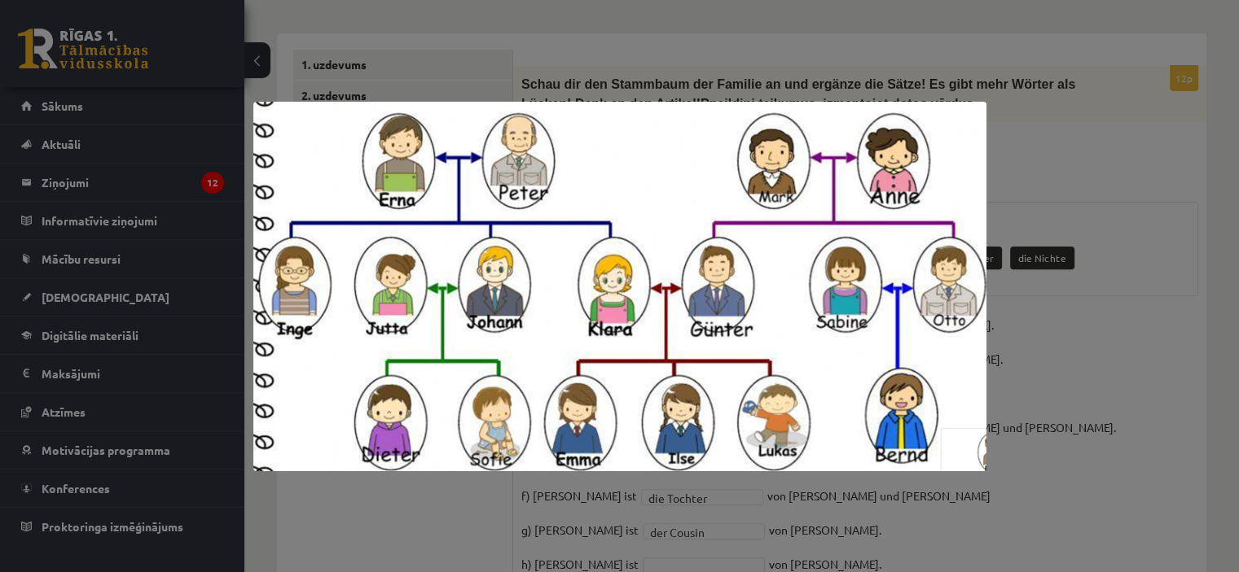
click at [1081, 317] on div at bounding box center [619, 286] width 1239 height 572
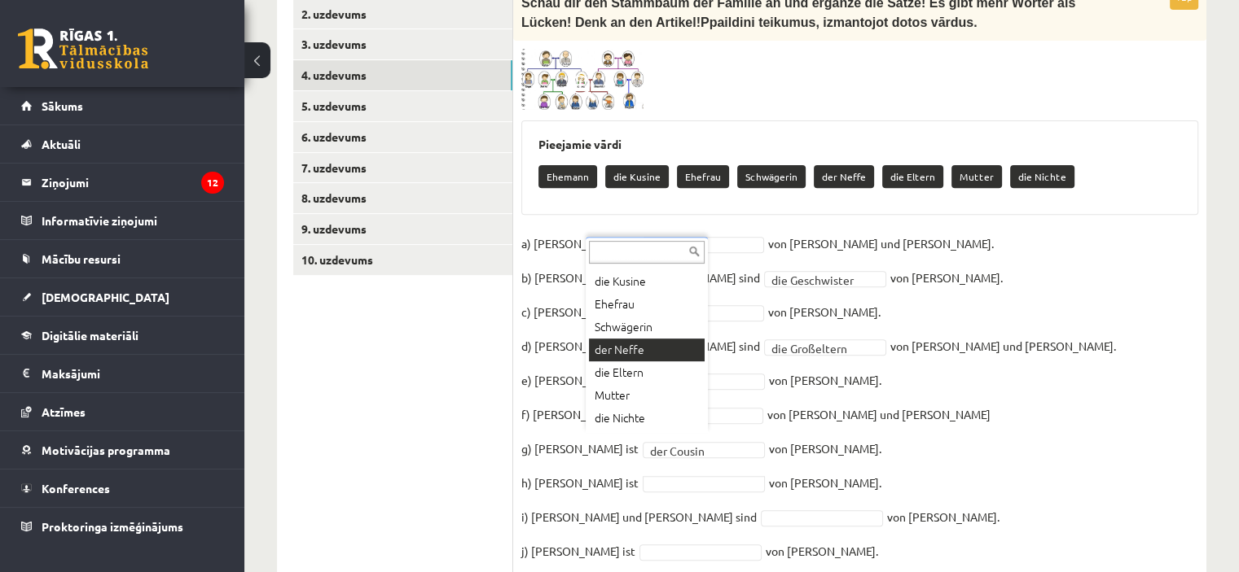
scroll to position [0, 0]
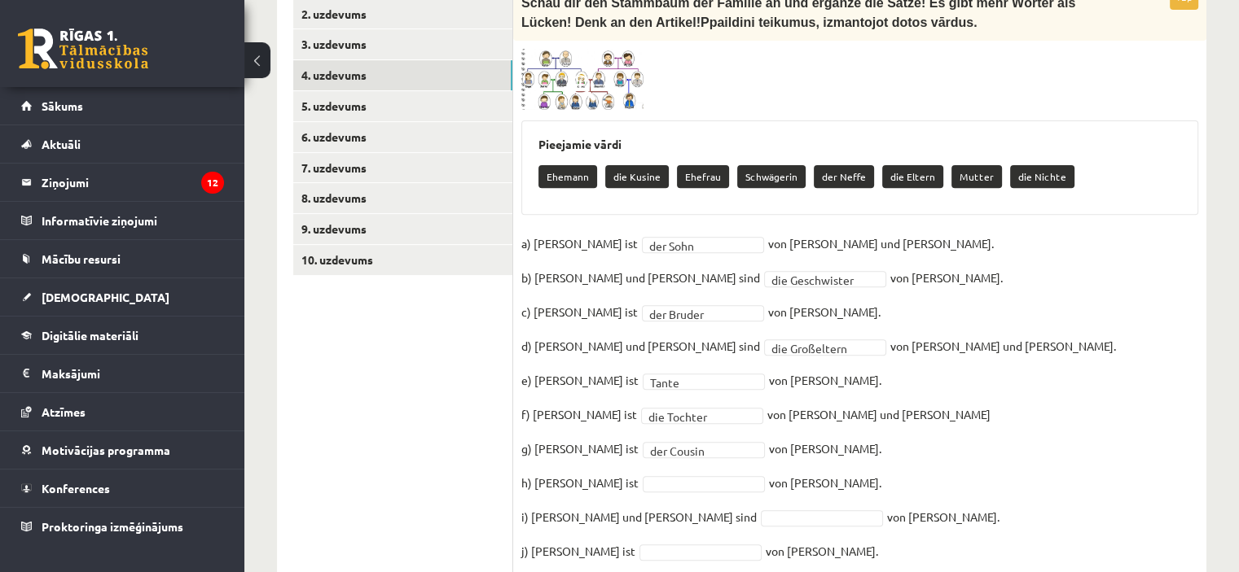
click at [599, 49] on img at bounding box center [582, 80] width 122 height 62
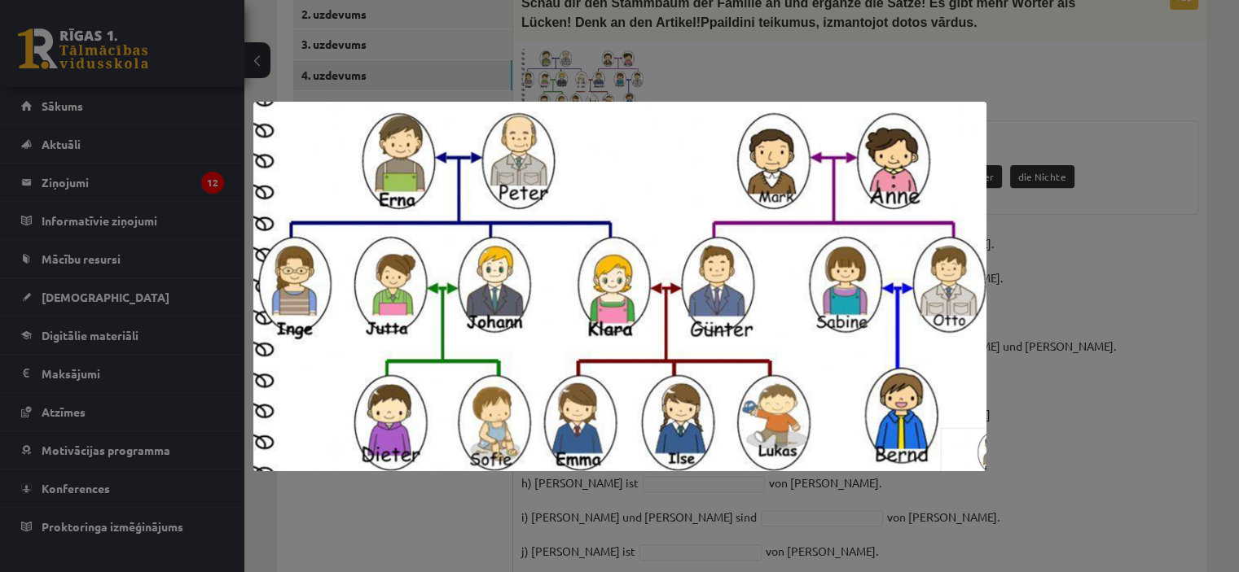
click at [1062, 251] on div at bounding box center [619, 286] width 1239 height 572
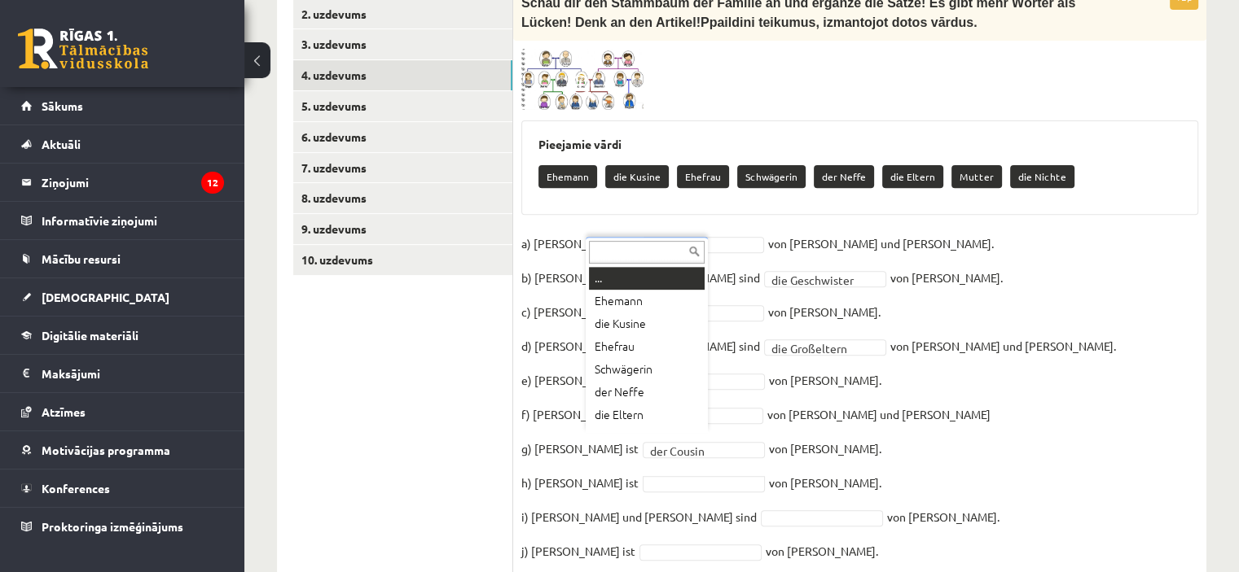
scroll to position [20, 0]
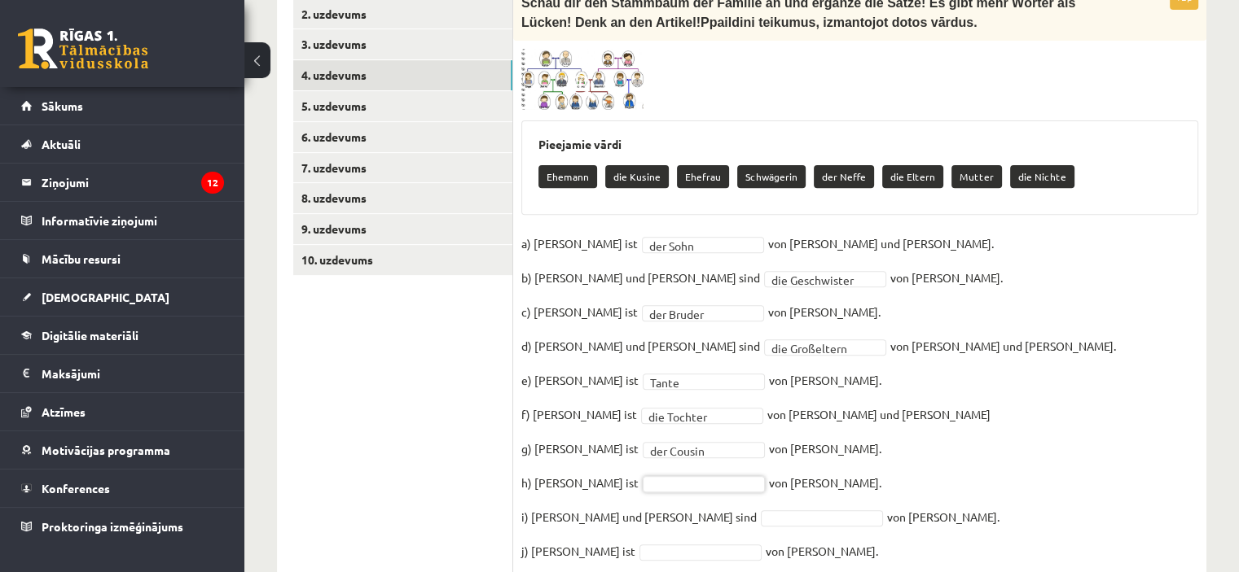
click at [592, 75] on span at bounding box center [583, 88] width 26 height 26
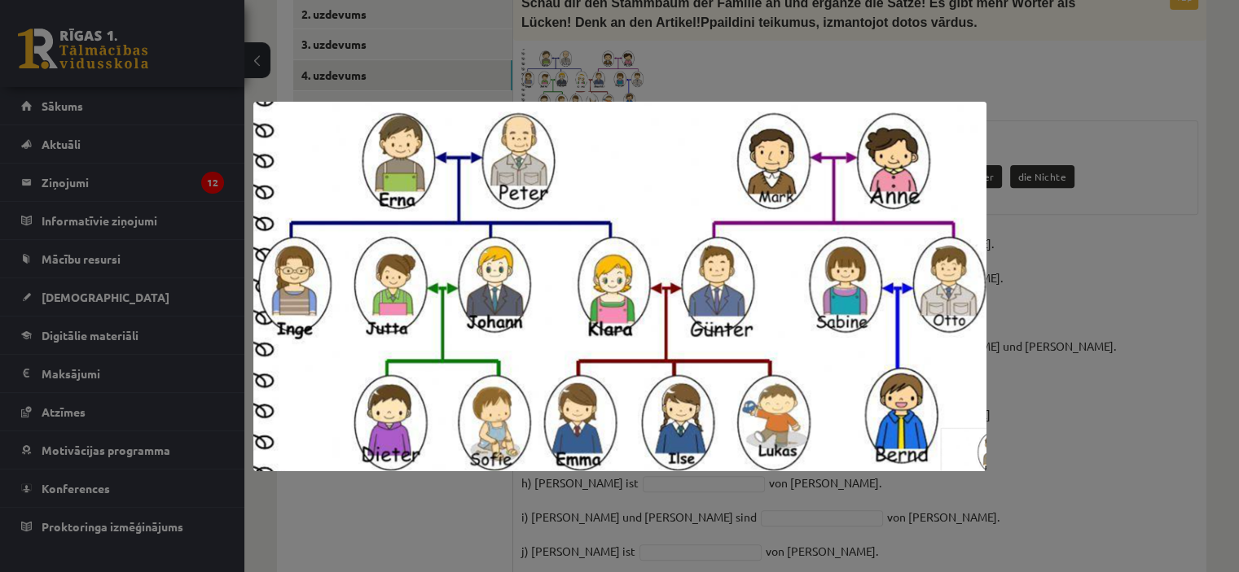
click at [1155, 286] on div at bounding box center [619, 286] width 1239 height 572
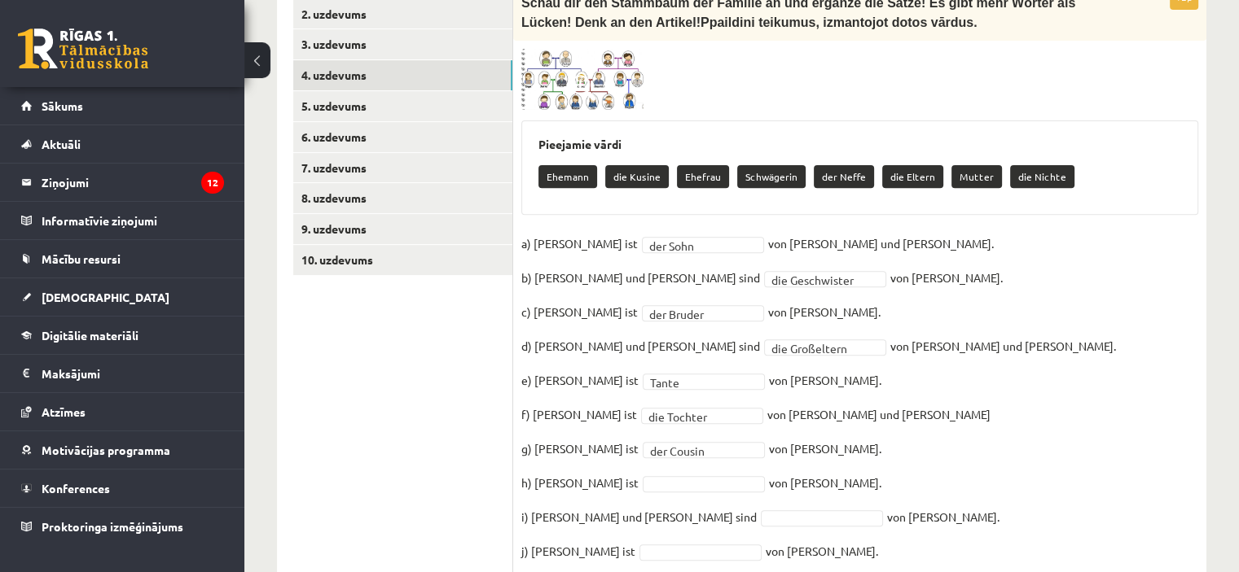
click at [594, 75] on span at bounding box center [583, 88] width 26 height 26
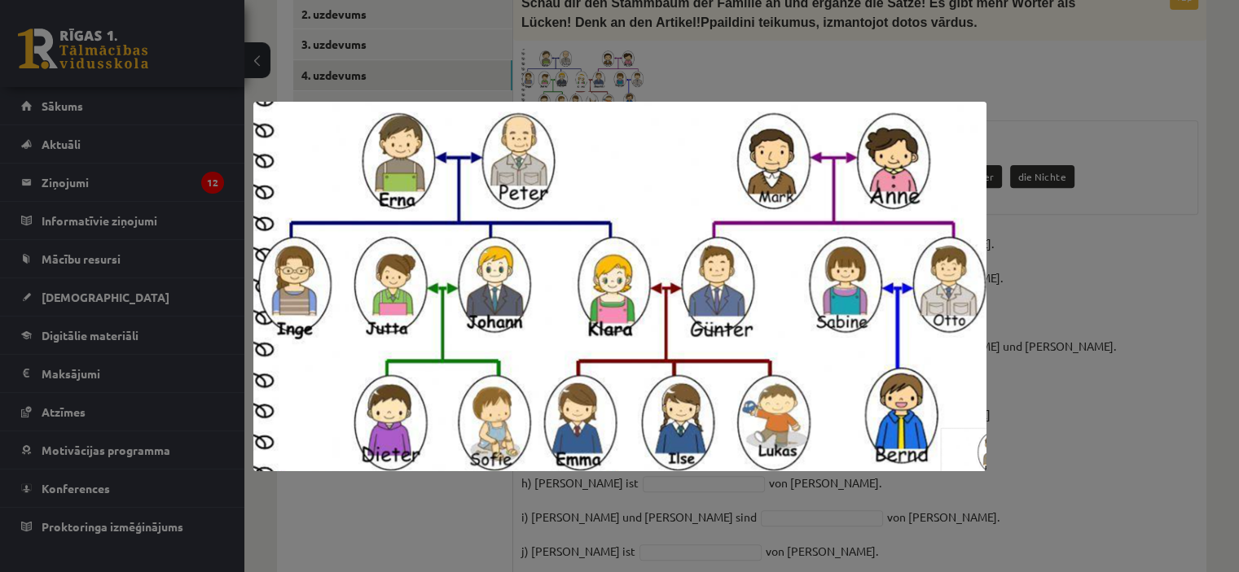
drag, startPoint x: 1117, startPoint y: 284, endPoint x: 1107, endPoint y: 274, distance: 13.8
click at [1117, 283] on div at bounding box center [619, 286] width 1239 height 572
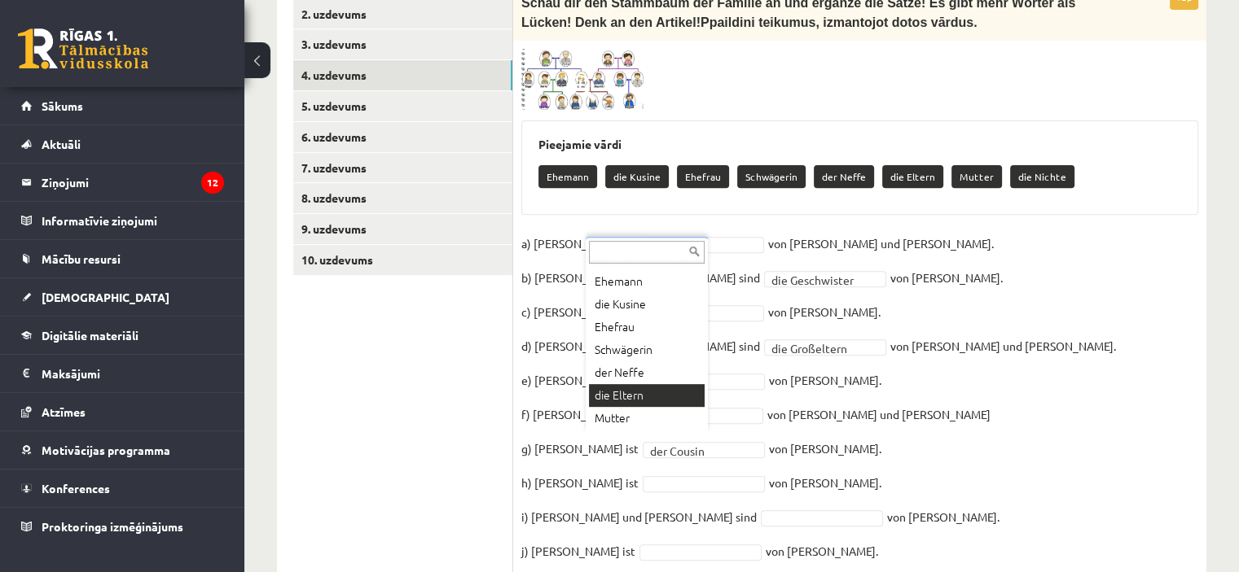
scroll to position [0, 0]
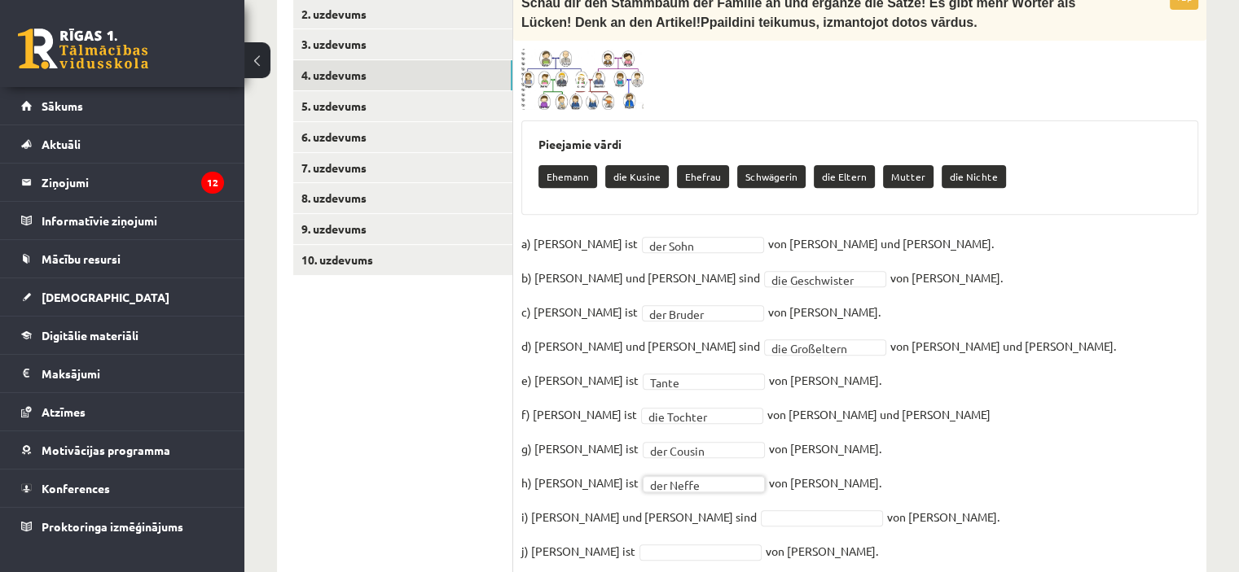
click at [601, 49] on img at bounding box center [582, 80] width 122 height 62
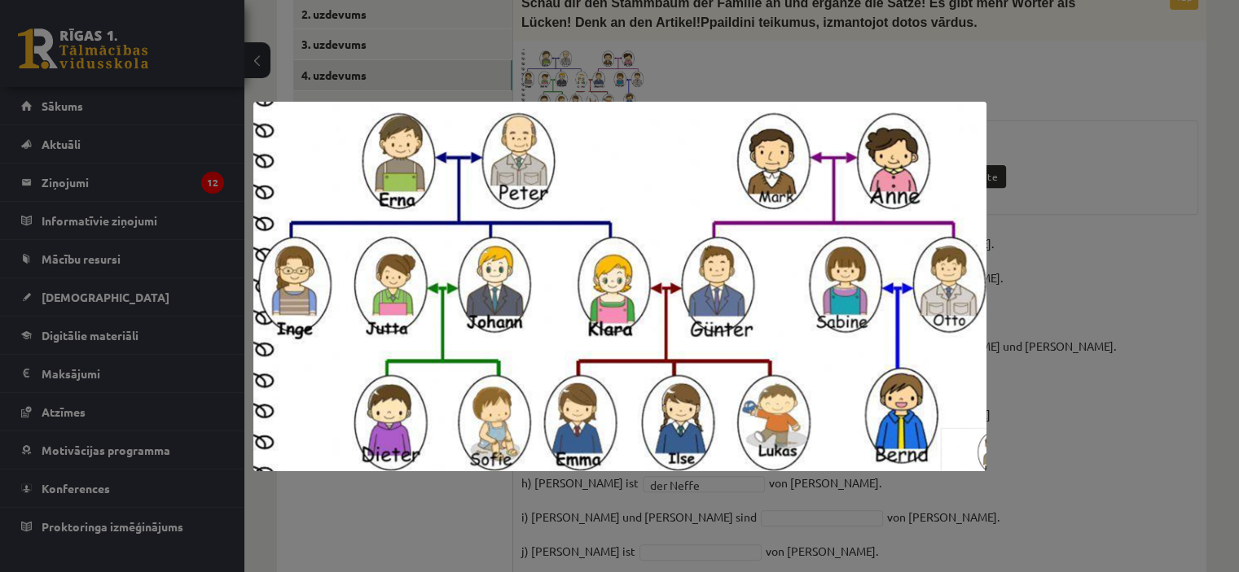
click at [1121, 358] on div at bounding box center [619, 286] width 1239 height 572
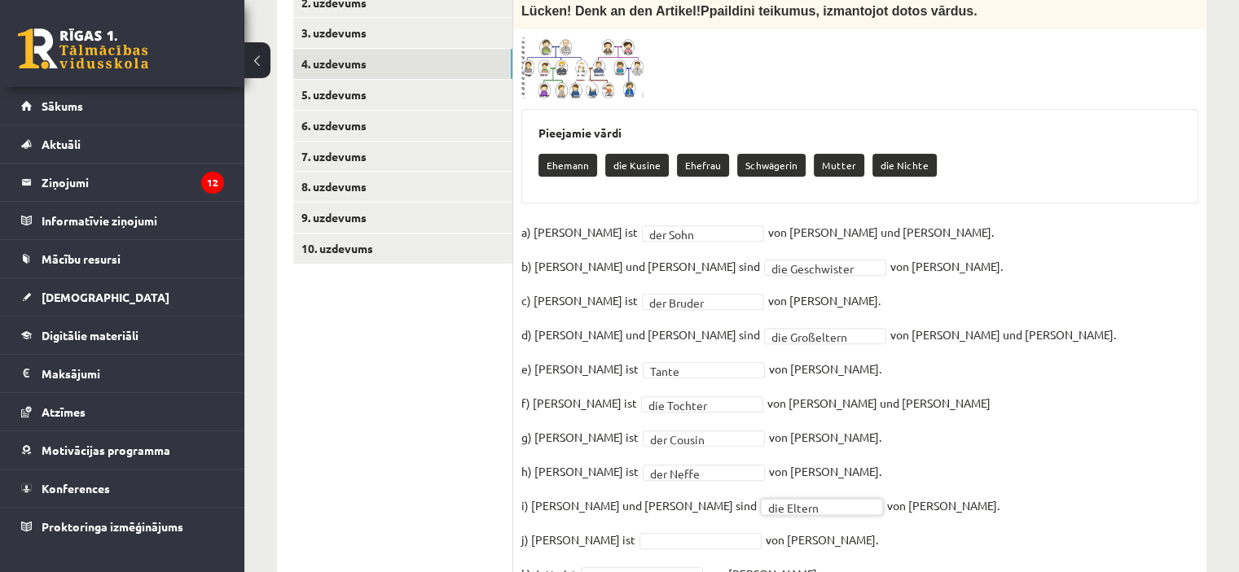
scroll to position [518, 0]
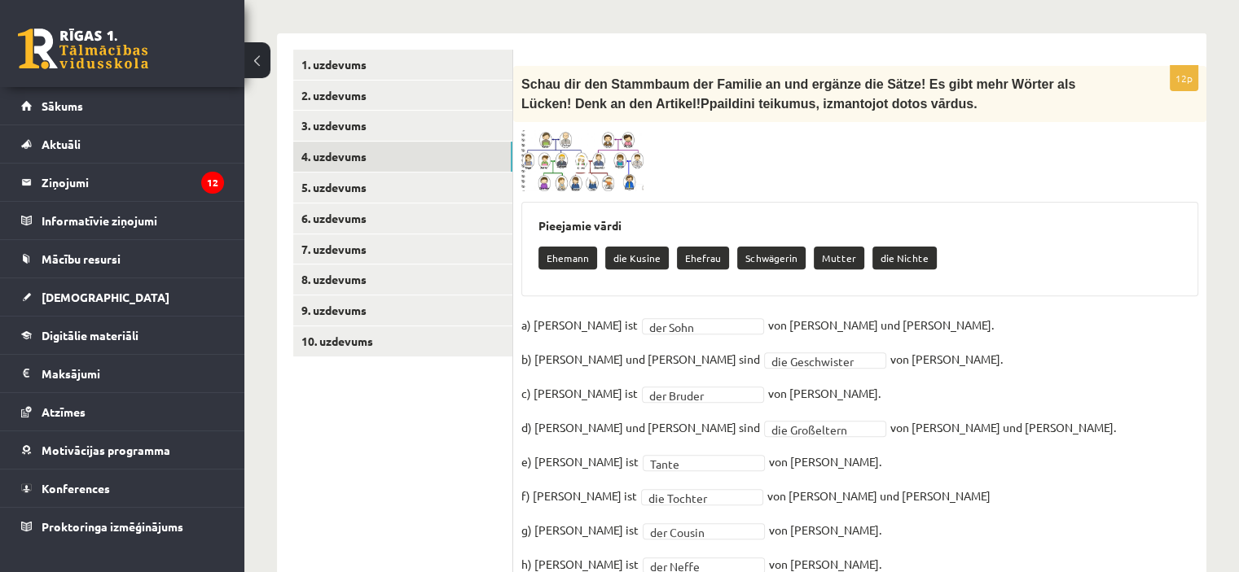
click at [571, 156] on span at bounding box center [583, 169] width 26 height 26
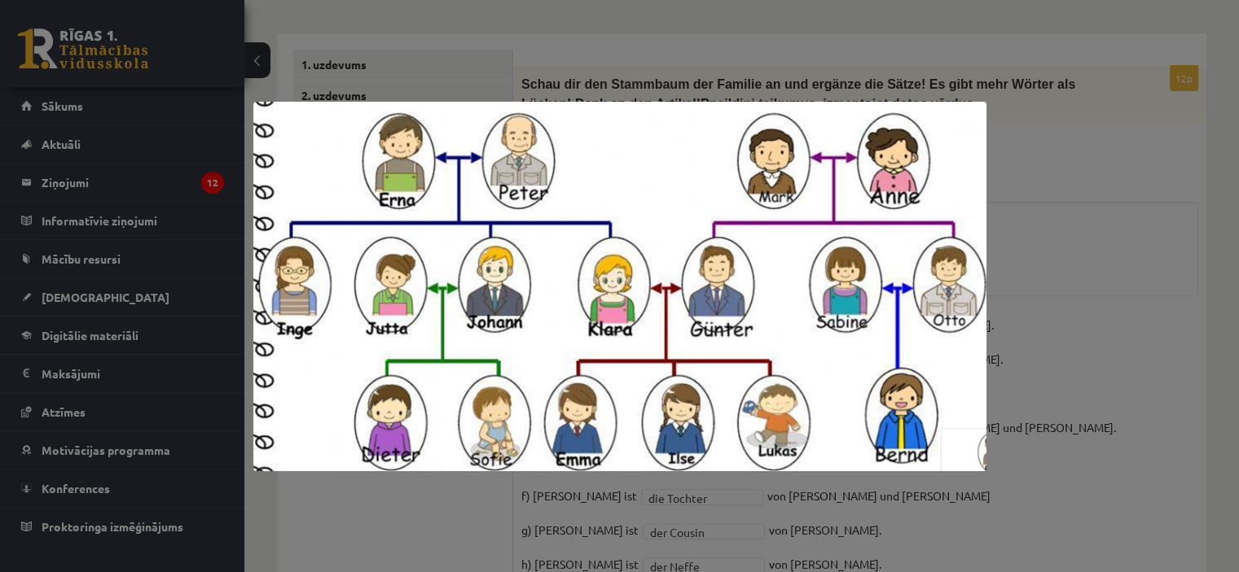
click at [1100, 368] on div at bounding box center [619, 286] width 1239 height 572
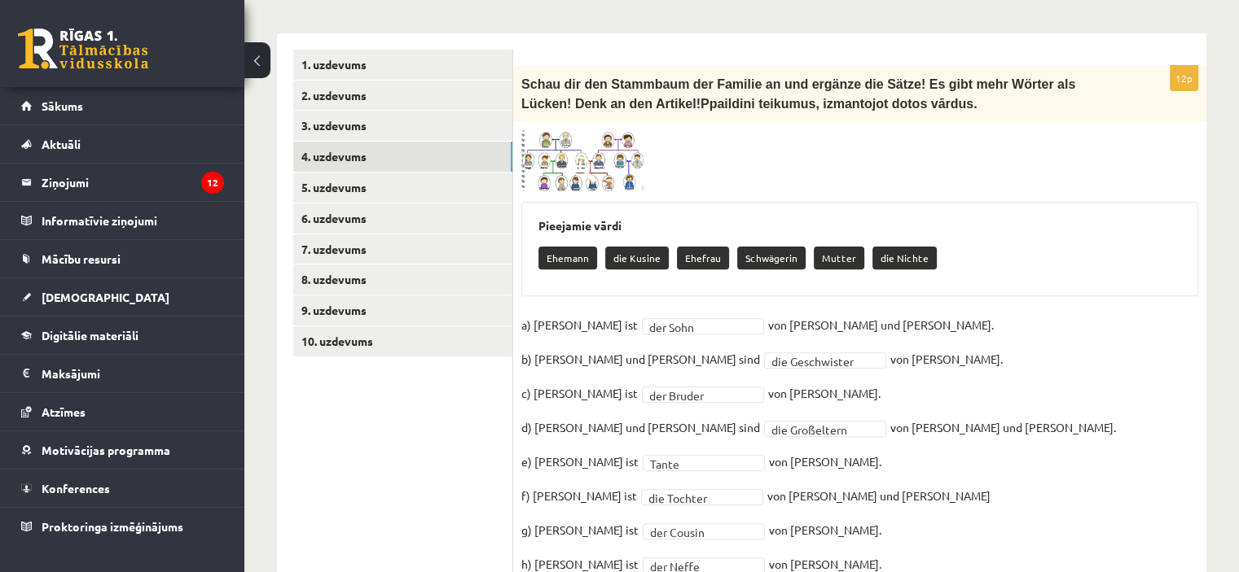
click at [567, 130] on img at bounding box center [582, 161] width 122 height 62
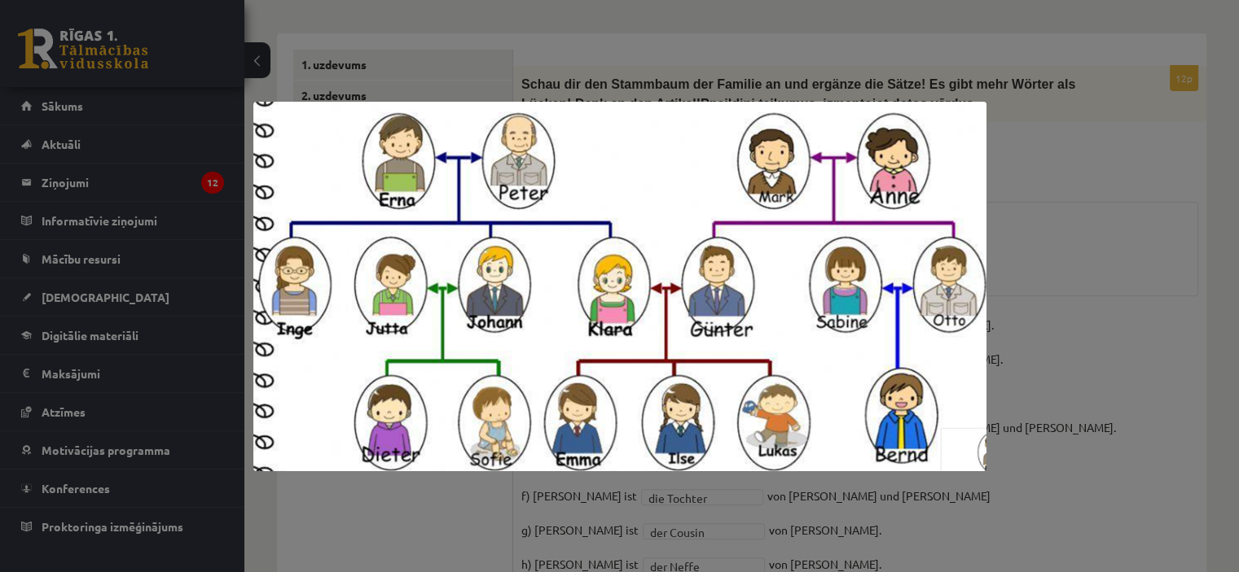
click at [1037, 377] on div at bounding box center [619, 286] width 1239 height 572
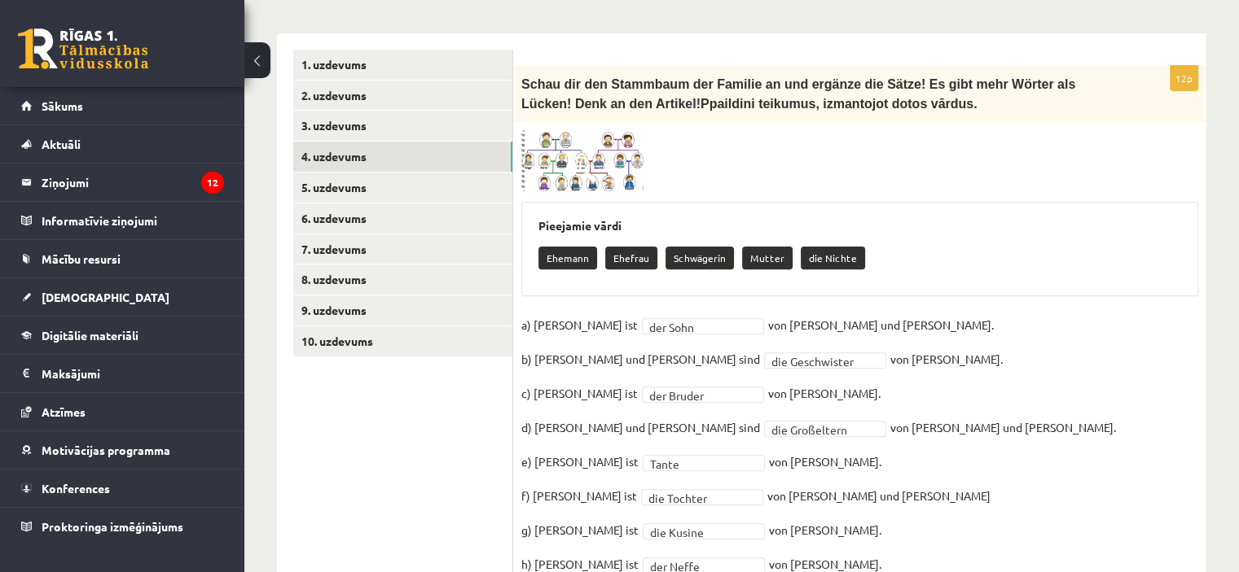
click at [584, 156] on span at bounding box center [583, 169] width 26 height 26
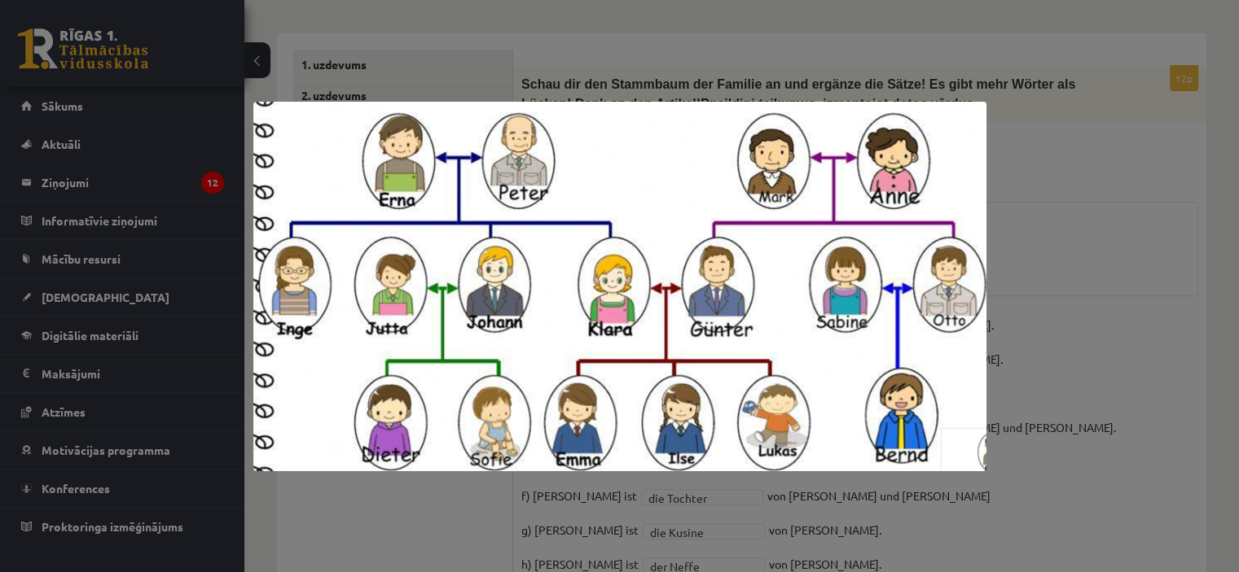
click at [1084, 289] on div at bounding box center [619, 286] width 1239 height 572
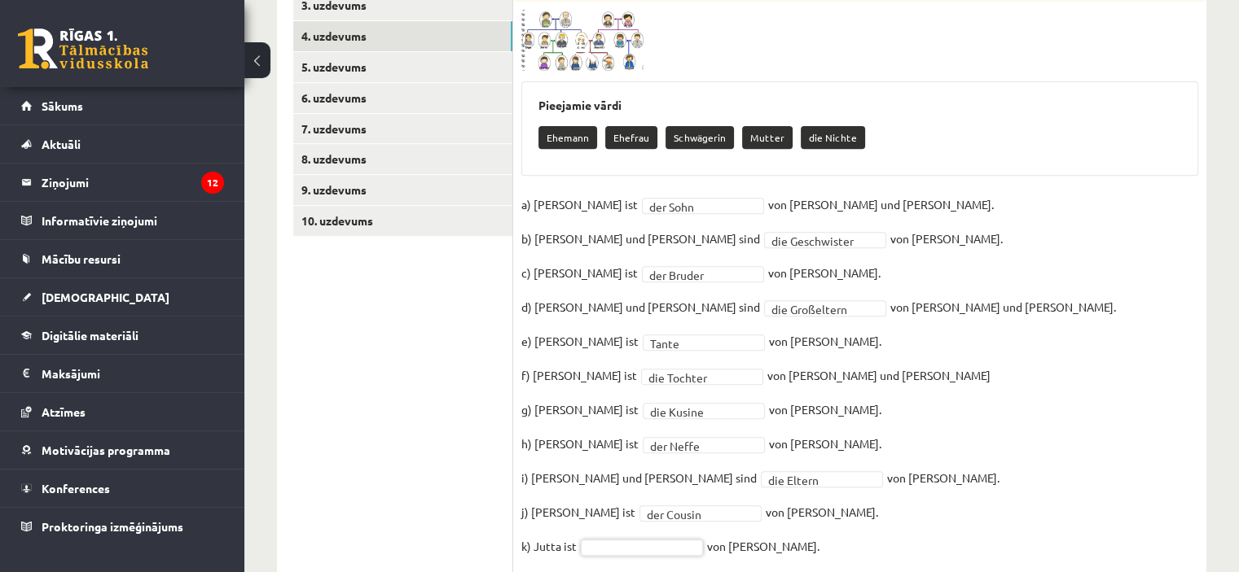
scroll to position [599, 0]
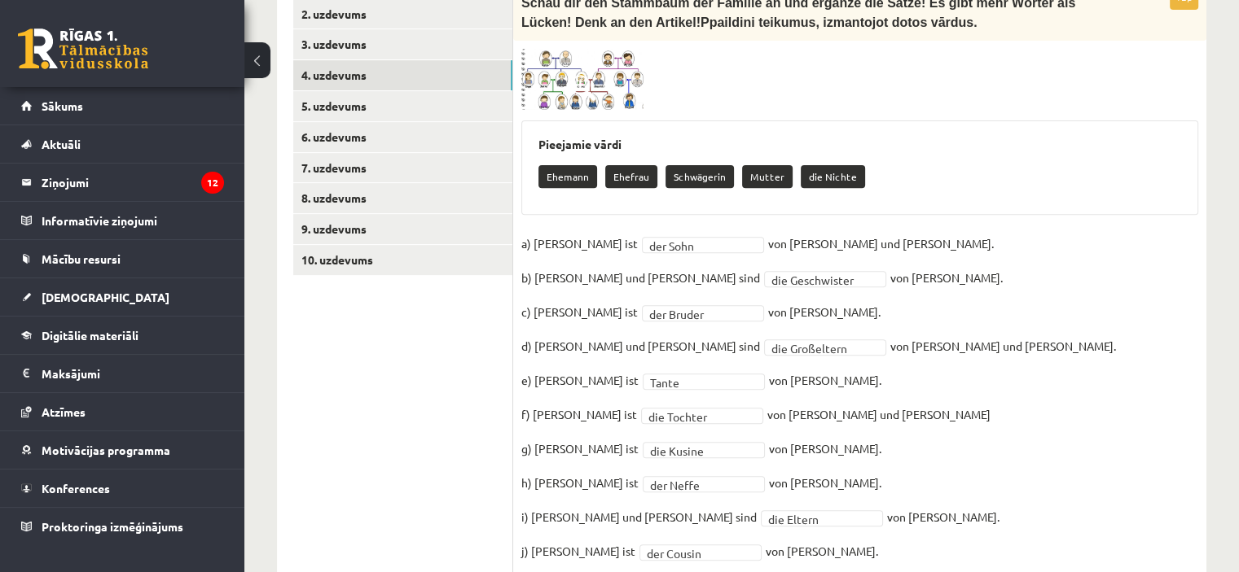
click at [555, 49] on img at bounding box center [582, 80] width 122 height 62
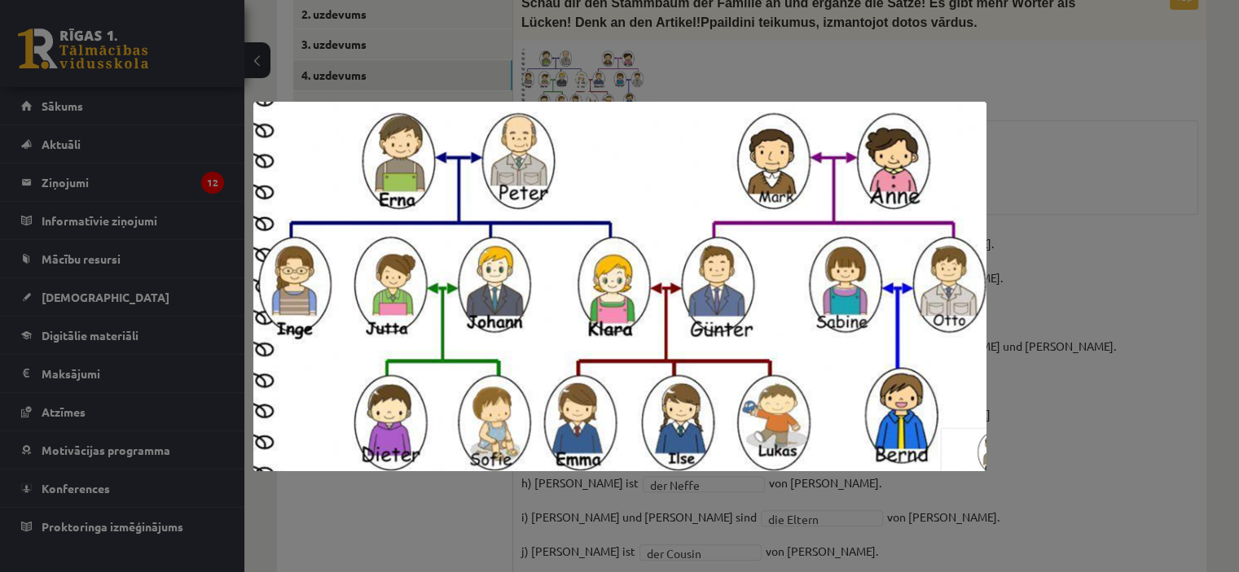
click at [1013, 343] on div at bounding box center [619, 286] width 1239 height 572
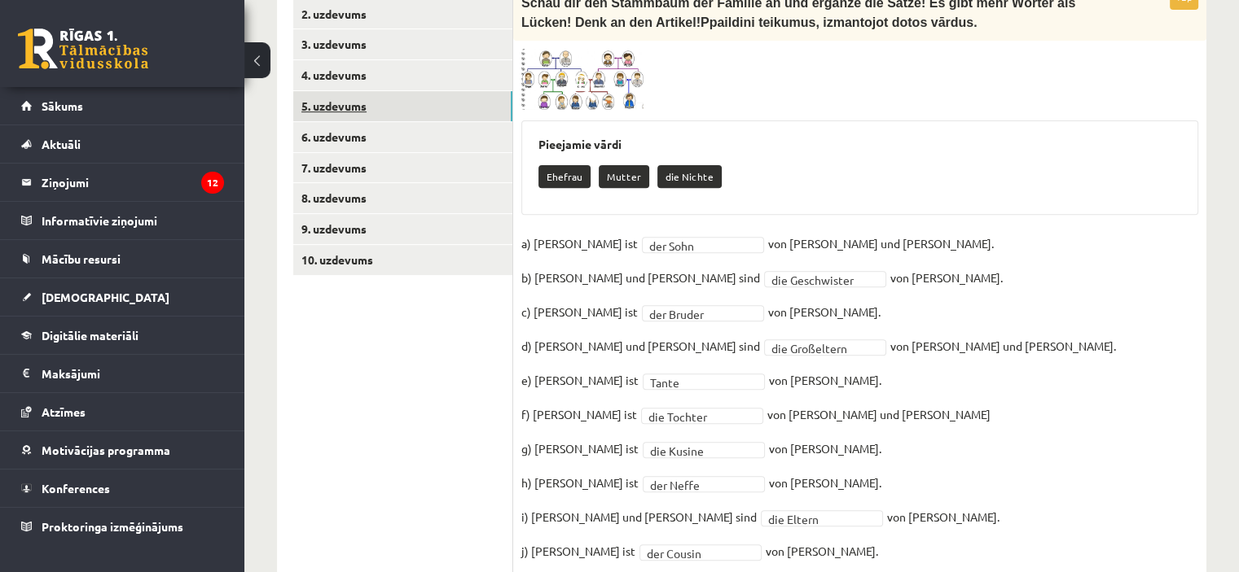
click at [357, 91] on link "5. uzdevums" at bounding box center [402, 106] width 219 height 30
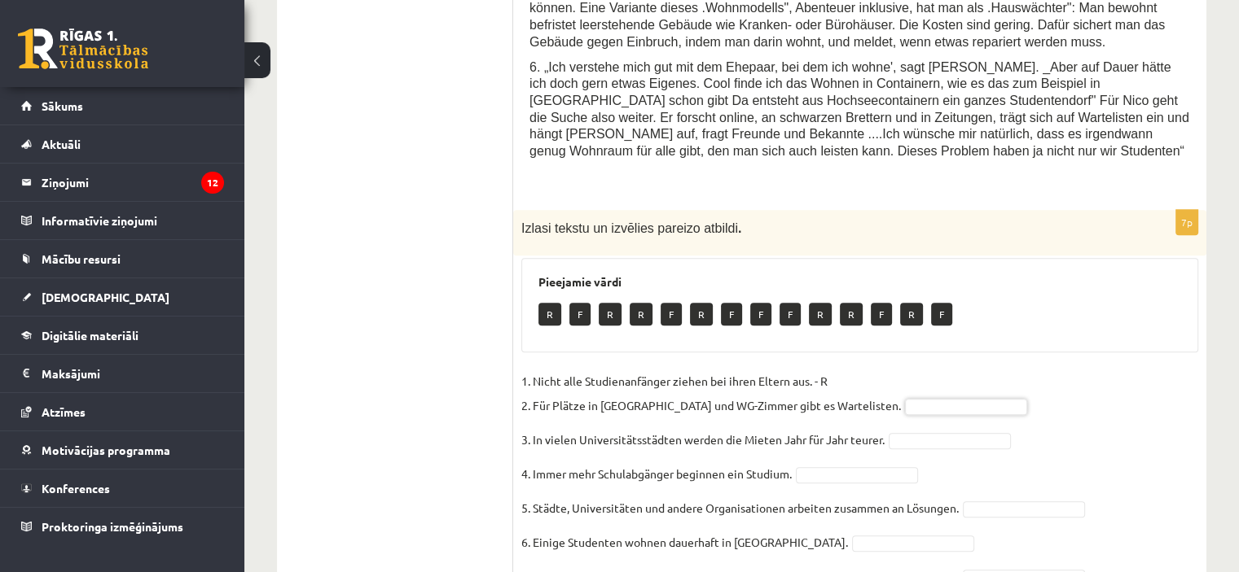
scroll to position [1121, 0]
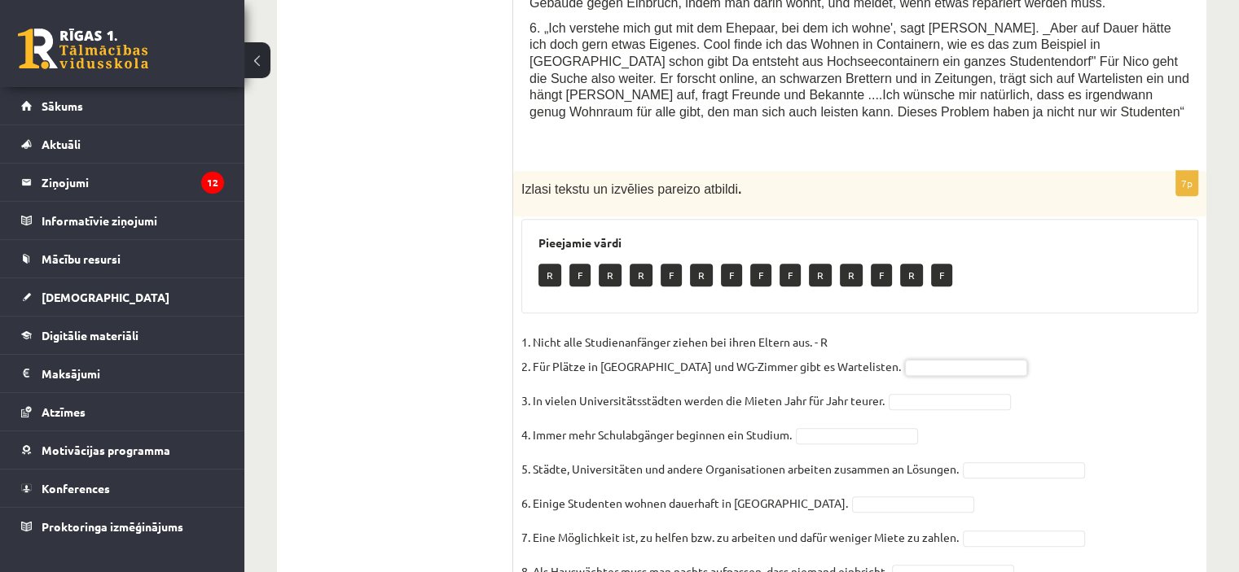
click at [896, 330] on fieldset "1. Nicht alle Studienanfänger ziehen bei ihren Eltern aus. - R 2. Für Plätze in…" at bounding box center [859, 462] width 677 height 264
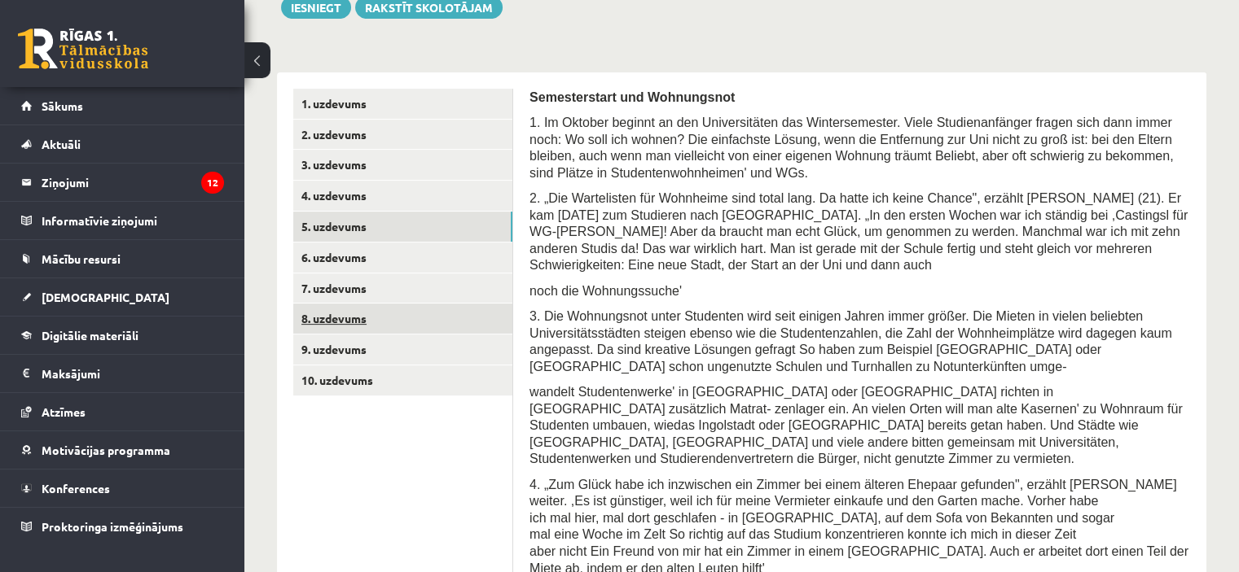
scroll to position [469, 0]
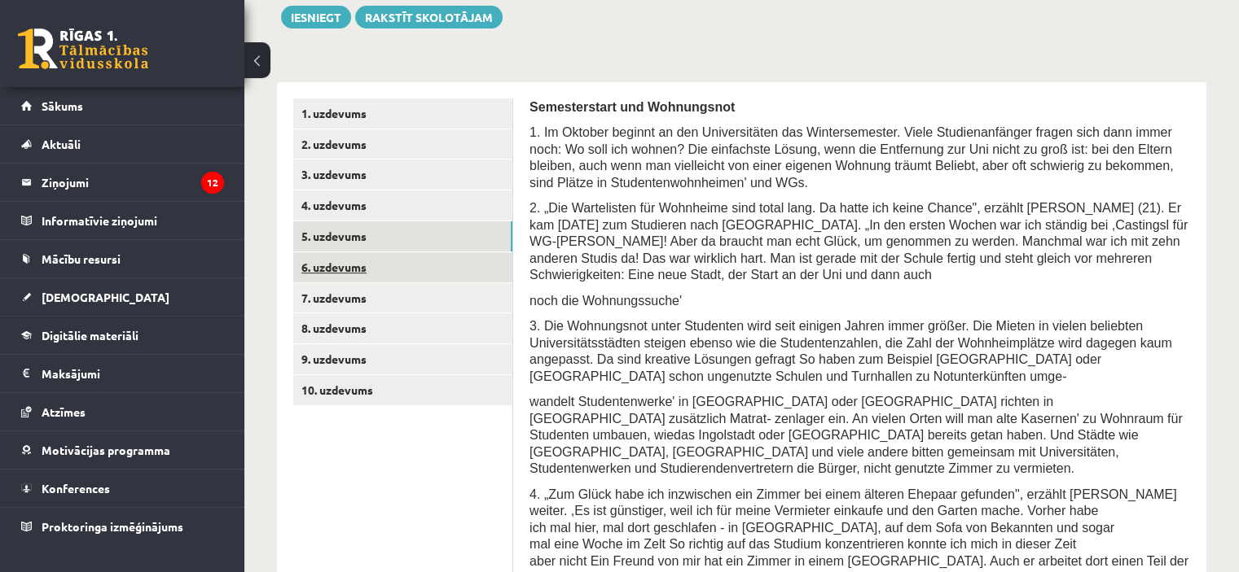
click at [365, 252] on link "6. uzdevums" at bounding box center [402, 267] width 219 height 30
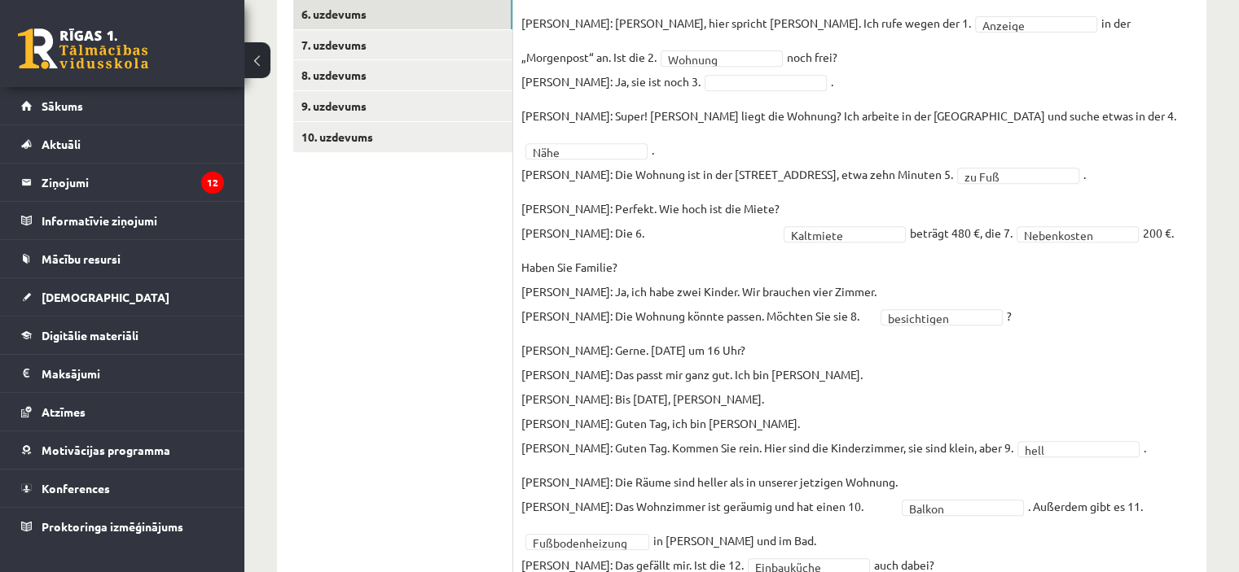
scroll to position [684, 0]
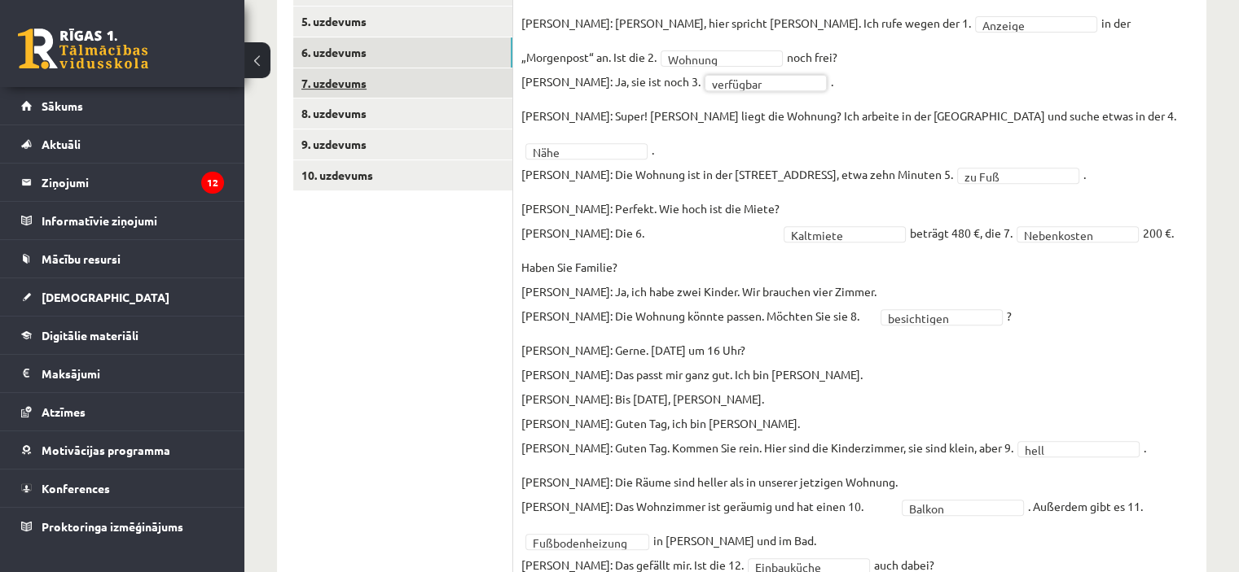
click at [333, 68] on link "7. uzdevums" at bounding box center [402, 83] width 219 height 30
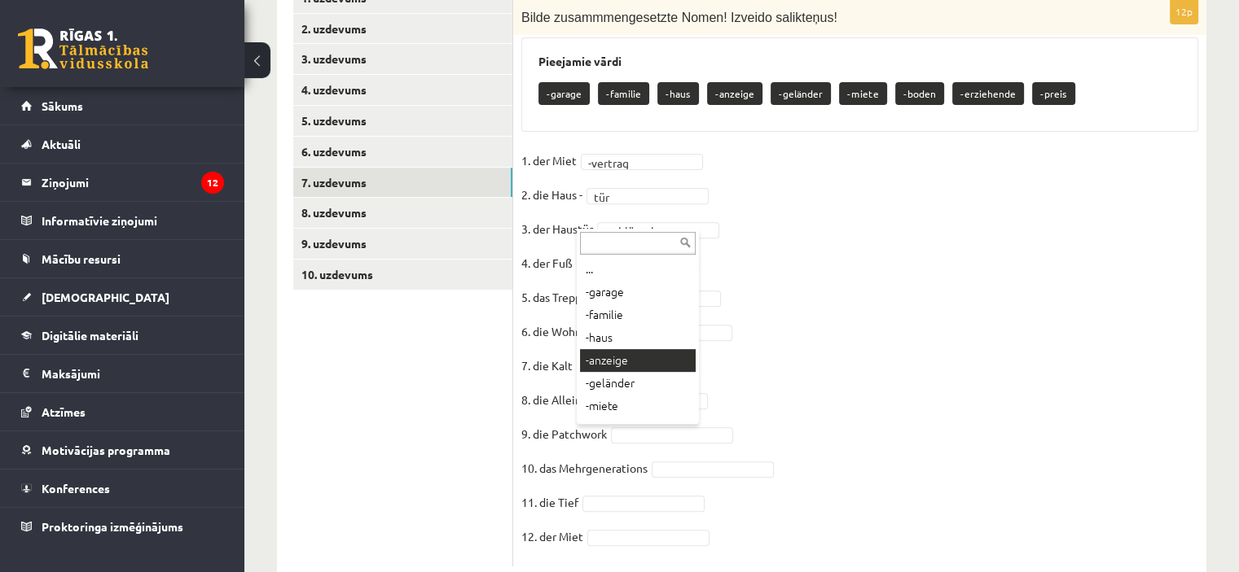
scroll to position [65, 0]
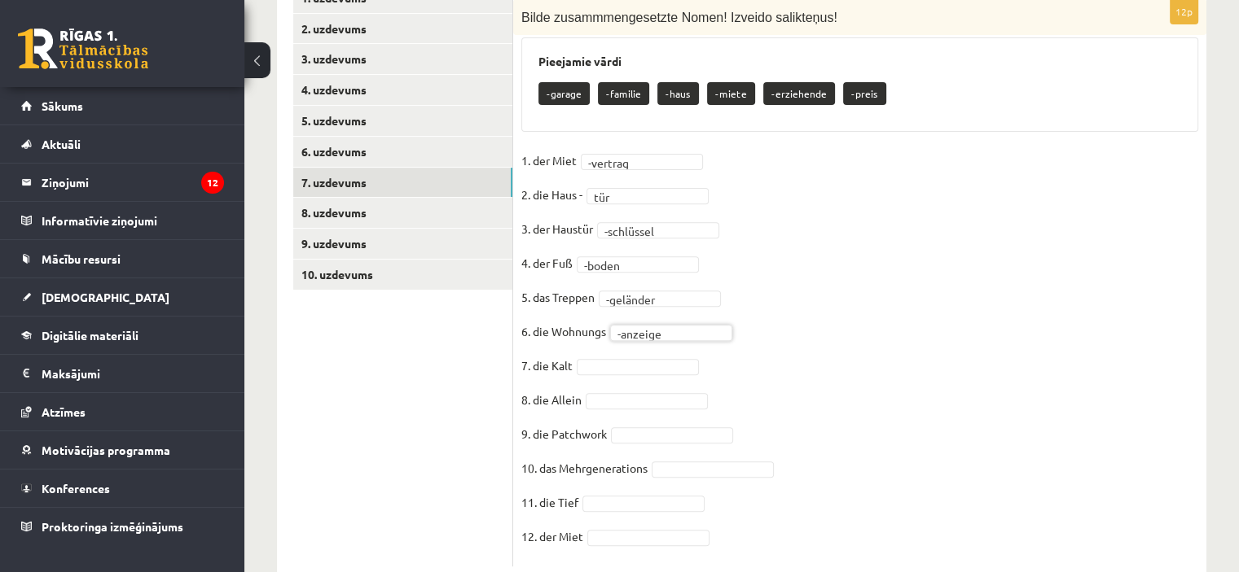
click at [631, 312] on fieldset "**********" at bounding box center [859, 353] width 677 height 410
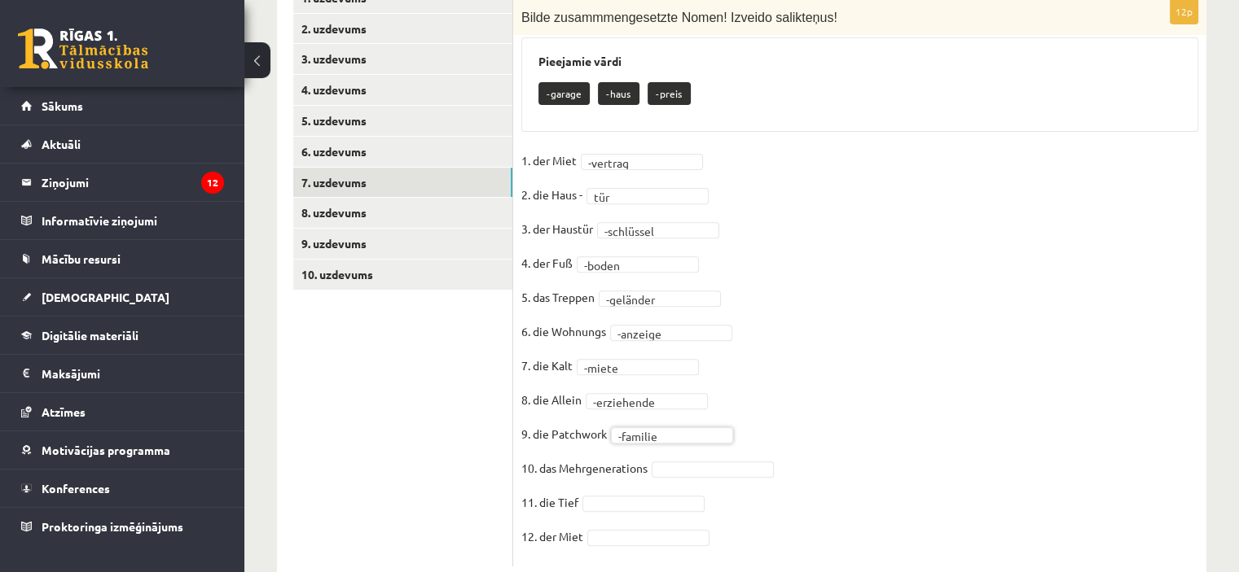
click at [694, 436] on fieldset "**********" at bounding box center [859, 353] width 677 height 410
click at [620, 483] on fieldset "**********" at bounding box center [859, 353] width 677 height 410
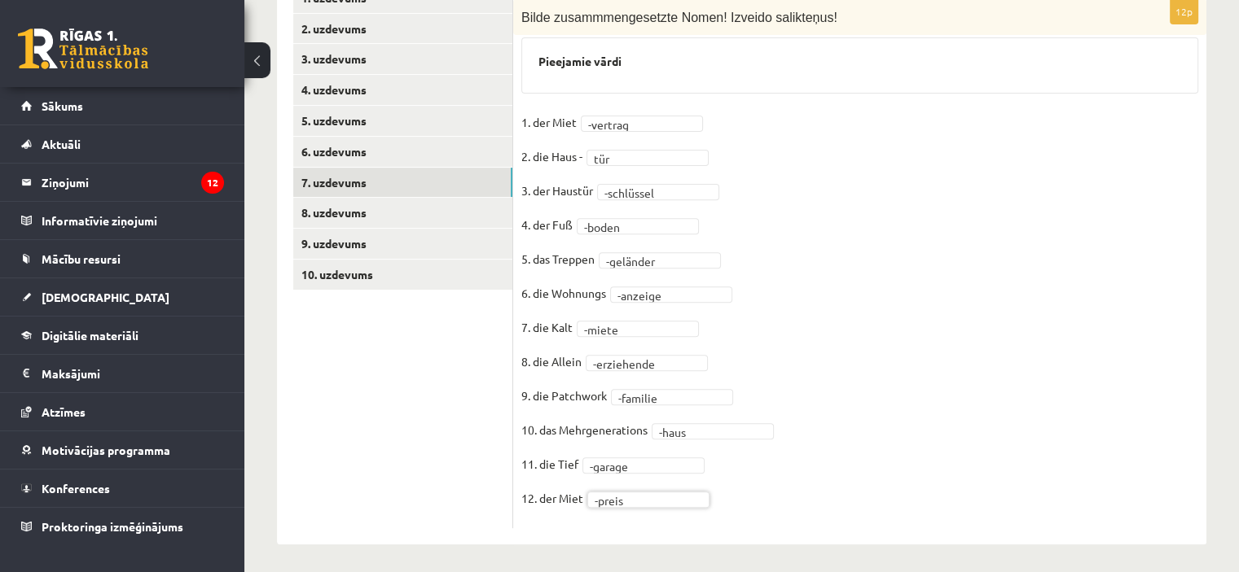
scroll to position [547, 0]
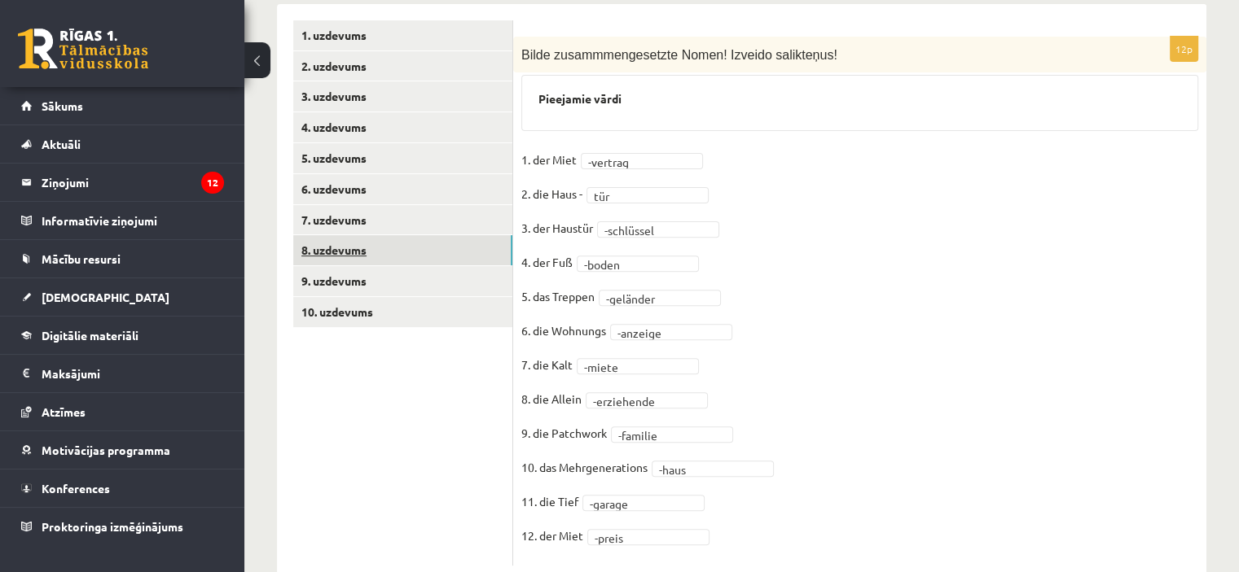
click at [384, 235] on link "8. uzdevums" at bounding box center [402, 250] width 219 height 30
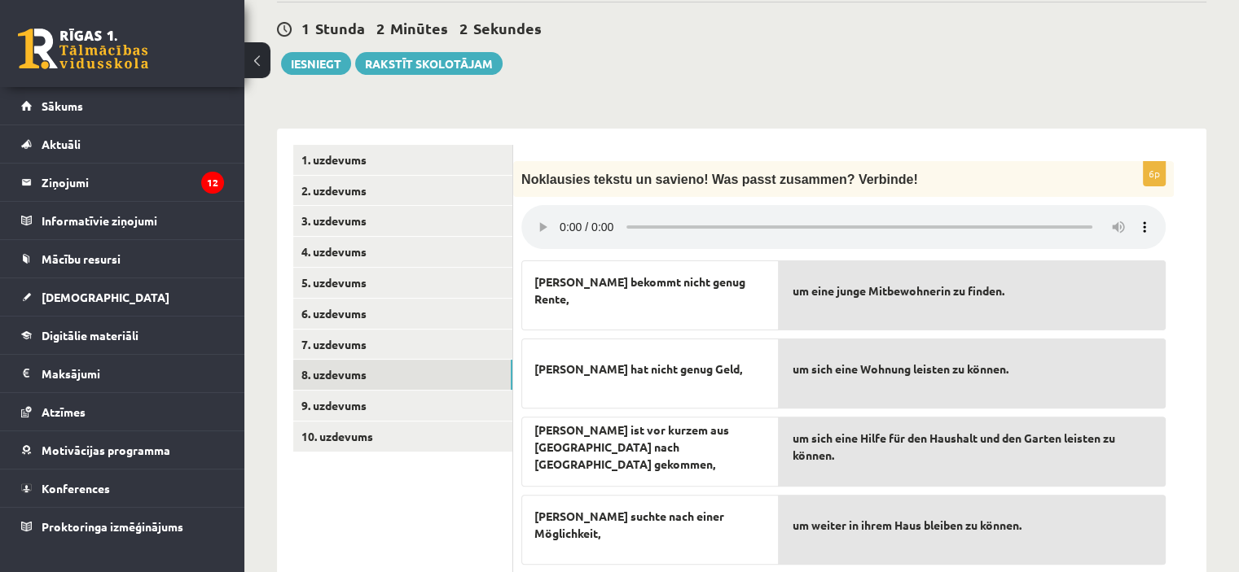
scroll to position [586, 0]
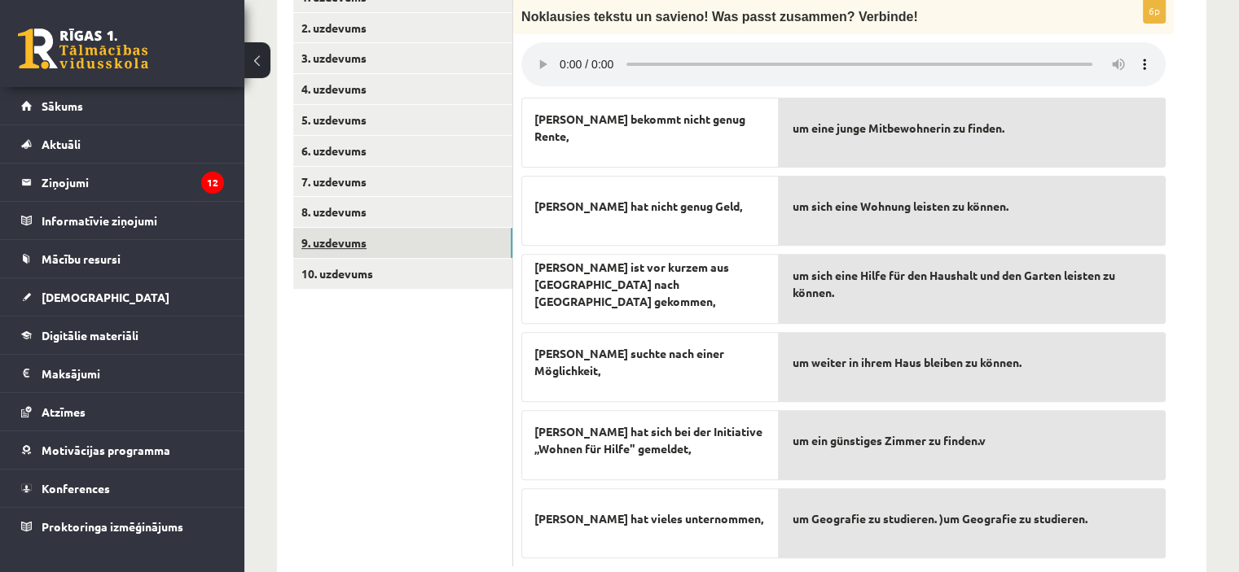
click at [336, 228] on link "9. uzdevums" at bounding box center [402, 243] width 219 height 30
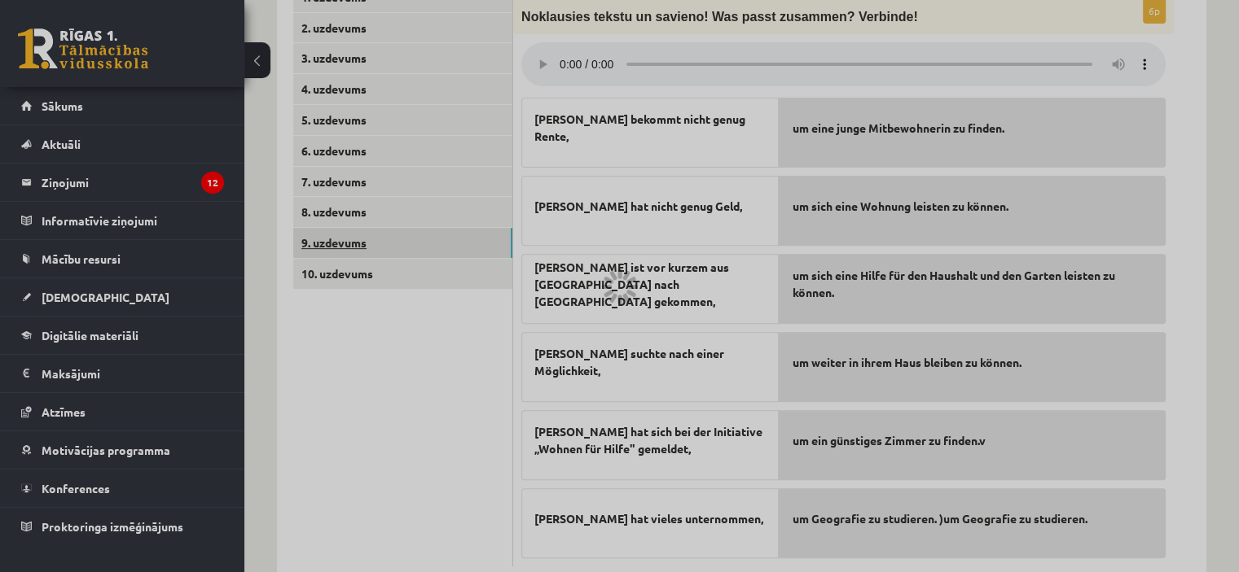
scroll to position [531, 0]
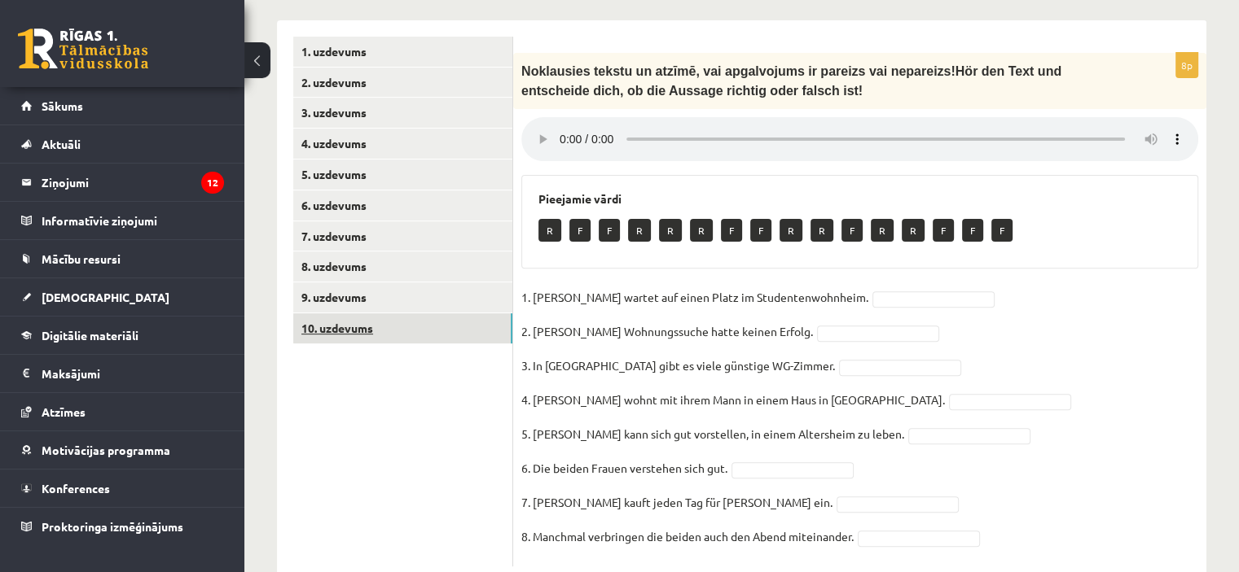
click at [368, 314] on link "10. uzdevums" at bounding box center [402, 329] width 219 height 30
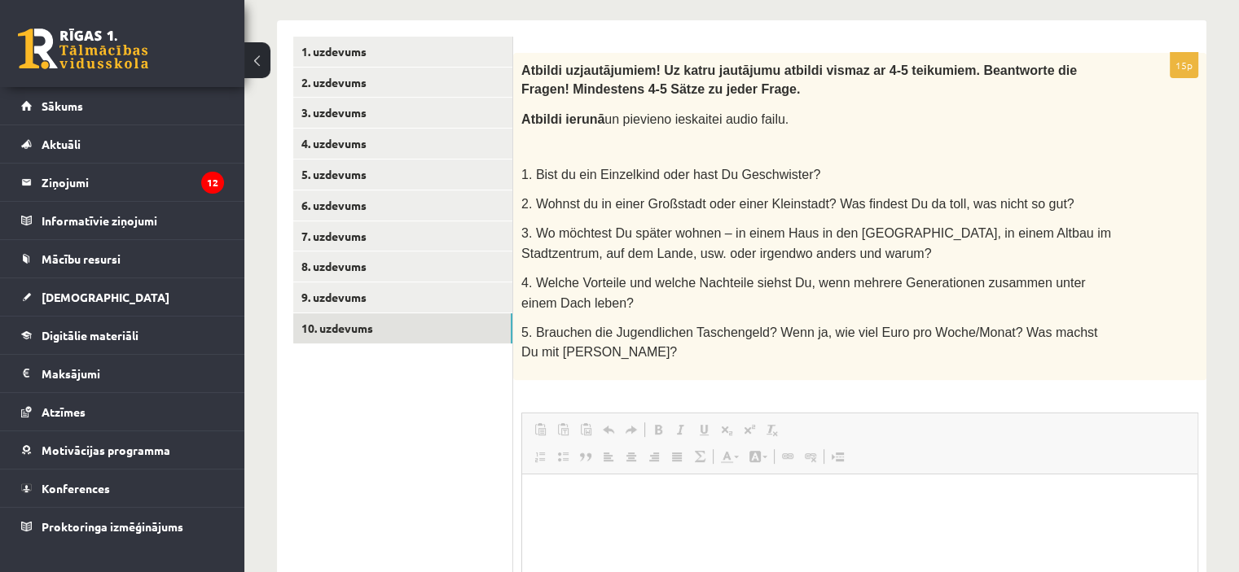
scroll to position [0, 0]
click at [353, 252] on link "8. uzdevums" at bounding box center [402, 267] width 219 height 30
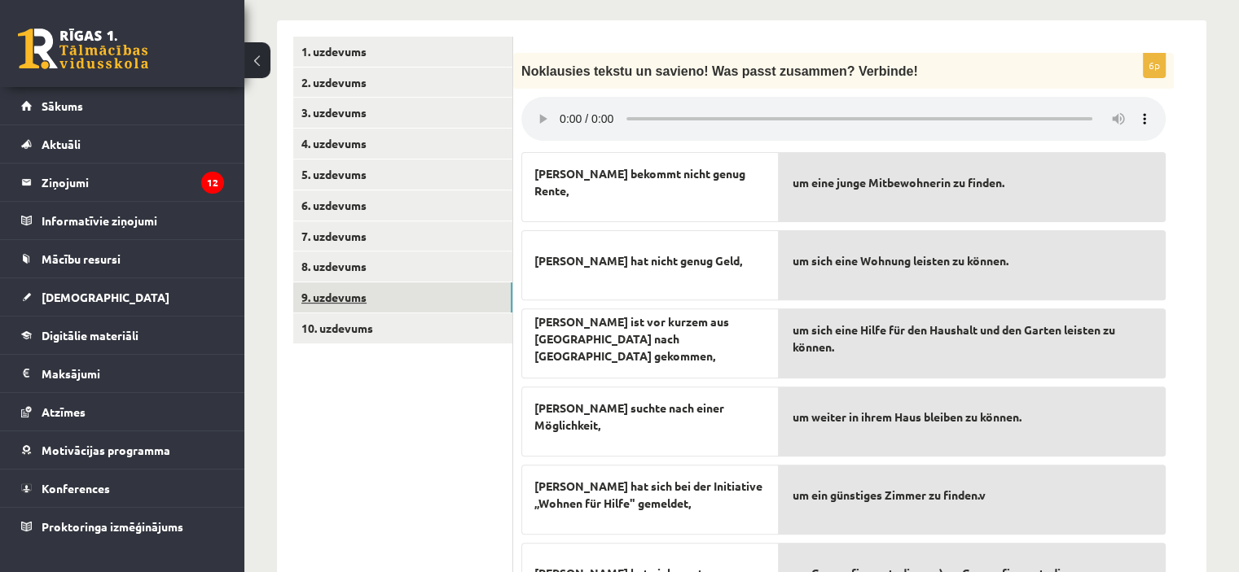
click at [349, 283] on link "9. uzdevums" at bounding box center [402, 298] width 219 height 30
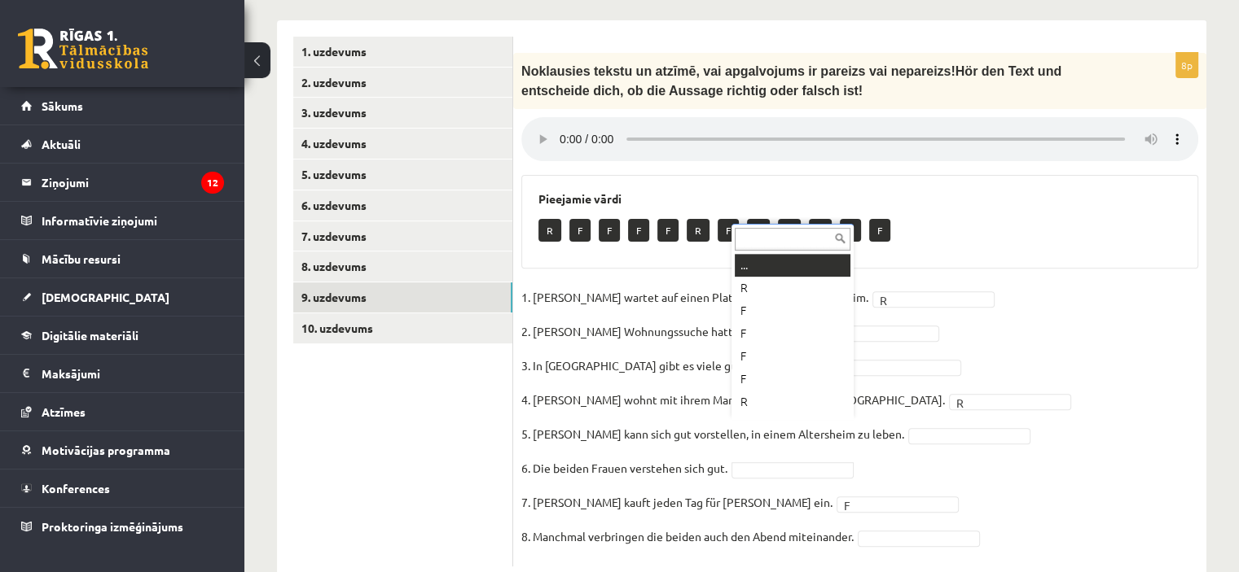
scroll to position [20, 0]
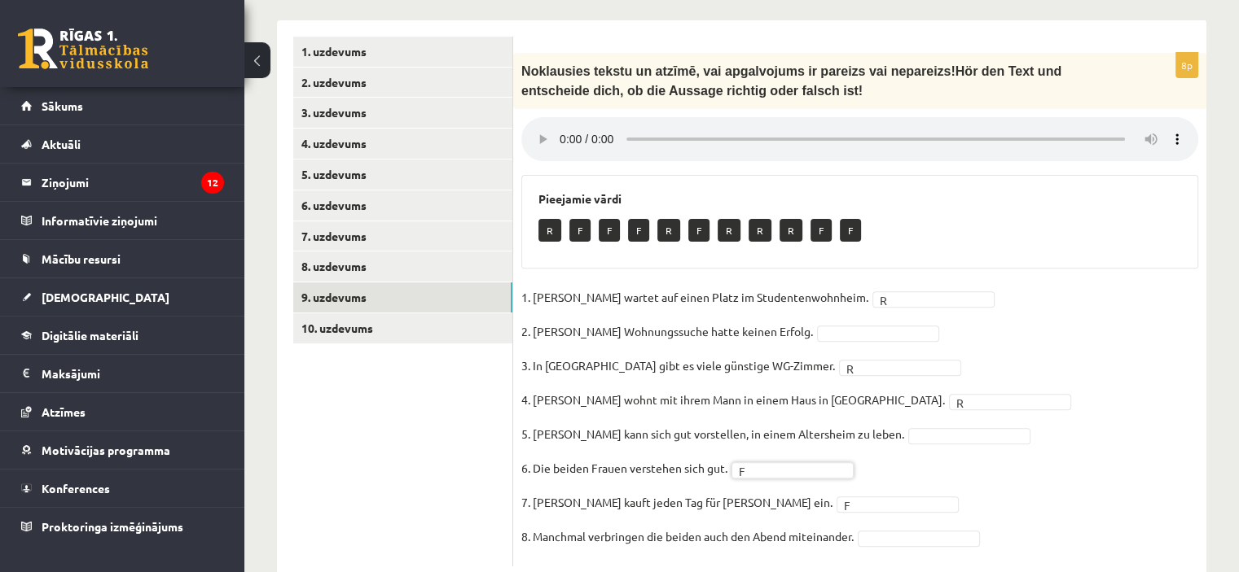
click at [894, 483] on fieldset "1. Simone wartet auf einen Platz im Studentenwohnheim. R * 2. Simones Wohnungss…" at bounding box center [859, 422] width 677 height 274
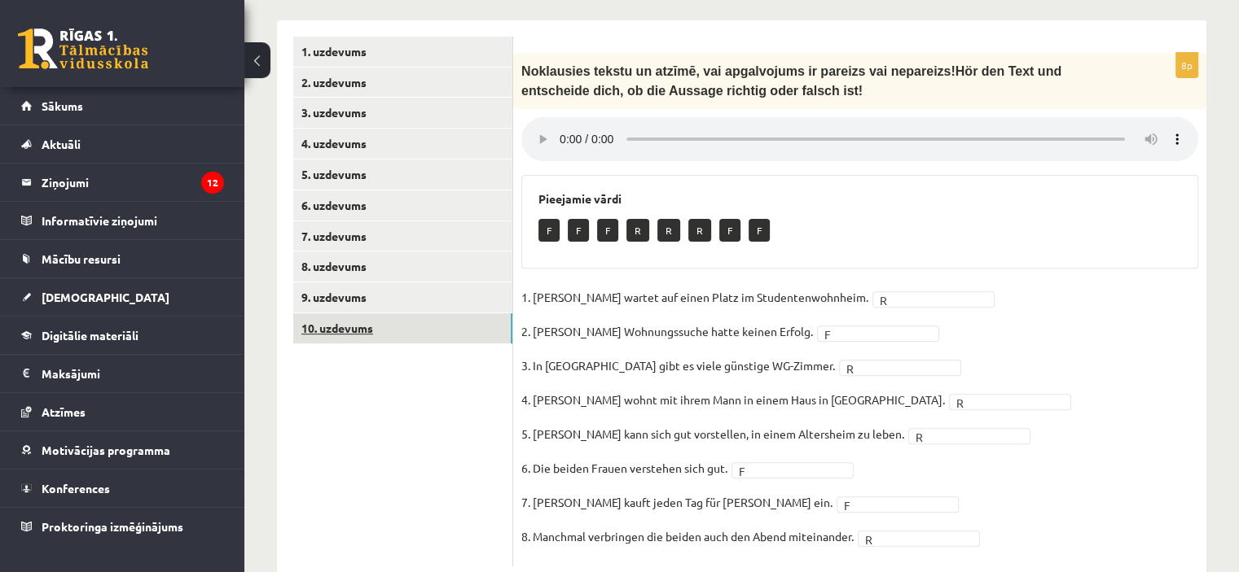
click at [358, 314] on link "10. uzdevums" at bounding box center [402, 329] width 219 height 30
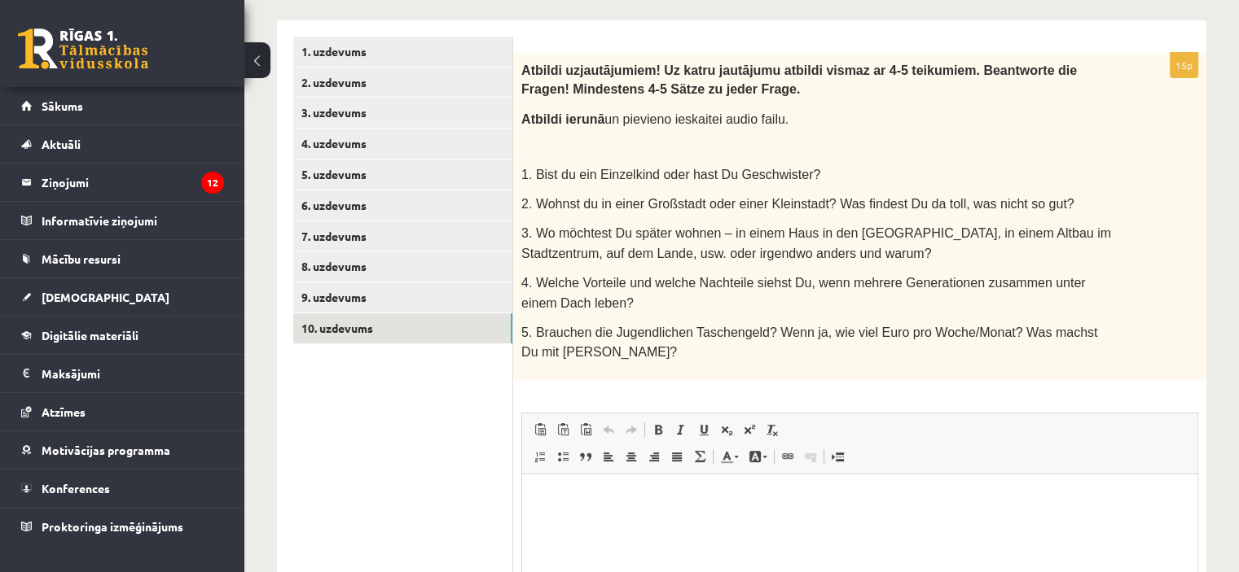
scroll to position [0, 0]
drag, startPoint x: 639, startPoint y: 296, endPoint x: 518, endPoint y: 133, distance: 203.7
click at [518, 133] on div "Atbildi uz jautājumiem! Uz katru jautājumu atbildi vismaz ar 4-5 teikumiem. Bea…" at bounding box center [859, 216] width 693 height 327
copy div "1. Bist du ein Einzelkind oder hast Du Geschwister? 2. Wohnst du in einer Großs…"
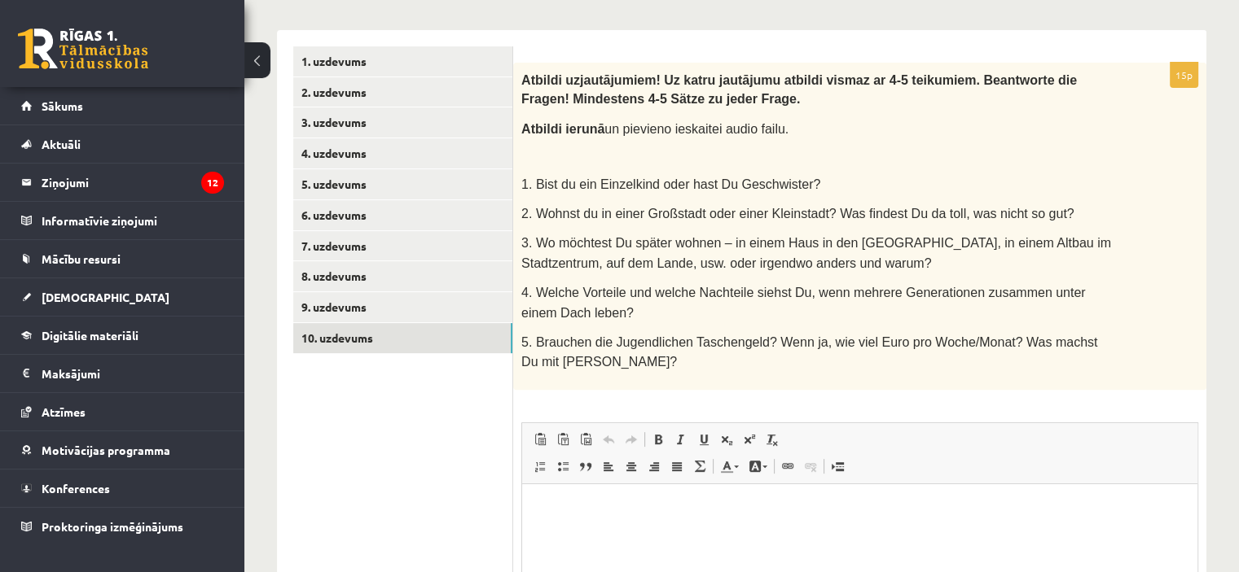
scroll to position [531, 0]
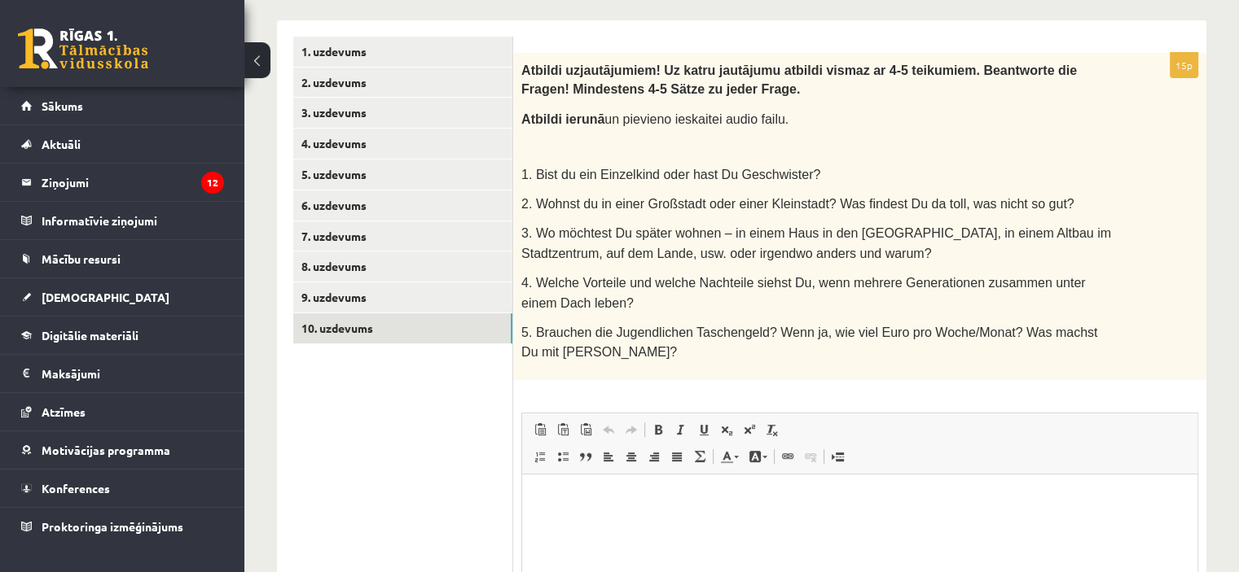
click at [847, 92] on div "Atbildi uz jautājumiem! Uz katru jautājumu atbildi vismaz ar 4-5 teikumiem. Bea…" at bounding box center [859, 216] width 693 height 327
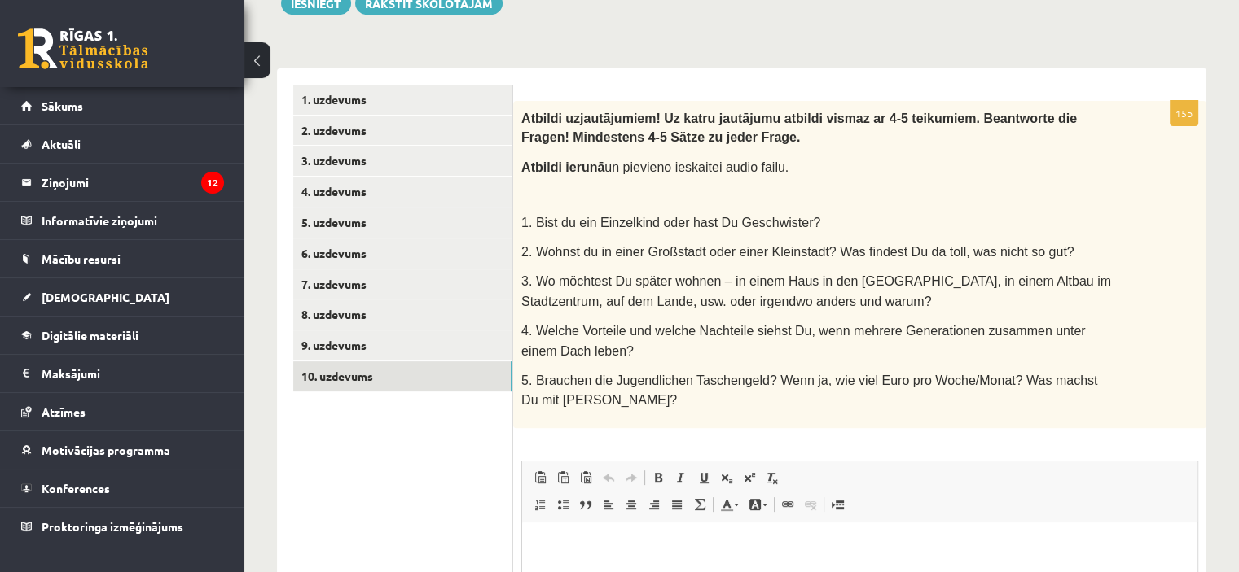
scroll to position [694, 0]
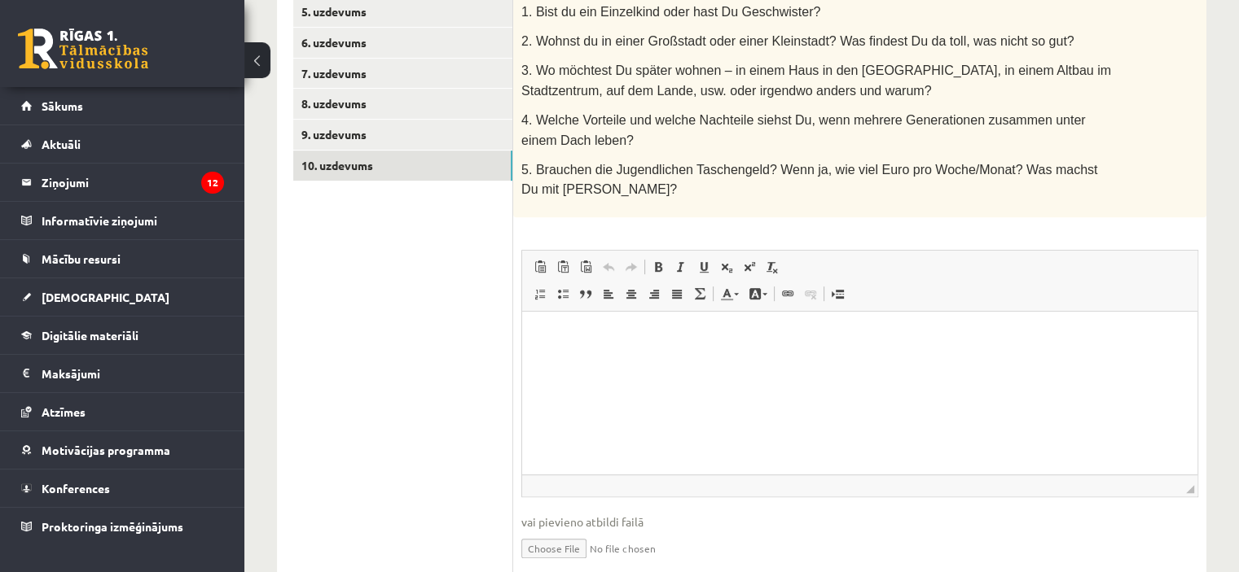
click at [583, 531] on input "file" at bounding box center [859, 547] width 677 height 33
type input "**********"
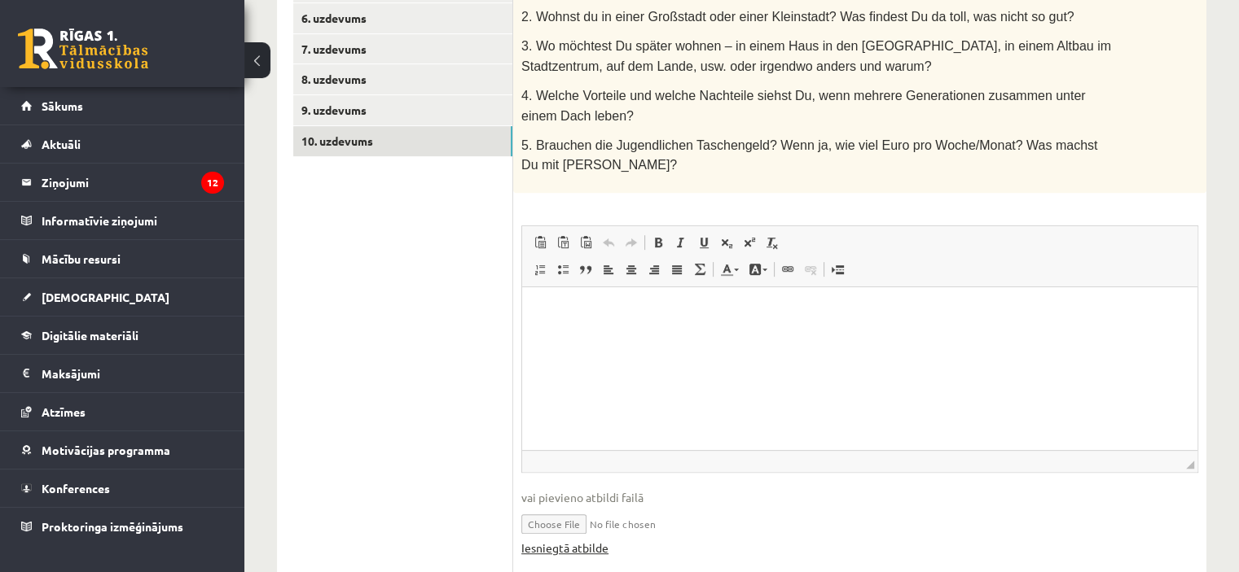
click at [597, 540] on link "Iesniegtā atbilde" at bounding box center [564, 548] width 87 height 17
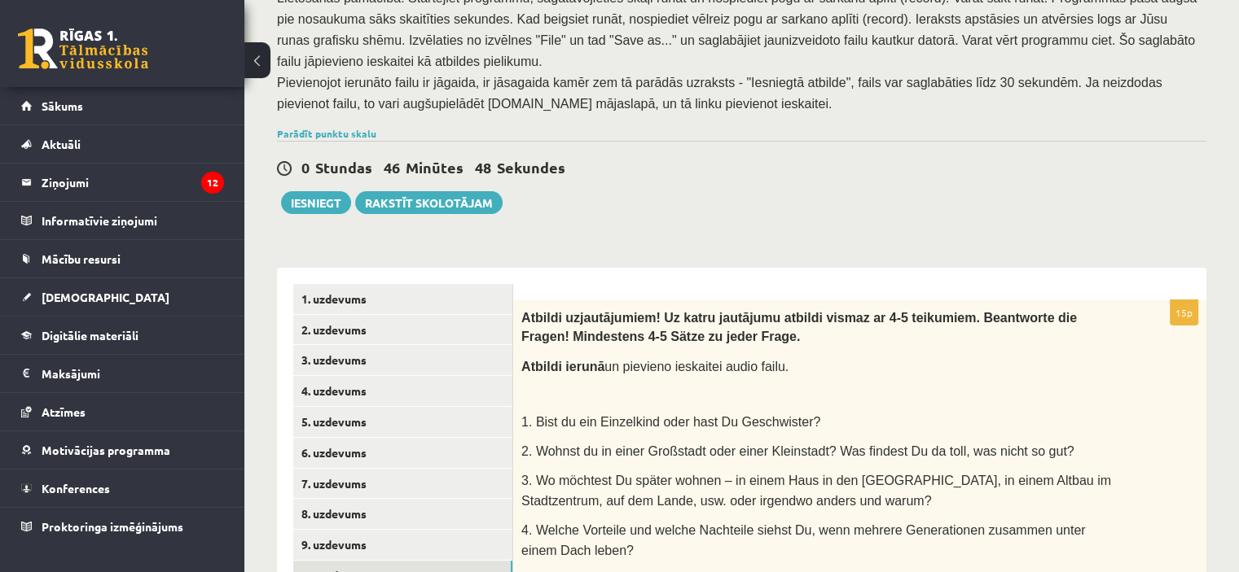
scroll to position [311, 0]
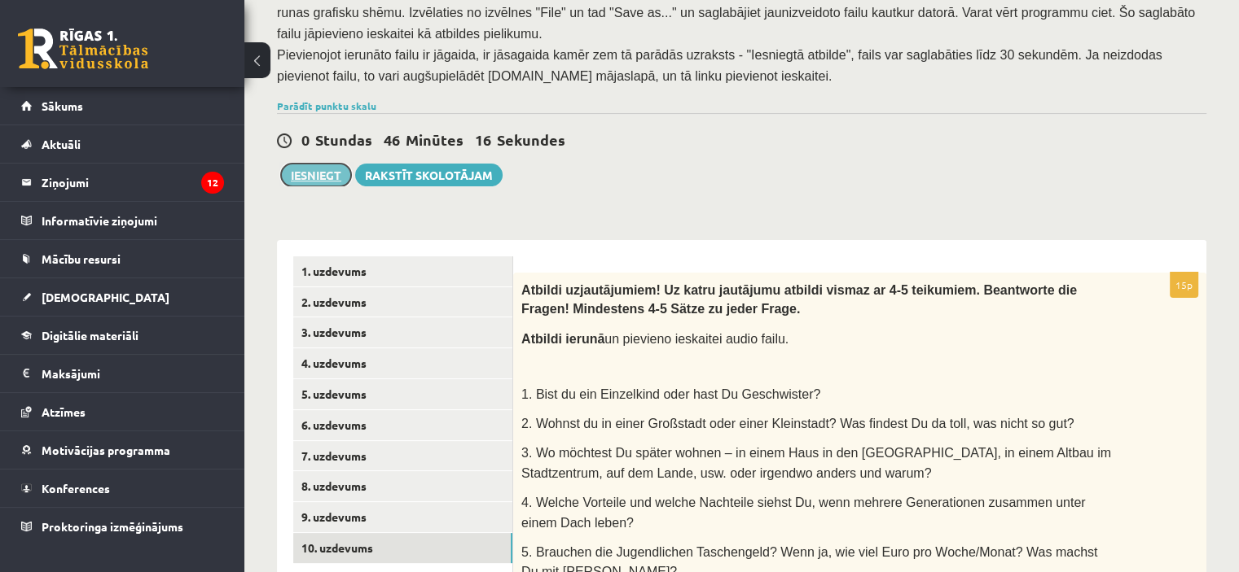
click at [307, 164] on button "Iesniegt" at bounding box center [316, 175] width 70 height 23
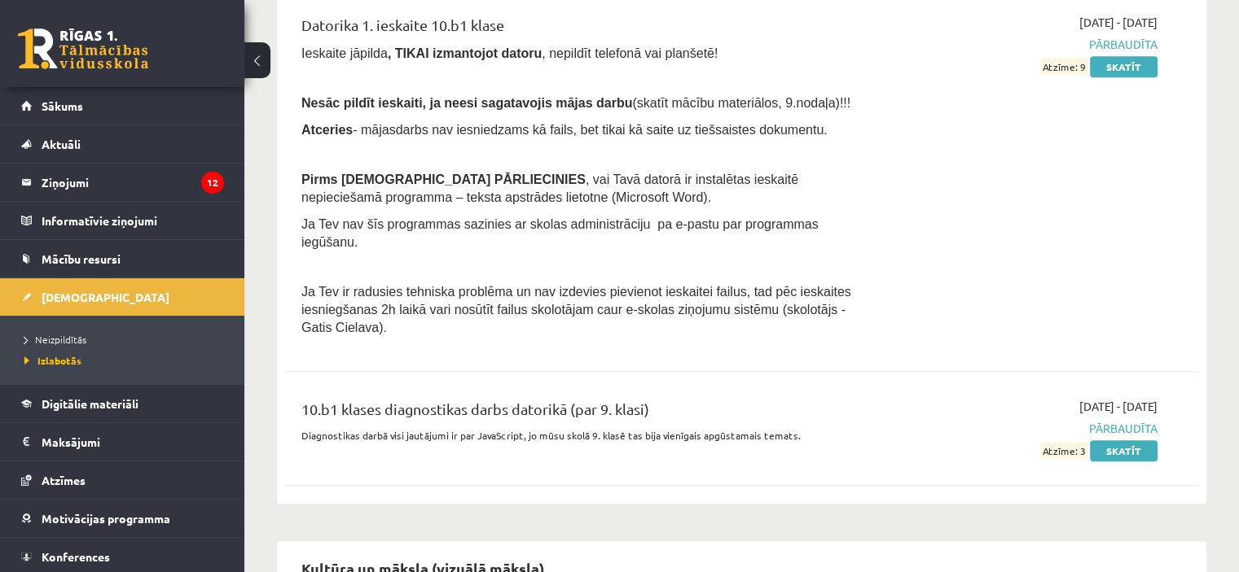
scroll to position [977, 0]
